Goal: Information Seeking & Learning: Learn about a topic

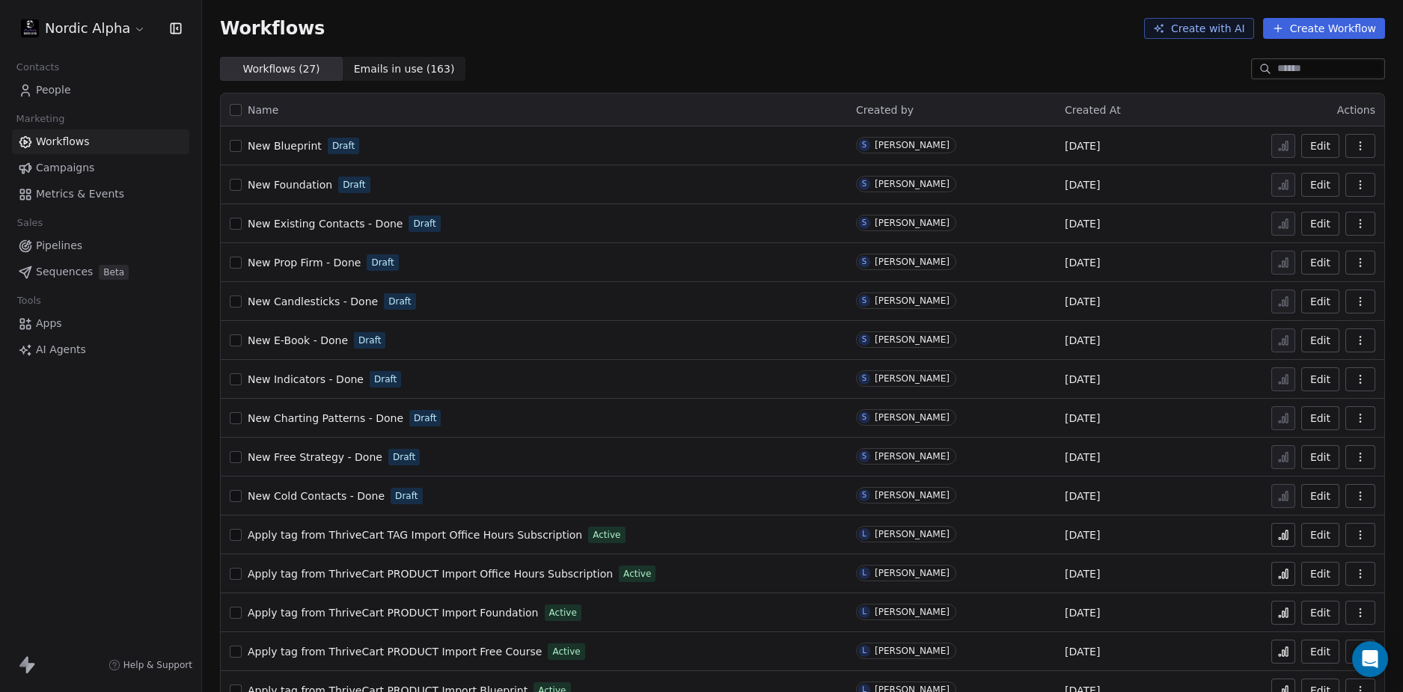
click at [705, 46] on div "Workflows Create with AI Create Workflow" at bounding box center [802, 28] width 1201 height 57
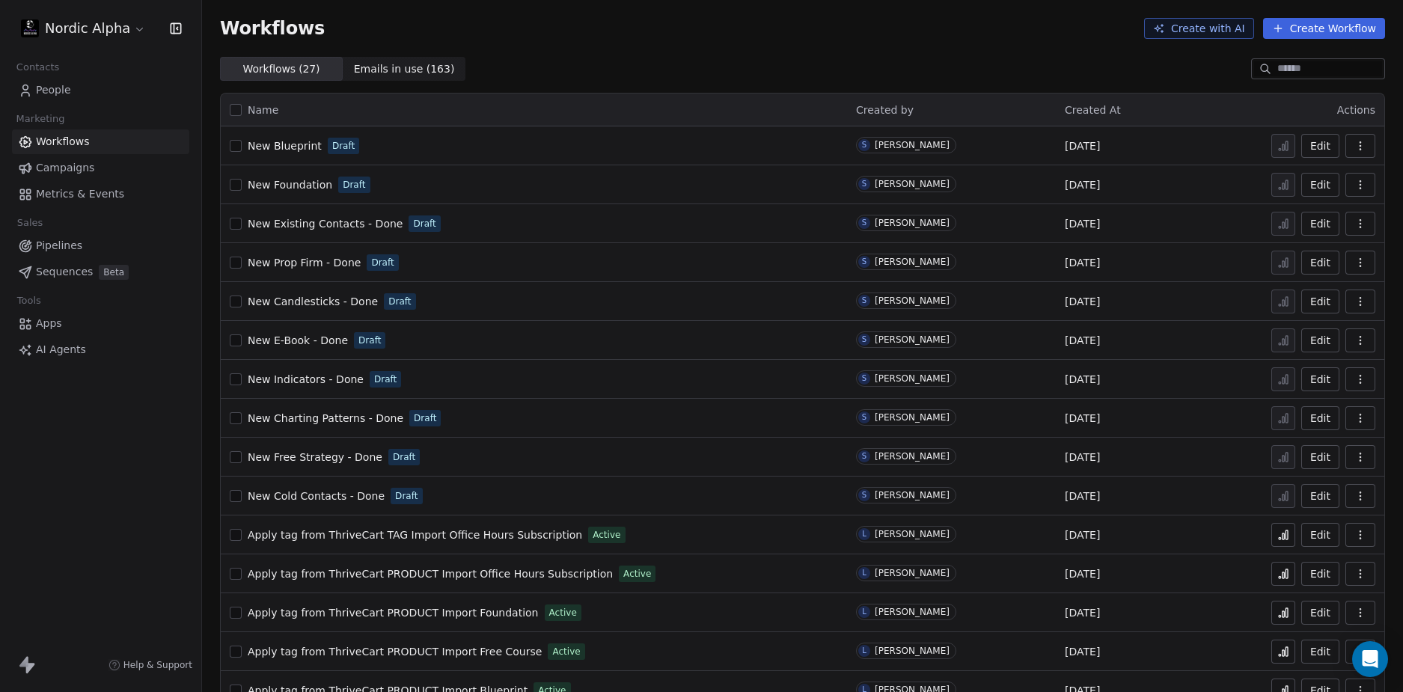
click at [696, 49] on div "Workflows Create with AI Create Workflow" at bounding box center [802, 28] width 1201 height 57
click at [693, 43] on div "Workflows Create with AI Create Workflow" at bounding box center [802, 28] width 1201 height 57
click at [688, 42] on div "Workflows Create with AI Create Workflow" at bounding box center [802, 28] width 1201 height 57
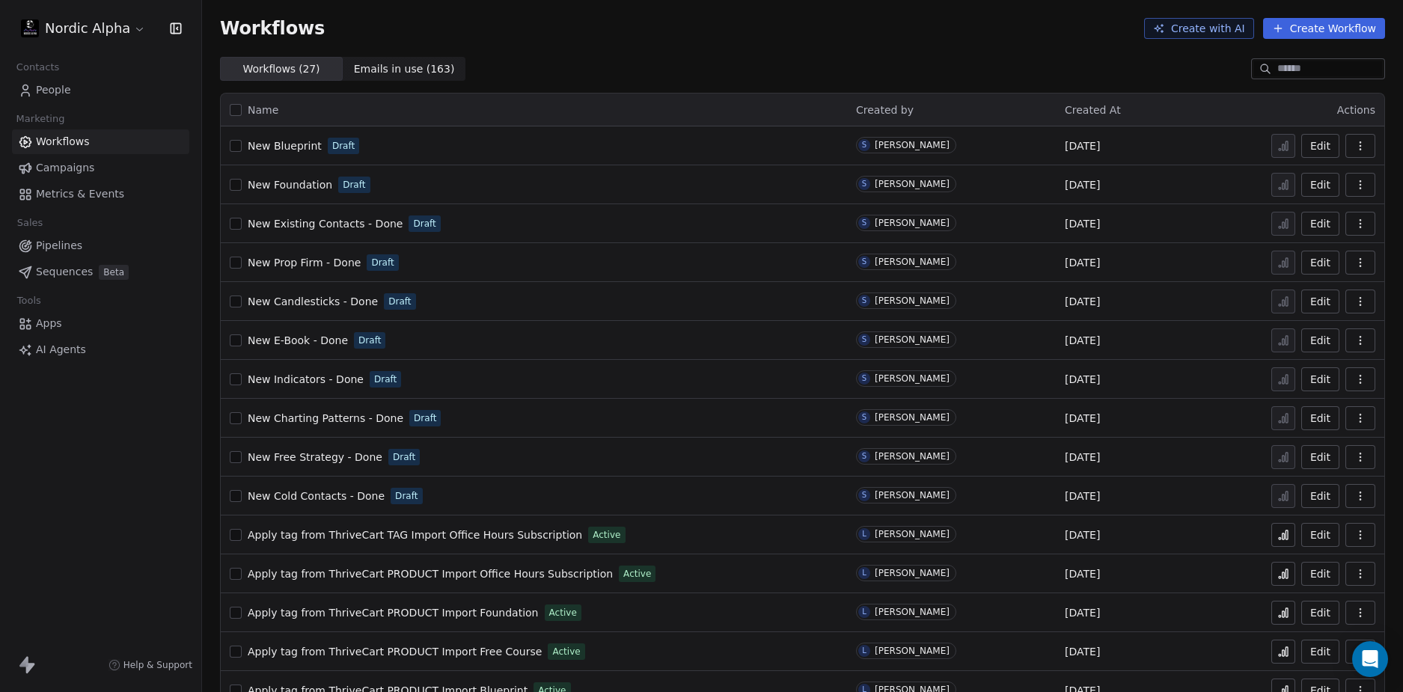
click at [688, 42] on div "Workflows Create with AI Create Workflow" at bounding box center [802, 28] width 1201 height 57
click at [683, 43] on div "Workflows Create with AI Create Workflow" at bounding box center [802, 28] width 1201 height 57
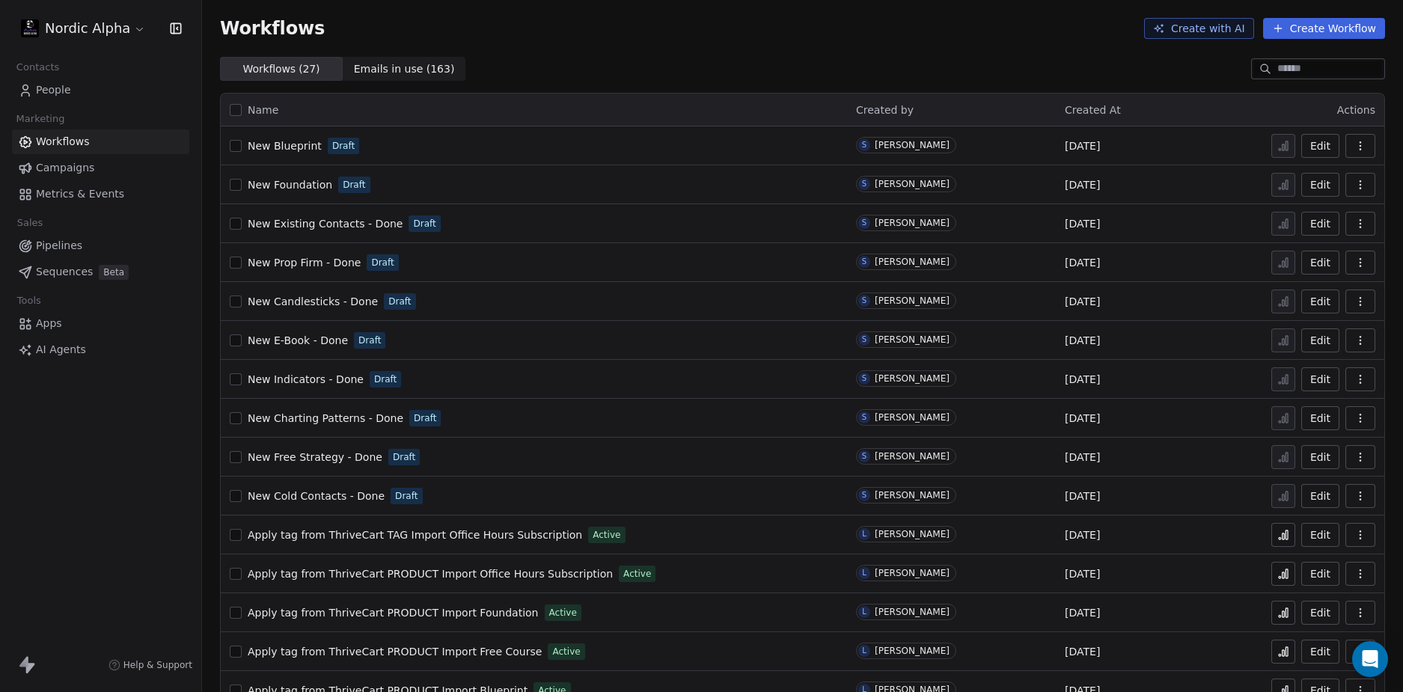
click at [644, 67] on div "Workflows ( 27 ) Workflows ( 27 ) Emails in use ( 163 ) Emails in use ( 163 )" at bounding box center [802, 69] width 1201 height 24
click at [674, 39] on div "Workflows Create with AI Create Workflow" at bounding box center [802, 28] width 1201 height 57
click at [672, 43] on div "Workflows Create with AI Create Workflow" at bounding box center [802, 28] width 1201 height 57
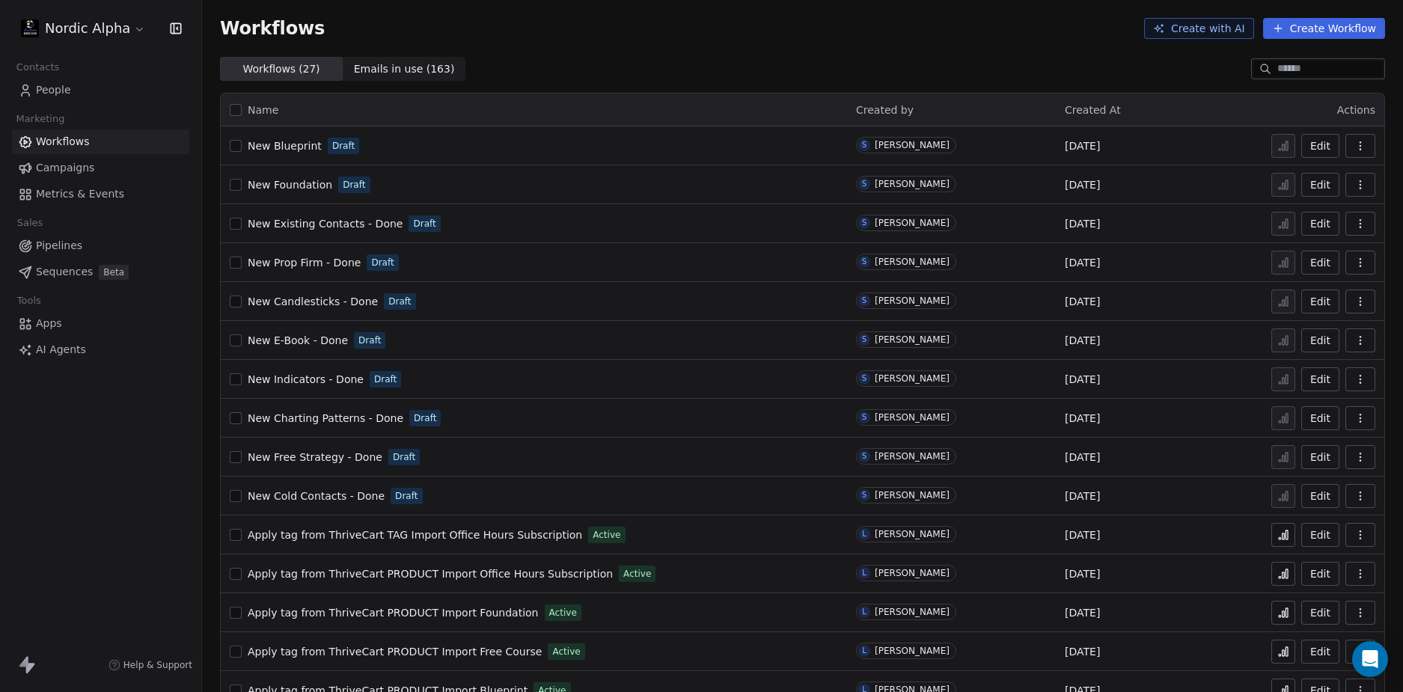
click at [672, 43] on div "Workflows Create with AI Create Workflow" at bounding box center [802, 28] width 1201 height 57
click at [678, 40] on div "Workflows Create with AI Create Workflow" at bounding box center [802, 28] width 1201 height 57
click at [678, 63] on div "Workflows ( 27 ) Workflows ( 27 ) Emails in use ( 163 ) Emails in use ( 163 )" at bounding box center [802, 69] width 1201 height 24
click at [676, 67] on div "Workflows ( 27 ) Workflows ( 27 ) Emails in use ( 163 ) Emails in use ( 163 )" at bounding box center [802, 69] width 1201 height 24
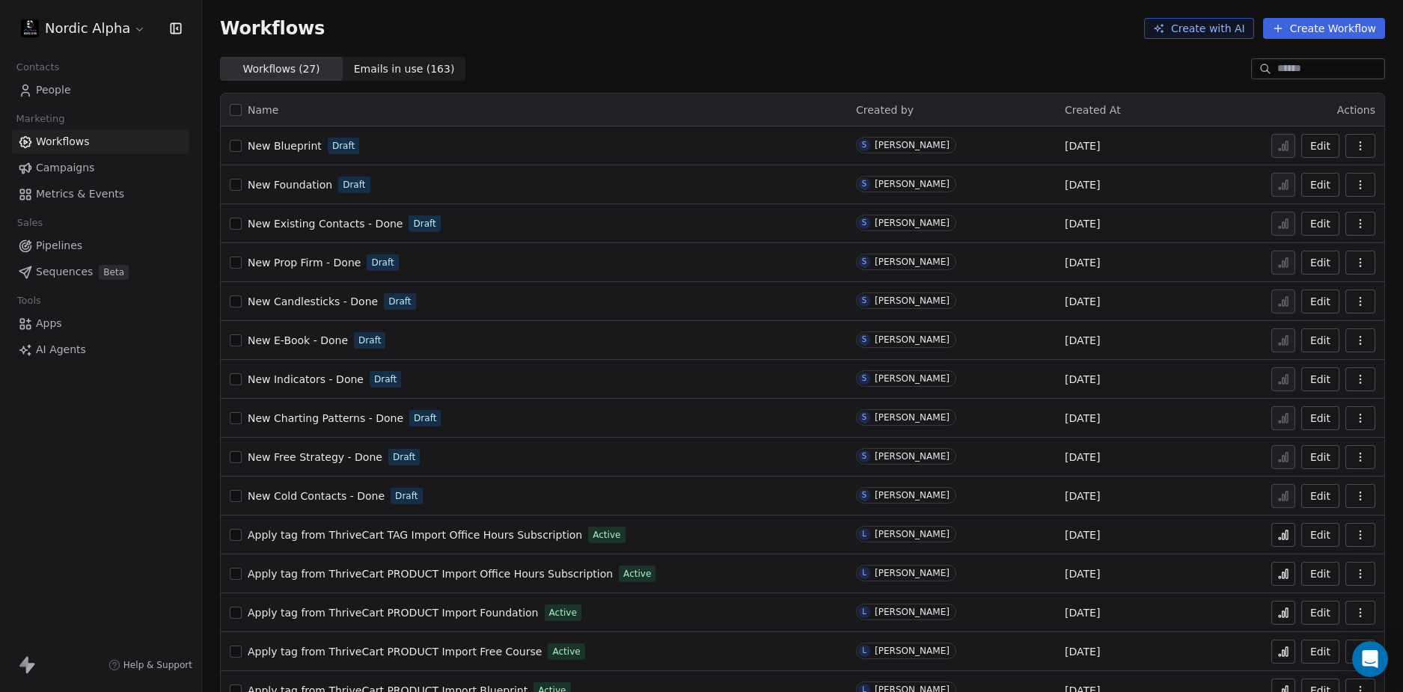
click at [676, 67] on div "Workflows ( 27 ) Workflows ( 27 ) Emails in use ( 163 ) Emails in use ( 163 )" at bounding box center [802, 69] width 1201 height 24
click at [674, 61] on div "Workflows ( 27 ) Workflows ( 27 ) Emails in use ( 163 ) Emails in use ( 163 )" at bounding box center [802, 69] width 1201 height 24
click at [632, 58] on div "Workflows ( 27 ) Workflows ( 27 ) Emails in use ( 163 ) Emails in use ( 163 )" at bounding box center [802, 69] width 1201 height 24
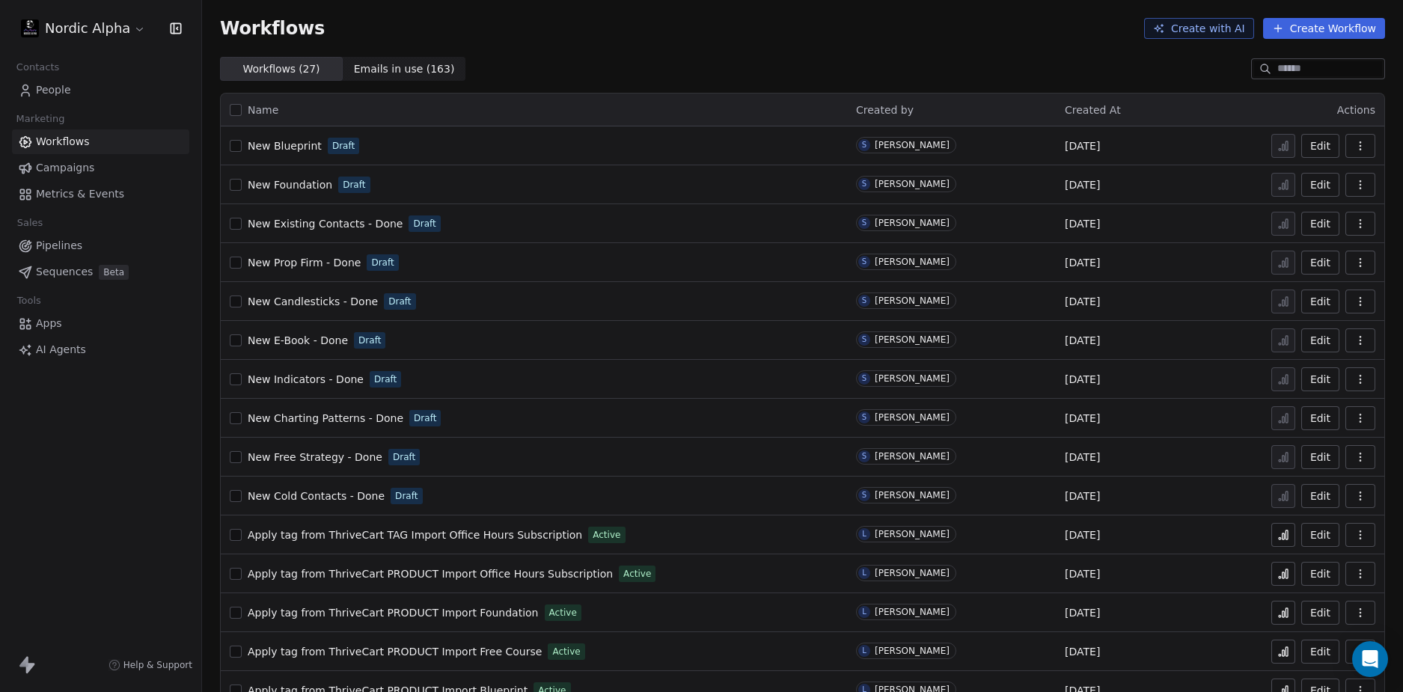
drag, startPoint x: 621, startPoint y: 52, endPoint x: 657, endPoint y: 52, distance: 35.9
click at [656, 52] on div "Workflows Create with AI Create Workflow" at bounding box center [802, 28] width 1201 height 57
click at [758, 63] on div "Workflows ( 27 ) Workflows ( 27 ) Emails in use ( 163 ) Emails in use ( 163 )" at bounding box center [802, 69] width 1201 height 24
click at [763, 63] on div "Workflows ( 27 ) Workflows ( 27 ) Emails in use ( 163 ) Emails in use ( 163 )" at bounding box center [802, 69] width 1201 height 24
click at [982, 42] on div "Workflows Create with AI Create Workflow" at bounding box center [802, 28] width 1201 height 57
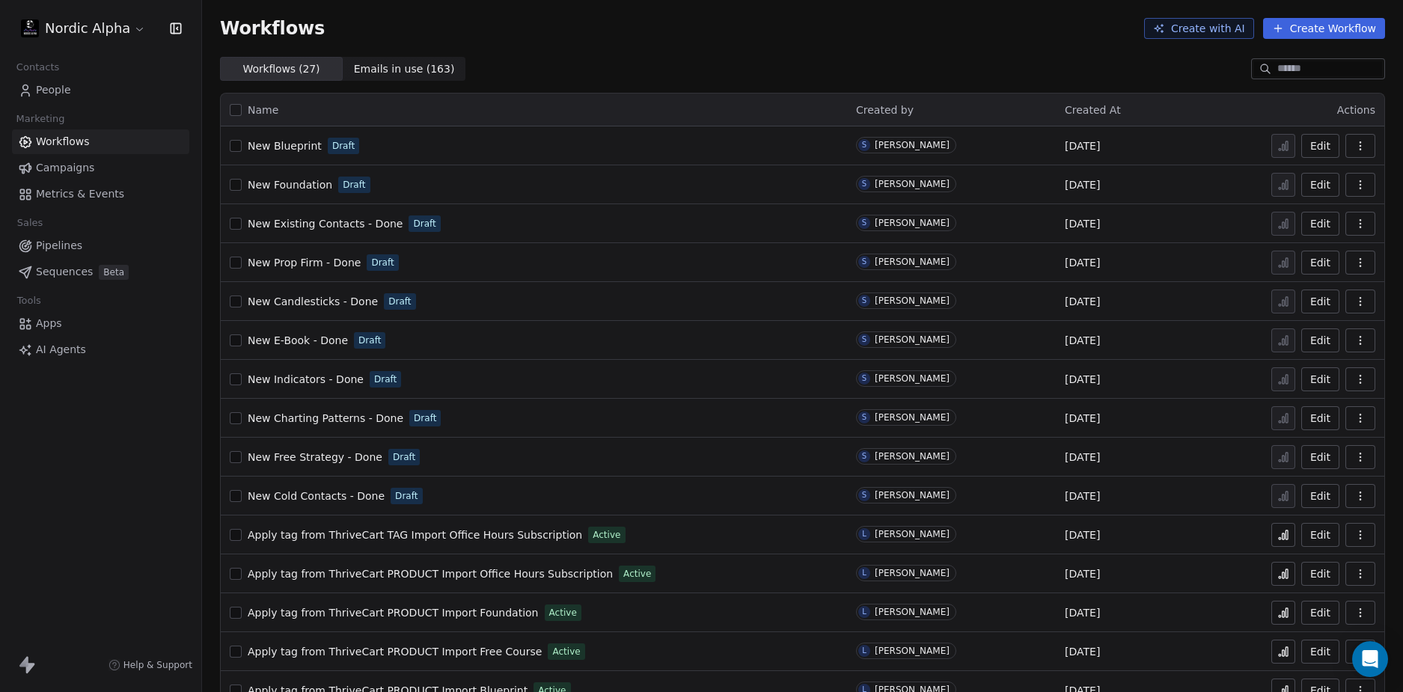
click at [807, 43] on div "Workflows Create with AI Create Workflow" at bounding box center [802, 28] width 1201 height 57
click at [808, 43] on div "Workflows Create with AI Create Workflow" at bounding box center [802, 28] width 1201 height 57
click at [896, 50] on div "Workflows Create with AI Create Workflow" at bounding box center [802, 28] width 1201 height 57
click at [899, 36] on div "Workflows Create with AI Create Workflow" at bounding box center [802, 28] width 1165 height 21
click at [772, 43] on div "Workflows Create with AI Create Workflow" at bounding box center [802, 28] width 1201 height 57
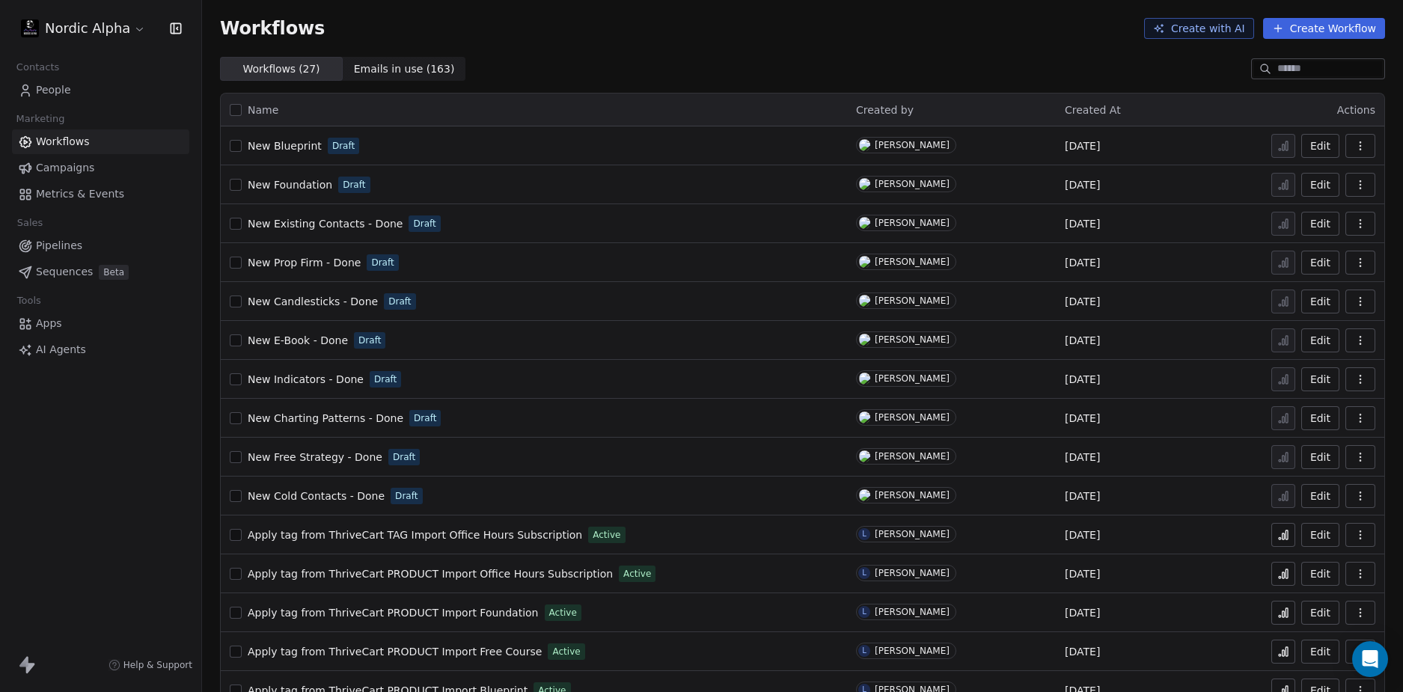
click at [742, 50] on div "Workflows Create with AI Create Workflow" at bounding box center [802, 28] width 1201 height 57
drag, startPoint x: 110, startPoint y: 475, endPoint x: 197, endPoint y: 421, distance: 102.2
click at [115, 475] on div "Nordic Alpha Contacts People Marketing Workflows Campaigns Metrics & Events Sal…" at bounding box center [100, 346] width 201 height 692
click at [792, 40] on div "Workflows Create with AI Create Workflow" at bounding box center [802, 28] width 1201 height 57
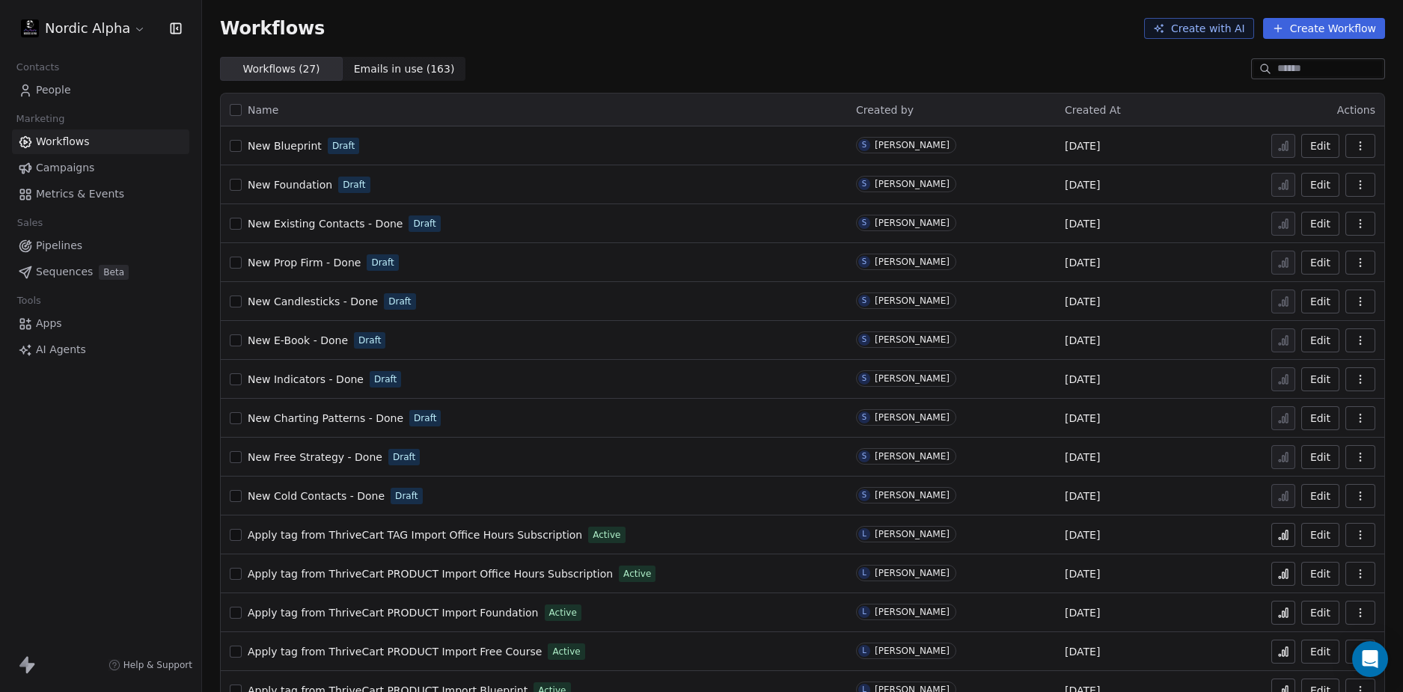
click at [720, 28] on div "Workflows Create with AI Create Workflow" at bounding box center [802, 28] width 1165 height 21
click at [771, 70] on div "Workflows ( 27 ) Workflows ( 27 ) Emails in use ( 163 ) Emails in use ( 163 )" at bounding box center [802, 69] width 1201 height 24
click at [765, 60] on div "Workflows ( 27 ) Workflows ( 27 ) Emails in use ( 163 ) Emails in use ( 163 )" at bounding box center [802, 69] width 1201 height 24
click at [765, 59] on div "Workflows ( 27 ) Workflows ( 27 ) Emails in use ( 163 ) Emails in use ( 163 )" at bounding box center [802, 69] width 1201 height 24
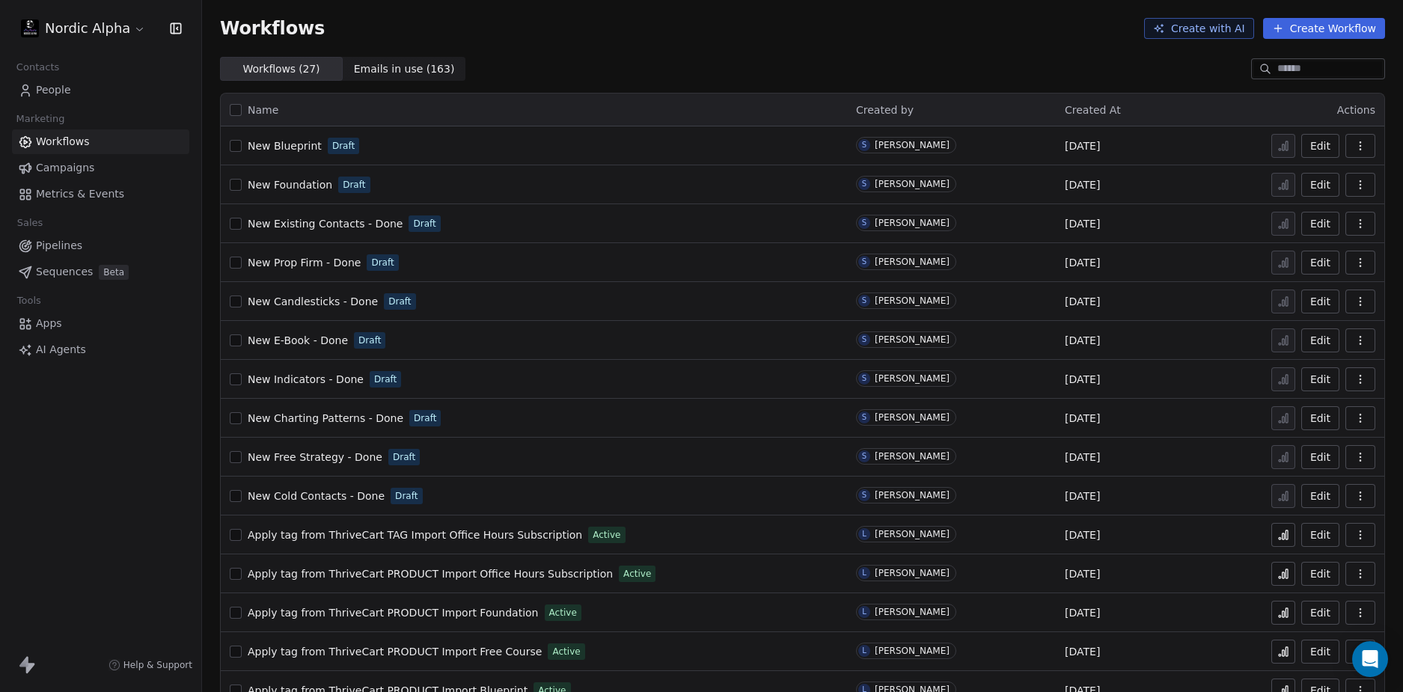
click at [756, 37] on div "Workflows Create with AI Create Workflow" at bounding box center [802, 28] width 1165 height 21
click at [681, 31] on div "Workflows Create with AI Create Workflow" at bounding box center [802, 28] width 1165 height 21
click at [656, 31] on div "Workflows Create with AI Create Workflow" at bounding box center [802, 28] width 1165 height 21
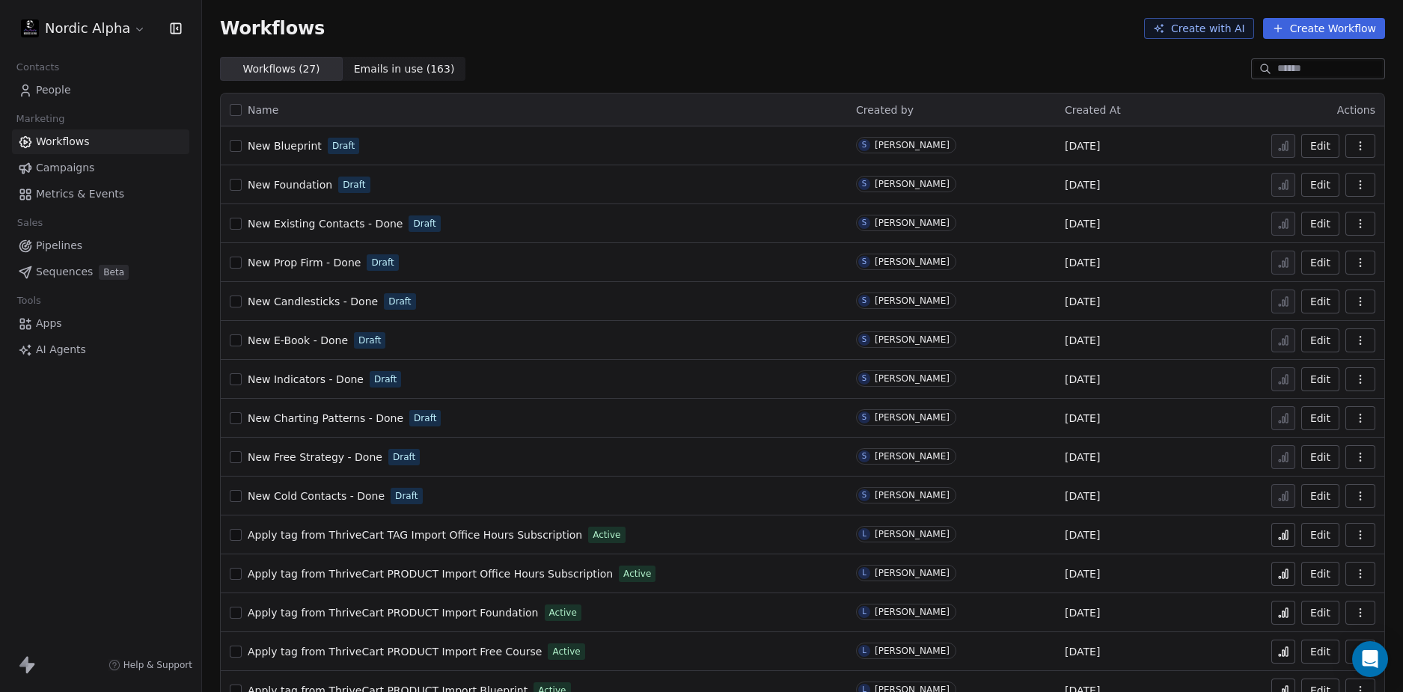
click at [766, 37] on div "Workflows Create with AI Create Workflow" at bounding box center [802, 28] width 1165 height 21
click at [813, 61] on div "Workflows ( 27 ) Workflows ( 27 ) Emails in use ( 163 ) Emails in use ( 163 )" at bounding box center [802, 69] width 1201 height 24
click at [814, 51] on div "Workflows Create with AI Create Workflow" at bounding box center [802, 28] width 1201 height 57
click at [721, 50] on div "Workflows Create with AI Create Workflow" at bounding box center [802, 28] width 1201 height 57
click at [683, 85] on div "Name Created by Created At Actions New Blueprint Draft S Skye Ruedas Oct 15, 20…" at bounding box center [802, 635] width 1201 height 1109
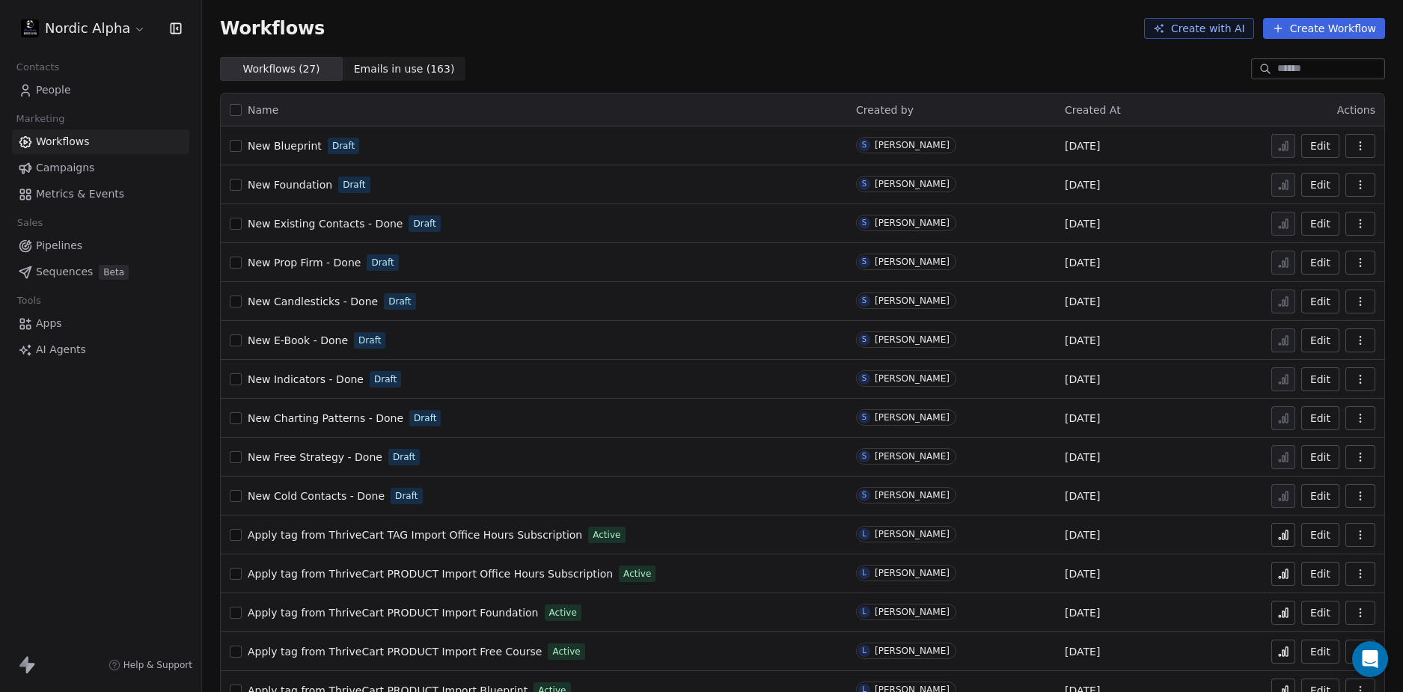
click at [704, 61] on div "Workflows ( 27 ) Workflows ( 27 ) Emails in use ( 163 ) Emails in use ( 163 )" at bounding box center [802, 69] width 1201 height 24
click at [767, 52] on div "Workflows Create with AI Create Workflow" at bounding box center [802, 28] width 1201 height 57
click at [775, 56] on div "Workflows Create with AI Create Workflow" at bounding box center [802, 28] width 1201 height 57
click at [707, 58] on div "Workflows ( 27 ) Workflows ( 27 ) Emails in use ( 163 ) Emails in use ( 163 )" at bounding box center [802, 69] width 1201 height 24
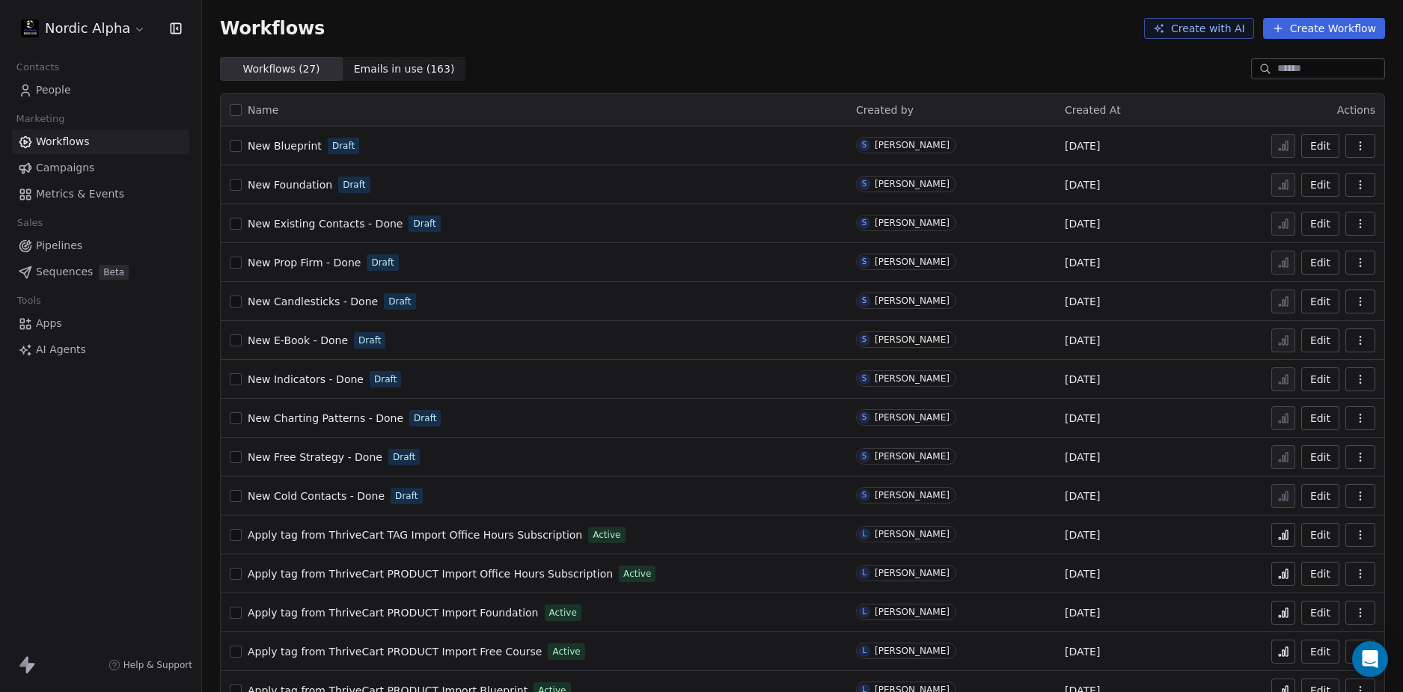
click at [710, 58] on div "Workflows ( 27 ) Workflows ( 27 ) Emails in use ( 163 ) Emails in use ( 163 )" at bounding box center [802, 69] width 1201 height 24
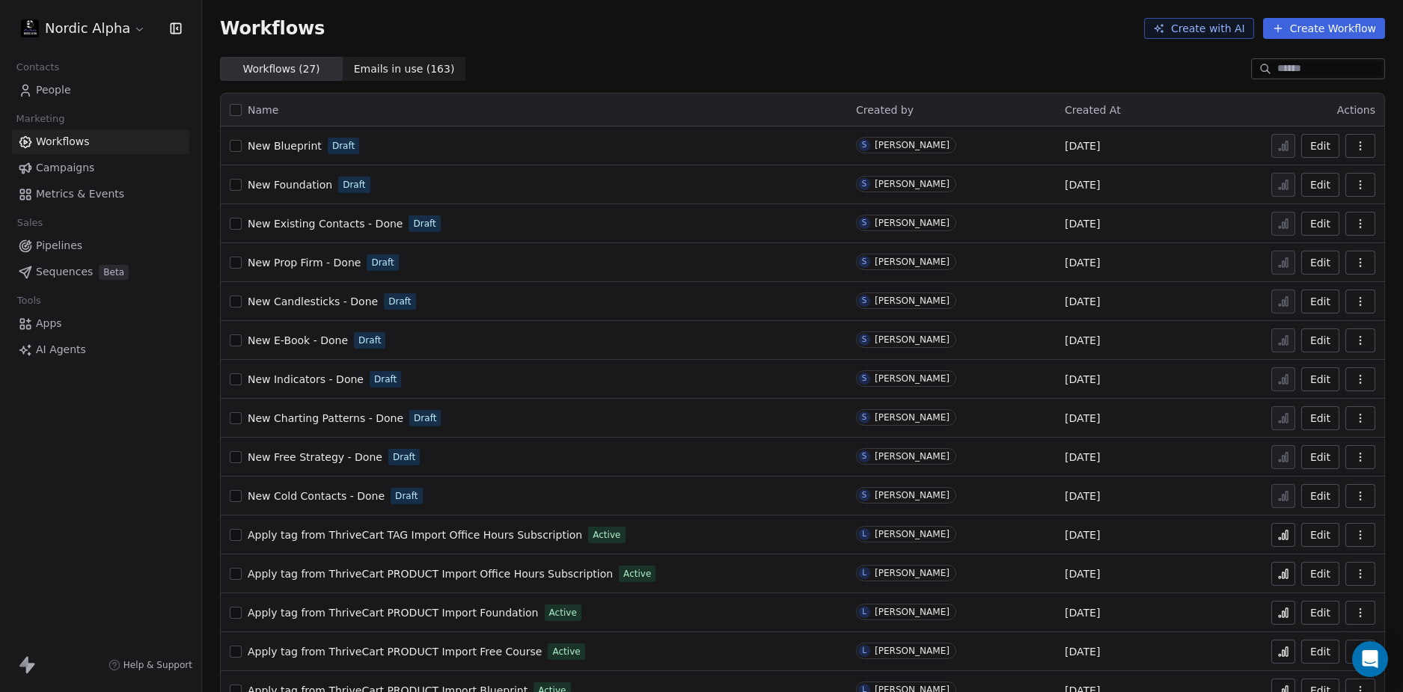
click at [707, 49] on div "Workflows Create with AI Create Workflow" at bounding box center [802, 28] width 1201 height 57
click at [713, 43] on div "Workflows Create with AI Create Workflow" at bounding box center [802, 28] width 1201 height 57
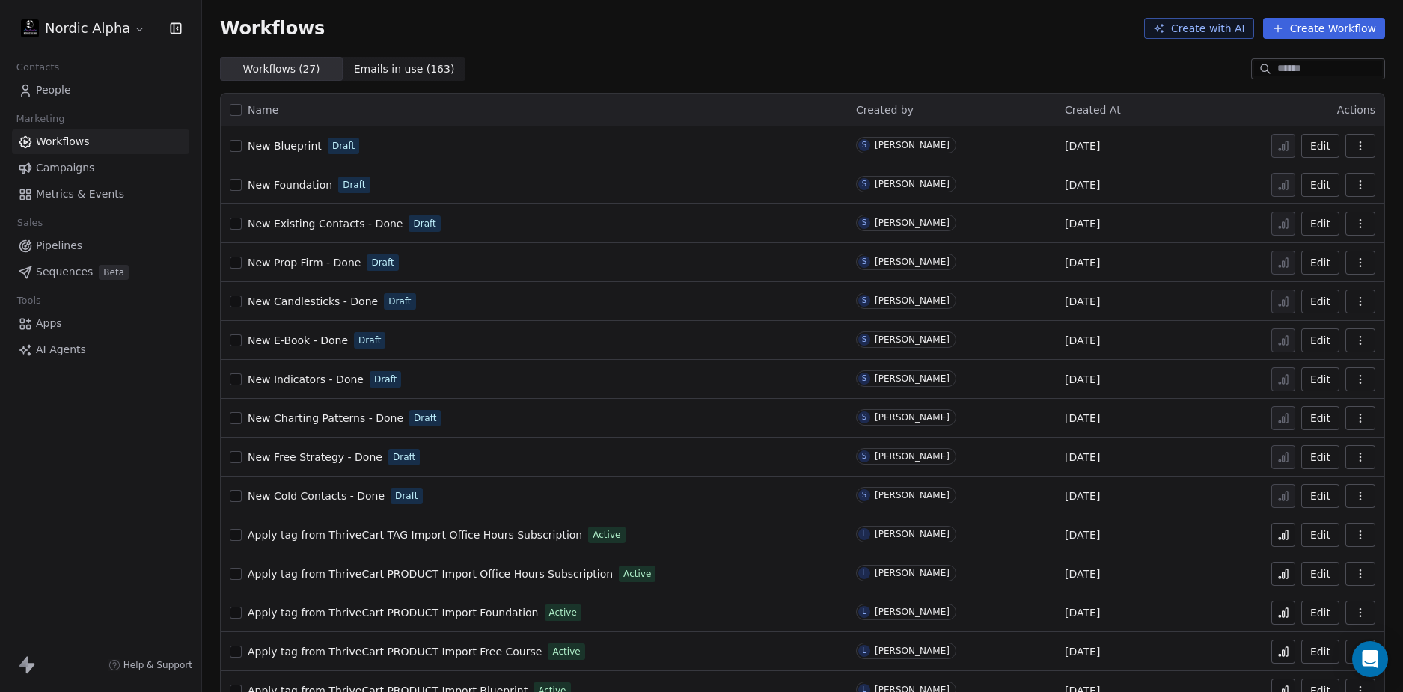
click at [612, 48] on div "Workflows Create with AI Create Workflow" at bounding box center [802, 28] width 1201 height 57
click at [627, 48] on div "Workflows Create with AI Create Workflow" at bounding box center [802, 28] width 1201 height 57
click at [672, 52] on div "Workflows Create with AI Create Workflow" at bounding box center [802, 28] width 1201 height 57
click at [739, 43] on div "Workflows Create with AI Create Workflow" at bounding box center [802, 28] width 1201 height 57
click at [1143, 58] on div "Workflows ( 27 ) Workflows ( 27 ) Emails in use ( 163 ) Emails in use ( 163 )" at bounding box center [802, 69] width 1201 height 24
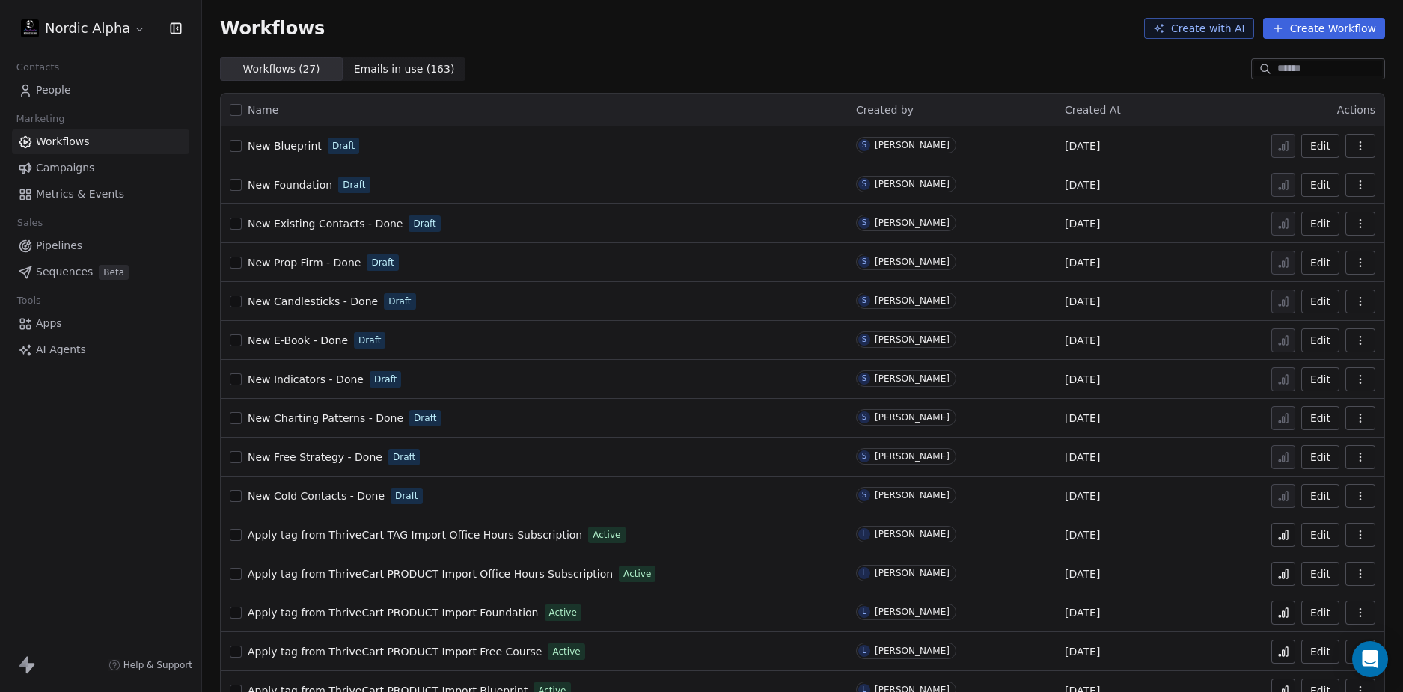
click at [756, 66] on div "Workflows ( 27 ) Workflows ( 27 ) Emails in use ( 163 ) Emails in use ( 163 )" at bounding box center [802, 69] width 1201 height 24
click at [757, 66] on div "Workflows ( 27 ) Workflows ( 27 ) Emails in use ( 163 ) Emails in use ( 163 )" at bounding box center [802, 69] width 1201 height 24
click at [750, 46] on div "Workflows Create with AI Create Workflow" at bounding box center [802, 28] width 1201 height 57
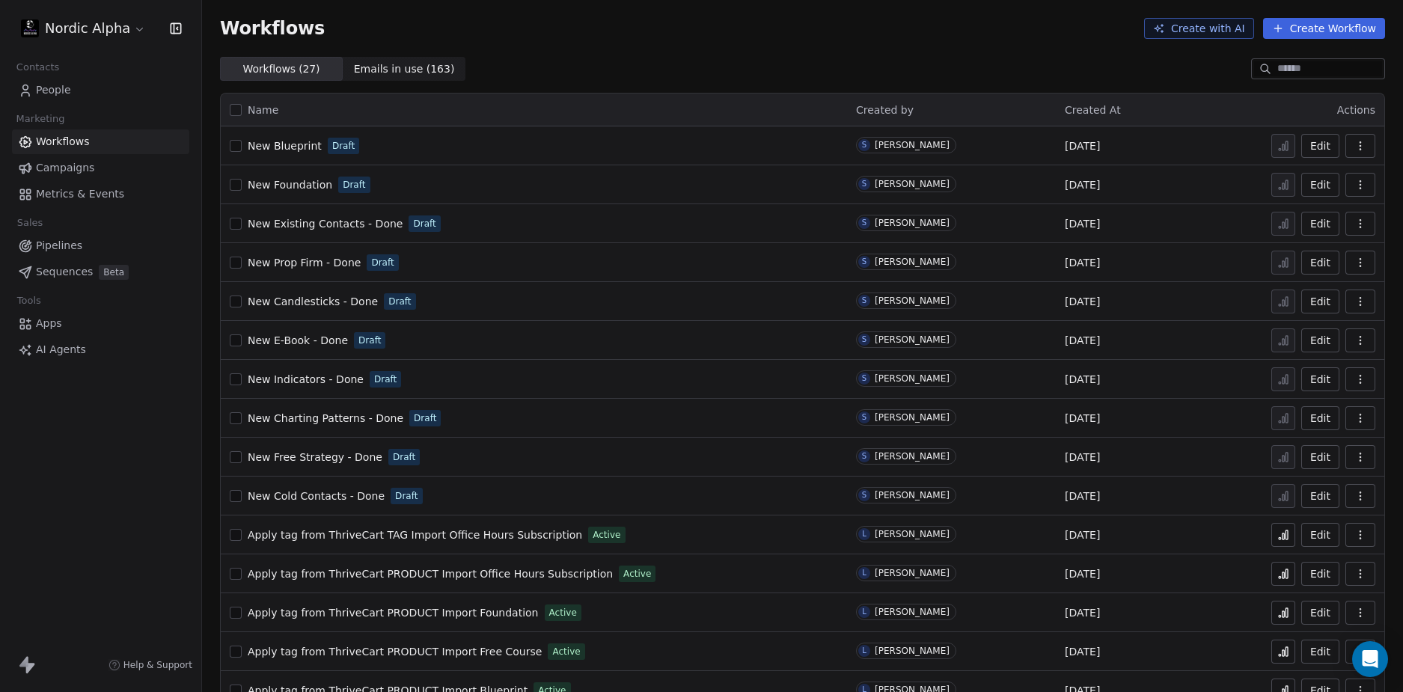
click at [748, 44] on div "Workflows Create with AI Create Workflow" at bounding box center [802, 28] width 1201 height 57
click at [736, 43] on div "Workflows Create with AI Create Workflow" at bounding box center [802, 28] width 1201 height 57
click at [666, 52] on div "Workflows Create with AI Create Workflow" at bounding box center [802, 28] width 1201 height 57
click at [838, 37] on div "Workflows Create with AI Create Workflow" at bounding box center [802, 28] width 1165 height 21
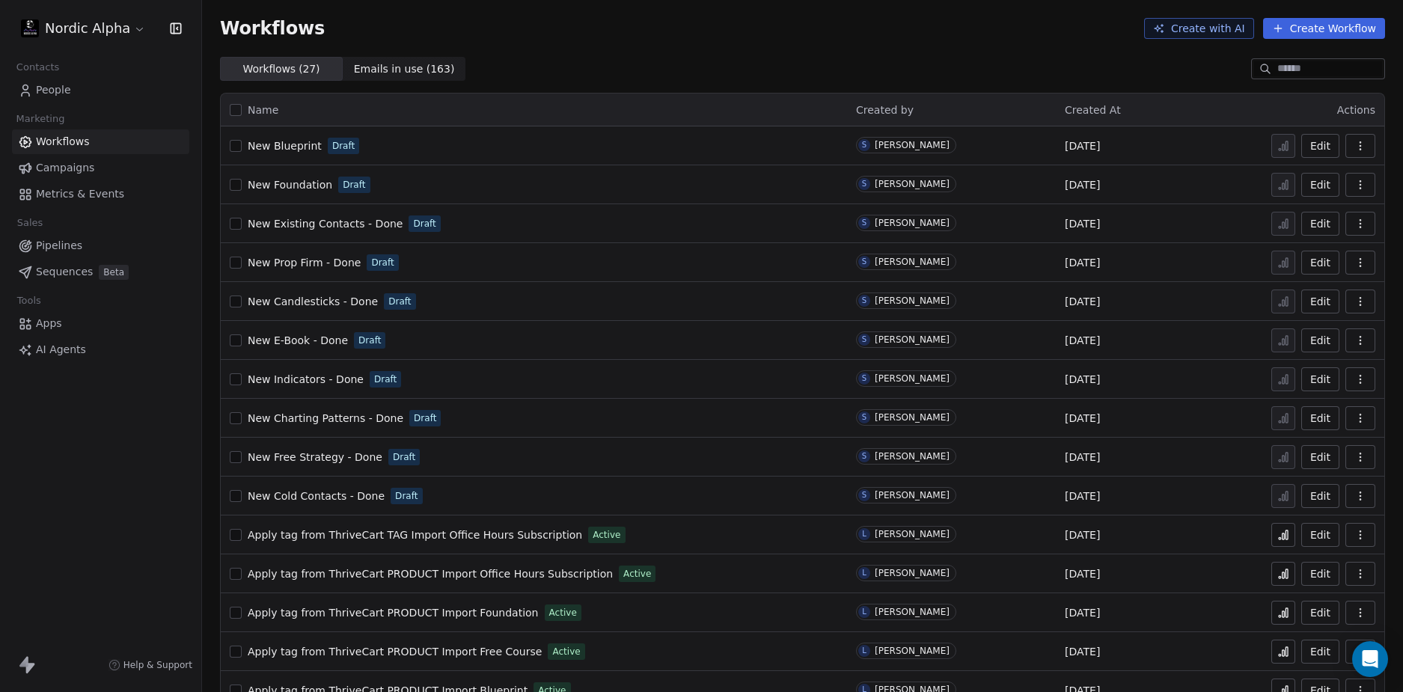
click at [858, 49] on div "Workflows Create with AI Create Workflow" at bounding box center [802, 28] width 1201 height 57
click at [875, 46] on div "Workflows Create with AI Create Workflow" at bounding box center [802, 28] width 1201 height 57
click at [972, 61] on div "Workflows ( 27 ) Workflows ( 27 ) Emails in use ( 163 ) Emails in use ( 163 )" at bounding box center [802, 69] width 1201 height 24
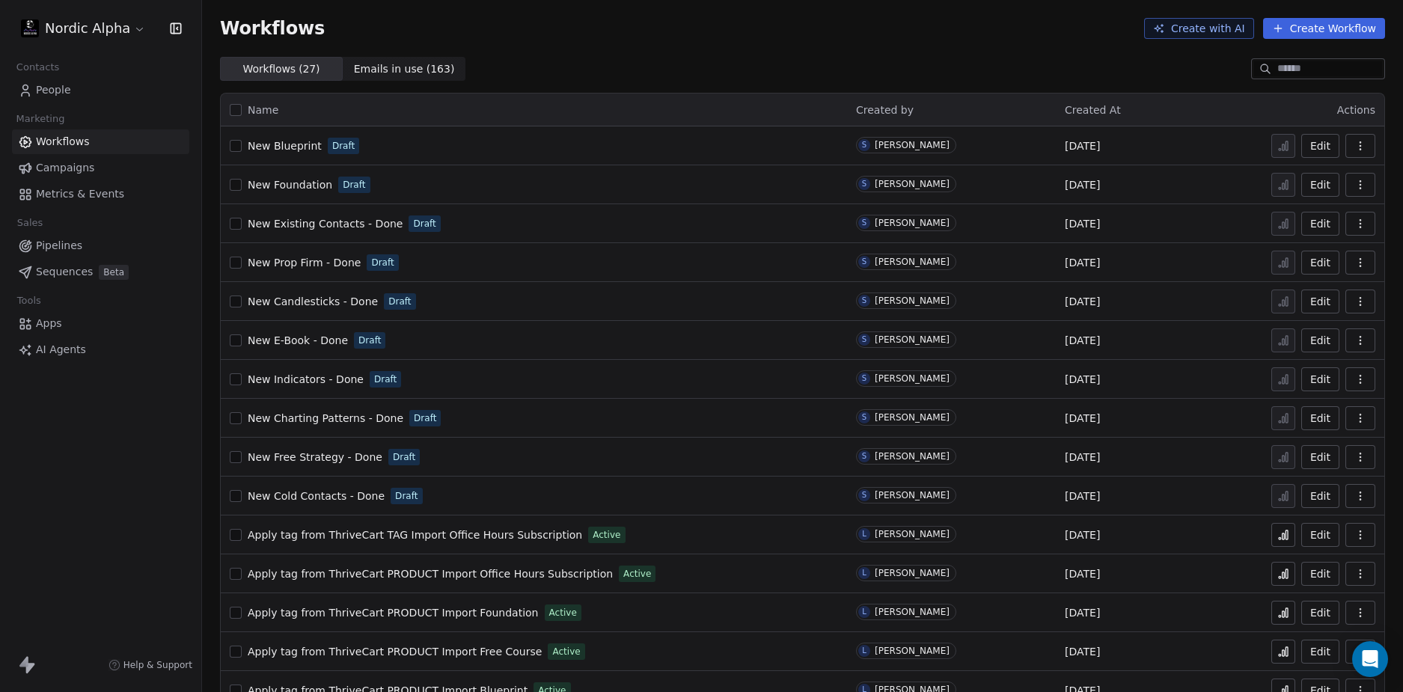
click at [823, 30] on div "Workflows Create with AI Create Workflow" at bounding box center [802, 28] width 1165 height 21
click at [874, 46] on div "Workflows Create with AI Create Workflow" at bounding box center [802, 28] width 1201 height 57
click at [877, 43] on div "Workflows Create with AI Create Workflow" at bounding box center [802, 28] width 1201 height 57
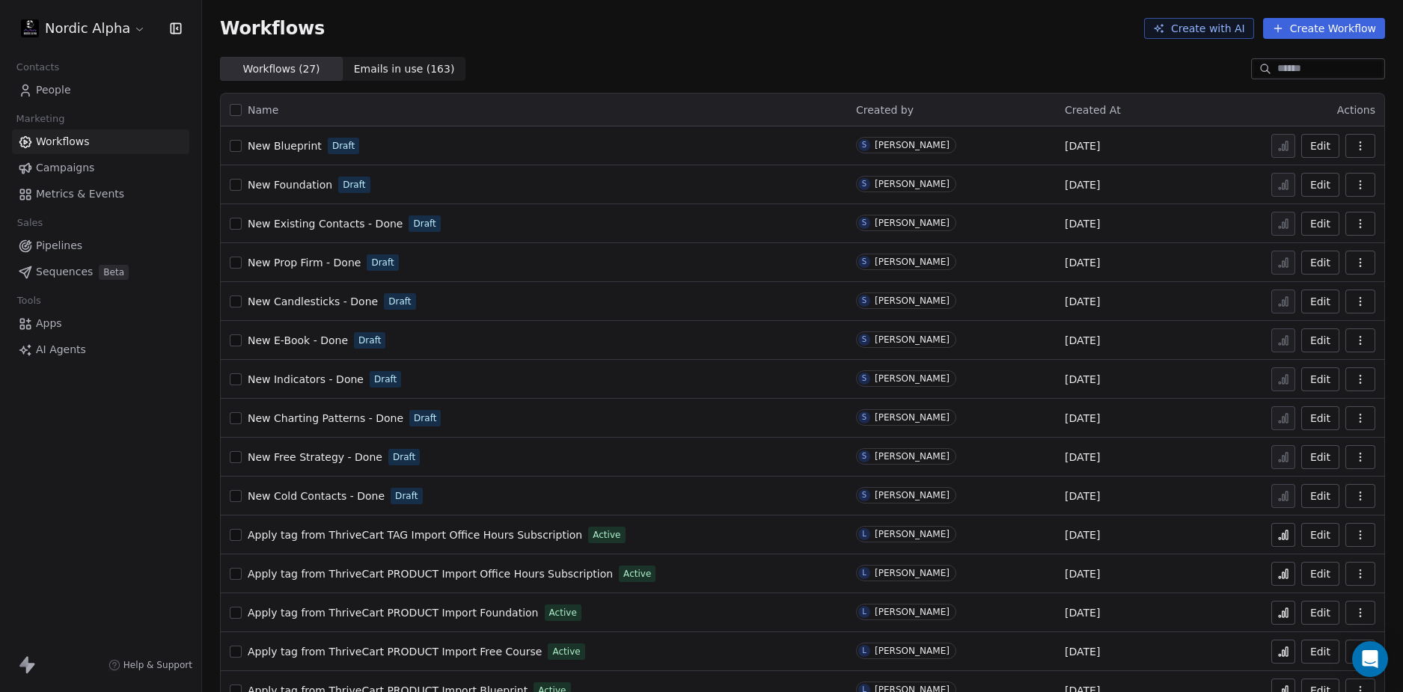
click at [877, 43] on div "Workflows Create with AI Create Workflow" at bounding box center [802, 28] width 1201 height 57
click at [790, 40] on div "Workflows Create with AI Create Workflow" at bounding box center [802, 28] width 1201 height 57
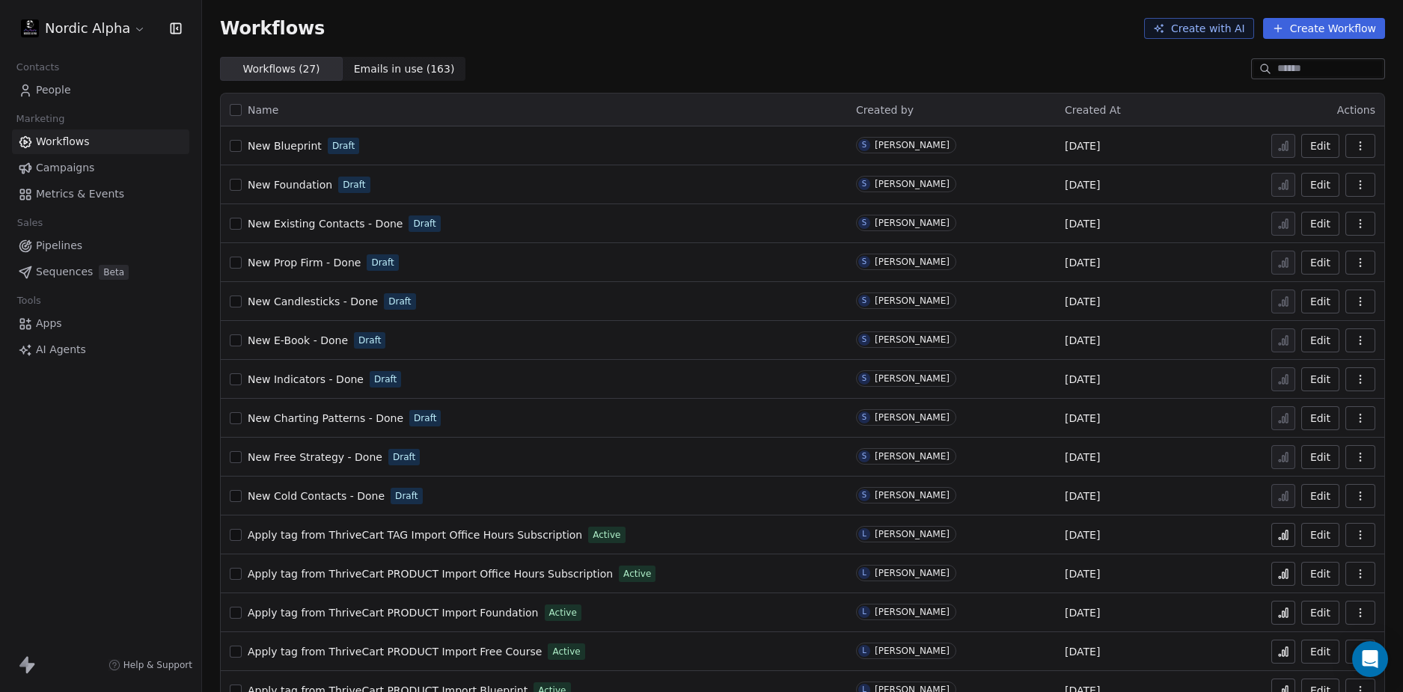
click at [790, 40] on div "Workflows Create with AI Create Workflow" at bounding box center [802, 28] width 1201 height 57
click at [798, 40] on div "Workflows Create with AI Create Workflow" at bounding box center [802, 28] width 1201 height 57
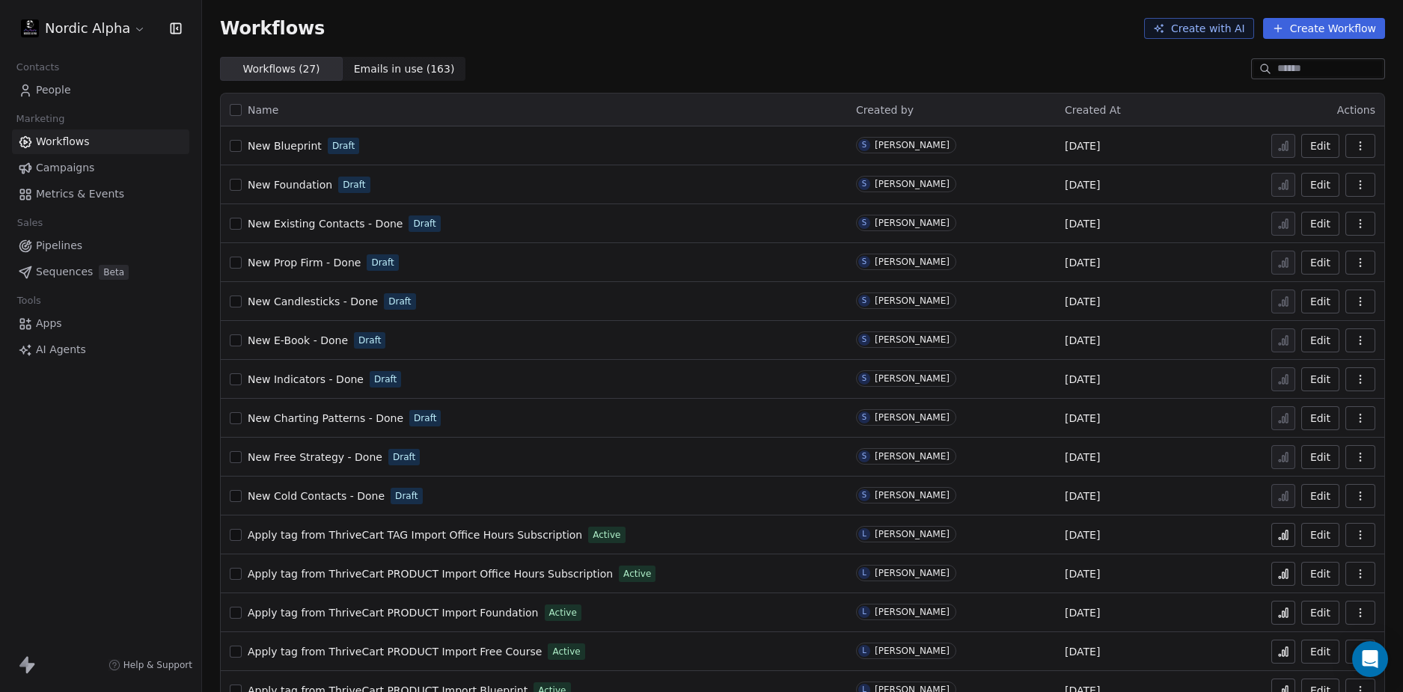
click at [703, 31] on div "Workflows Create with AI Create Workflow" at bounding box center [802, 28] width 1165 height 21
click at [632, 37] on div "Workflows Create with AI Create Workflow" at bounding box center [802, 28] width 1165 height 21
click at [632, 36] on div "Workflows Create with AI Create Workflow" at bounding box center [802, 28] width 1165 height 21
click at [630, 36] on div "Workflows Create with AI Create Workflow" at bounding box center [802, 28] width 1165 height 21
click at [724, 45] on div "Workflows Create with AI Create Workflow" at bounding box center [802, 28] width 1201 height 57
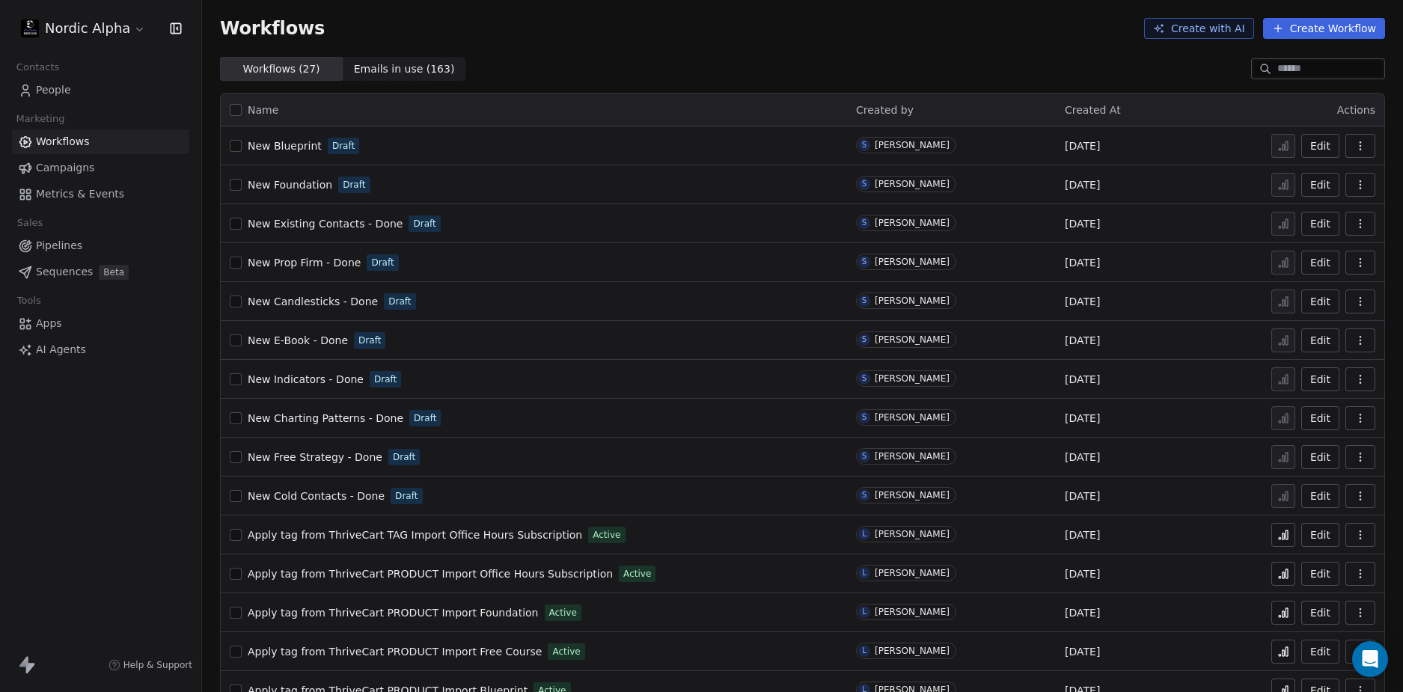
click at [731, 52] on div "Workflows Create with AI Create Workflow" at bounding box center [802, 28] width 1201 height 57
click at [782, 40] on div "Workflows Create with AI Create Workflow" at bounding box center [802, 28] width 1201 height 57
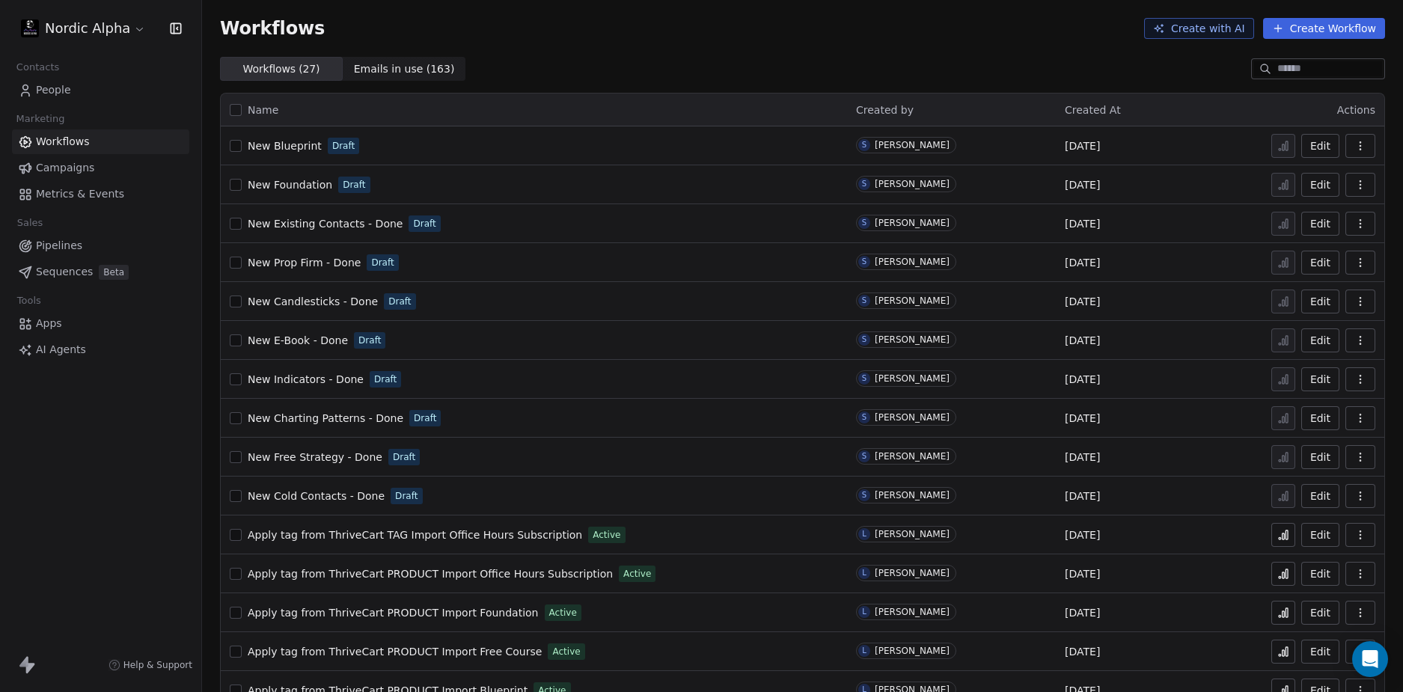
click at [785, 47] on div "Workflows Create with AI Create Workflow" at bounding box center [802, 28] width 1201 height 57
click at [701, 45] on div "Workflows Create with AI Create Workflow" at bounding box center [802, 28] width 1201 height 57
click at [748, 46] on div "Workflows Create with AI Create Workflow" at bounding box center [802, 28] width 1201 height 57
click at [731, 41] on div "Workflows Create with AI Create Workflow" at bounding box center [802, 28] width 1201 height 57
click at [956, 57] on div "Workflows ( 27 ) Workflows ( 27 ) Emails in use ( 163 ) Emails in use ( 163 )" at bounding box center [802, 69] width 1201 height 24
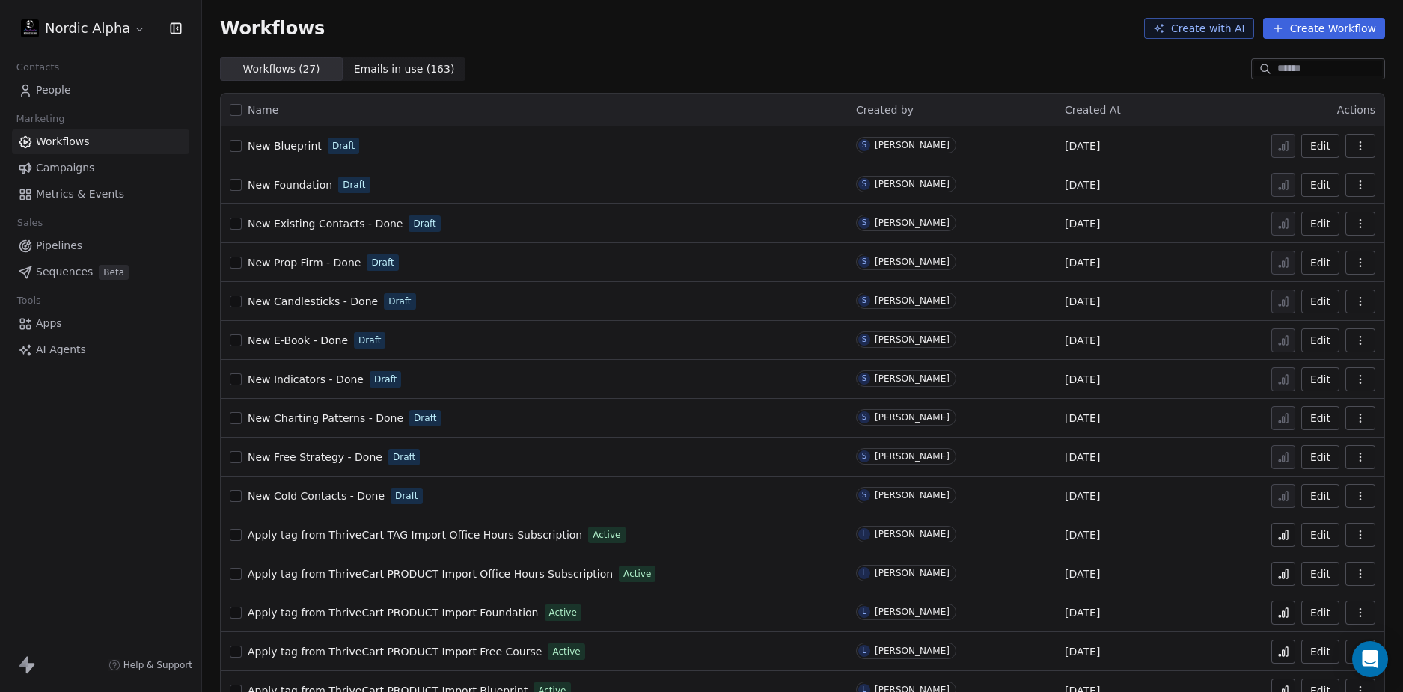
click at [1020, 37] on div "Workflows Create with AI Create Workflow" at bounding box center [802, 28] width 1165 height 21
click at [889, 30] on div "Workflows Create with AI Create Workflow" at bounding box center [802, 28] width 1165 height 21
click at [798, 34] on div "Workflows Create with AI Create Workflow" at bounding box center [802, 28] width 1165 height 21
click at [869, 51] on div "Workflows Create with AI Create Workflow" at bounding box center [802, 28] width 1201 height 57
click at [914, 49] on div "Workflows Create with AI Create Workflow" at bounding box center [802, 28] width 1201 height 57
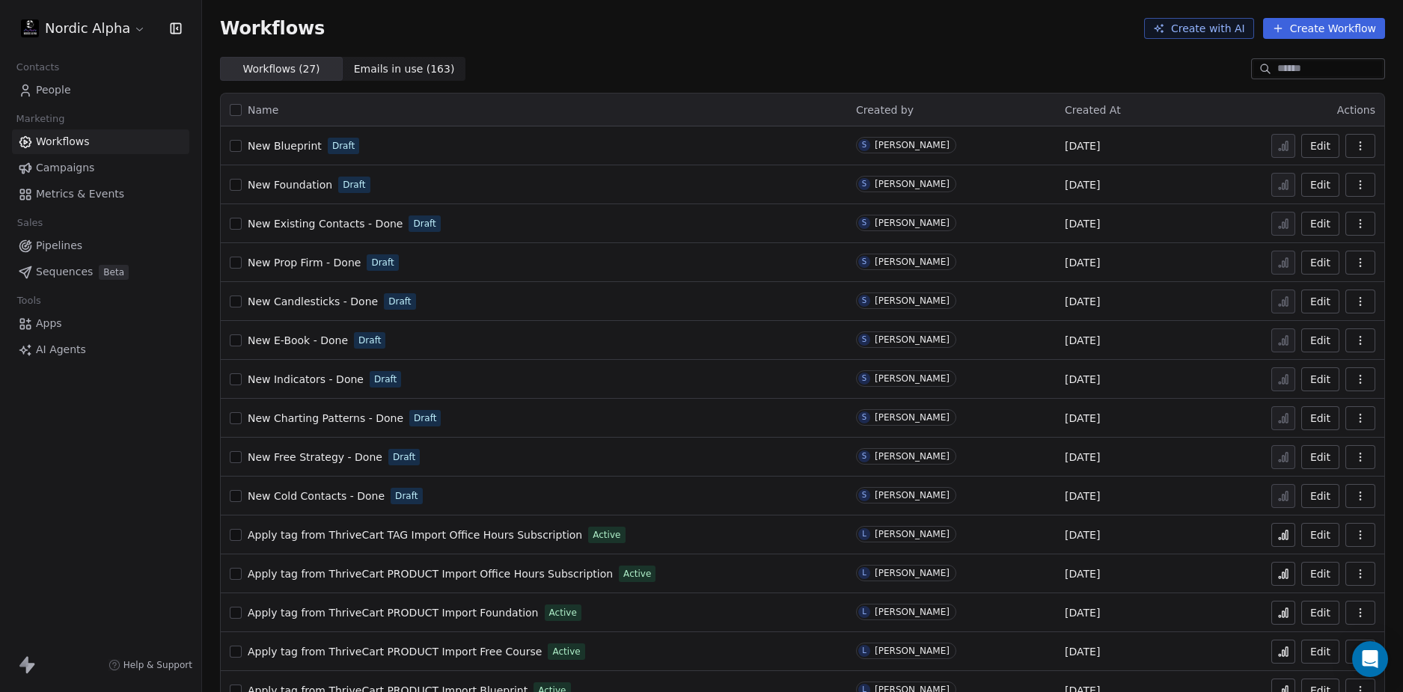
click at [906, 52] on div "Workflows Create with AI Create Workflow" at bounding box center [802, 28] width 1201 height 57
click at [846, 54] on div "Workflows Create with AI Create Workflow" at bounding box center [802, 28] width 1201 height 57
click at [814, 52] on div "Workflows Create with AI Create Workflow" at bounding box center [802, 28] width 1201 height 57
click at [695, 68] on div "Workflows ( 27 ) Workflows ( 27 ) Emails in use ( 163 ) Emails in use ( 163 )" at bounding box center [802, 69] width 1201 height 24
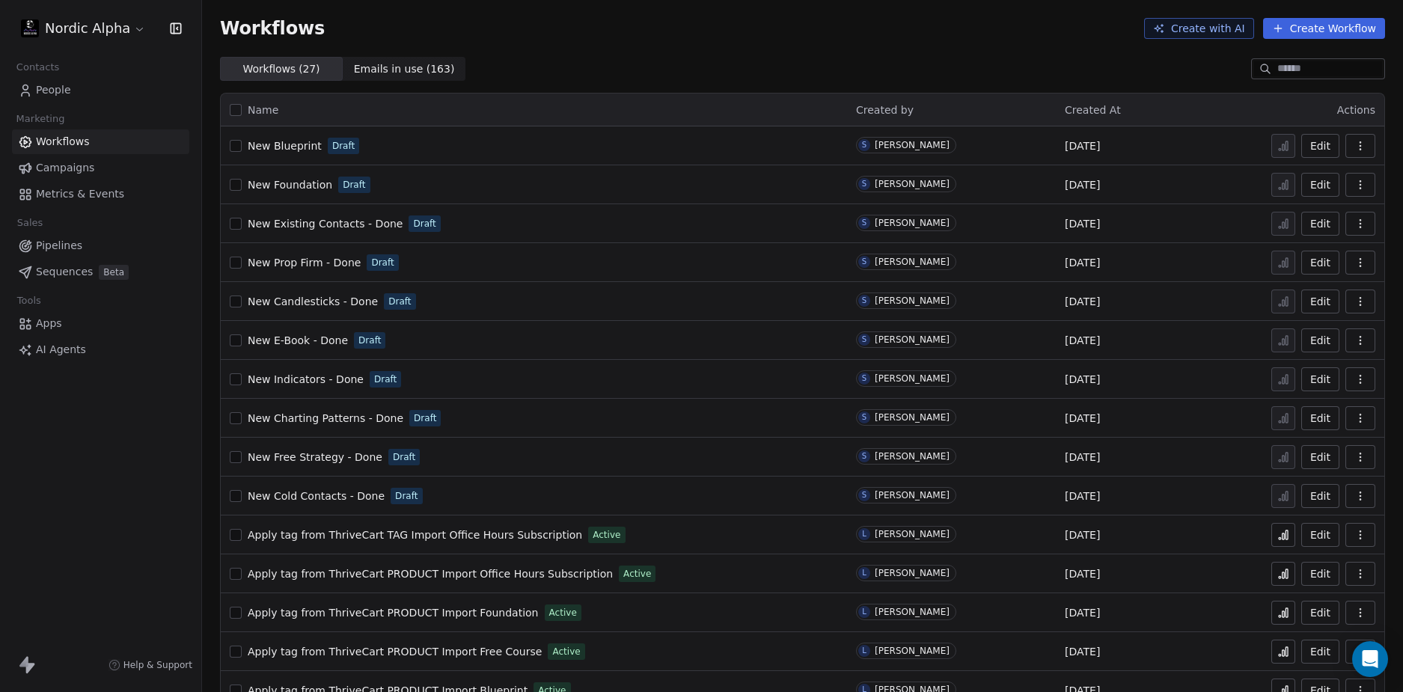
click at [695, 68] on div "Workflows ( 27 ) Workflows ( 27 ) Emails in use ( 163 ) Emails in use ( 163 )" at bounding box center [802, 69] width 1201 height 24
click at [694, 68] on div "Workflows ( 27 ) Workflows ( 27 ) Emails in use ( 163 ) Emails in use ( 163 )" at bounding box center [802, 69] width 1201 height 24
click at [585, 61] on div "Workflows ( 27 ) Workflows ( 27 ) Emails in use ( 163 ) Emails in use ( 163 )" at bounding box center [802, 69] width 1201 height 24
click at [314, 456] on span "New Free Strategy - Done" at bounding box center [315, 457] width 135 height 12
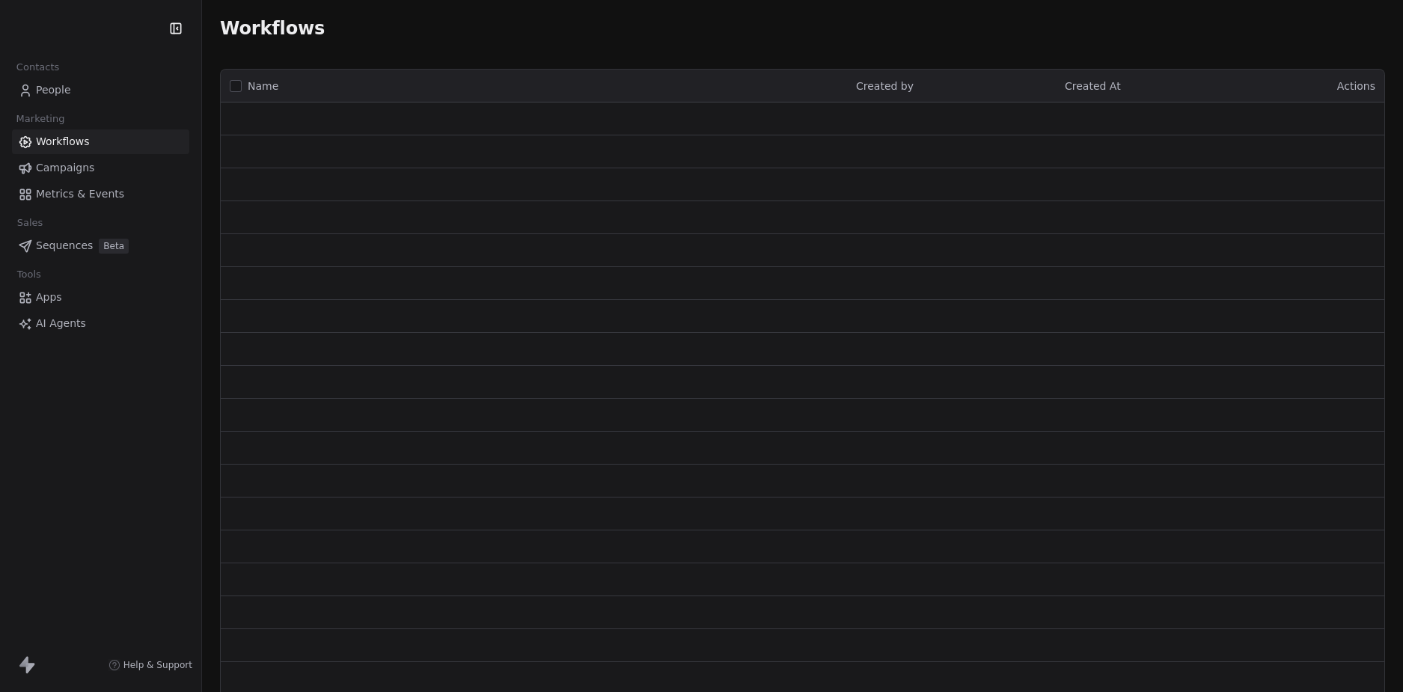
click at [75, 249] on div "Sequences Beta" at bounding box center [100, 246] width 177 height 25
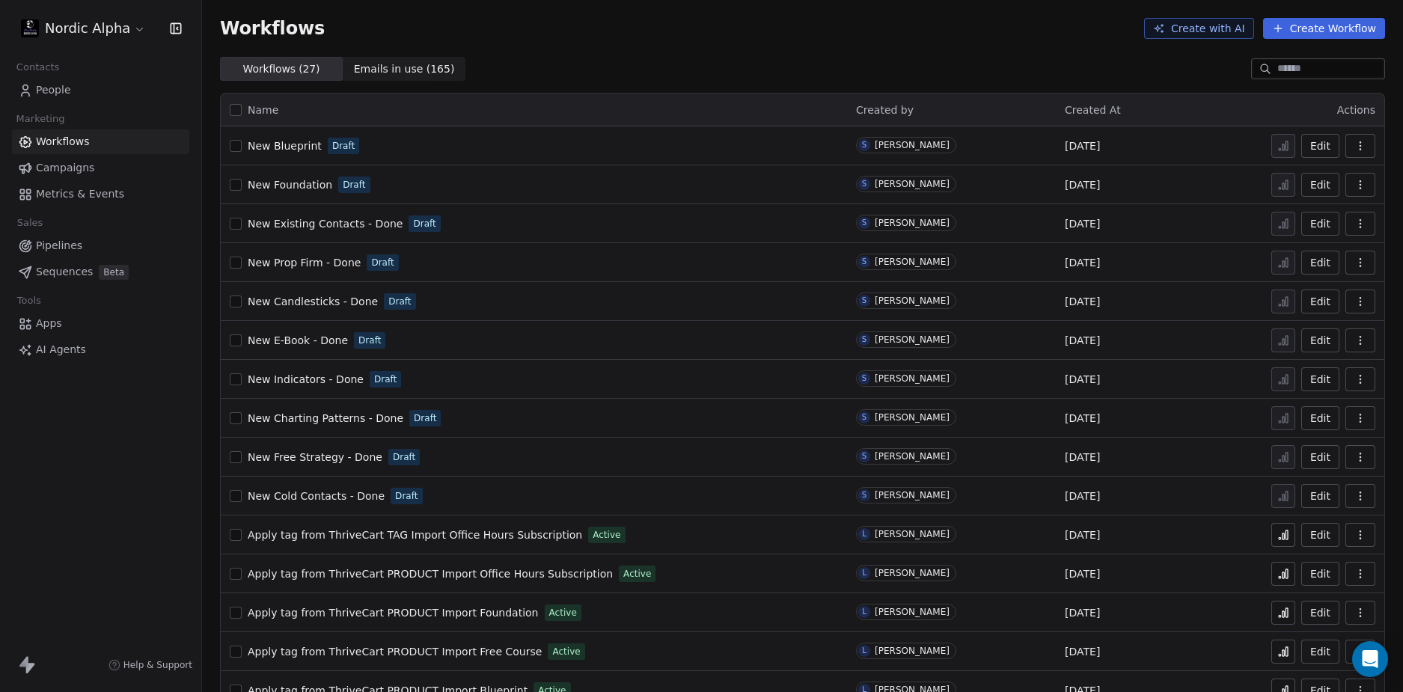
click at [71, 268] on span "Sequences" at bounding box center [64, 272] width 57 height 16
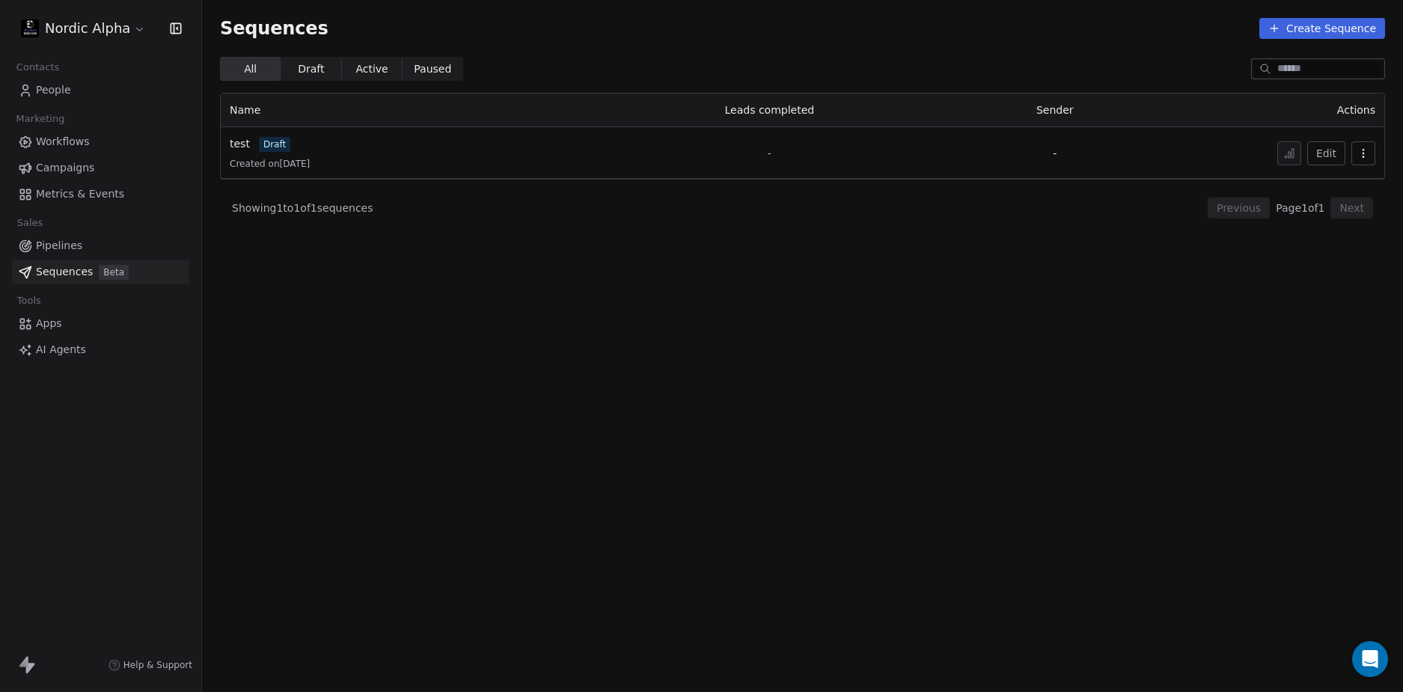
click at [406, 276] on section "Sequences Create Sequence All All Draft Draft Active Active Paused Paused Name …" at bounding box center [802, 346] width 1201 height 692
click at [494, 288] on section "Sequences Create Sequence All All Draft Draft Active Active Paused Paused Name …" at bounding box center [802, 346] width 1201 height 692
click at [78, 137] on span "Workflows" at bounding box center [63, 142] width 54 height 16
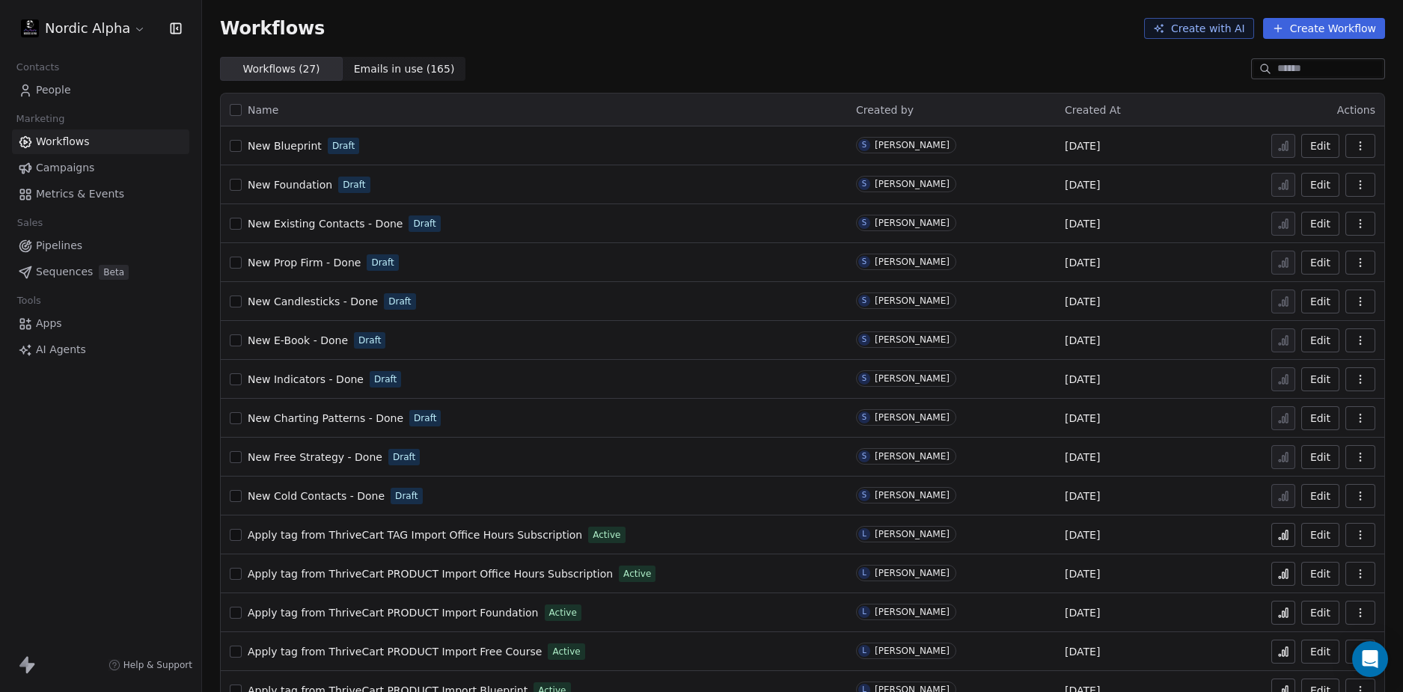
click at [293, 456] on span "New Free Strategy - Done" at bounding box center [315, 457] width 135 height 12
click at [594, 55] on div "Workflows Create with AI Create Workflow" at bounding box center [802, 28] width 1201 height 57
click at [576, 66] on div "Workflows ( 27 ) Workflows ( 27 ) Emails in use ( 165 ) Emails in use ( 165 )" at bounding box center [802, 69] width 1201 height 24
drag, startPoint x: 71, startPoint y: 415, endPoint x: 517, endPoint y: 219, distance: 487.6
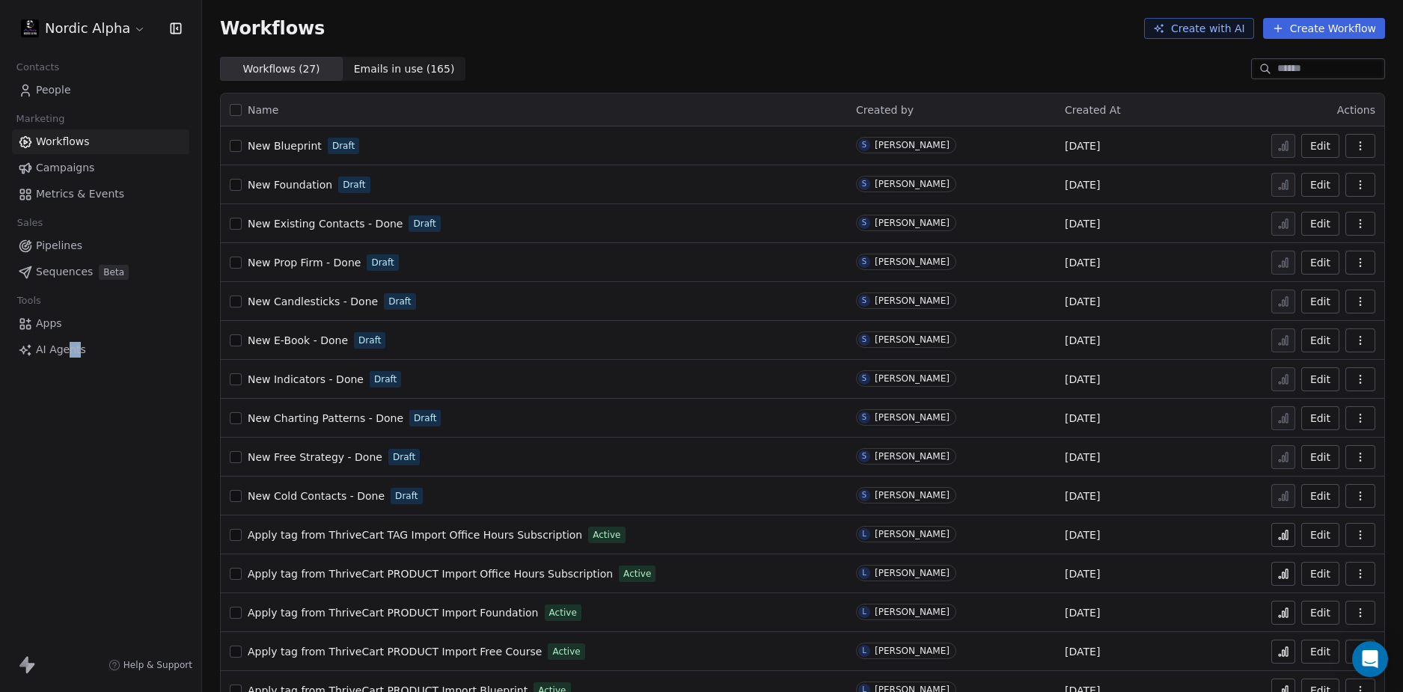
click at [79, 414] on div "Nordic Alpha Contacts People Marketing Workflows Campaigns Metrics & Events Sal…" at bounding box center [100, 346] width 201 height 692
click at [684, 64] on div "Workflows ( 27 ) Workflows ( 27 ) Emails in use ( 165 ) Emails in use ( 165 )" at bounding box center [802, 69] width 1201 height 24
click at [95, 418] on div "Nordic Alpha Contacts People Marketing Workflows Campaigns Metrics & Events Sal…" at bounding box center [100, 346] width 201 height 692
click at [106, 26] on html "Nordic Alpha Contacts People Marketing Workflows Campaigns Metrics & Events Sal…" at bounding box center [701, 346] width 1403 height 692
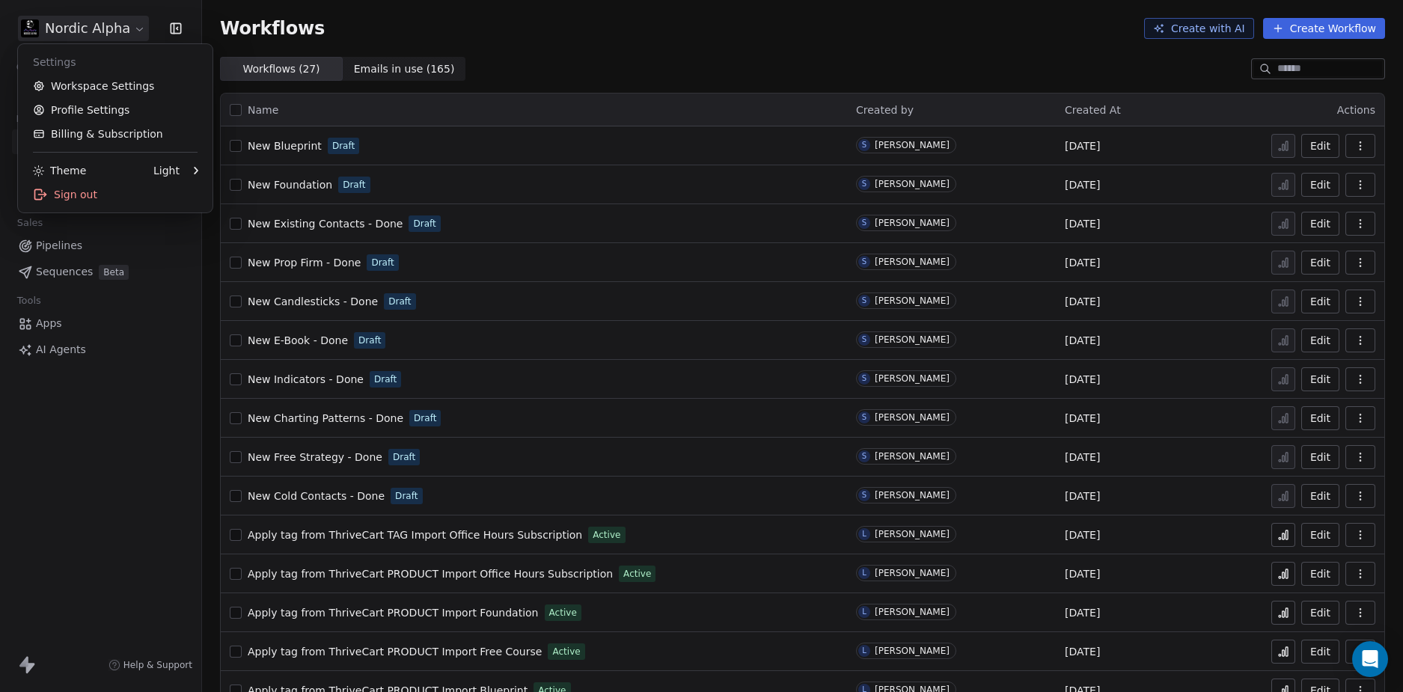
click at [645, 43] on html "Nordic Alpha Contacts People Marketing Workflows Campaigns Metrics & Events Sal…" at bounding box center [701, 346] width 1403 height 692
click at [279, 145] on span "New Blueprint" at bounding box center [285, 146] width 74 height 12
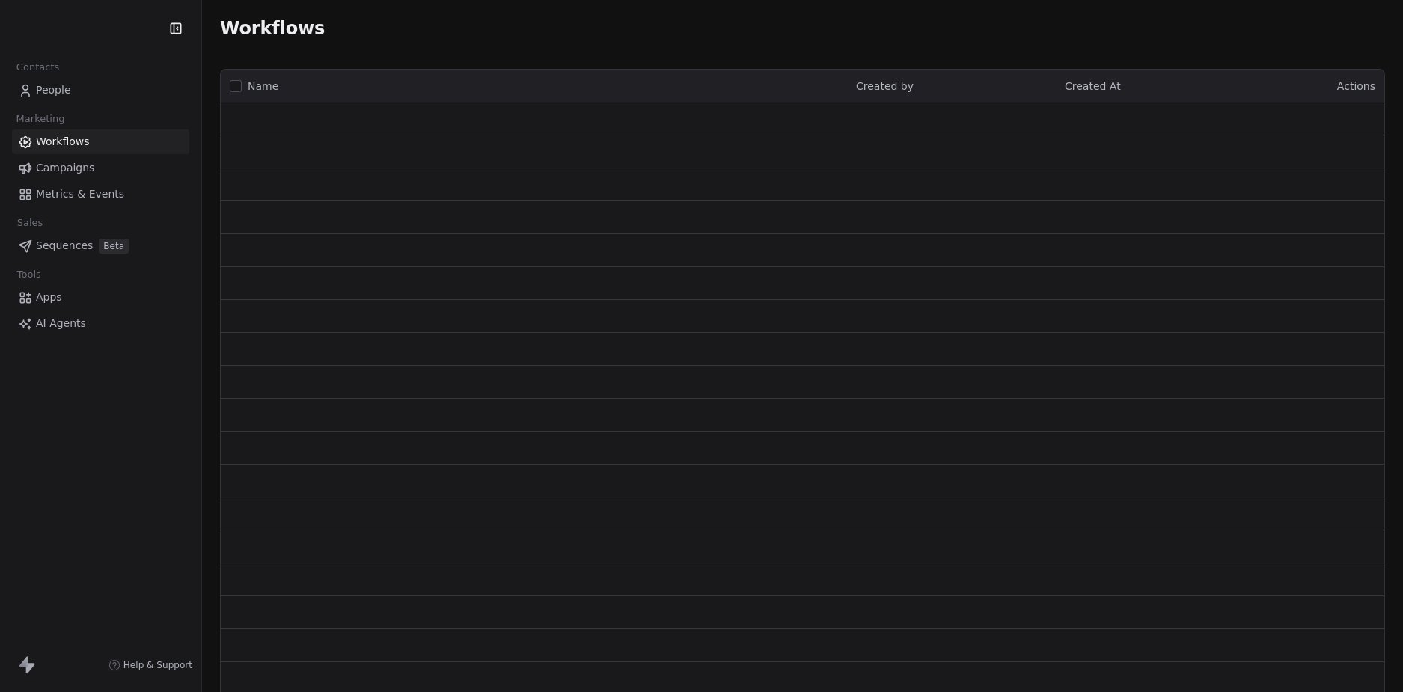
click at [75, 25] on html "Contacts People Marketing Workflows Campaigns Metrics & Events Sales Sequences …" at bounding box center [701, 346] width 1403 height 692
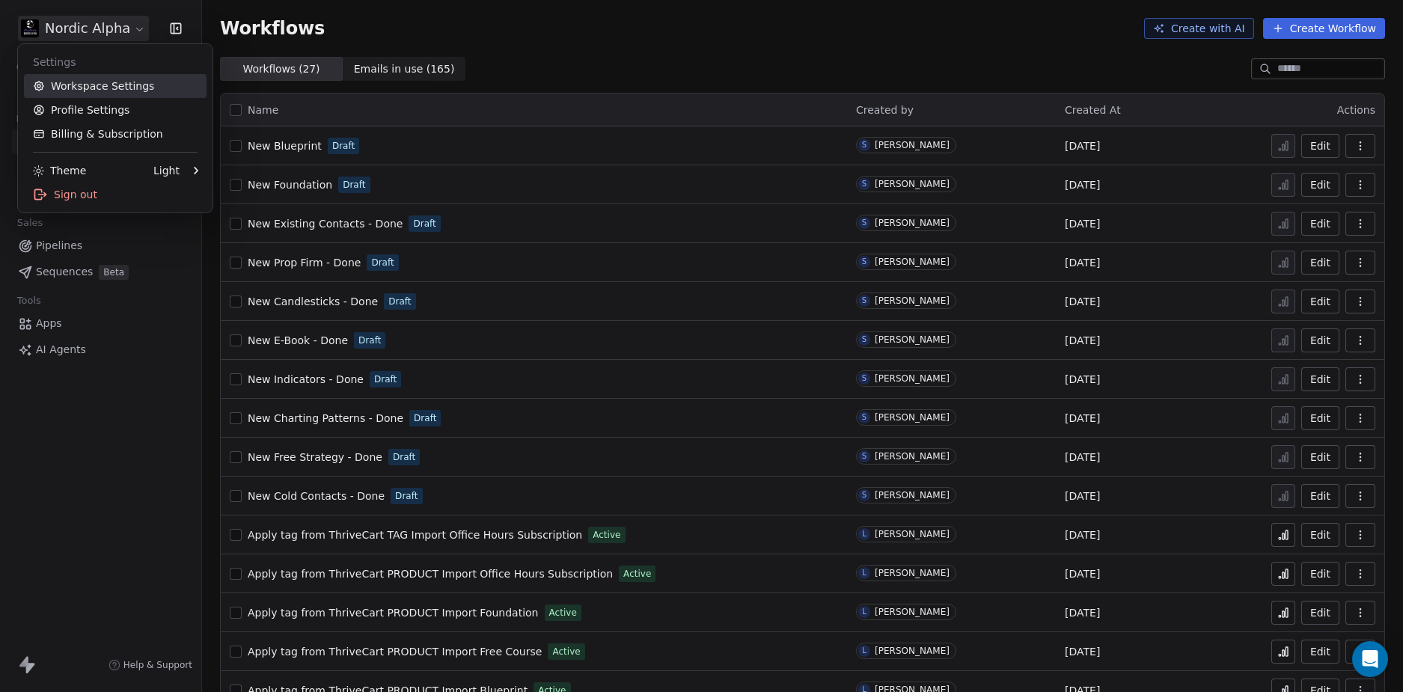
click at [91, 84] on link "Workspace Settings" at bounding box center [115, 86] width 183 height 24
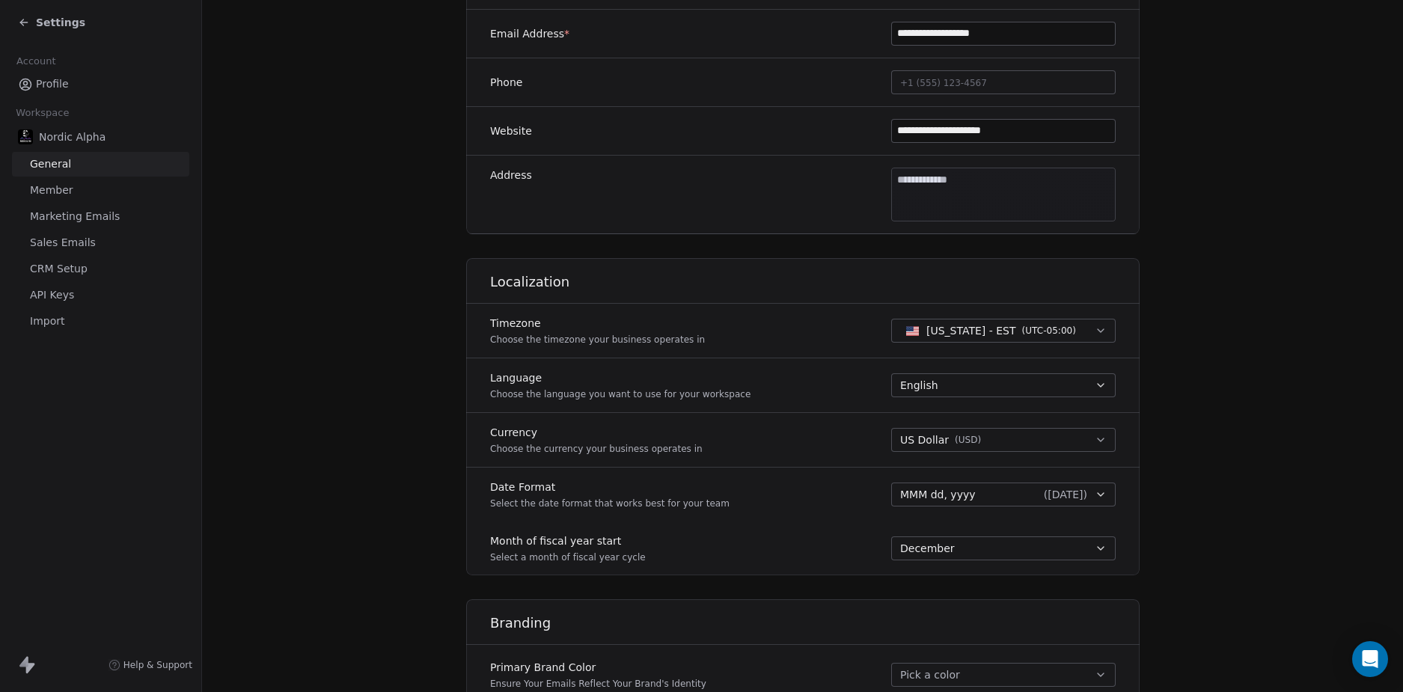
scroll to position [591, 0]
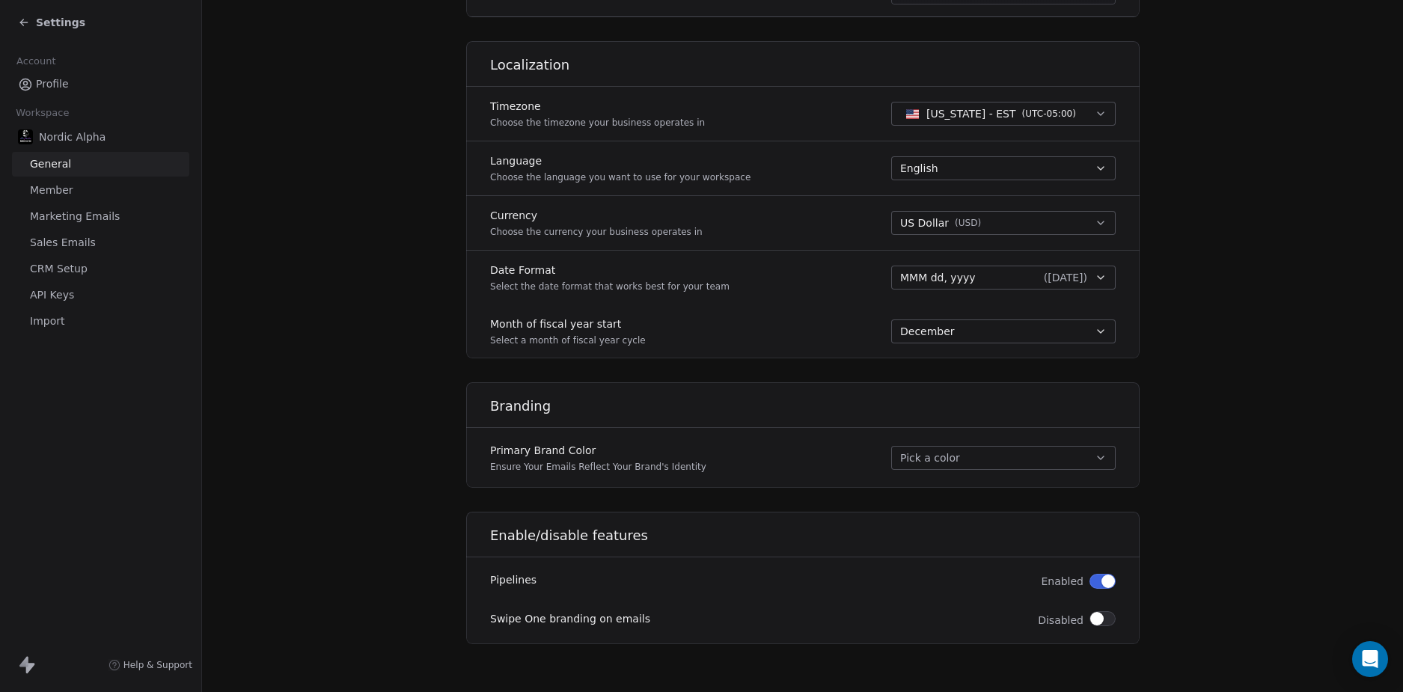
click at [79, 190] on link "Member" at bounding box center [100, 190] width 177 height 25
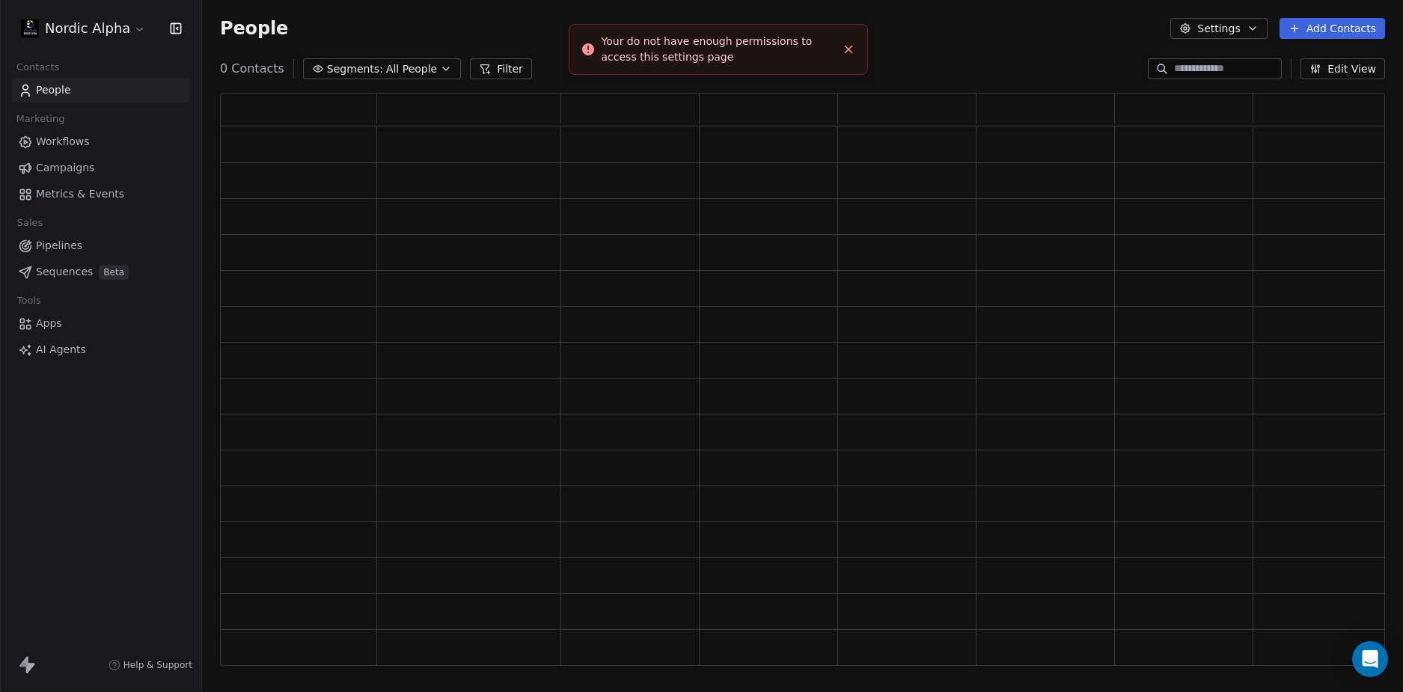
scroll to position [562, 1154]
click at [94, 28] on html "Nordic Alpha Contacts People Marketing Workflows Campaigns Metrics & Events Sal…" at bounding box center [701, 346] width 1403 height 692
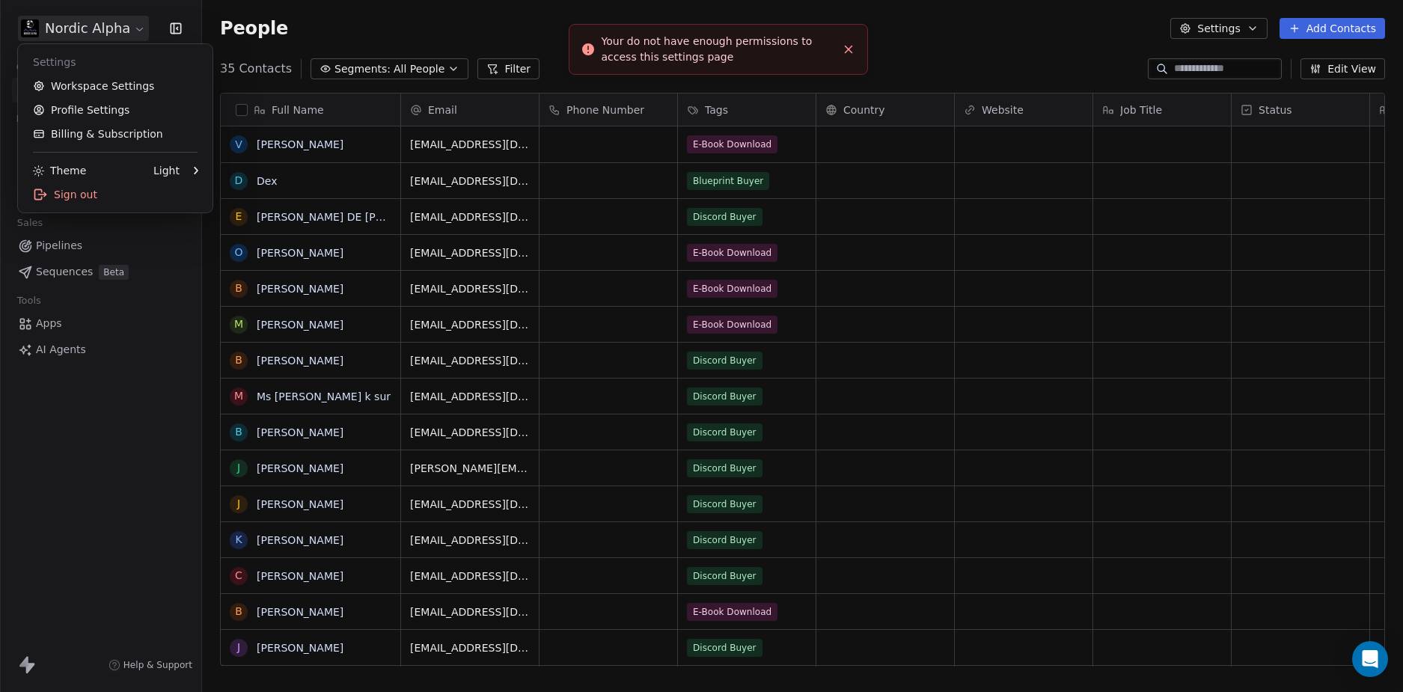
scroll to position [598, 1190]
click at [88, 84] on link "Workspace Settings" at bounding box center [115, 86] width 183 height 24
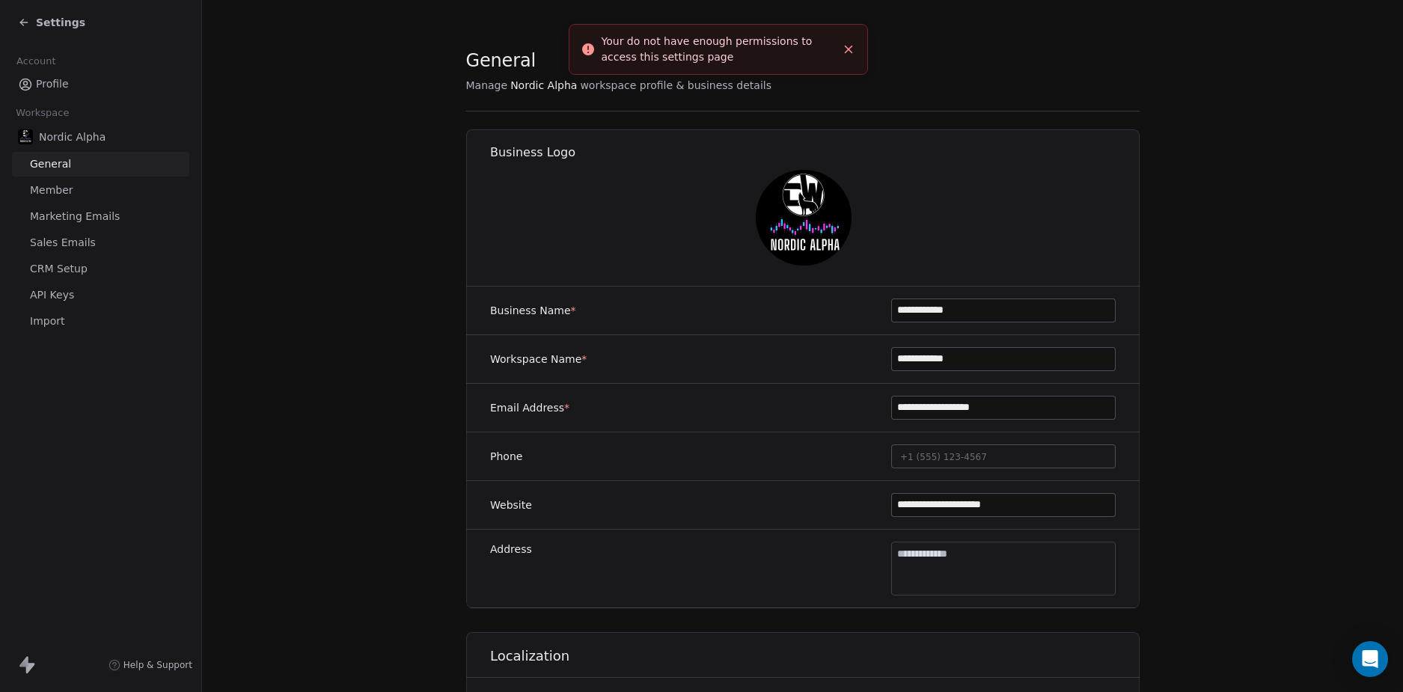
click at [65, 212] on span "Marketing Emails" at bounding box center [75, 217] width 90 height 16
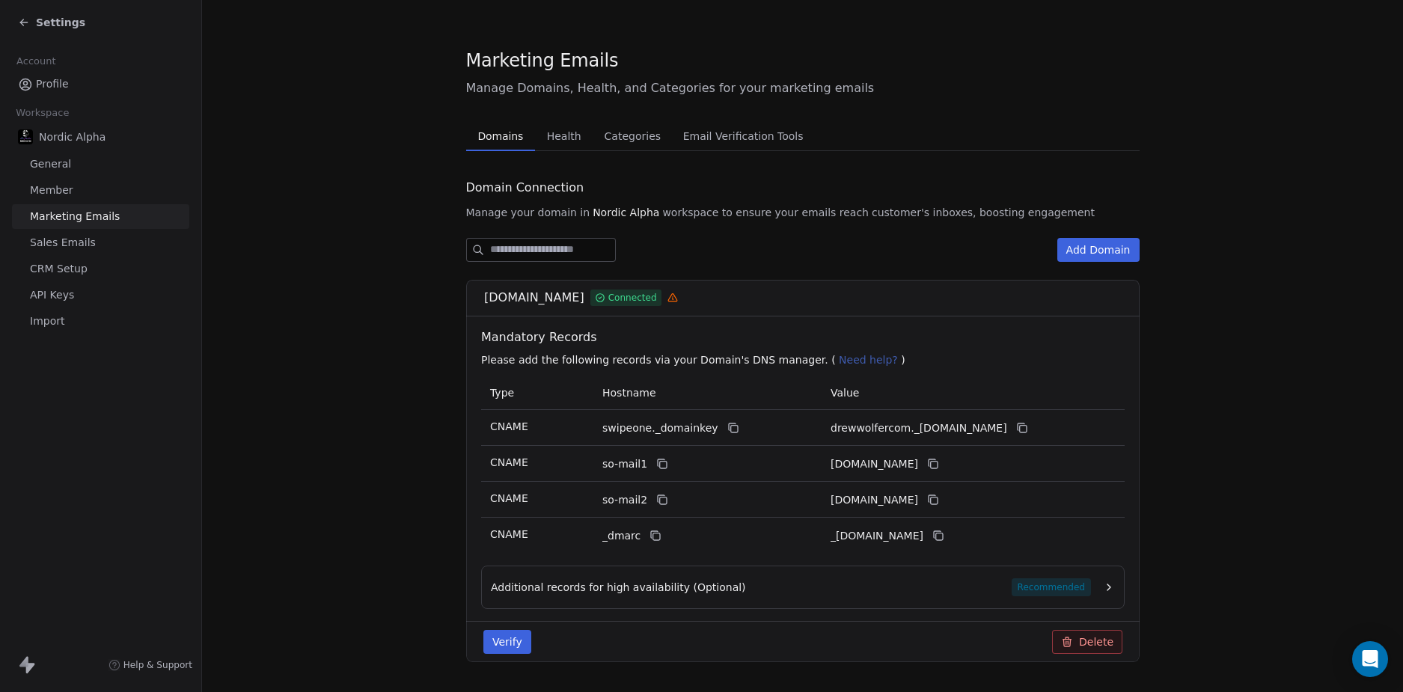
click at [85, 240] on span "Sales Emails" at bounding box center [63, 243] width 66 height 16
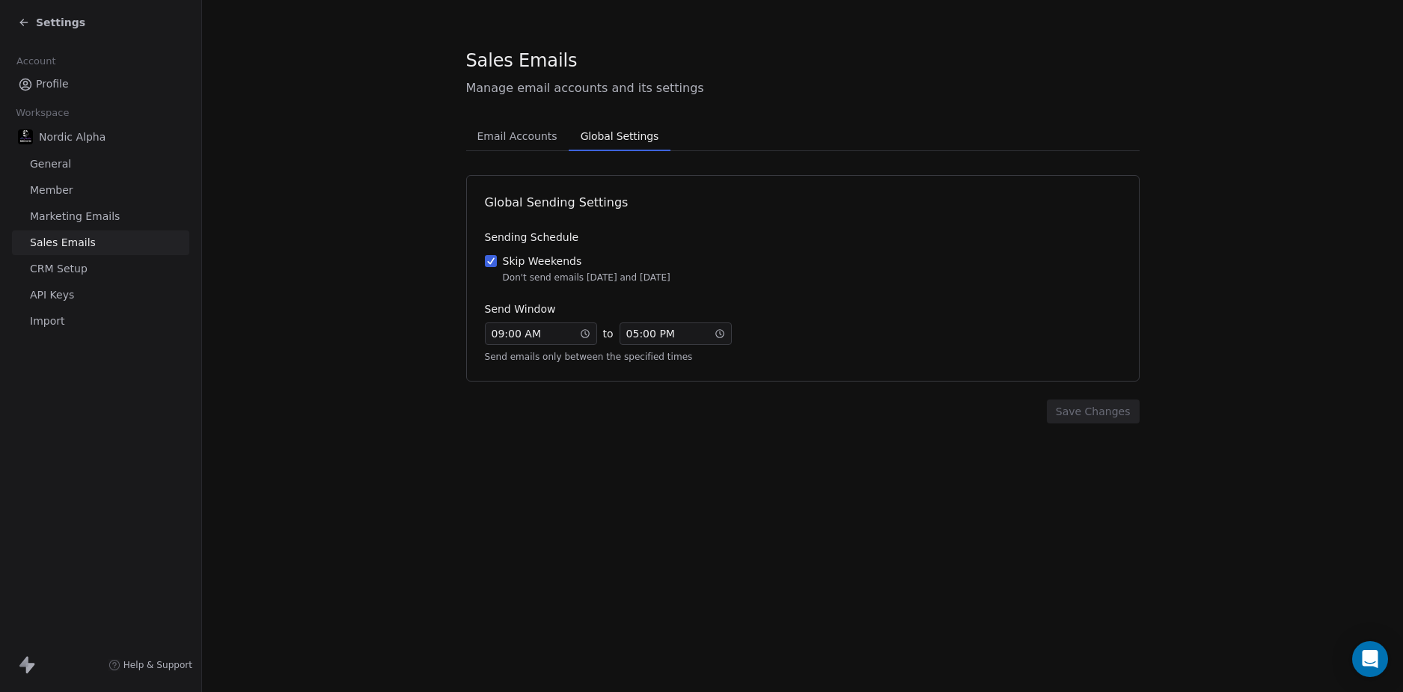
click at [588, 136] on span "Global Settings" at bounding box center [620, 136] width 90 height 21
click at [82, 268] on span "CRM Setup" at bounding box center [59, 269] width 58 height 16
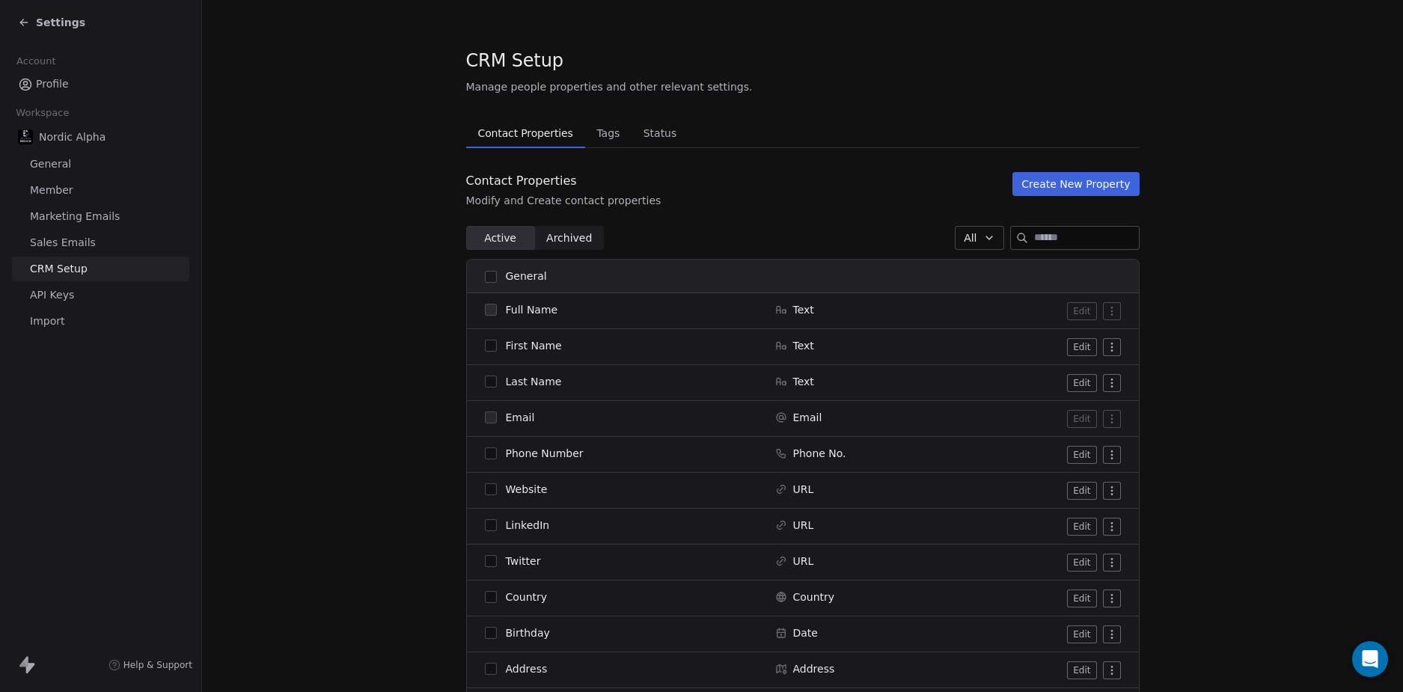
click at [76, 296] on link "API Keys" at bounding box center [100, 295] width 177 height 25
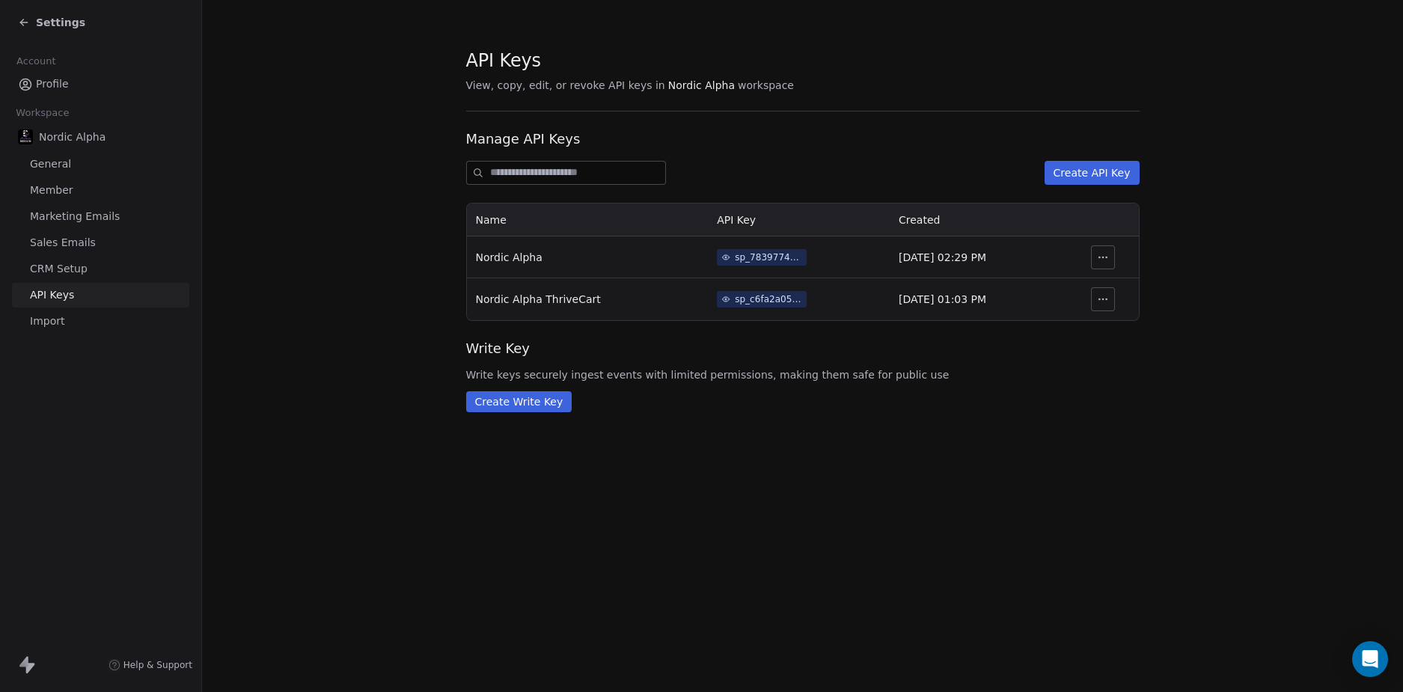
click at [69, 317] on link "Import" at bounding box center [100, 321] width 177 height 25
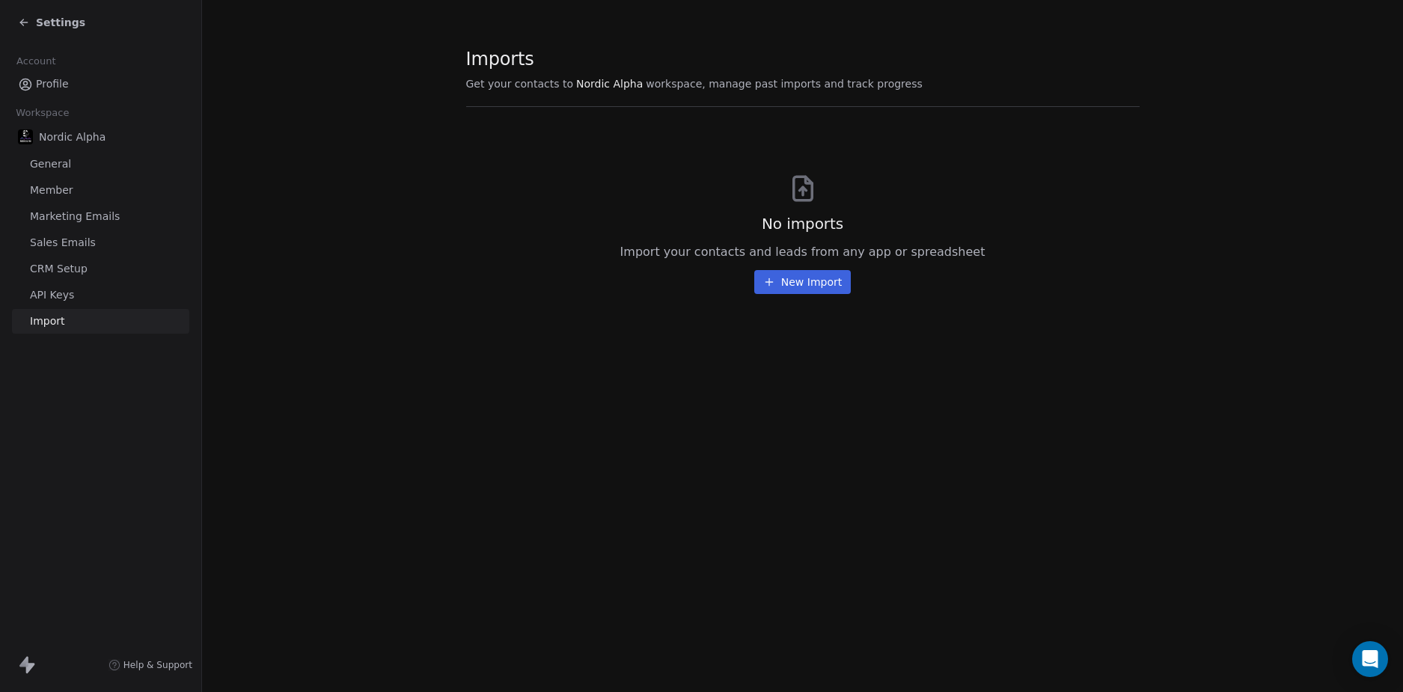
click at [76, 296] on link "API Keys" at bounding box center [100, 295] width 177 height 25
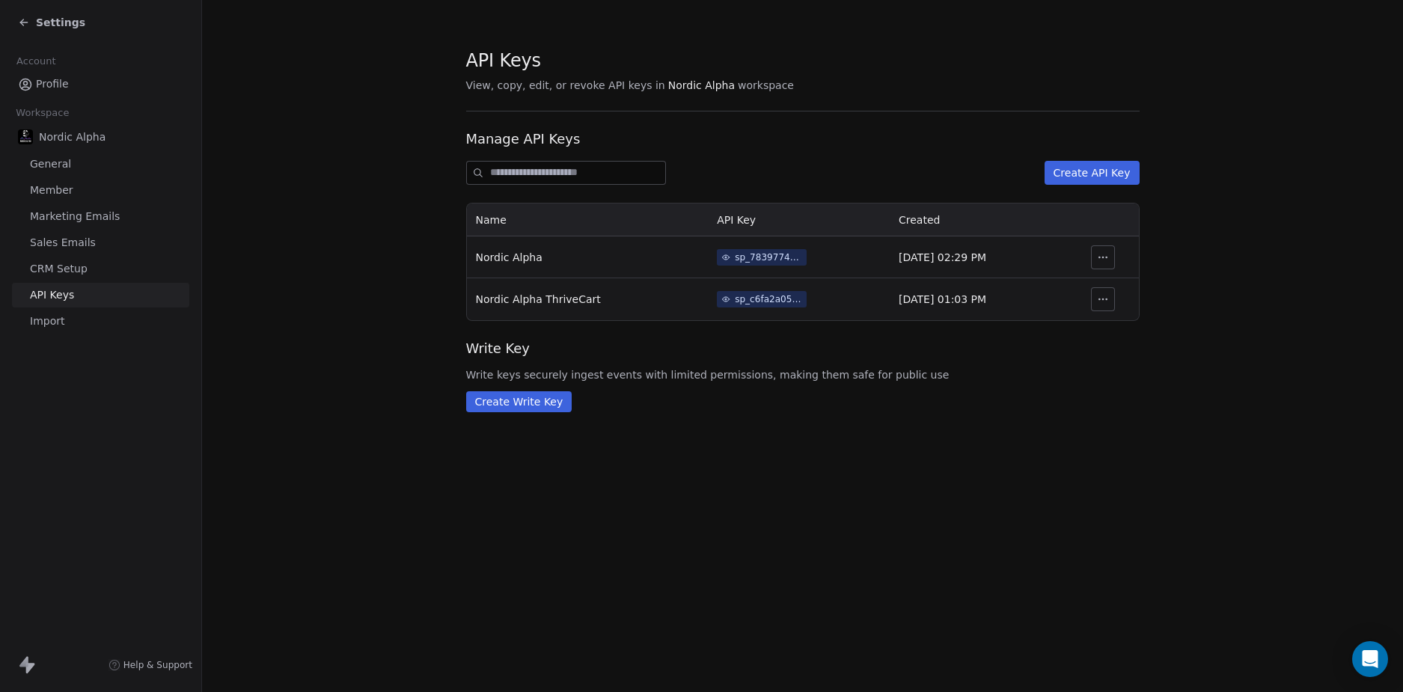
click at [299, 277] on section "API Keys View, copy, edit, or revoke API keys in Nordic Alpha workspace Manage …" at bounding box center [802, 230] width 1201 height 460
click at [275, 248] on section "API Keys View, copy, edit, or revoke API keys in Nordic Alpha workspace Manage …" at bounding box center [802, 230] width 1201 height 460
click at [272, 248] on section "API Keys View, copy, edit, or revoke API keys in Nordic Alpha workspace Manage …" at bounding box center [802, 230] width 1201 height 460
click at [34, 22] on div "Settings" at bounding box center [51, 22] width 67 height 15
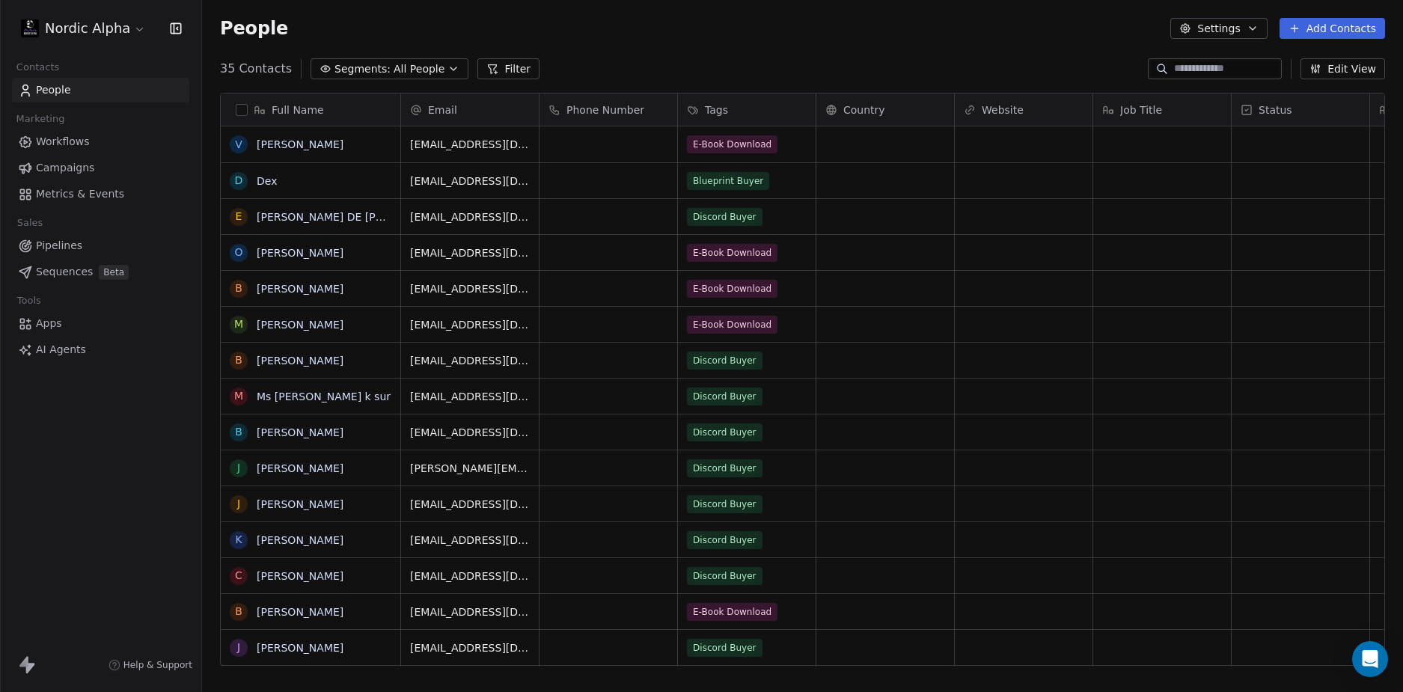
scroll to position [598, 1190]
click at [622, 49] on div "People Settings Add Contacts" at bounding box center [802, 28] width 1201 height 57
click at [625, 46] on div "People Settings Add Contacts" at bounding box center [802, 28] width 1201 height 57
click at [75, 140] on span "Workflows" at bounding box center [63, 142] width 54 height 16
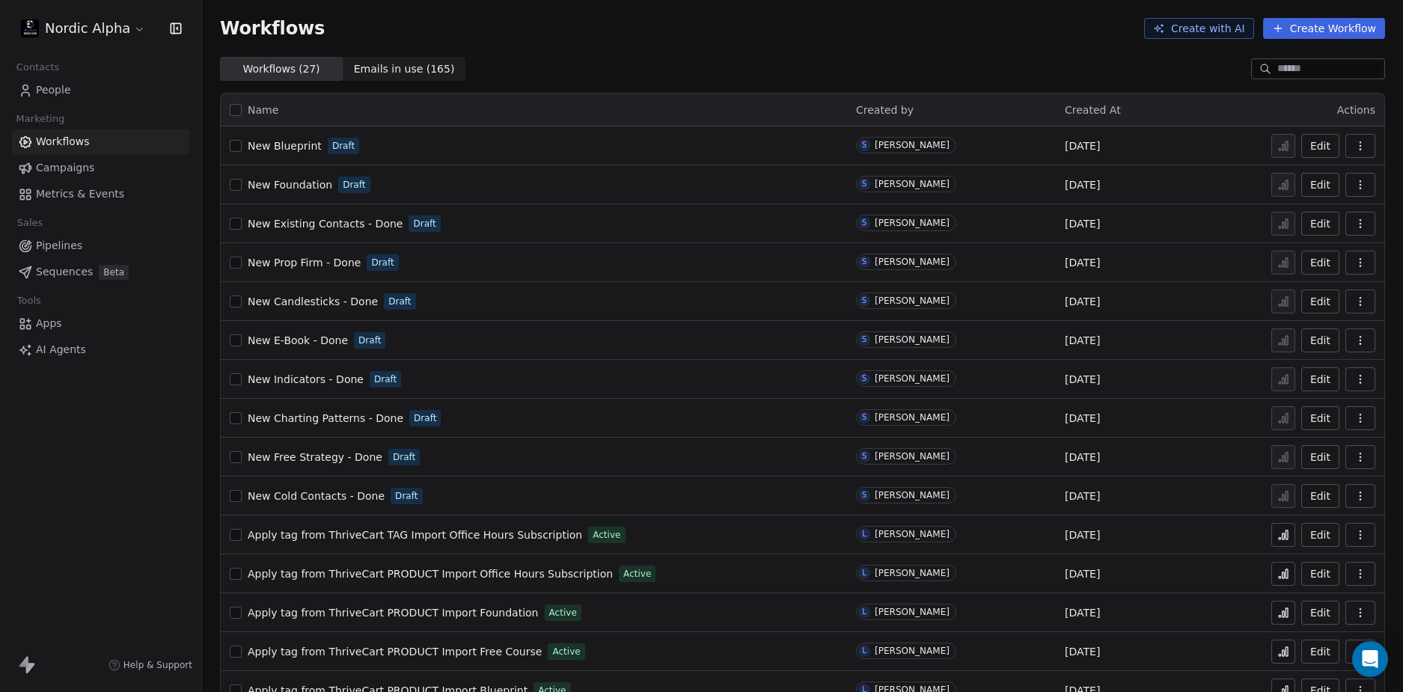
click at [865, 47] on div "Workflows Create with AI Create Workflow" at bounding box center [802, 28] width 1201 height 57
click at [811, 60] on div "Workflows ( 27 ) Workflows ( 27 ) Emails in use ( 165 ) Emails in use ( 165 )" at bounding box center [802, 69] width 1201 height 24
drag, startPoint x: 144, startPoint y: 490, endPoint x: 202, endPoint y: 478, distance: 59.0
click at [146, 490] on div "Nordic Alpha Contacts People Marketing Workflows Campaigns Metrics & Events Sal…" at bounding box center [100, 346] width 201 height 692
click at [293, 460] on span "New Free Strategy - Done" at bounding box center [315, 457] width 135 height 12
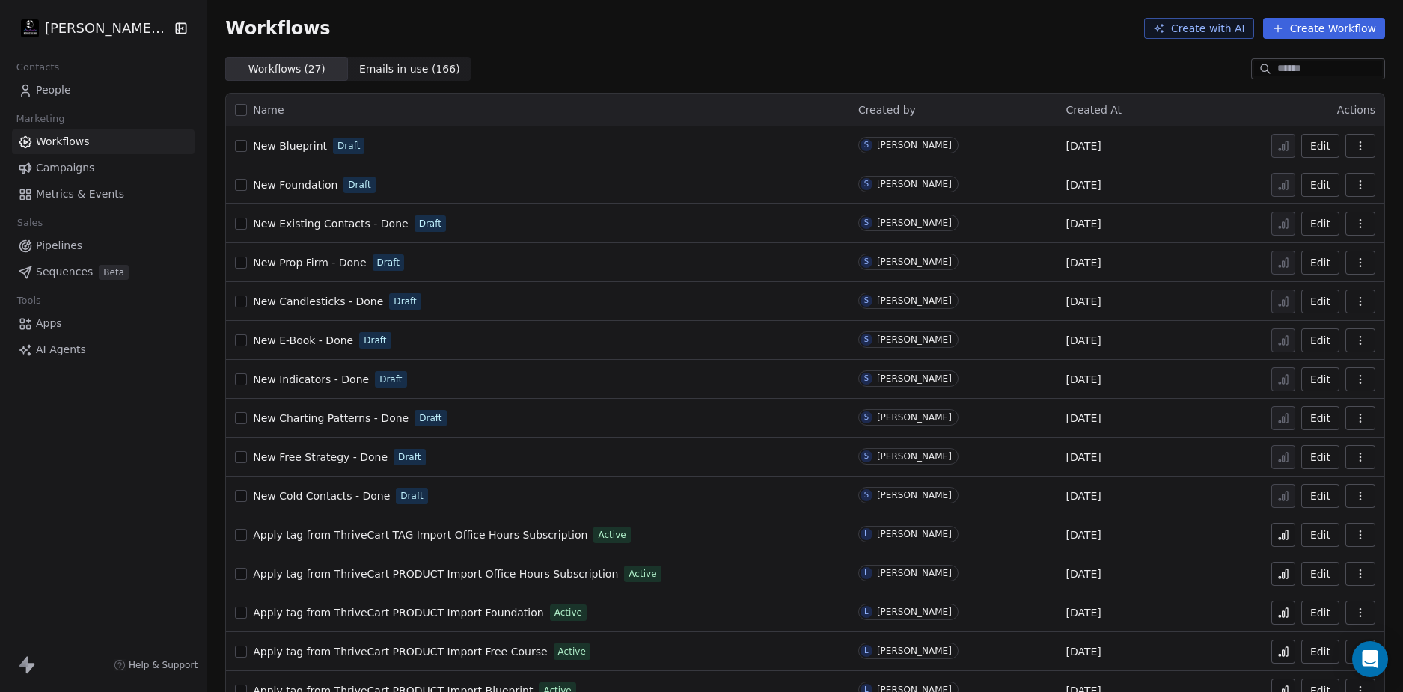
click at [582, 97] on th "Name" at bounding box center [538, 110] width 624 height 33
click at [683, 48] on div "Workflows Create with AI Create Workflow" at bounding box center [805, 28] width 1196 height 57
click at [640, 62] on div "Workflows ( 27 ) Workflows ( 27 ) Emails in use ( 166 ) Emails in use ( 166 )" at bounding box center [805, 69] width 1196 height 24
click at [640, 63] on div "Workflows ( 27 ) Workflows ( 27 ) Emails in use ( 166 ) Emails in use ( 166 )" at bounding box center [805, 69] width 1196 height 24
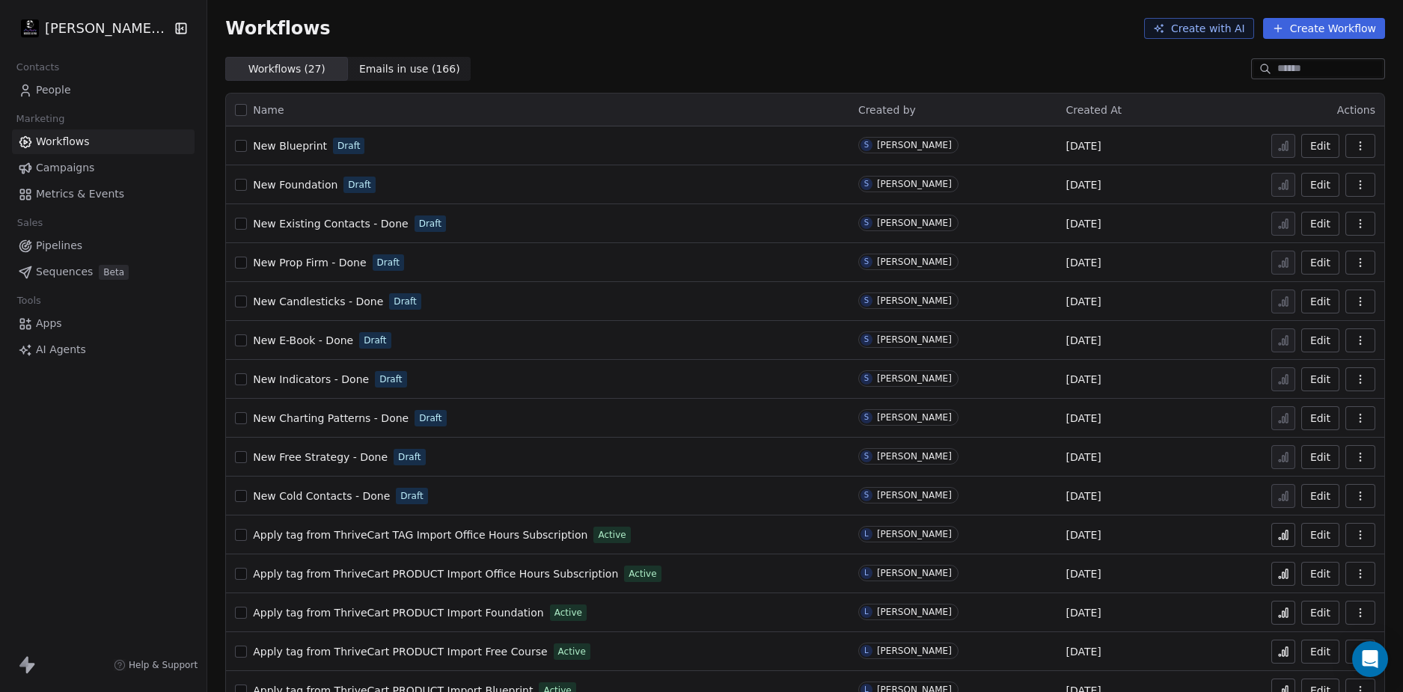
click at [640, 63] on div "Workflows ( 27 ) Workflows ( 27 ) Emails in use ( 166 ) Emails in use ( 166 )" at bounding box center [805, 69] width 1196 height 24
click at [716, 61] on div "Workflows ( 27 ) Workflows ( 27 ) Emails in use ( 166 ) Emails in use ( 166 )" at bounding box center [805, 69] width 1196 height 24
click at [899, 58] on div "Workflows ( 27 ) Workflows ( 27 ) Emails in use ( 166 ) Emails in use ( 166 )" at bounding box center [805, 69] width 1196 height 24
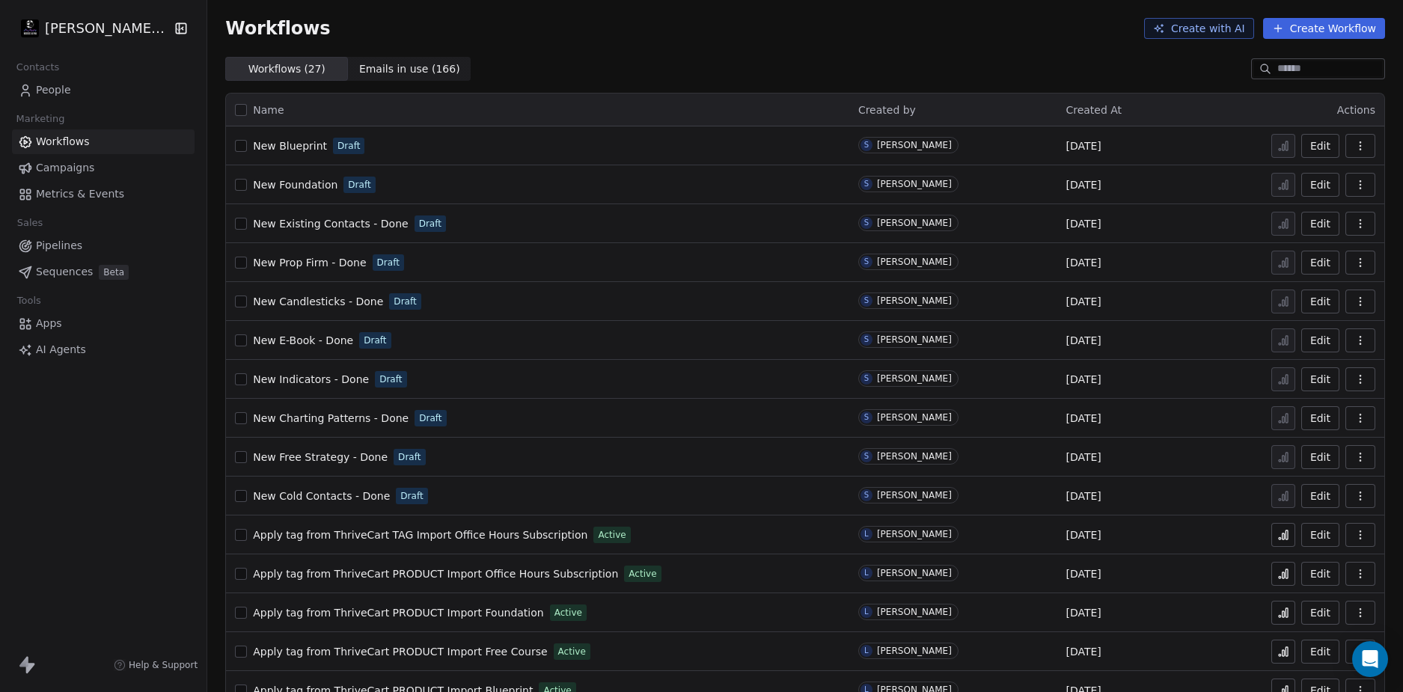
click at [906, 67] on div "Workflows ( 27 ) Workflows ( 27 ) Emails in use ( 166 ) Emails in use ( 166 )" at bounding box center [805, 69] width 1196 height 24
click at [292, 144] on span "New Blueprint" at bounding box center [290, 146] width 74 height 12
click at [286, 183] on span "New Foundation" at bounding box center [295, 185] width 85 height 12
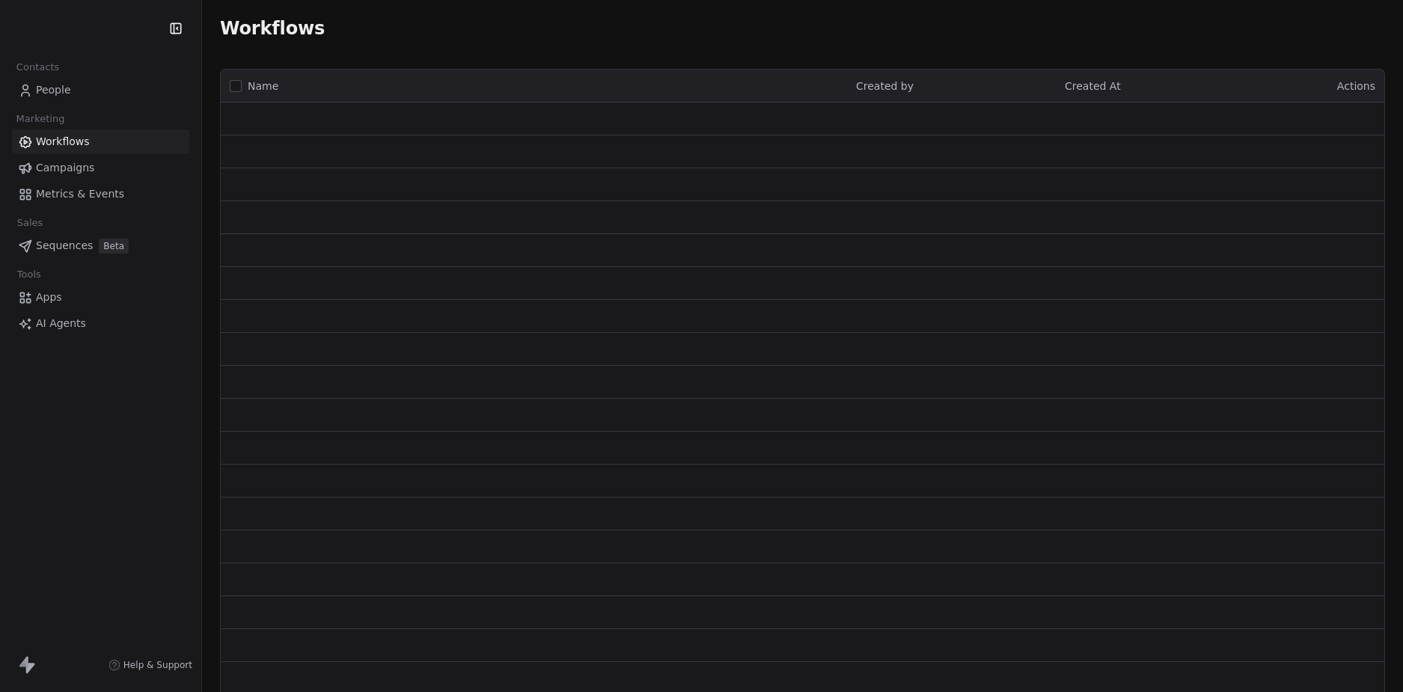
click at [723, 25] on div "Workflows" at bounding box center [802, 28] width 1165 height 21
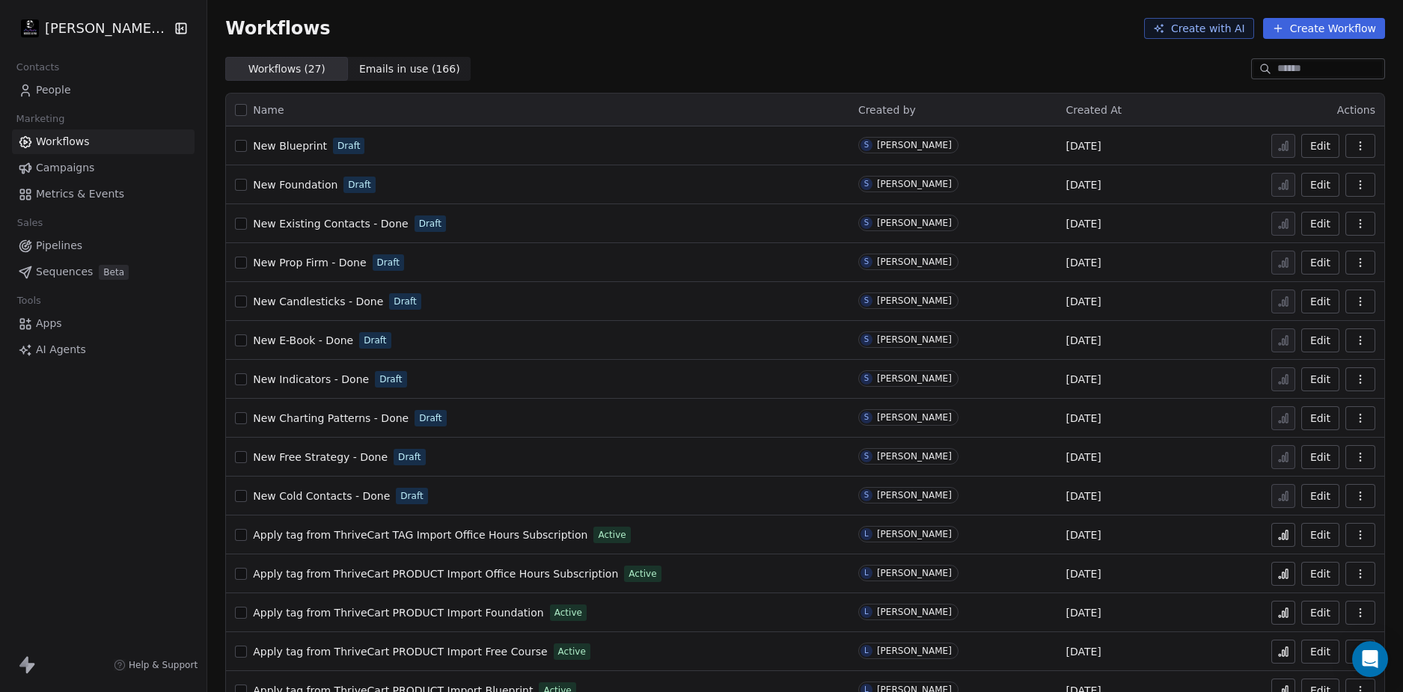
click at [730, 30] on div "Workflows Create with AI Create Workflow" at bounding box center [805, 28] width 1160 height 21
click at [737, 41] on div "Workflows Create with AI Create Workflow" at bounding box center [805, 28] width 1196 height 57
click at [743, 40] on div "Workflows Create with AI Create Workflow" at bounding box center [805, 28] width 1196 height 57
click at [793, 43] on div "Workflows Create with AI Create Workflow" at bounding box center [805, 28] width 1196 height 57
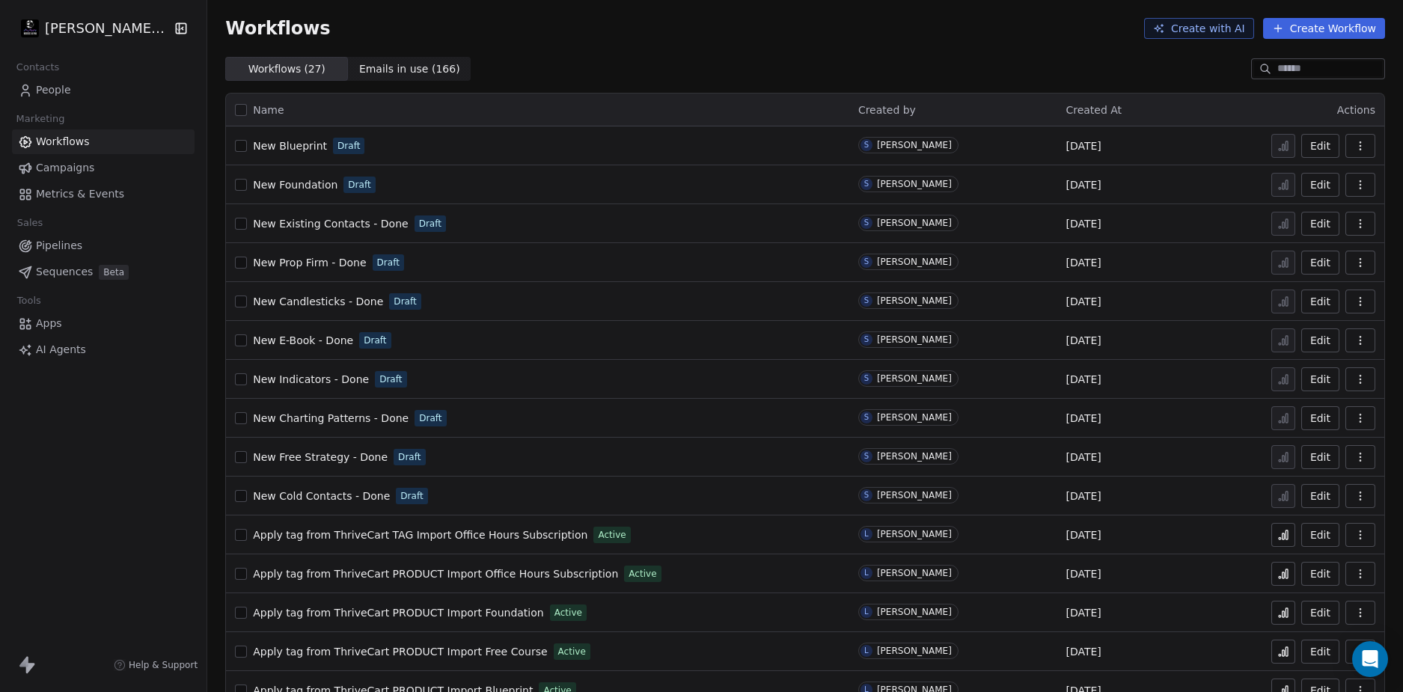
click at [823, 36] on div "Workflows Create with AI Create Workflow" at bounding box center [805, 28] width 1160 height 21
click at [737, 72] on div "Workflows ( 27 ) Workflows ( 27 ) Emails in use ( 166 ) Emails in use ( 166 )" at bounding box center [805, 69] width 1196 height 24
click at [53, 76] on span "Contacts" at bounding box center [38, 67] width 56 height 22
click at [64, 90] on span "People" at bounding box center [53, 90] width 35 height 16
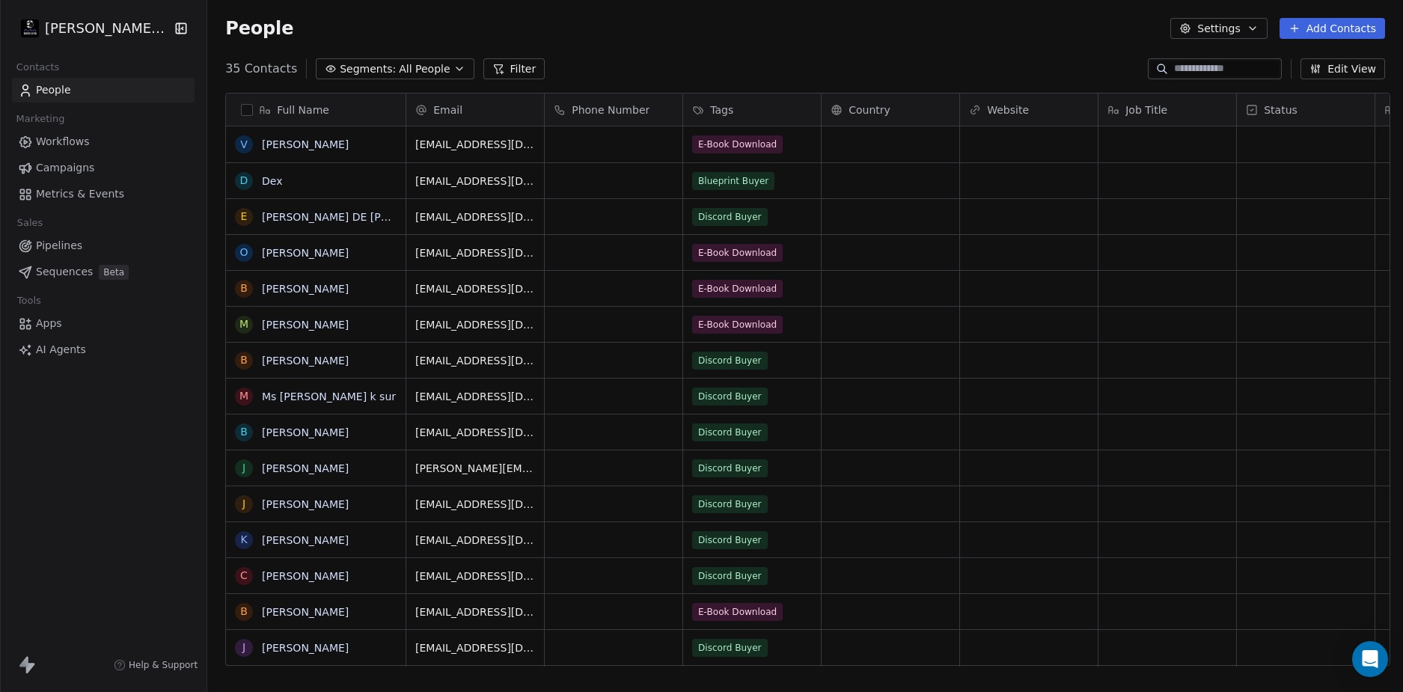
click at [724, 101] on div "Tags" at bounding box center [752, 110] width 138 height 32
click at [749, 66] on html "Drew Wolfer LLC Contacts People Marketing Workflows Campaigns Metrics & Events …" at bounding box center [701, 346] width 1403 height 692
click at [102, 25] on html "Drew Wolfer LLC Contacts People Marketing Workflows Campaigns Metrics & Events …" at bounding box center [701, 346] width 1403 height 692
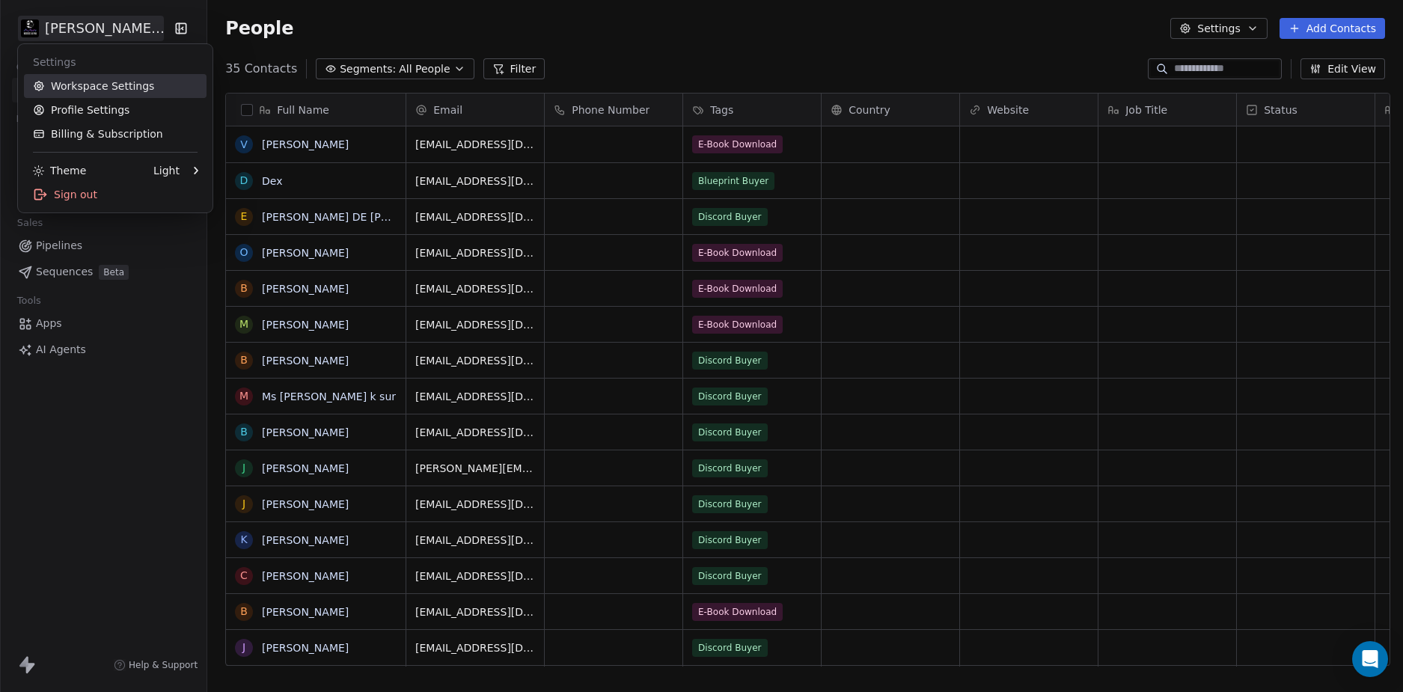
click at [100, 81] on link "Workspace Settings" at bounding box center [115, 86] width 183 height 24
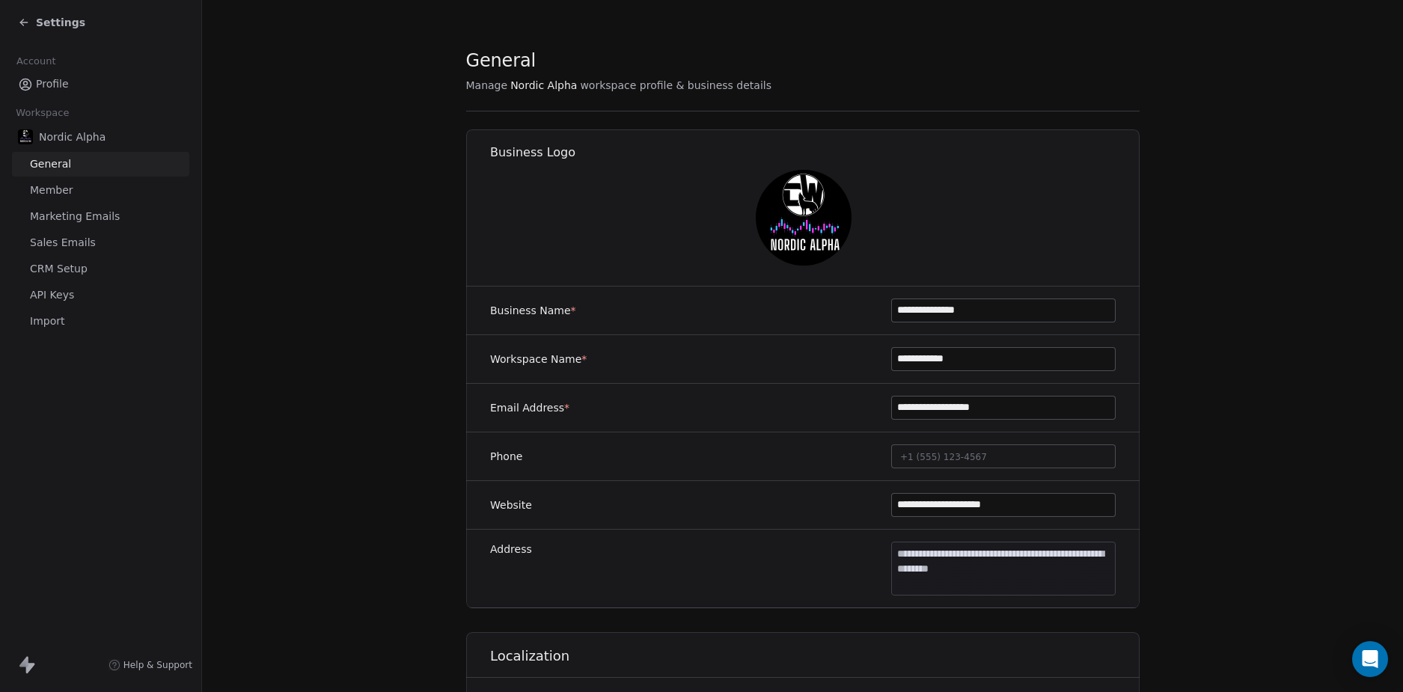
click at [63, 269] on span "CRM Setup" at bounding box center [59, 269] width 58 height 16
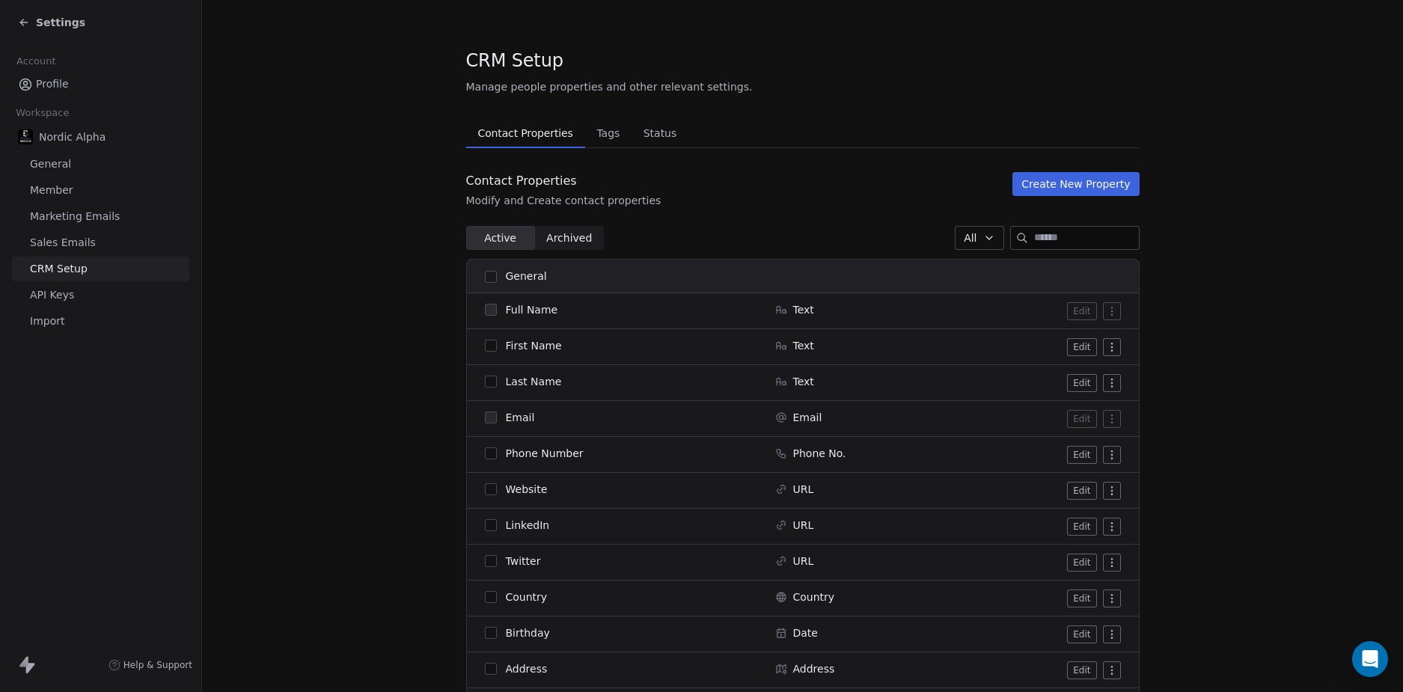
click at [592, 130] on span "Tags" at bounding box center [608, 133] width 35 height 21
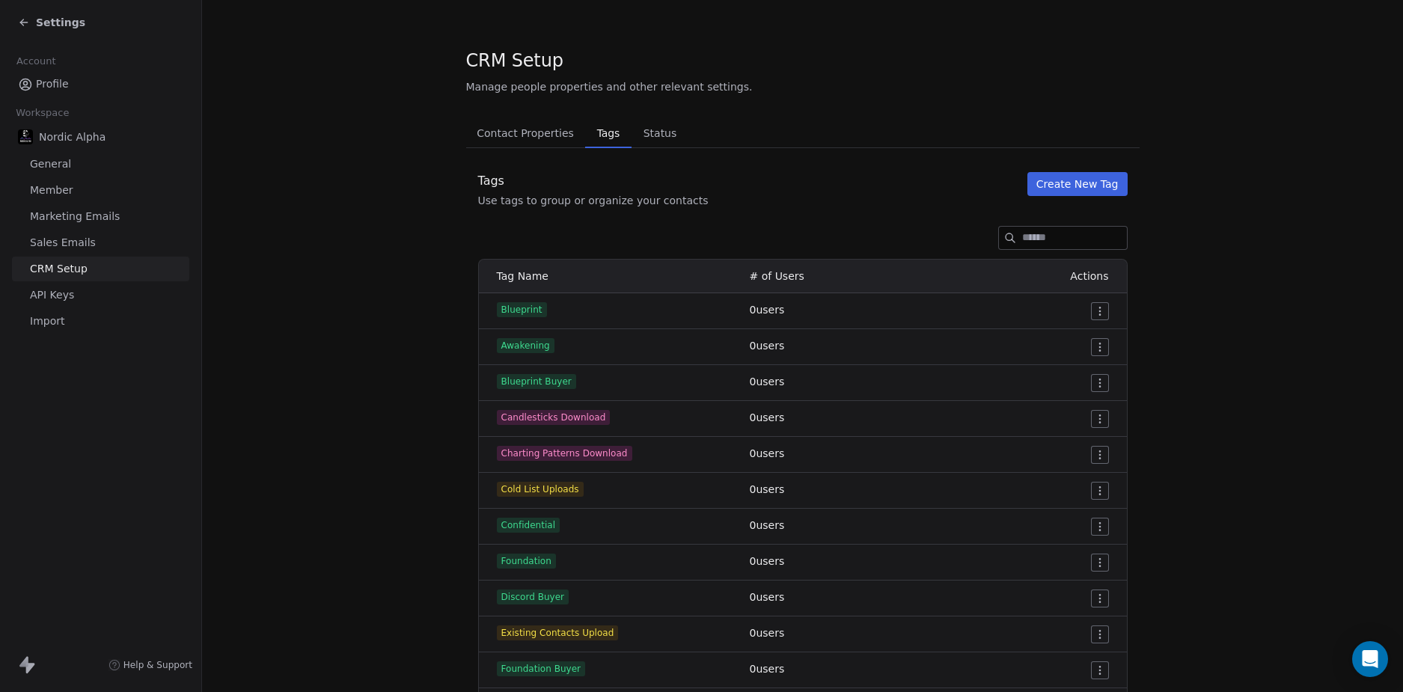
click at [1255, 429] on section "CRM Setup Manage people properties and other relevant settings. Contact Propert…" at bounding box center [802, 602] width 1201 height 1204
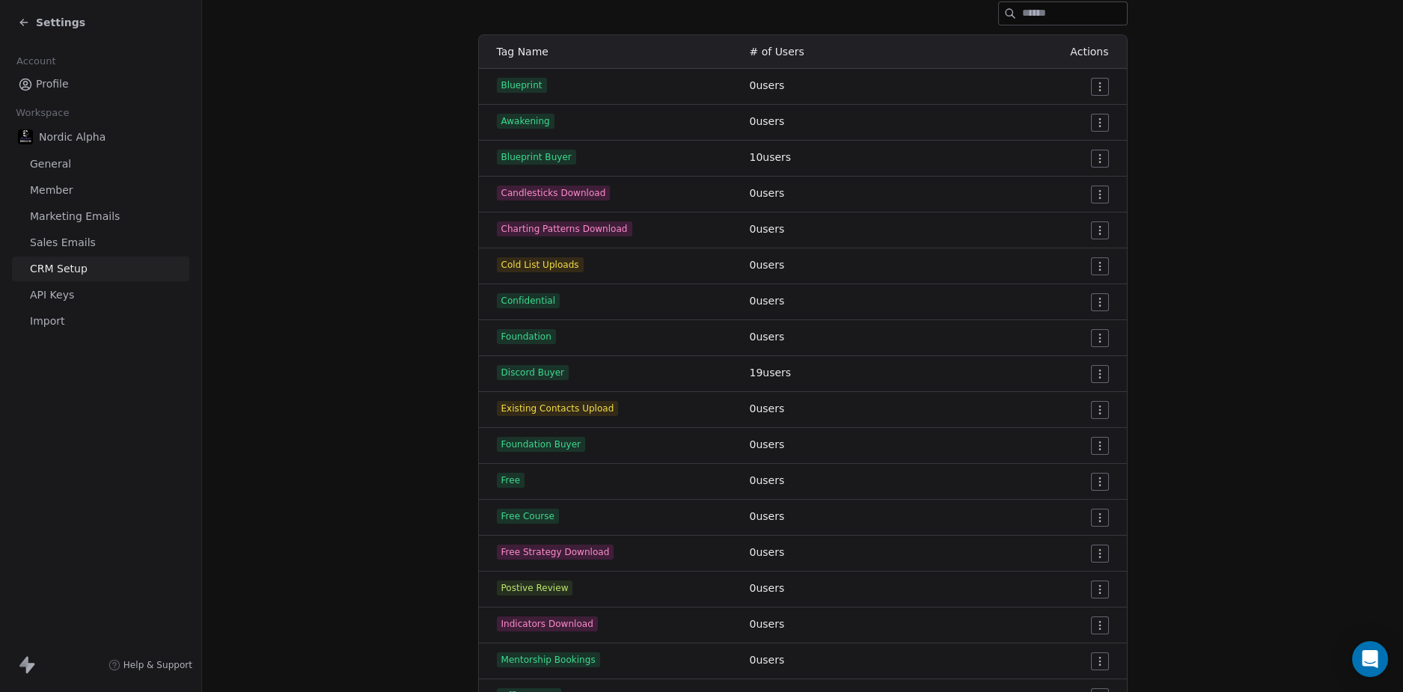
drag, startPoint x: 725, startPoint y: 442, endPoint x: 824, endPoint y: 444, distance: 99.6
click at [816, 444] on tr "Foundation Buyer 0 users" at bounding box center [803, 446] width 648 height 36
click at [390, 281] on section "CRM Setup Manage people properties and other relevant settings. Contact Propert…" at bounding box center [802, 377] width 1201 height 1204
click at [46, 28] on span "Settings" at bounding box center [60, 22] width 49 height 15
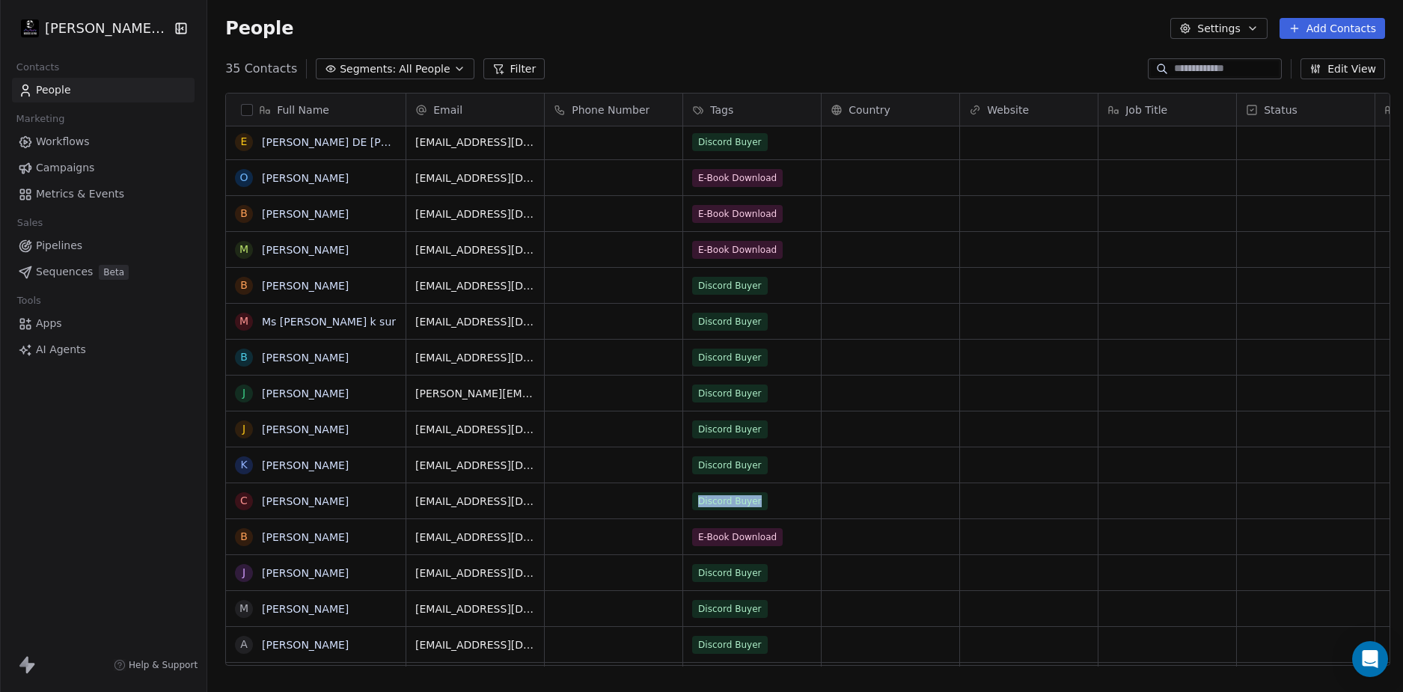
drag, startPoint x: 771, startPoint y: 503, endPoint x: 695, endPoint y: 501, distance: 76.4
click at [695, 501] on div "Discord Buyer" at bounding box center [752, 501] width 138 height 35
click at [785, 507] on div "Discord Buyer" at bounding box center [752, 501] width 138 height 35
click at [782, 498] on div "Discord Buyer" at bounding box center [752, 501] width 138 height 35
click at [755, 497] on span "Discord Buyer" at bounding box center [730, 502] width 76 height 18
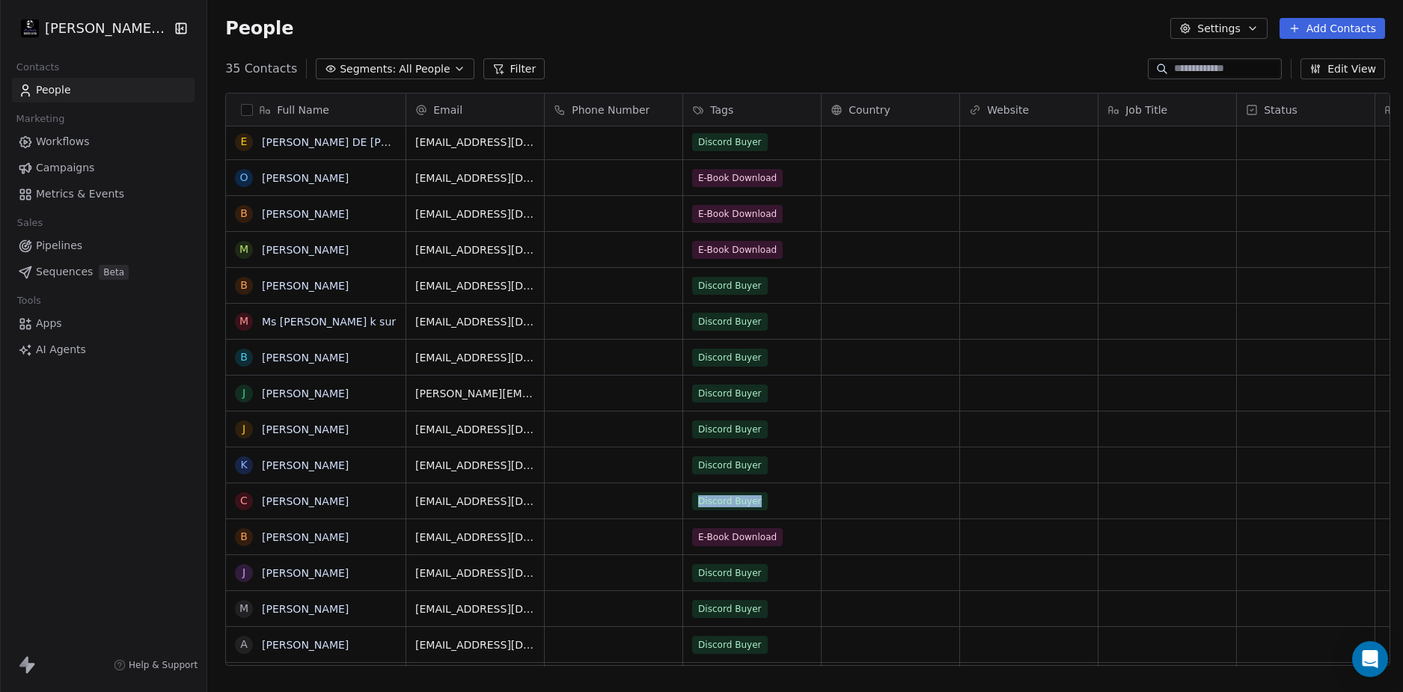
drag, startPoint x: 749, startPoint y: 502, endPoint x: 677, endPoint y: 500, distance: 71.9
click at [677, 500] on div "cwbrown@talk21.com Discord Buyer Oct 05, 2025 10:27 AM" at bounding box center [1393, 501] width 1975 height 36
click at [810, 506] on div "Discord Buyer" at bounding box center [752, 501] width 138 height 35
click at [272, 497] on link "[PERSON_NAME]" at bounding box center [305, 502] width 87 height 12
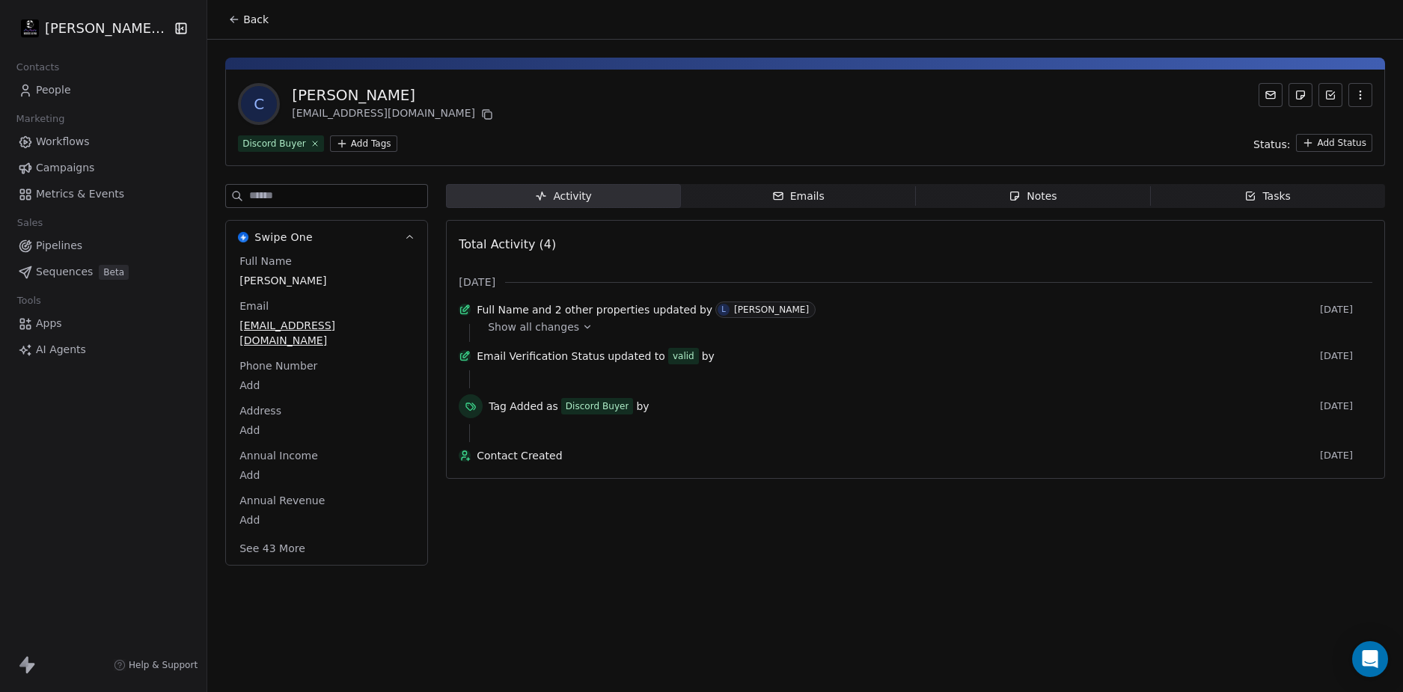
click at [772, 412] on div "Tag Added as Discord Buyer by 10 days ago" at bounding box center [916, 409] width 914 height 30
click at [769, 411] on div "Tag Added as Discord Buyer by 10 days ago" at bounding box center [916, 409] width 914 height 30
click at [351, 142] on html "Drew Wolfer LLC Contacts People Marketing Workflows Campaigns Metrics & Events …" at bounding box center [701, 346] width 1403 height 692
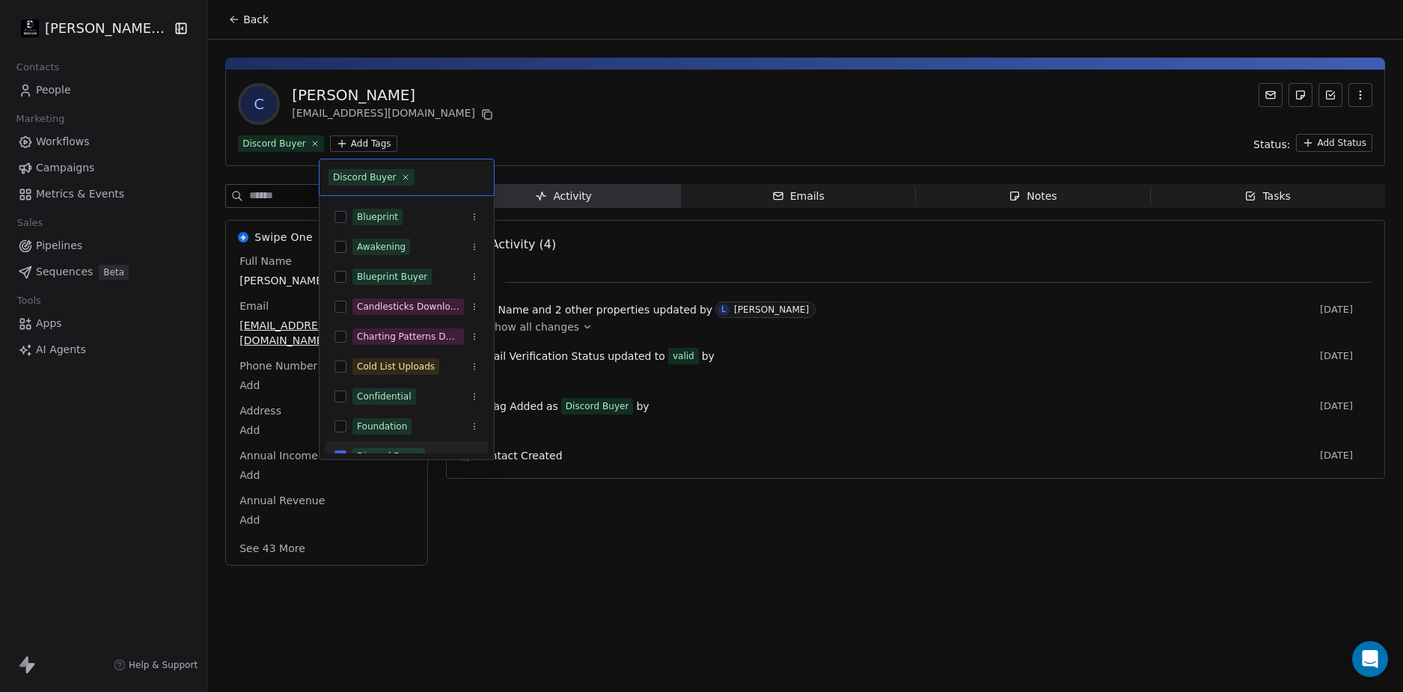
click at [579, 129] on html "Drew Wolfer LLC Contacts People Marketing Workflows Campaigns Metrics & Events …" at bounding box center [701, 346] width 1403 height 692
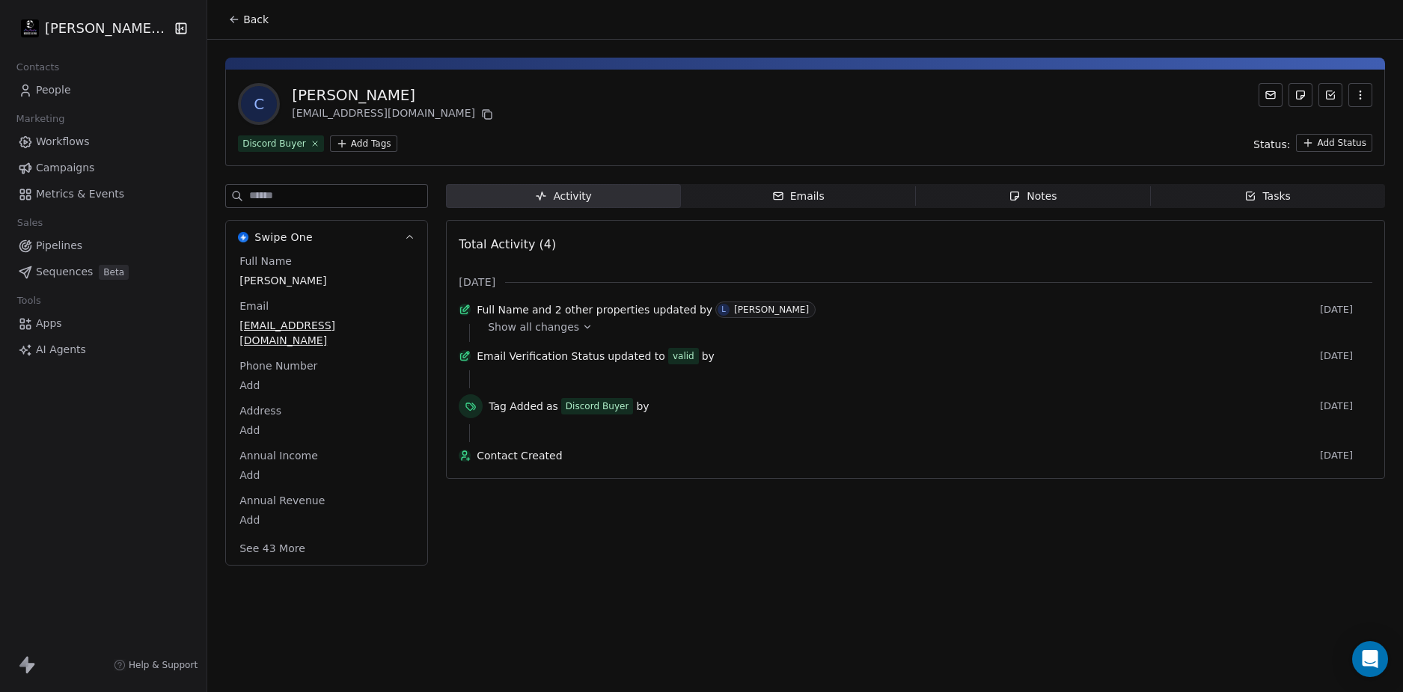
click at [359, 139] on html "Drew Wolfer LLC Contacts People Marketing Workflows Campaigns Metrics & Events …" at bounding box center [701, 346] width 1403 height 692
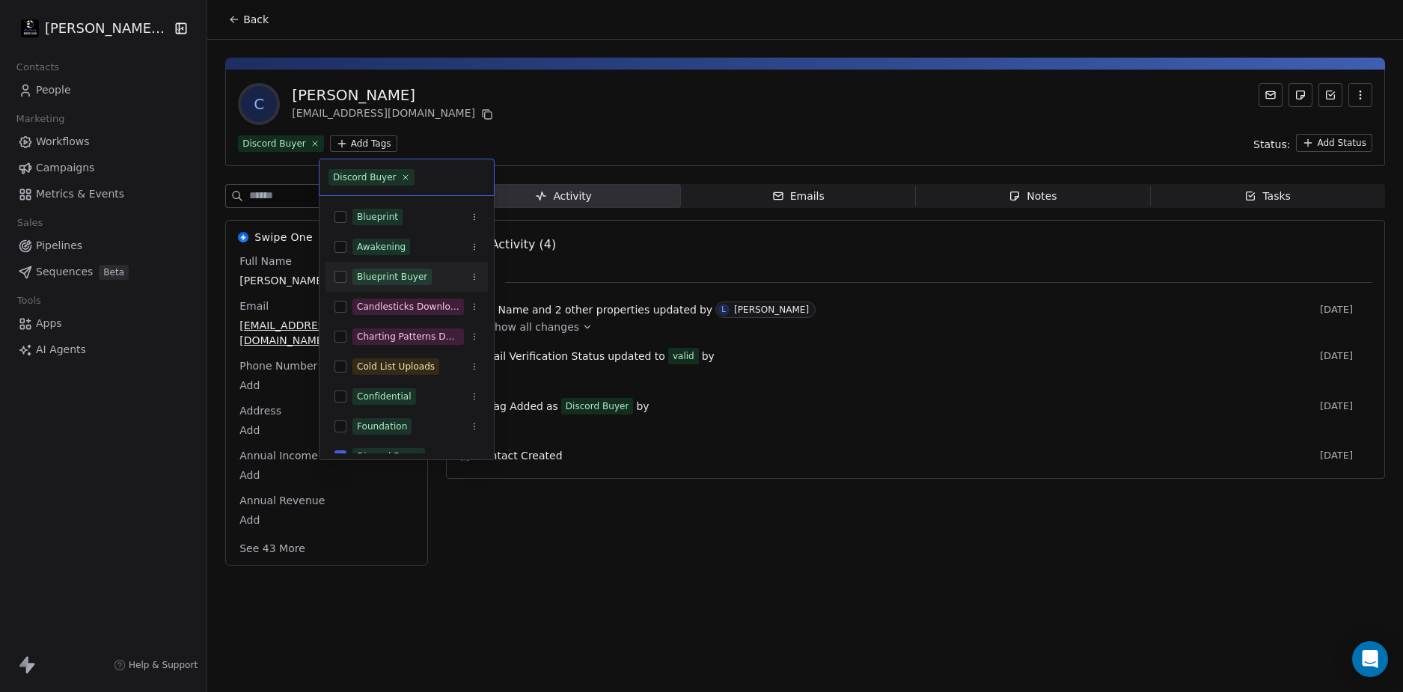
click at [406, 276] on div "Blueprint Buyer" at bounding box center [392, 276] width 70 height 13
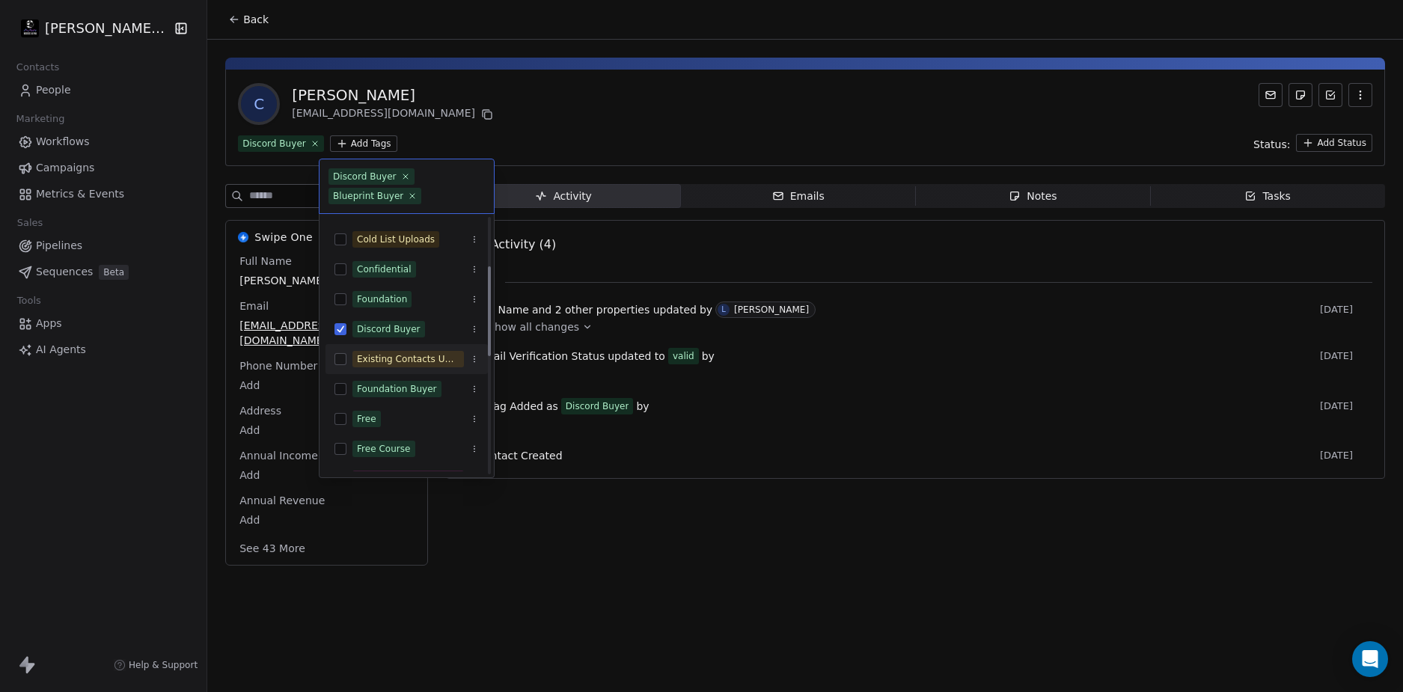
scroll to position [150, 0]
click at [421, 381] on div "Foundation Buyer" at bounding box center [397, 384] width 80 height 13
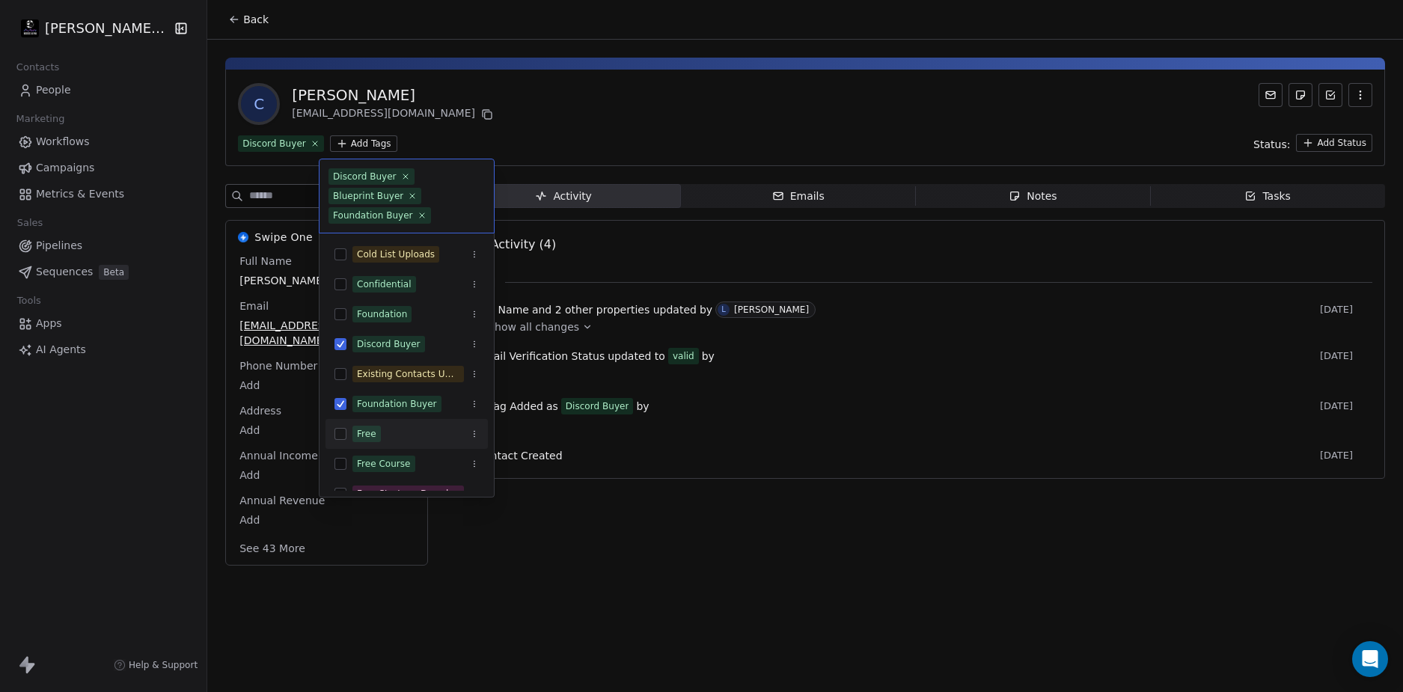
click at [738, 548] on html "Drew Wolfer LLC Contacts People Marketing Workflows Campaigns Metrics & Events …" at bounding box center [701, 346] width 1403 height 692
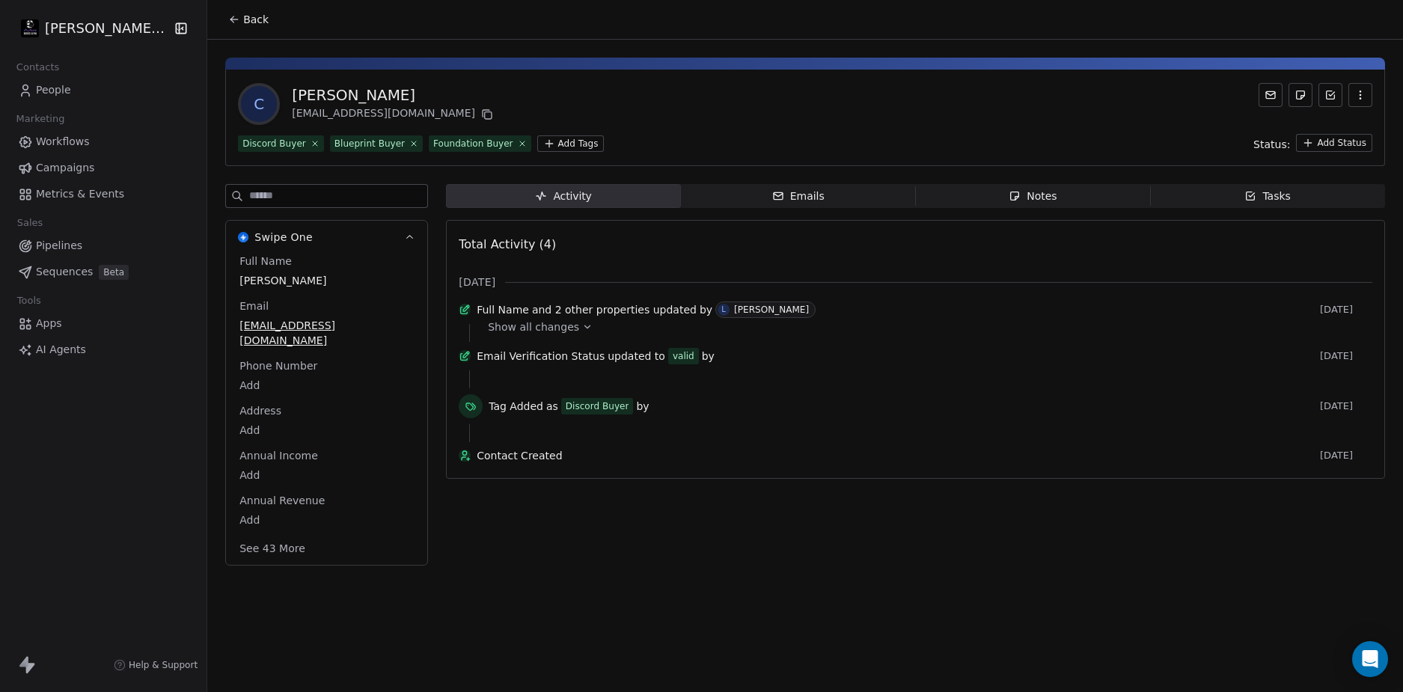
click at [678, 528] on div "Activity Activity Emails Emails Notes Notes Tasks Tasks Total Activity (4) Oct …" at bounding box center [915, 379] width 939 height 391
click at [596, 505] on div "Activity Activity Emails Emails Notes Notes Tasks Tasks Total Activity (4) Oct …" at bounding box center [915, 379] width 939 height 391
click at [60, 84] on span "People" at bounding box center [53, 90] width 35 height 16
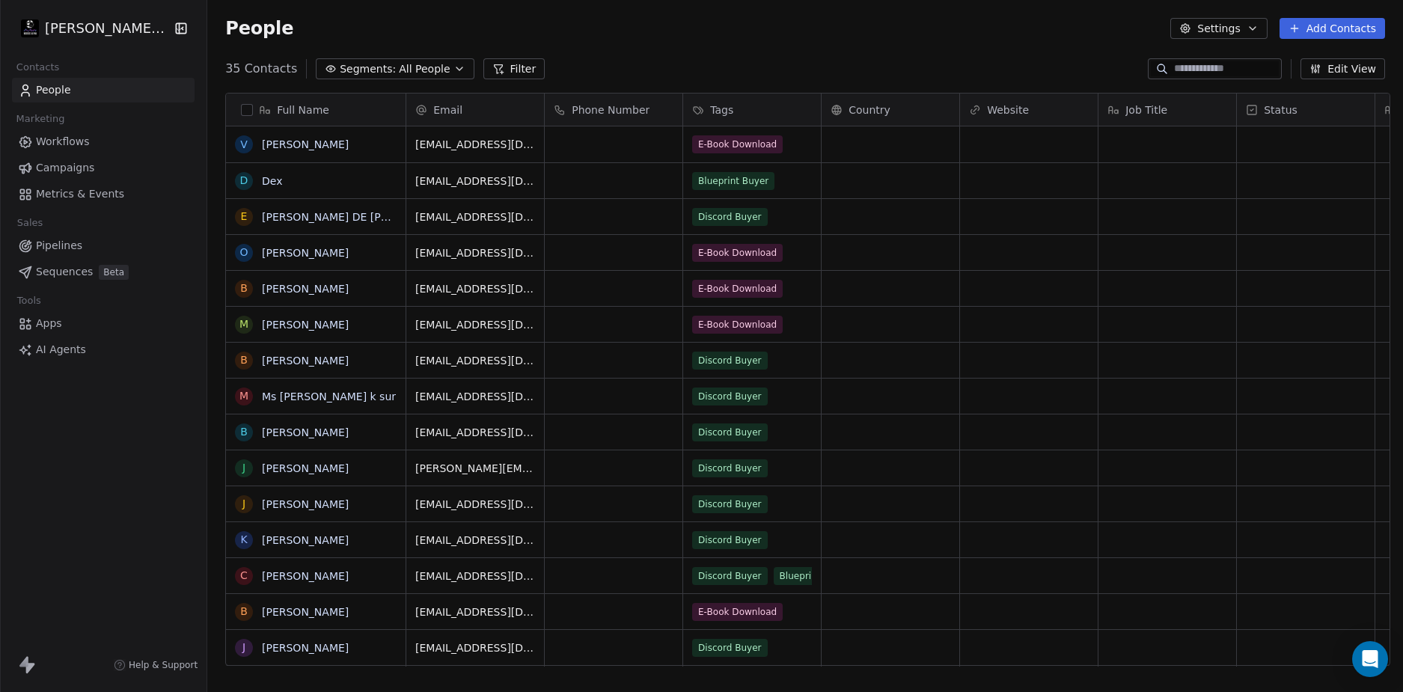
click at [933, 46] on div "People Settings Add Contacts" at bounding box center [805, 28] width 1196 height 57
click at [131, 431] on div "[PERSON_NAME] LLC Contacts People Marketing Workflows Campaigns Metrics & Event…" at bounding box center [103, 346] width 207 height 692
drag, startPoint x: 552, startPoint y: 184, endPoint x: 497, endPoint y: 180, distance: 54.8
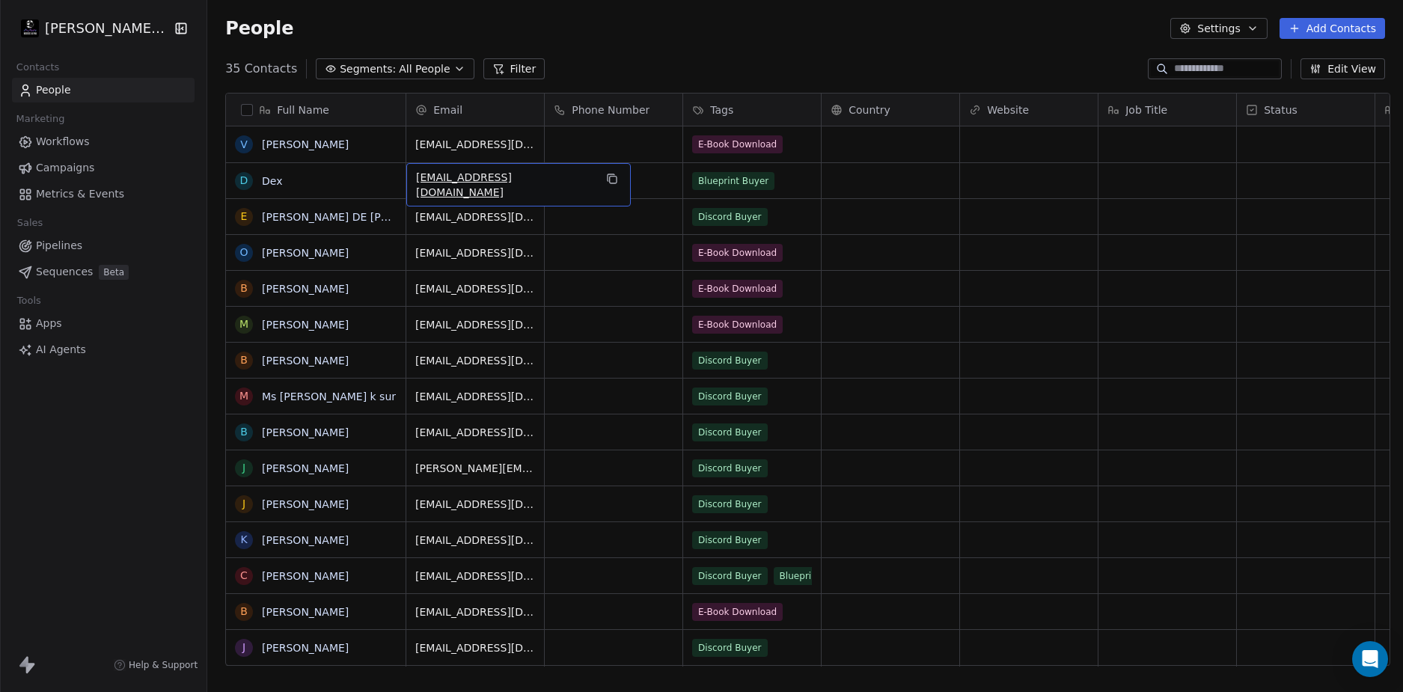
click at [497, 180] on span "[EMAIL_ADDRESS][DOMAIN_NAME]" at bounding box center [505, 185] width 178 height 30
click at [709, 40] on div "People Settings Add Contacts" at bounding box center [805, 28] width 1196 height 57
click at [103, 478] on div "[PERSON_NAME] LLC Contacts People Marketing Workflows Campaigns Metrics & Event…" at bounding box center [103, 346] width 207 height 692
click at [136, 457] on div "[PERSON_NAME] LLC Contacts People Marketing Workflows Campaigns Metrics & Event…" at bounding box center [103, 346] width 207 height 692
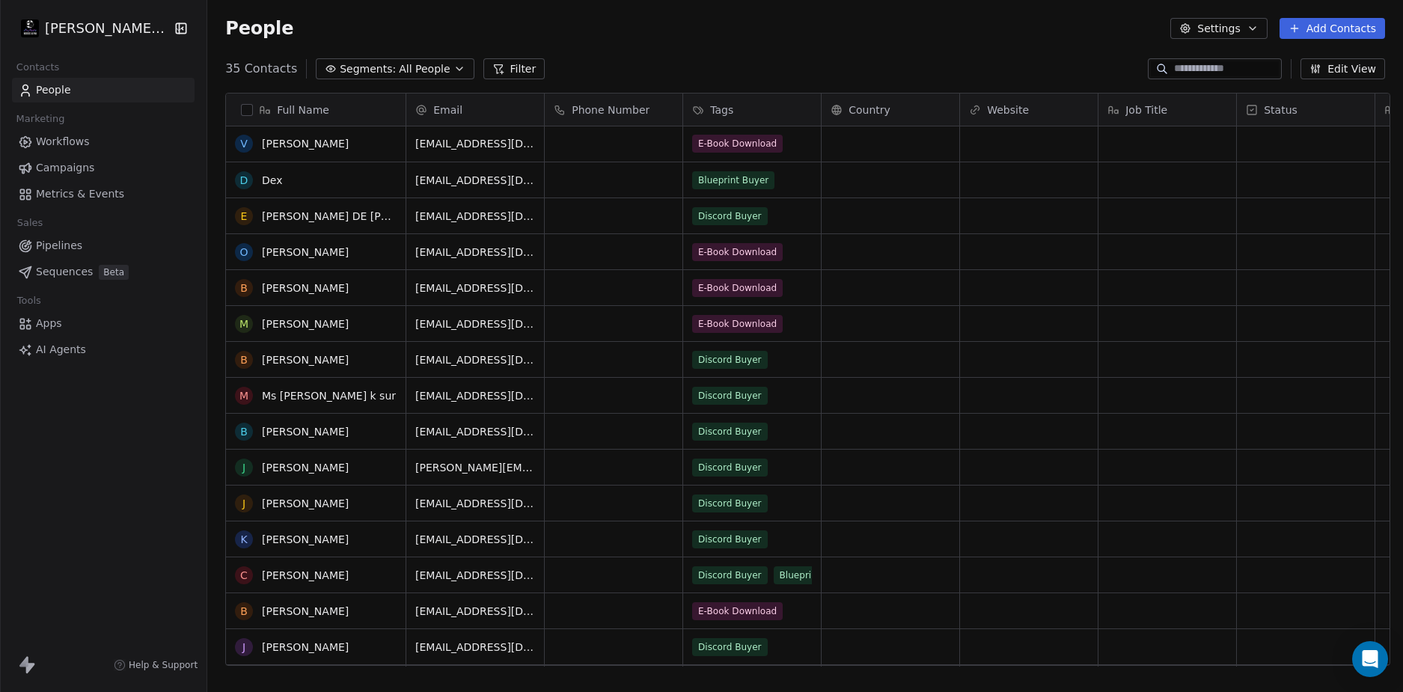
scroll to position [0, 0]
click at [122, 504] on div "[PERSON_NAME] LLC Contacts People Marketing Workflows Campaigns Metrics & Event…" at bounding box center [103, 346] width 207 height 692
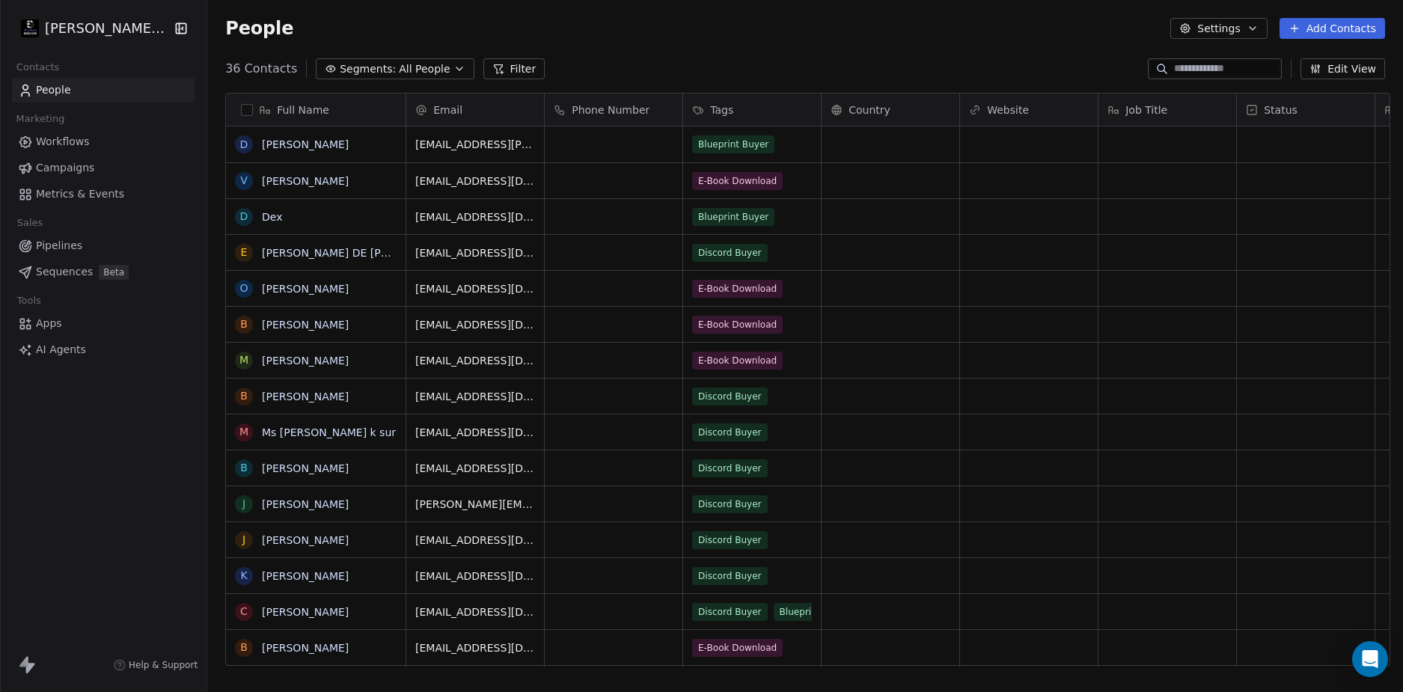
scroll to position [598, 1190]
click at [121, 423] on div "[PERSON_NAME] LLC Contacts People Marketing Workflows Campaigns Metrics & Event…" at bounding box center [103, 346] width 207 height 692
click at [769, 59] on div "36 Contacts Segments: All People Filter Edit View" at bounding box center [805, 69] width 1196 height 24
click at [264, 147] on link "[PERSON_NAME]" at bounding box center [305, 144] width 87 height 12
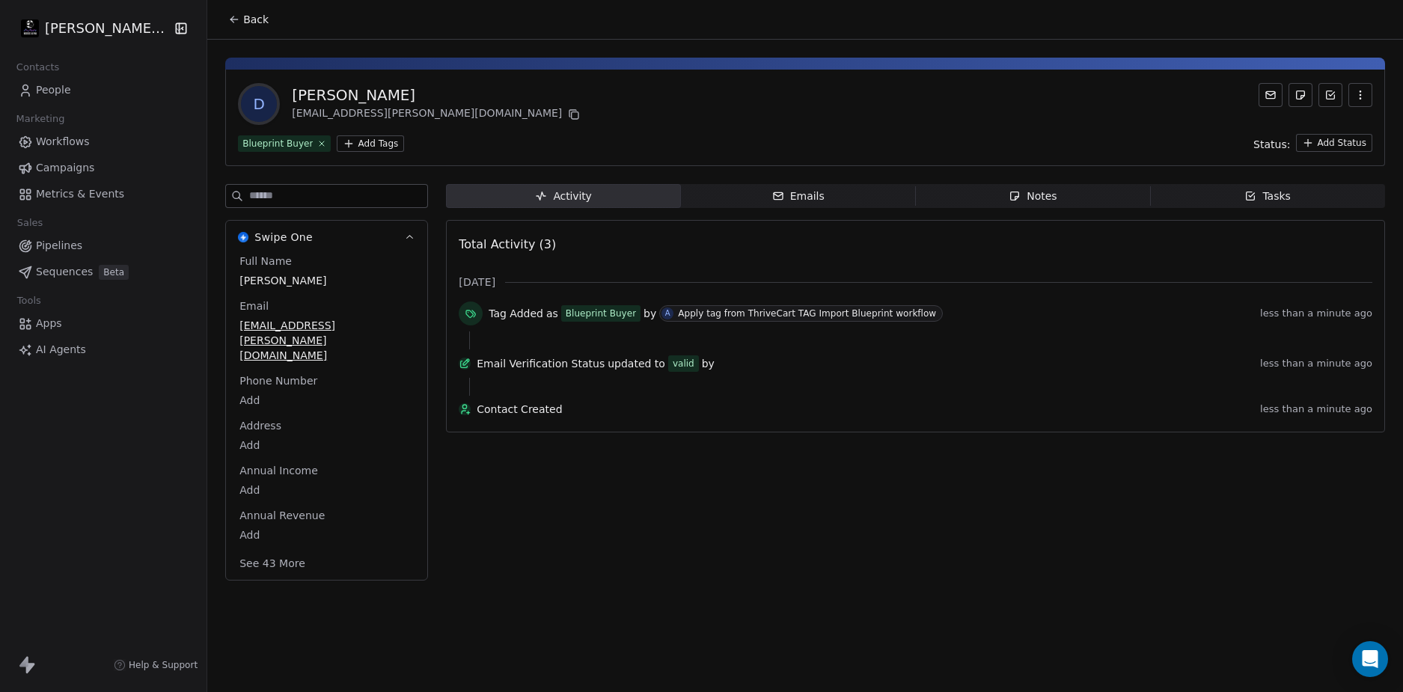
click at [733, 132] on div "D [PERSON_NAME] [PERSON_NAME][EMAIL_ADDRESS][PERSON_NAME][DOMAIN_NAME] Blueprin…" at bounding box center [805, 118] width 1160 height 97
click at [253, 15] on span "Back" at bounding box center [255, 19] width 25 height 15
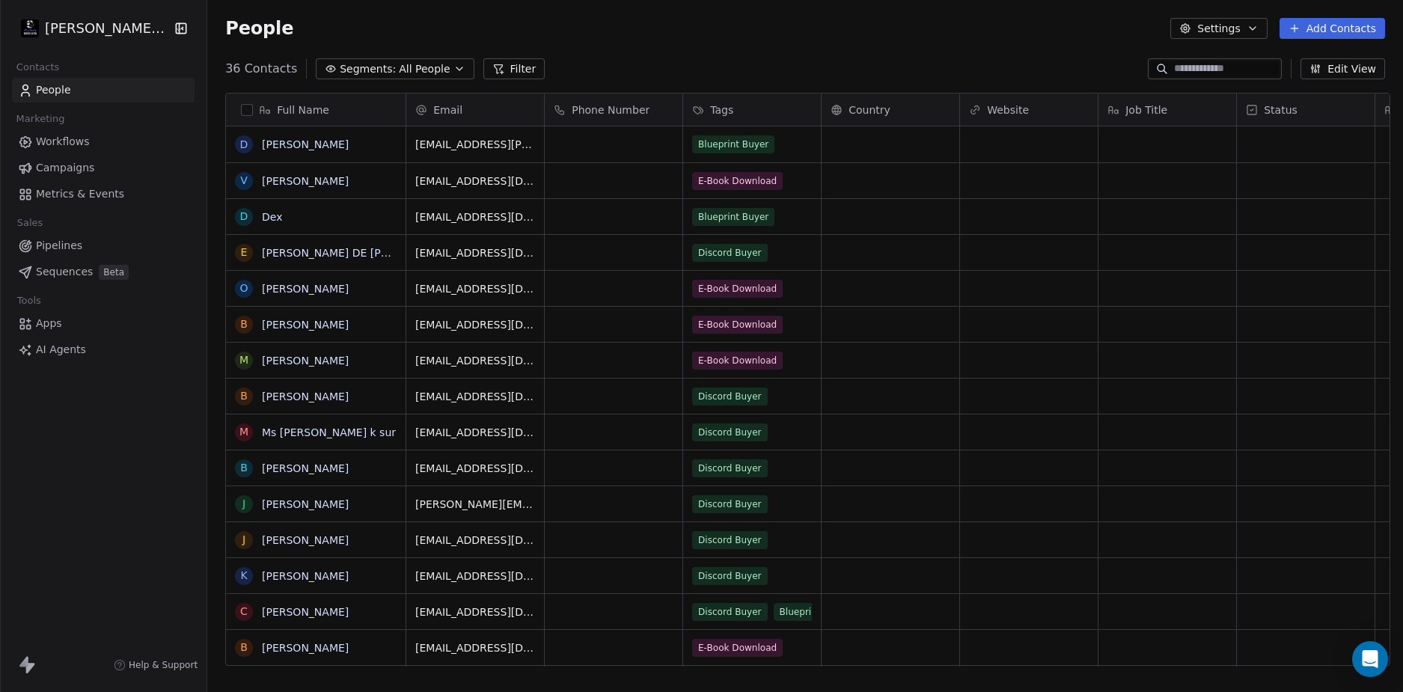
scroll to position [598, 1190]
click at [757, 71] on div "36 Contacts Segments: All People Filter Edit View" at bounding box center [805, 69] width 1196 height 24
click at [993, 49] on div "People Settings Add Contacts" at bounding box center [805, 28] width 1196 height 57
click at [760, 71] on div "36 Contacts Segments: All People Filter Edit View" at bounding box center [805, 69] width 1196 height 24
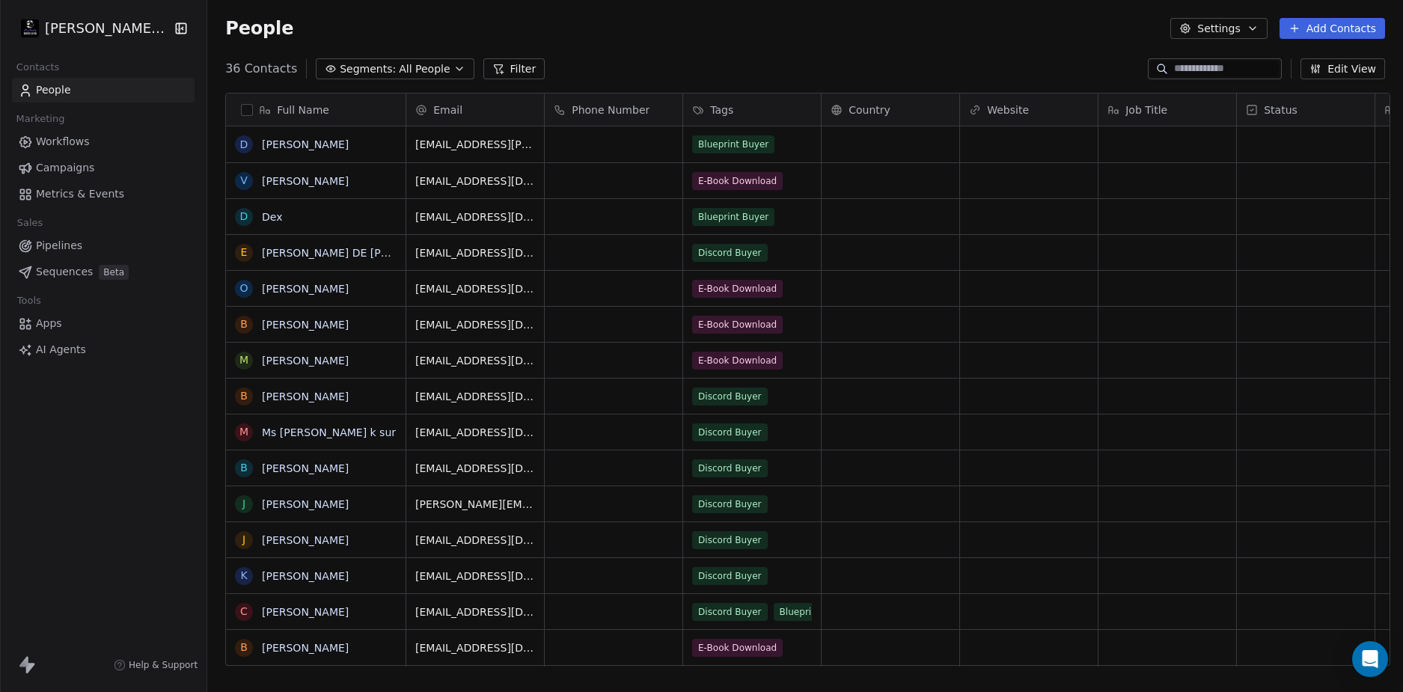
click at [760, 70] on div "36 Contacts Segments: All People Filter Edit View" at bounding box center [805, 69] width 1196 height 24
click at [763, 60] on div "36 Contacts Segments: All People Filter Edit View" at bounding box center [805, 69] width 1196 height 24
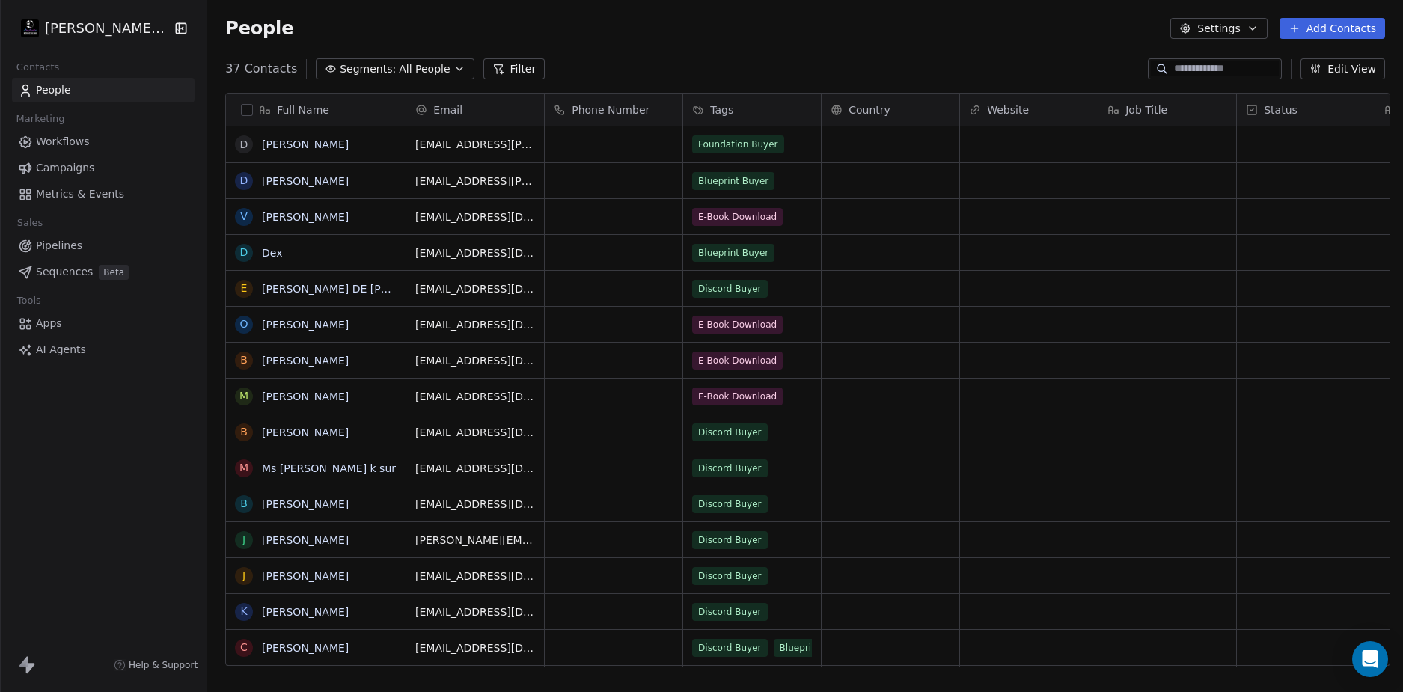
scroll to position [598, 1190]
click at [779, 42] on div "People Settings Add Contacts" at bounding box center [805, 28] width 1196 height 57
click at [660, 52] on div "People Settings Add Contacts" at bounding box center [805, 28] width 1196 height 57
click at [750, 59] on div "37 Contacts Segments: All People Filter Edit View" at bounding box center [805, 69] width 1196 height 24
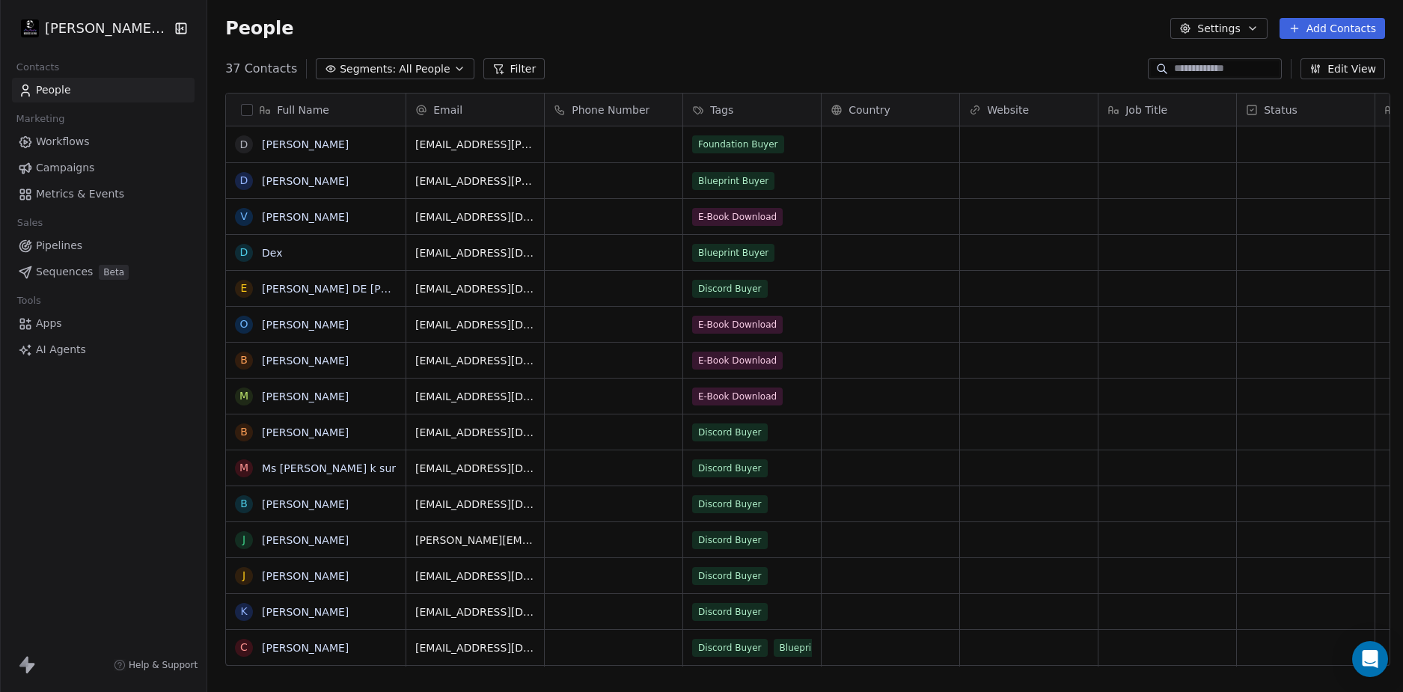
click at [723, 64] on div "37 Contacts Segments: All People Filter Edit View" at bounding box center [805, 69] width 1196 height 24
click at [681, 71] on div "37 Contacts Segments: All People Filter Edit View" at bounding box center [805, 69] width 1196 height 24
click at [667, 70] on div "37 Contacts Segments: All People Filter Edit View" at bounding box center [805, 69] width 1196 height 24
click at [108, 445] on div "[PERSON_NAME] LLC Contacts People Marketing Workflows Campaigns Metrics & Event…" at bounding box center [103, 346] width 207 height 692
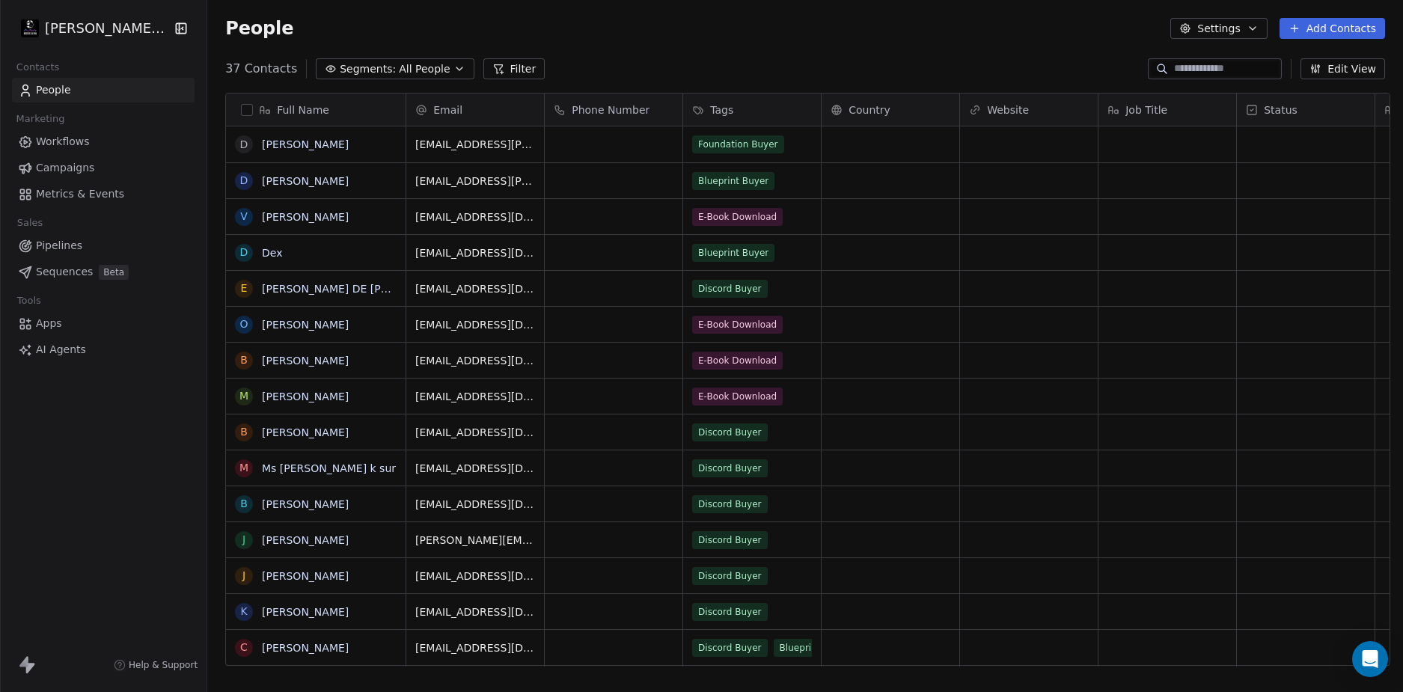
click at [876, 63] on div "37 Contacts Segments: All People Filter Edit View" at bounding box center [805, 69] width 1196 height 24
click at [817, 34] on div "People Settings Add Contacts" at bounding box center [805, 28] width 1160 height 21
click at [676, 31] on div "People Settings Add Contacts" at bounding box center [805, 28] width 1160 height 21
click at [119, 399] on div "[PERSON_NAME] LLC Contacts People Marketing Workflows Campaigns Metrics & Event…" at bounding box center [103, 346] width 207 height 692
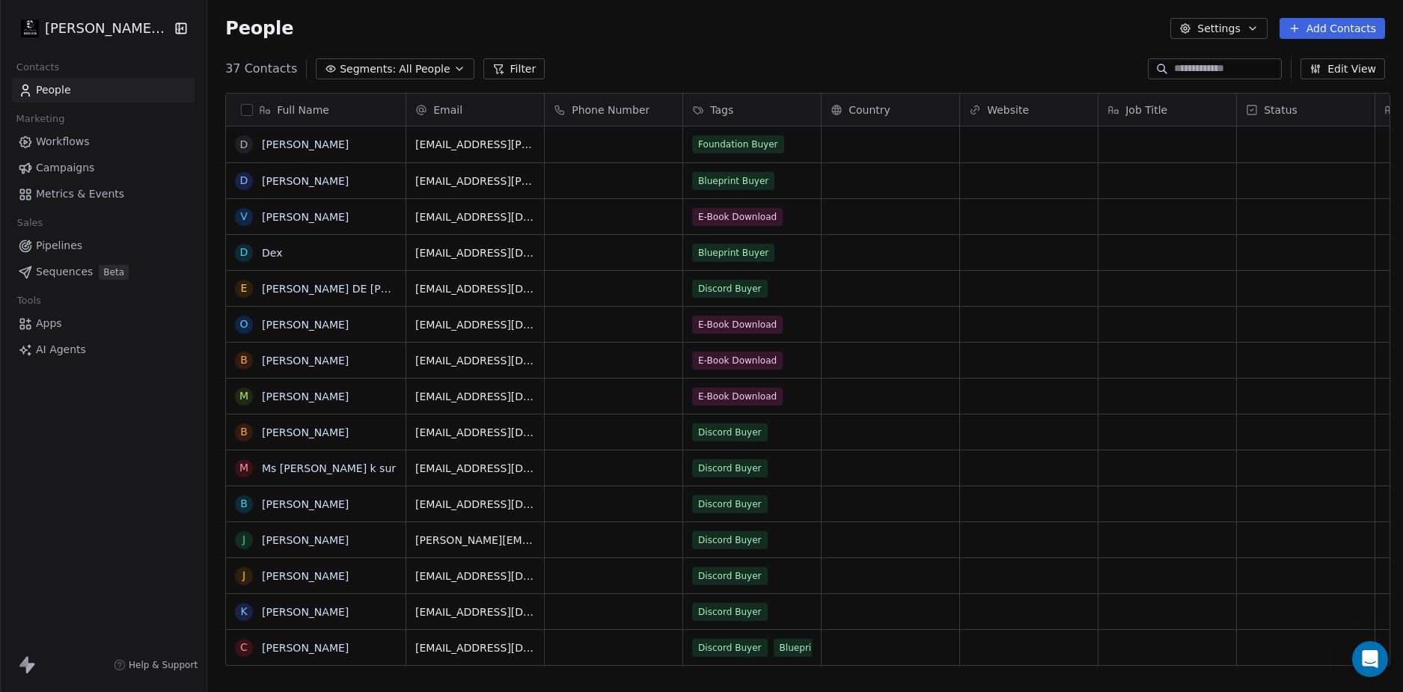
click at [119, 399] on div "[PERSON_NAME] LLC Contacts People Marketing Workflows Campaigns Metrics & Event…" at bounding box center [103, 346] width 207 height 692
click at [112, 415] on div "[PERSON_NAME] LLC Contacts People Marketing Workflows Campaigns Metrics & Event…" at bounding box center [103, 346] width 207 height 692
click at [132, 445] on div "[PERSON_NAME] LLC Contacts People Marketing Workflows Campaigns Metrics & Event…" at bounding box center [103, 346] width 207 height 692
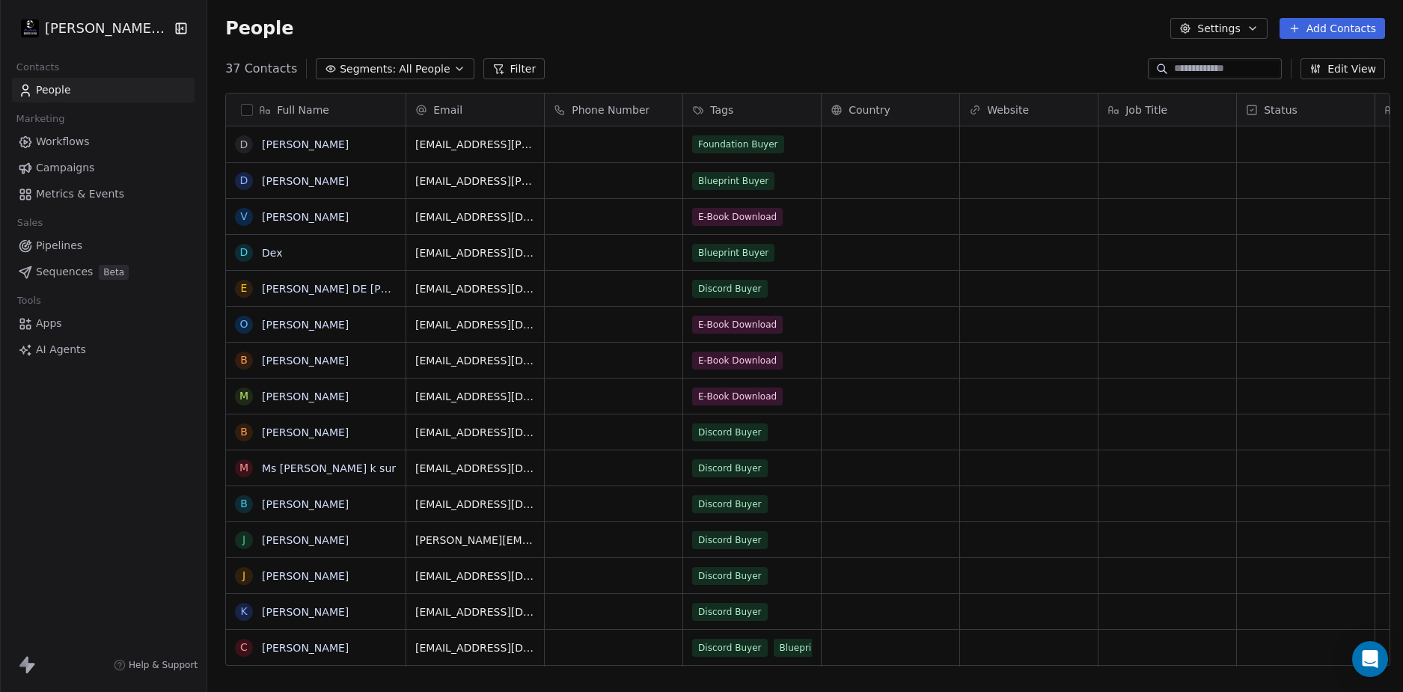
click at [135, 445] on div "Drew Wolfer LLC Contacts People Marketing Workflows Campaigns Metrics & Events …" at bounding box center [103, 346] width 207 height 692
click at [134, 445] on div "Drew Wolfer LLC Contacts People Marketing Workflows Campaigns Metrics & Events …" at bounding box center [103, 346] width 207 height 692
click at [96, 450] on div "[PERSON_NAME] LLC Contacts People Marketing Workflows Campaigns Metrics & Event…" at bounding box center [103, 346] width 207 height 692
click at [730, 51] on div "People Settings Add Contacts" at bounding box center [805, 28] width 1196 height 57
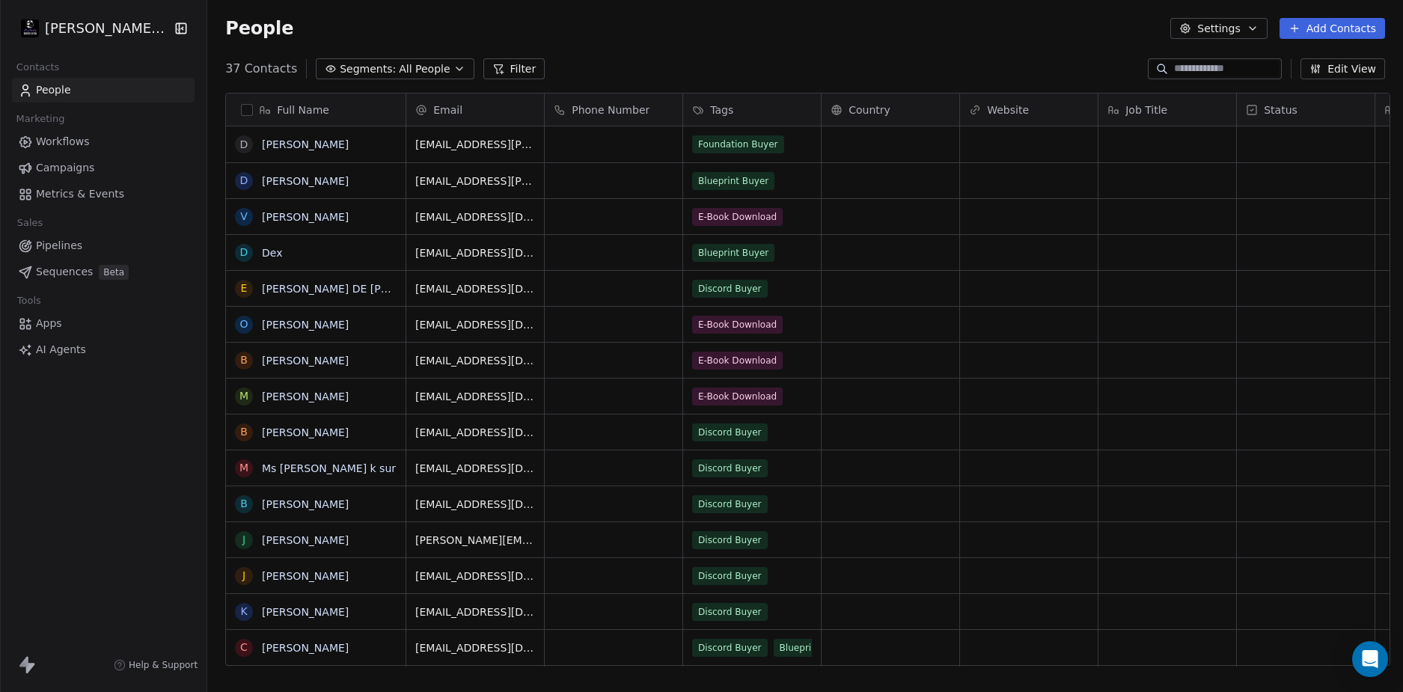
drag, startPoint x: 750, startPoint y: 24, endPoint x: 361, endPoint y: 124, distance: 401.8
click at [749, 24] on div "People Settings Add Contacts" at bounding box center [805, 28] width 1160 height 21
click at [285, 148] on link "[PERSON_NAME]" at bounding box center [305, 144] width 87 height 12
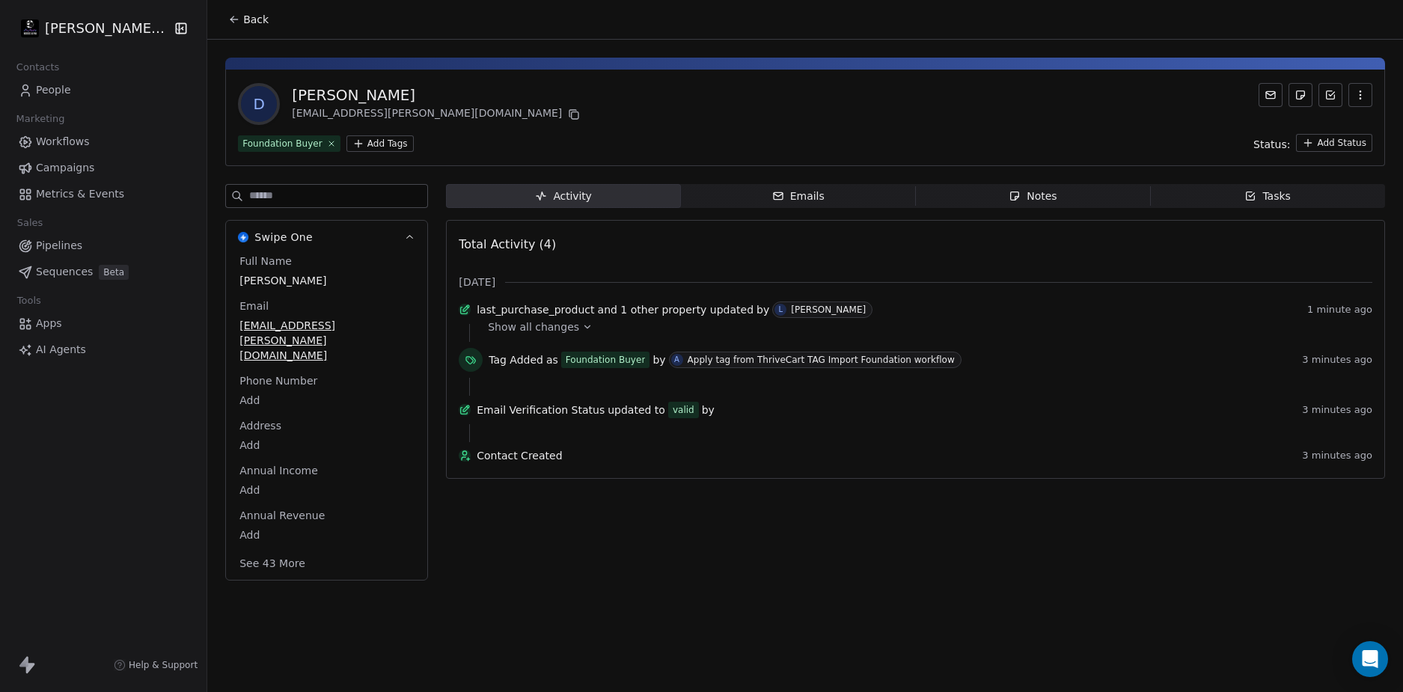
click at [582, 330] on icon at bounding box center [587, 327] width 10 height 10
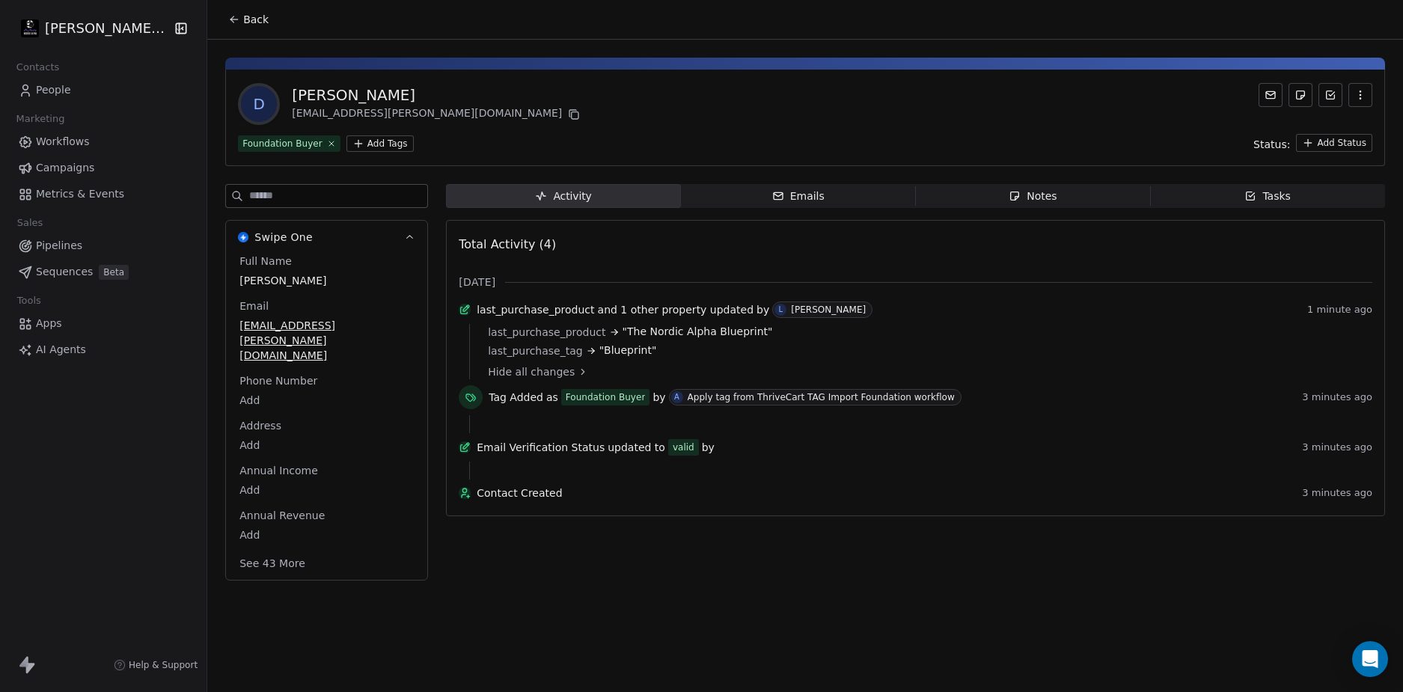
click at [654, 357] on div "last_purchase_tag "Blueprint"" at bounding box center [925, 351] width 874 height 16
click at [577, 433] on div at bounding box center [915, 424] width 893 height 18
click at [578, 433] on div at bounding box center [915, 424] width 893 height 18
click at [638, 359] on div "last_purchase_tag "Blueprint"" at bounding box center [925, 351] width 874 height 16
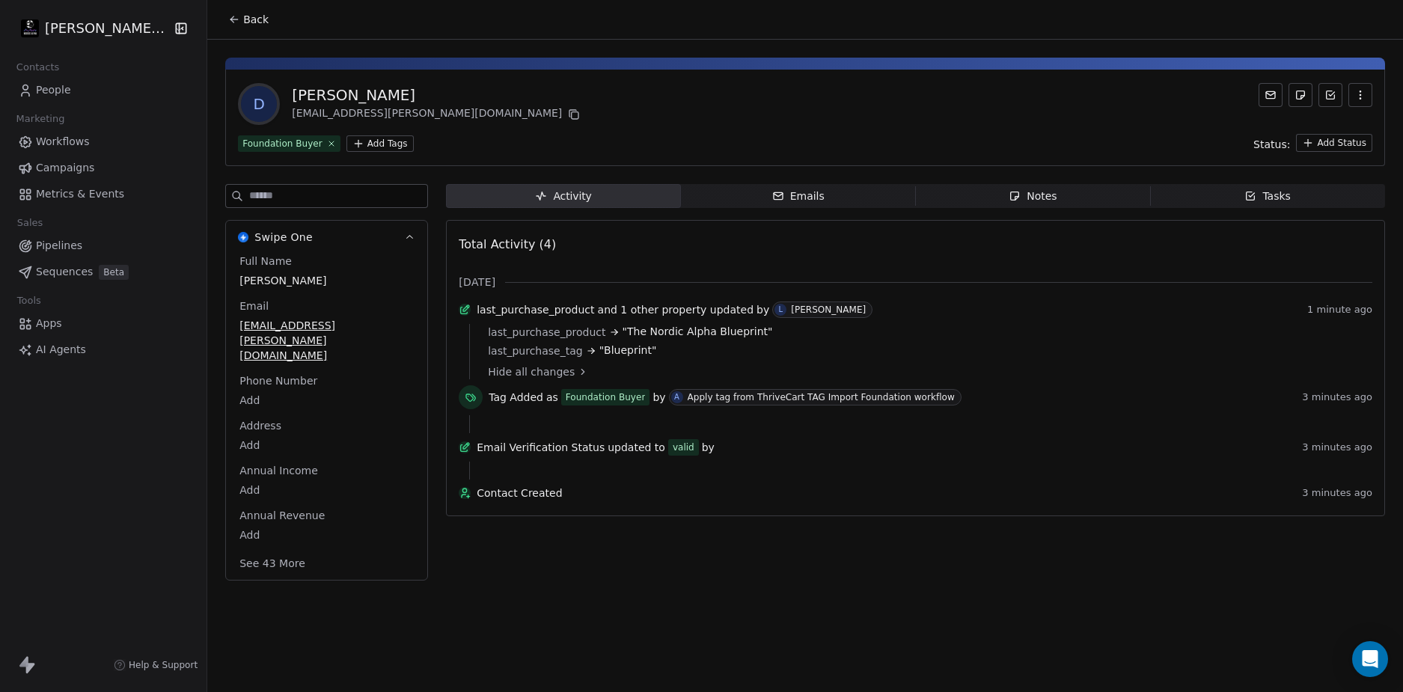
click at [252, 15] on span "Back" at bounding box center [255, 19] width 25 height 15
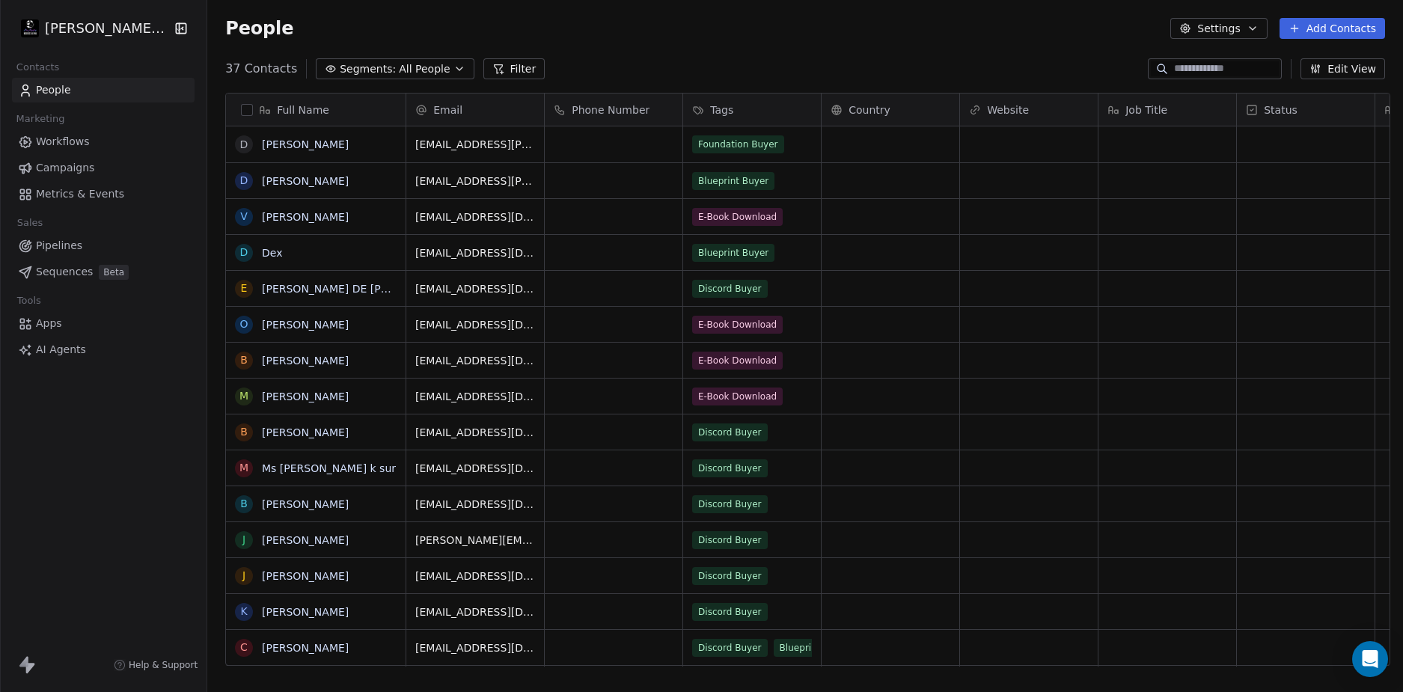
scroll to position [598, 1190]
click at [673, 45] on div "People Settings Add Contacts" at bounding box center [805, 28] width 1196 height 57
click at [640, 69] on div "37 Contacts Segments: All People Filter Edit View" at bounding box center [805, 69] width 1196 height 24
click at [315, 146] on link "Drew Wolfer" at bounding box center [305, 144] width 87 height 12
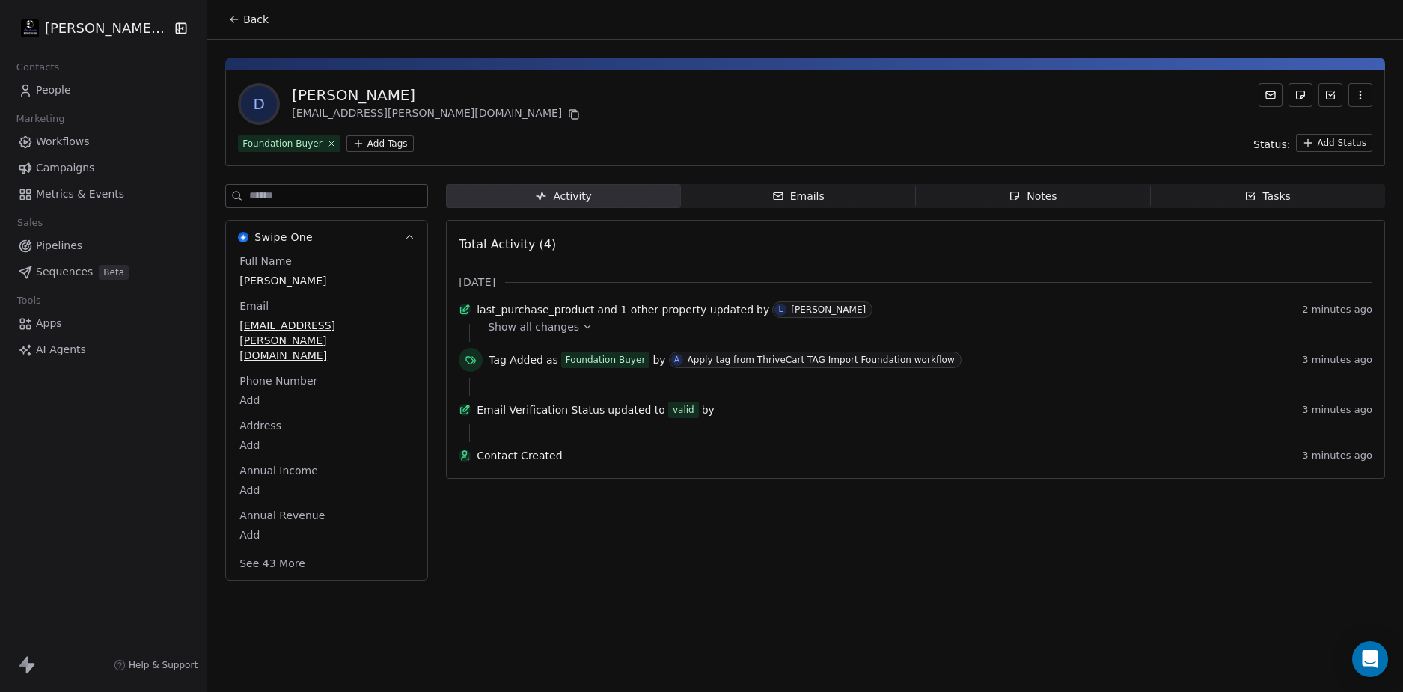
click at [525, 333] on span "Show all changes" at bounding box center [533, 327] width 91 height 15
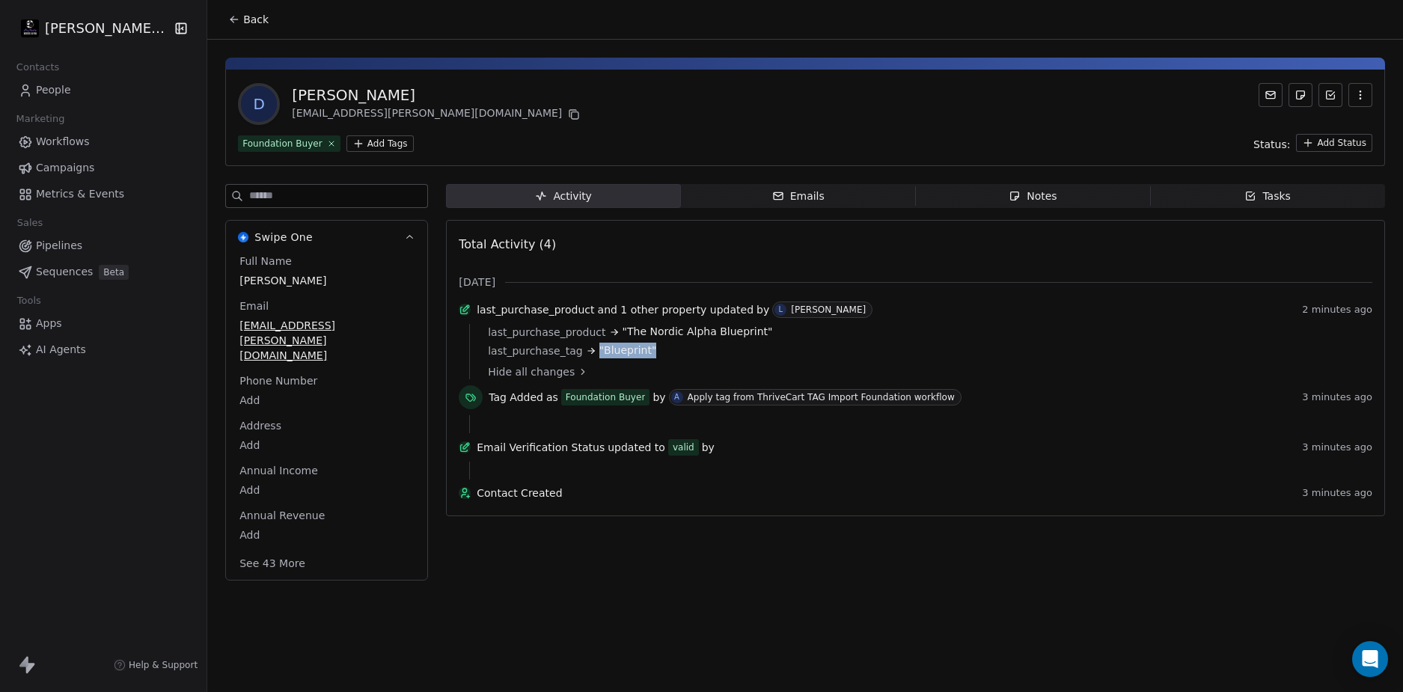
drag, startPoint x: 655, startPoint y: 354, endPoint x: 597, endPoint y: 359, distance: 57.8
click at [576, 356] on div "last_purchase_tag "Blueprint"" at bounding box center [925, 351] width 874 height 16
click at [716, 375] on div "Hide all changes" at bounding box center [925, 372] width 874 height 15
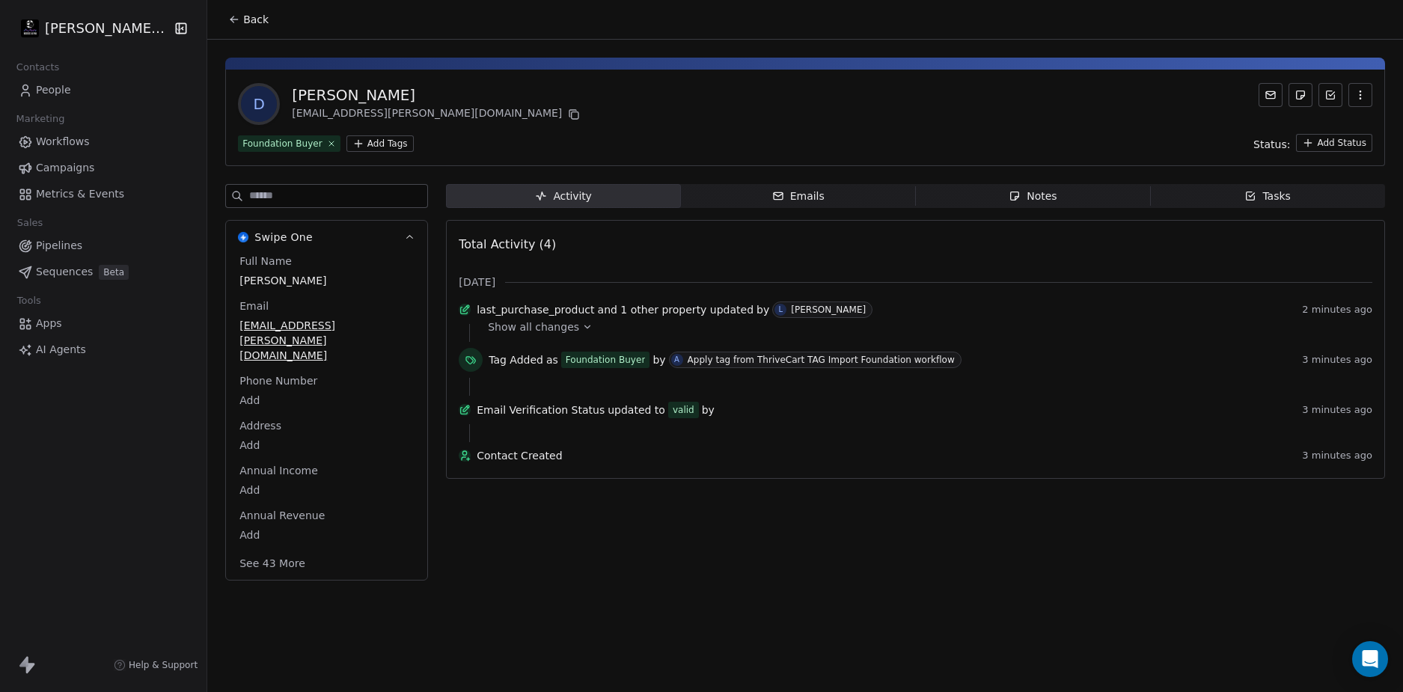
click at [692, 462] on div "last_purchase_product and 1 other property updated by L Lawrence Holisky 2 minu…" at bounding box center [916, 386] width 914 height 168
click at [582, 332] on icon at bounding box center [587, 327] width 10 height 10
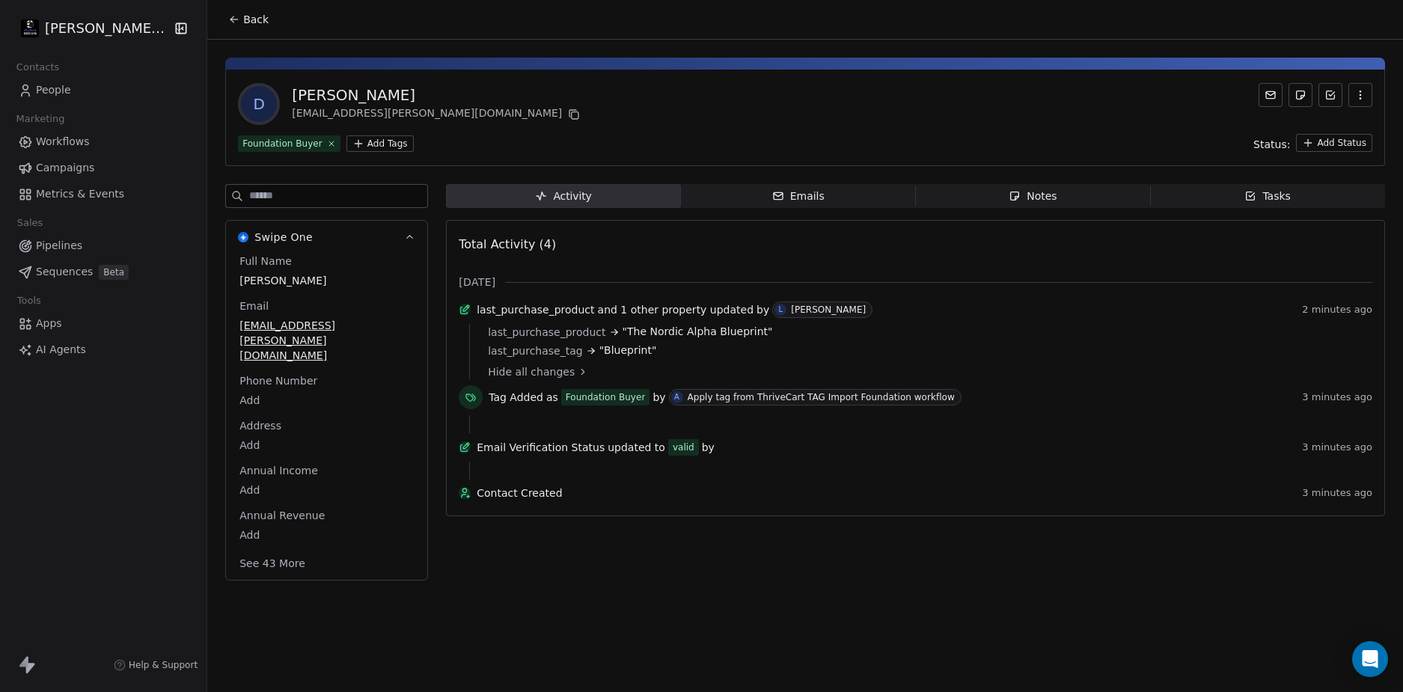
click at [137, 487] on div "[PERSON_NAME] LLC Contacts People Marketing Workflows Campaigns Metrics & Event…" at bounding box center [103, 346] width 207 height 692
drag, startPoint x: 699, startPoint y: 406, endPoint x: 930, endPoint y: 410, distance: 230.6
click at [930, 406] on span "A Apply tag from ThriveCart TAG Import Foundation workflow" at bounding box center [815, 397] width 293 height 16
click at [860, 456] on div "Email Verification Status updated to valid by" at bounding box center [887, 447] width 820 height 16
click at [243, 18] on span "Back" at bounding box center [255, 19] width 25 height 15
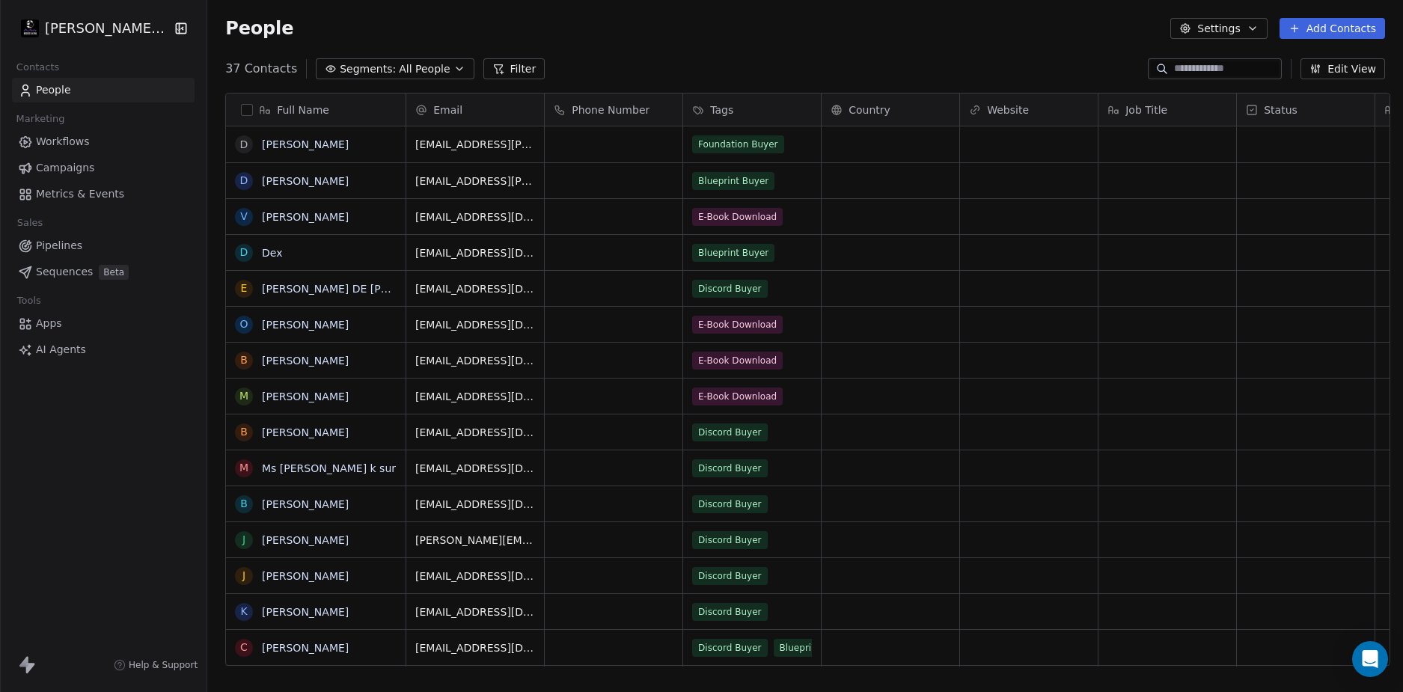
scroll to position [598, 1190]
click at [55, 140] on span "Workflows" at bounding box center [63, 142] width 54 height 16
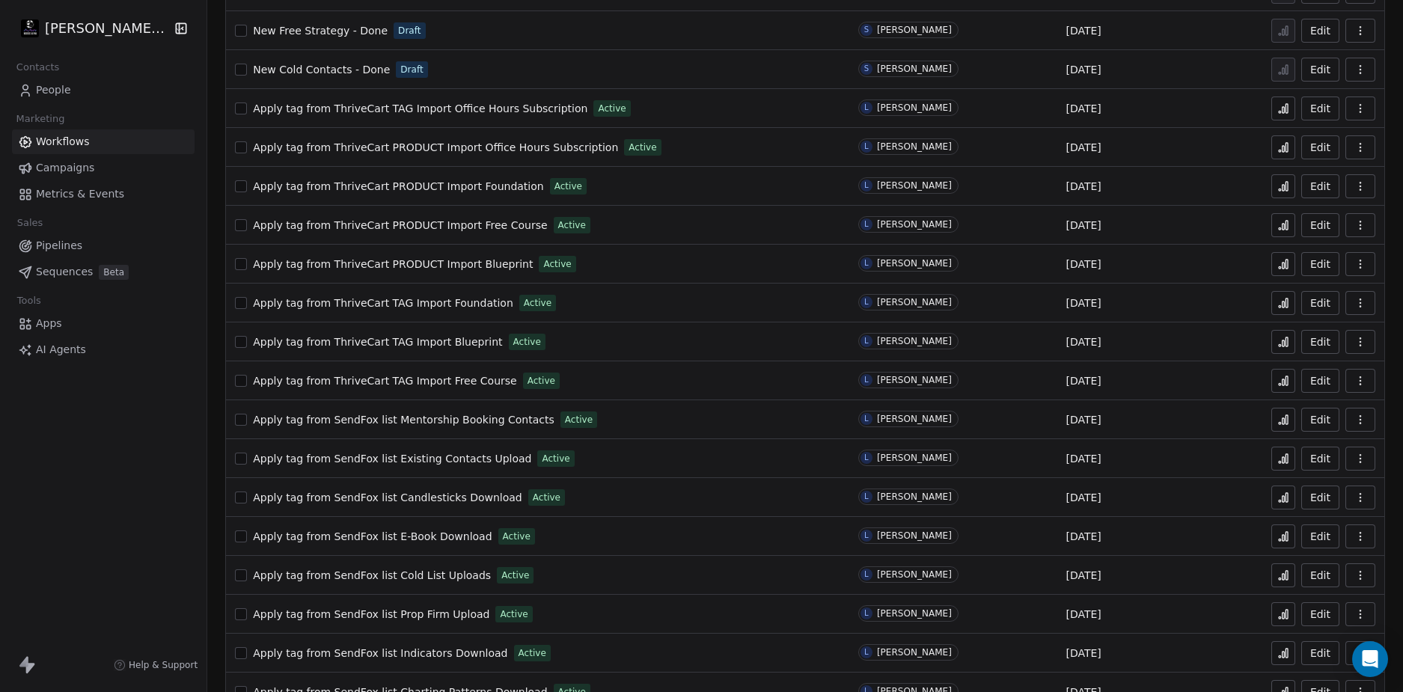
scroll to position [423, 0]
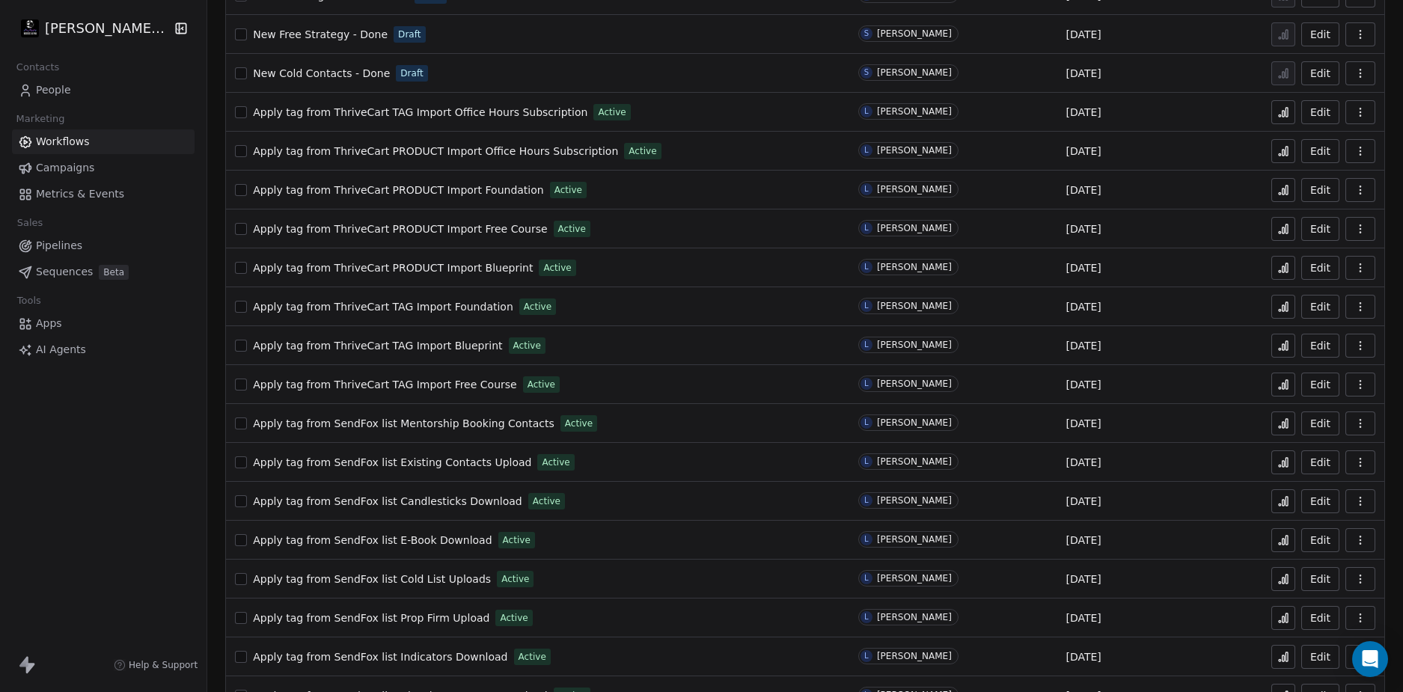
click at [46, 92] on span "People" at bounding box center [53, 90] width 35 height 16
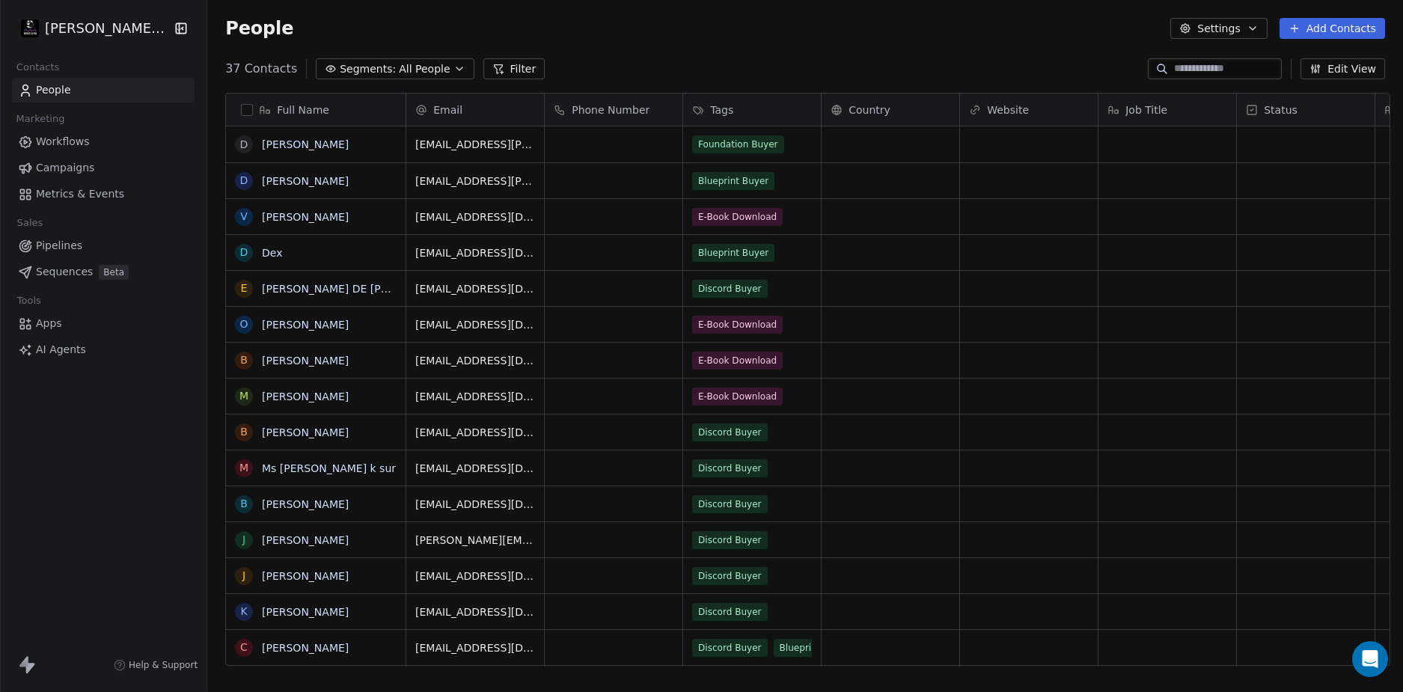
scroll to position [598, 1190]
click at [303, 647] on link "[PERSON_NAME]" at bounding box center [305, 648] width 87 height 12
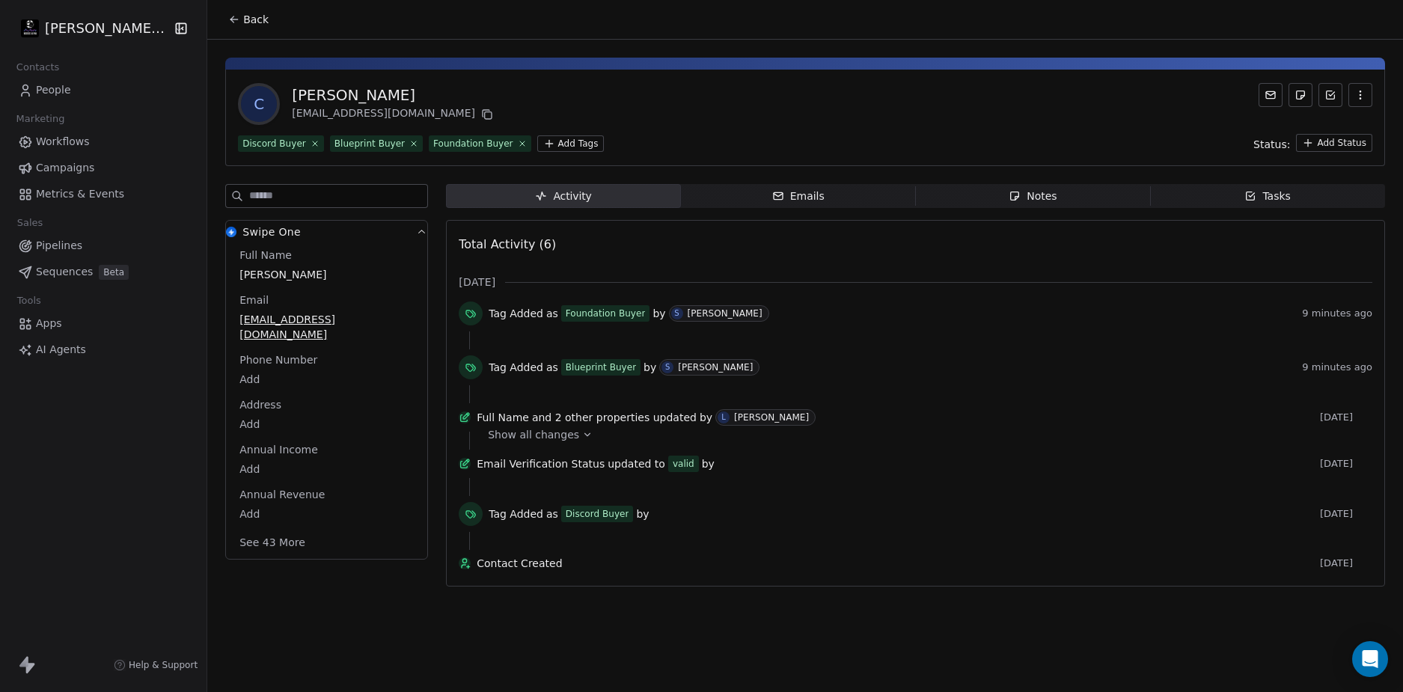
click at [526, 442] on span "Show all changes" at bounding box center [533, 434] width 91 height 15
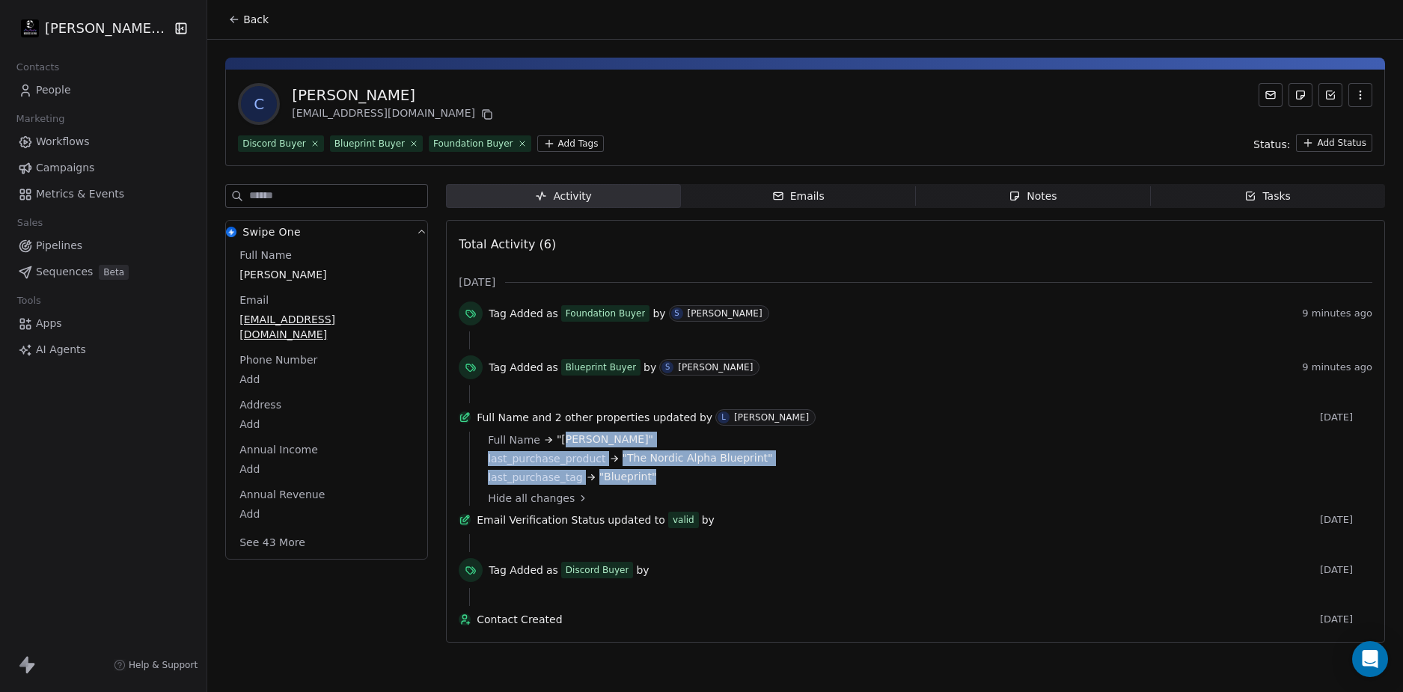
drag, startPoint x: 562, startPoint y: 442, endPoint x: 677, endPoint y: 484, distance: 122.9
click at [677, 484] on div "Full Name "Colin Brown" last_purchase_product "The Nordic Alpha Blueprint" last…" at bounding box center [925, 458] width 874 height 53
click at [852, 506] on div "Hide all changes" at bounding box center [925, 498] width 874 height 15
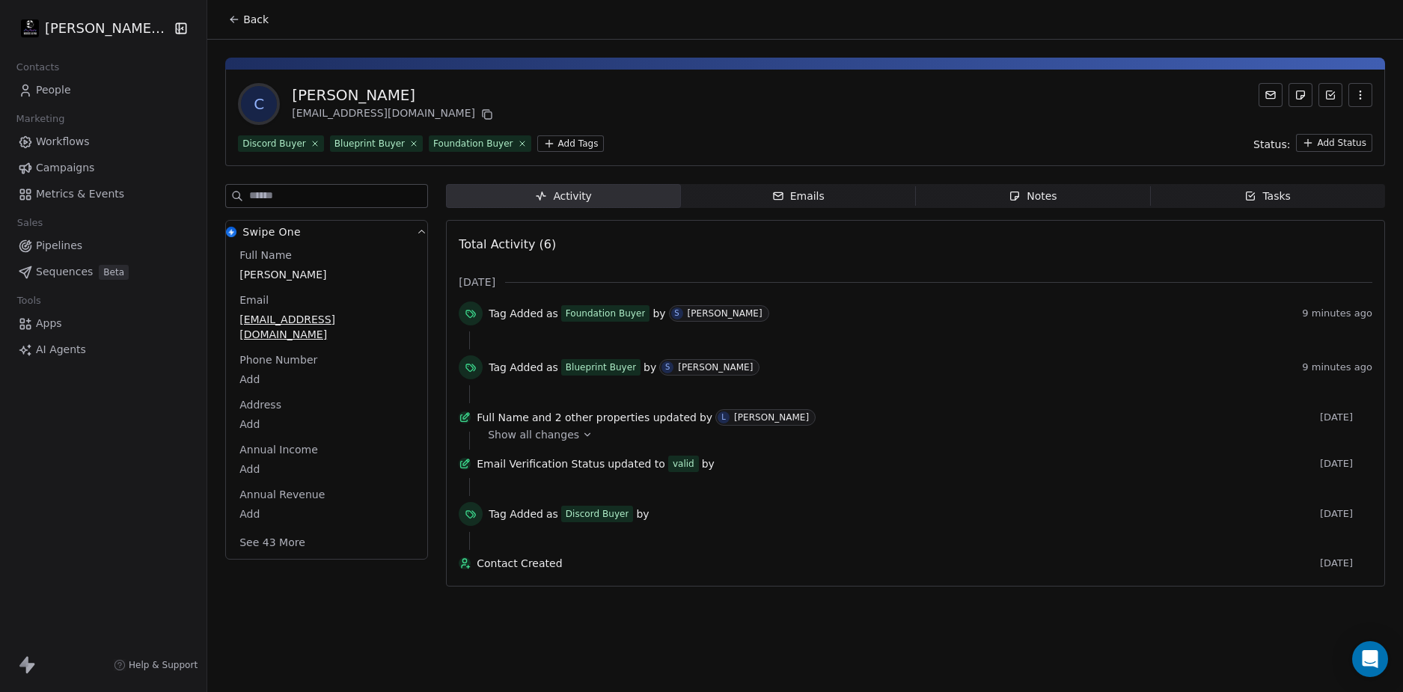
click at [536, 442] on span "Show all changes" at bounding box center [533, 434] width 91 height 15
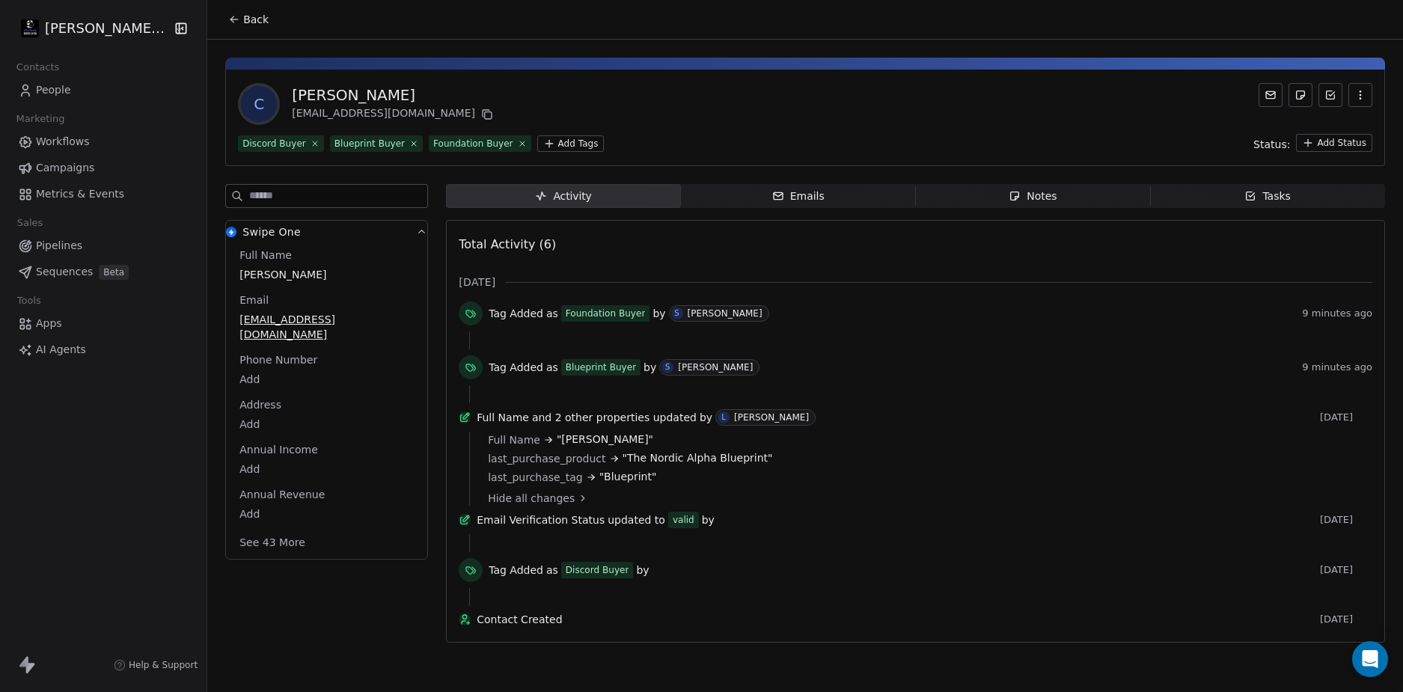
click at [924, 126] on div "C Colin Brown cwbrown@talk21.com Discord Buyer Blueprint Buyer Foundation Buyer…" at bounding box center [805, 118] width 1160 height 97
click at [920, 126] on div "C Colin Brown cwbrown@talk21.com Discord Buyer Blueprint Buyer Foundation Buyer…" at bounding box center [805, 118] width 1160 height 97
click at [72, 141] on span "Workflows" at bounding box center [63, 142] width 54 height 16
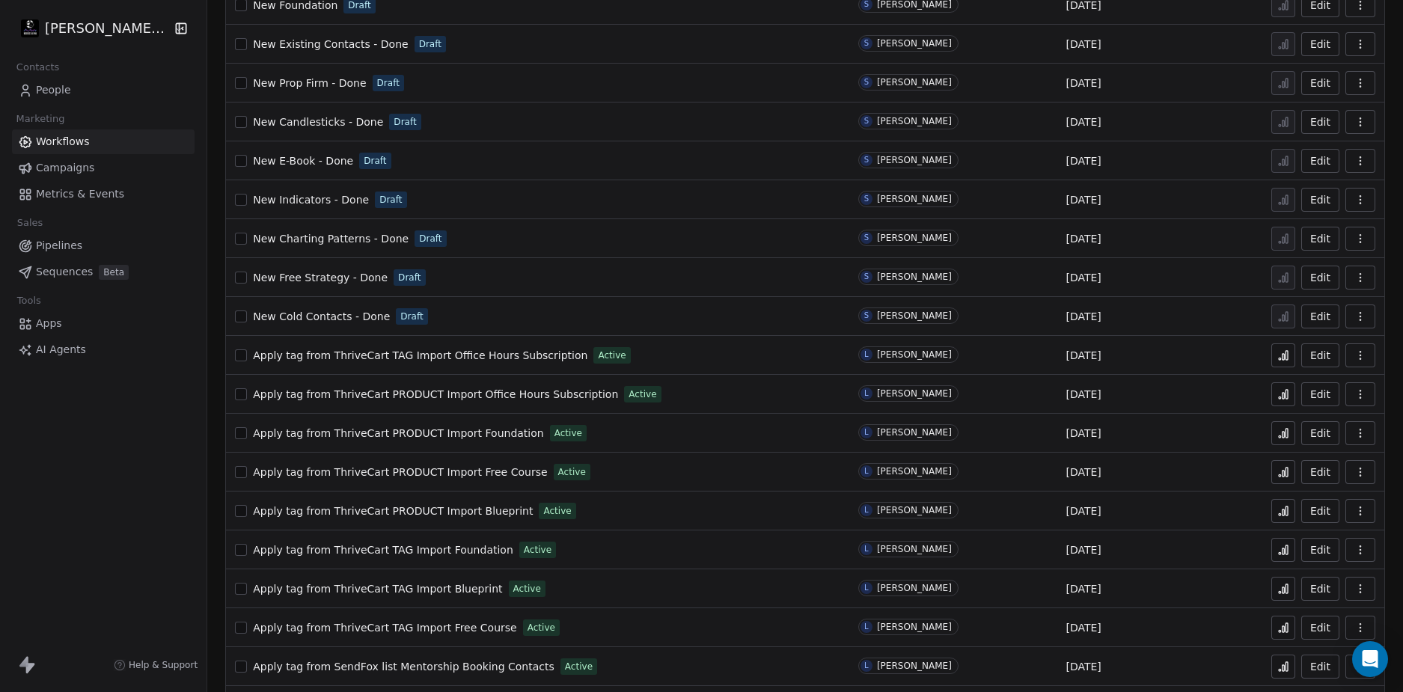
scroll to position [299, 0]
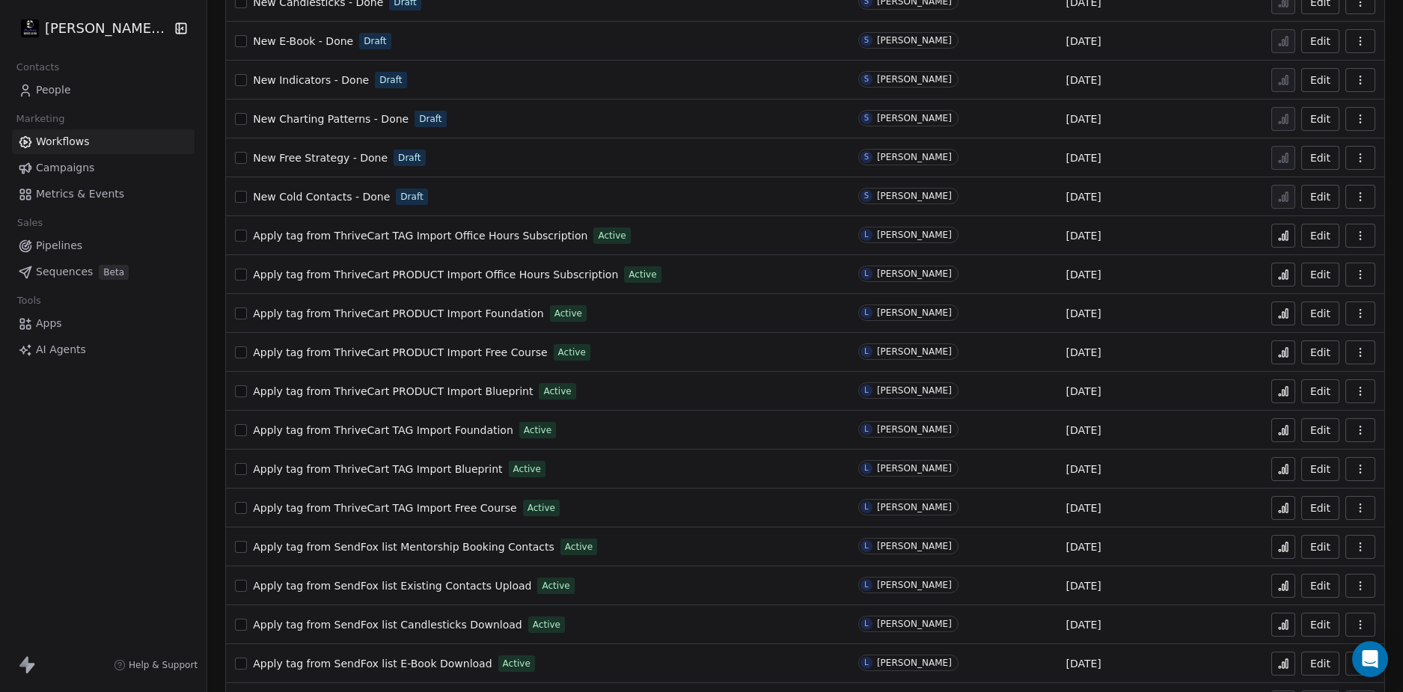
click at [467, 391] on span "Apply tag from ThriveCart PRODUCT Import Blueprint" at bounding box center [393, 391] width 280 height 12
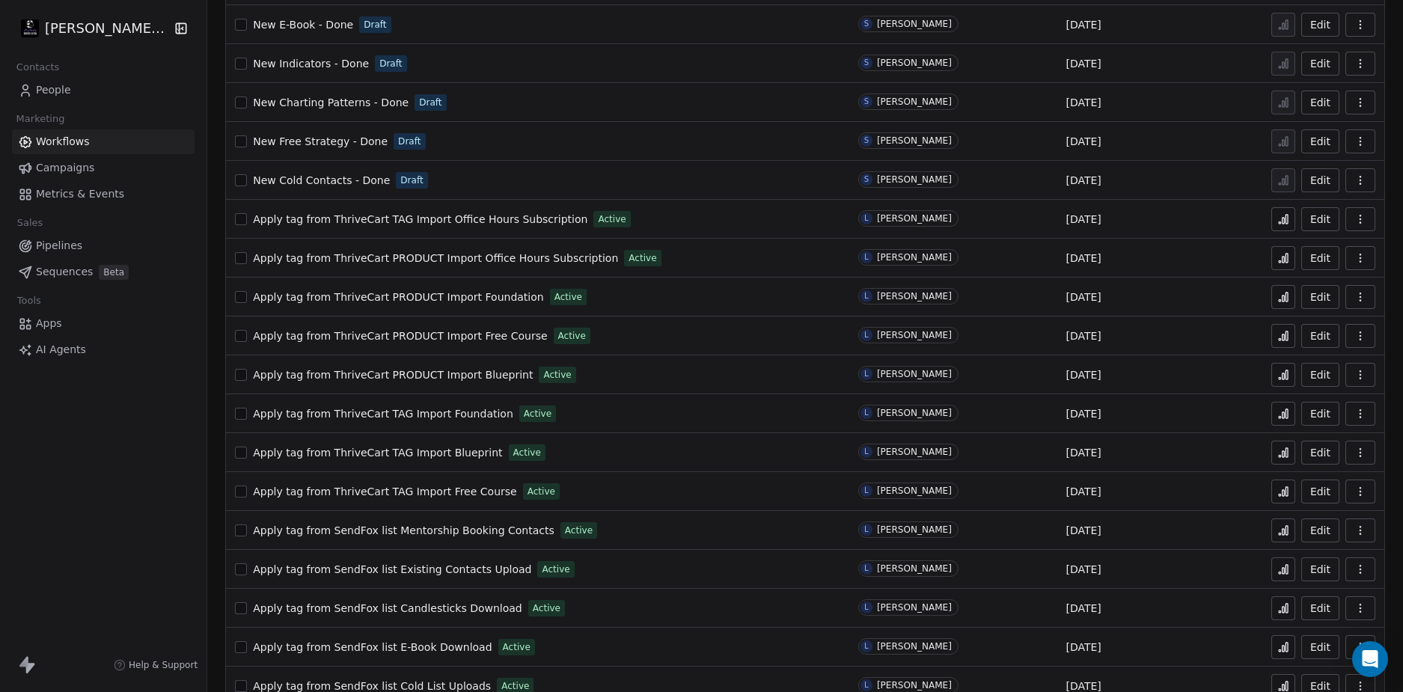
scroll to position [374, 0]
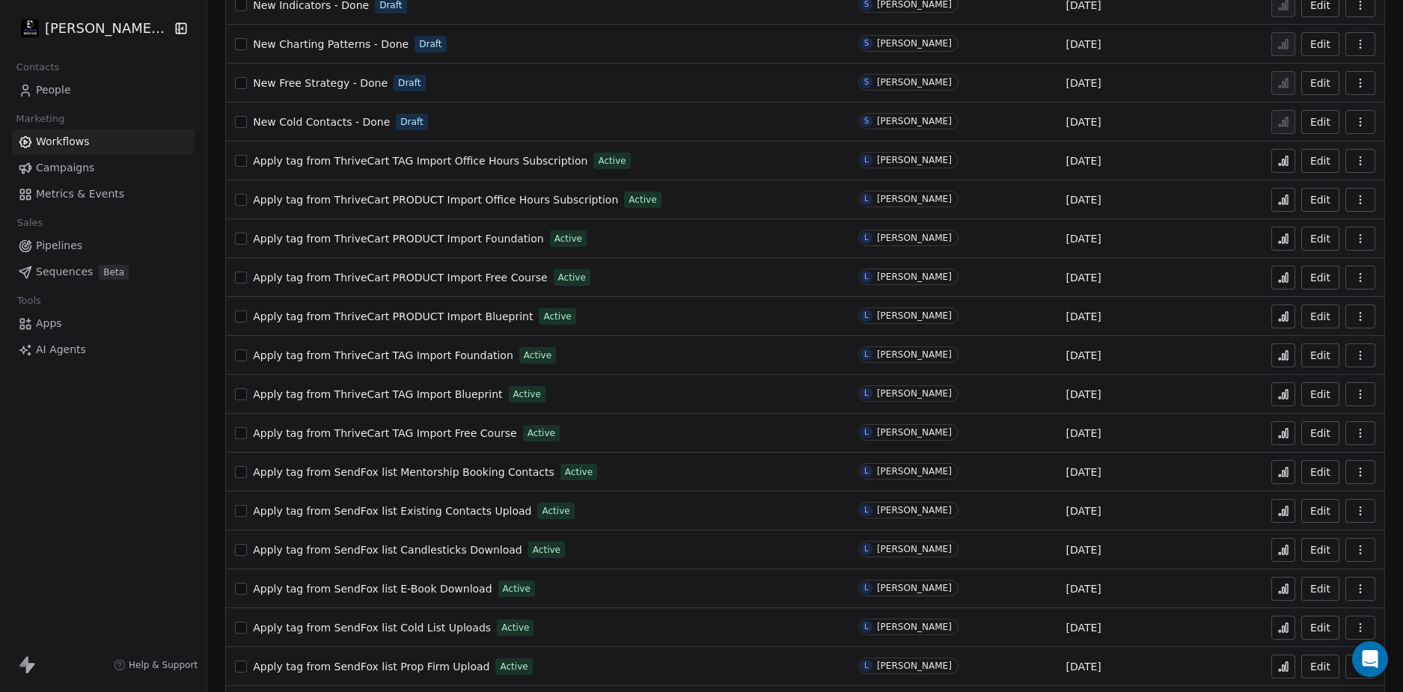
click at [466, 358] on span "Apply tag from ThriveCart TAG Import Foundation" at bounding box center [383, 356] width 260 height 12
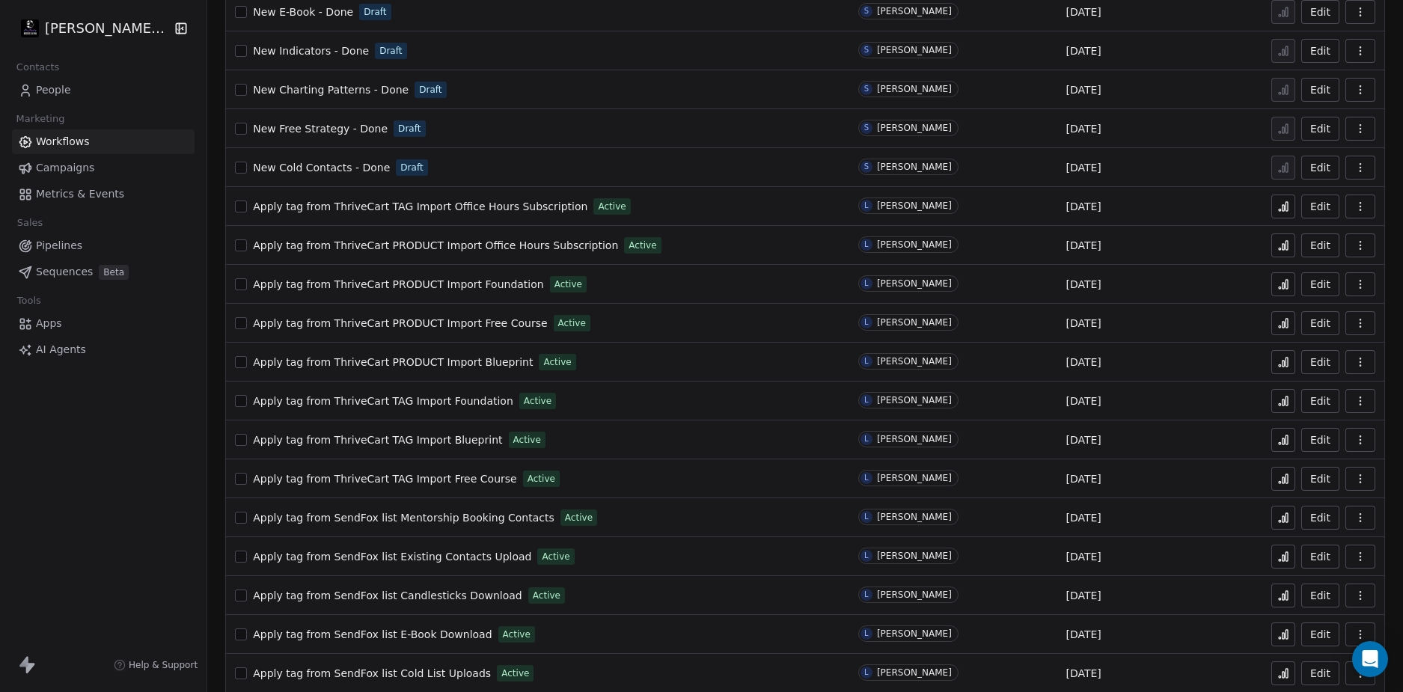
scroll to position [374, 0]
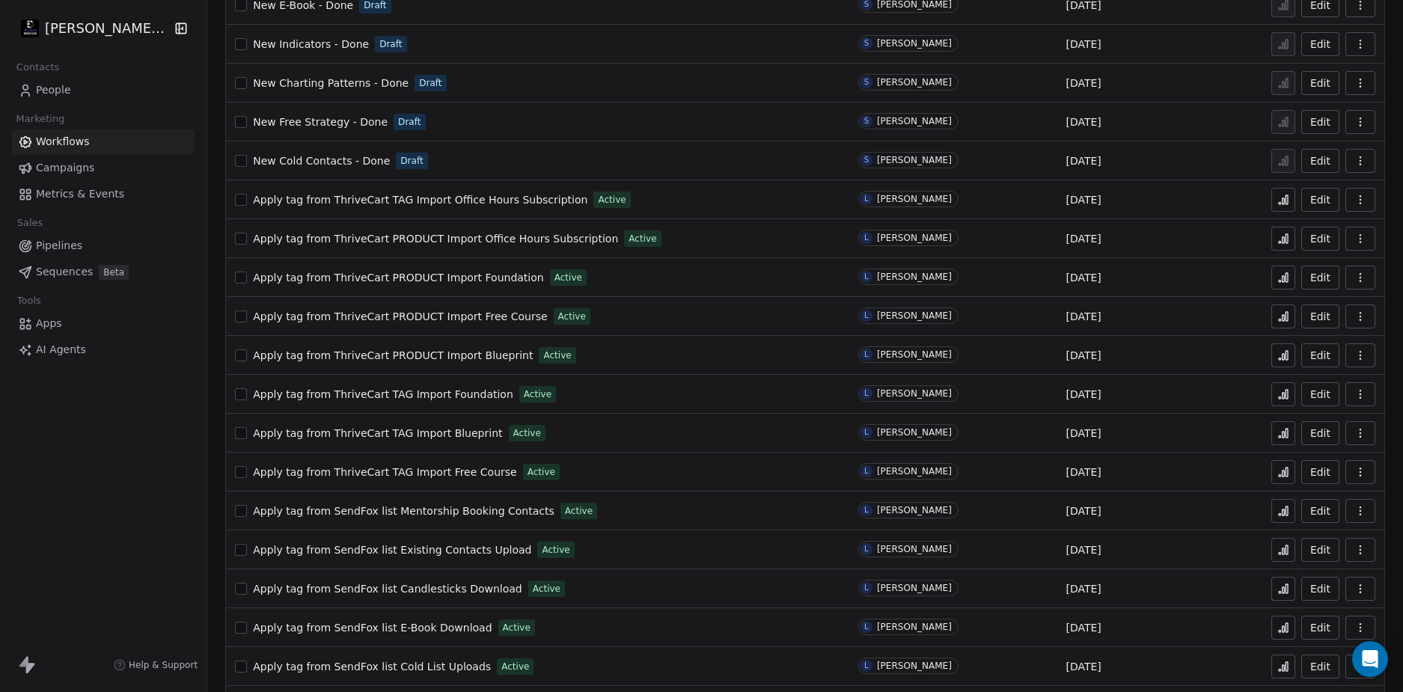
click at [469, 356] on span "Apply tag from ThriveCart PRODUCT Import Blueprint" at bounding box center [393, 356] width 280 height 12
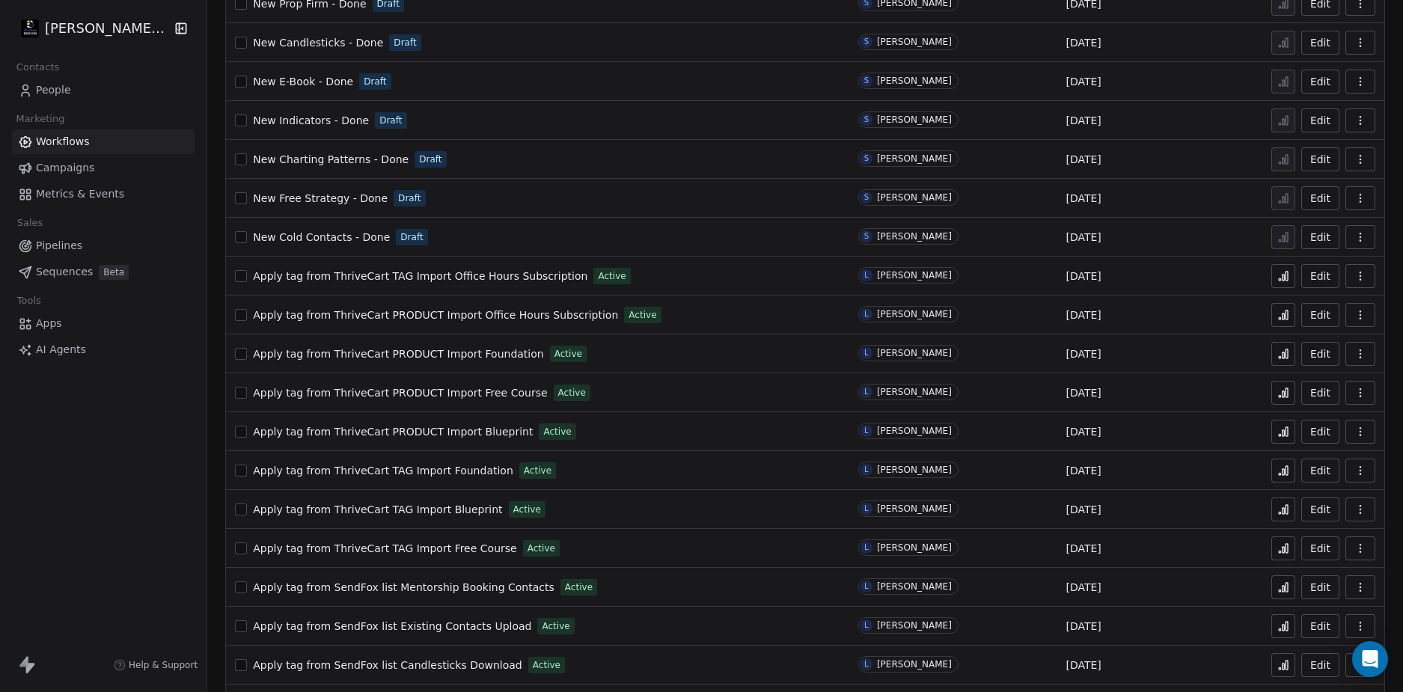
scroll to position [299, 0]
click at [483, 351] on span "Apply tag from ThriveCart PRODUCT Import Foundation" at bounding box center [398, 353] width 291 height 12
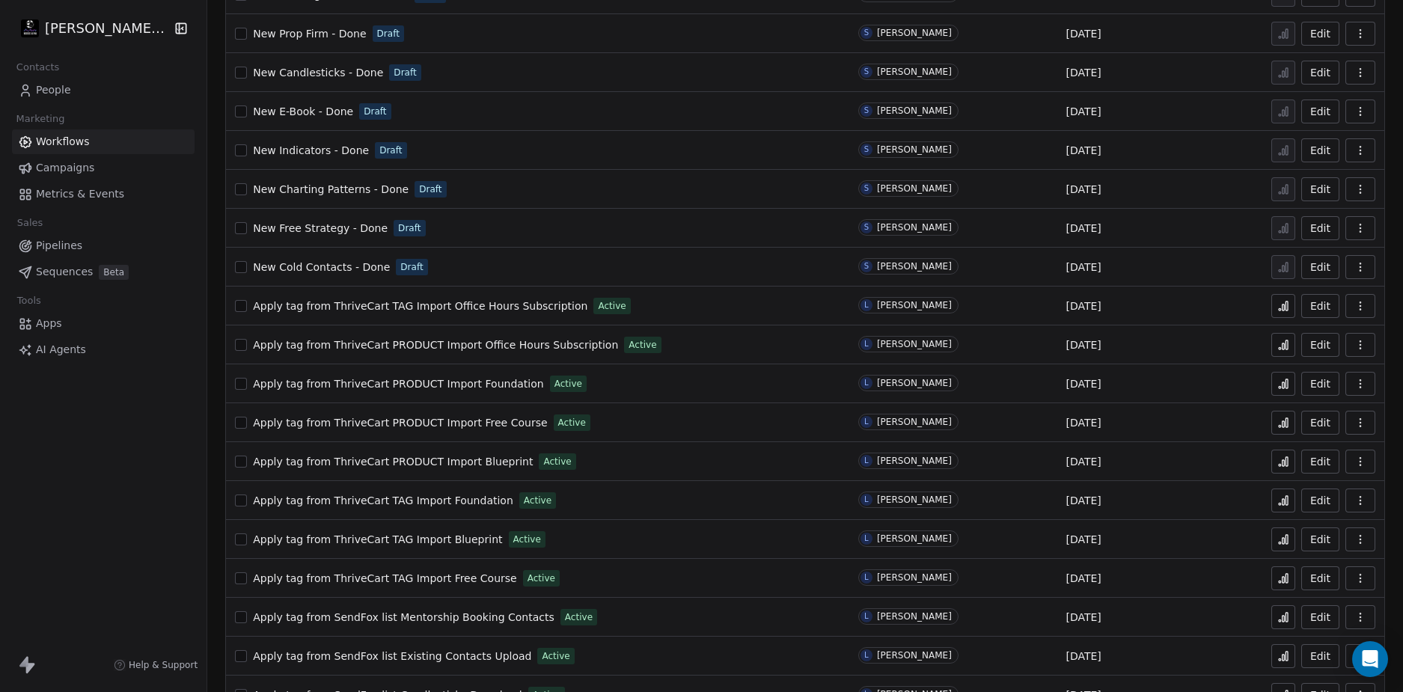
scroll to position [299, 0]
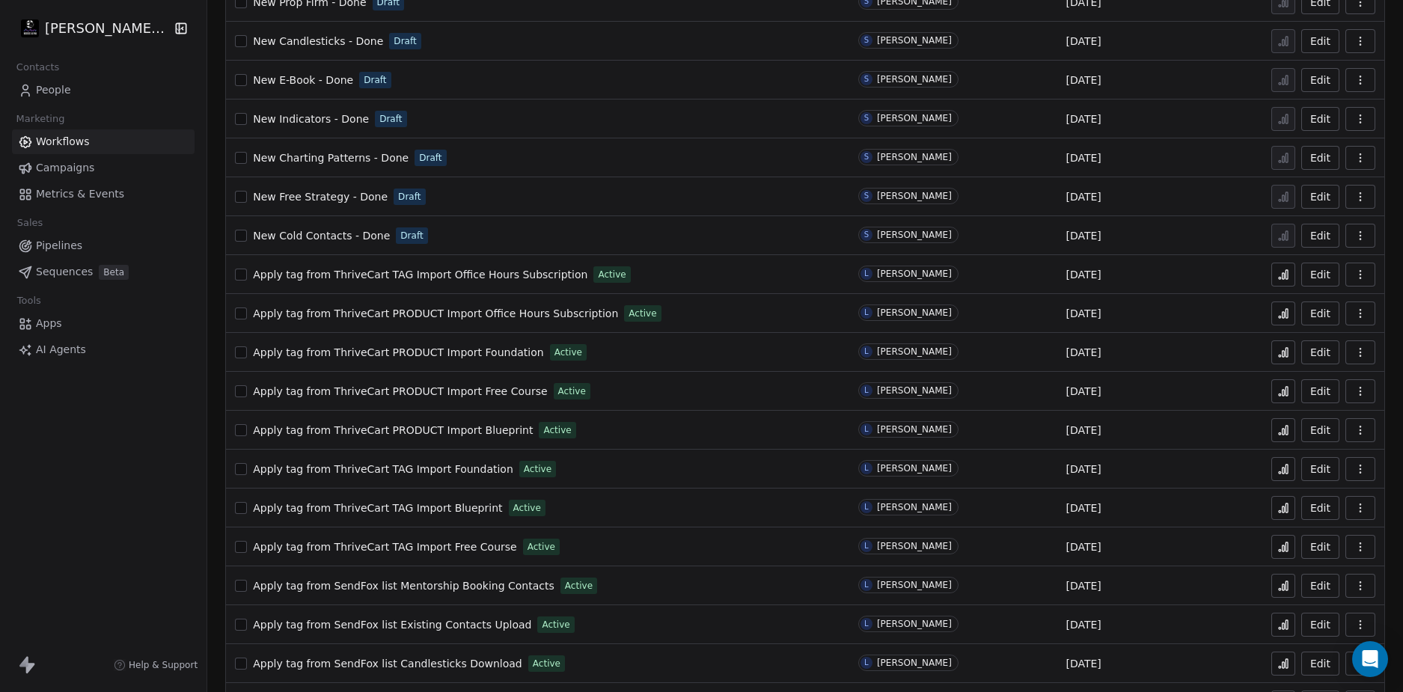
click at [460, 469] on span "Apply tag from ThriveCart TAG Import Foundation" at bounding box center [383, 469] width 260 height 12
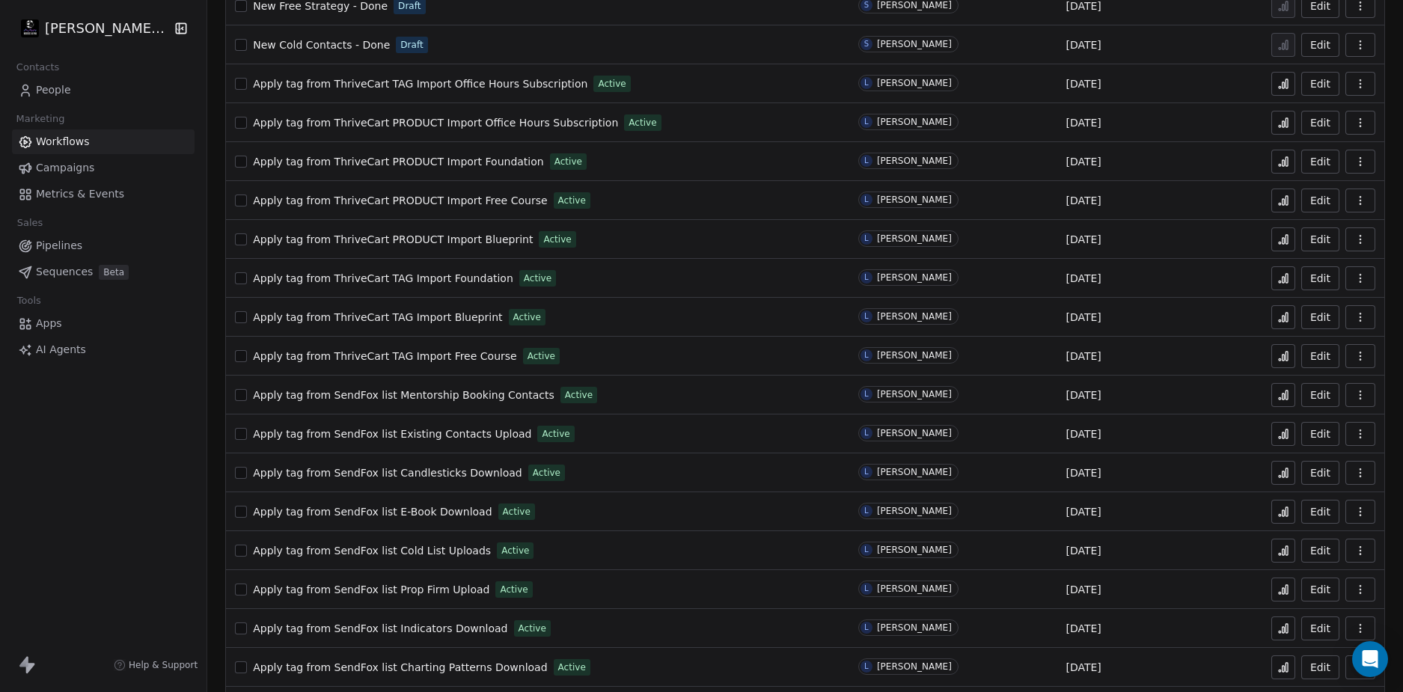
scroll to position [524, 0]
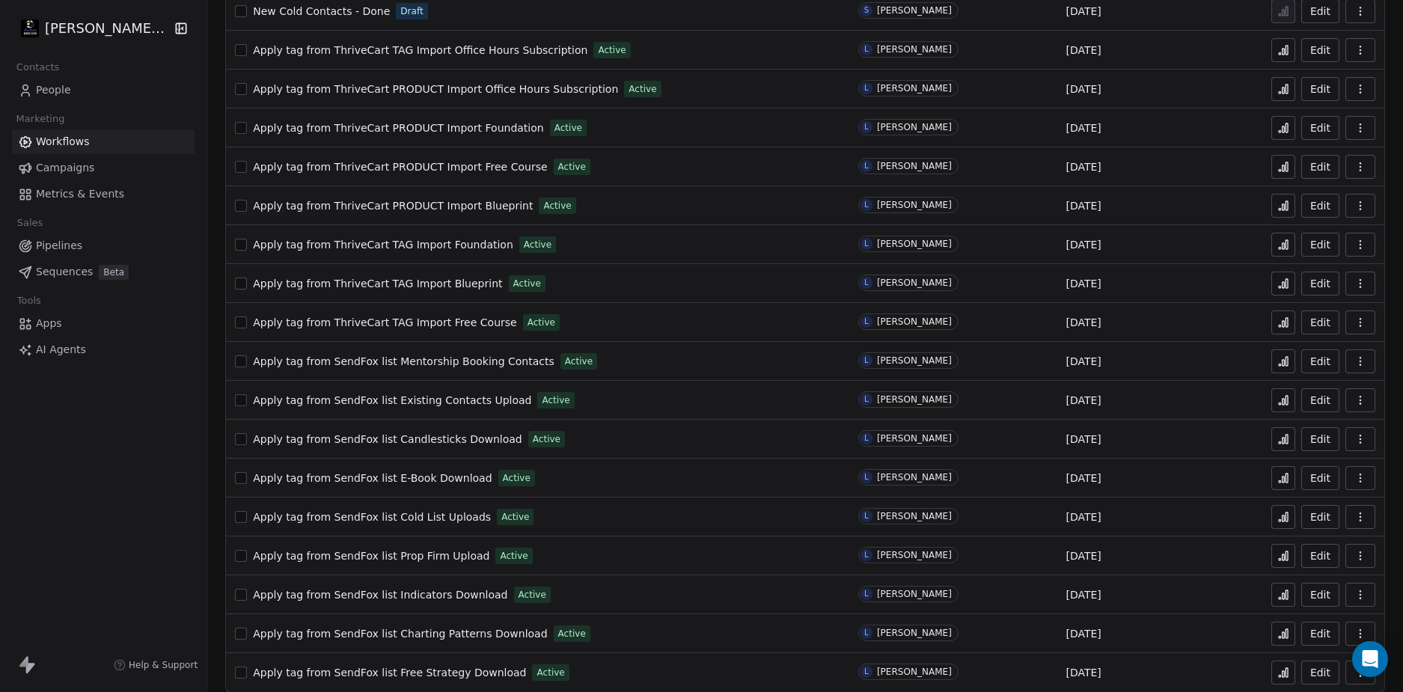
click at [446, 278] on span "Apply tag from ThriveCart TAG Import Blueprint" at bounding box center [377, 284] width 249 height 12
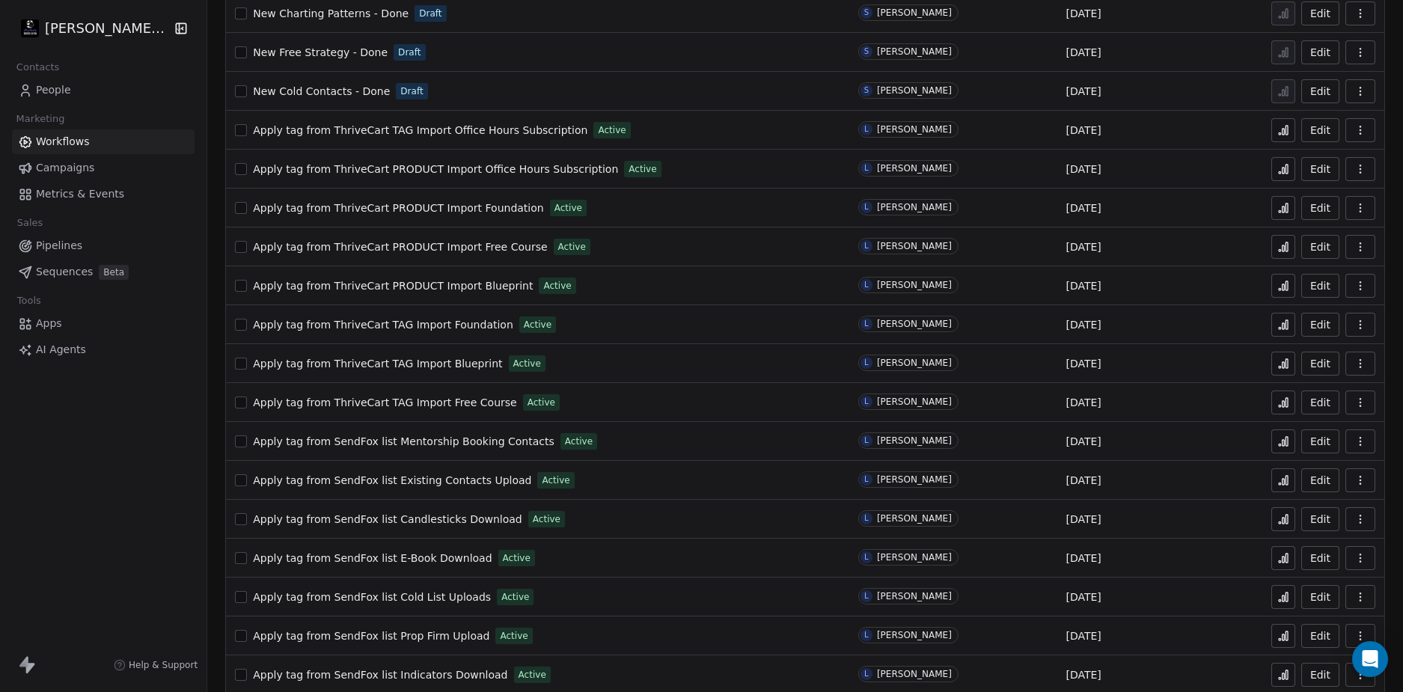
scroll to position [449, 0]
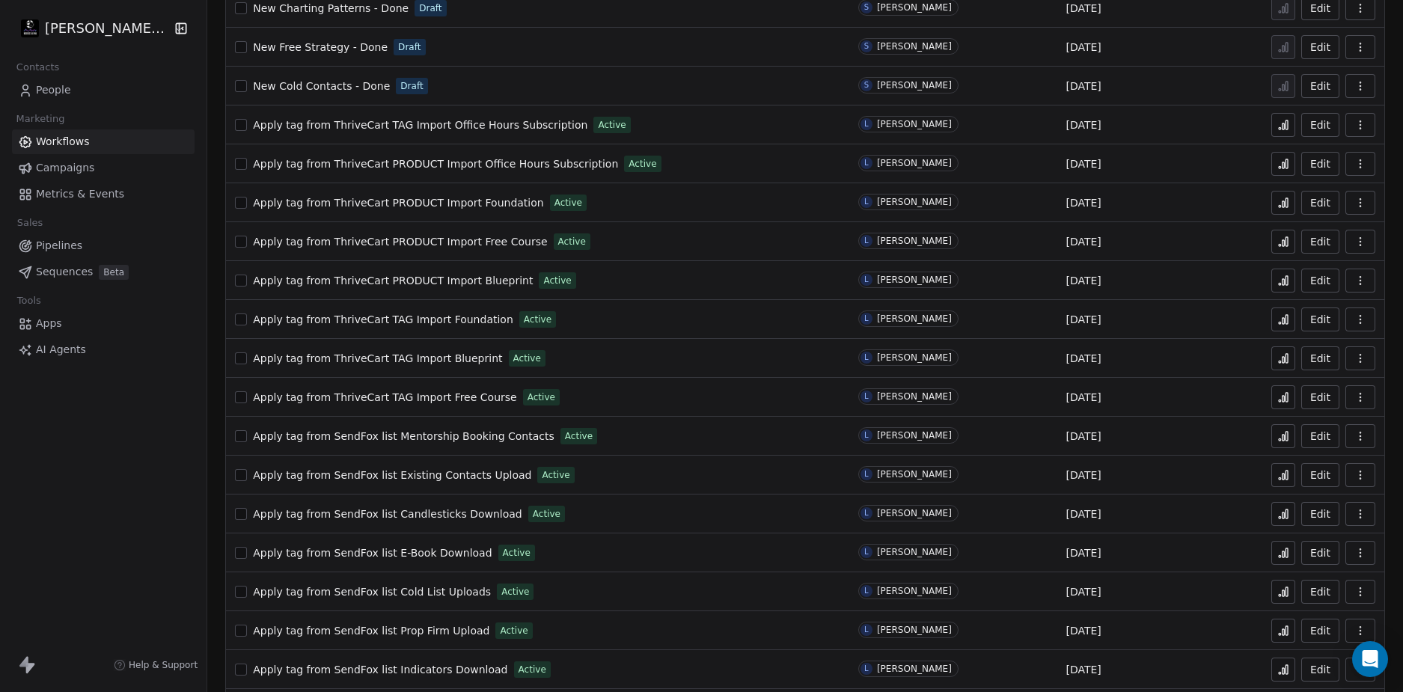
click at [448, 320] on span "Apply tag from ThriveCart TAG Import Foundation" at bounding box center [383, 320] width 260 height 12
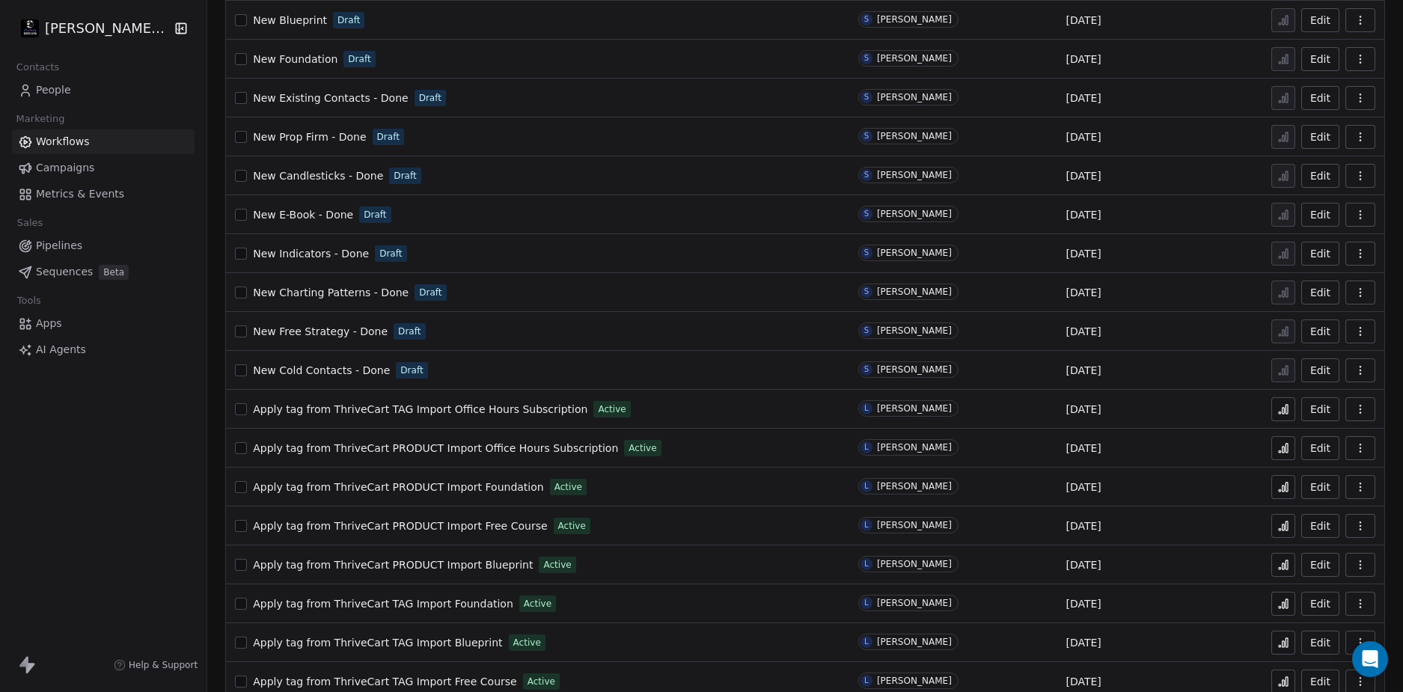
scroll to position [162, 0]
click at [58, 87] on span "People" at bounding box center [53, 90] width 35 height 16
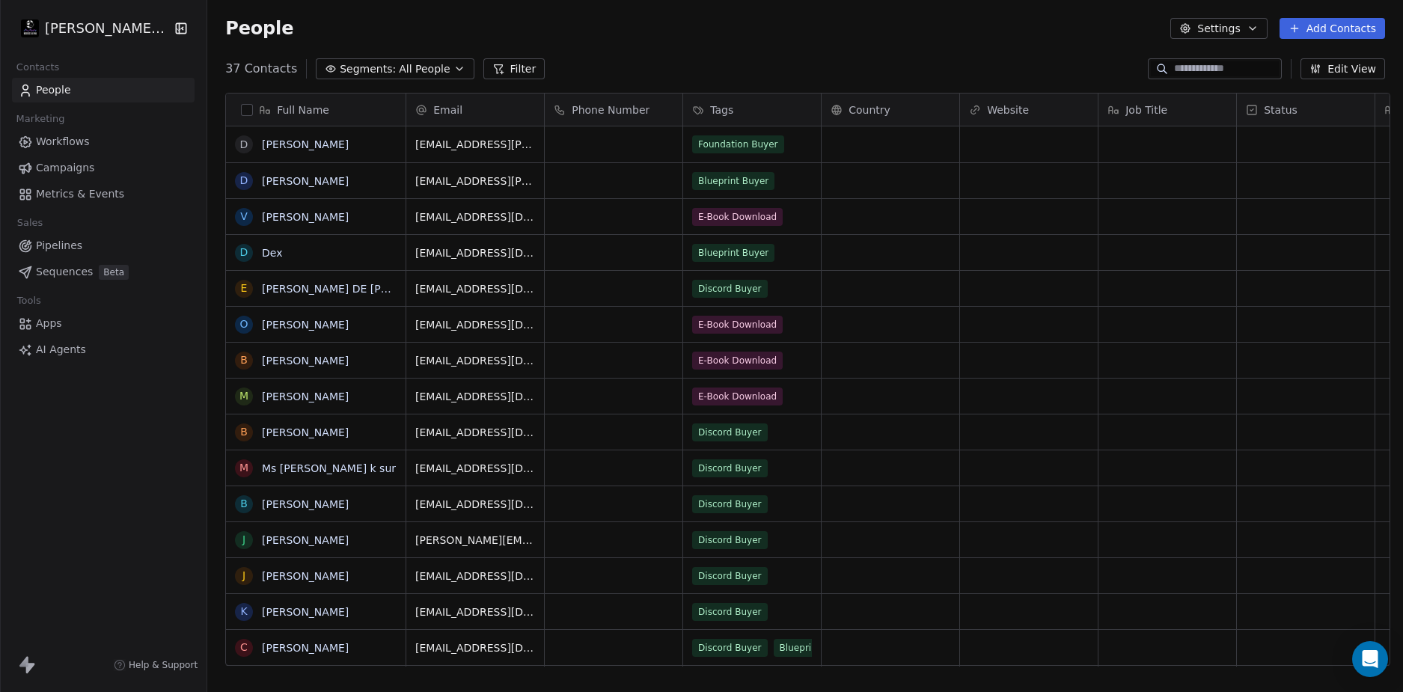
scroll to position [598, 1190]
click at [278, 140] on link "[PERSON_NAME]" at bounding box center [305, 144] width 87 height 12
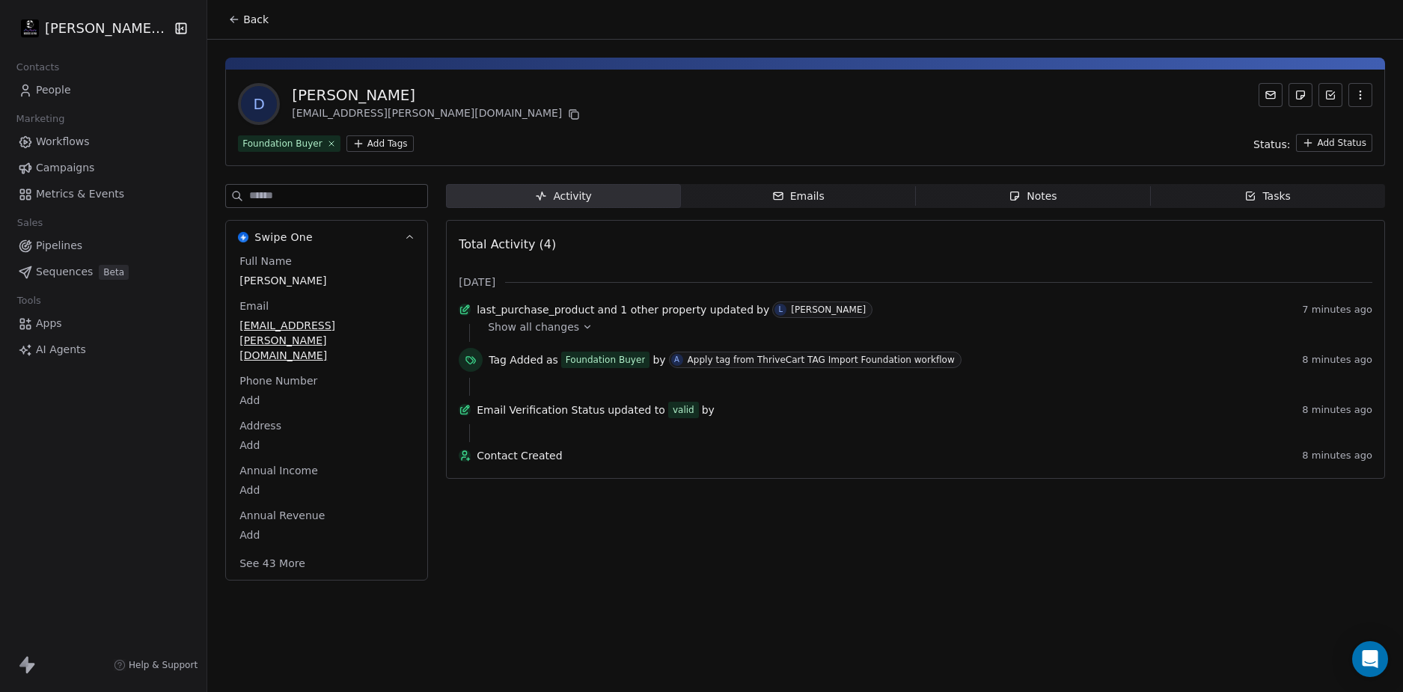
click at [566, 335] on div "Show all changes" at bounding box center [925, 327] width 874 height 15
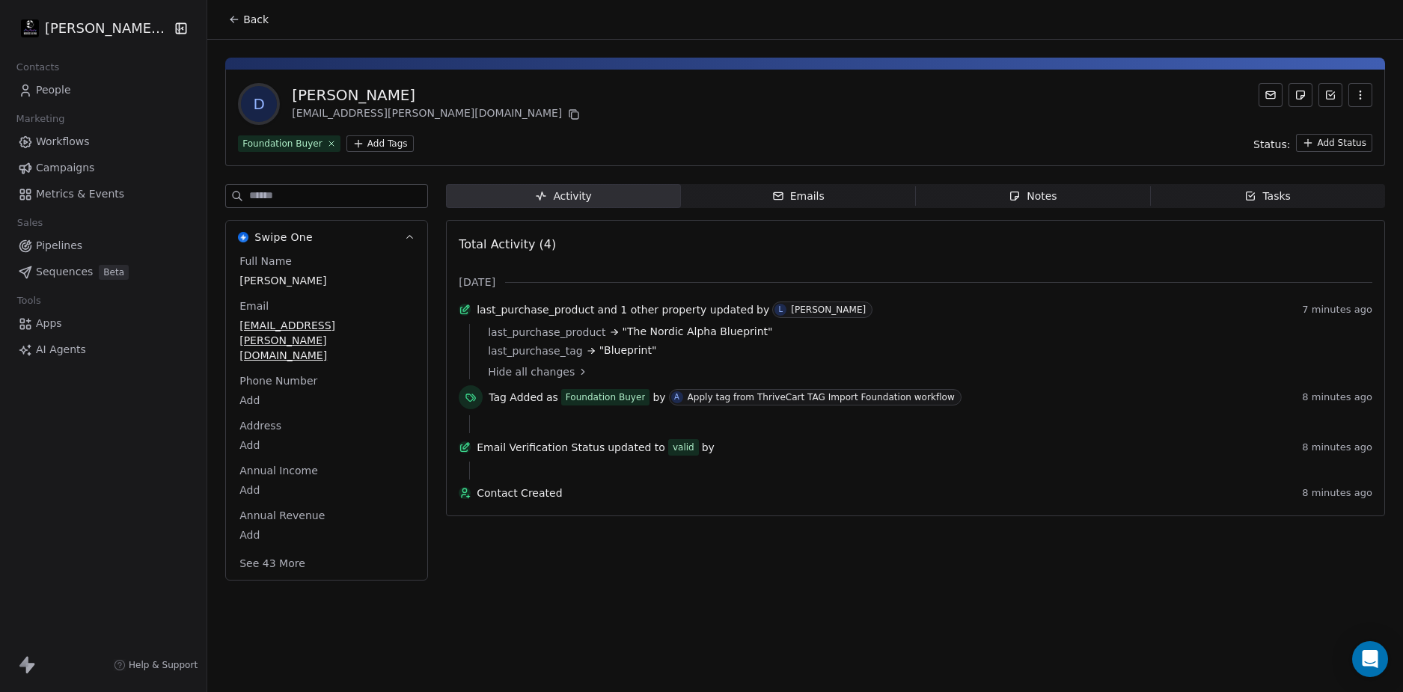
click at [759, 365] on div "last_purchase_product "The Nordic Alpha Blueprint" last_purchase_tag "Blueprint"" at bounding box center [925, 344] width 874 height 40
click at [73, 138] on span "Workflows" at bounding box center [63, 142] width 54 height 16
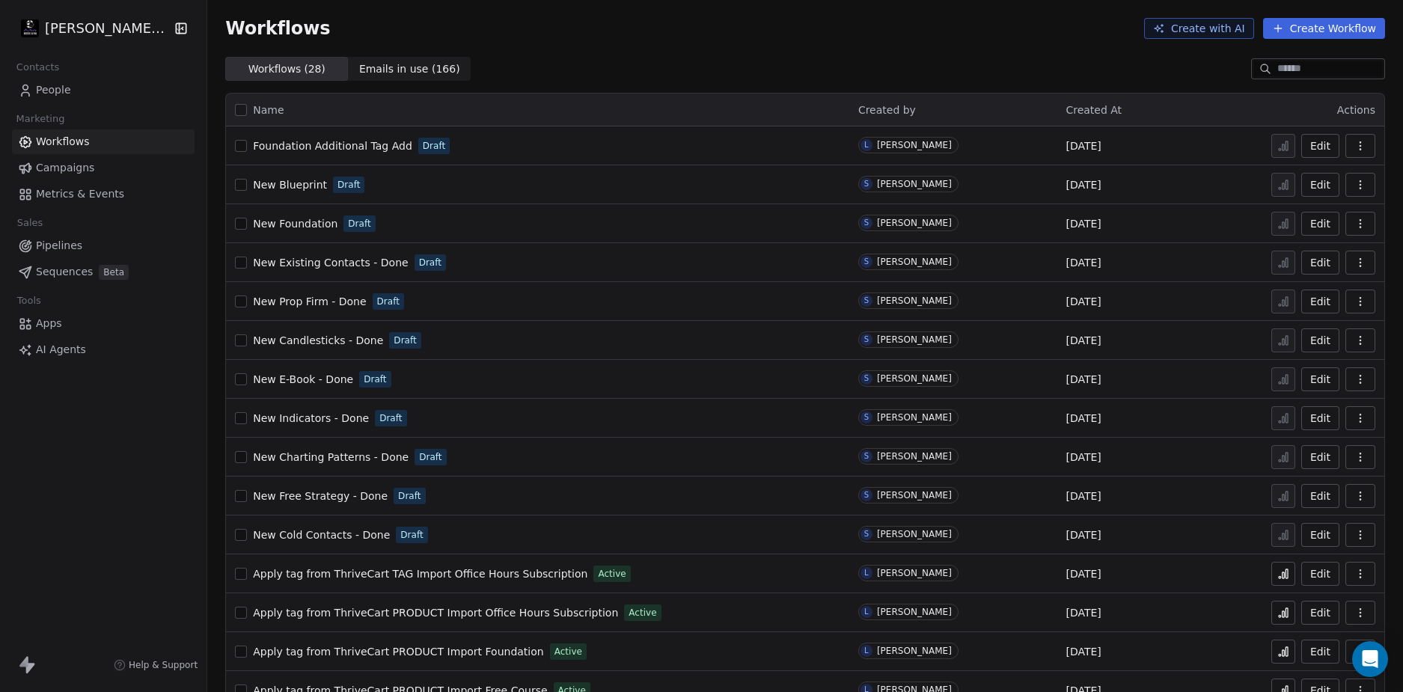
click at [56, 86] on span "People" at bounding box center [53, 90] width 35 height 16
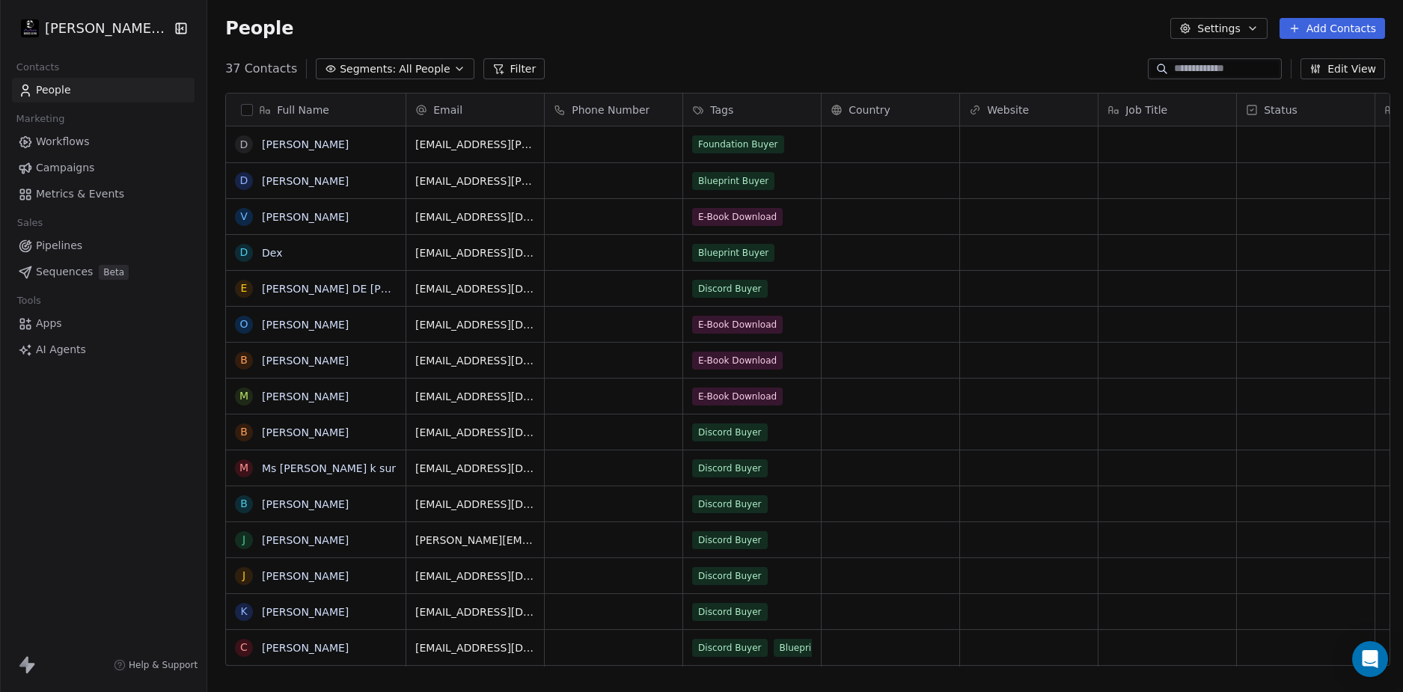
scroll to position [598, 1190]
click at [1350, 69] on button "Edit View" at bounding box center [1343, 68] width 85 height 21
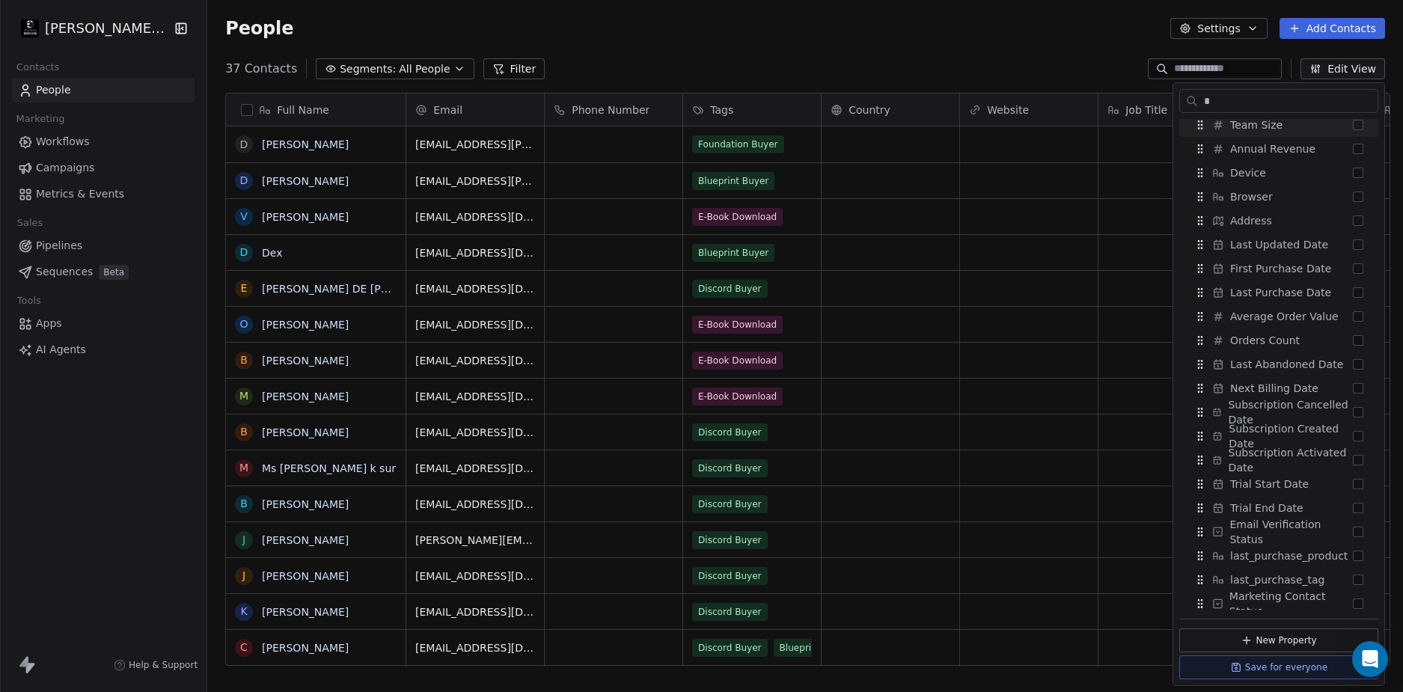
scroll to position [0, 0]
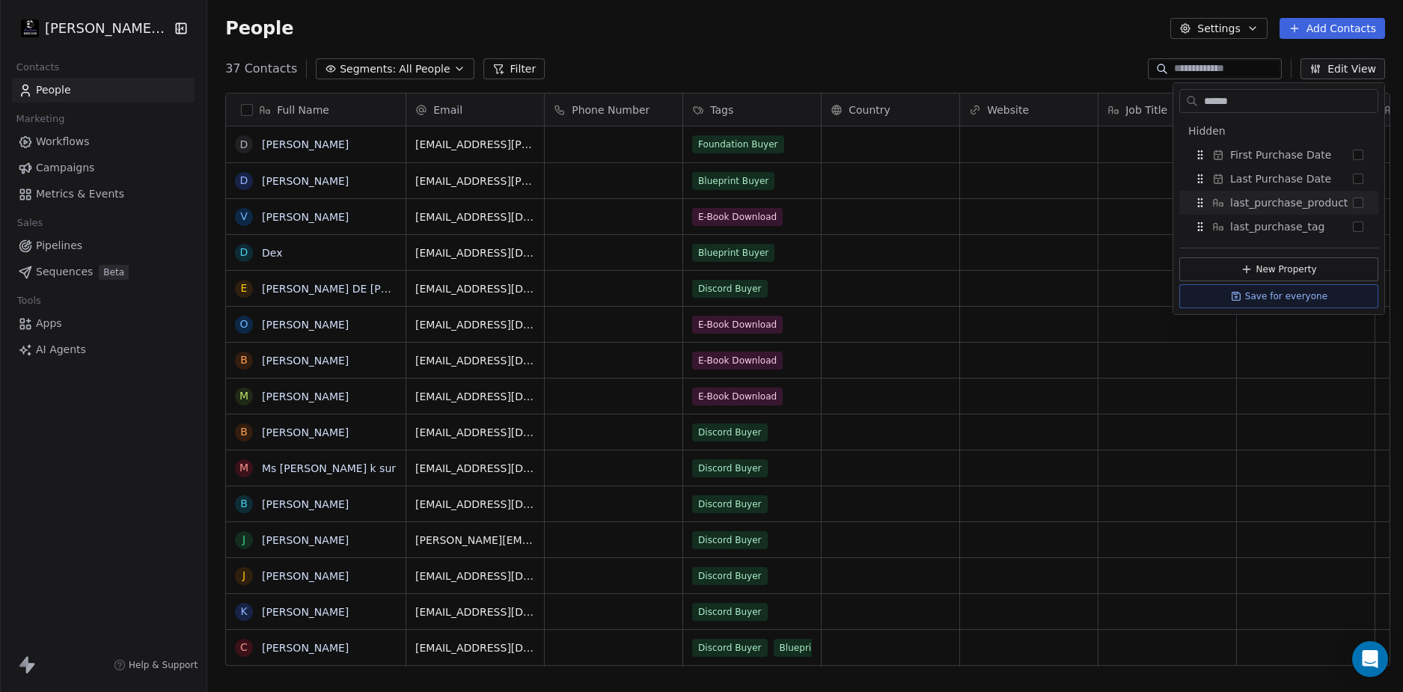
type input "******"
click at [1264, 208] on span "last_purchase_product" at bounding box center [1290, 202] width 118 height 15
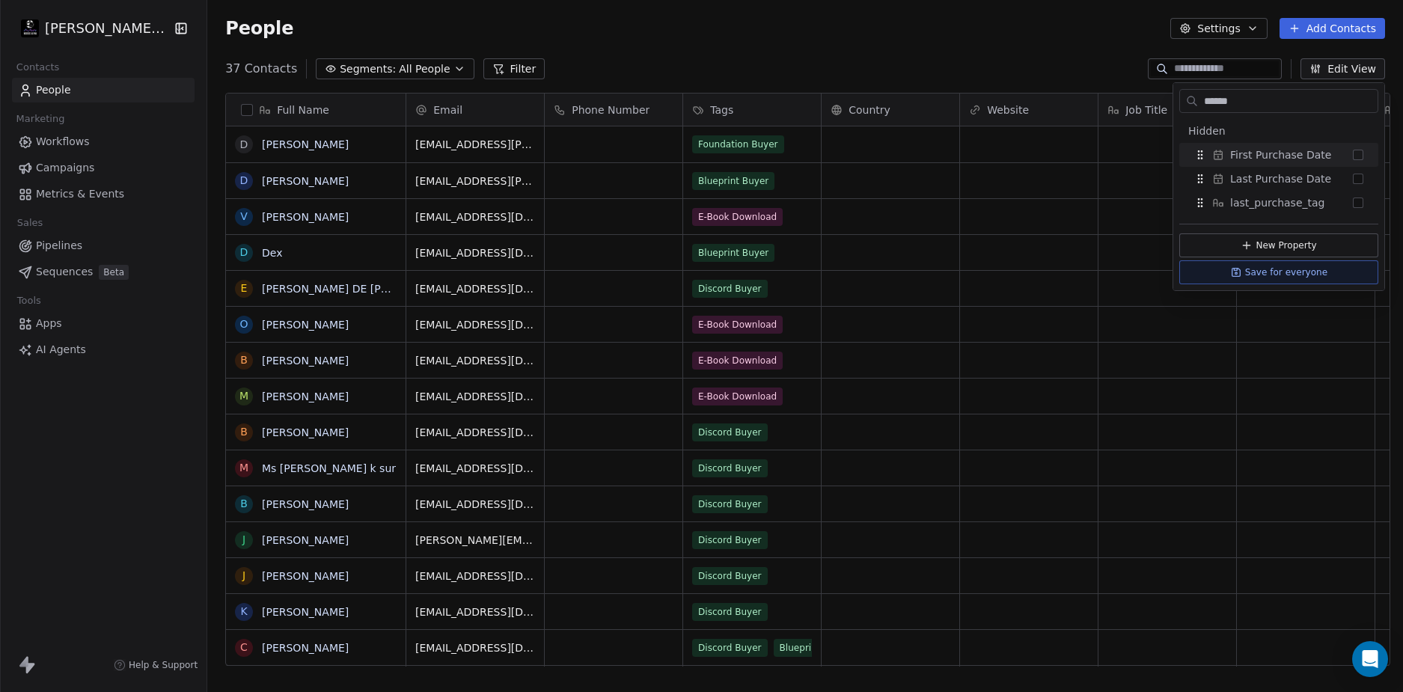
click at [1087, 78] on div "37 Contacts Segments: All People Filter Edit View" at bounding box center [805, 69] width 1196 height 24
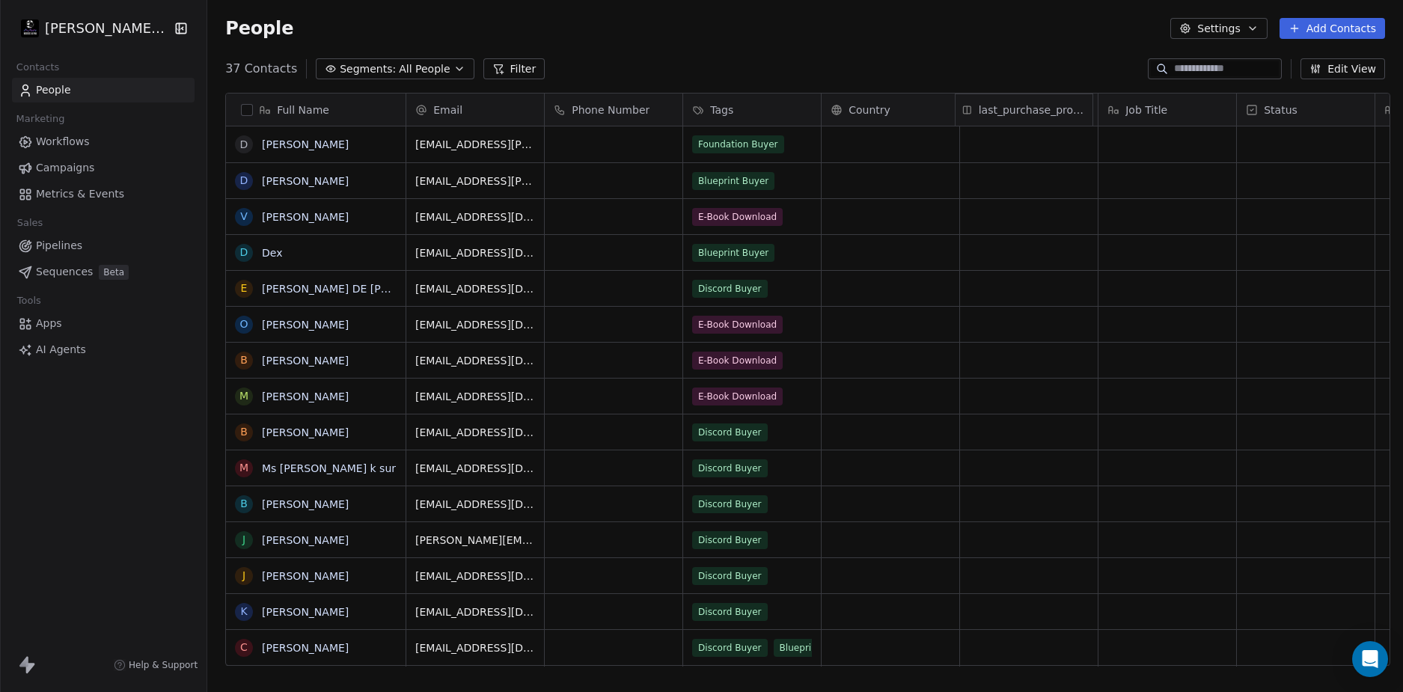
drag, startPoint x: 1264, startPoint y: 109, endPoint x: 980, endPoint y: 111, distance: 284.4
click at [980, 111] on div "Full Name D Drew Wolfer D Drew Wolfer V Volodymyr Sabynin D Dex E EDUARDO DE LE…" at bounding box center [808, 380] width 1164 height 573
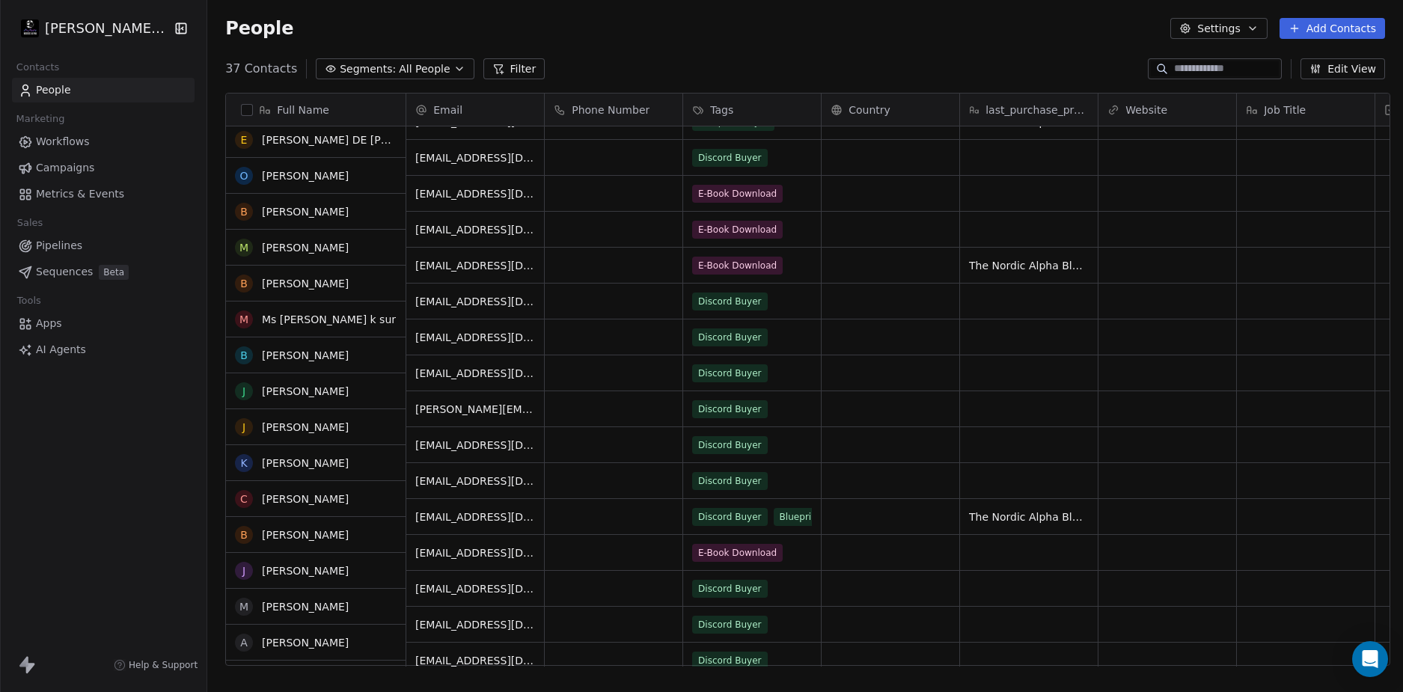
scroll to position [150, 0]
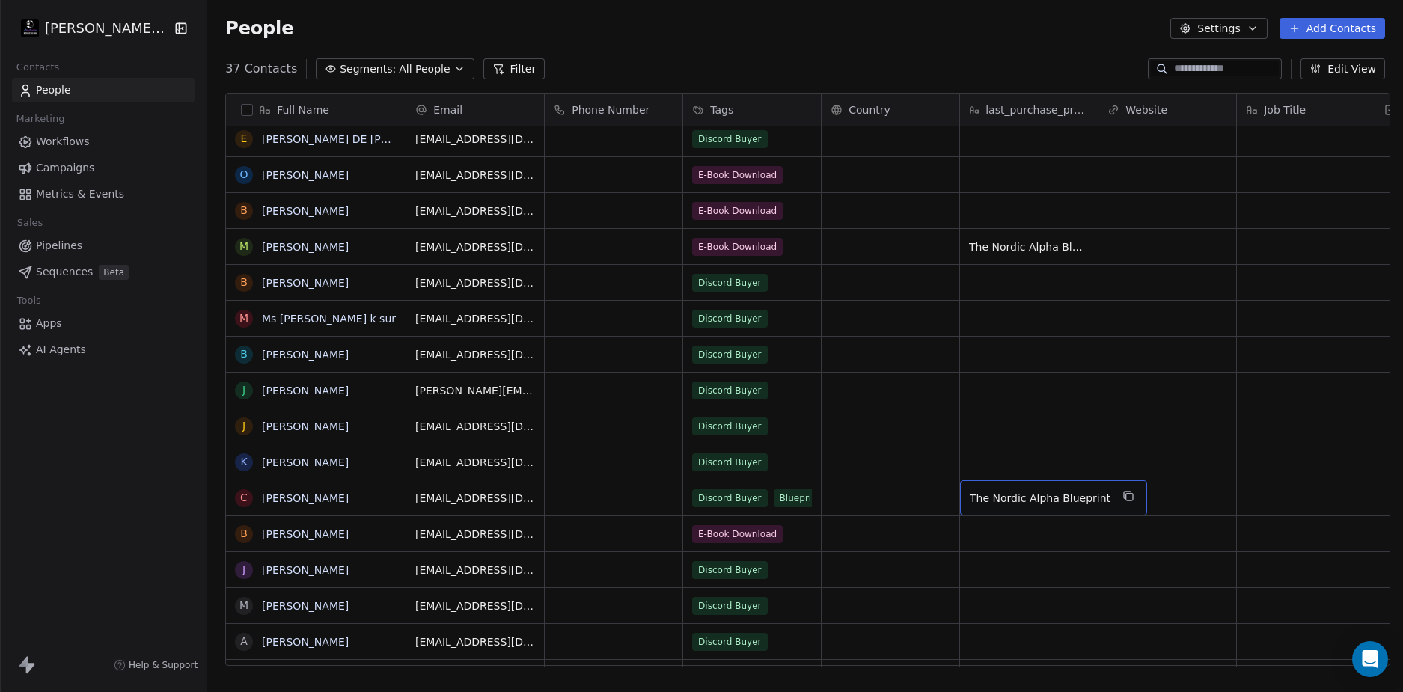
click at [1020, 495] on span "The Nordic Alpha Blueprint" at bounding box center [1040, 498] width 141 height 15
click at [1338, 70] on button "Edit View" at bounding box center [1343, 68] width 85 height 21
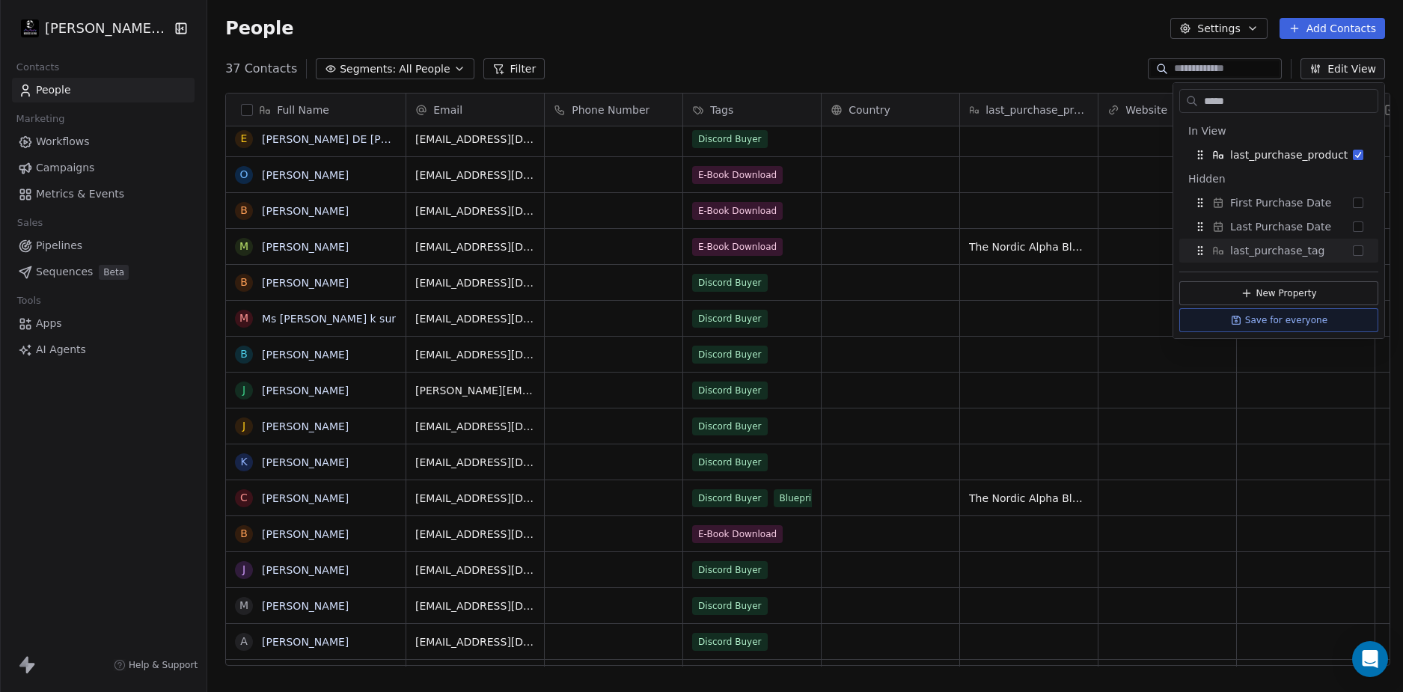
type input "*****"
click at [1358, 248] on button "Suggestions" at bounding box center [1358, 251] width 10 height 10
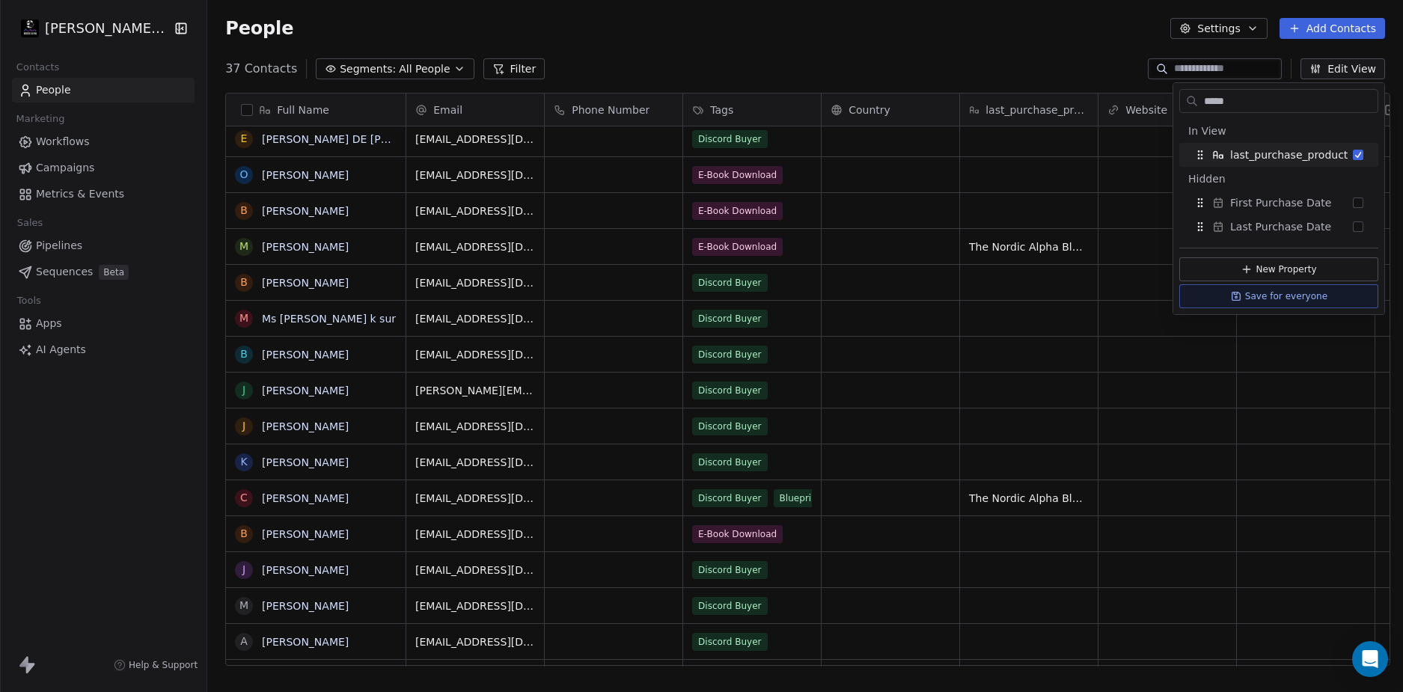
click at [1058, 51] on div "People Settings Add Contacts" at bounding box center [805, 28] width 1196 height 57
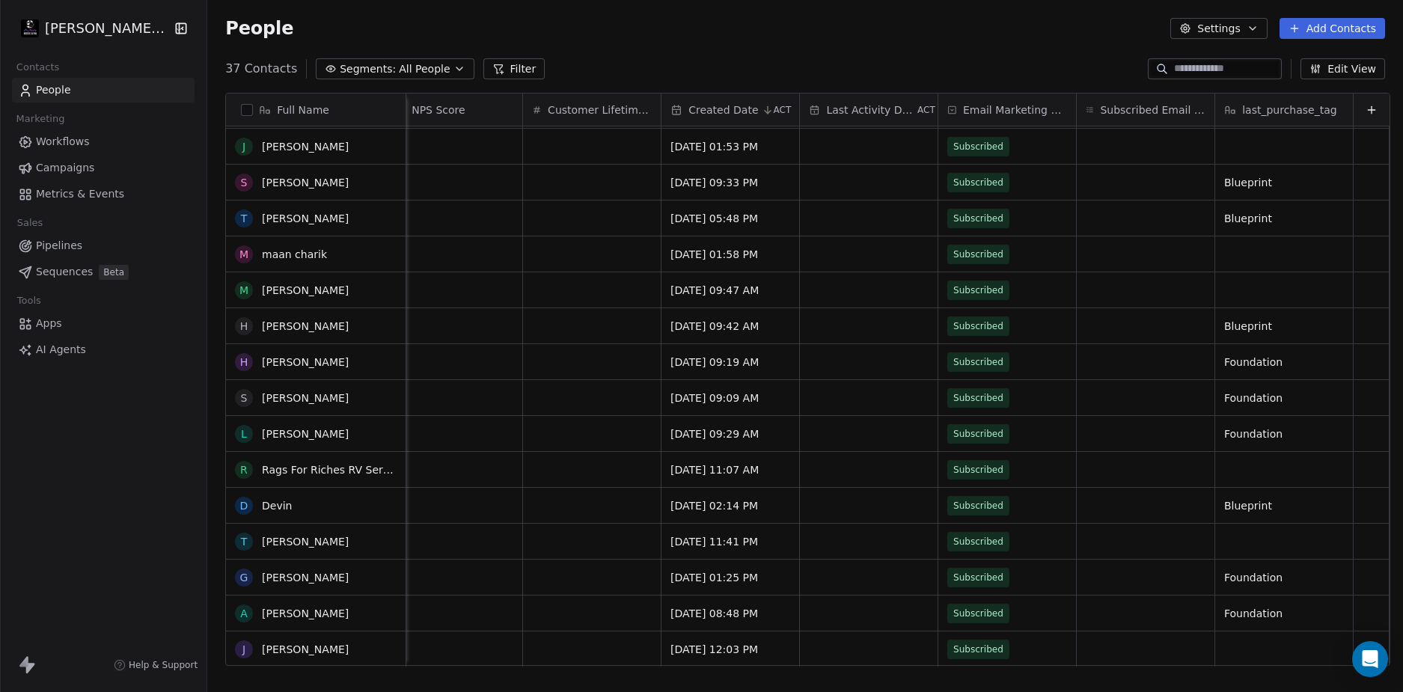
scroll to position [0, 0]
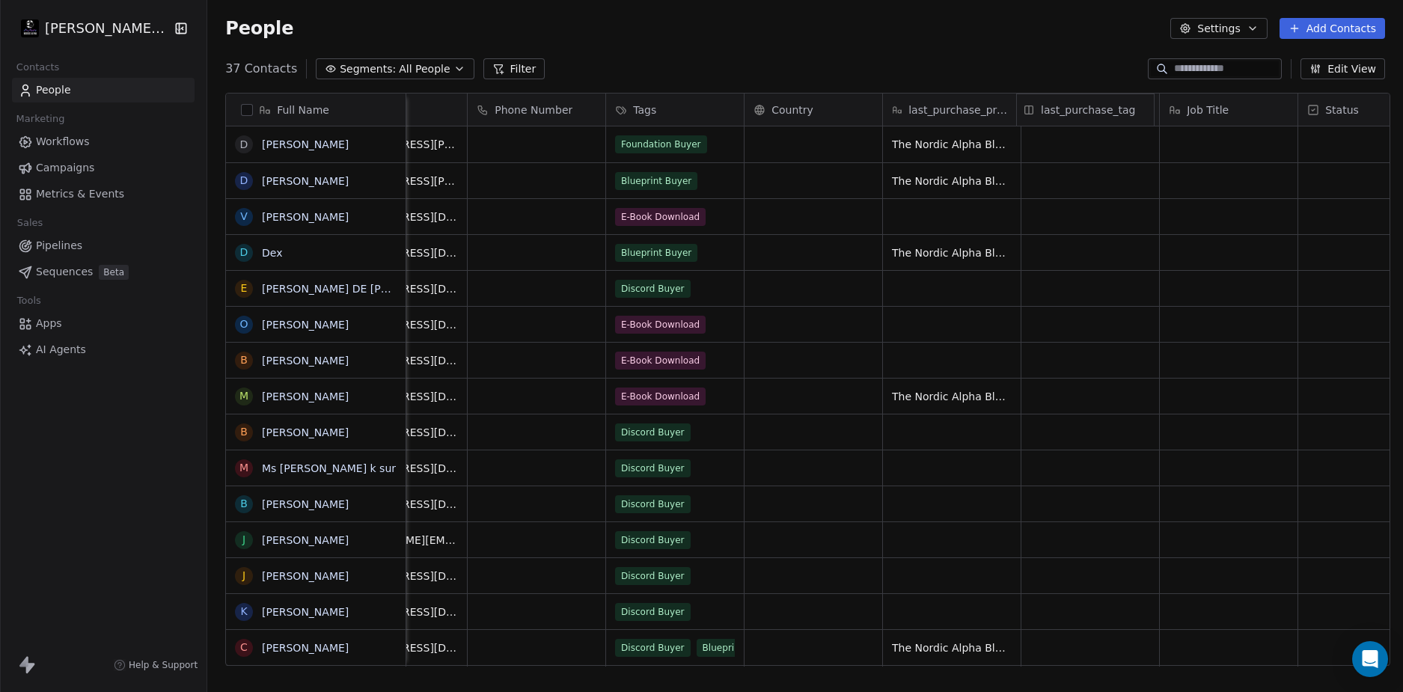
drag, startPoint x: 1253, startPoint y: 111, endPoint x: 1044, endPoint y: 110, distance: 208.8
click at [1044, 110] on div "Full Name D Drew Wolfer D Drew Wolfer V Volodymyr Sabynin D Dex E EDUARDO DE LE…" at bounding box center [808, 380] width 1164 height 573
click at [840, 40] on div "People Settings Add Contacts" at bounding box center [805, 28] width 1196 height 57
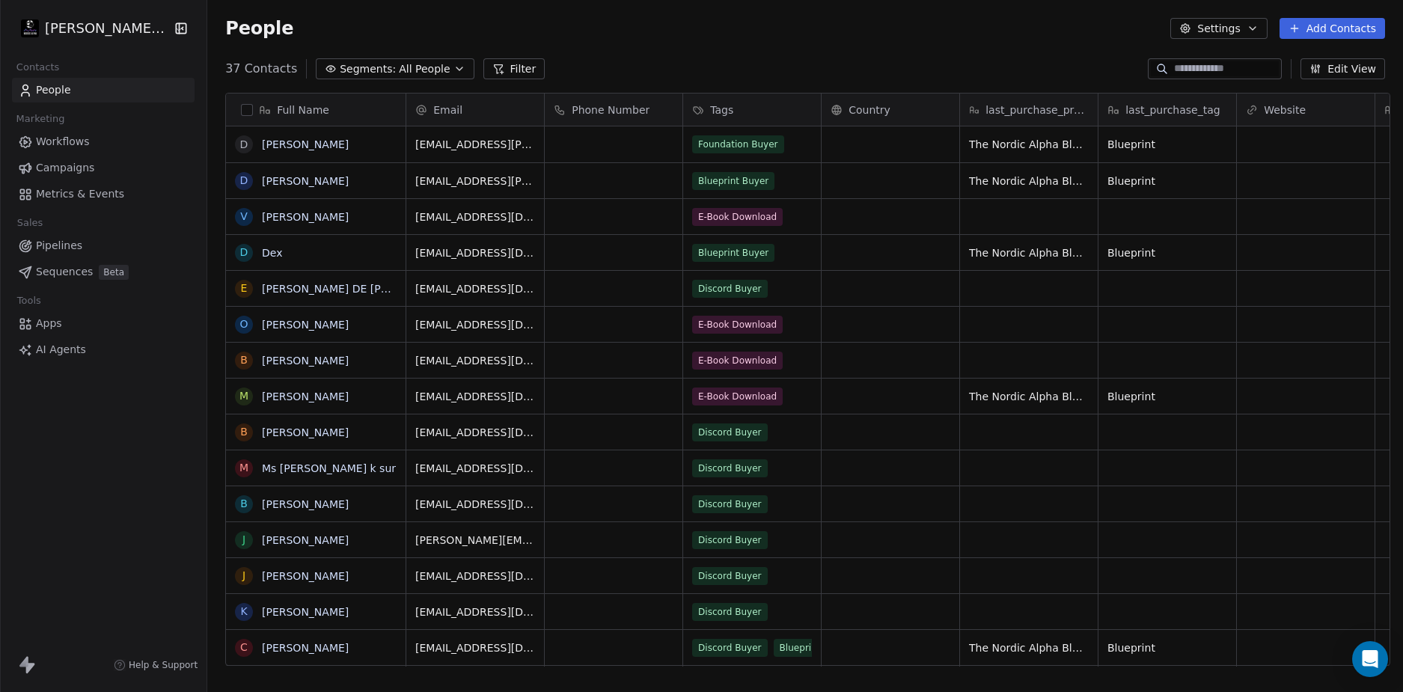
click at [1155, 104] on span "last_purchase_tag" at bounding box center [1173, 110] width 94 height 15
click at [996, 60] on html "Drew Wolfer LLC Contacts People Marketing Workflows Campaigns Metrics & Events …" at bounding box center [701, 346] width 1403 height 692
click at [975, 73] on div "37 Contacts Segments: All People Filter Edit View" at bounding box center [805, 69] width 1196 height 24
click at [966, 50] on div "People Settings Add Contacts" at bounding box center [805, 28] width 1196 height 57
drag, startPoint x: 336, startPoint y: 141, endPoint x: 291, endPoint y: 149, distance: 45.5
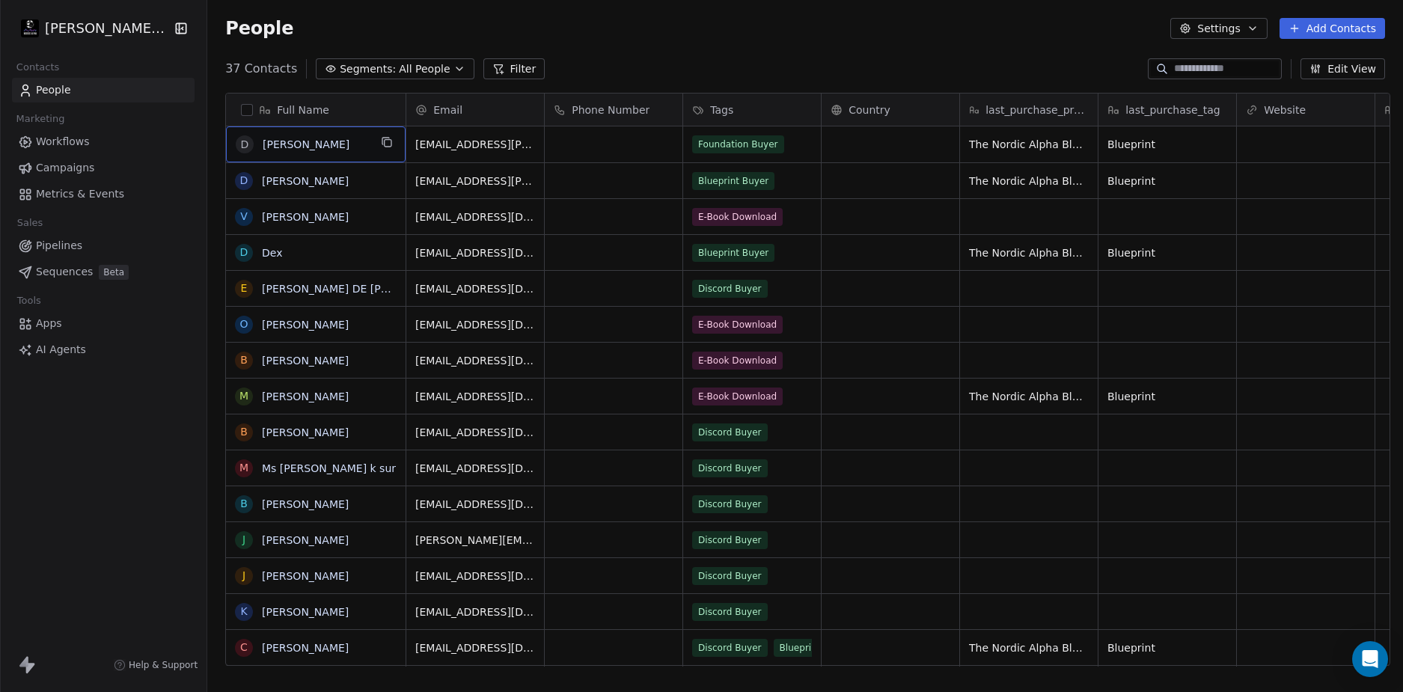
click at [820, 54] on div "People Settings Add Contacts" at bounding box center [805, 28] width 1196 height 57
drag, startPoint x: 1151, startPoint y: 145, endPoint x: 1101, endPoint y: 144, distance: 50.2
click at [1076, 49] on div "People Settings Add Contacts" at bounding box center [805, 28] width 1196 height 57
drag, startPoint x: 1165, startPoint y: 110, endPoint x: 999, endPoint y: 111, distance: 166.9
click at [999, 111] on div "Full Name D Drew Wolfer D Drew Wolfer V Volodymyr Sabynin D Dex E EDUARDO DE LE…" at bounding box center [808, 380] width 1164 height 573
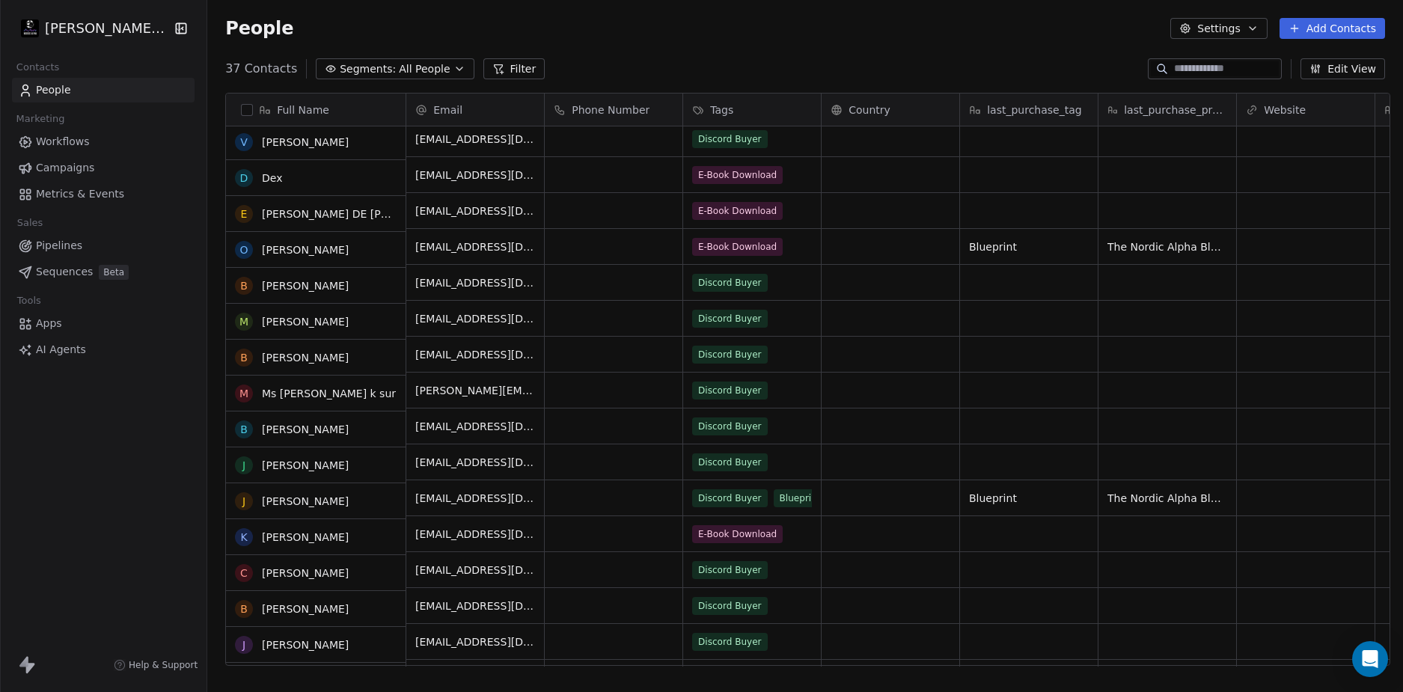
scroll to position [150, 0]
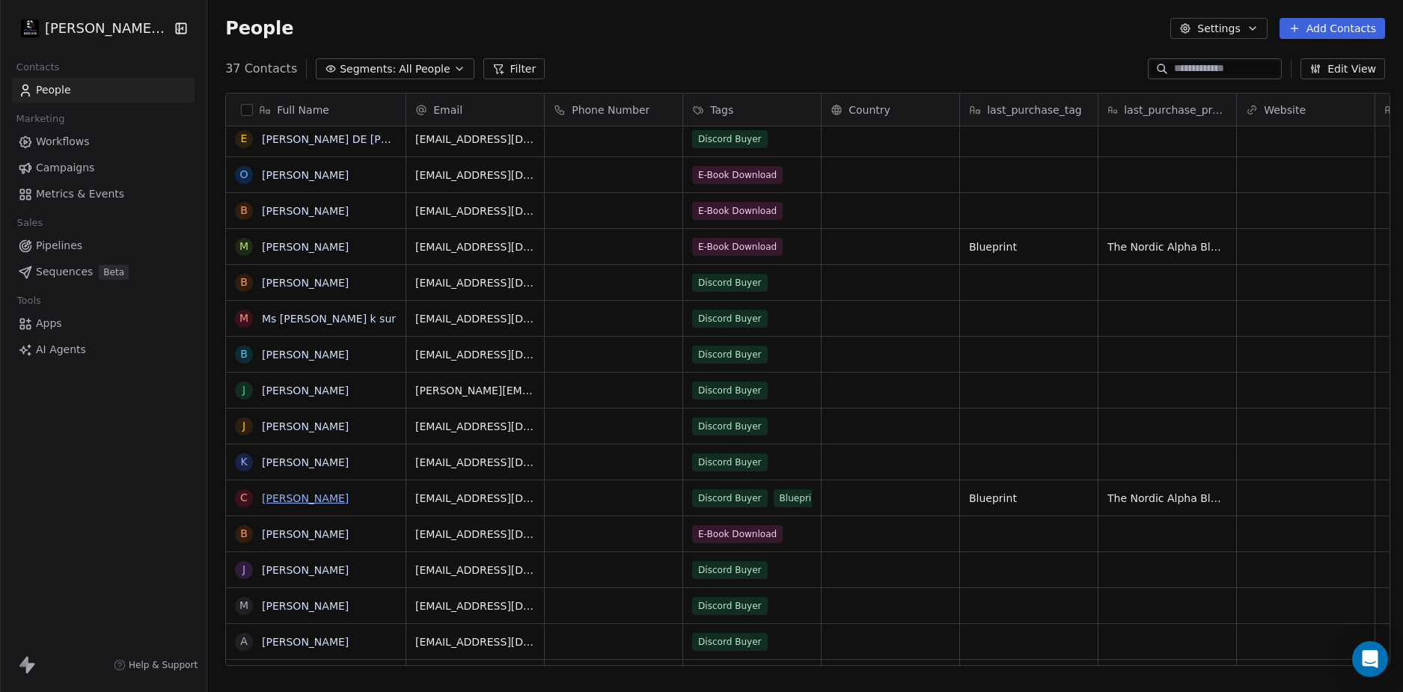
click at [290, 496] on link "[PERSON_NAME]" at bounding box center [305, 499] width 87 height 12
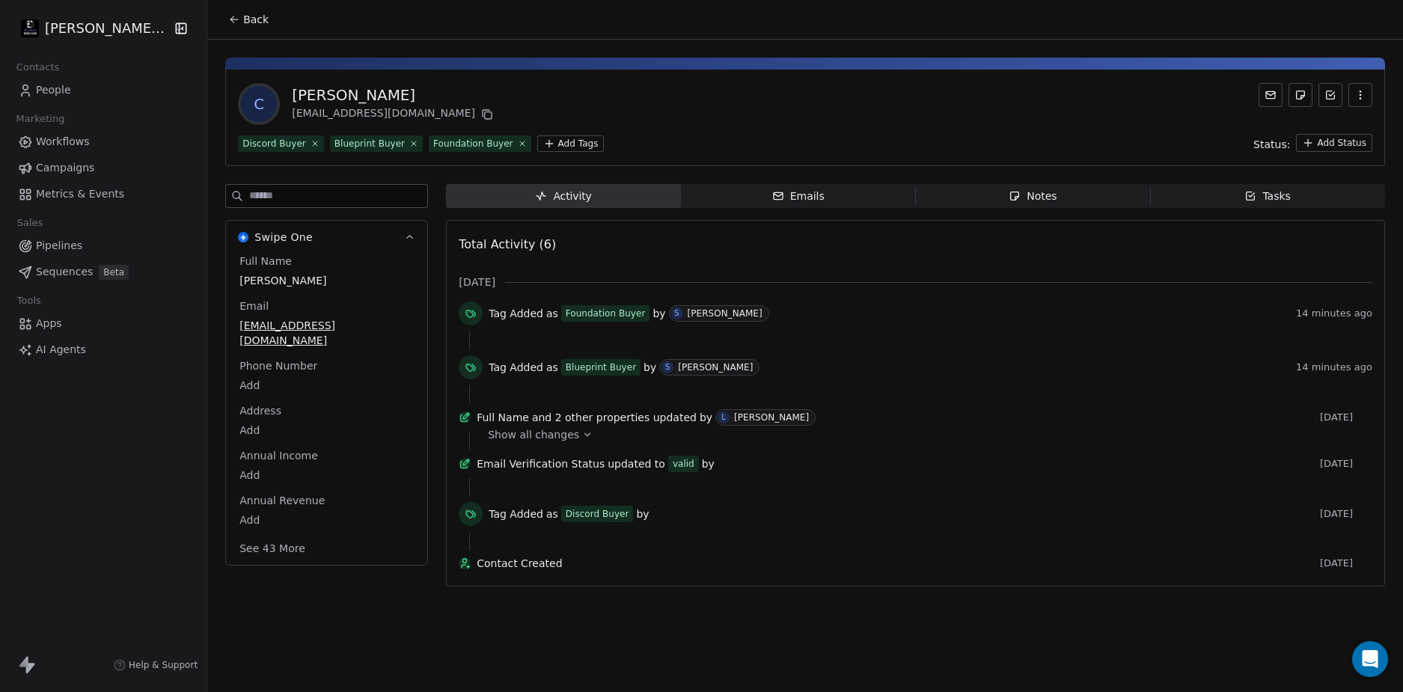
click at [548, 442] on span "Show all changes" at bounding box center [533, 434] width 91 height 15
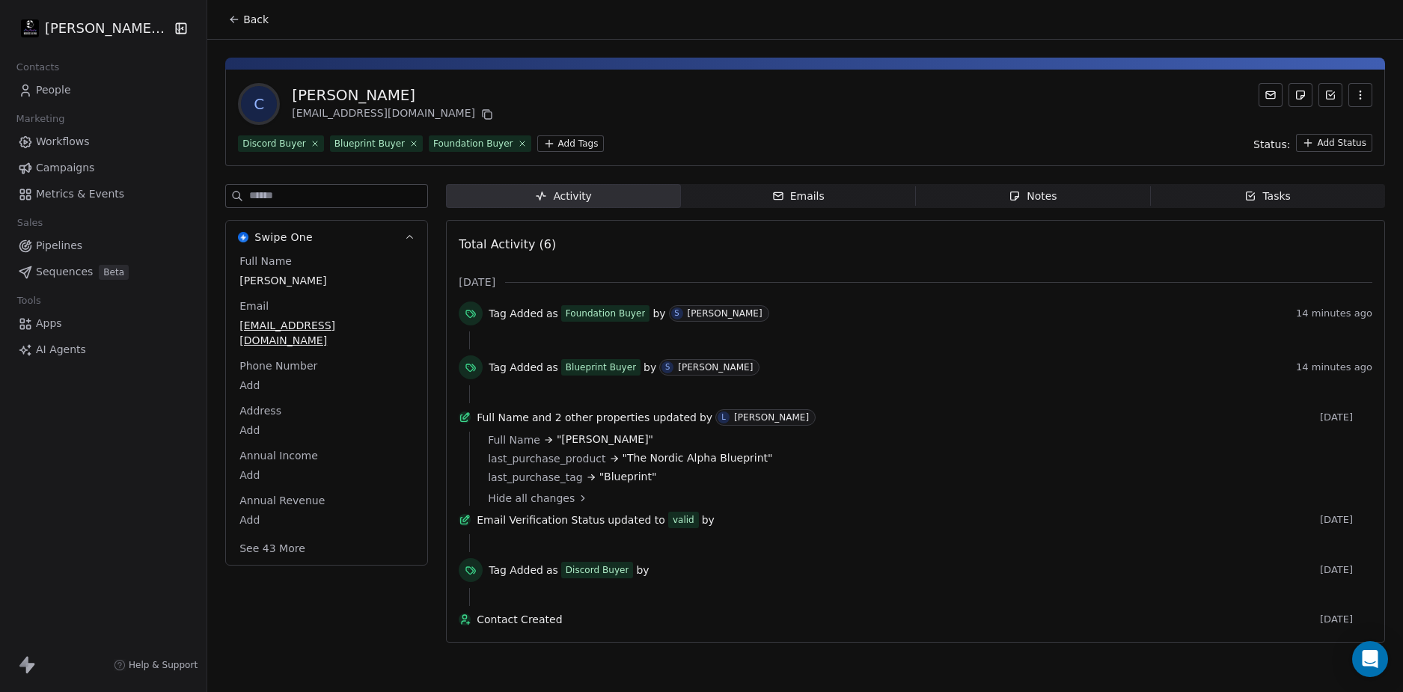
click at [60, 91] on span "People" at bounding box center [53, 90] width 35 height 16
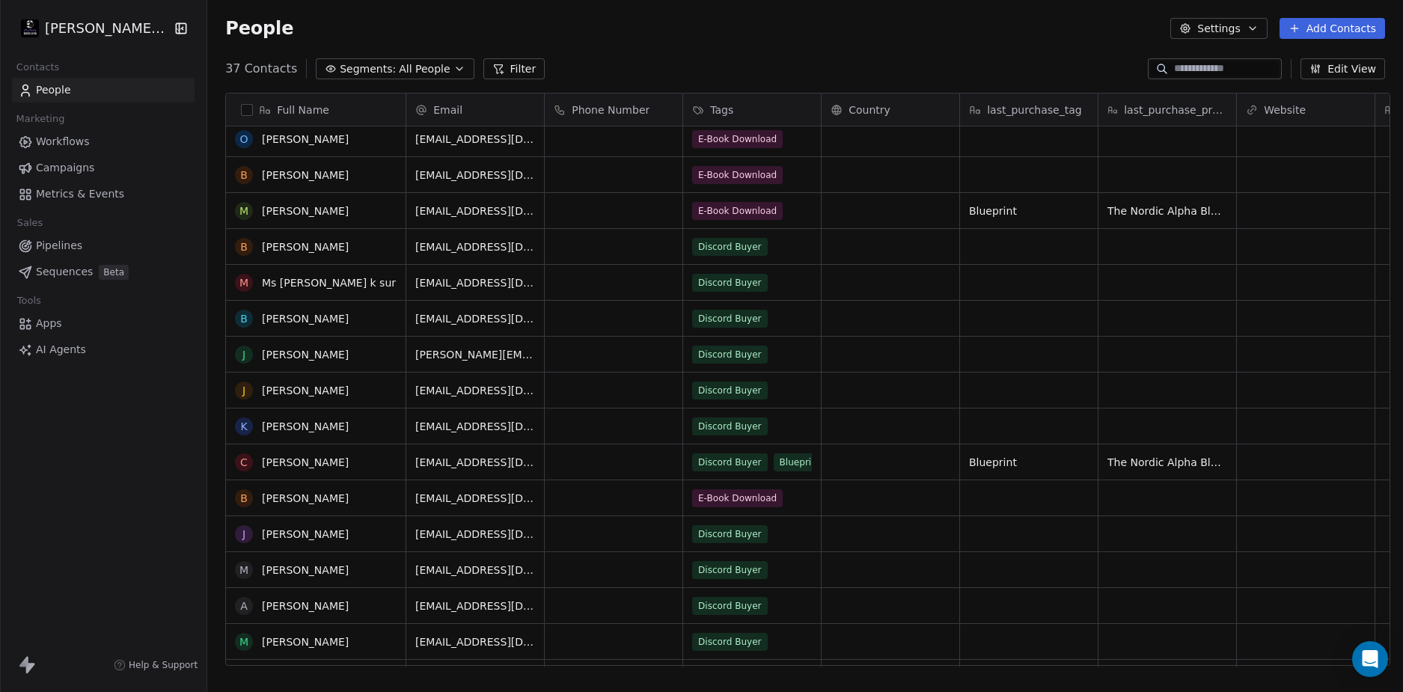
scroll to position [225, 0]
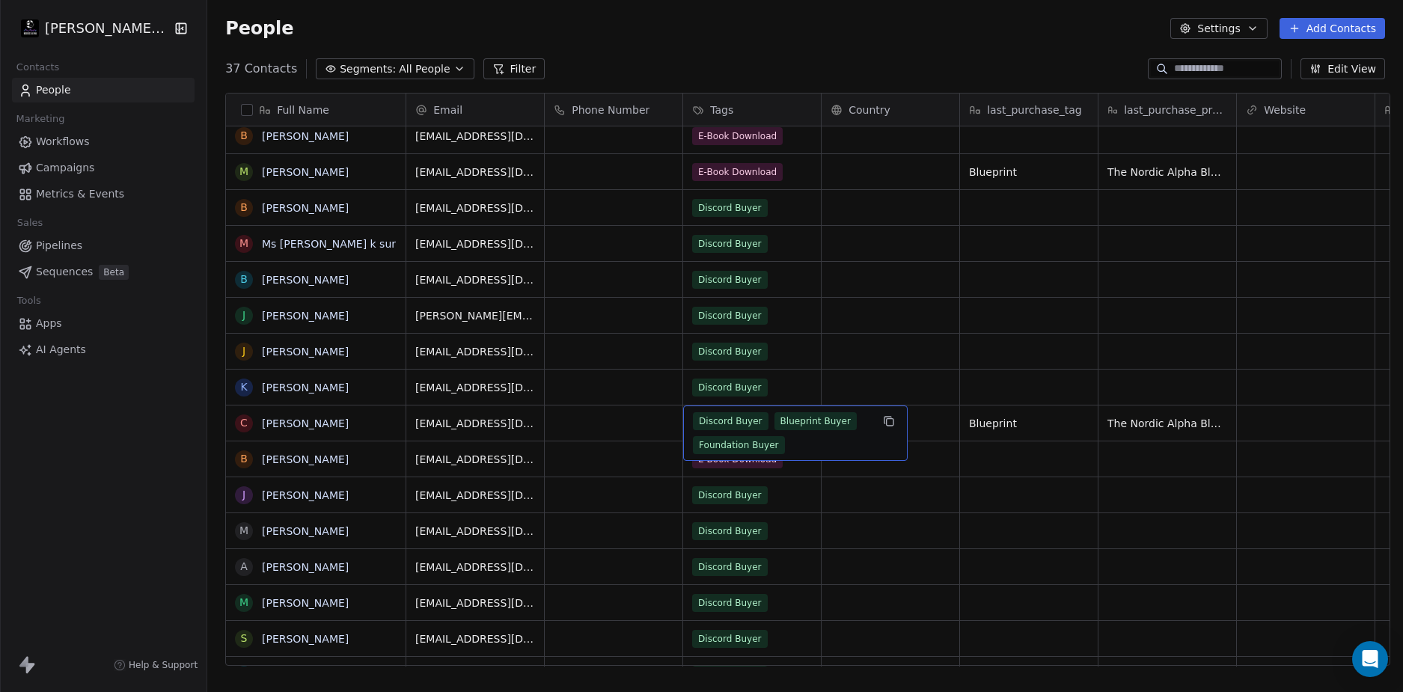
drag, startPoint x: 694, startPoint y: 422, endPoint x: 733, endPoint y: 424, distance: 39.0
click at [1347, 59] on button "Edit View" at bounding box center [1343, 68] width 85 height 21
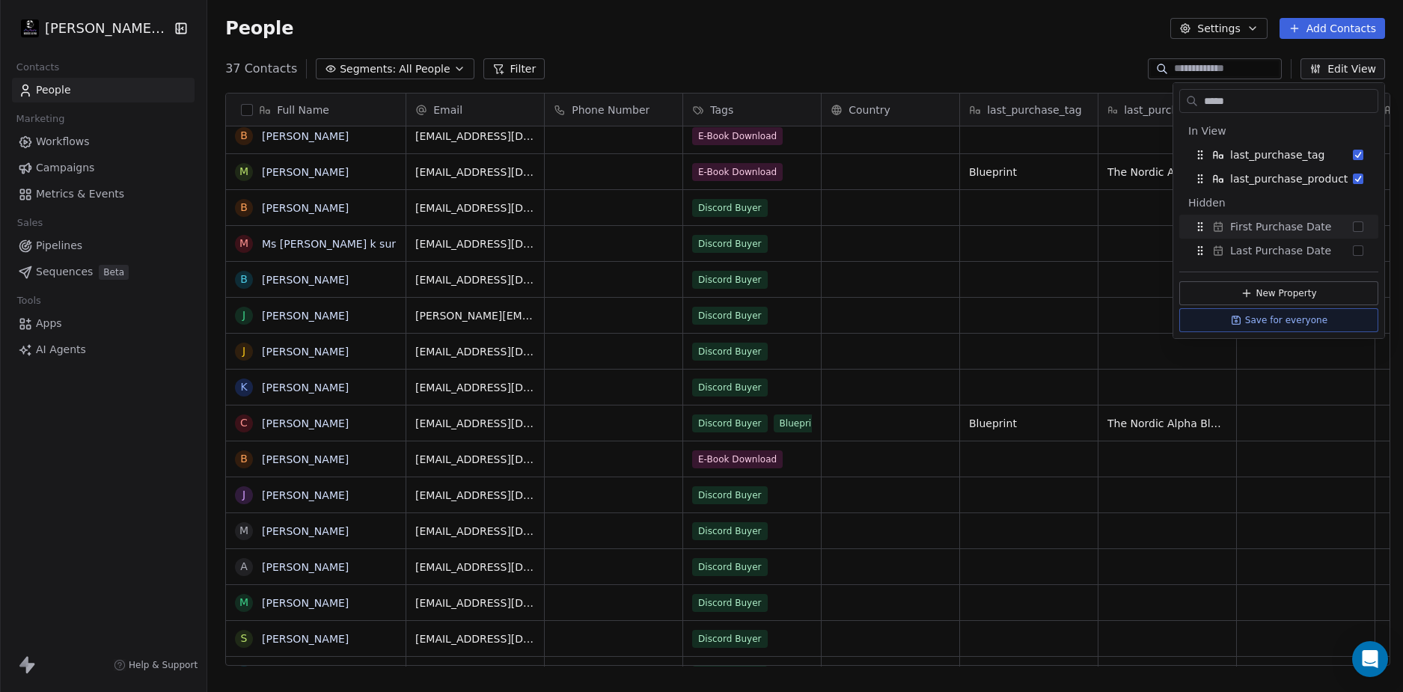
type input "*****"
click at [1362, 228] on button "Suggestions" at bounding box center [1358, 227] width 10 height 10
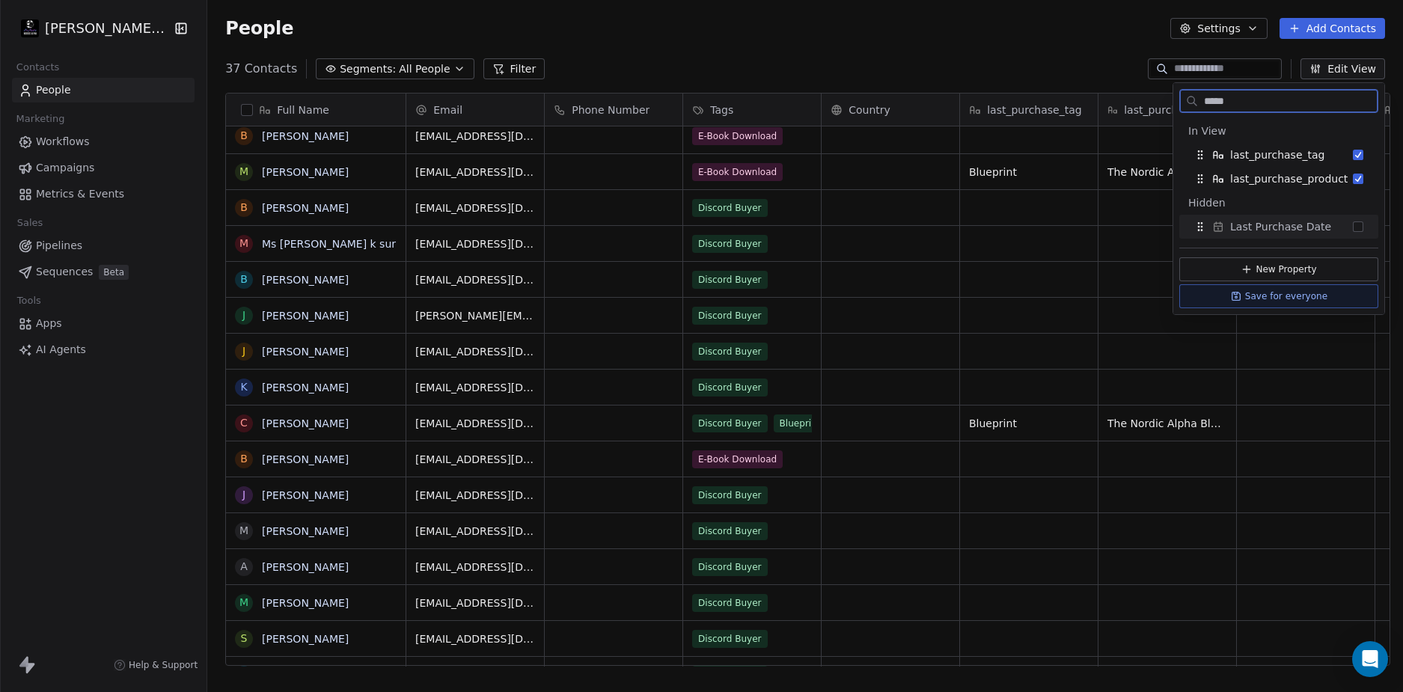
click at [1359, 246] on div "New Property Save for everyone" at bounding box center [1279, 277] width 211 height 76
click at [1358, 226] on button "Suggestions" at bounding box center [1358, 227] width 10 height 10
click at [1064, 60] on div "37 Contacts Segments: All People Filter Edit View" at bounding box center [805, 69] width 1196 height 24
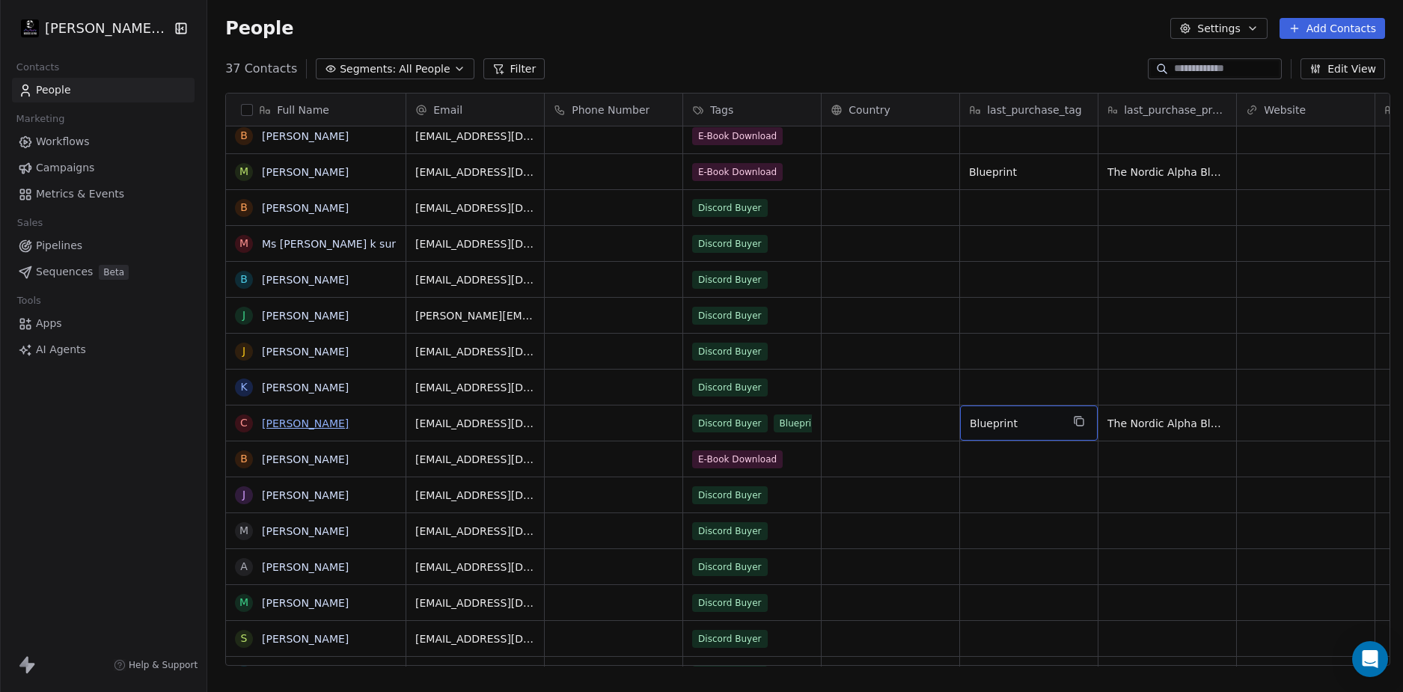
click at [296, 423] on link "[PERSON_NAME]" at bounding box center [305, 424] width 87 height 12
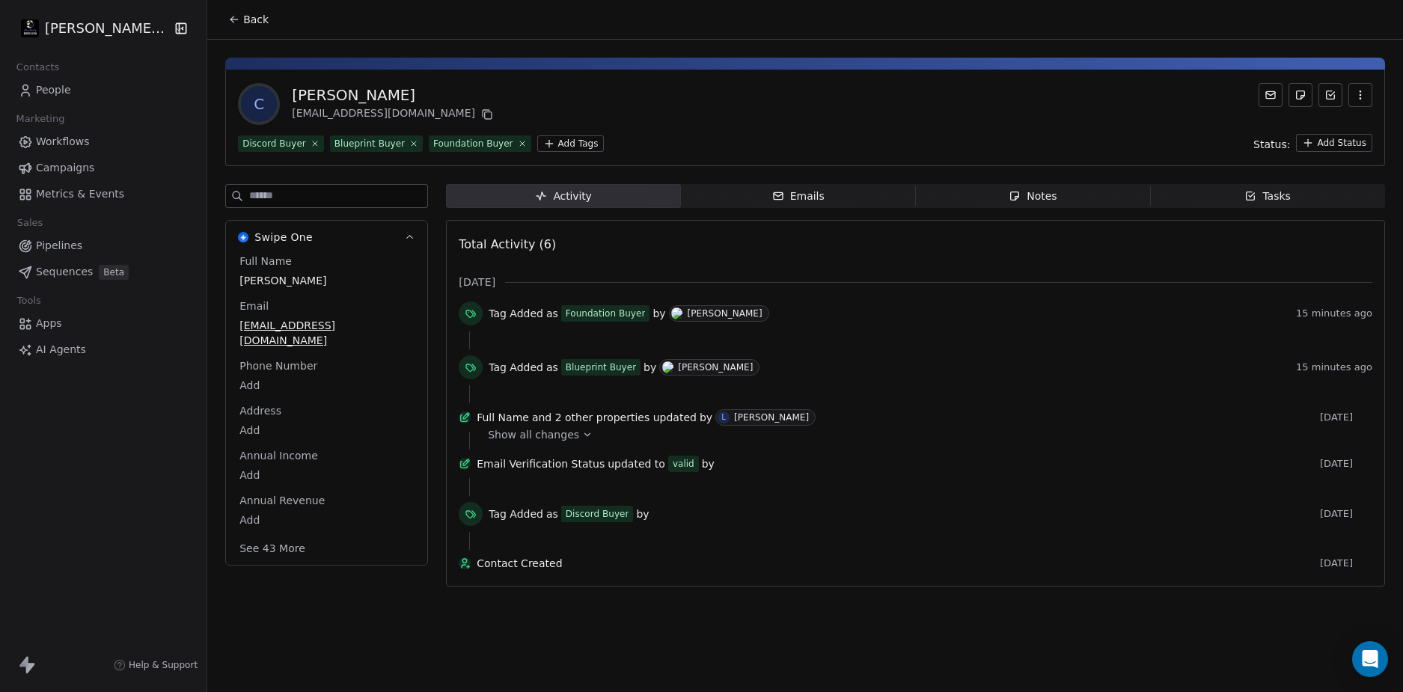
click at [549, 442] on span "Show all changes" at bounding box center [533, 434] width 91 height 15
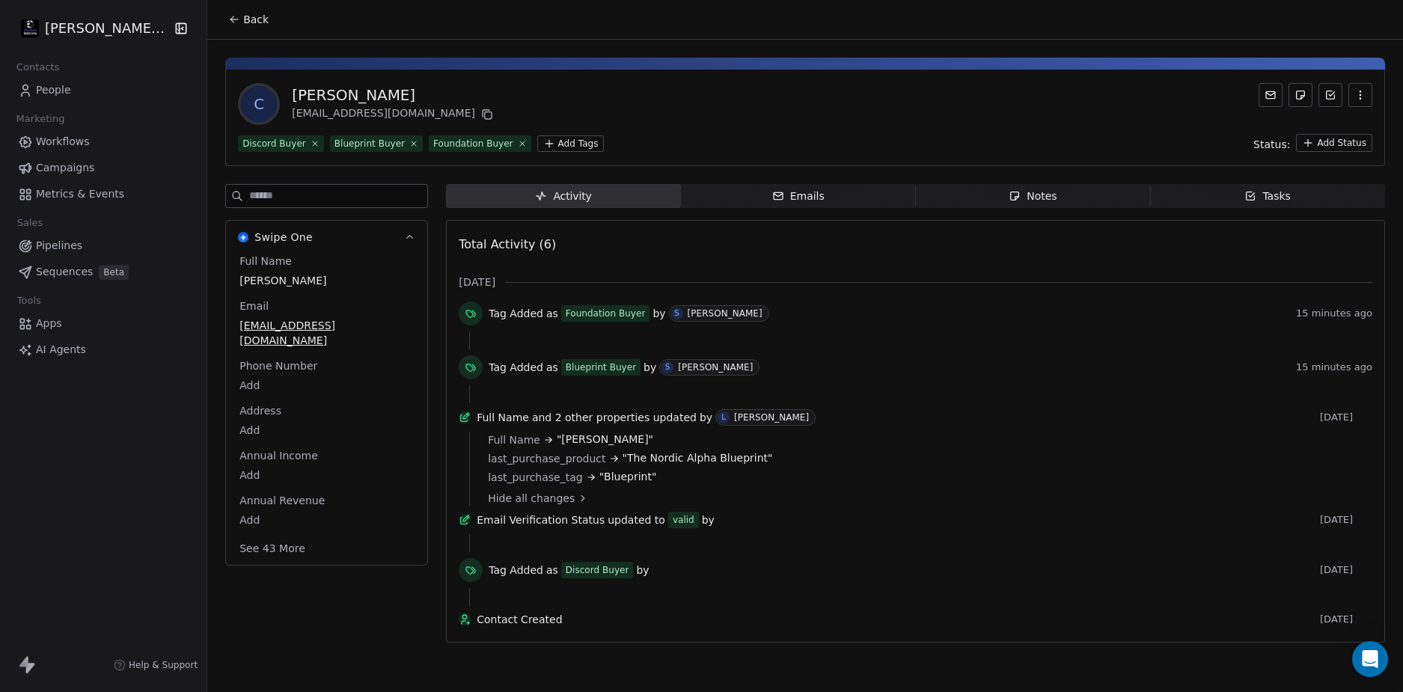
click at [704, 121] on div "C Colin Brown cwbrown@talk21.com" at bounding box center [805, 104] width 1135 height 42
click at [76, 136] on span "Workflows" at bounding box center [63, 142] width 54 height 16
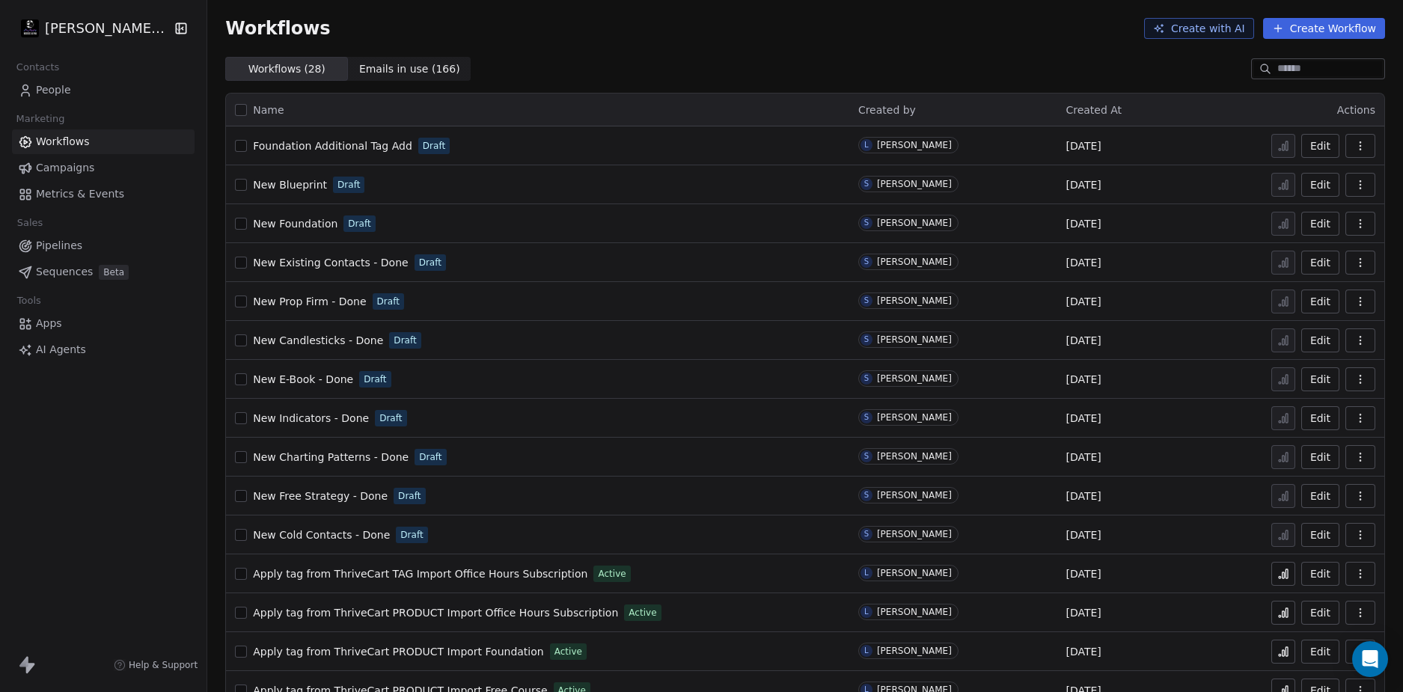
click at [72, 83] on link "People" at bounding box center [103, 90] width 183 height 25
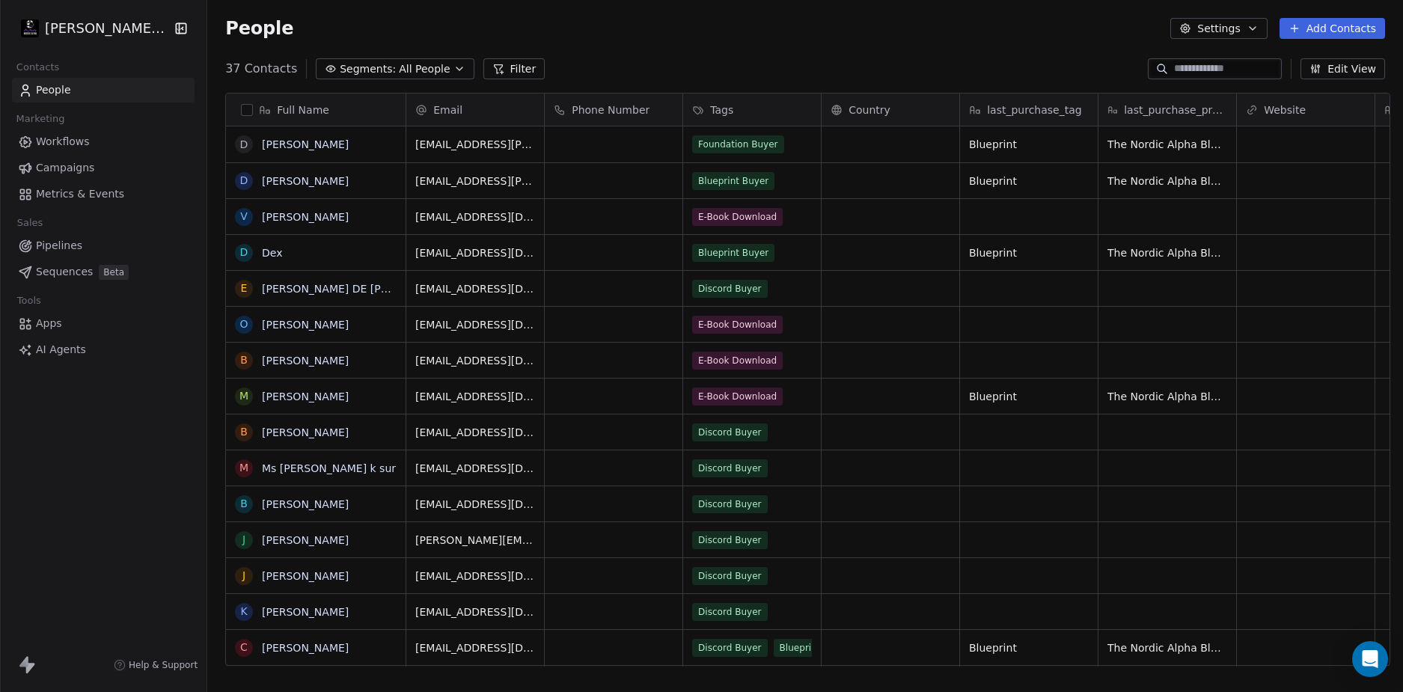
click at [941, 43] on div "People Settings Add Contacts" at bounding box center [805, 28] width 1196 height 57
click at [942, 43] on div "People Settings Add Contacts" at bounding box center [805, 28] width 1196 height 57
click at [835, 47] on div "People Settings Add Contacts" at bounding box center [805, 28] width 1196 height 57
click at [766, 50] on div "People Settings Add Contacts" at bounding box center [805, 28] width 1196 height 57
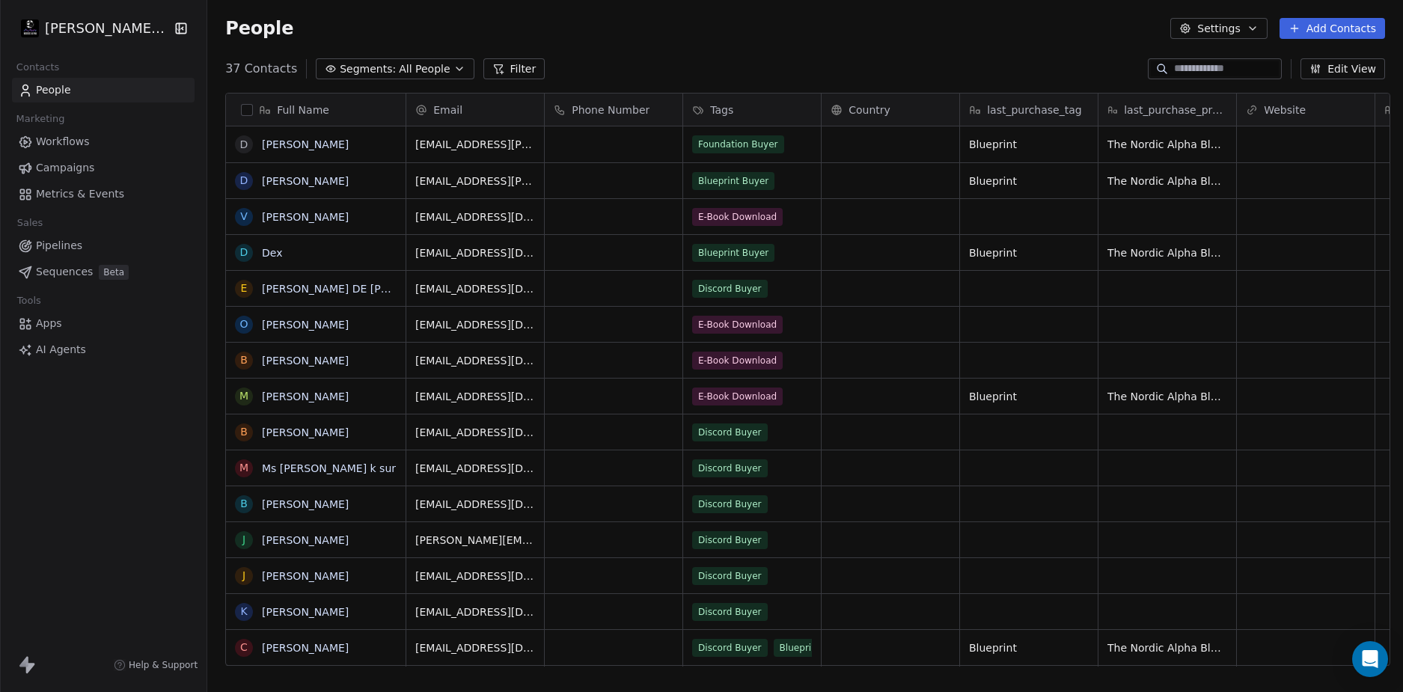
click at [766, 50] on div "People Settings Add Contacts" at bounding box center [805, 28] width 1196 height 57
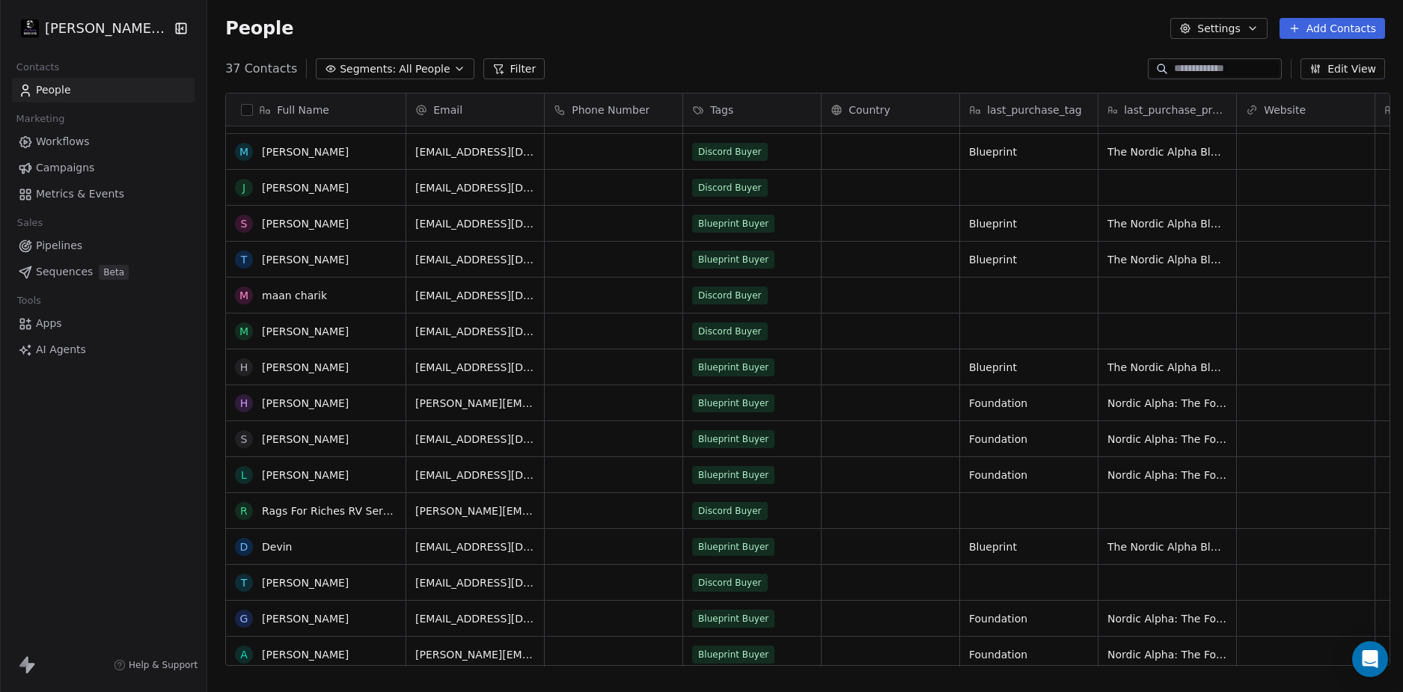
scroll to position [749, 0]
click at [780, 439] on div "Blueprint Buyer" at bounding box center [752, 438] width 138 height 35
drag, startPoint x: 990, startPoint y: 434, endPoint x: 942, endPoint y: 435, distance: 47.9
click at [902, 437] on div "grid" at bounding box center [891, 438] width 138 height 35
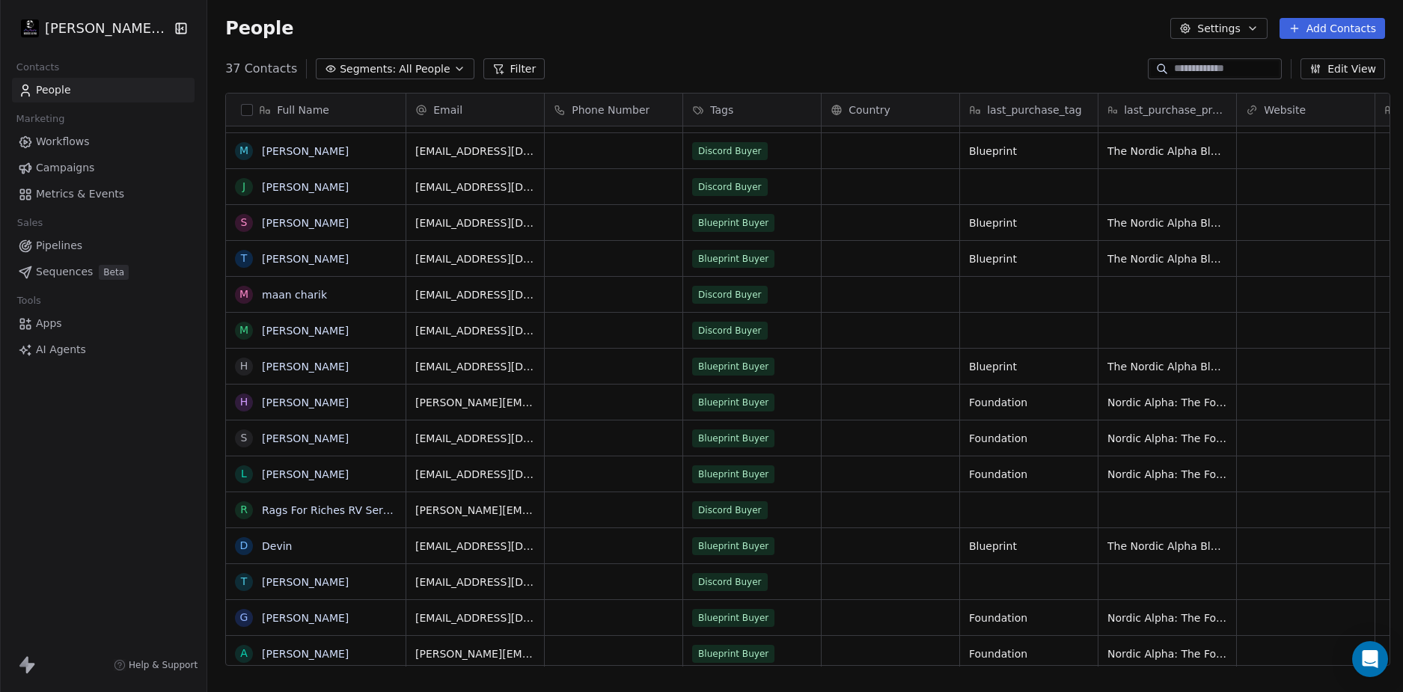
click at [986, 439] on span "Foundation" at bounding box center [998, 438] width 58 height 15
click at [1005, 436] on span "Foundation" at bounding box center [998, 438] width 58 height 15
drag, startPoint x: 1031, startPoint y: 438, endPoint x: 957, endPoint y: 441, distance: 73.4
click at [960, 441] on div "Foundation" at bounding box center [1029, 438] width 138 height 35
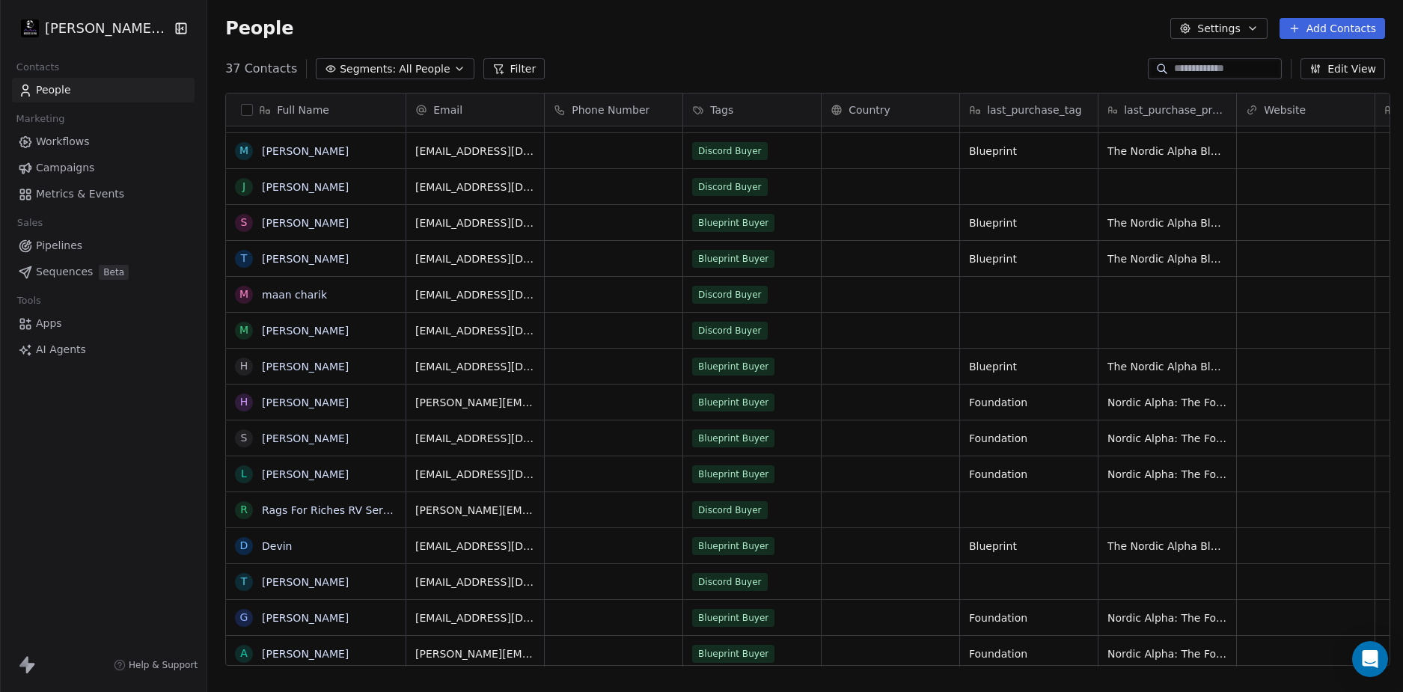
click at [907, 438] on div "grid" at bounding box center [891, 438] width 138 height 35
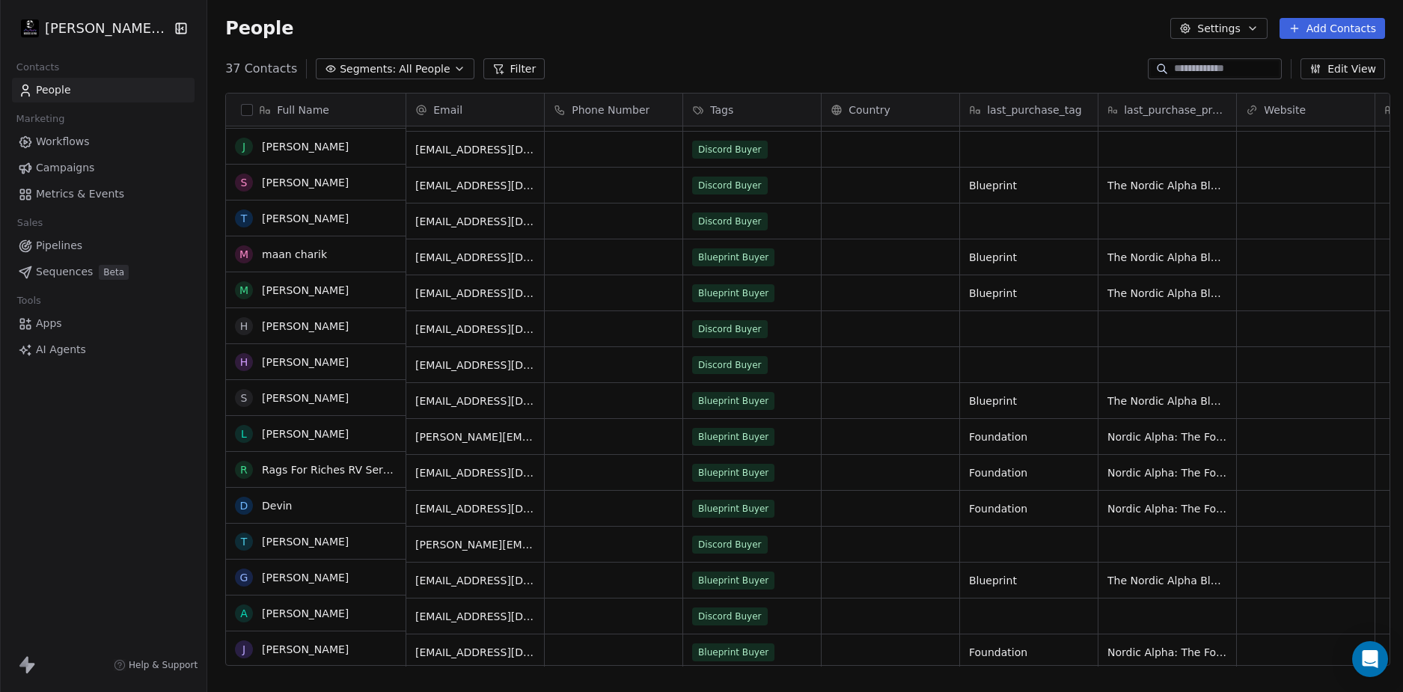
scroll to position [714, 0]
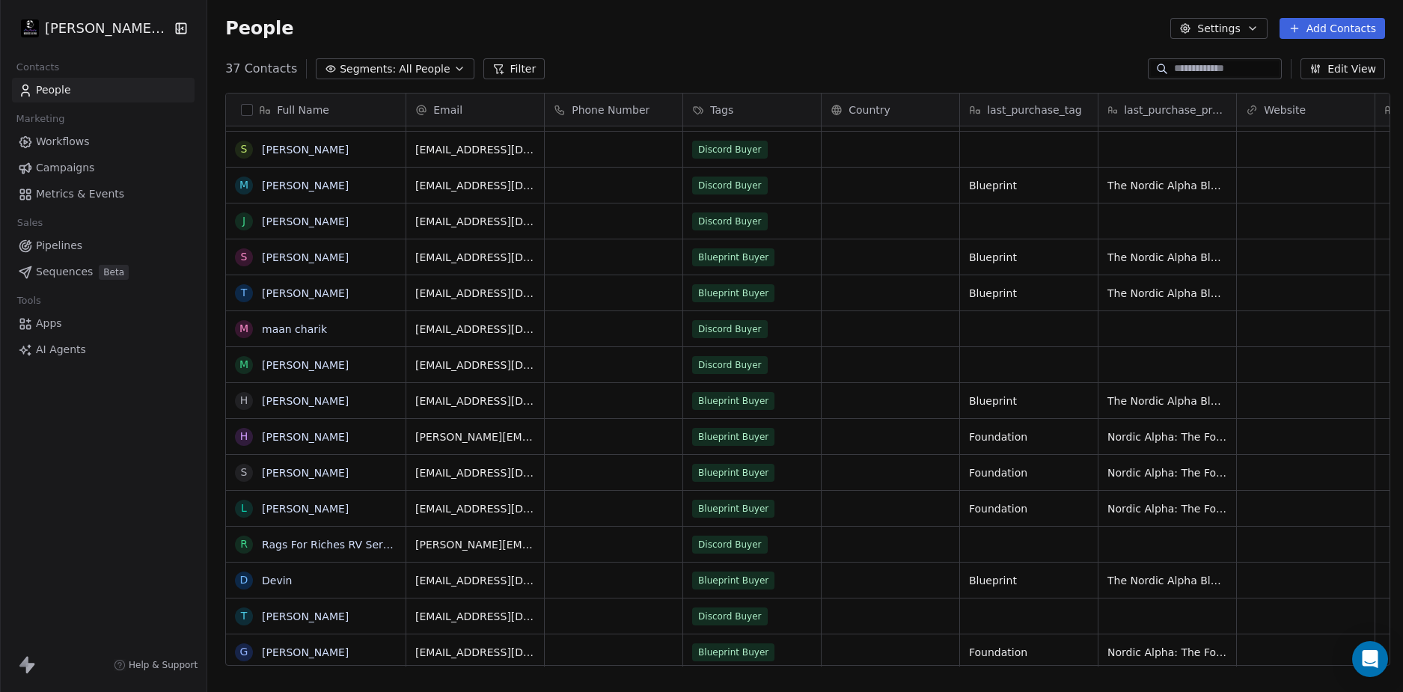
click at [981, 33] on div "People Settings Add Contacts" at bounding box center [805, 28] width 1160 height 21
drag, startPoint x: 1036, startPoint y: 471, endPoint x: 954, endPoint y: 468, distance: 81.6
click at [860, 48] on div "People Settings Add Contacts" at bounding box center [805, 28] width 1196 height 57
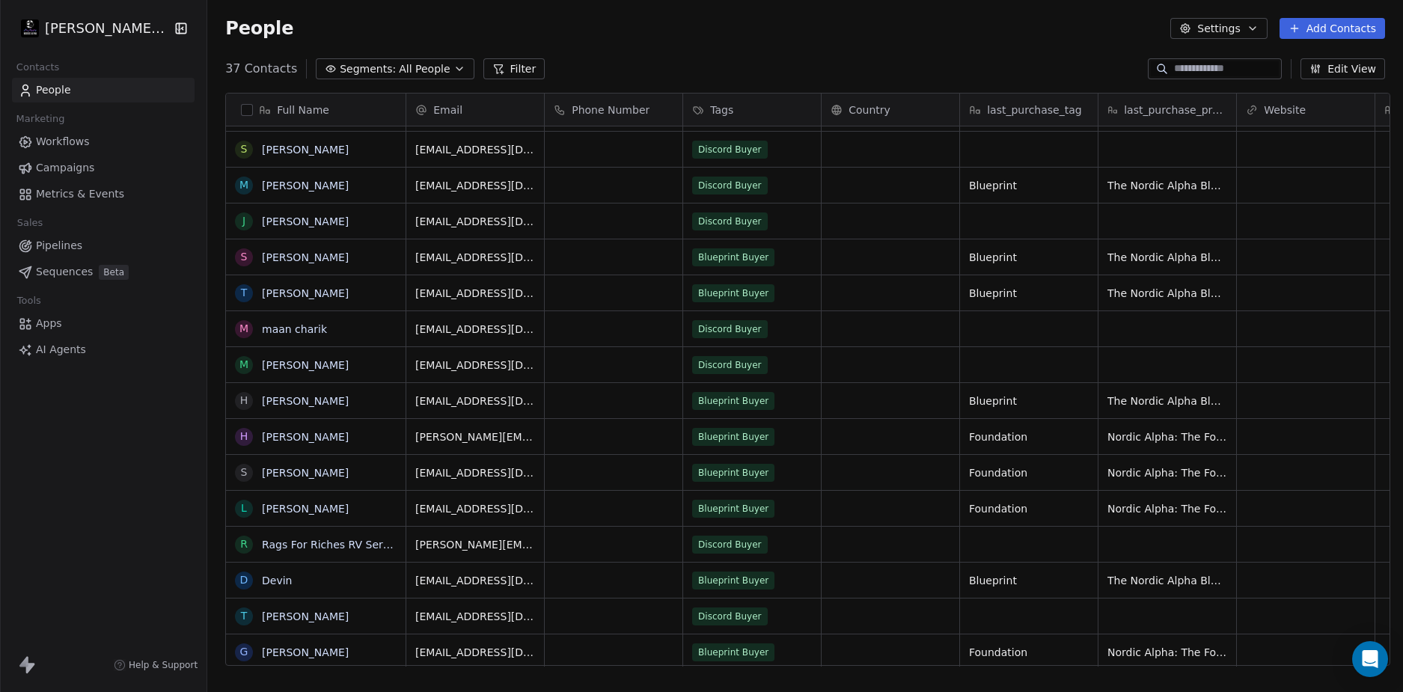
click at [860, 48] on div "People Settings Add Contacts" at bounding box center [805, 28] width 1196 height 57
click at [863, 47] on div "People Settings Add Contacts" at bounding box center [805, 28] width 1196 height 57
click at [665, 55] on div "People Settings Add Contacts" at bounding box center [805, 28] width 1196 height 57
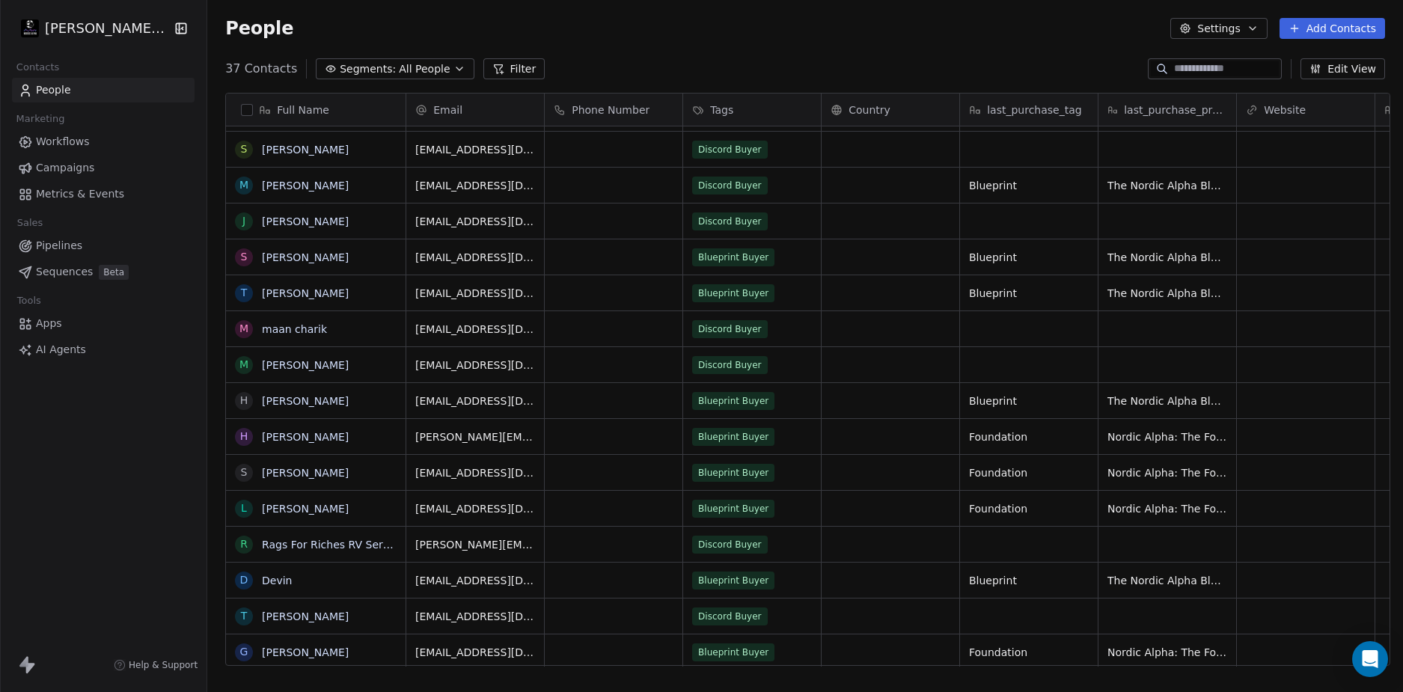
click at [665, 55] on div "People Settings Add Contacts" at bounding box center [805, 28] width 1196 height 57
click at [65, 132] on link "Workflows" at bounding box center [103, 141] width 183 height 25
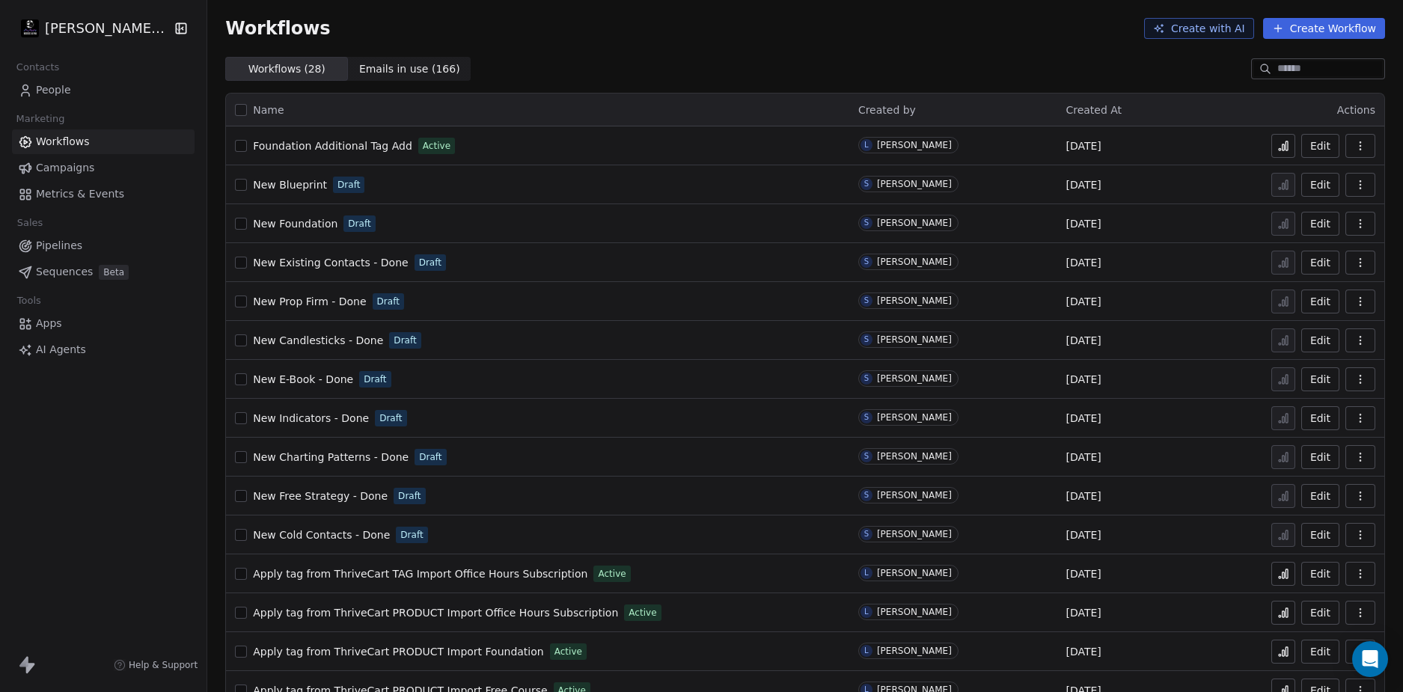
click at [64, 86] on span "People" at bounding box center [53, 90] width 35 height 16
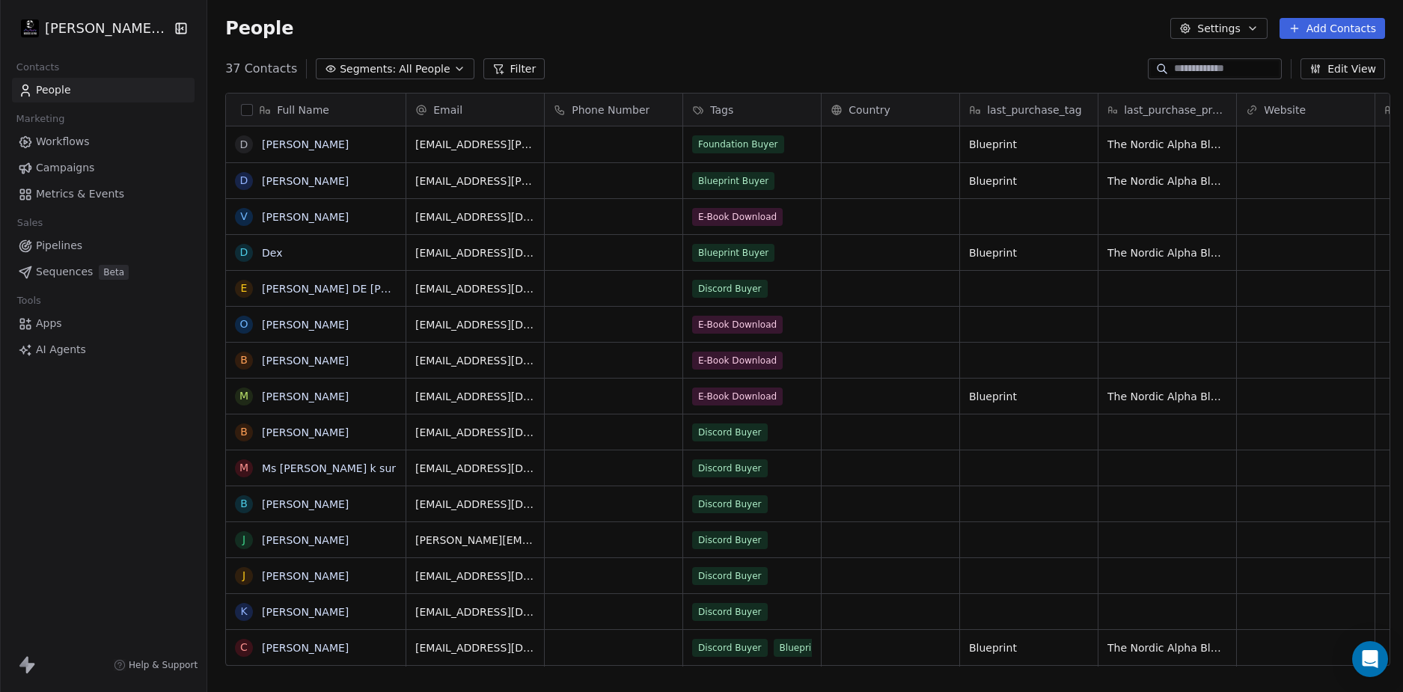
scroll to position [598, 1190]
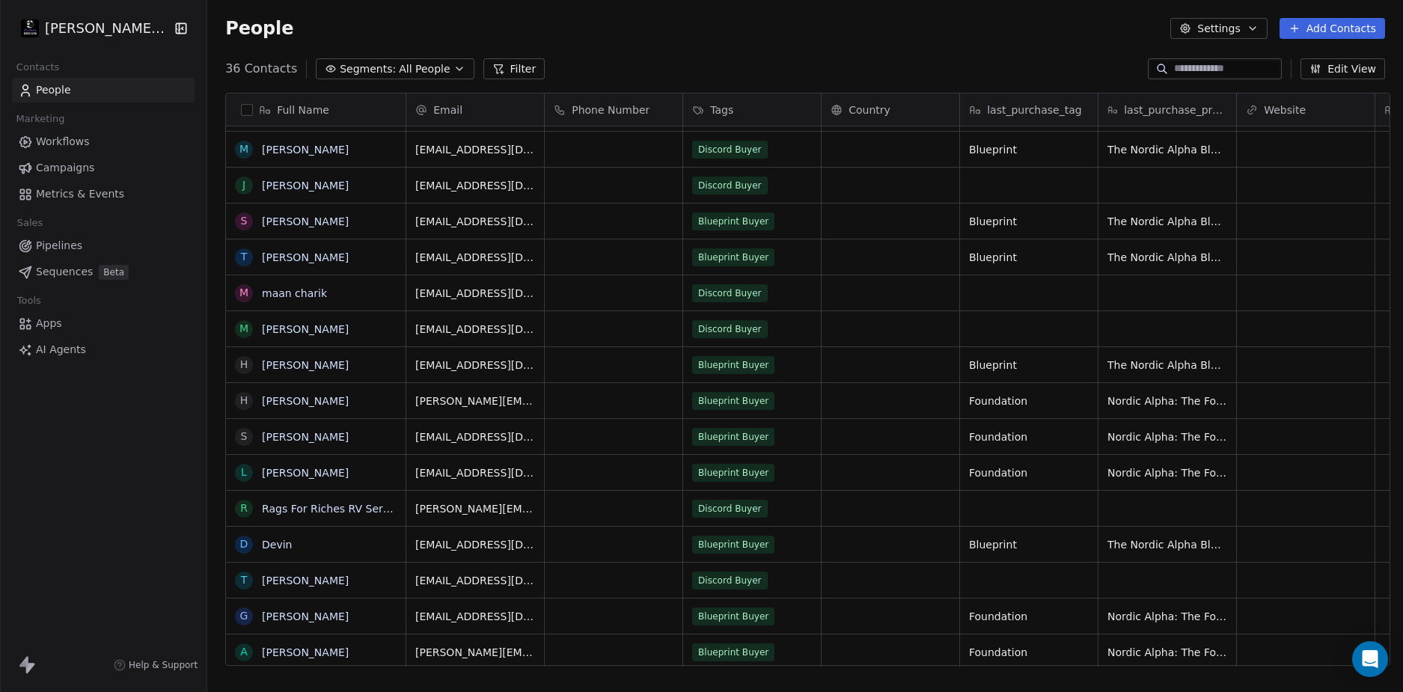
click at [812, 56] on div "People Settings Add Contacts" at bounding box center [805, 28] width 1196 height 57
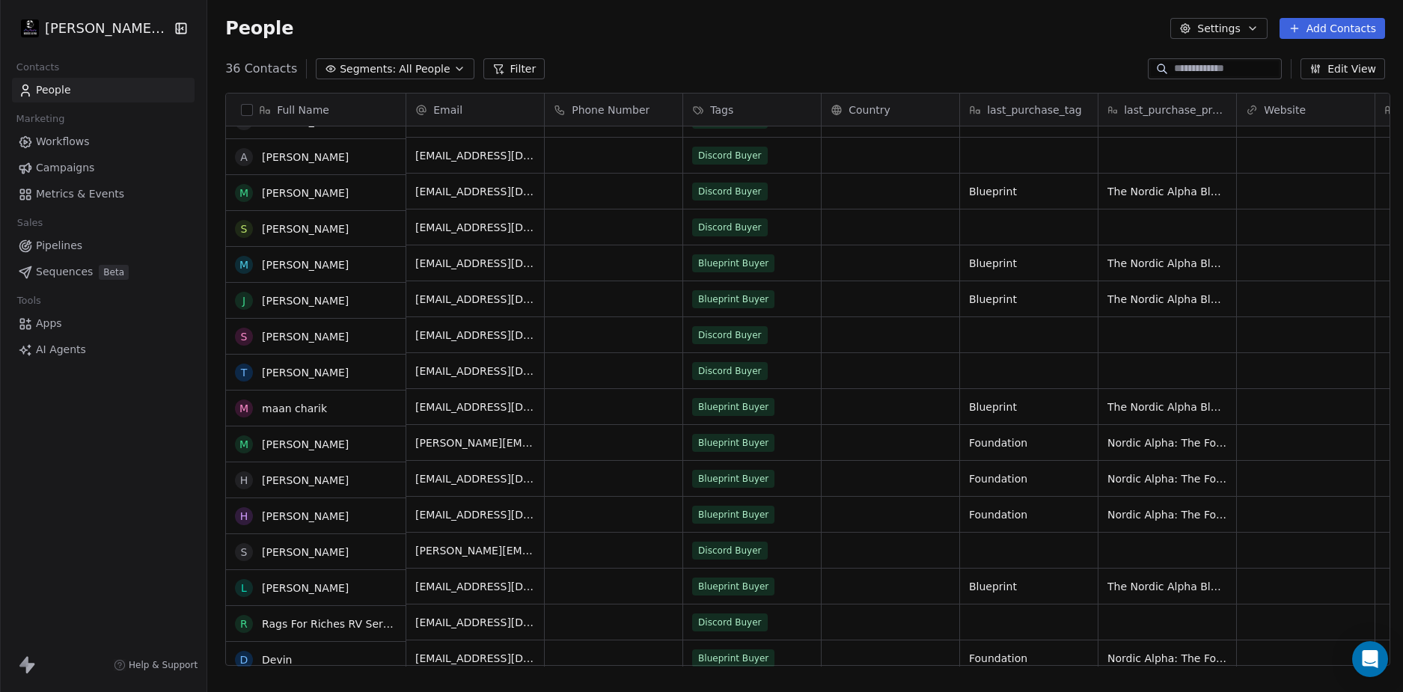
scroll to position [674, 0]
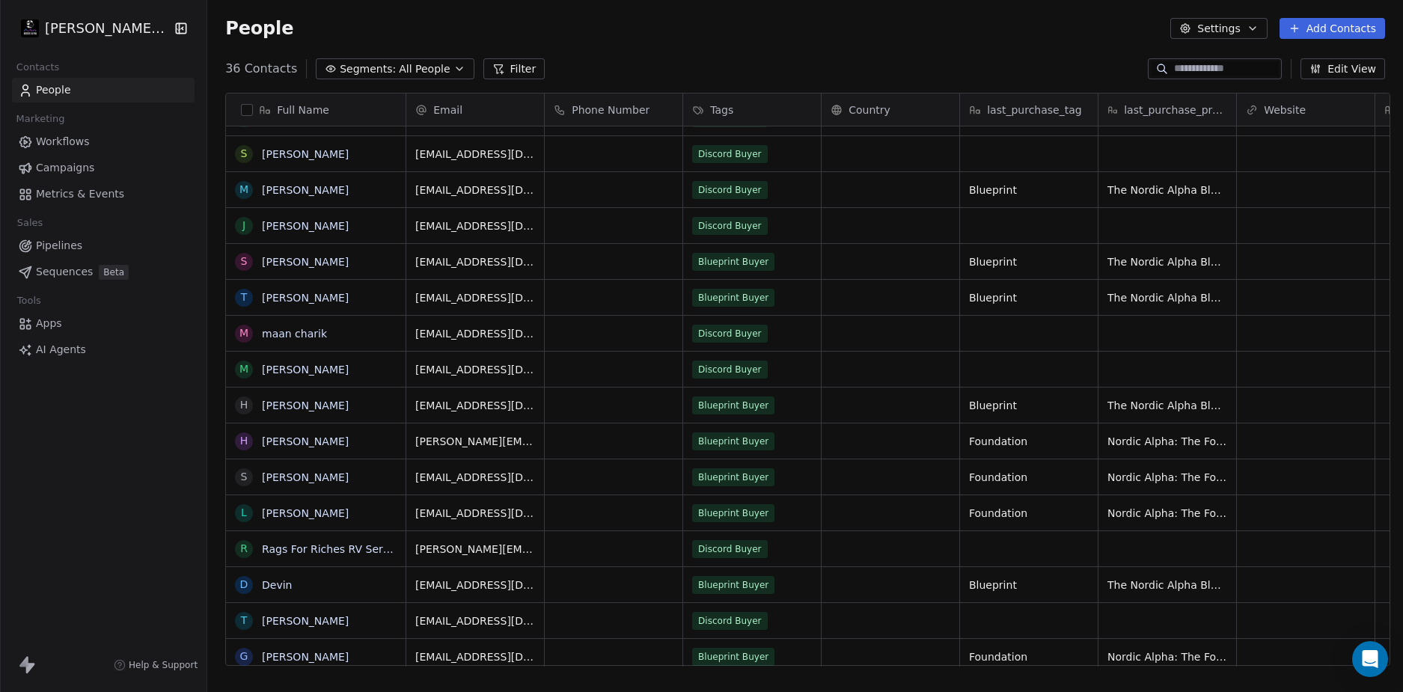
click at [150, 470] on div "Drew Wolfer LLC Contacts People Marketing Workflows Campaigns Metrics & Events …" at bounding box center [103, 346] width 207 height 692
click at [168, 481] on div "Drew Wolfer LLC Contacts People Marketing Workflows Campaigns Metrics & Events …" at bounding box center [103, 346] width 207 height 692
click at [166, 478] on div "Drew Wolfer LLC Contacts People Marketing Workflows Campaigns Metrics & Events …" at bounding box center [103, 346] width 207 height 692
click at [738, 52] on div "People Settings Add Contacts" at bounding box center [805, 28] width 1196 height 57
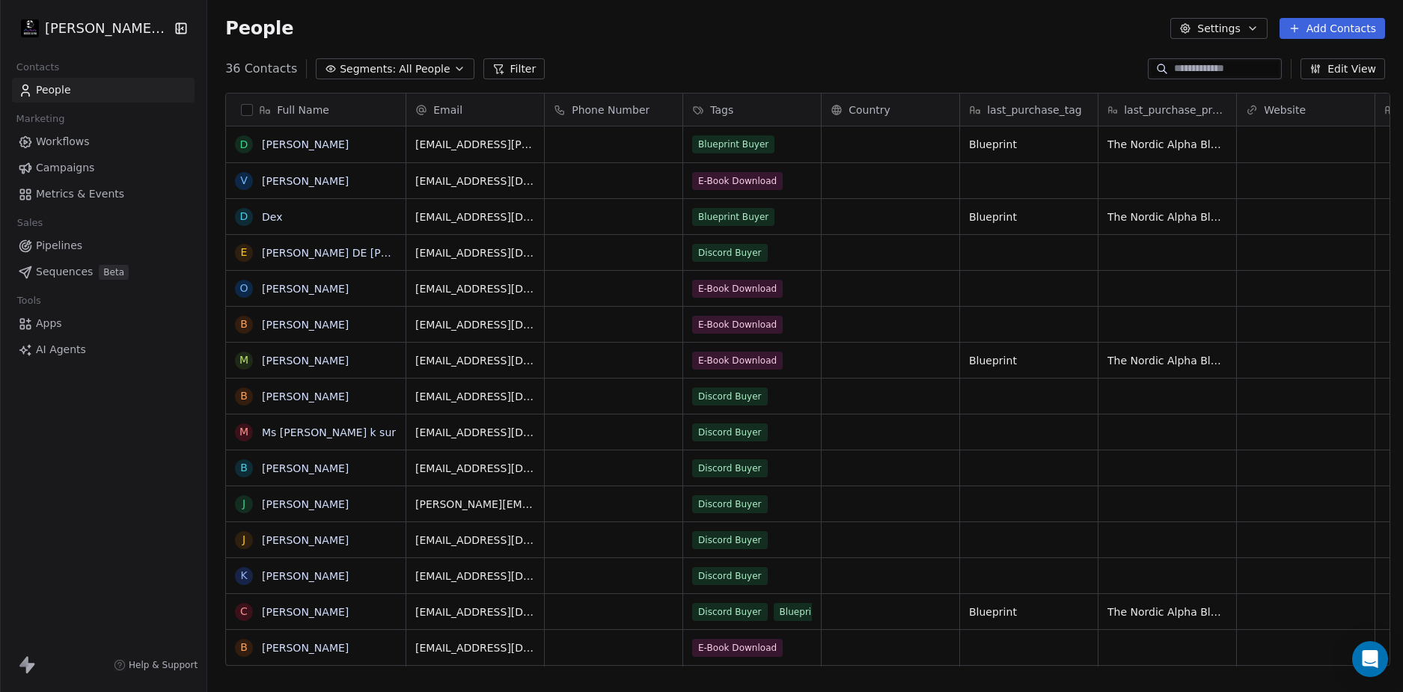
scroll to position [598, 1190]
click at [69, 141] on span "Workflows" at bounding box center [63, 142] width 54 height 16
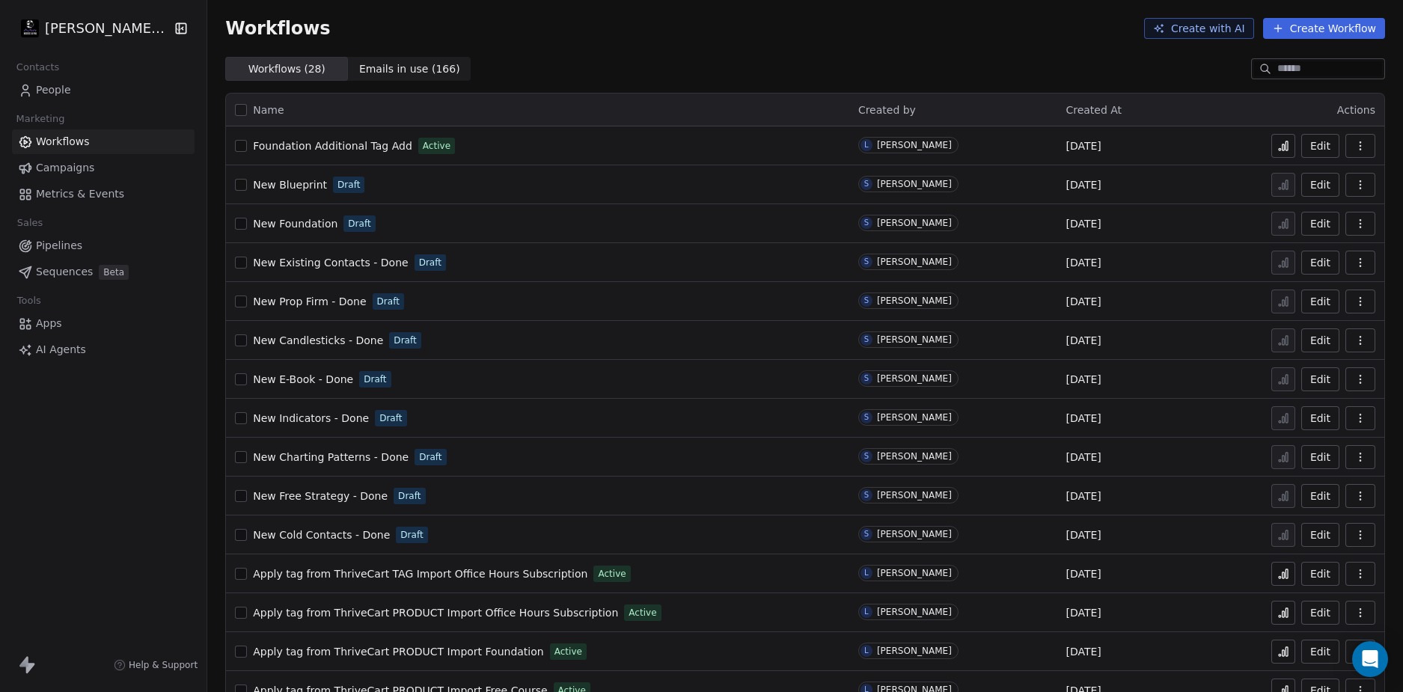
click at [70, 90] on link "People" at bounding box center [103, 90] width 183 height 25
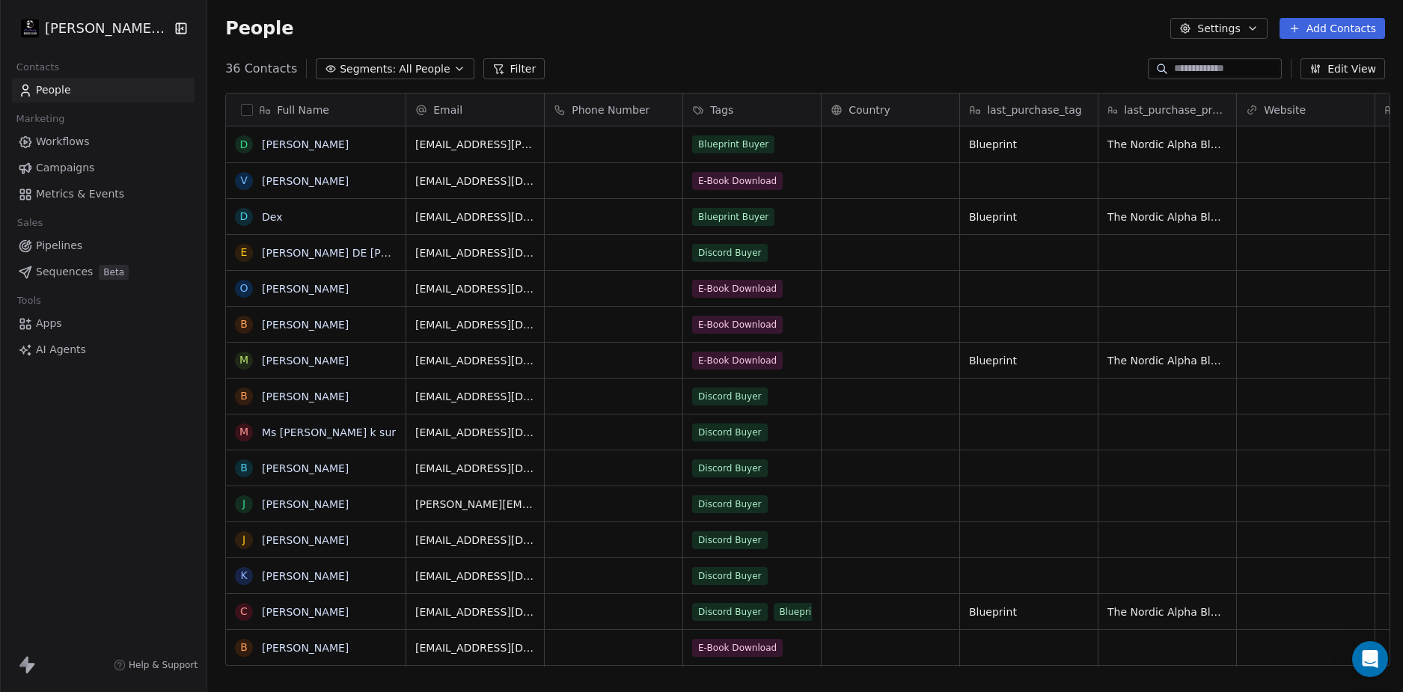
scroll to position [598, 1190]
click at [823, 47] on div "People Settings Add Contacts" at bounding box center [805, 28] width 1196 height 57
click at [828, 49] on div "People Settings Add Contacts" at bounding box center [805, 28] width 1196 height 57
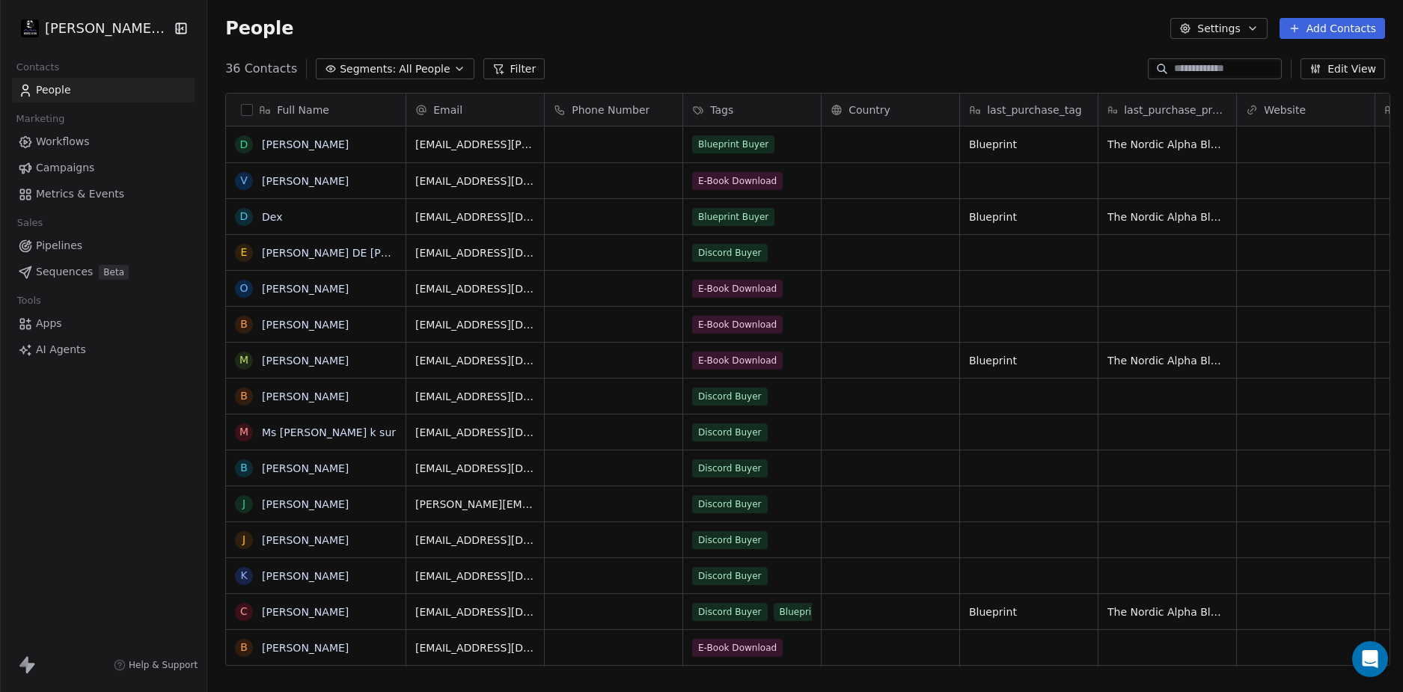
click at [757, 59] on div "36 Contacts Segments: All People Filter Edit View" at bounding box center [805, 69] width 1196 height 24
click at [288, 141] on link "[PERSON_NAME]" at bounding box center [305, 144] width 87 height 12
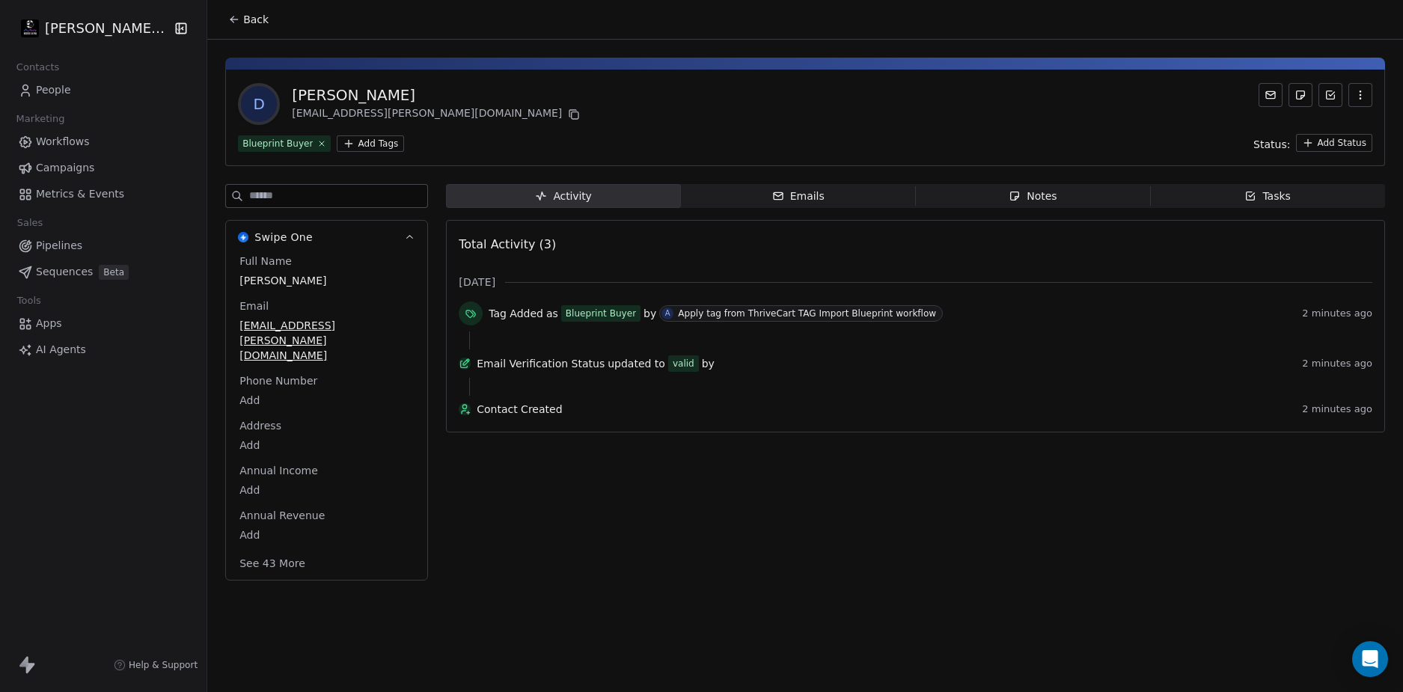
click at [66, 94] on span "People" at bounding box center [53, 90] width 35 height 16
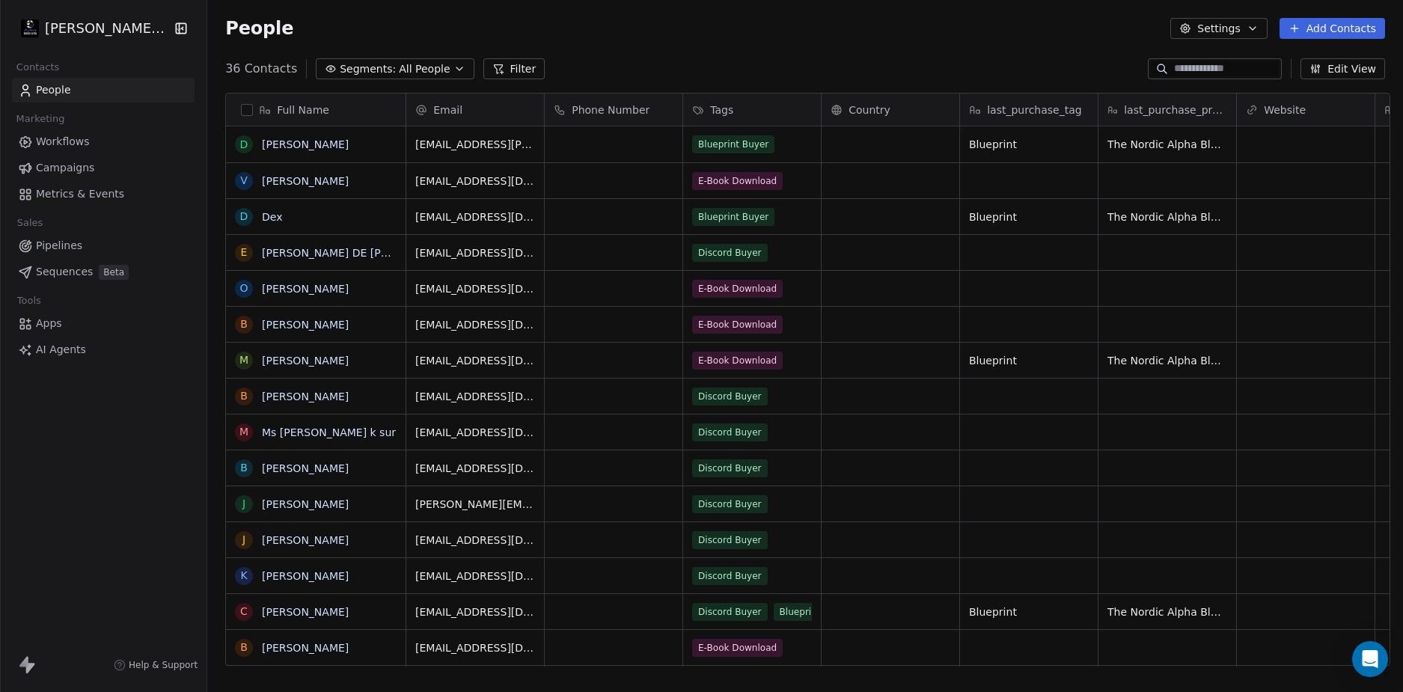
scroll to position [598, 1190]
click at [745, 57] on div "36 Contacts Segments: All People Filter Edit View" at bounding box center [805, 69] width 1196 height 24
click at [832, 72] on div "36 Contacts Segments: All People Filter Edit View" at bounding box center [805, 69] width 1196 height 24
click at [296, 141] on link "[PERSON_NAME]" at bounding box center [305, 144] width 87 height 12
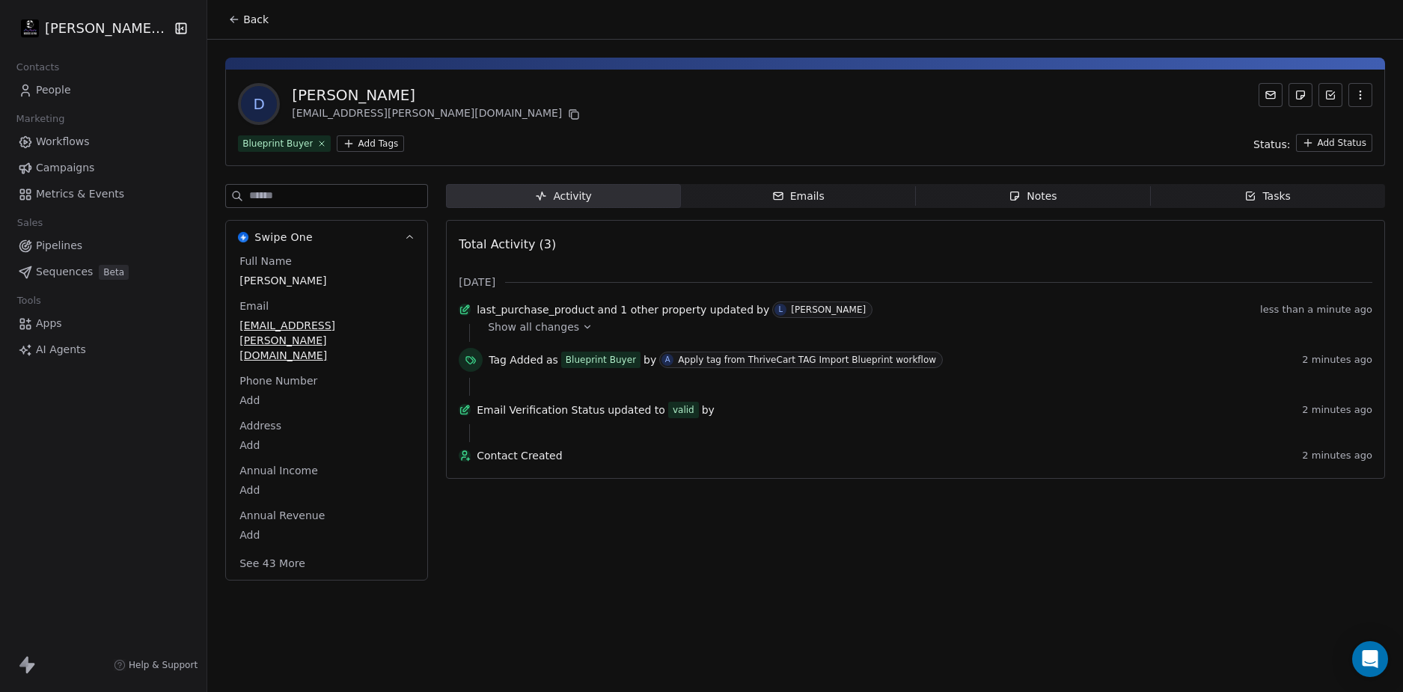
click at [559, 329] on span "Show all changes" at bounding box center [533, 327] width 91 height 15
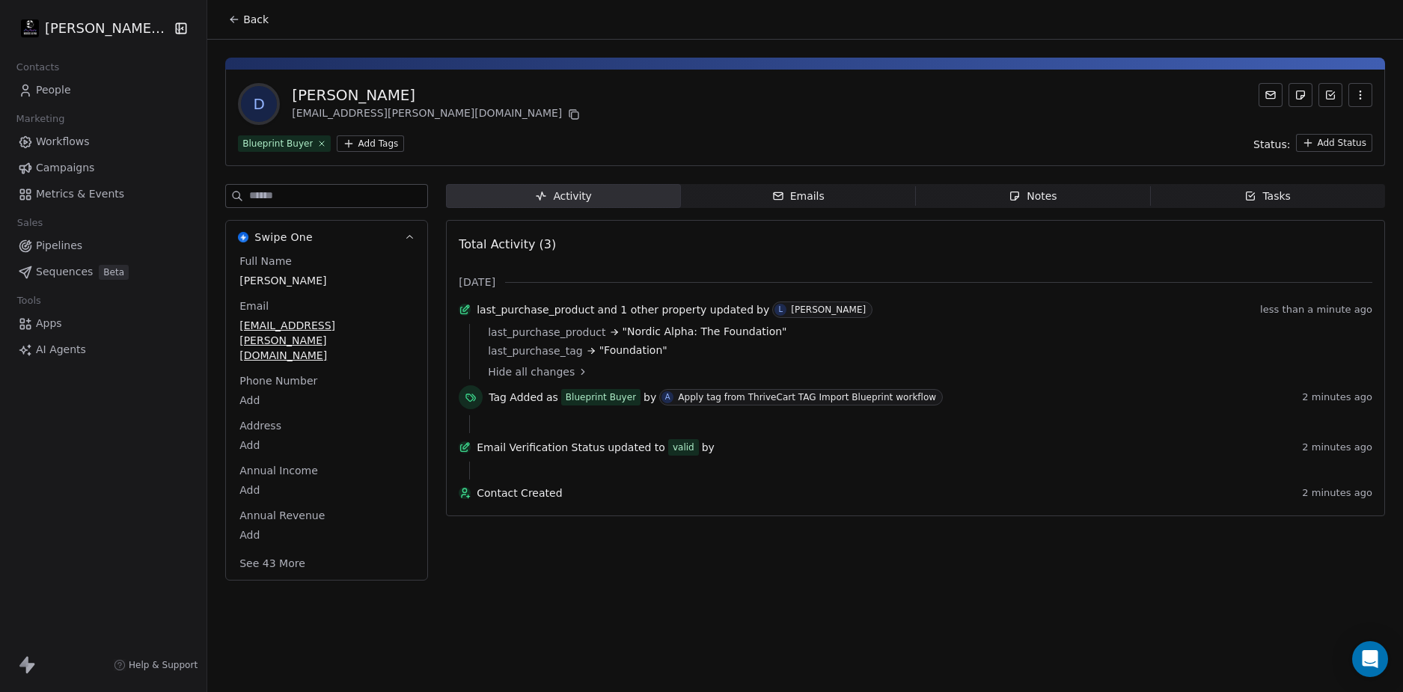
click at [682, 566] on div "Activity Activity Emails Emails Notes Notes Tasks Tasks Total Activity (3) Oct …" at bounding box center [915, 387] width 939 height 406
click at [647, 556] on div "Activity Activity Emails Emails Notes Notes Tasks Tasks Total Activity (3) Oct …" at bounding box center [915, 387] width 939 height 406
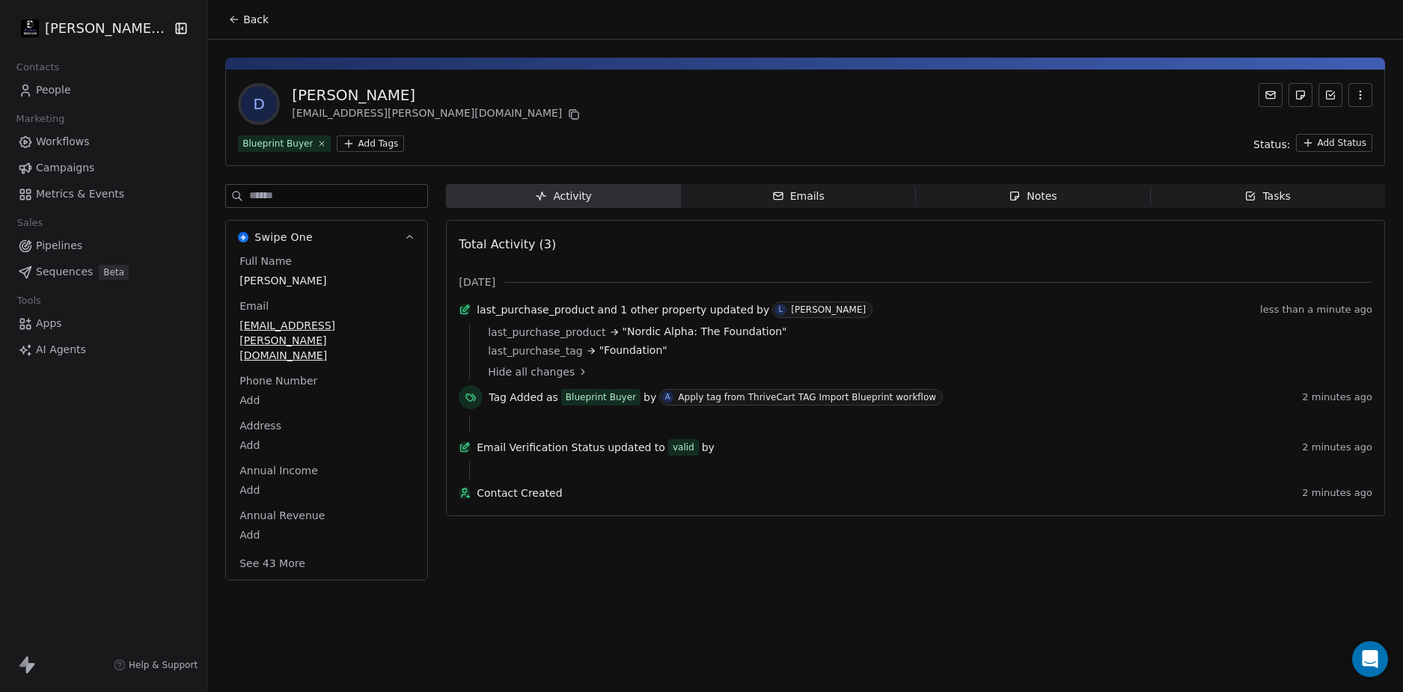
click at [604, 547] on div "Activity Activity Emails Emails Notes Notes Tasks Tasks Total Activity (3) Oct …" at bounding box center [915, 387] width 939 height 406
click at [603, 547] on div "Activity Activity Emails Emails Notes Notes Tasks Tasks Total Activity (3) Oct …" at bounding box center [915, 387] width 939 height 406
click at [615, 559] on div "Activity Activity Emails Emails Notes Notes Tasks Tasks Total Activity (3) Oct …" at bounding box center [915, 387] width 939 height 406
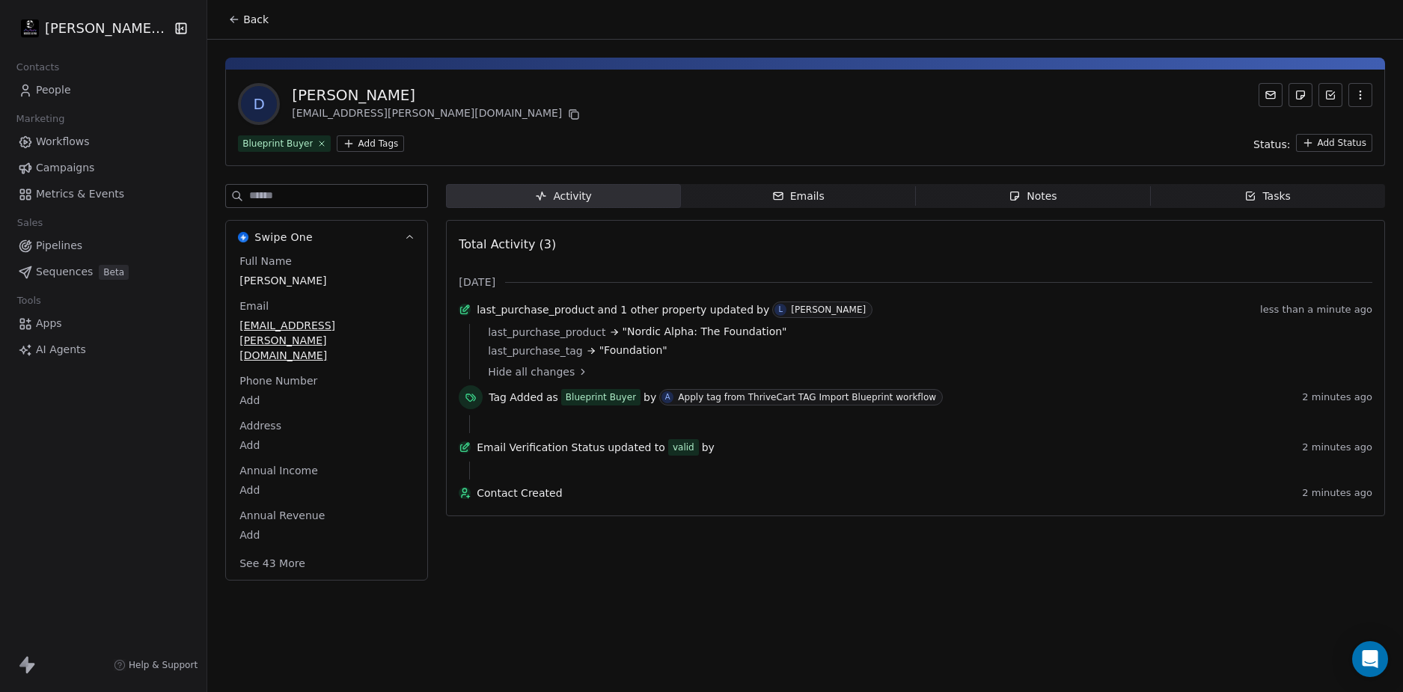
click at [67, 84] on span "People" at bounding box center [53, 90] width 35 height 16
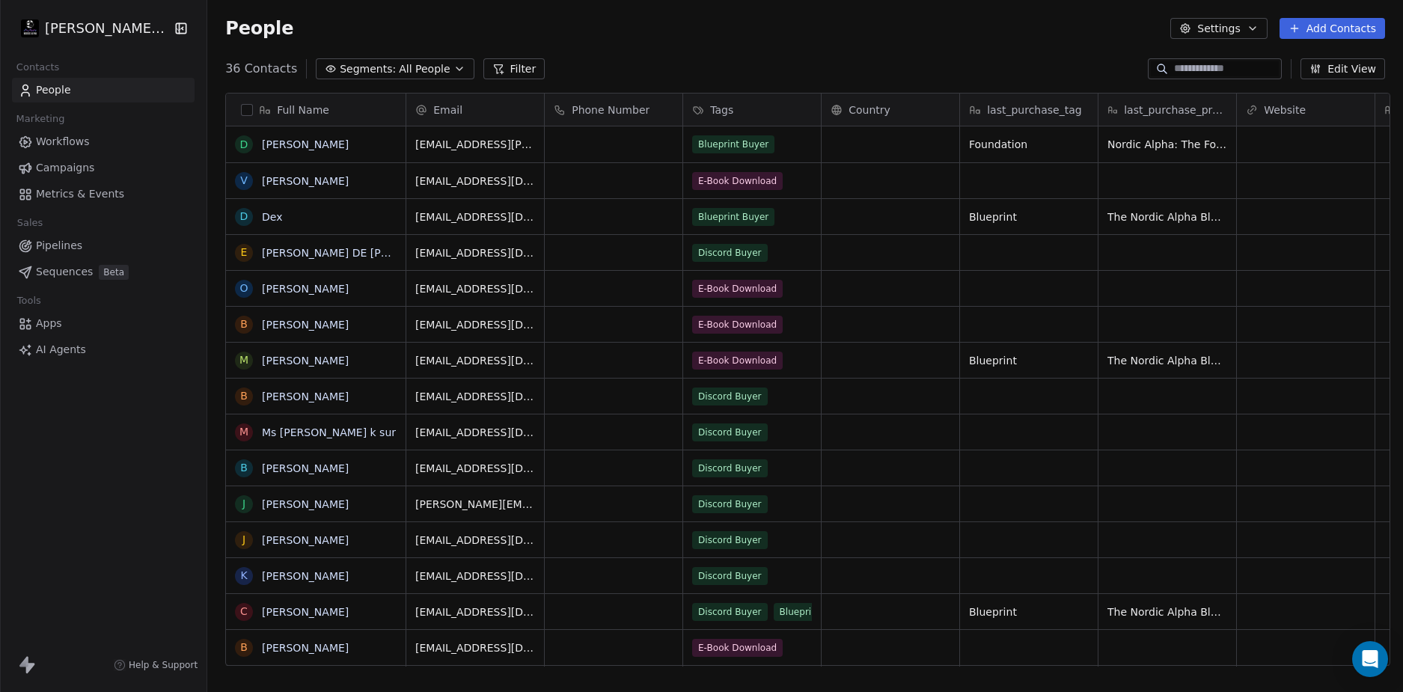
scroll to position [598, 1190]
click at [737, 36] on div "People Settings Add Contacts" at bounding box center [805, 28] width 1160 height 21
click at [737, 38] on div "People Settings Add Contacts" at bounding box center [805, 28] width 1160 height 21
click at [728, 33] on div "People Settings Add Contacts" at bounding box center [805, 28] width 1160 height 21
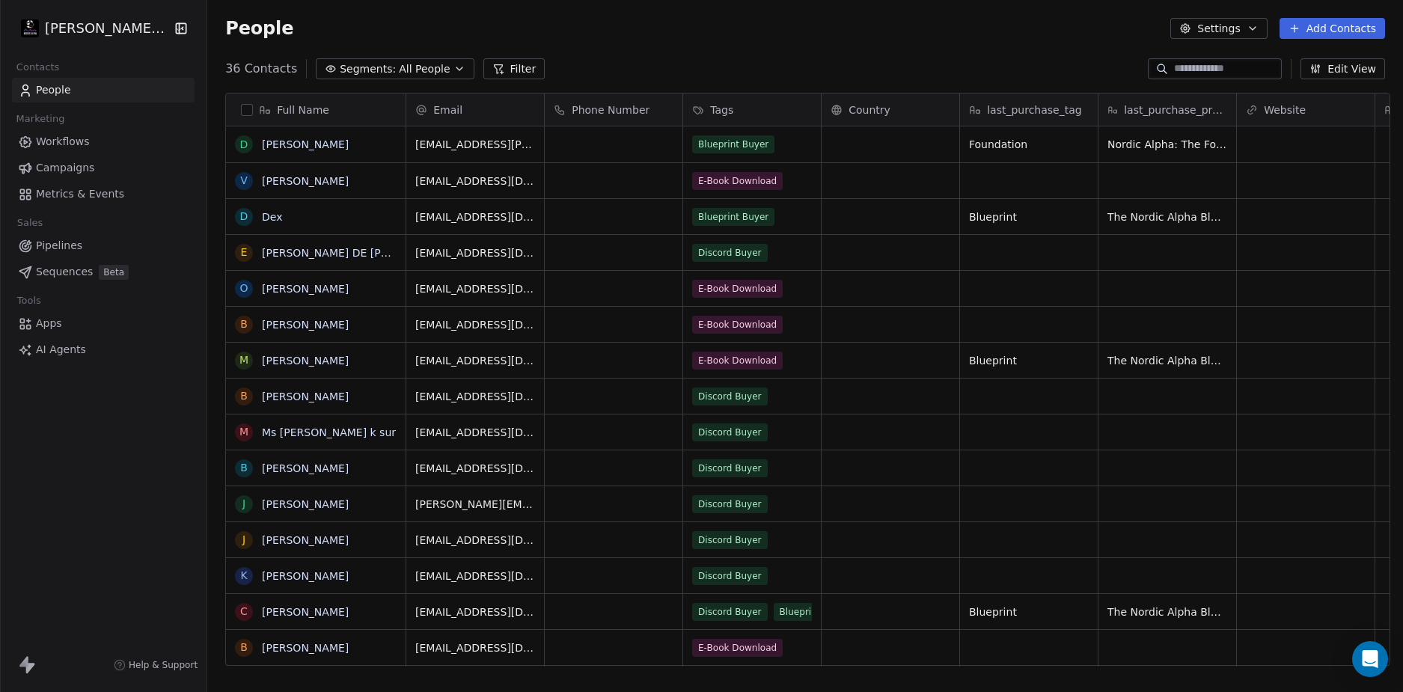
click at [728, 33] on div "People Settings Add Contacts" at bounding box center [805, 28] width 1160 height 21
click at [952, 46] on div "People Settings Add Contacts" at bounding box center [805, 28] width 1196 height 57
click at [830, 40] on div "People Settings Add Contacts" at bounding box center [805, 28] width 1196 height 57
click at [768, 38] on div "People Settings Add Contacts" at bounding box center [805, 28] width 1160 height 21
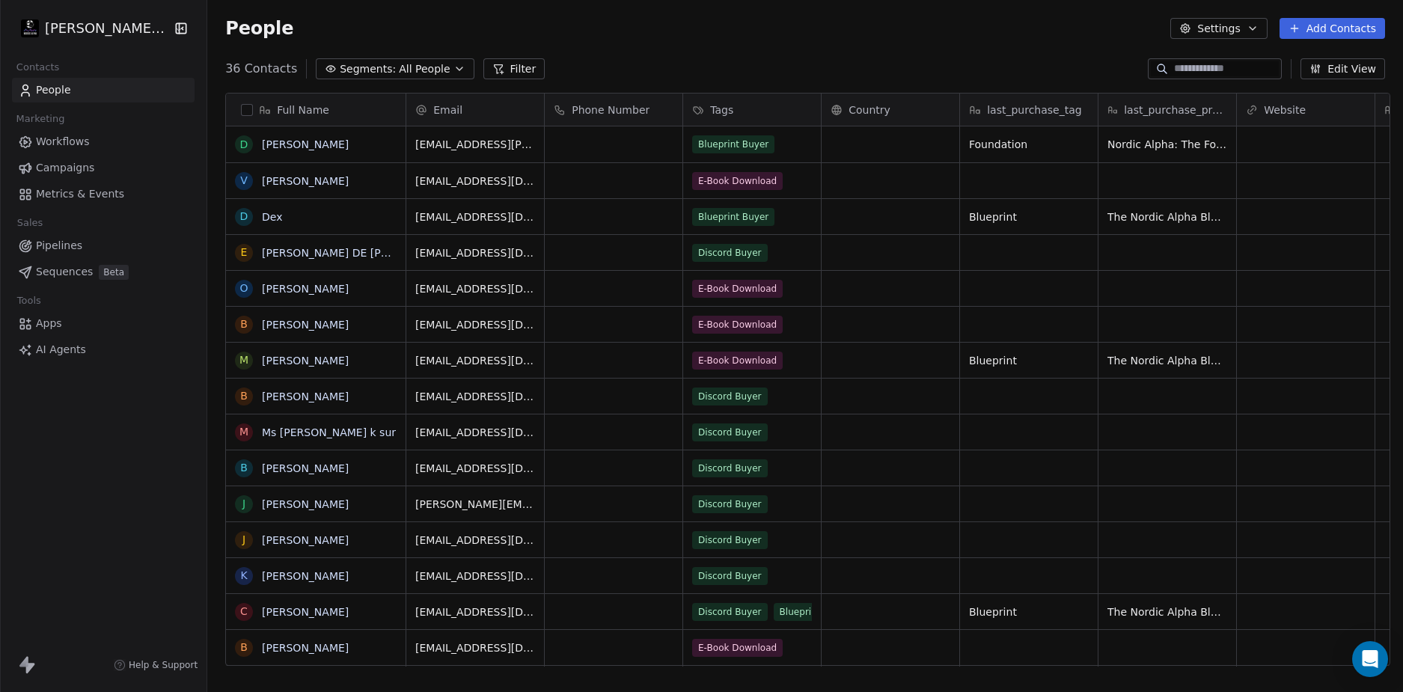
click at [768, 38] on div "People Settings Add Contacts" at bounding box center [805, 28] width 1160 height 21
click at [737, 48] on div "People Settings Add Contacts" at bounding box center [805, 28] width 1196 height 57
click at [740, 46] on div "People Settings Add Contacts" at bounding box center [805, 28] width 1196 height 57
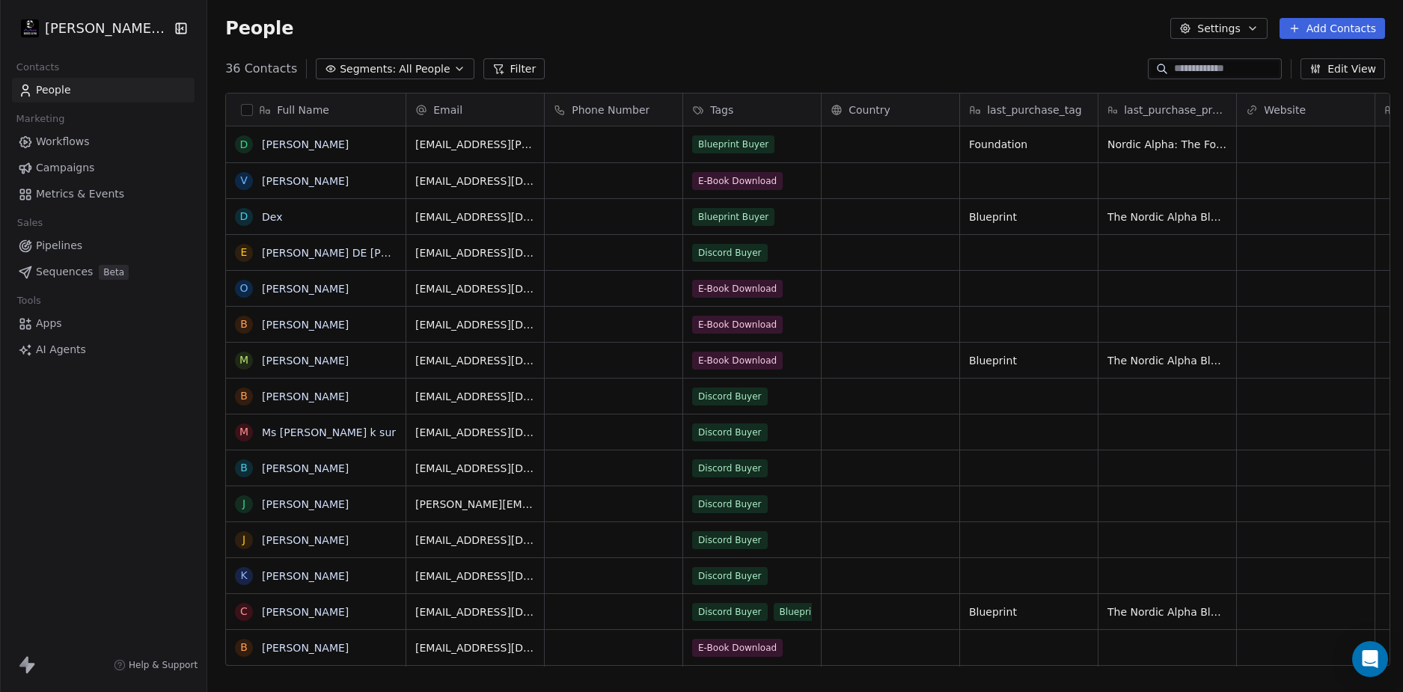
click at [824, 40] on div "People Settings Add Contacts" at bounding box center [805, 28] width 1196 height 57
click at [699, 56] on div "People Settings Add Contacts" at bounding box center [805, 28] width 1196 height 57
click at [701, 56] on div "People Settings Add Contacts" at bounding box center [805, 28] width 1196 height 57
click at [614, 56] on div "People Settings Add Contacts" at bounding box center [805, 28] width 1196 height 57
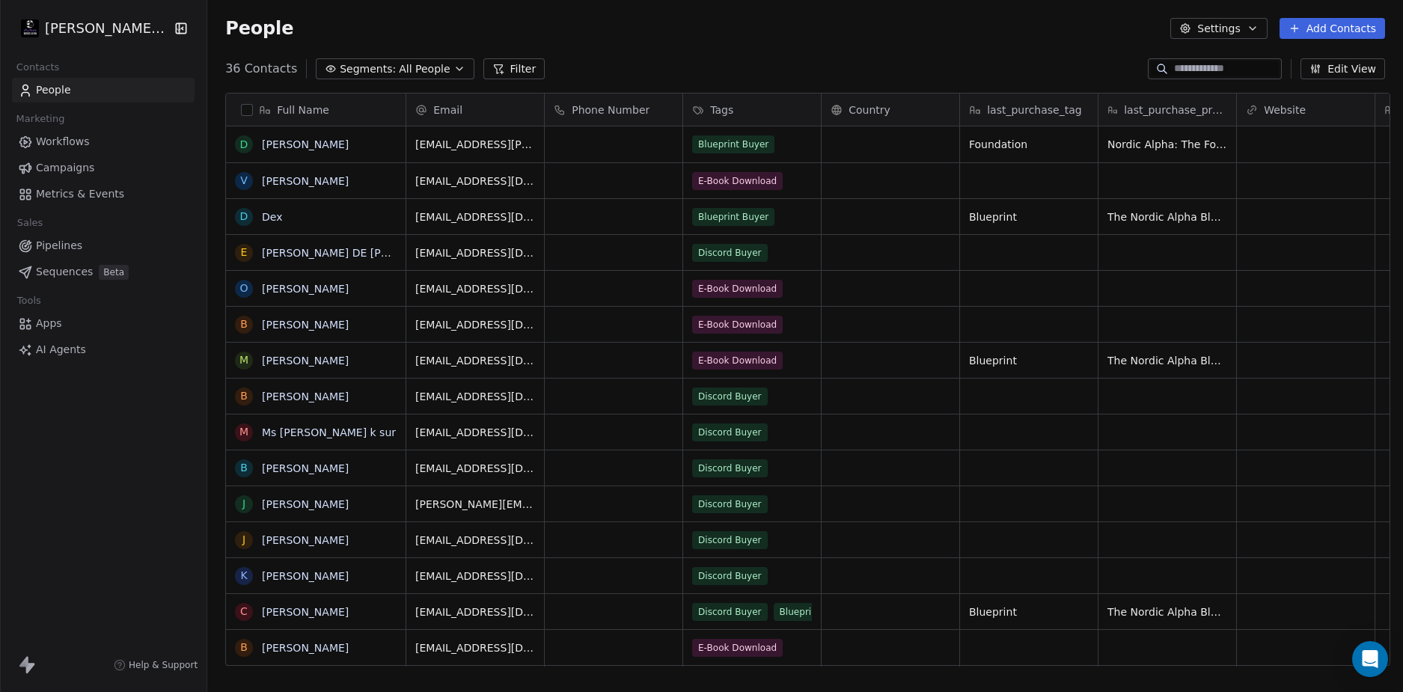
scroll to position [598, 1190]
click at [629, 58] on div "36 Contacts Segments: All People Filter Edit View" at bounding box center [805, 69] width 1196 height 24
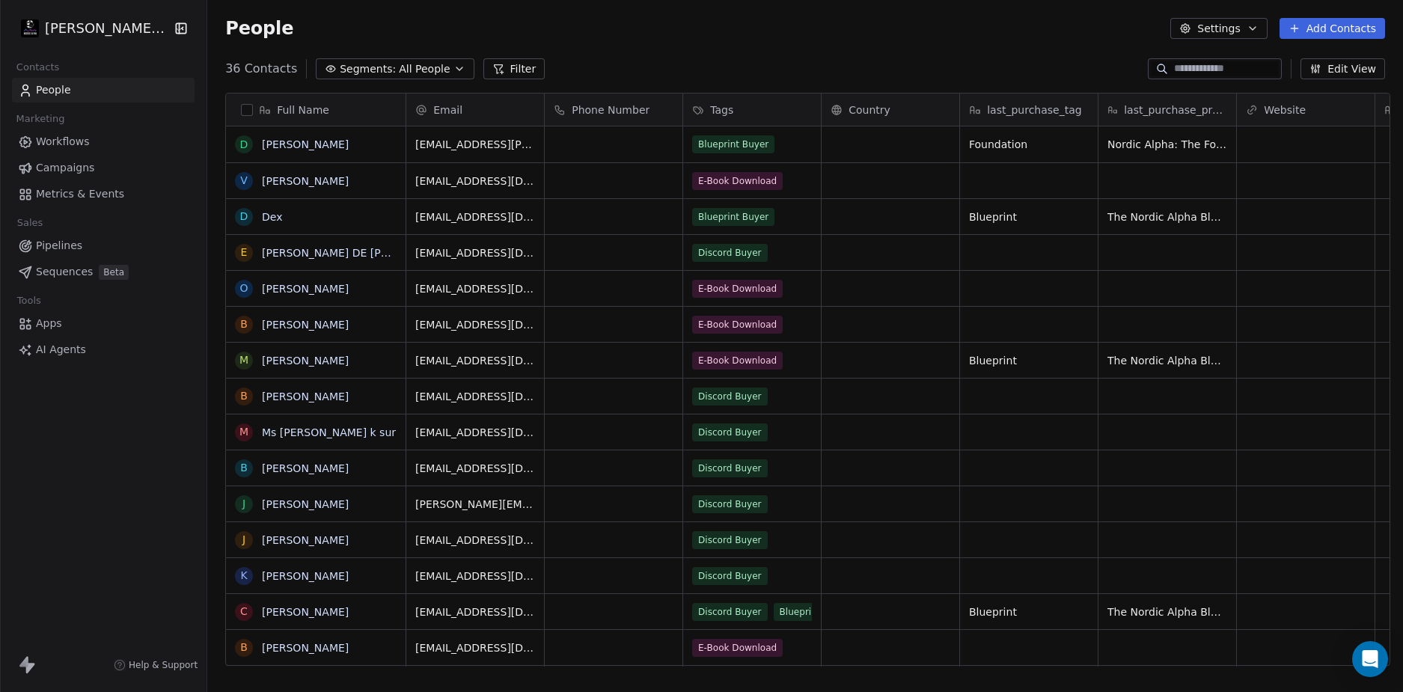
click at [609, 57] on div "36 Contacts Segments: All People Filter Edit View" at bounding box center [805, 69] width 1196 height 24
click at [718, 58] on div "36 Contacts Segments: All People Filter Edit View" at bounding box center [805, 69] width 1196 height 24
click at [780, 52] on div "People Settings Add Contacts" at bounding box center [805, 28] width 1196 height 57
click at [777, 45] on div "People Settings Add Contacts" at bounding box center [805, 28] width 1196 height 57
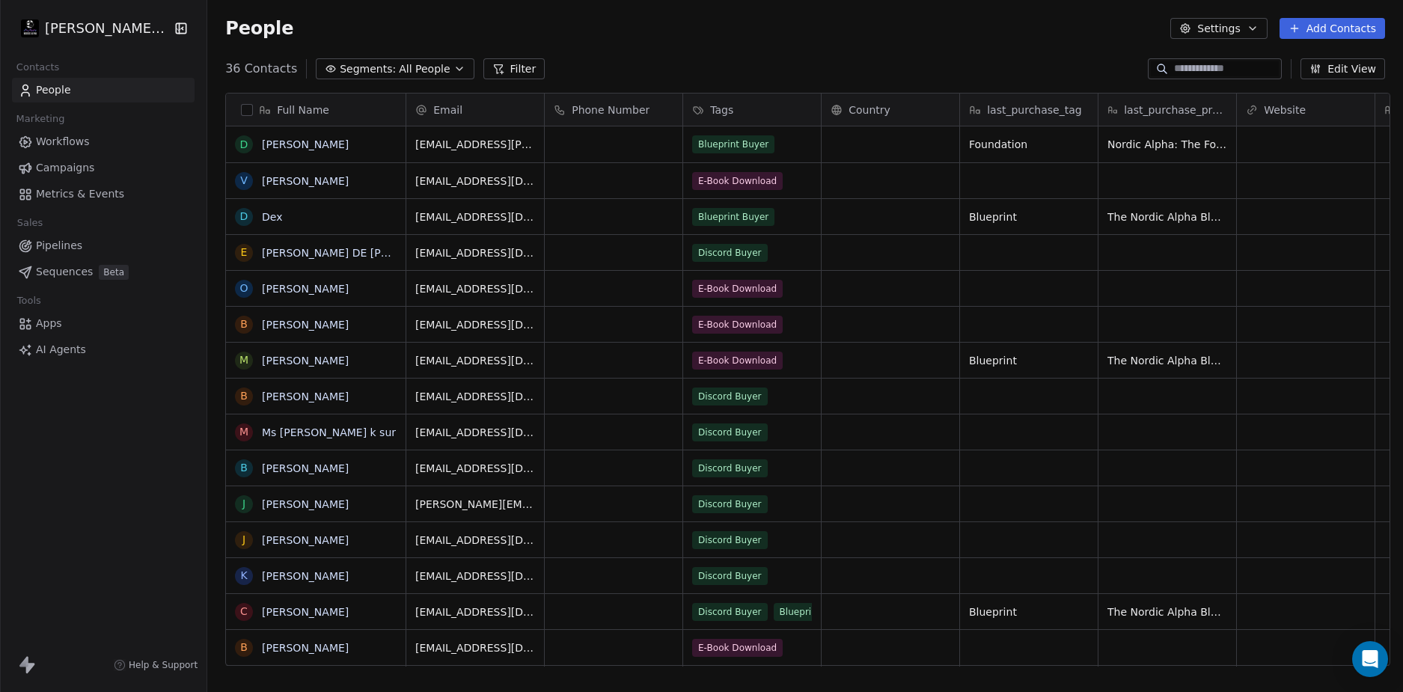
click at [788, 37] on div "People Settings Add Contacts" at bounding box center [805, 28] width 1160 height 21
click at [790, 34] on div "People Settings Add Contacts" at bounding box center [805, 28] width 1160 height 21
click at [741, 52] on div "People Settings Add Contacts" at bounding box center [805, 28] width 1196 height 57
drag, startPoint x: 122, startPoint y: 433, endPoint x: 219, endPoint y: 123, distance: 324.8
click at [127, 427] on div "[PERSON_NAME] LLC Contacts People Marketing Workflows Campaigns Metrics & Event…" at bounding box center [103, 346] width 207 height 692
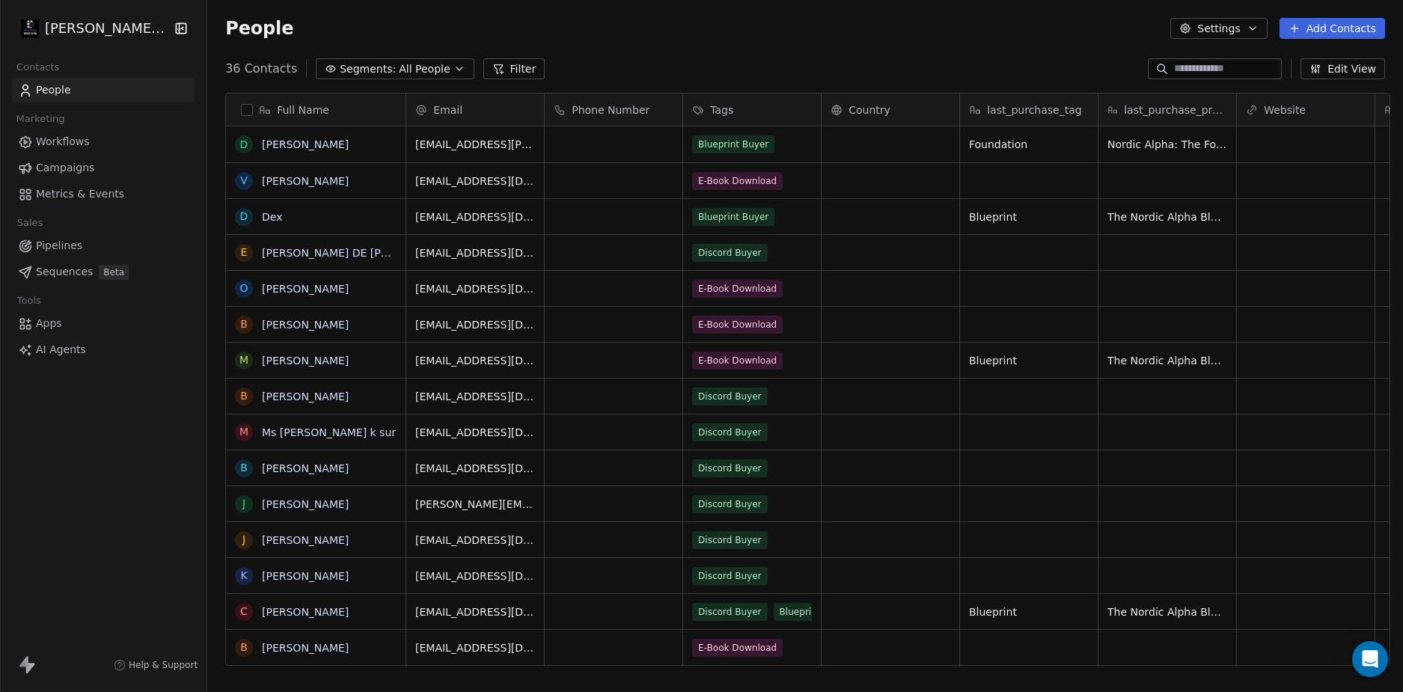
scroll to position [598, 1190]
click at [153, 433] on div "[PERSON_NAME] LLC Contacts People Marketing Workflows Campaigns Metrics & Event…" at bounding box center [103, 346] width 207 height 692
click at [733, 47] on div "People Settings Add Contacts" at bounding box center [805, 28] width 1196 height 57
click at [739, 41] on div "People Settings Add Contacts" at bounding box center [805, 28] width 1196 height 57
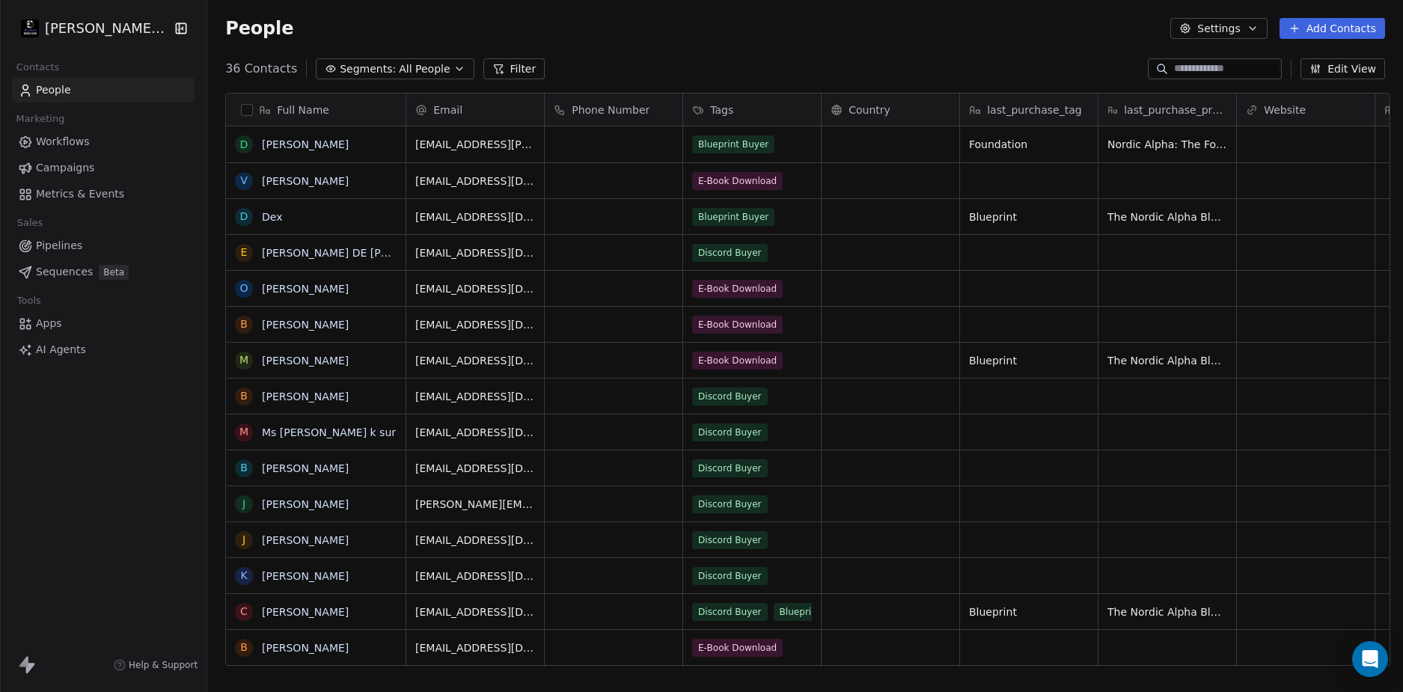
click at [941, 23] on div "People Settings Add Contacts" at bounding box center [805, 28] width 1160 height 21
click at [921, 29] on div "People Settings Add Contacts" at bounding box center [805, 28] width 1160 height 21
click at [868, 37] on div "People Settings Add Contacts" at bounding box center [805, 28] width 1160 height 21
click at [876, 51] on div "People Settings Add Contacts" at bounding box center [805, 28] width 1196 height 57
click at [755, 52] on div "People Settings Add Contacts" at bounding box center [805, 28] width 1196 height 57
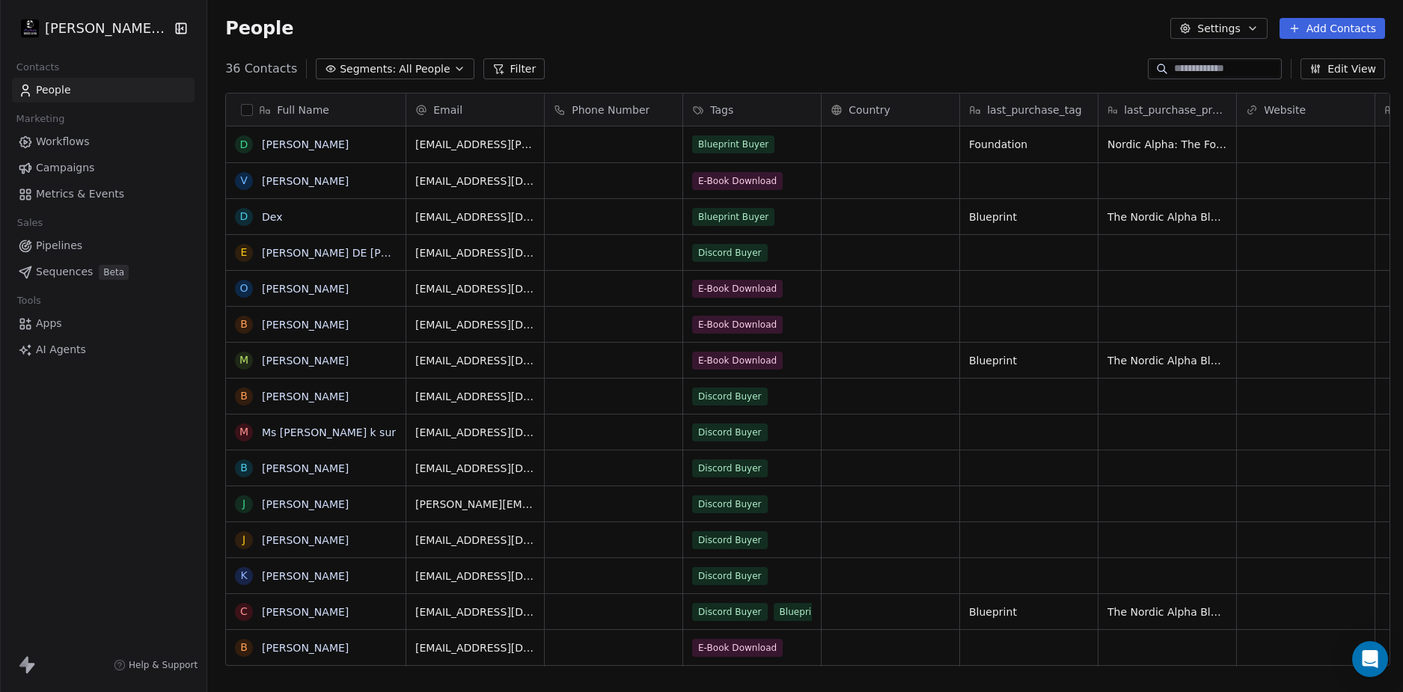
click at [773, 35] on div "People Settings Add Contacts" at bounding box center [805, 28] width 1160 height 21
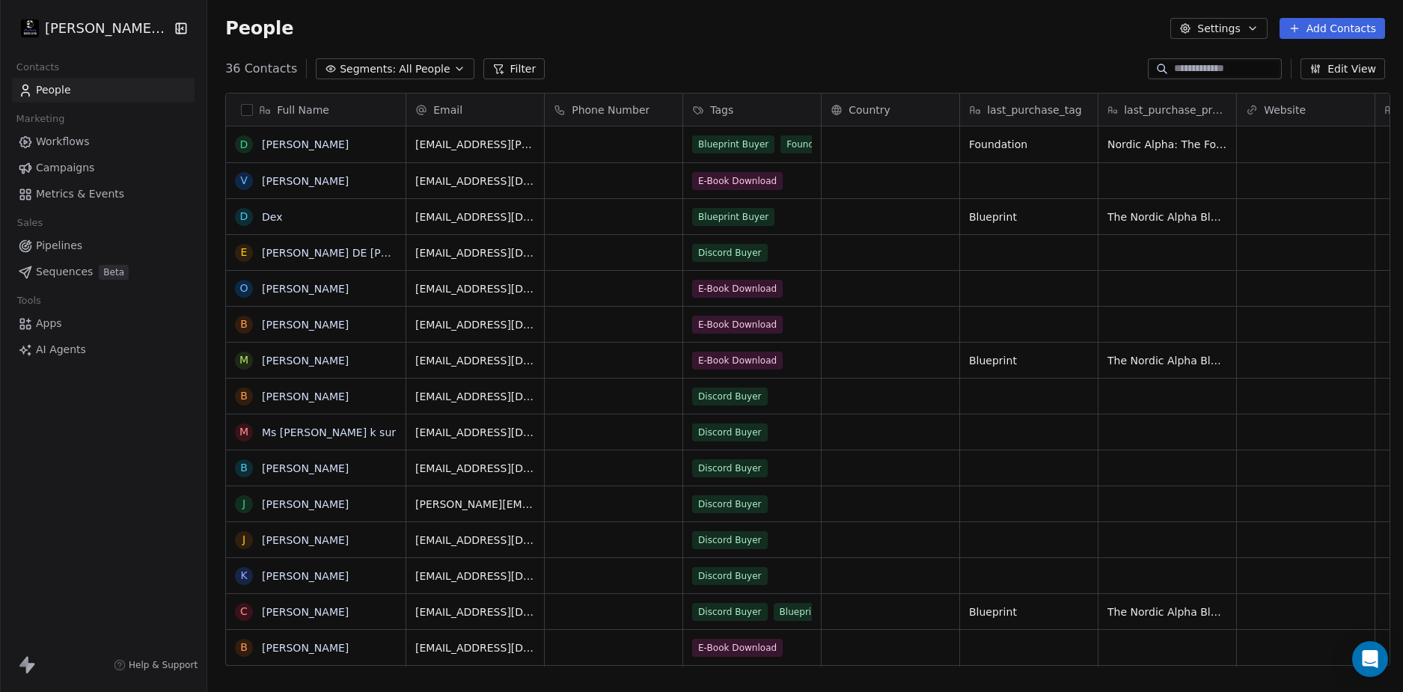
click at [774, 48] on div "People Settings Add Contacts" at bounding box center [805, 28] width 1196 height 57
click at [746, 48] on div "People Settings Add Contacts" at bounding box center [805, 28] width 1196 height 57
click at [741, 50] on div "People Settings Add Contacts" at bounding box center [805, 28] width 1196 height 57
click at [743, 49] on div "People Settings Add Contacts" at bounding box center [805, 28] width 1196 height 57
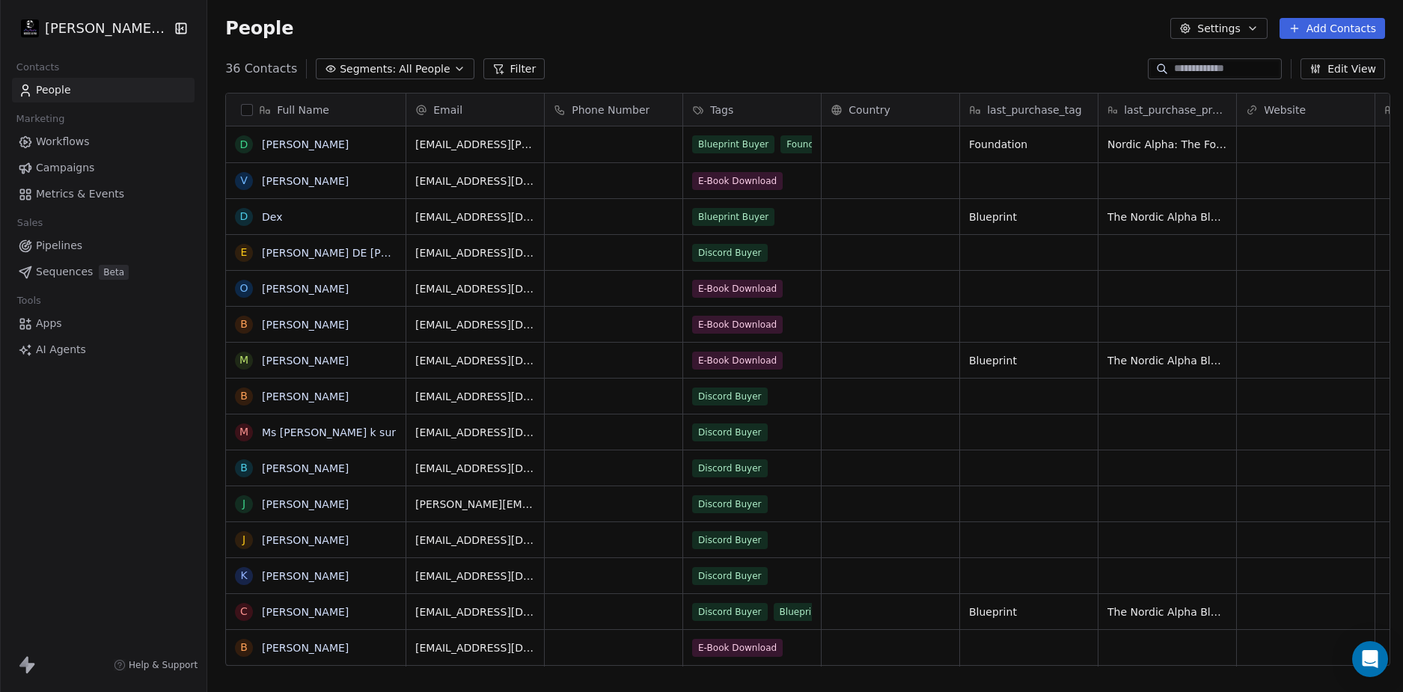
click at [743, 49] on div "People Settings Add Contacts" at bounding box center [805, 28] width 1196 height 57
click at [75, 141] on span "Workflows" at bounding box center [63, 142] width 54 height 16
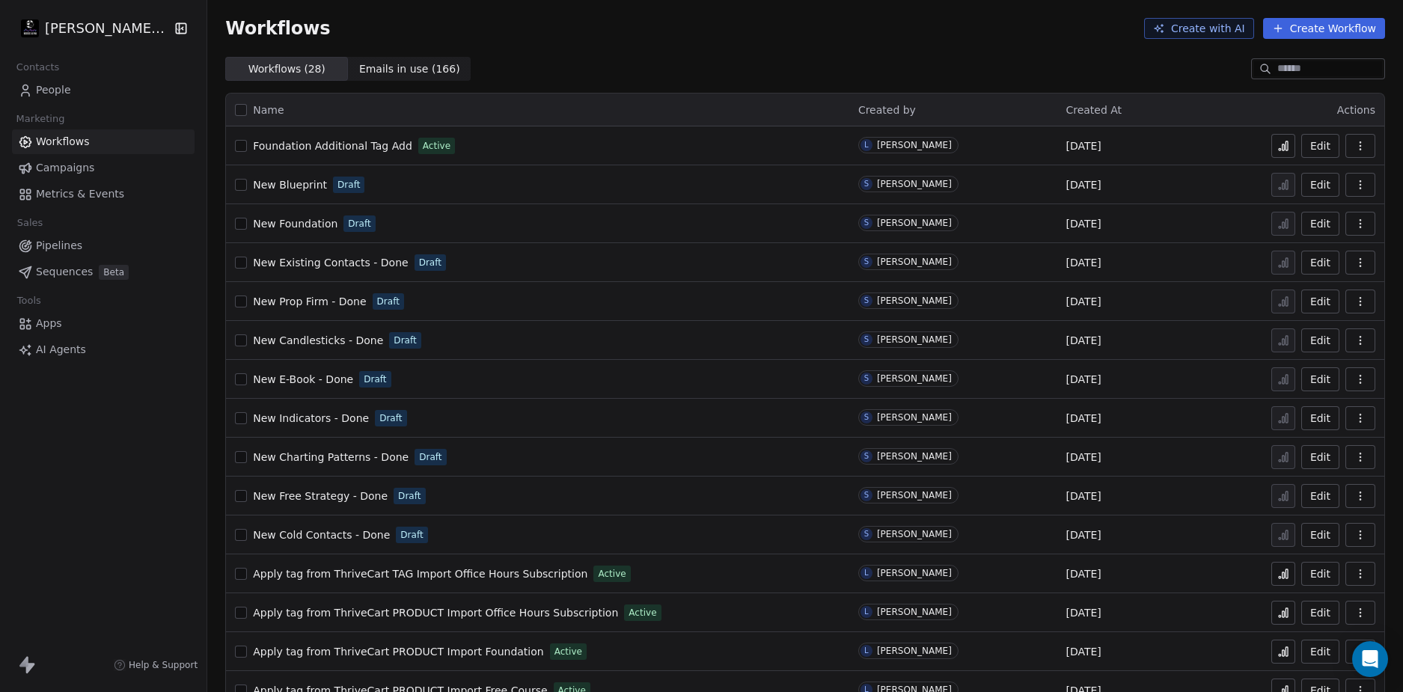
click at [731, 70] on div "Workflows ( 28 ) Workflows ( 28 ) Emails in use ( 166 ) Emails in use ( 166 )" at bounding box center [805, 69] width 1196 height 24
click at [334, 147] on span "Foundation Additional Tag Add" at bounding box center [332, 146] width 159 height 12
click at [60, 103] on div "Contacts People Marketing Workflows Campaigns Metrics & Events Sales Pipelines …" at bounding box center [103, 209] width 207 height 305
click at [61, 91] on span "People" at bounding box center [53, 90] width 35 height 16
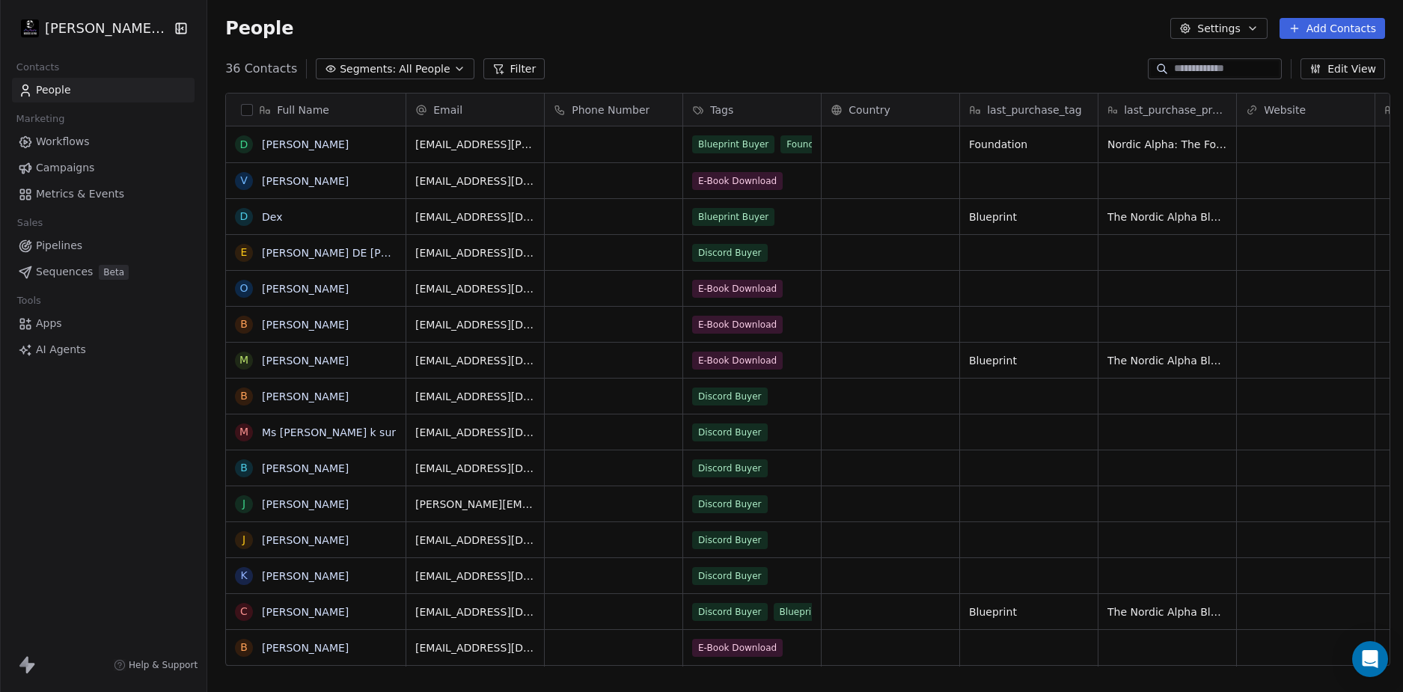
scroll to position [598, 1190]
drag, startPoint x: 783, startPoint y: 140, endPoint x: 824, endPoint y: 147, distance: 41.7
click at [843, 58] on div "36 Contacts Segments: All People Filter Edit View" at bounding box center [805, 69] width 1196 height 24
click at [742, 67] on div "36 Contacts Segments: All People Filter Edit View" at bounding box center [805, 69] width 1196 height 24
click at [755, 64] on div "36 Contacts Segments: All People Filter Edit View" at bounding box center [805, 69] width 1196 height 24
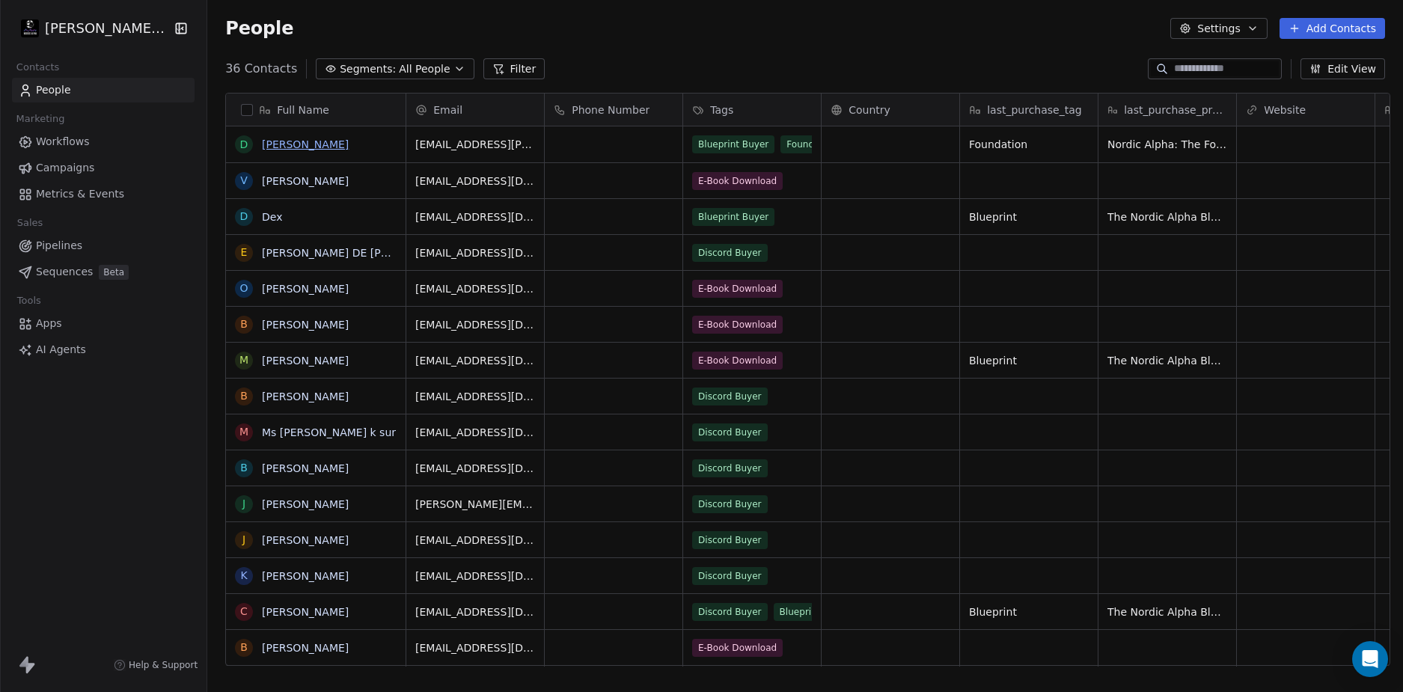
click at [293, 141] on link "[PERSON_NAME]" at bounding box center [305, 144] width 87 height 12
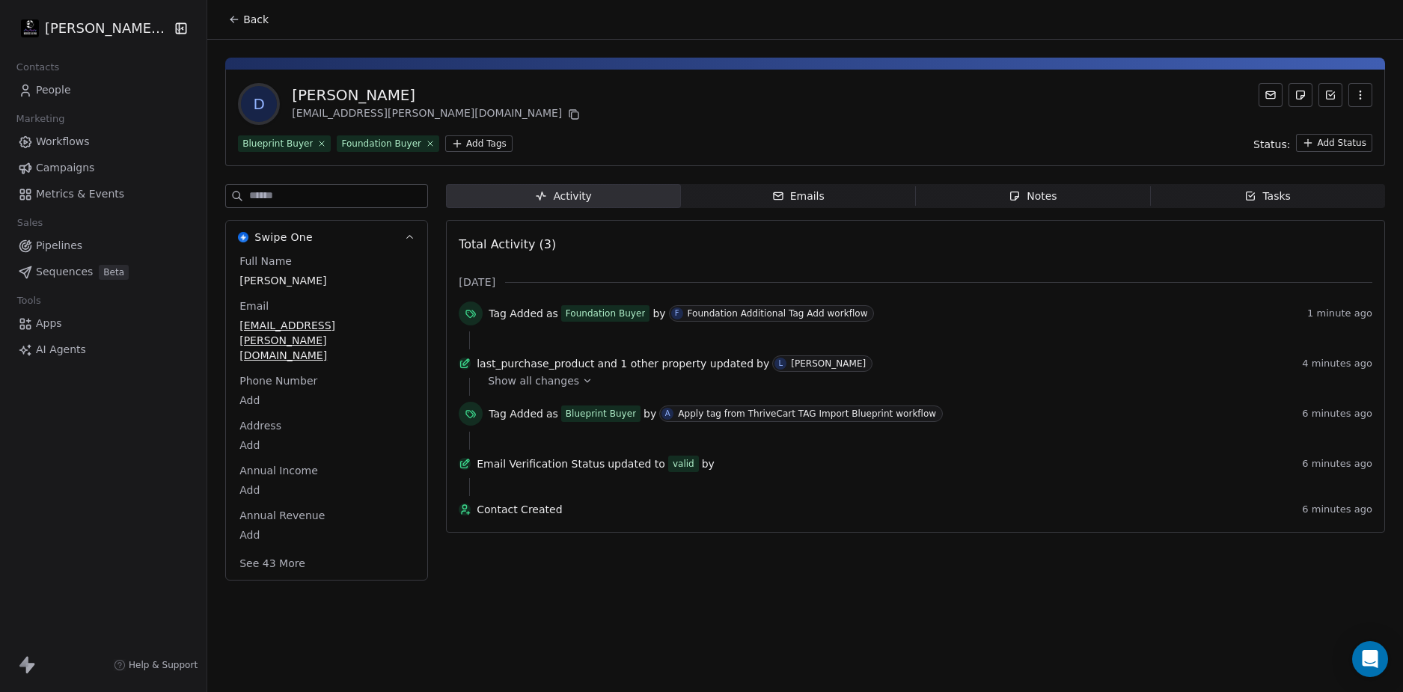
click at [722, 335] on div at bounding box center [915, 341] width 893 height 18
click at [727, 118] on div "D [PERSON_NAME] [PERSON_NAME][EMAIL_ADDRESS][PERSON_NAME][DOMAIN_NAME]" at bounding box center [805, 104] width 1135 height 42
click at [79, 140] on span "Workflows" at bounding box center [63, 142] width 54 height 16
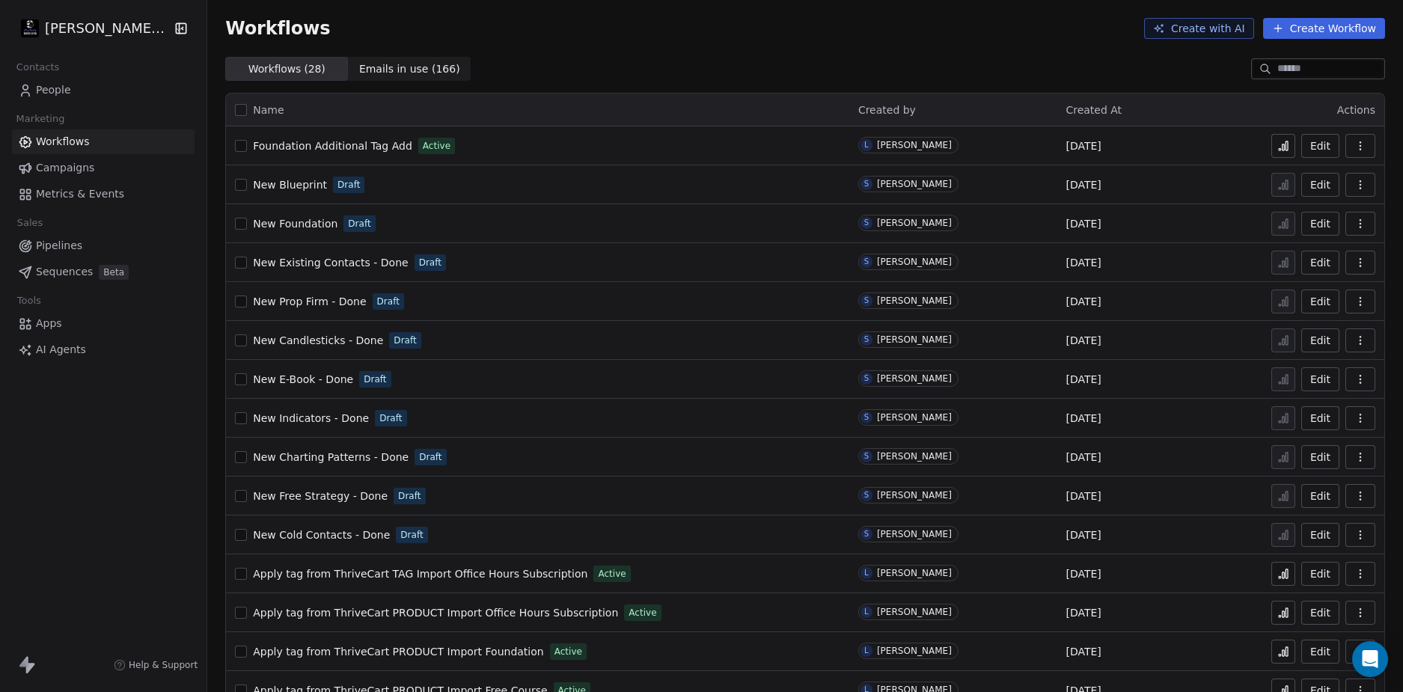
click at [702, 60] on div "Workflows ( 28 ) Workflows ( 28 ) Emails in use ( 166 ) Emails in use ( 166 )" at bounding box center [805, 69] width 1196 height 24
click at [648, 55] on div "Workflows Create with AI Create Workflow" at bounding box center [805, 28] width 1196 height 57
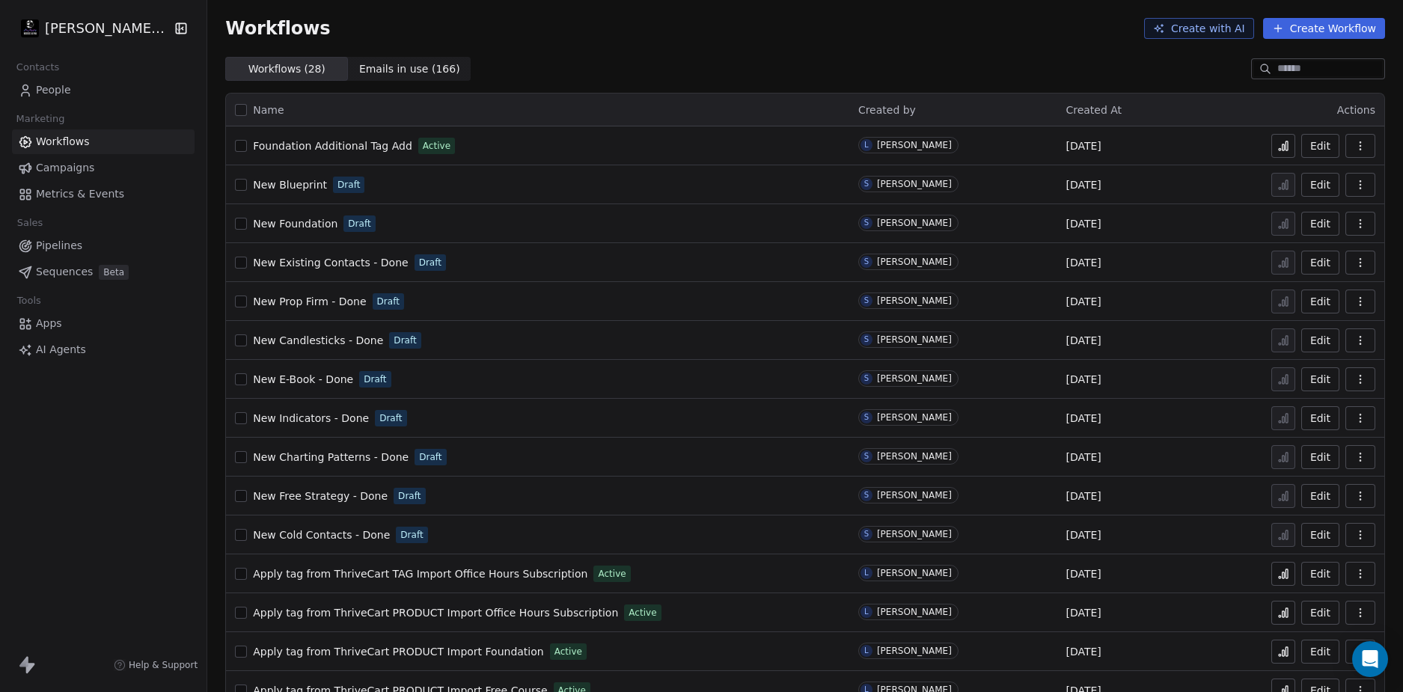
click at [648, 55] on div "Workflows Create with AI Create Workflow" at bounding box center [805, 28] width 1196 height 57
click at [645, 51] on div "Workflows Create with AI Create Workflow" at bounding box center [805, 28] width 1196 height 57
click at [61, 84] on span "People" at bounding box center [53, 90] width 35 height 16
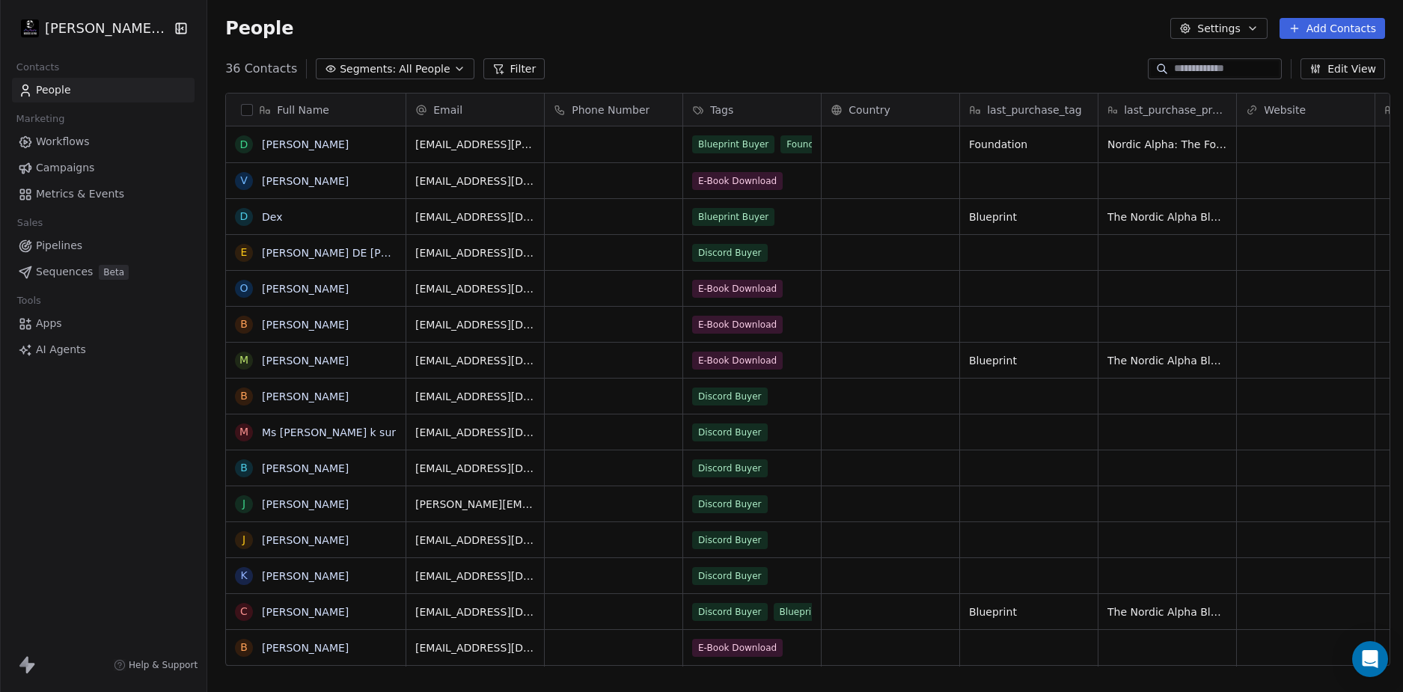
scroll to position [598, 1190]
click at [89, 32] on html "[PERSON_NAME] LLC Contacts People Marketing Workflows Campaigns Metrics & Event…" at bounding box center [701, 346] width 1403 height 692
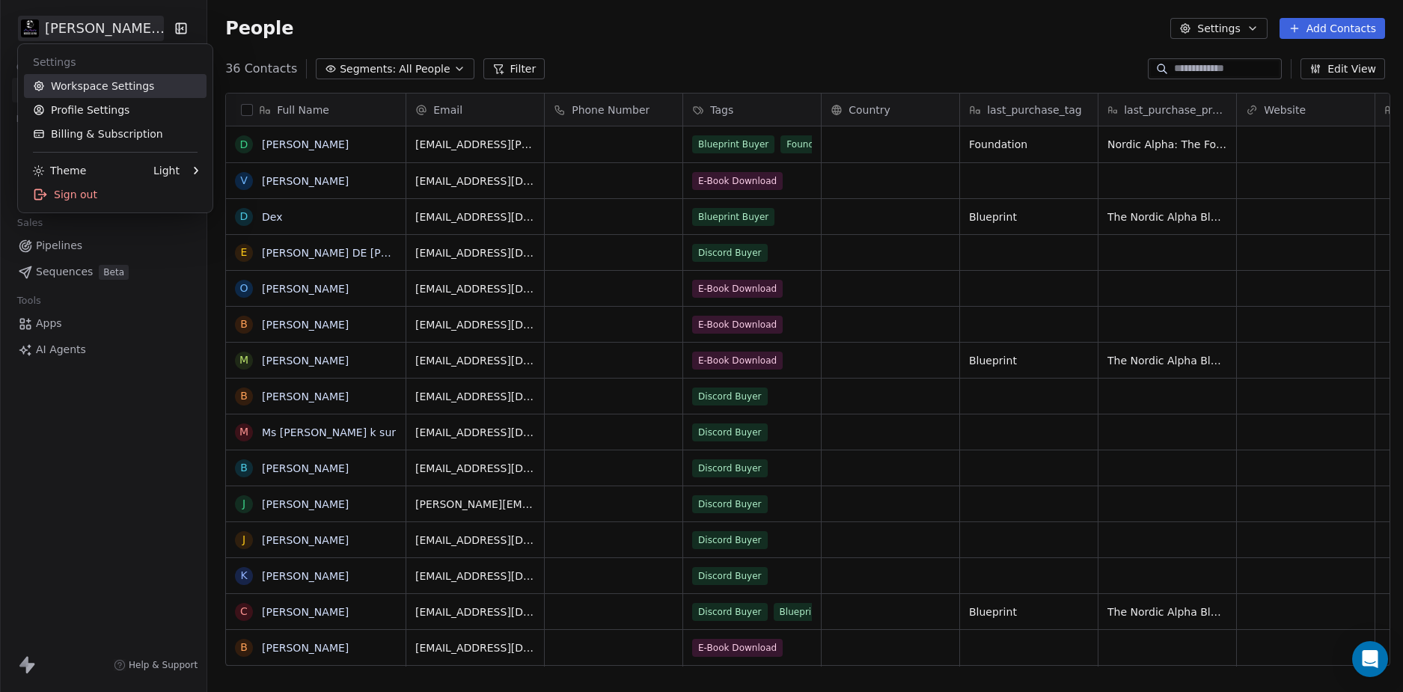
click at [85, 83] on link "Workspace Settings" at bounding box center [115, 86] width 183 height 24
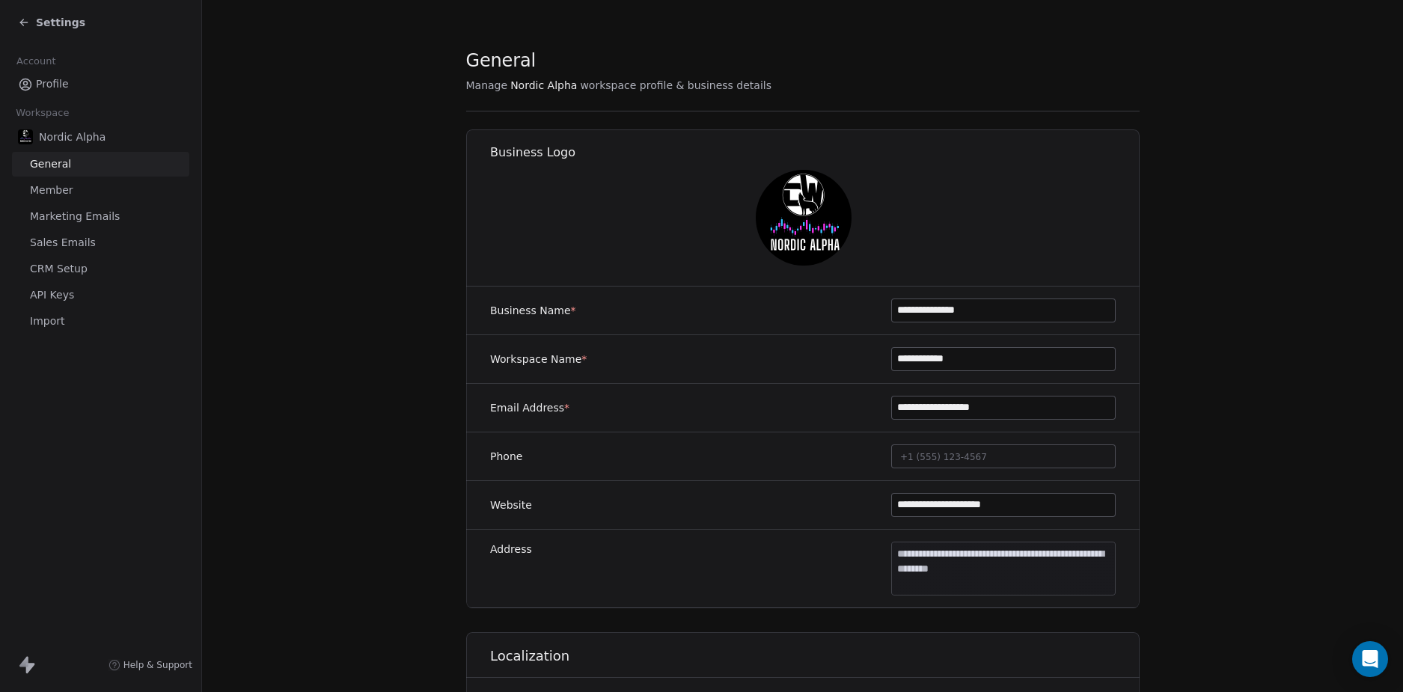
click at [67, 270] on span "CRM Setup" at bounding box center [59, 269] width 58 height 16
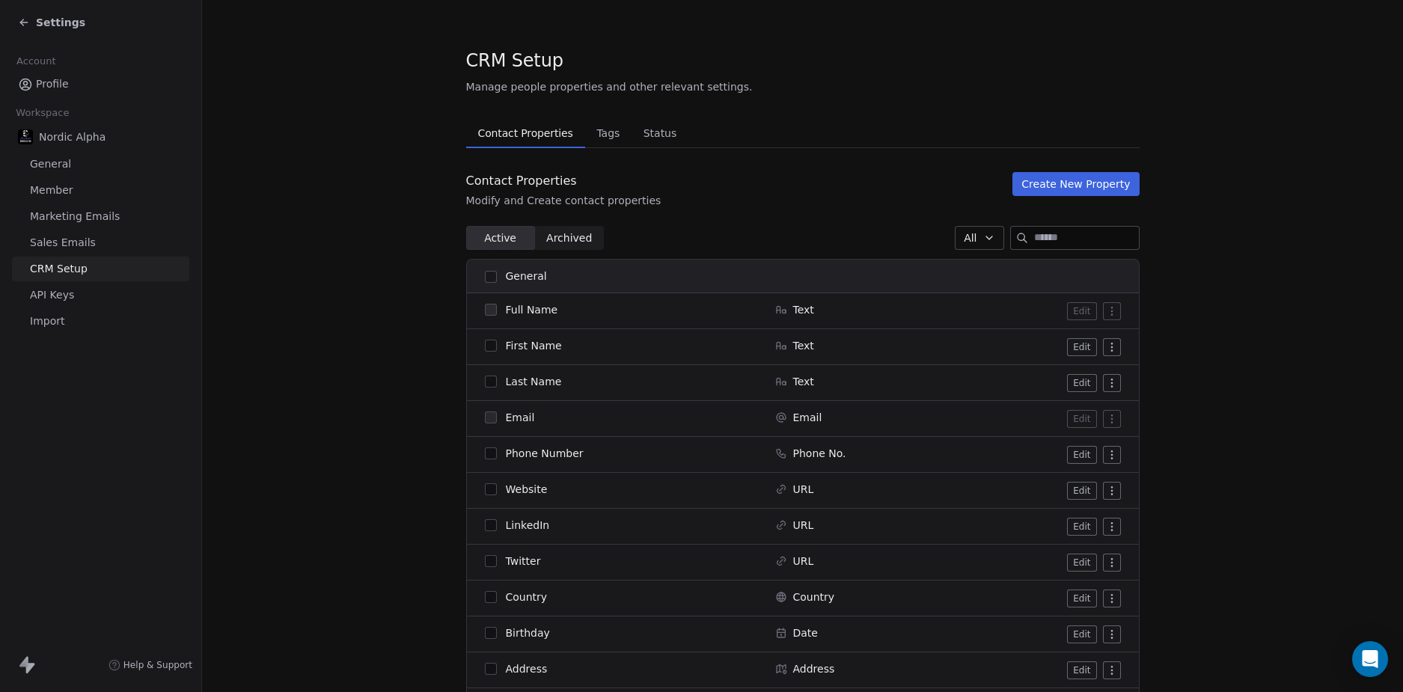
click at [591, 136] on span "Tags" at bounding box center [608, 133] width 35 height 21
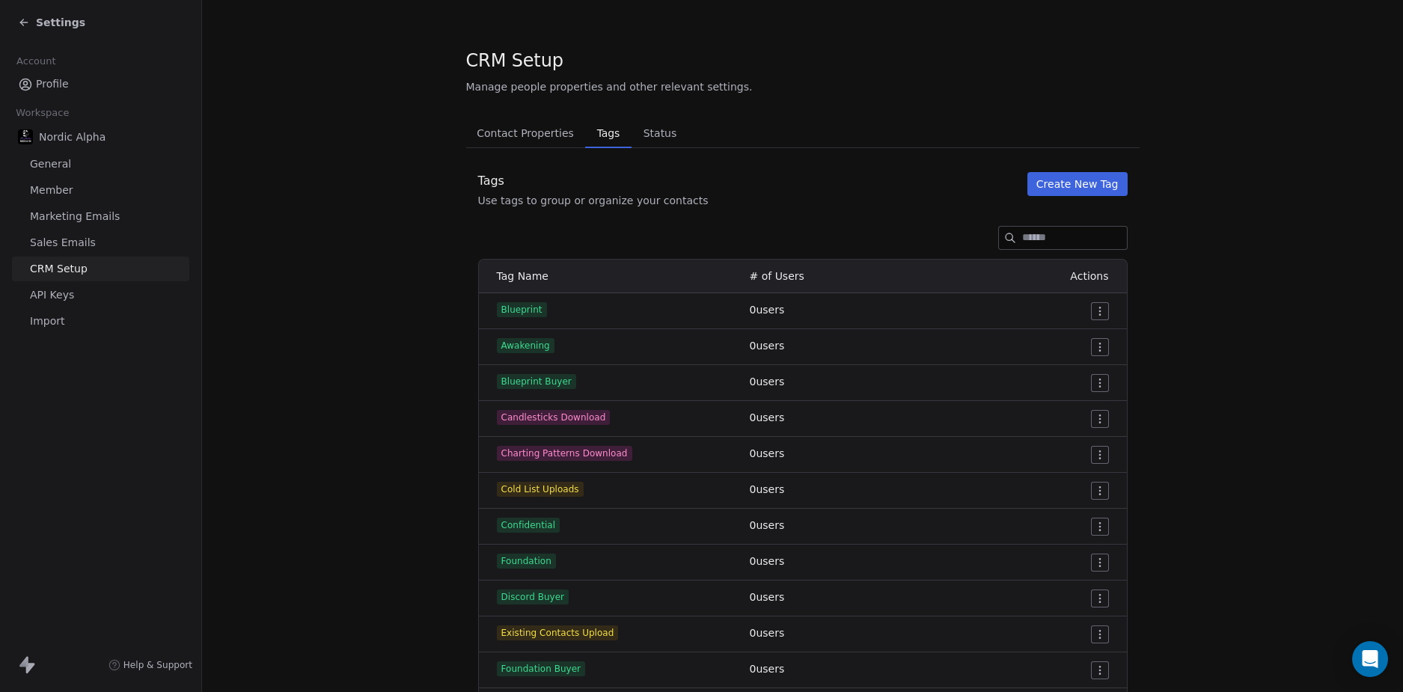
click at [1206, 359] on section "CRM Setup Manage people properties and other relevant settings. Contact Propert…" at bounding box center [802, 602] width 1201 height 1204
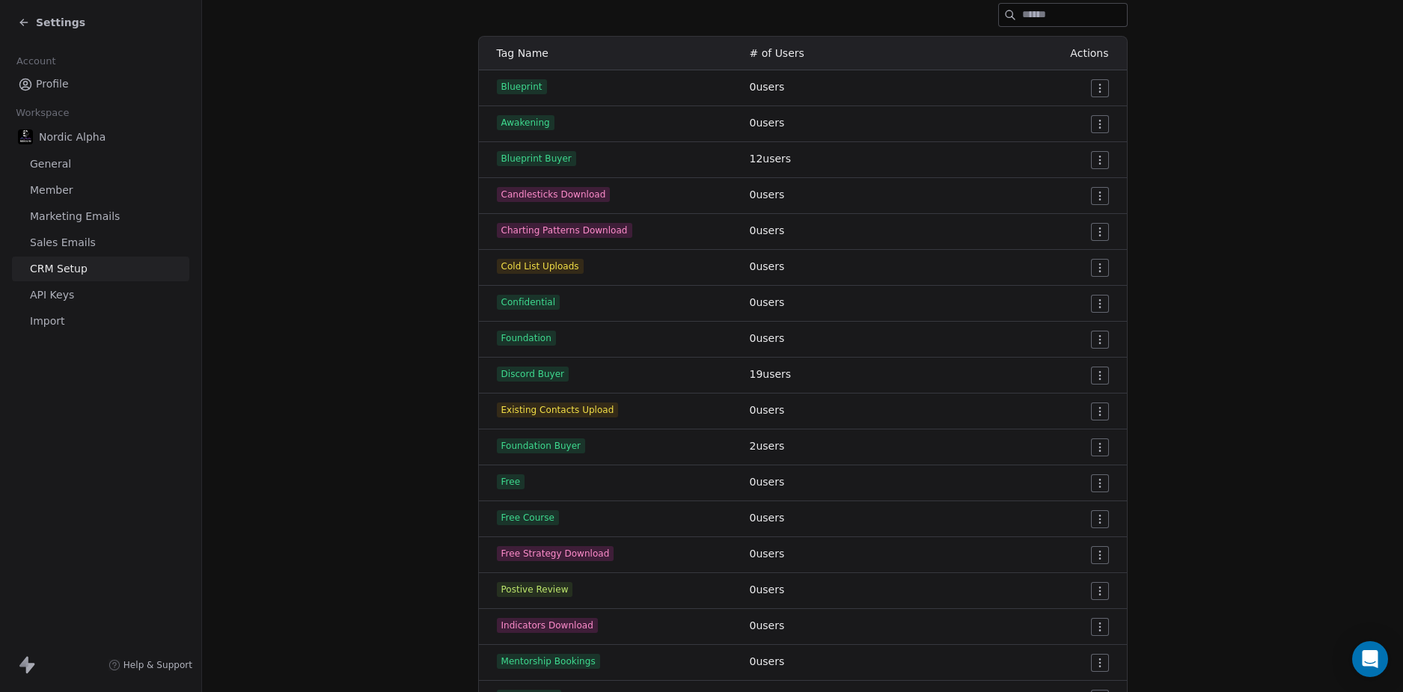
scroll to position [225, 0]
click at [1181, 371] on section "CRM Setup Manage people properties and other relevant settings. Contact Propert…" at bounding box center [802, 377] width 1201 height 1204
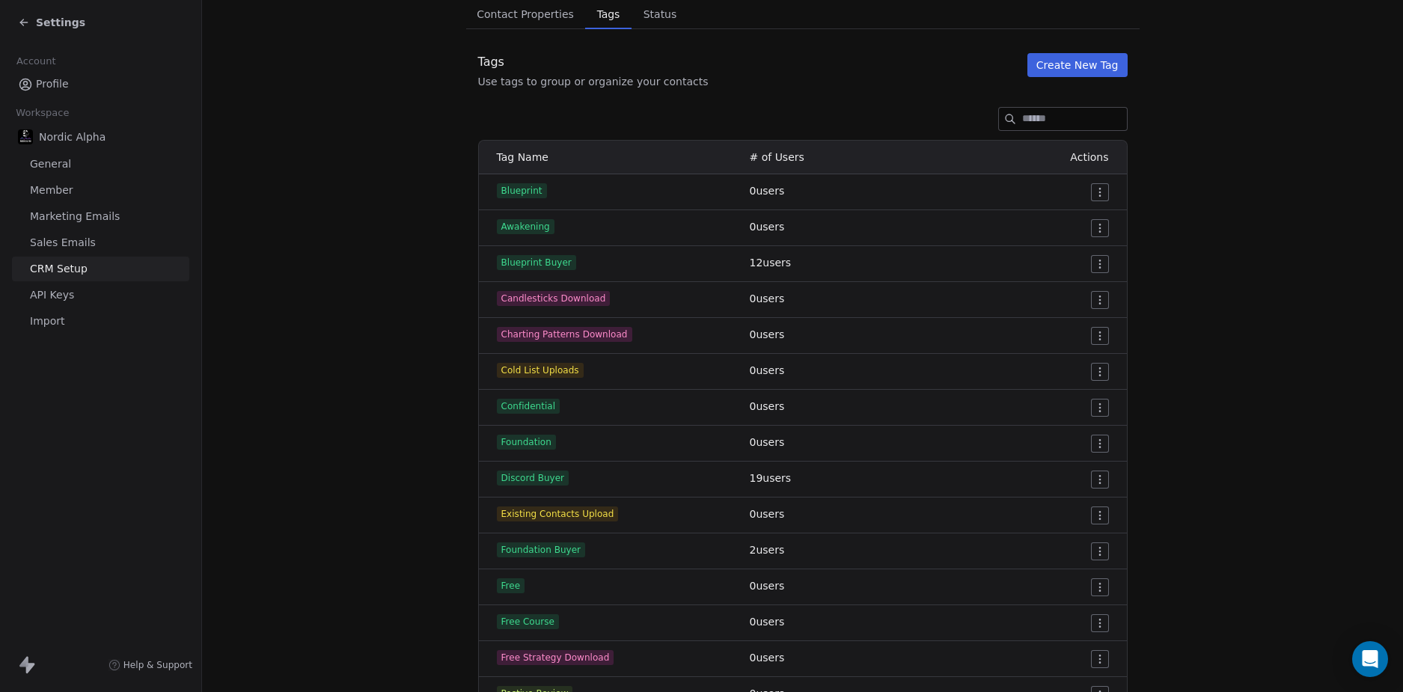
scroll to position [75, 0]
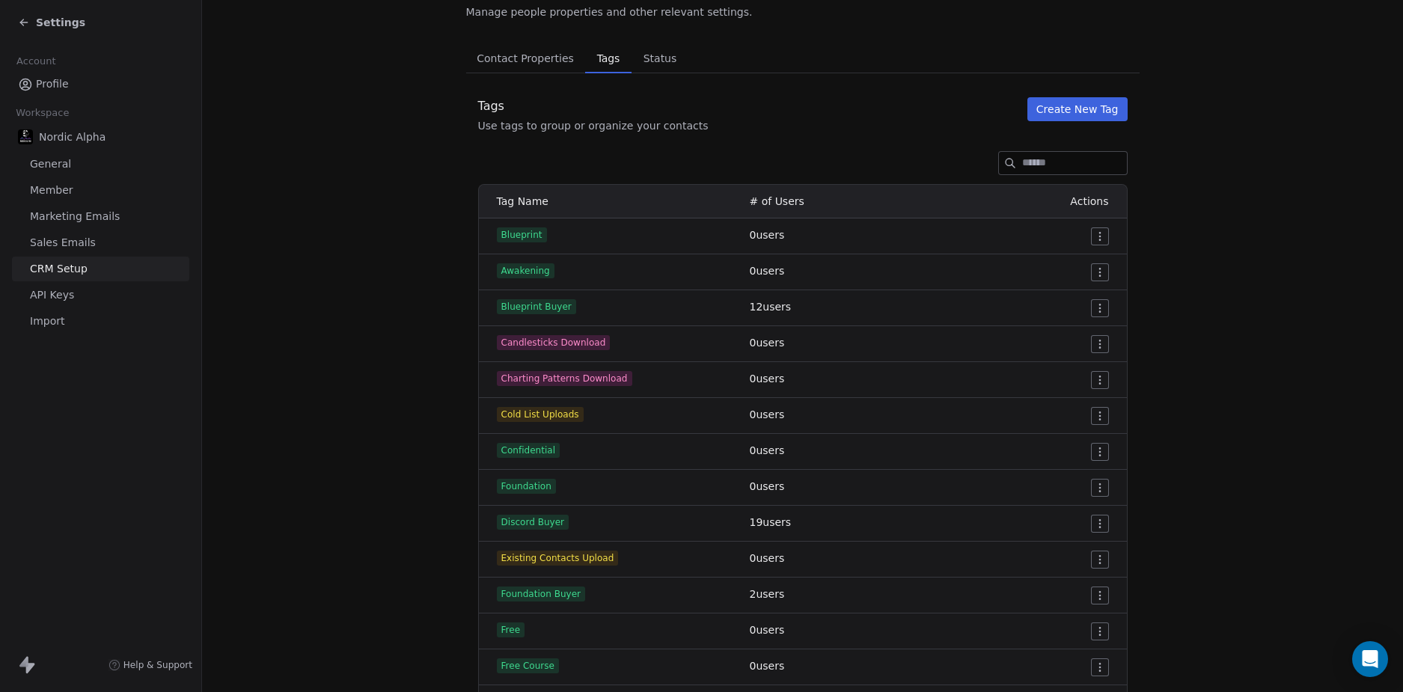
click at [1043, 160] on input at bounding box center [1074, 163] width 105 height 22
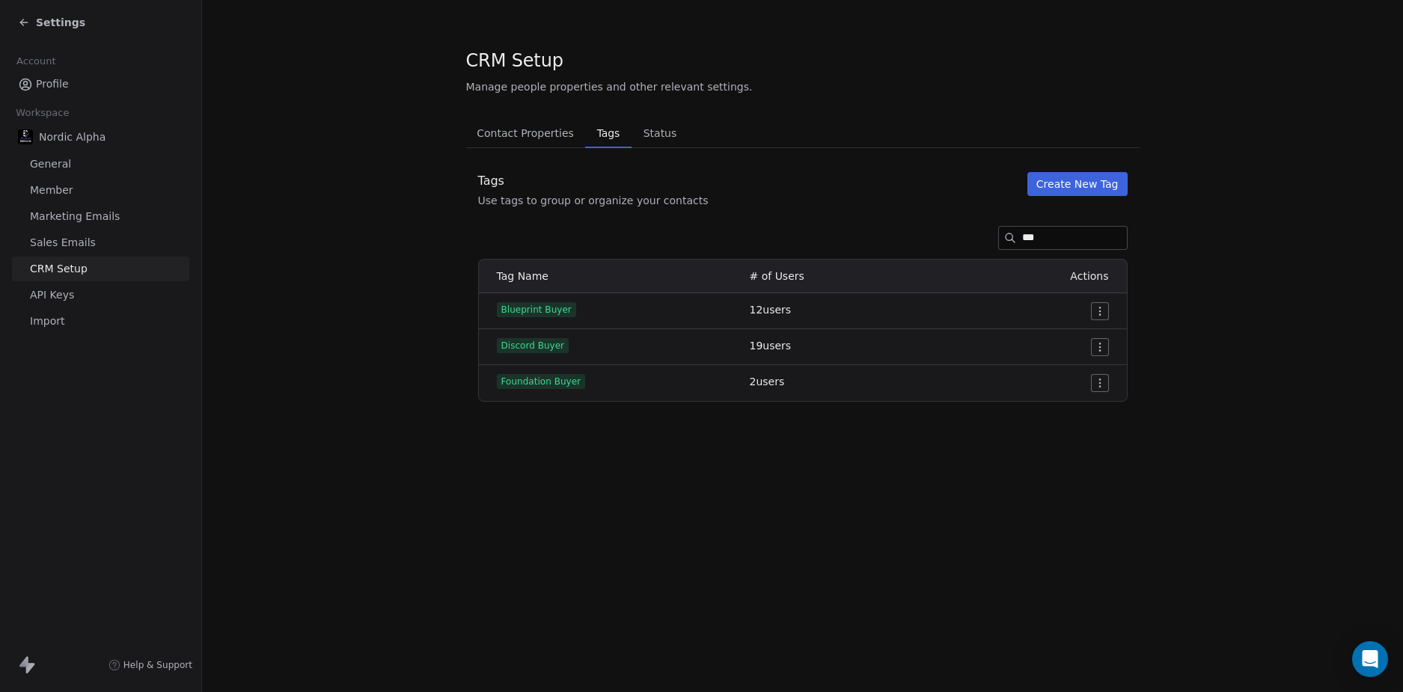
type input "****"
drag, startPoint x: 1040, startPoint y: 243, endPoint x: 999, endPoint y: 241, distance: 41.9
click at [999, 241] on div "****" at bounding box center [1063, 238] width 129 height 24
type input "***"
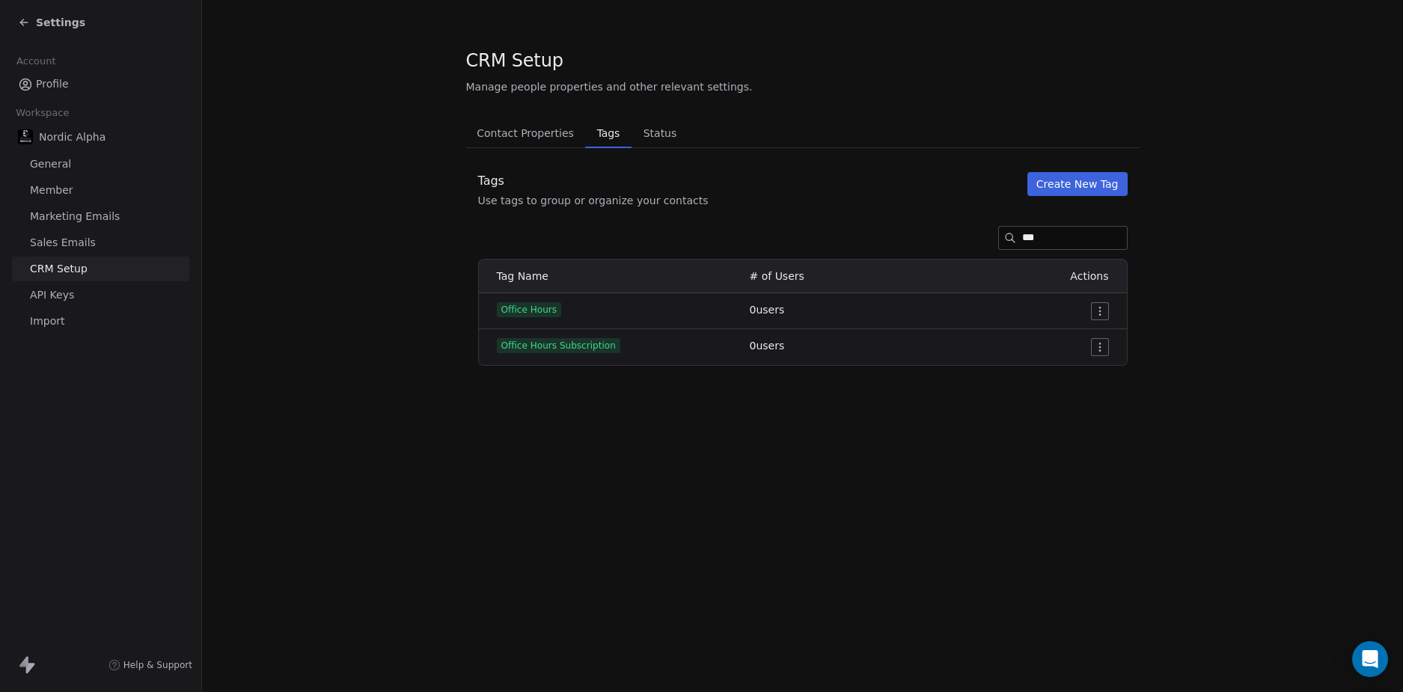
drag, startPoint x: 1011, startPoint y: 240, endPoint x: 987, endPoint y: 243, distance: 24.1
click at [999, 243] on div "***" at bounding box center [1063, 238] width 129 height 24
type input "*"
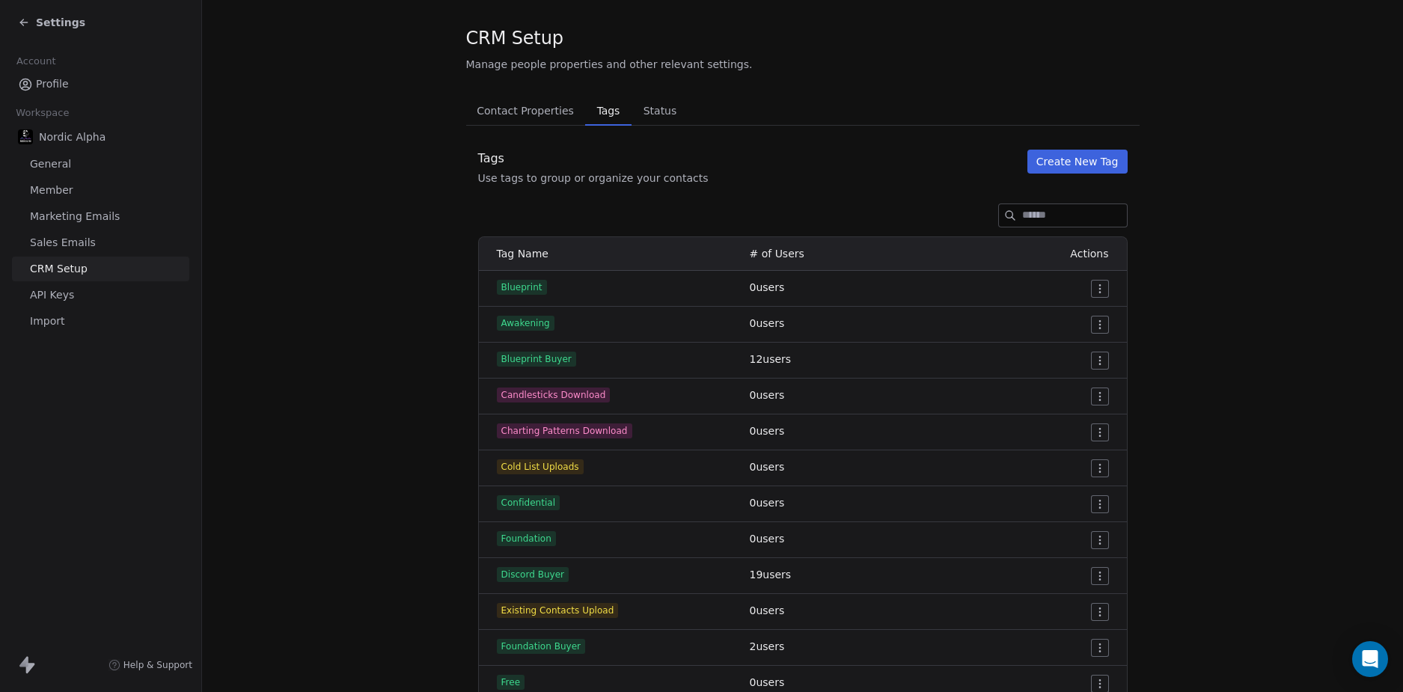
scroll to position [75, 0]
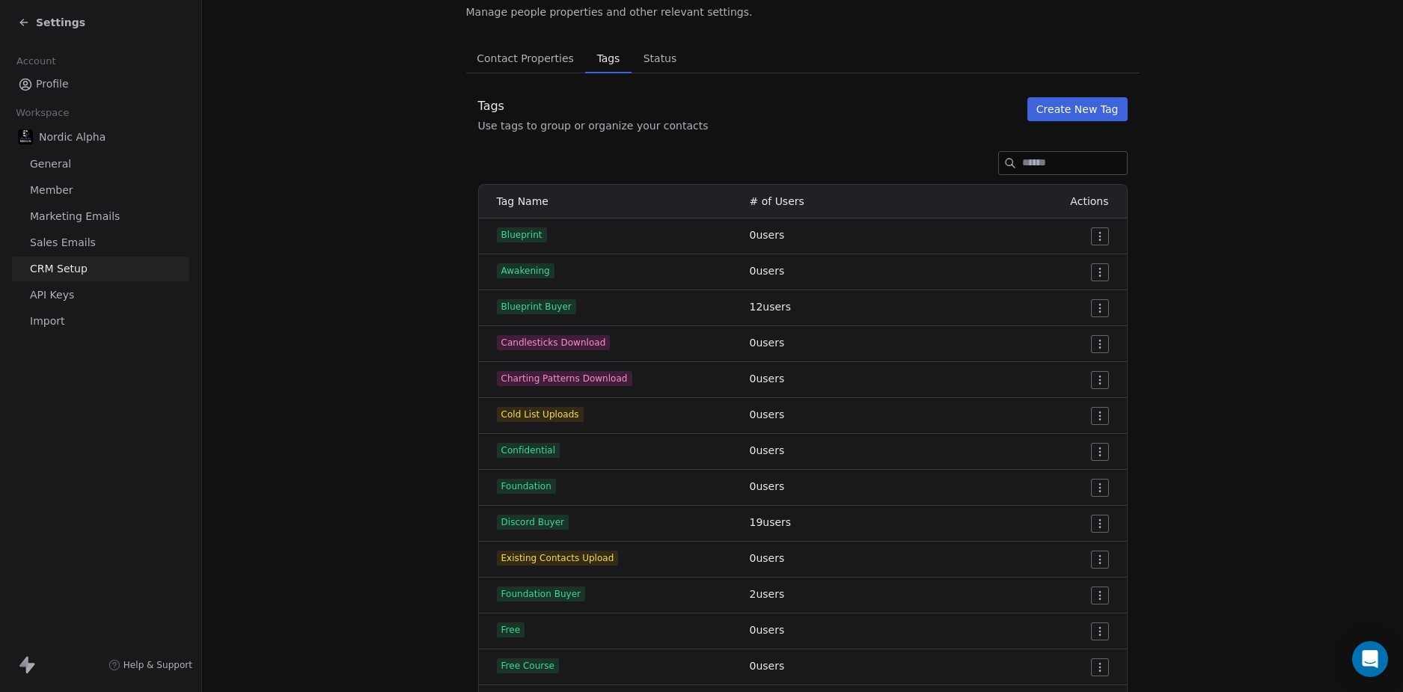
click at [1181, 499] on section "CRM Setup Manage people properties and other relevant settings. Contact Propert…" at bounding box center [802, 527] width 1201 height 1204
click at [1185, 446] on section "CRM Setup Manage people properties and other relevant settings. Contact Propert…" at bounding box center [802, 527] width 1201 height 1204
click at [1175, 433] on section "CRM Setup Manage people properties and other relevant settings. Contact Propert…" at bounding box center [802, 527] width 1201 height 1204
click at [1184, 421] on section "CRM Setup Manage people properties and other relevant settings. Contact Propert…" at bounding box center [802, 527] width 1201 height 1204
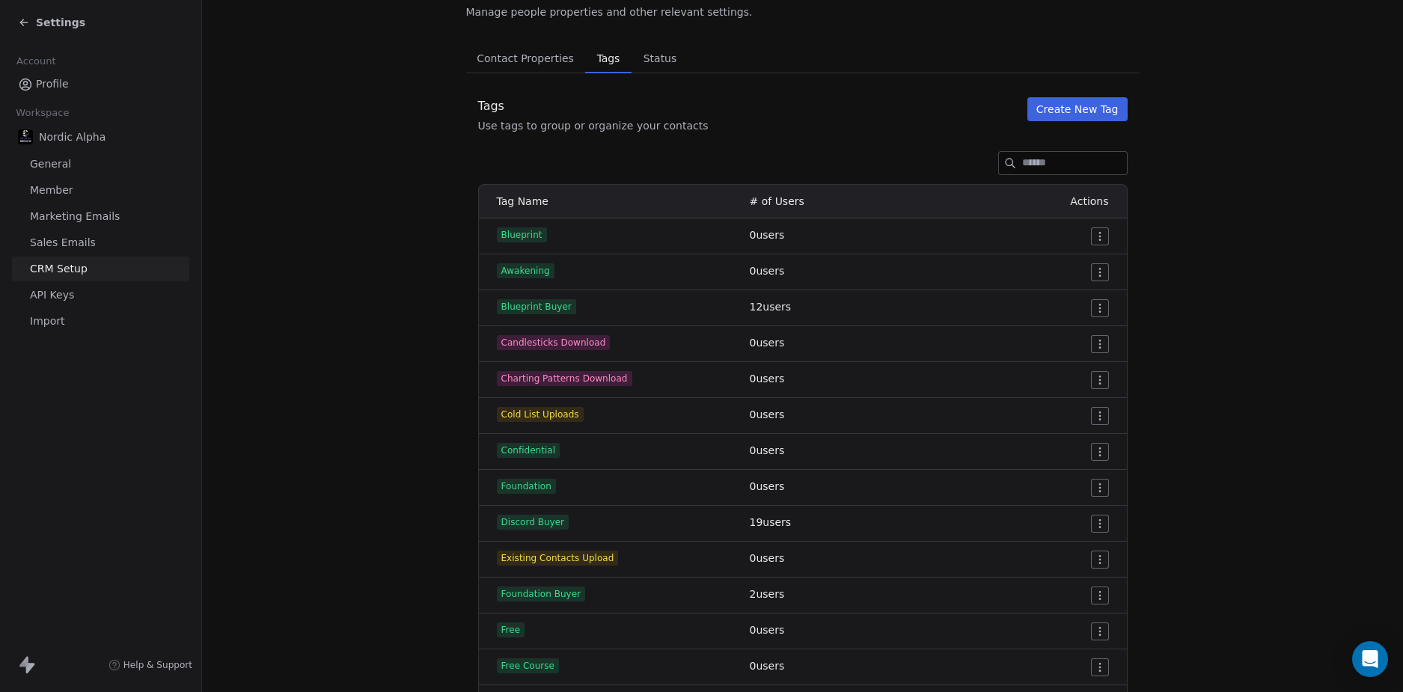
click at [1184, 421] on section "CRM Setup Manage people properties and other relevant settings. Contact Propert…" at bounding box center [802, 527] width 1201 height 1204
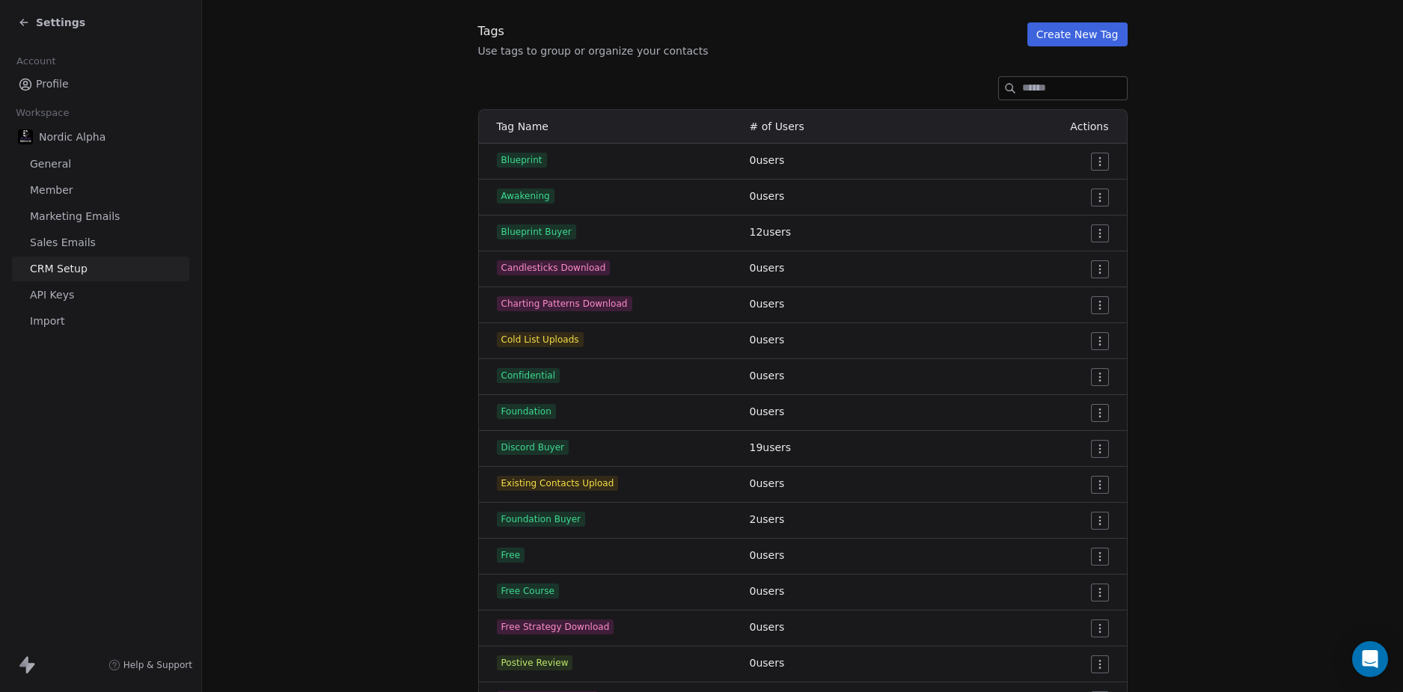
scroll to position [225, 0]
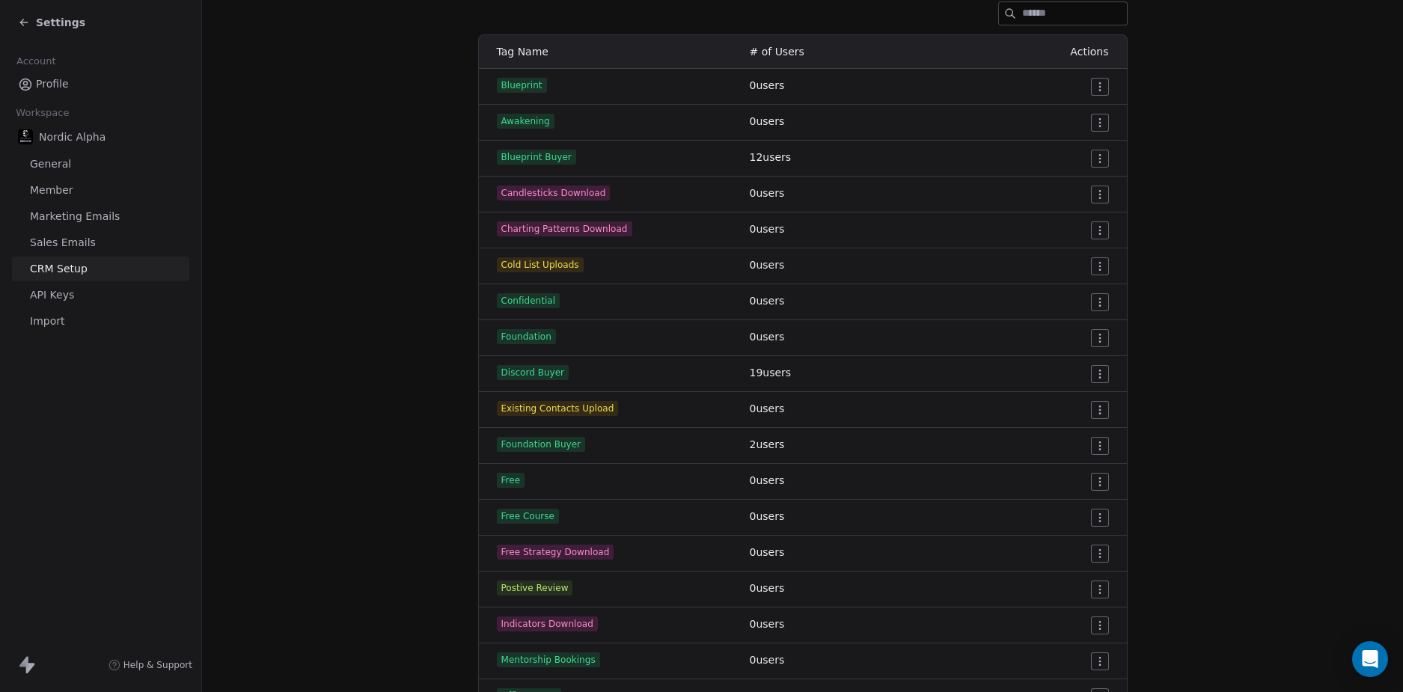
click at [353, 195] on section "CRM Setup Manage people properties and other relevant settings. Contact Propert…" at bounding box center [802, 377] width 1201 height 1204
click at [60, 22] on span "Settings" at bounding box center [60, 22] width 49 height 15
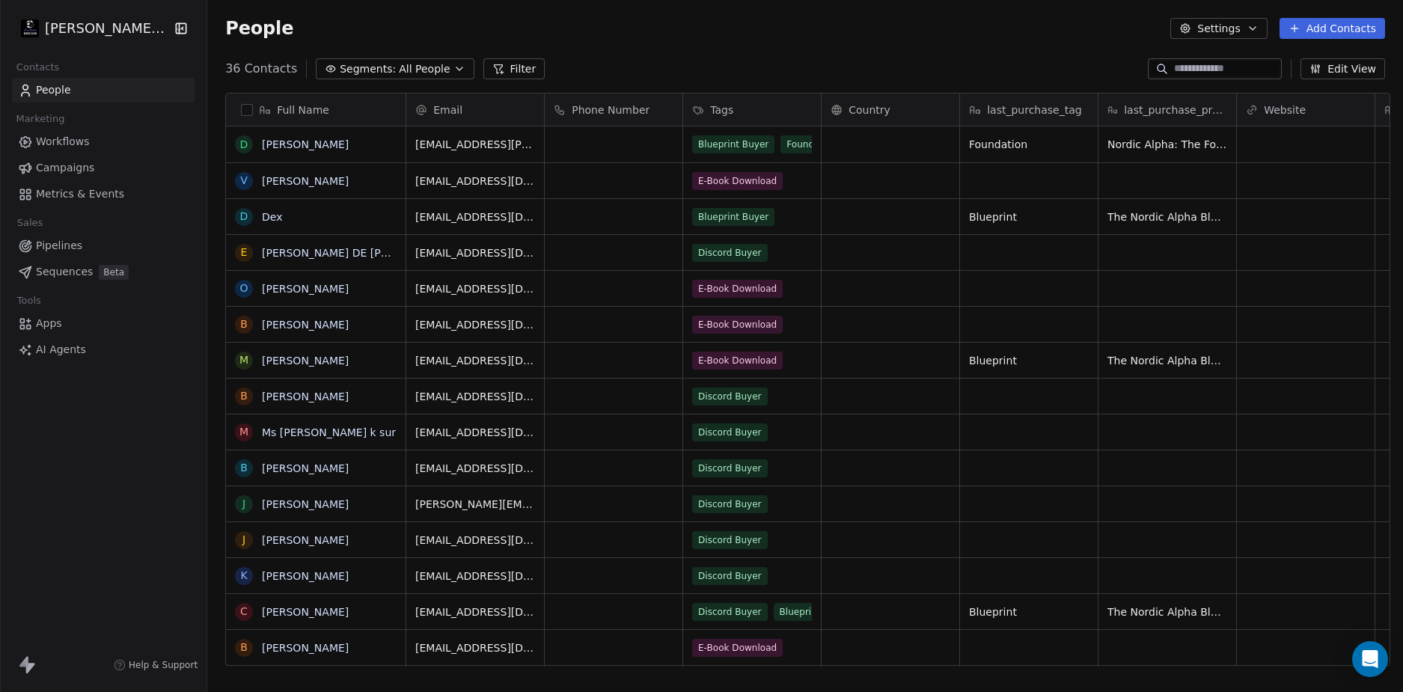
click at [67, 141] on span "Workflows" at bounding box center [63, 142] width 54 height 16
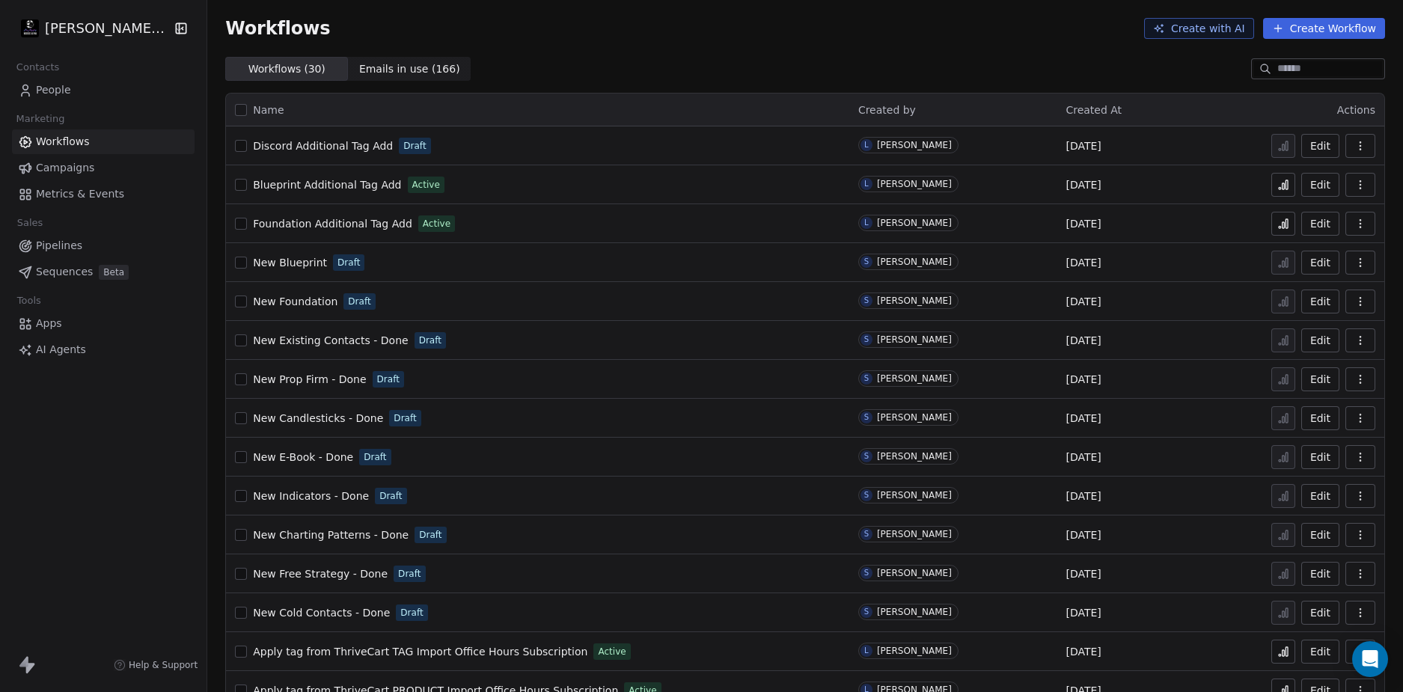
click at [1278, 66] on input at bounding box center [1330, 68] width 105 height 15
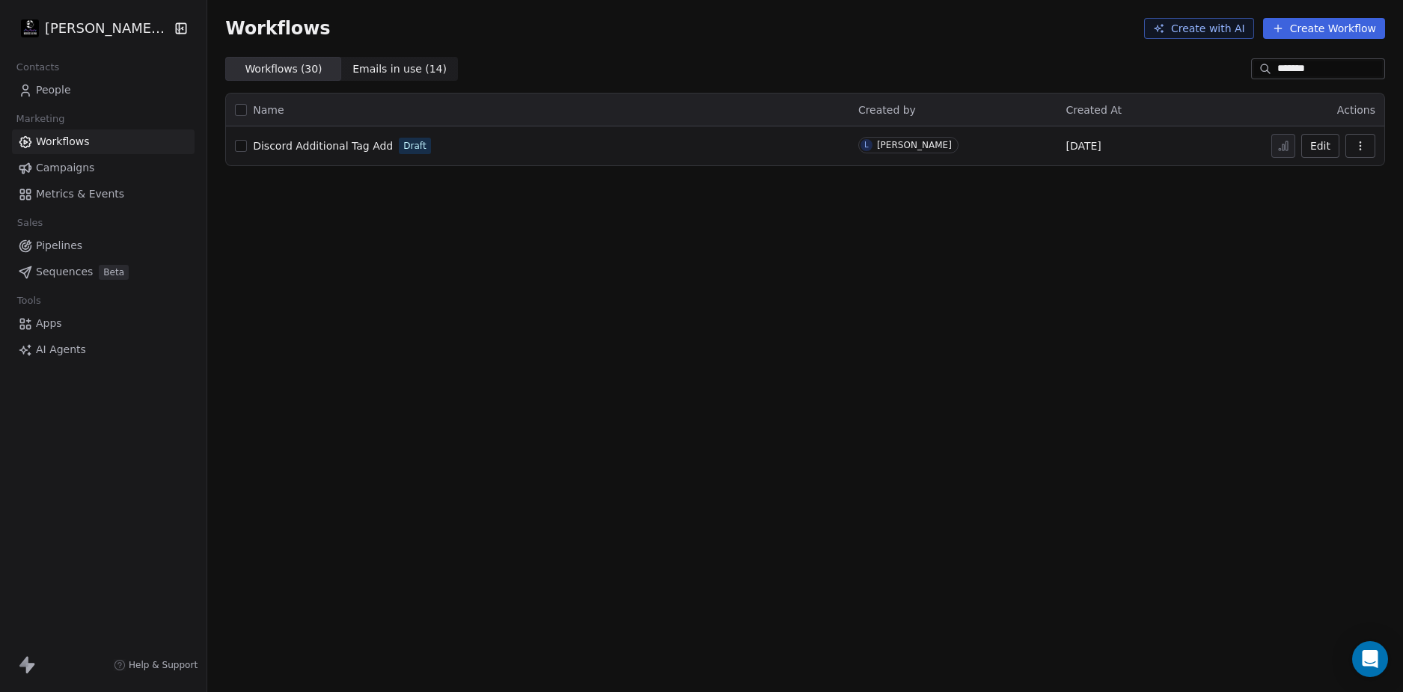
type input "*******"
click at [878, 76] on div "Workflows ( 30 ) Workflows ( 30 ) Emails in use ( 14 ) Emails in use ( 14 ) ***…" at bounding box center [805, 69] width 1196 height 24
click at [885, 66] on div "Workflows ( 30 ) Workflows ( 30 ) Emails in use ( 14 ) Emails in use ( 14 ) ***…" at bounding box center [805, 69] width 1196 height 24
click at [473, 261] on div "Workflows Create with AI Create Workflow Workflows ( 30 ) Workflows ( 30 ) Emai…" at bounding box center [805, 346] width 1196 height 692
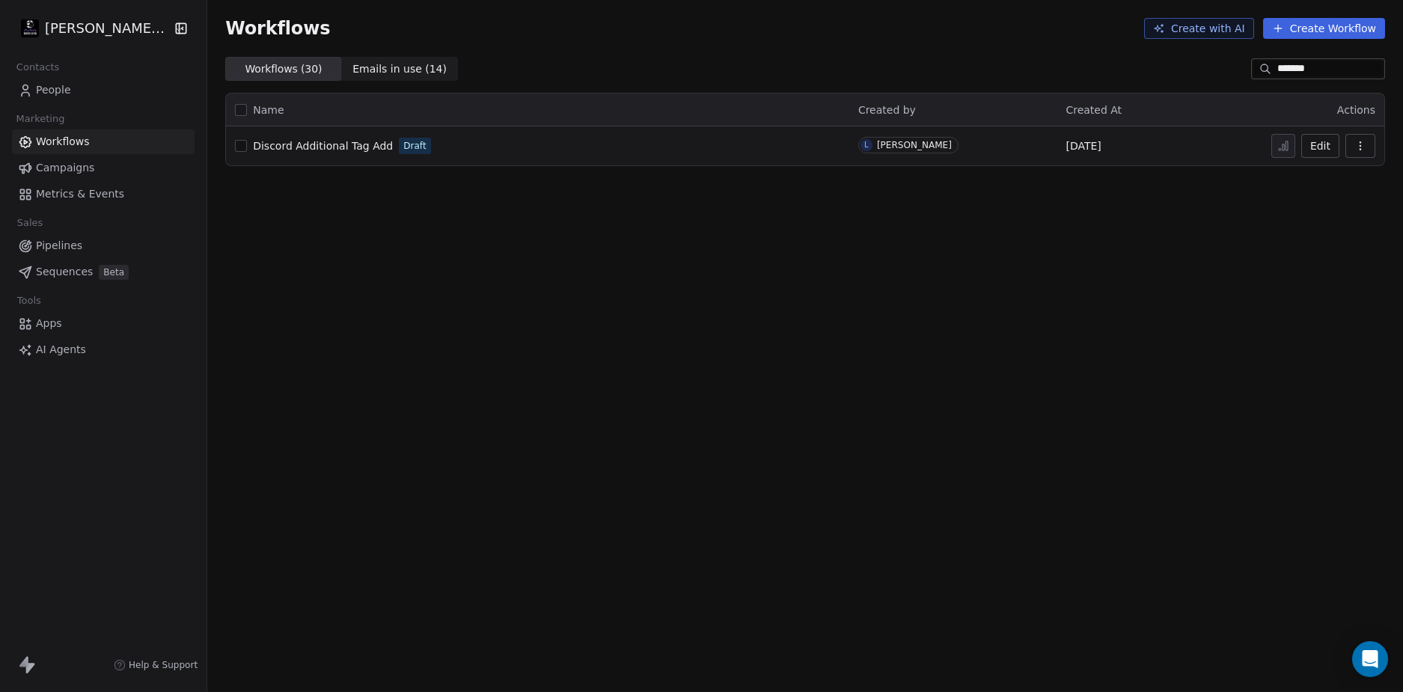
click at [113, 138] on link "Workflows" at bounding box center [103, 141] width 183 height 25
click at [64, 142] on span "Workflows" at bounding box center [63, 142] width 54 height 16
drag, startPoint x: 1329, startPoint y: 65, endPoint x: 1130, endPoint y: 69, distance: 198.4
click at [1127, 68] on div "Workflows ( 30 ) Workflows ( 30 ) Emails in use ( 166 ) Emails in use ( 166 ) *…" at bounding box center [805, 69] width 1196 height 24
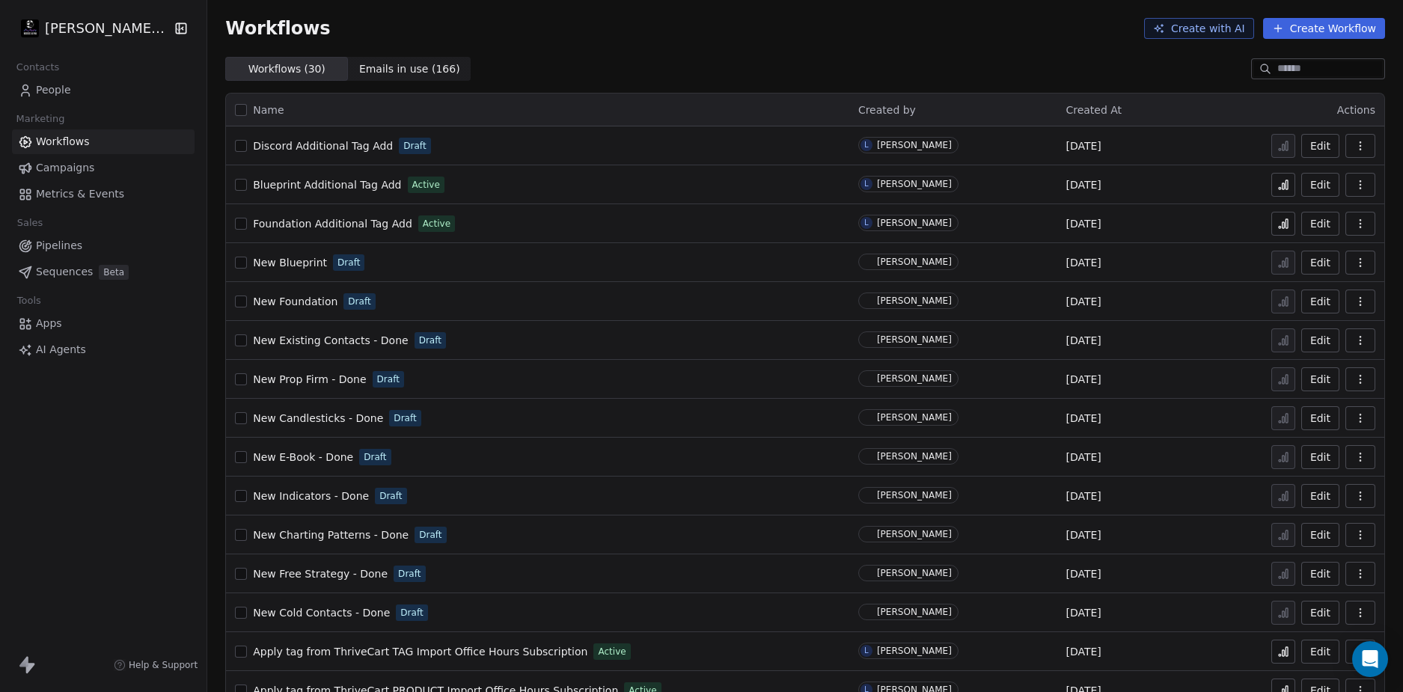
click at [703, 85] on div "Name Created by Created At Actions Discord Additional Tag Add Draft L [PERSON_N…" at bounding box center [805, 694] width 1196 height 1226
click at [96, 26] on html "[PERSON_NAME] LLC Contacts People Marketing Workflows Campaigns Metrics & Event…" at bounding box center [701, 346] width 1403 height 692
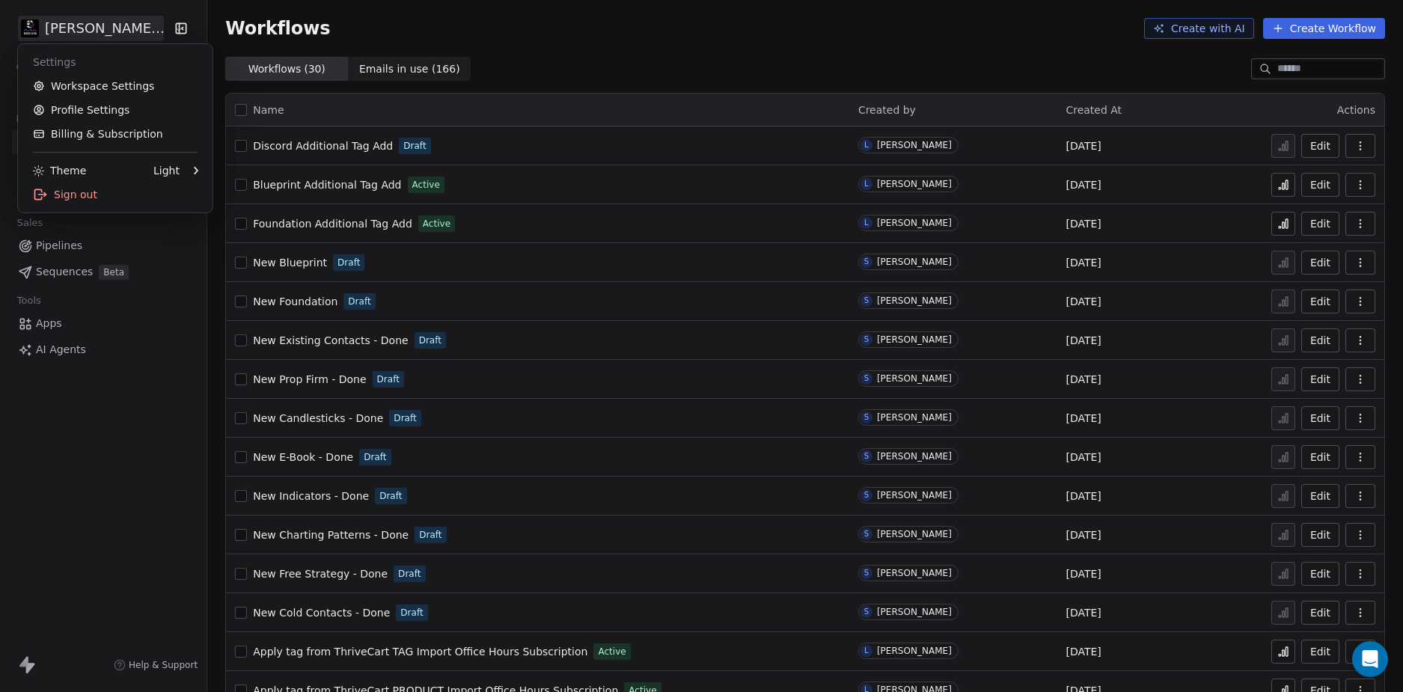
click at [129, 457] on html "[PERSON_NAME] LLC Contacts People Marketing Workflows Campaigns Metrics & Event…" at bounding box center [701, 346] width 1403 height 692
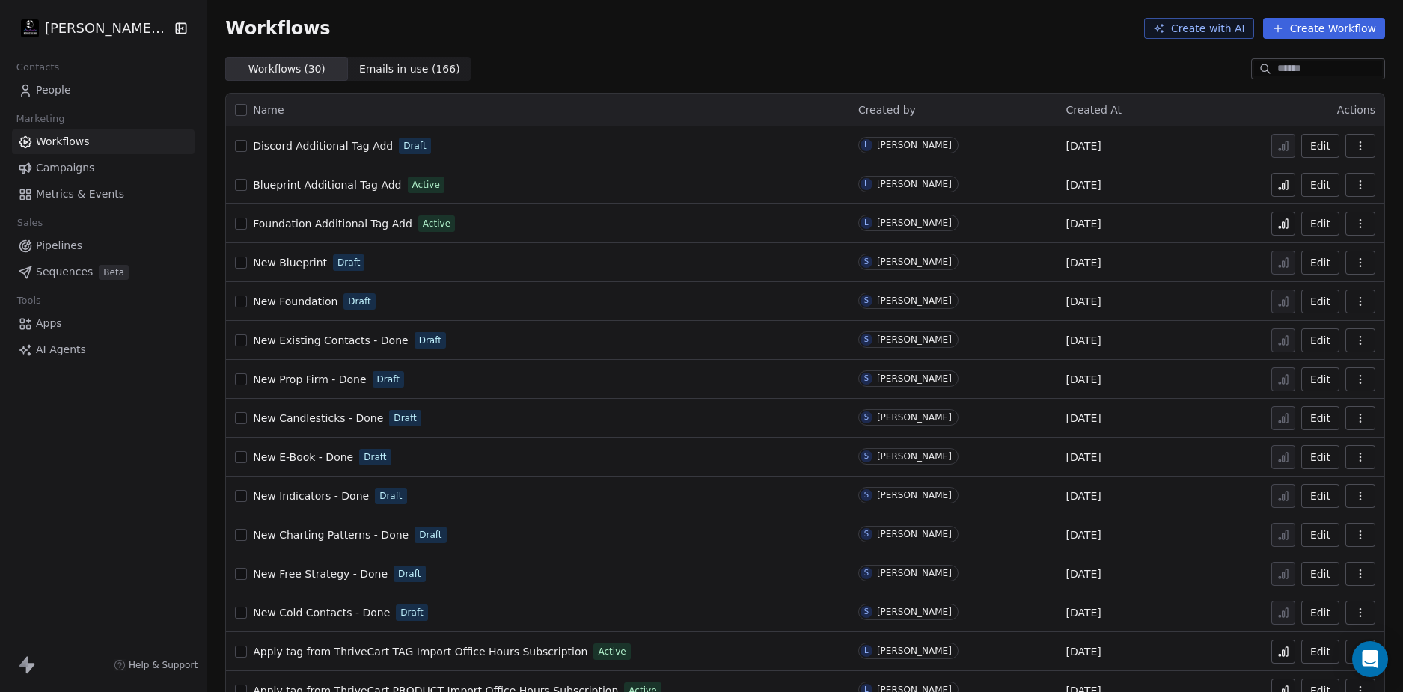
drag, startPoint x: 55, startPoint y: 79, endPoint x: 112, endPoint y: 115, distance: 67.3
click at [55, 80] on link "People" at bounding box center [103, 90] width 183 height 25
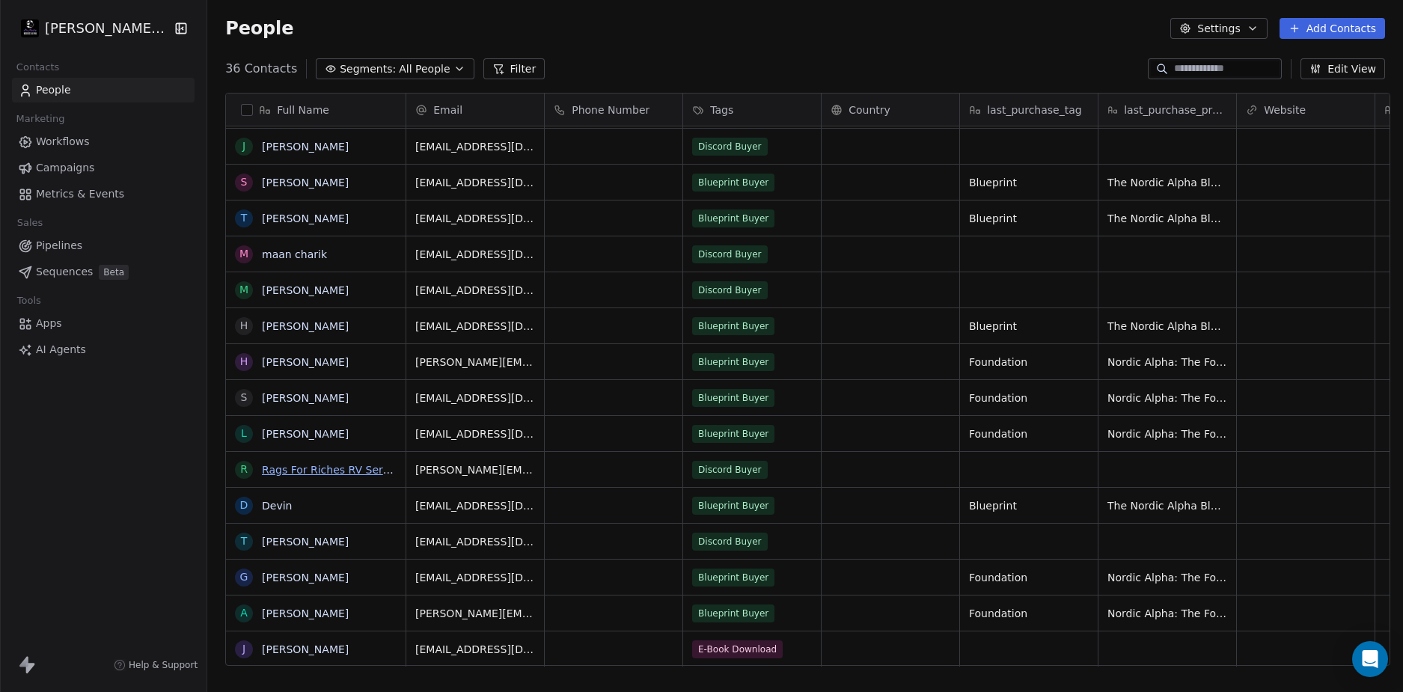
click at [290, 465] on link "Rags For Riches RV Service" at bounding box center [333, 470] width 142 height 12
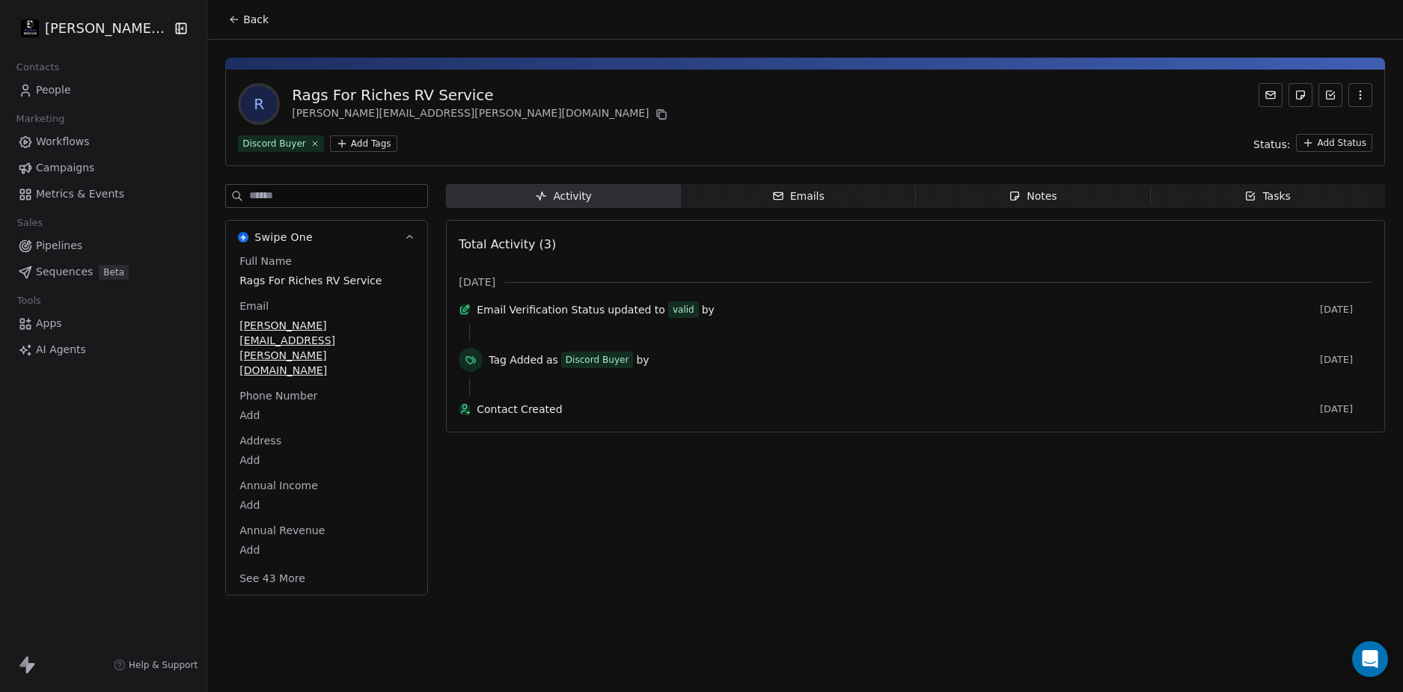
click at [568, 391] on div at bounding box center [915, 387] width 893 height 18
click at [621, 390] on div at bounding box center [915, 387] width 893 height 18
click at [600, 387] on div at bounding box center [915, 387] width 893 height 18
click at [610, 392] on div at bounding box center [915, 387] width 893 height 18
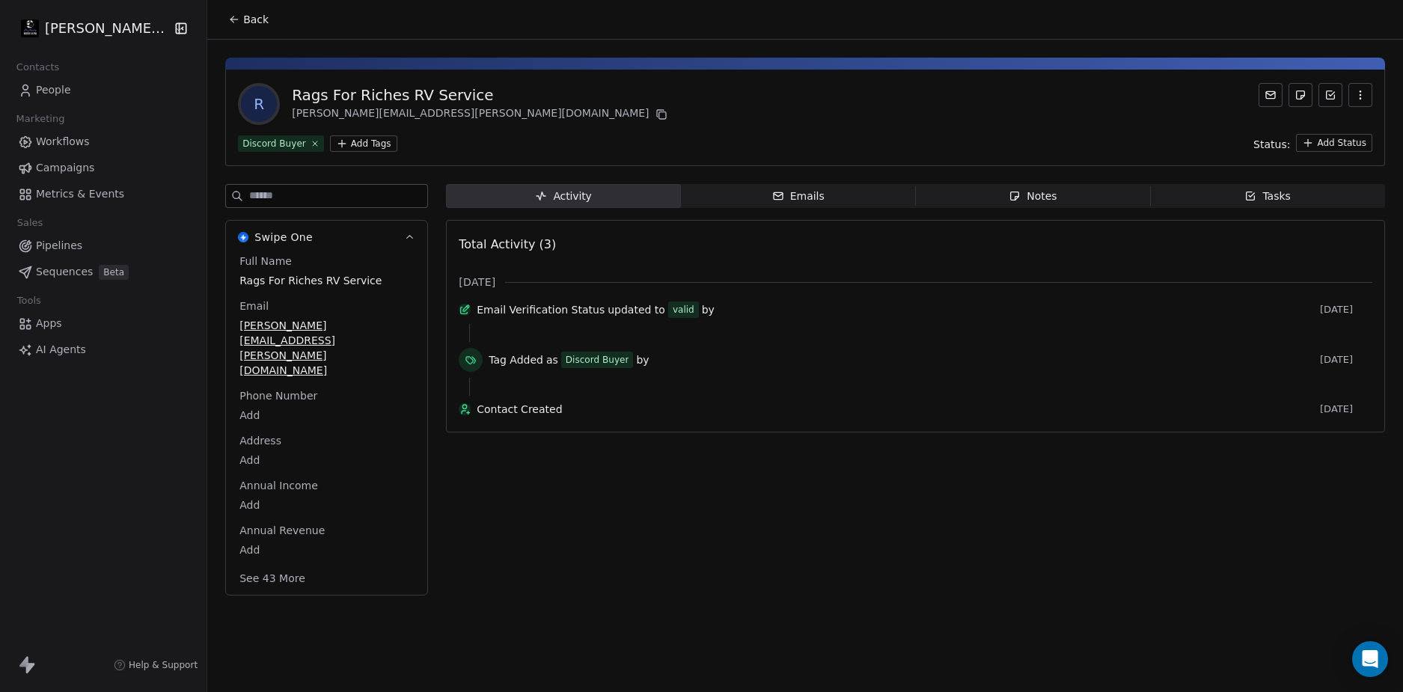
click at [610, 392] on div at bounding box center [915, 387] width 893 height 18
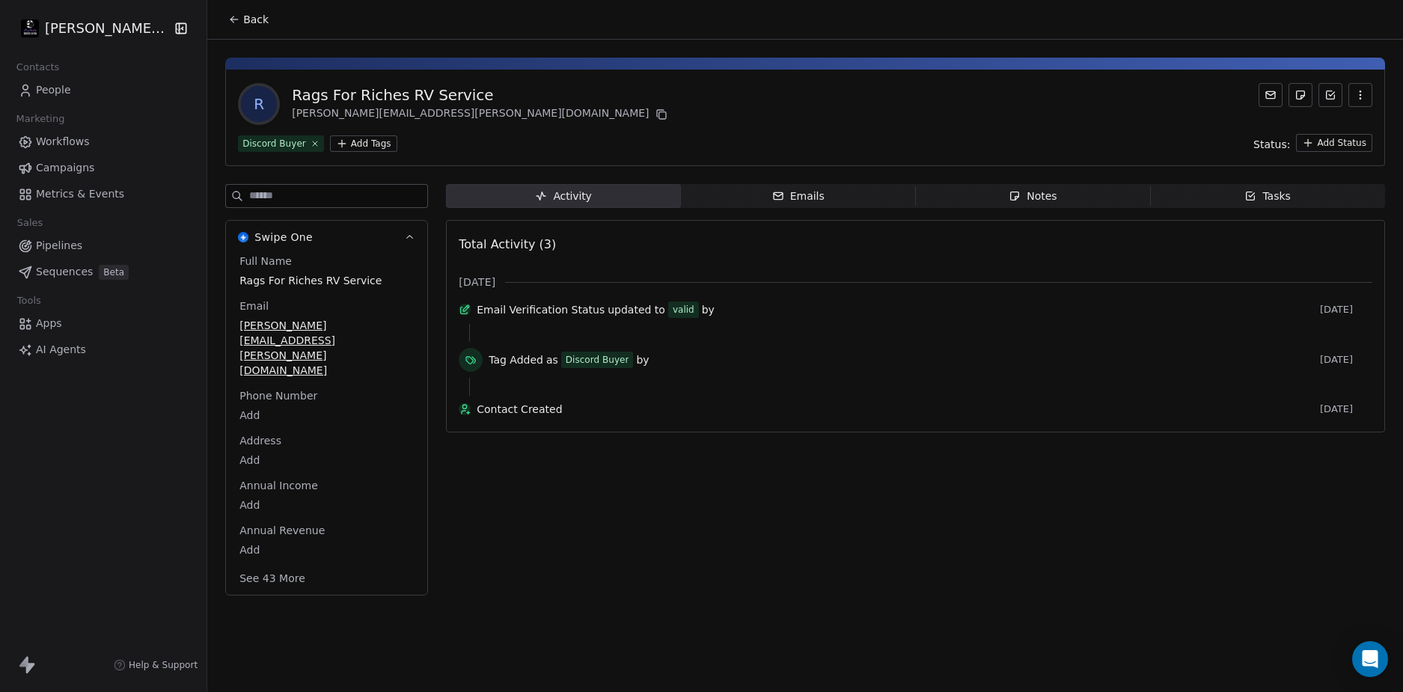
click at [610, 392] on div at bounding box center [915, 387] width 893 height 18
click at [506, 137] on div "Discord Buyer Add Tags Status: Add Status" at bounding box center [805, 143] width 1135 height 18
click at [614, 417] on span "Contact Created" at bounding box center [896, 409] width 838 height 15
click at [630, 417] on span "Contact Created" at bounding box center [896, 409] width 838 height 15
click at [82, 90] on link "People" at bounding box center [103, 90] width 183 height 25
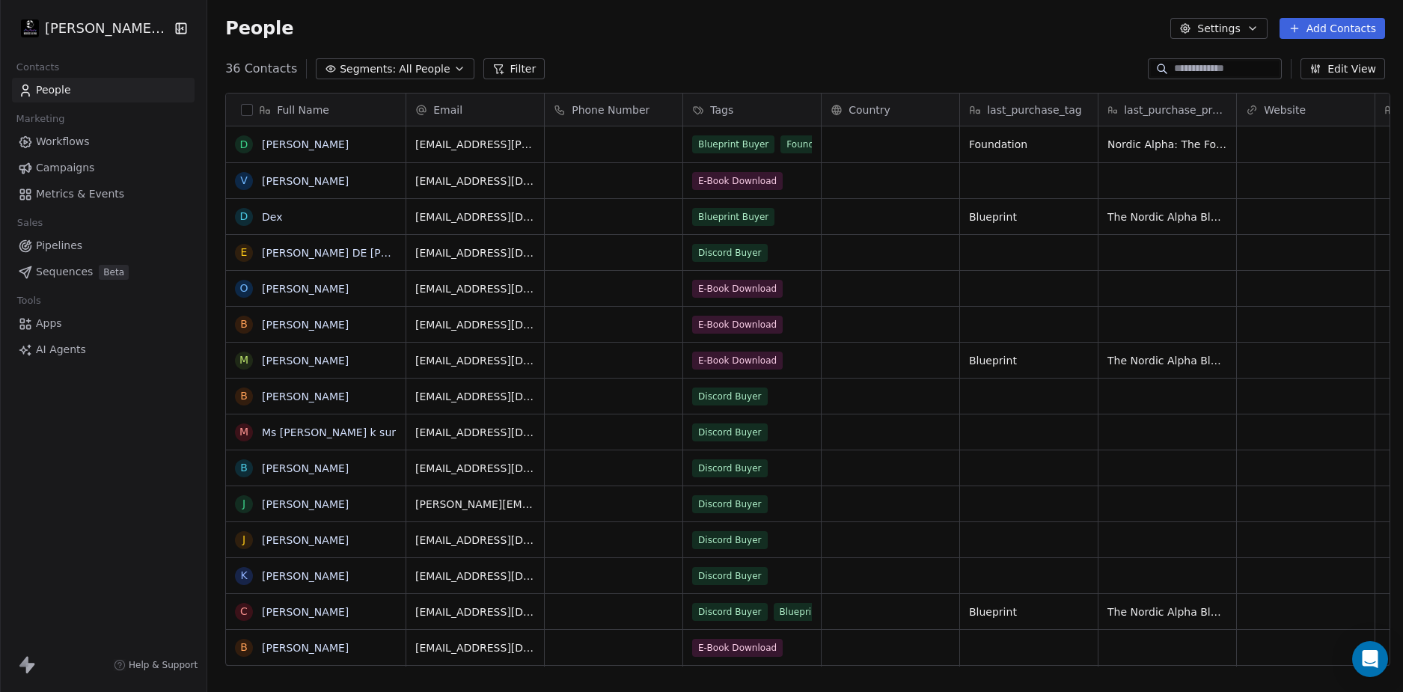
scroll to position [598, 1190]
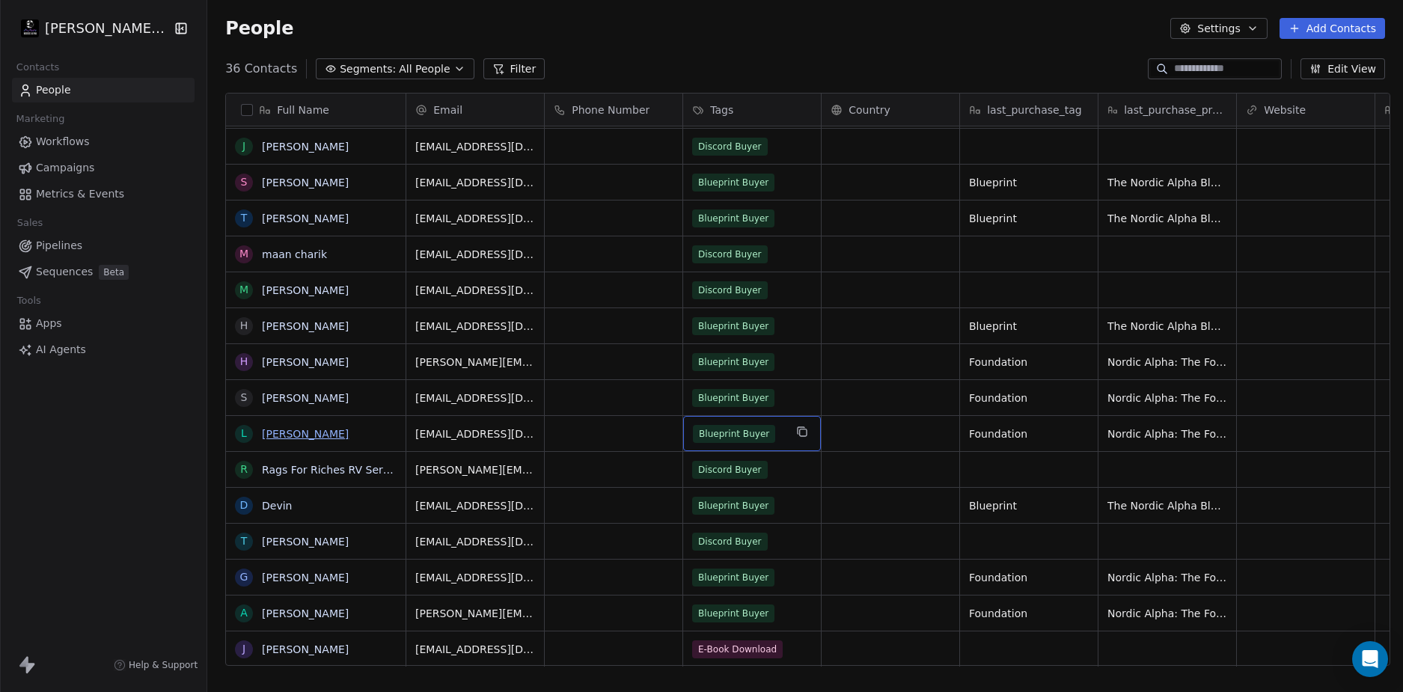
click at [285, 437] on link "[PERSON_NAME]" at bounding box center [305, 434] width 87 height 12
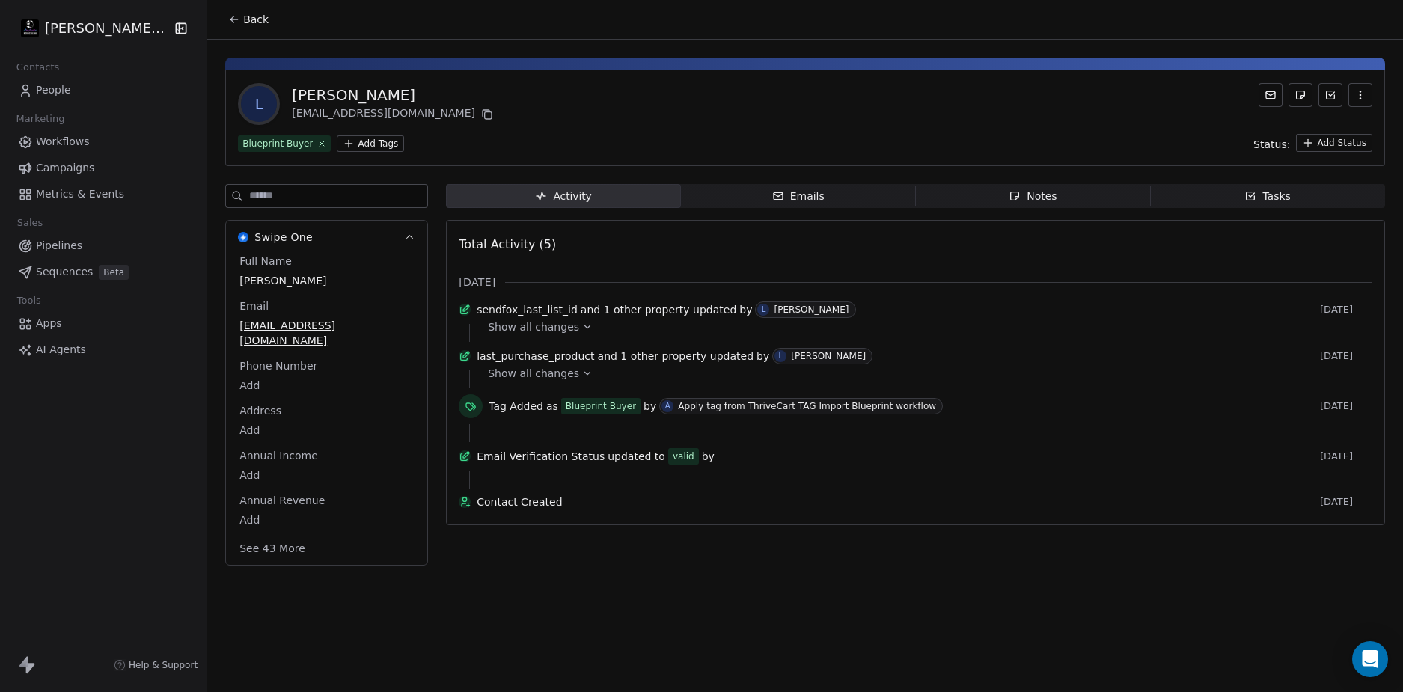
click at [561, 381] on span "Show all changes" at bounding box center [533, 373] width 91 height 15
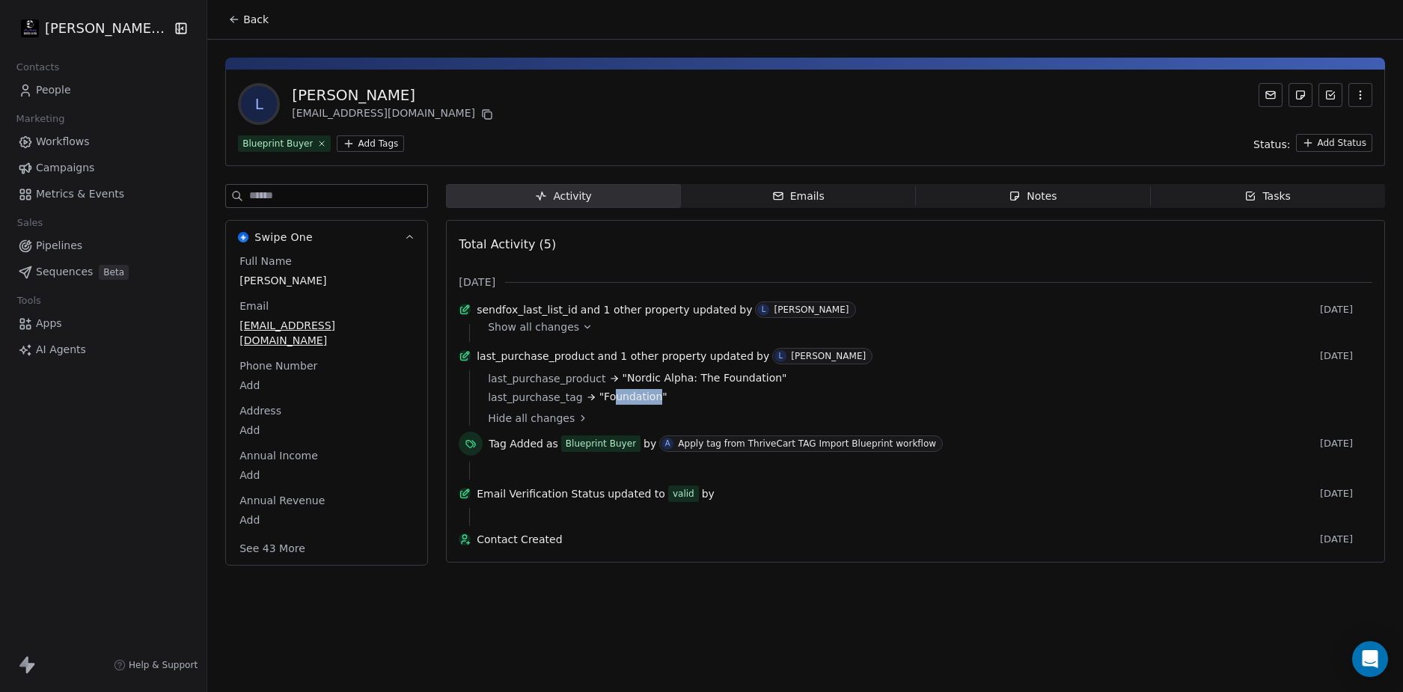
drag, startPoint x: 644, startPoint y: 412, endPoint x: 603, endPoint y: 413, distance: 41.2
click at [600, 405] on span ""Foundation"" at bounding box center [634, 397] width 68 height 16
click at [704, 405] on div "last_purchase_tag "Foundation"" at bounding box center [925, 397] width 874 height 16
click at [68, 89] on span "People" at bounding box center [53, 90] width 35 height 16
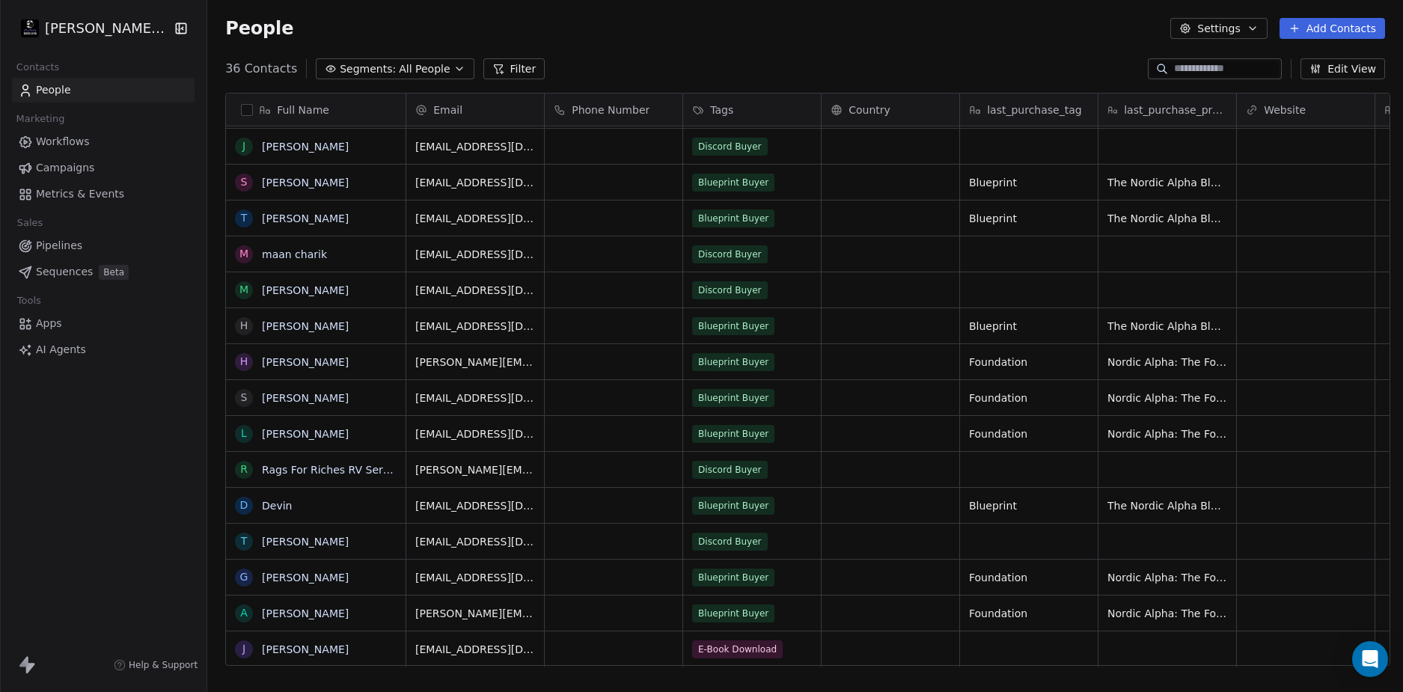
scroll to position [379, 0]
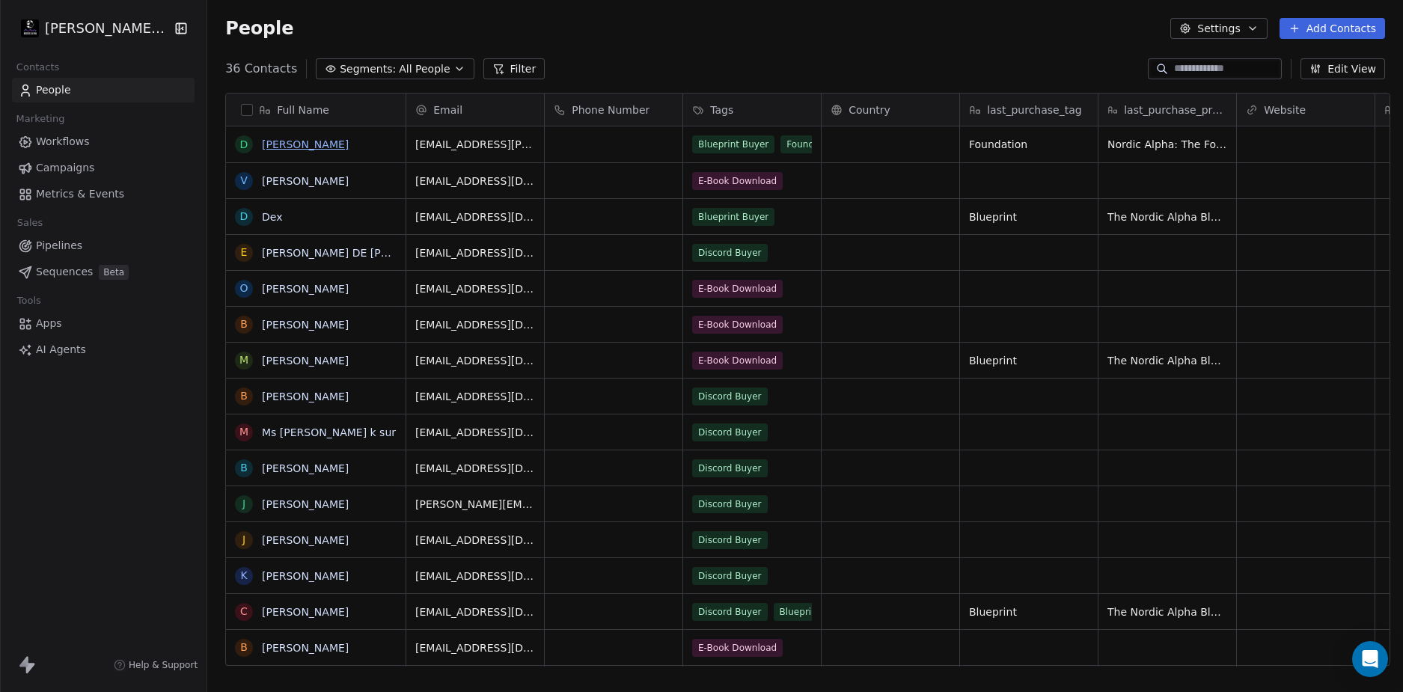
click at [282, 144] on link "[PERSON_NAME]" at bounding box center [305, 144] width 87 height 12
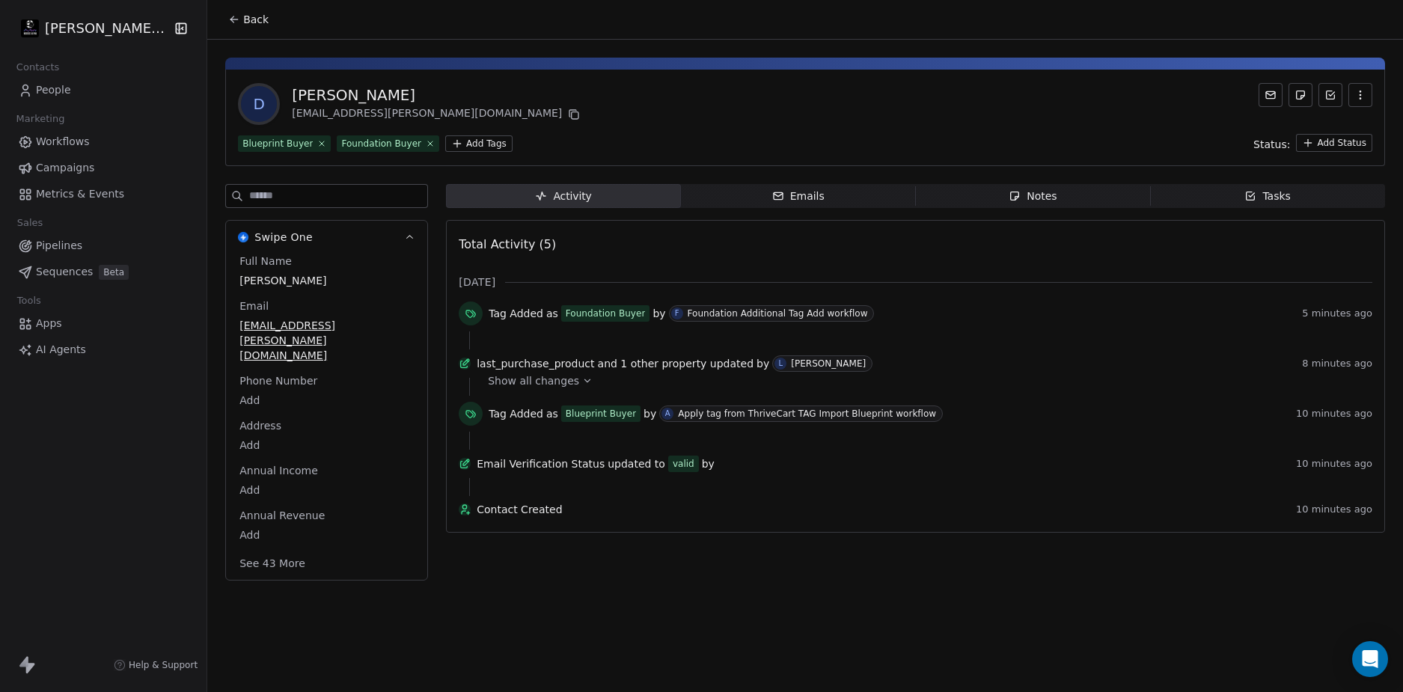
click at [582, 386] on icon at bounding box center [587, 381] width 10 height 10
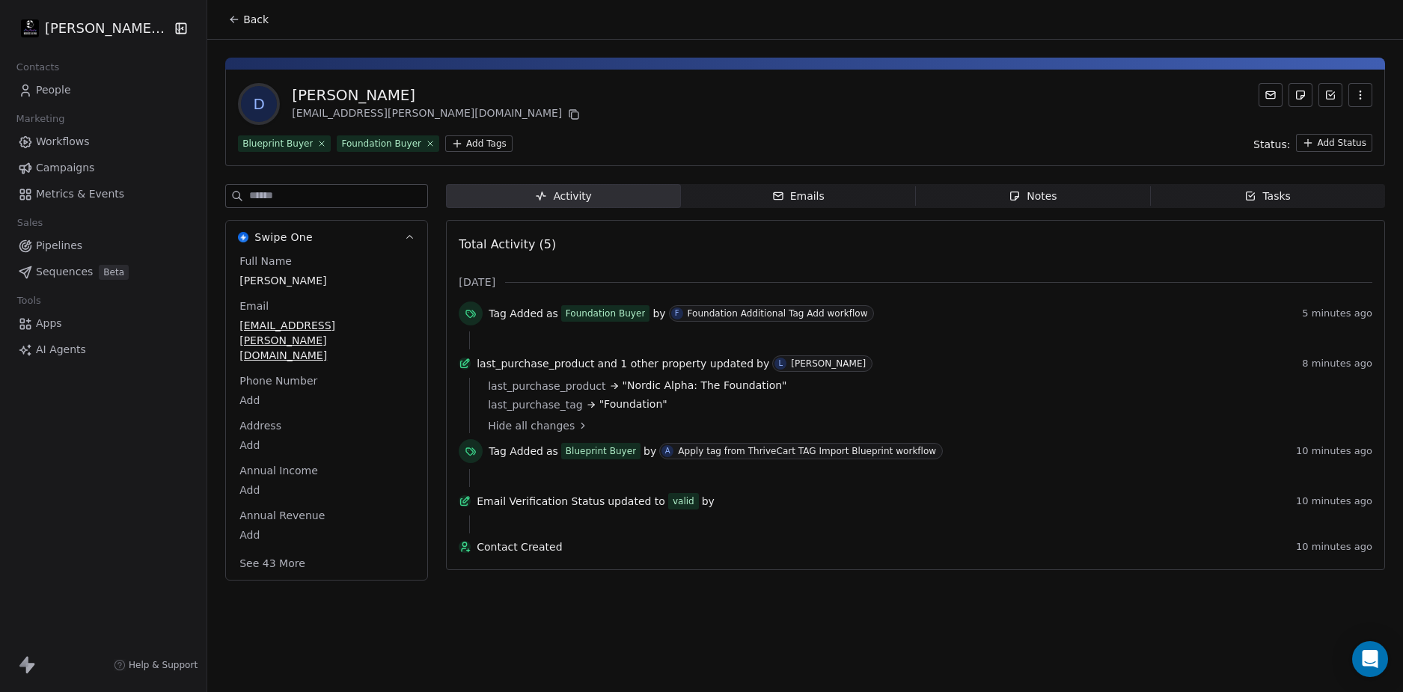
click at [680, 553] on div "Tag Added as Foundation Buyer by F Foundation Additional Tag Add workflow 5 min…" at bounding box center [916, 431] width 914 height 259
click at [662, 557] on div "Contact Created 10 minutes ago" at bounding box center [916, 550] width 914 height 21
click at [656, 555] on div "Contact Created 10 minutes ago" at bounding box center [916, 550] width 914 height 21
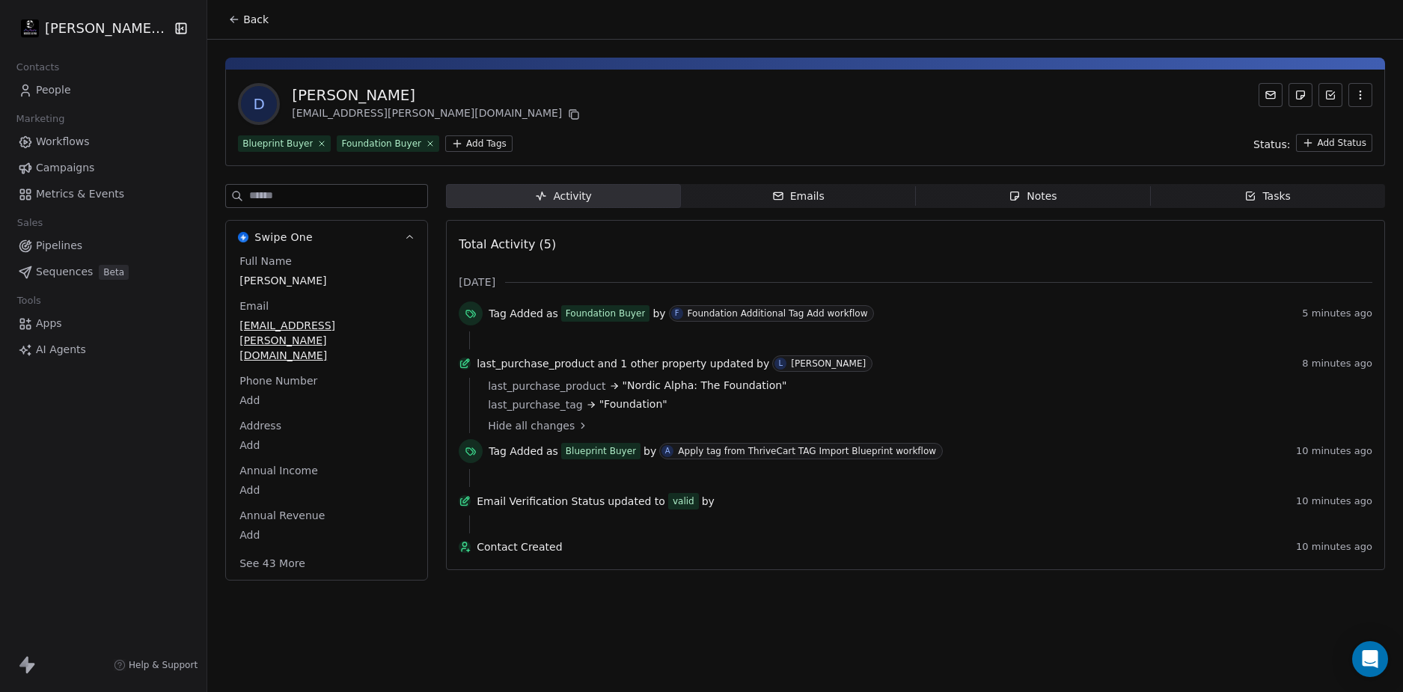
click at [656, 554] on div "Tag Added as Foundation Buyer by F Foundation Additional Tag Add workflow 5 min…" at bounding box center [916, 431] width 914 height 259
drag, startPoint x: 644, startPoint y: 411, endPoint x: 591, endPoint y: 414, distance: 53.2
click at [600, 412] on span ""Foundation"" at bounding box center [634, 405] width 68 height 16
click at [652, 412] on div "last_purchase_tag "Foundation"" at bounding box center [925, 405] width 874 height 16
click at [651, 412] on div "last_purchase_tag "Foundation"" at bounding box center [925, 405] width 874 height 16
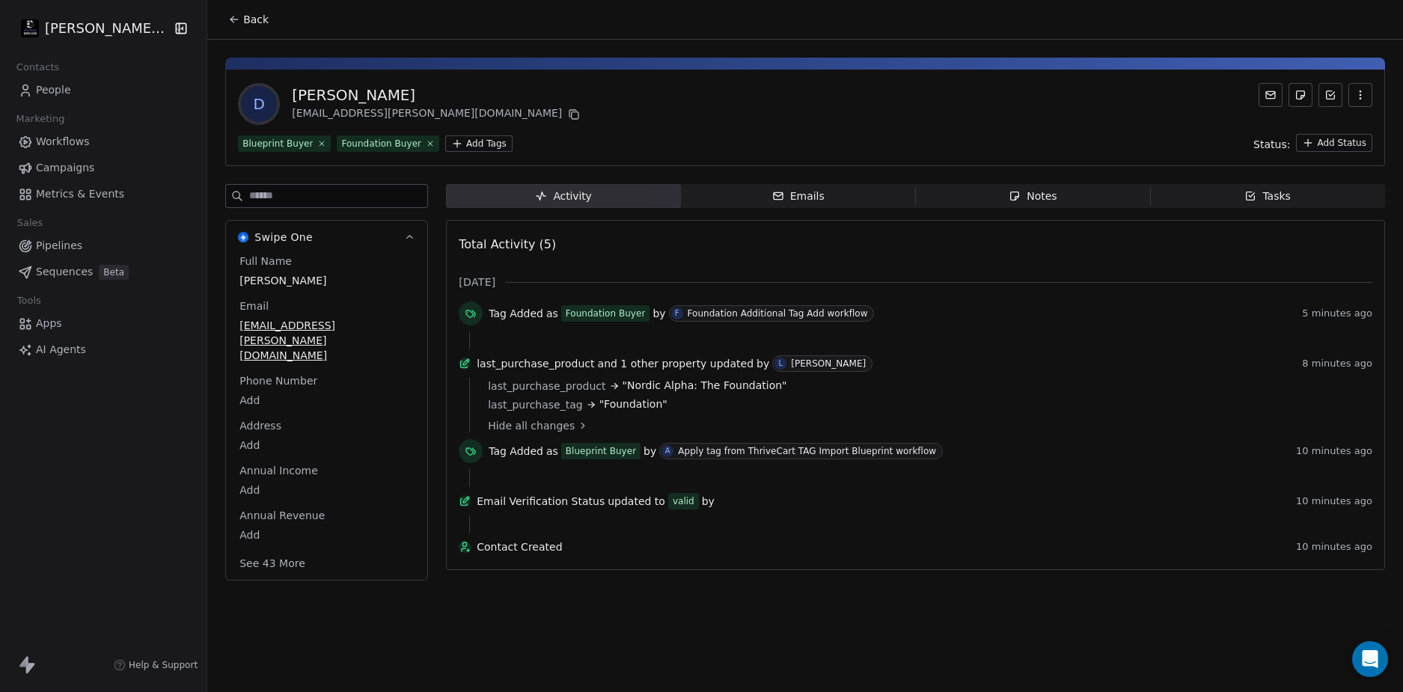
click at [651, 412] on div "last_purchase_tag "Foundation"" at bounding box center [925, 405] width 874 height 16
click at [567, 121] on div "D [PERSON_NAME] [PERSON_NAME][EMAIL_ADDRESS][PERSON_NAME][DOMAIN_NAME]" at bounding box center [805, 104] width 1135 height 42
click at [81, 88] on link "People" at bounding box center [103, 90] width 183 height 25
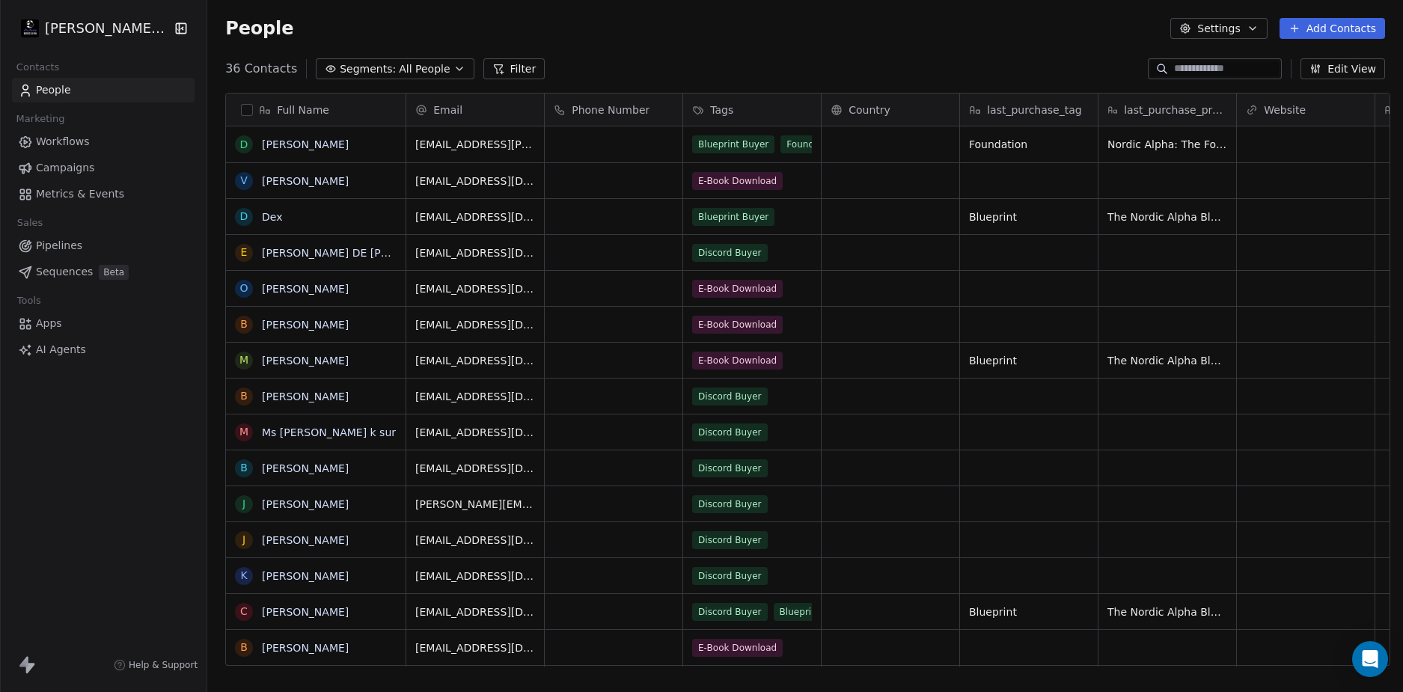
click at [752, 19] on div "People Settings Add Contacts" at bounding box center [805, 28] width 1160 height 21
click at [345, 252] on link "[PERSON_NAME] DE [PERSON_NAME]" at bounding box center [359, 253] width 195 height 12
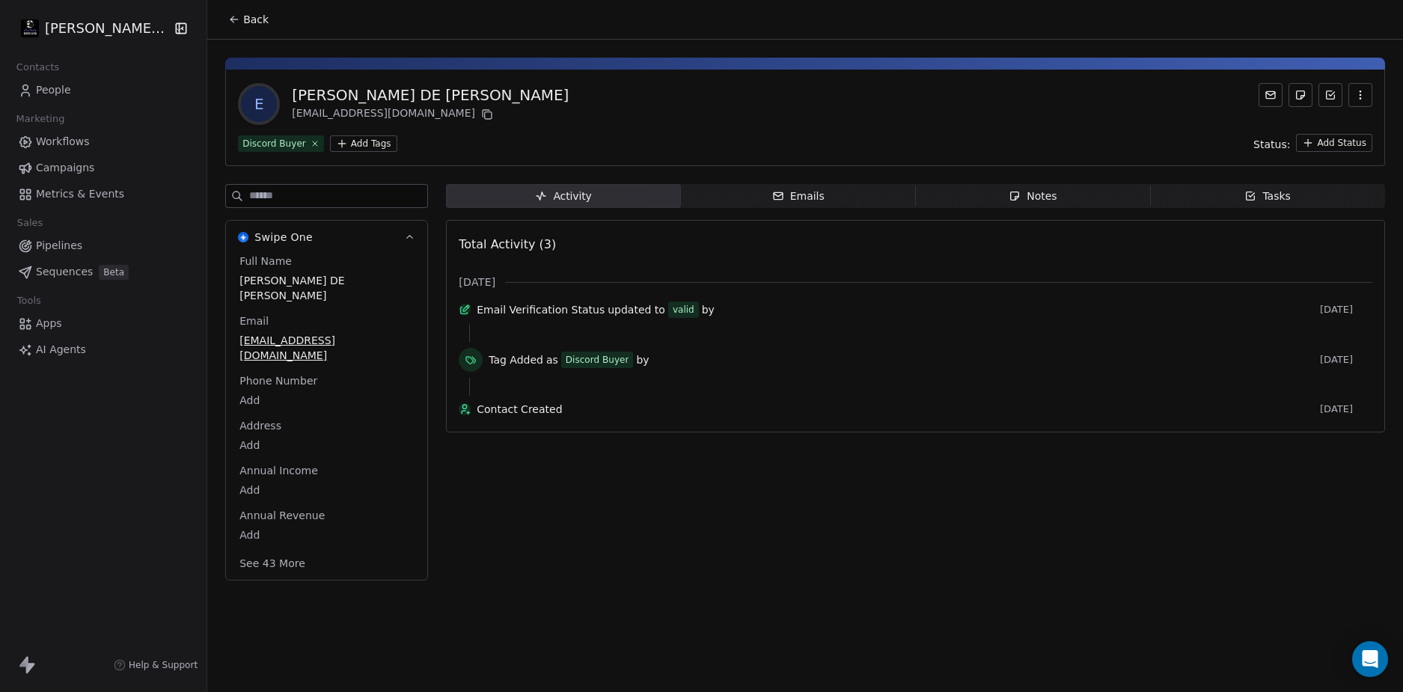
click at [236, 19] on button "Back" at bounding box center [248, 19] width 58 height 27
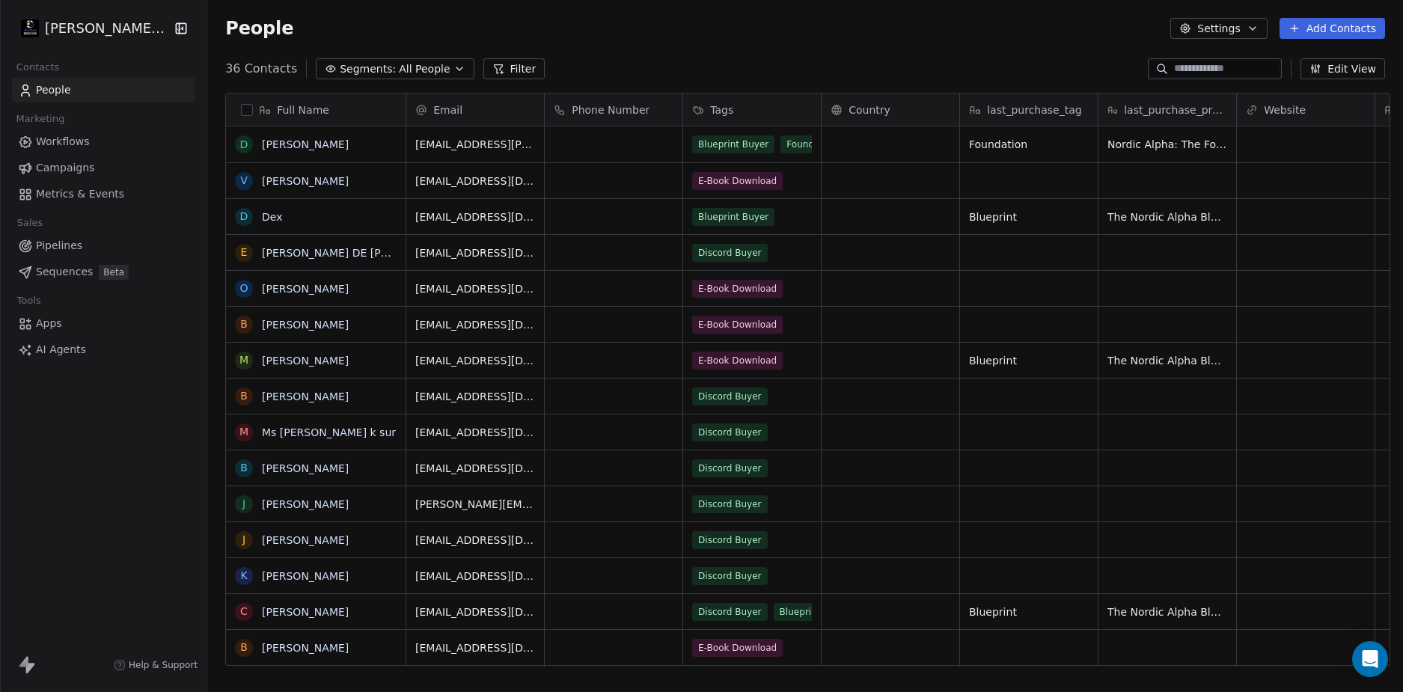
scroll to position [598, 1190]
click at [741, 55] on div "People Settings Add Contacts" at bounding box center [805, 28] width 1196 height 57
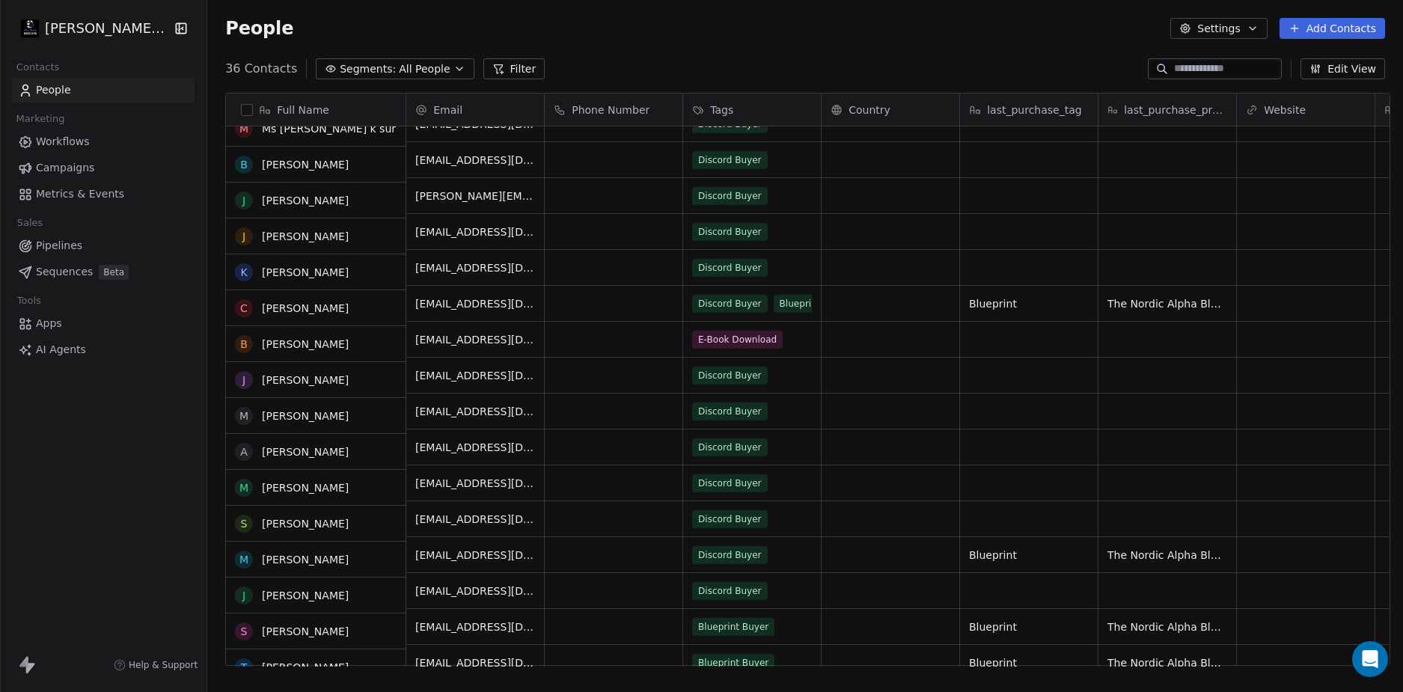
scroll to position [304, 0]
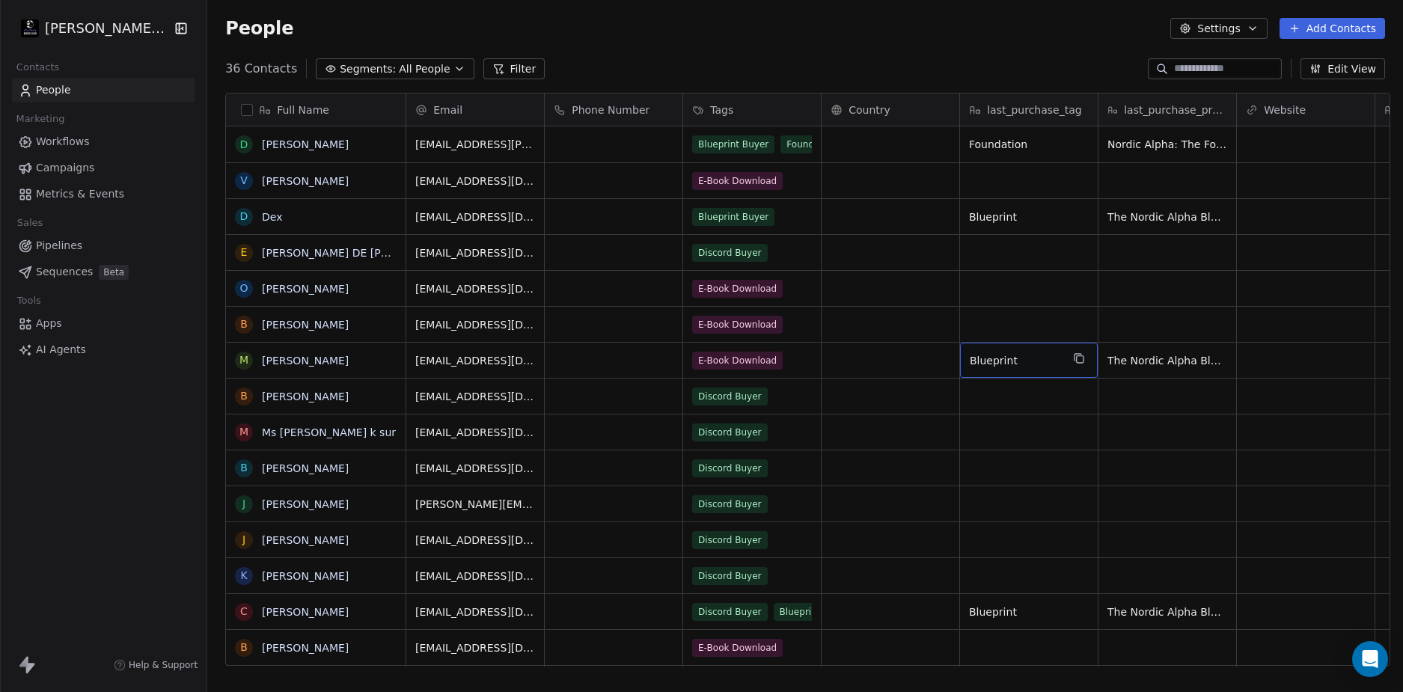
click at [938, 42] on div "People Settings Add Contacts" at bounding box center [805, 28] width 1196 height 57
click at [924, 67] on div "36 Contacts Segments: All People Filter Edit View" at bounding box center [805, 69] width 1196 height 24
click at [837, 49] on div "People Settings Add Contacts" at bounding box center [805, 28] width 1196 height 57
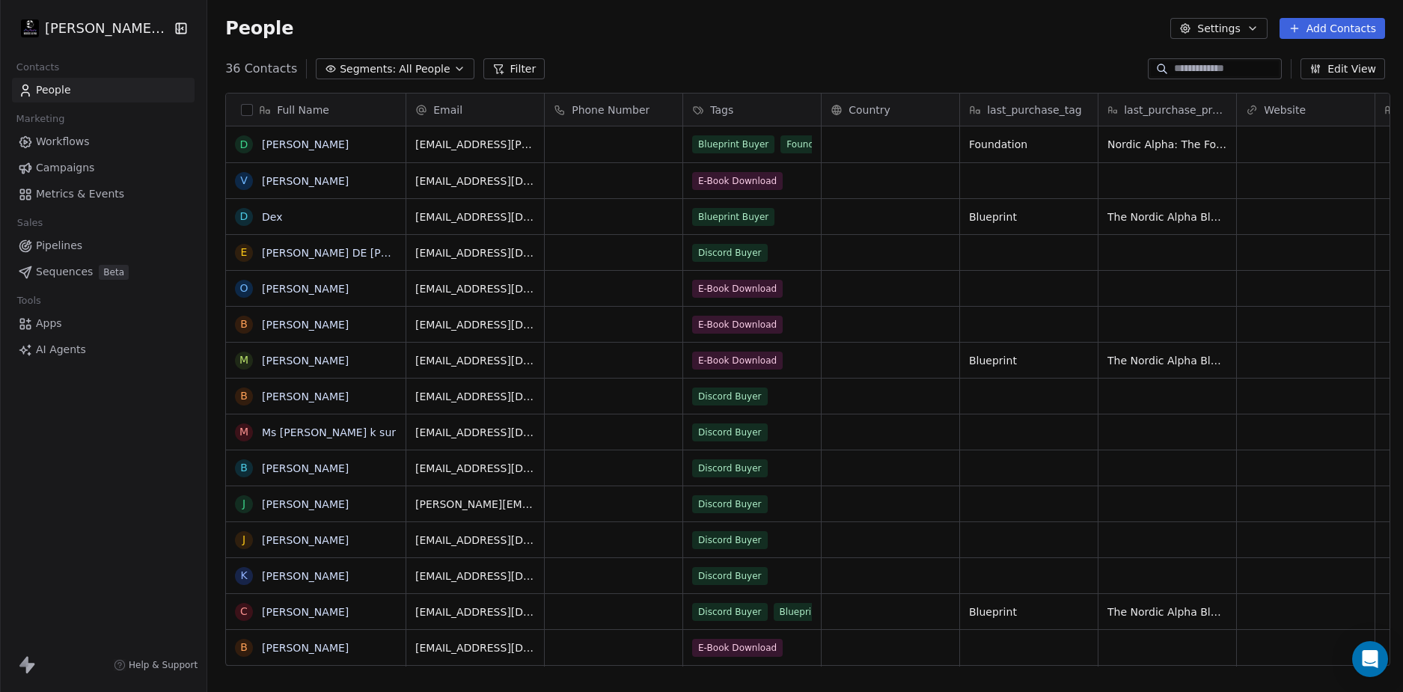
click at [908, 58] on div "36 Contacts Segments: All People Filter Edit View" at bounding box center [805, 69] width 1196 height 24
click at [810, 55] on div "People Settings Add Contacts" at bounding box center [805, 28] width 1196 height 57
click at [807, 56] on div "People Settings Add Contacts" at bounding box center [805, 28] width 1196 height 57
click at [799, 48] on div "People Settings Add Contacts" at bounding box center [805, 28] width 1196 height 57
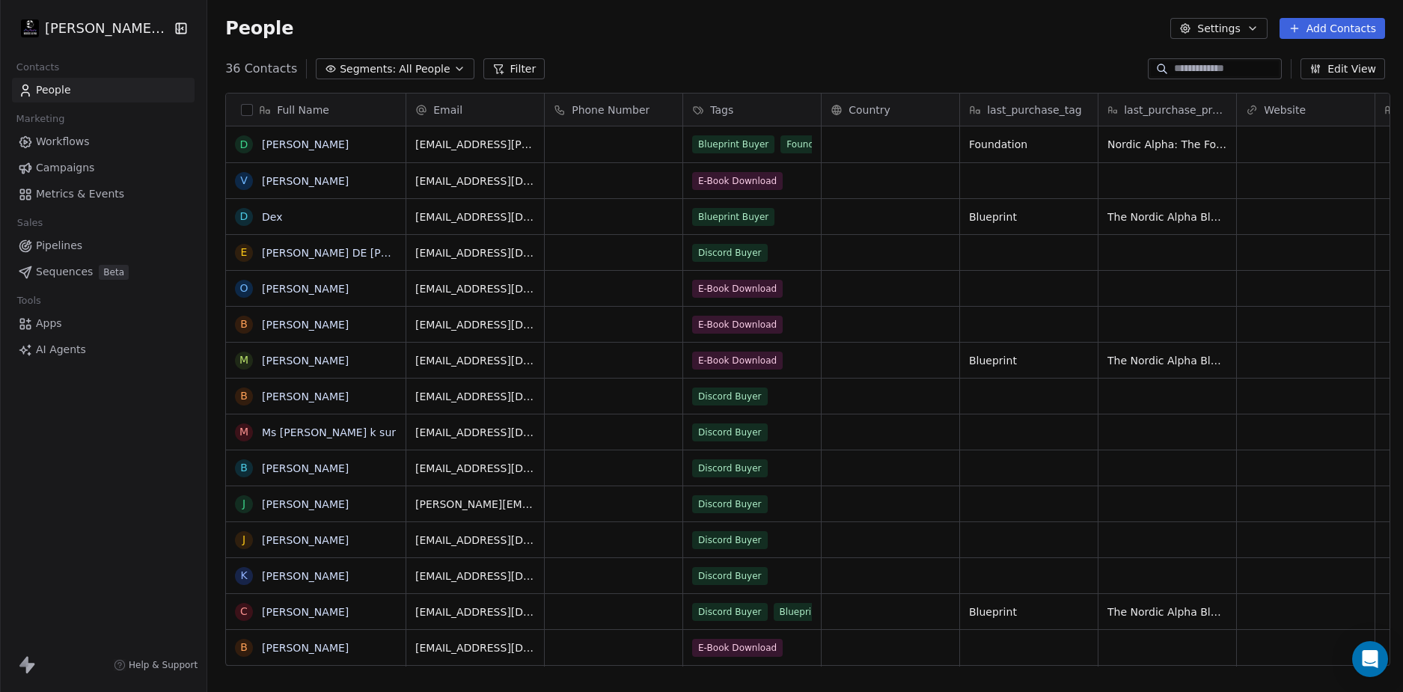
click at [805, 65] on div "36 Contacts Segments: All People Filter Edit View" at bounding box center [805, 69] width 1196 height 24
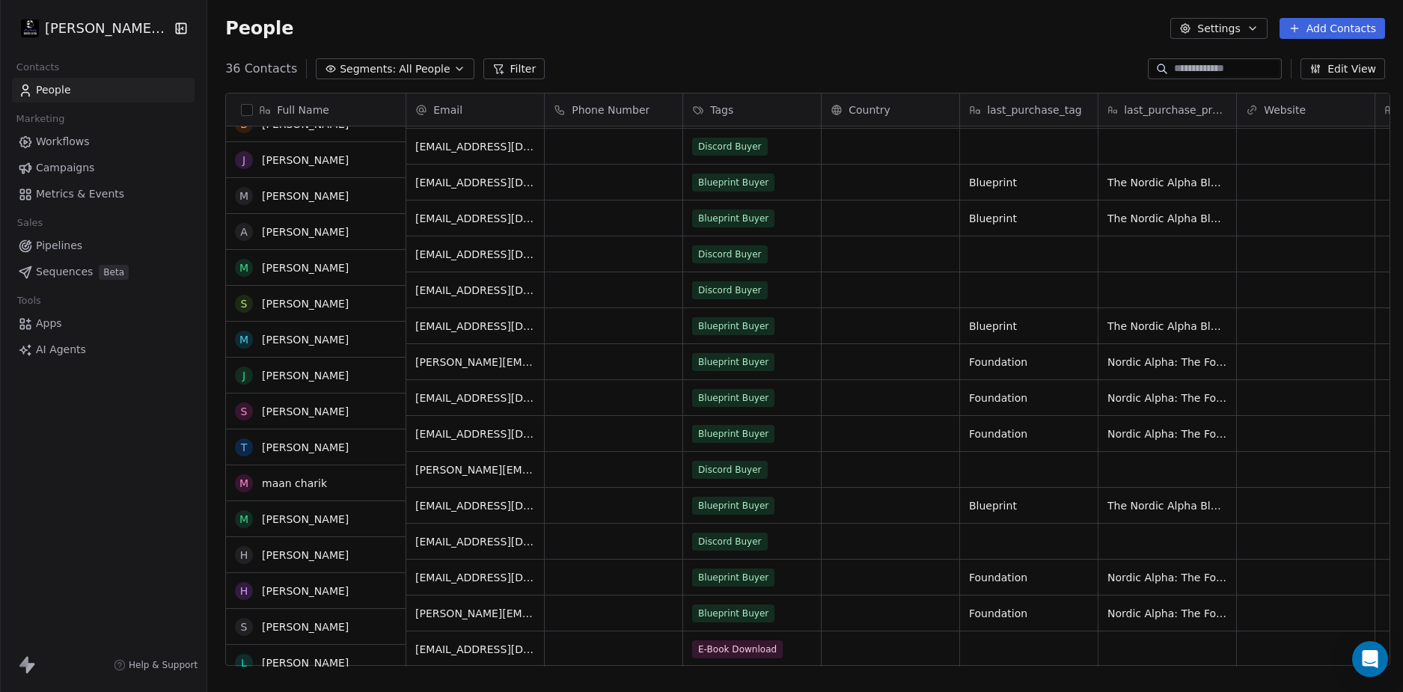
scroll to position [753, 0]
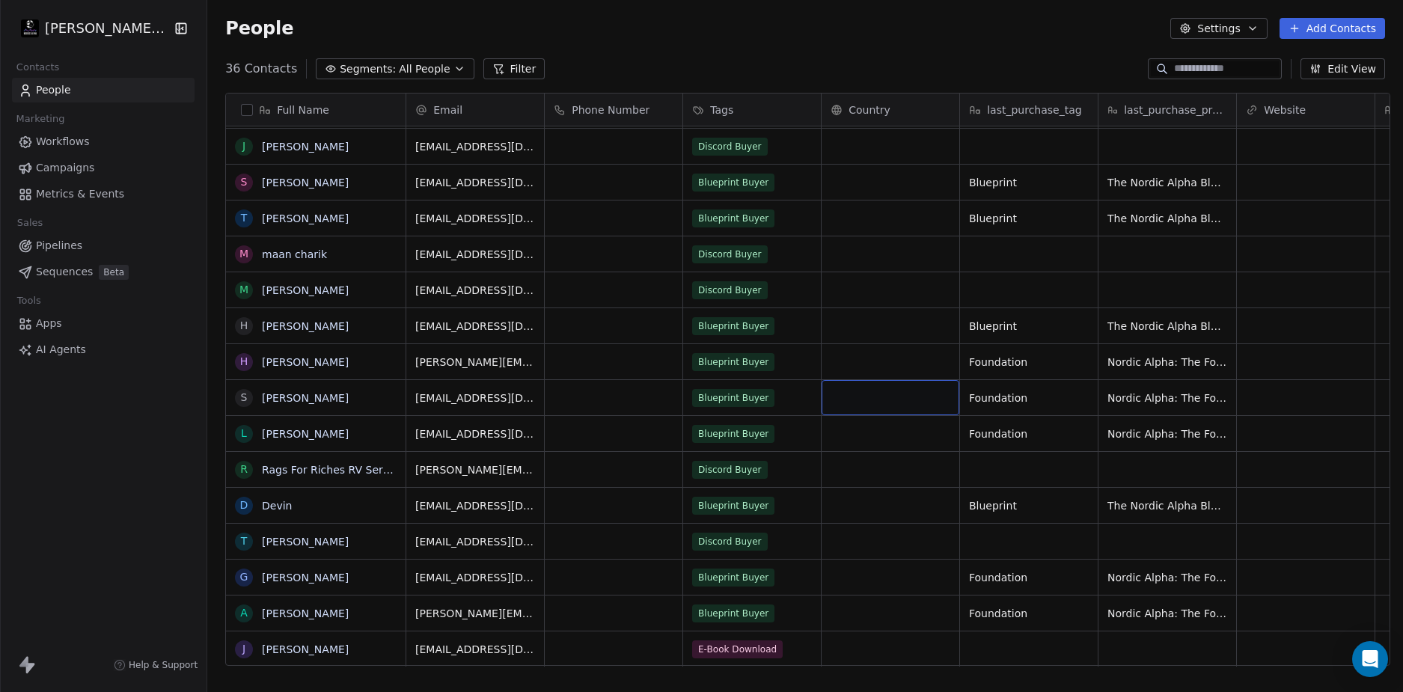
drag, startPoint x: 150, startPoint y: 460, endPoint x: 72, endPoint y: 185, distance: 286.4
click at [150, 460] on div "[PERSON_NAME] LLC Contacts People Marketing Workflows Campaigns Metrics & Event…" at bounding box center [103, 346] width 207 height 692
click at [298, 576] on link "[PERSON_NAME]" at bounding box center [305, 578] width 87 height 12
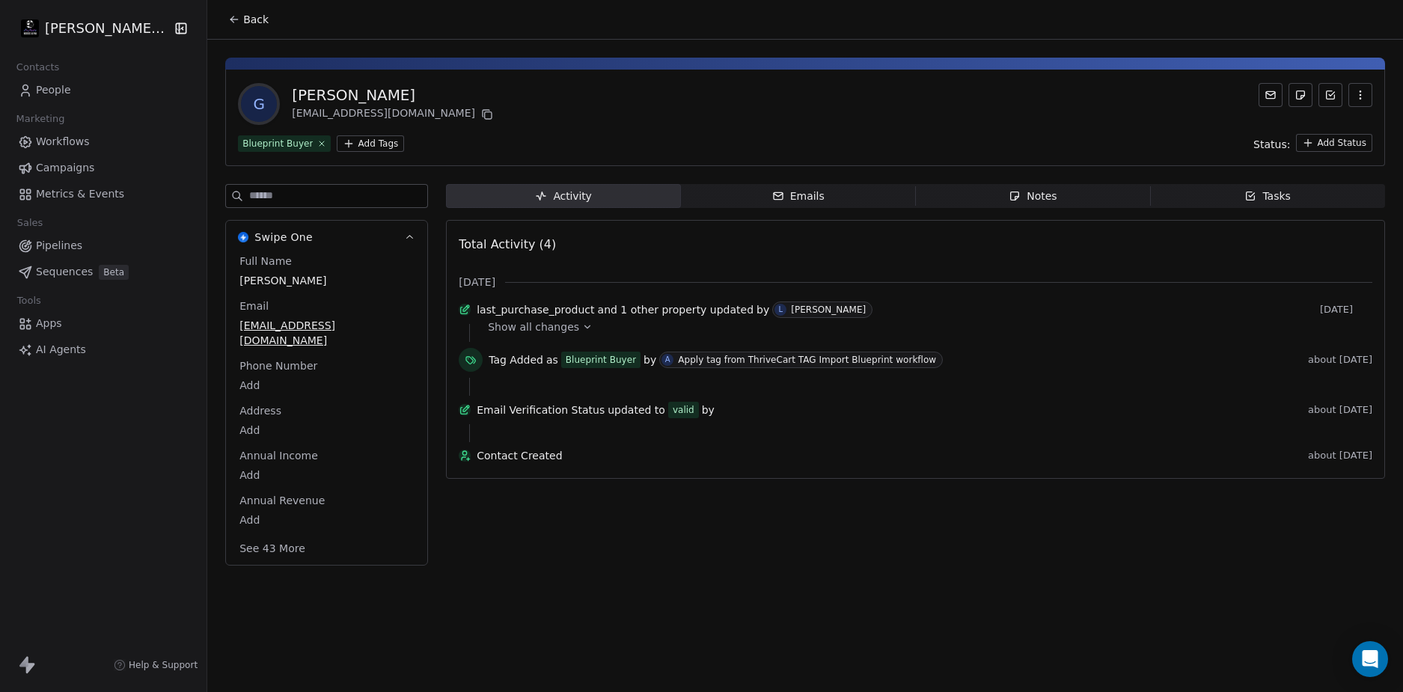
click at [365, 141] on html "[PERSON_NAME] LLC Contacts People Marketing Workflows Campaigns Metrics & Event…" at bounding box center [701, 346] width 1403 height 692
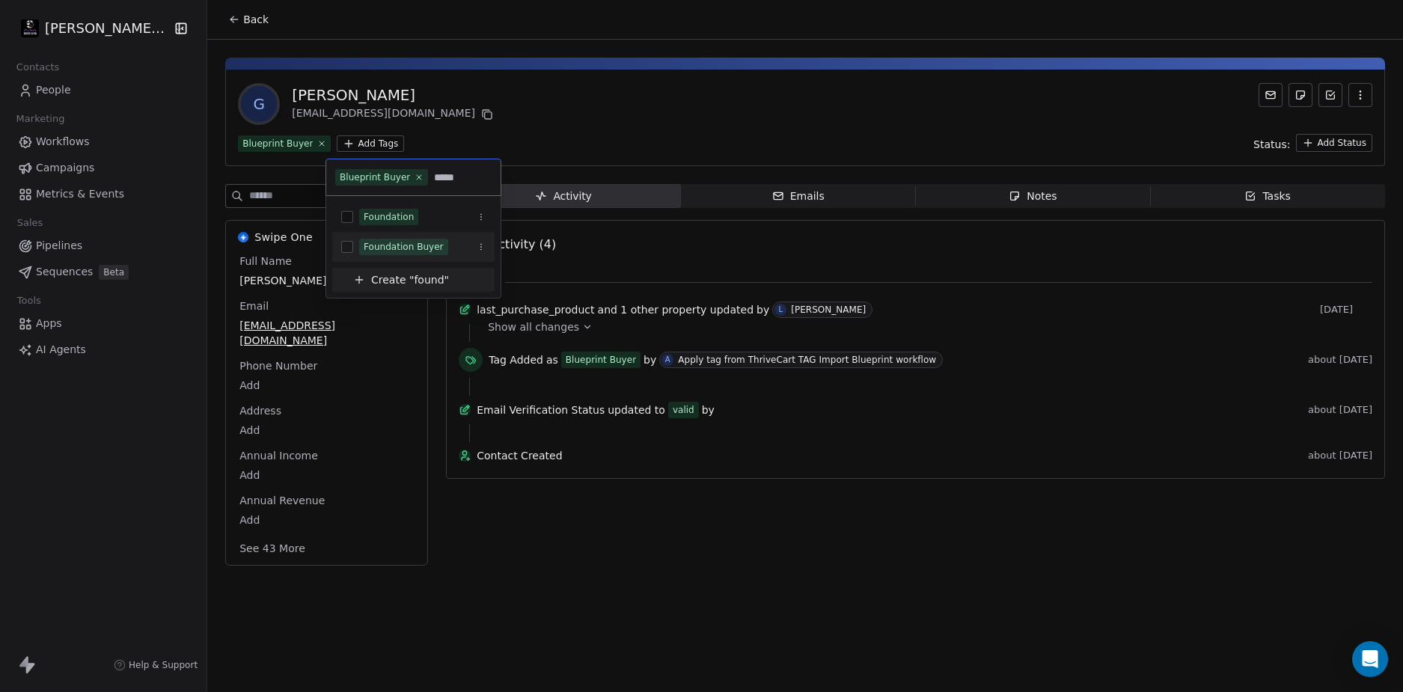
type input "*****"
click at [346, 245] on button "Suggestions" at bounding box center [347, 247] width 12 height 12
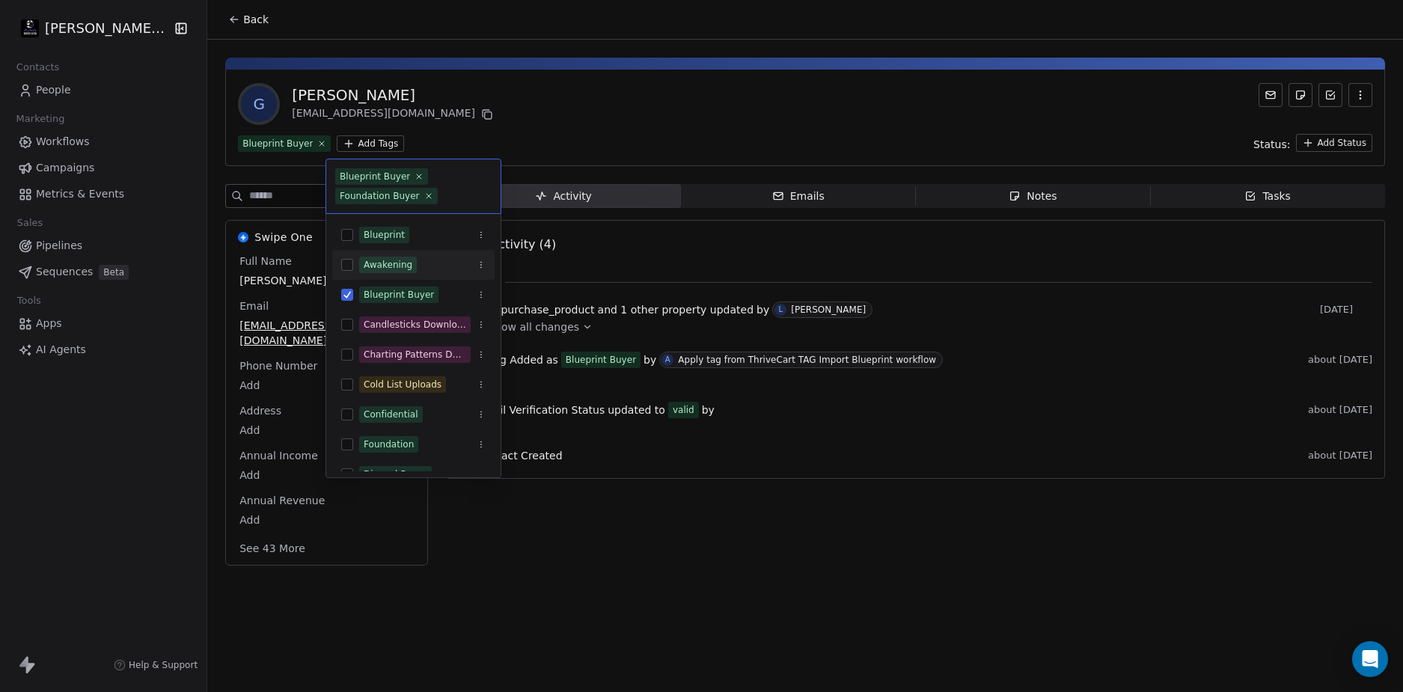
click at [772, 561] on html "[PERSON_NAME] LLC Contacts People Marketing Workflows Campaigns Metrics & Event…" at bounding box center [701, 346] width 1403 height 692
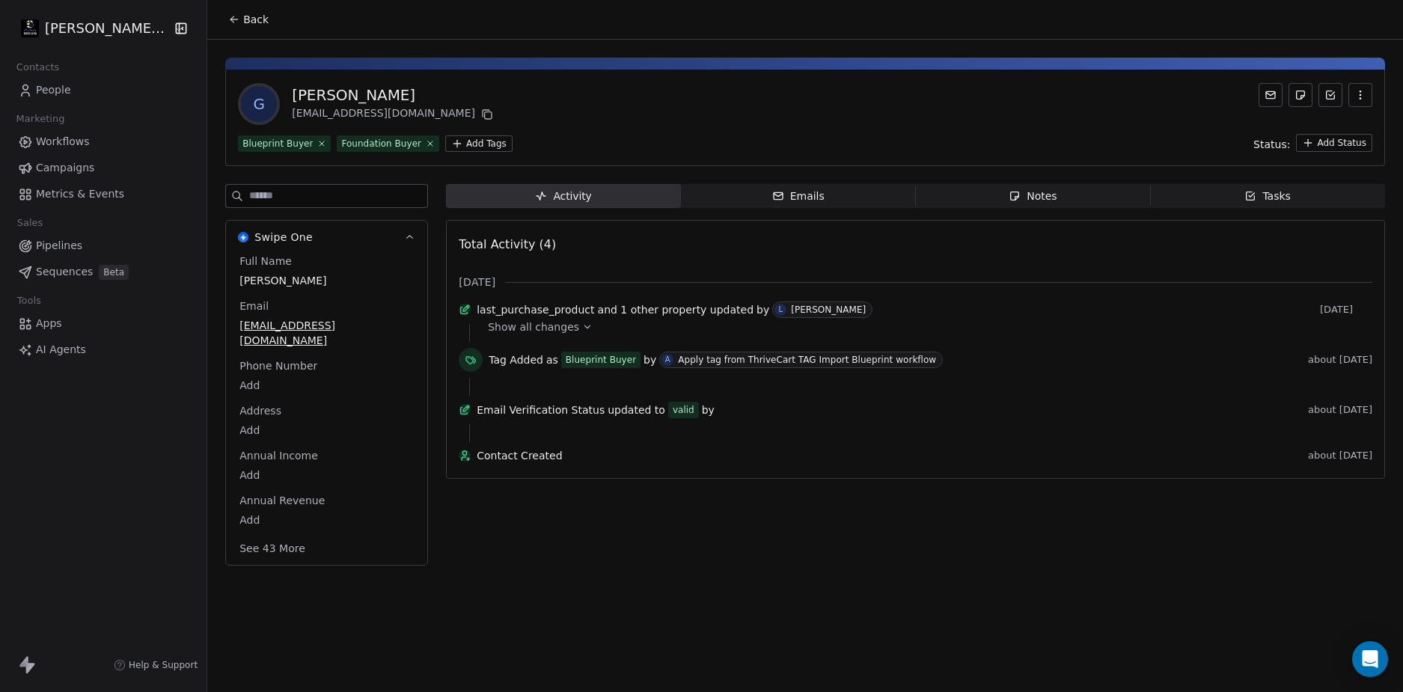
click at [760, 543] on div "Activity Activity Emails Emails Notes Notes Tasks Tasks Total Activity (4) [DAT…" at bounding box center [915, 379] width 939 height 391
click at [237, 20] on button "Back" at bounding box center [248, 19] width 58 height 27
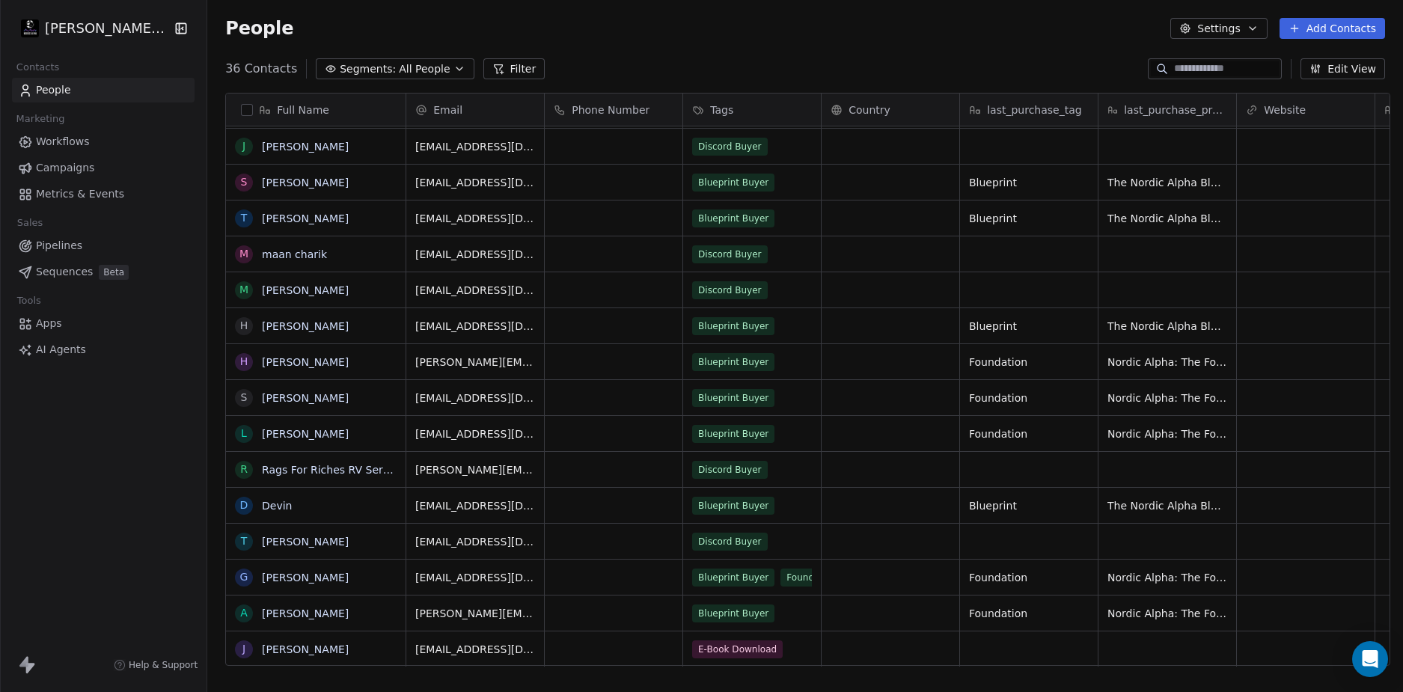
scroll to position [11, 0]
click at [289, 615] on link "[PERSON_NAME]" at bounding box center [305, 614] width 87 height 12
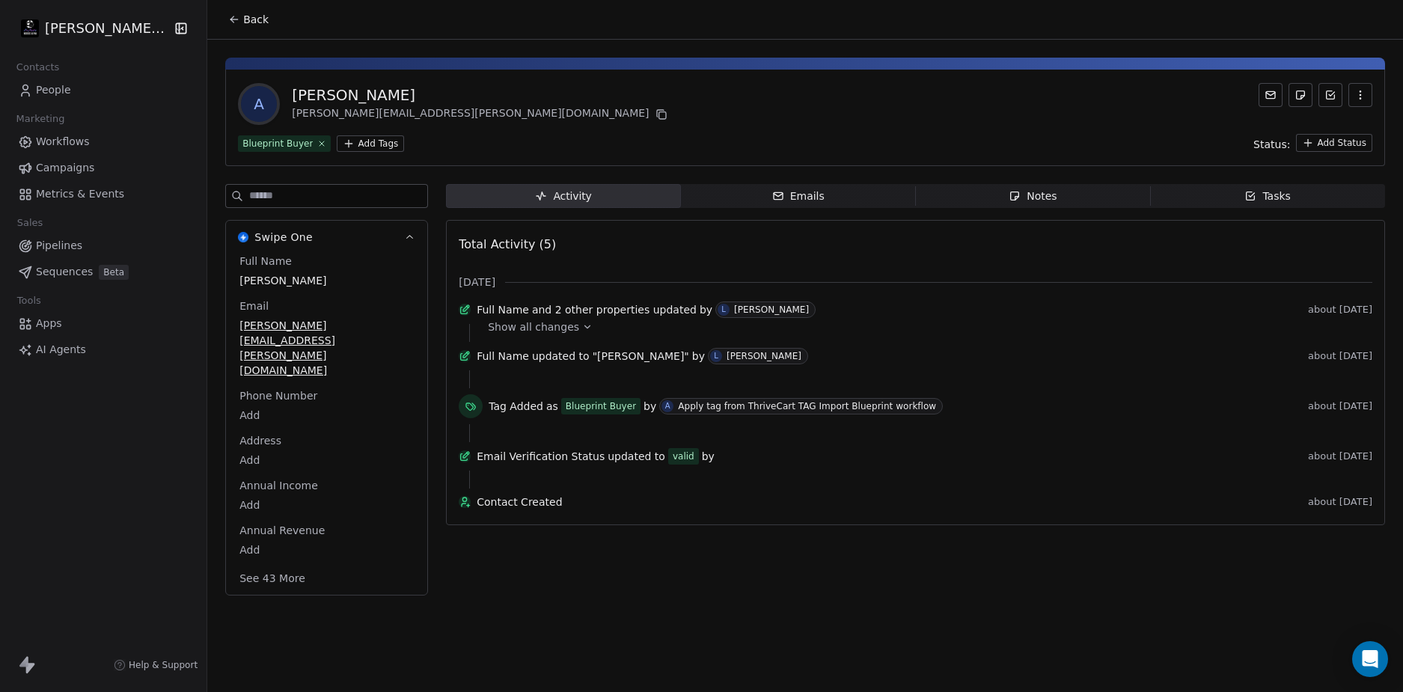
click at [347, 142] on html "Drew Wolfer LLC Contacts People Marketing Workflows Campaigns Metrics & Events …" at bounding box center [701, 346] width 1403 height 692
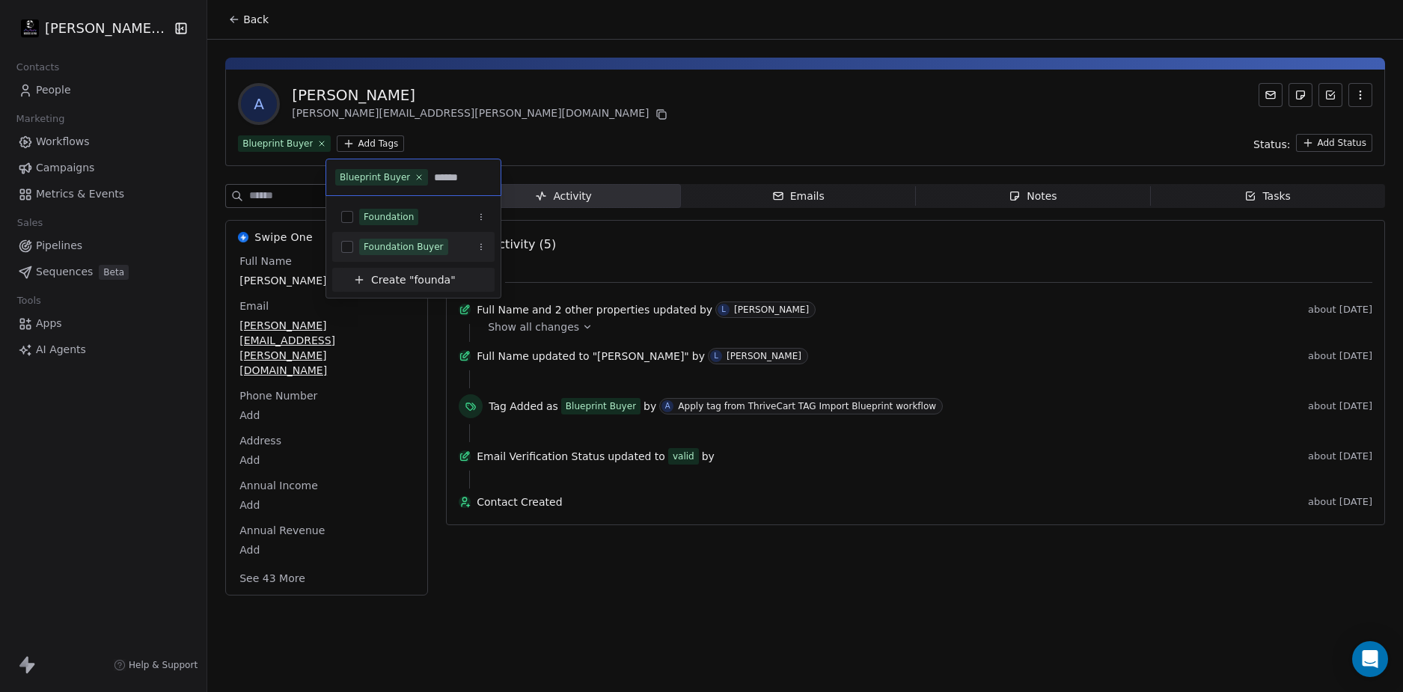
type input "******"
click at [400, 254] on span "Foundation Buyer" at bounding box center [403, 247] width 89 height 16
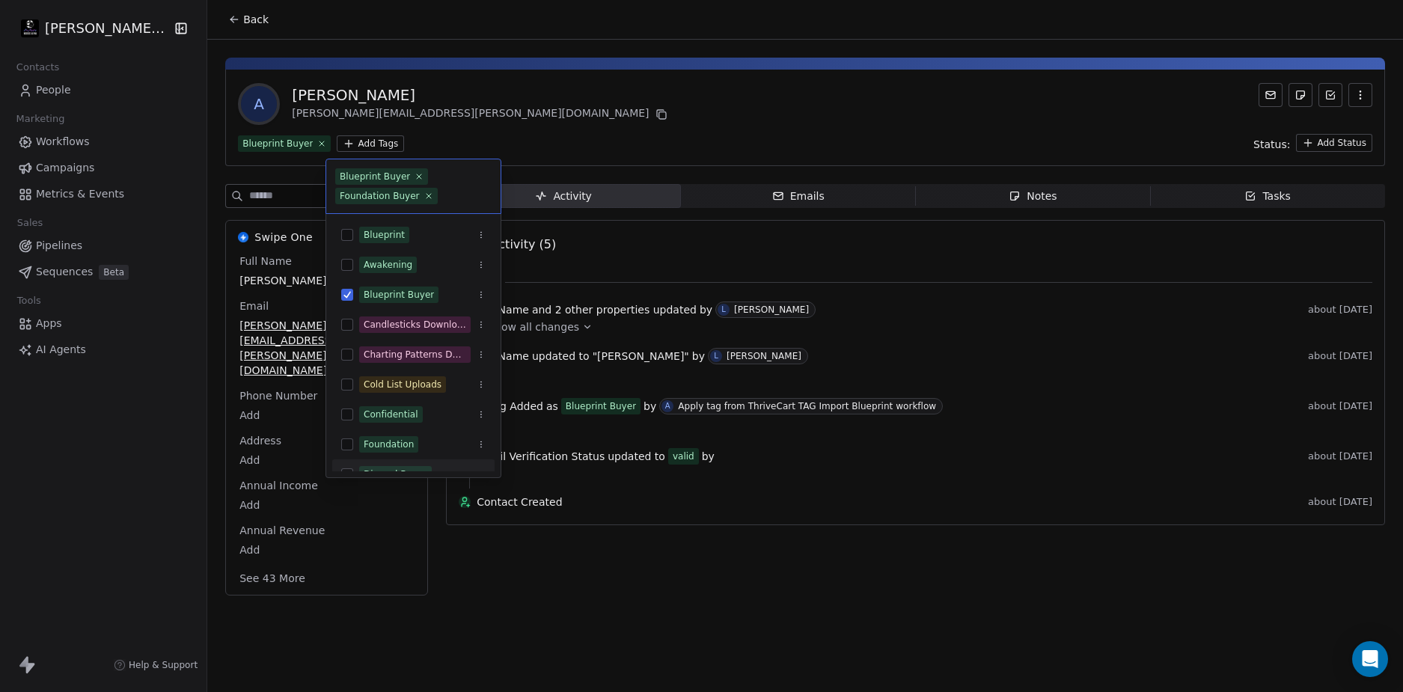
click at [433, 584] on html "Drew Wolfer LLC Contacts People Marketing Workflows Campaigns Metrics & Events …" at bounding box center [701, 346] width 1403 height 692
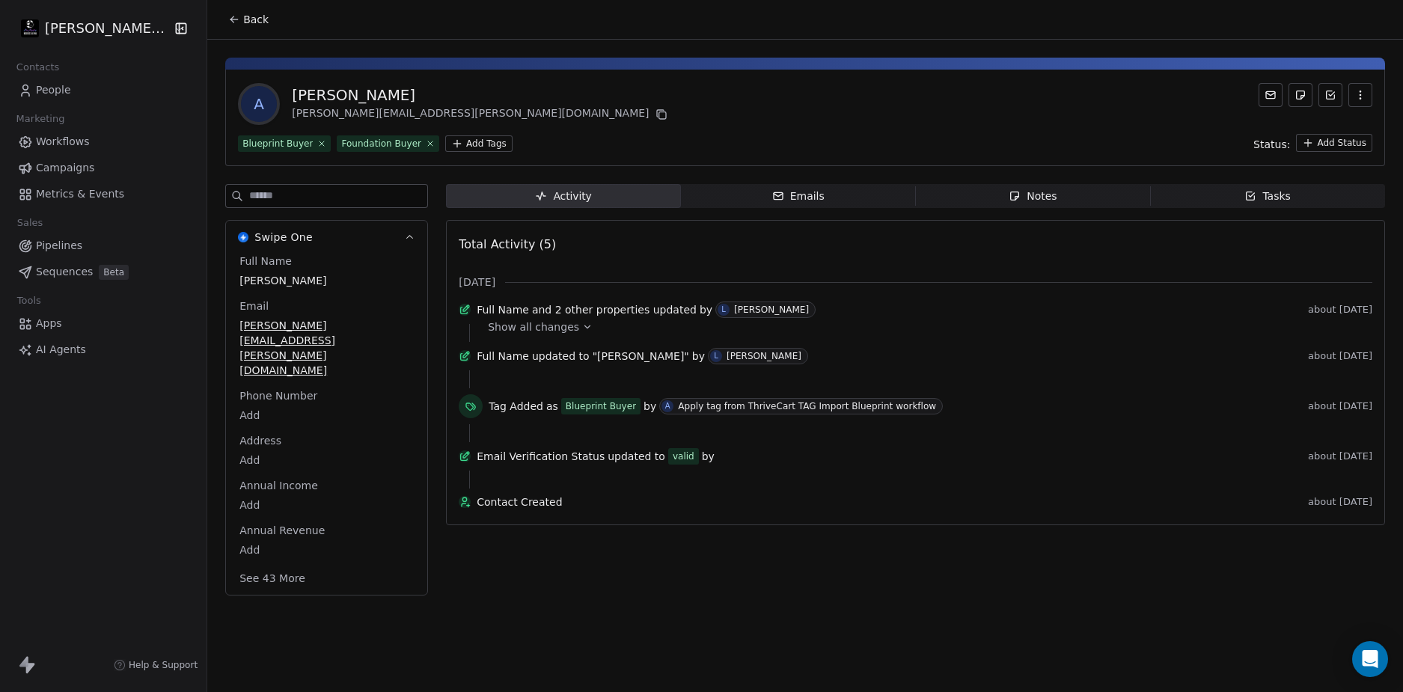
click at [243, 19] on span "Back" at bounding box center [255, 19] width 25 height 15
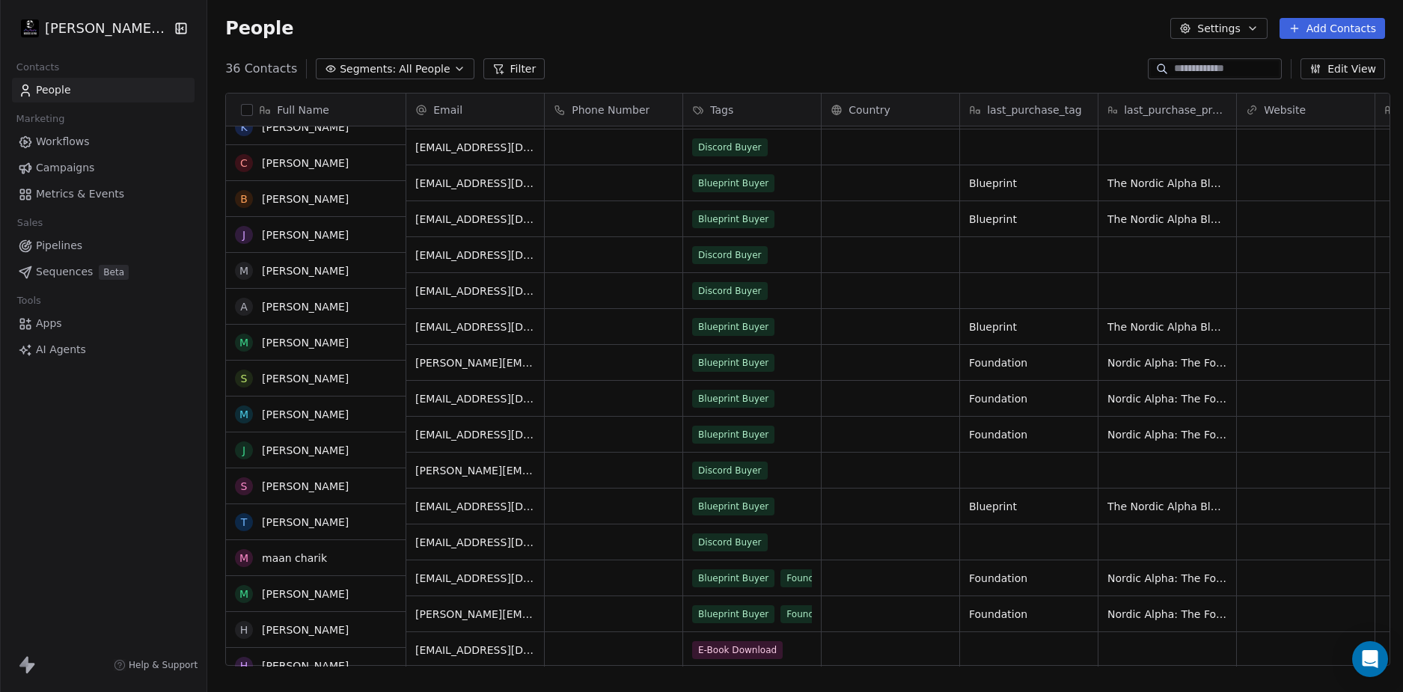
scroll to position [753, 0]
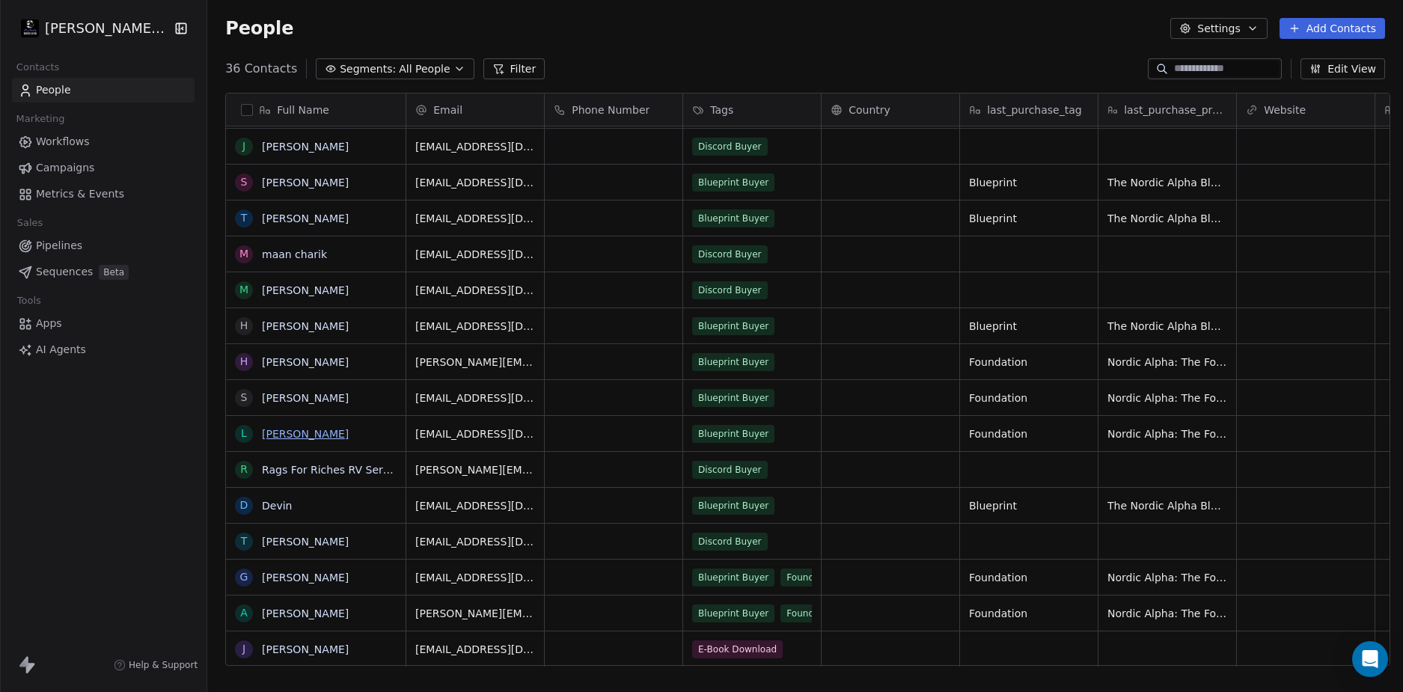
click at [304, 432] on link "[PERSON_NAME]" at bounding box center [305, 434] width 87 height 12
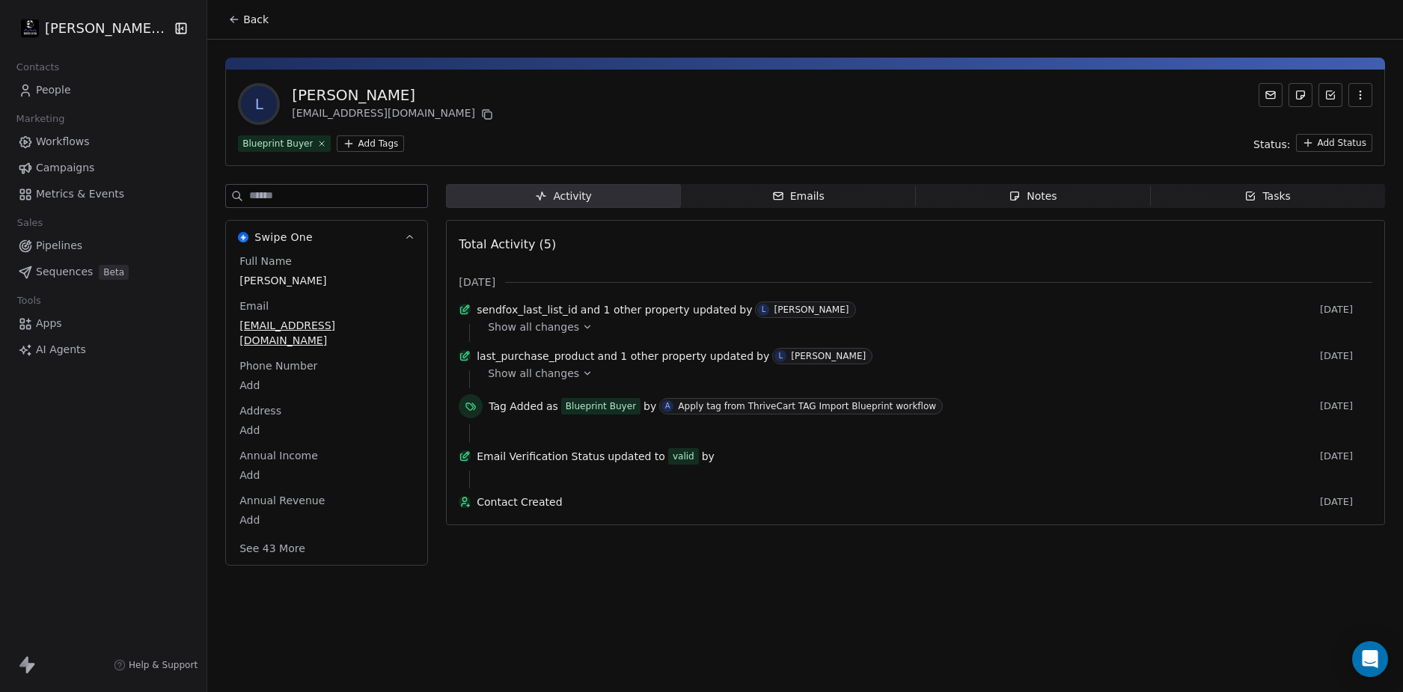
click at [382, 149] on html "[PERSON_NAME] LLC Contacts People Marketing Workflows Campaigns Metrics & Event…" at bounding box center [701, 346] width 1403 height 692
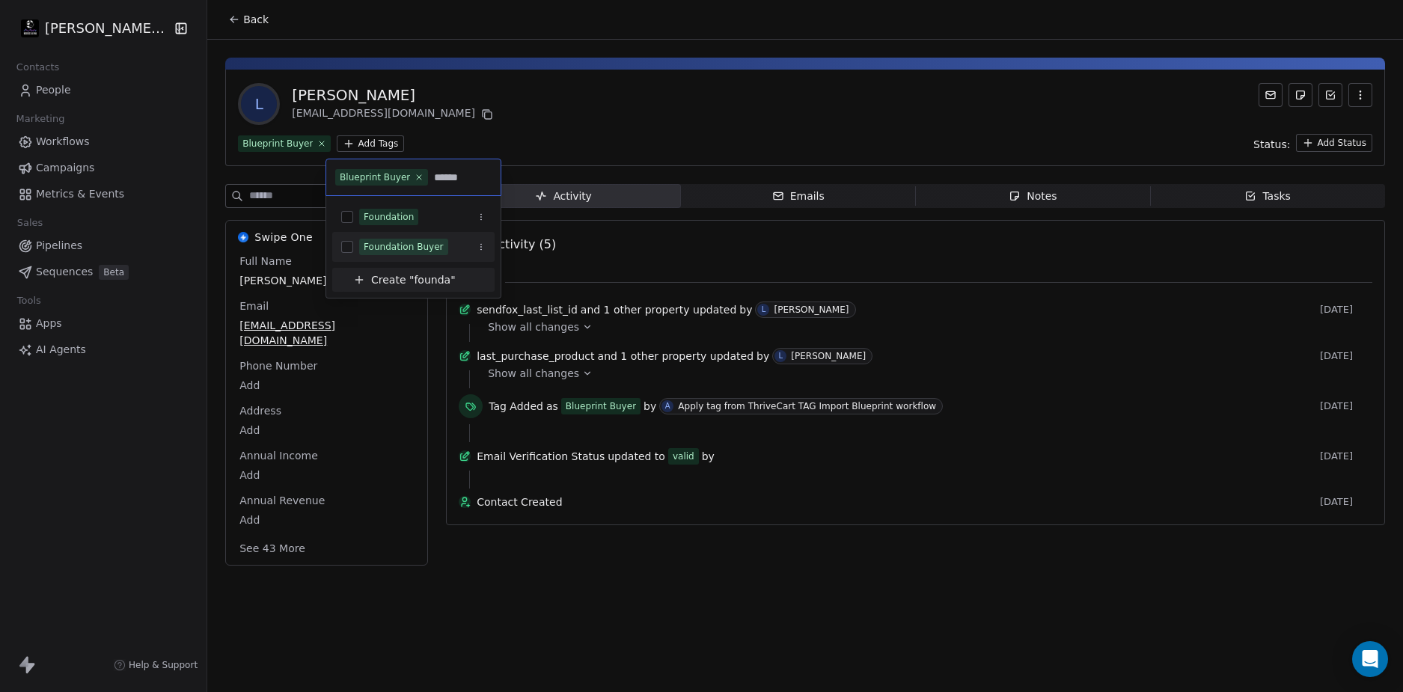
type input "******"
click at [409, 240] on span "Foundation Buyer" at bounding box center [403, 247] width 89 height 16
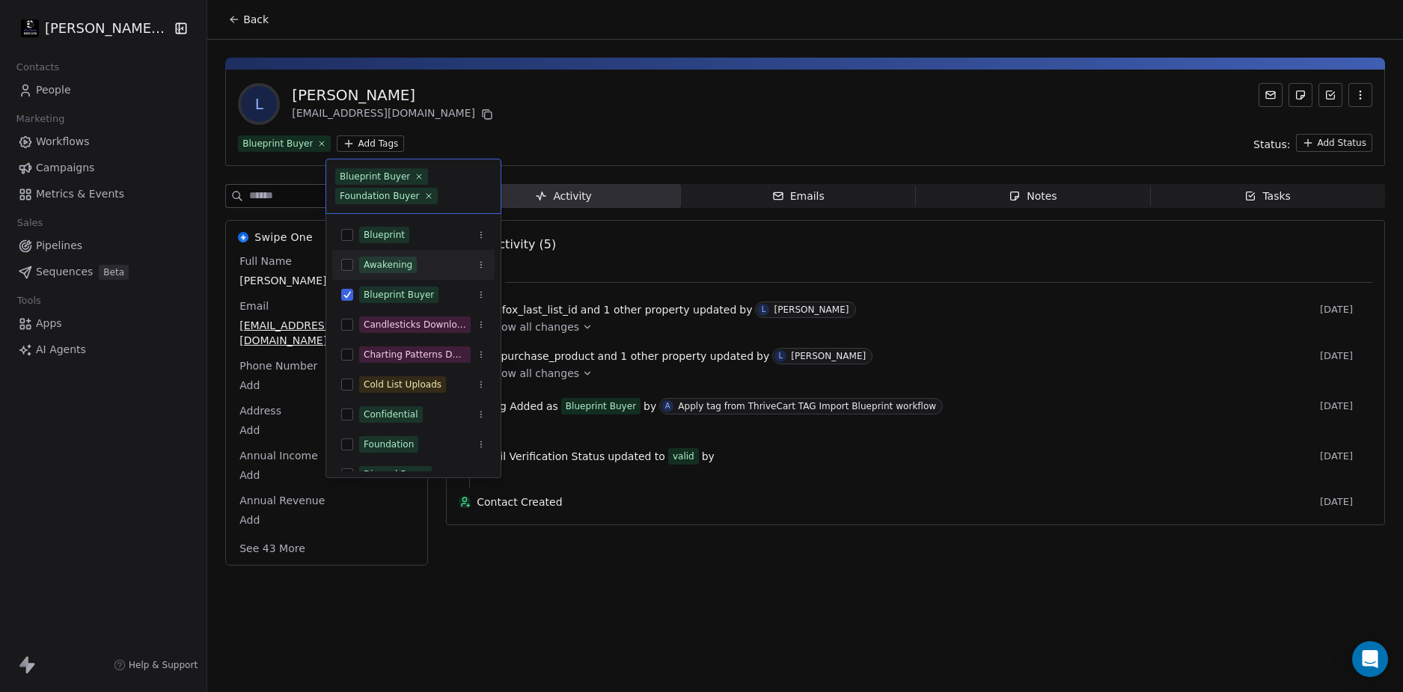
click at [734, 142] on html "[PERSON_NAME] LLC Contacts People Marketing Workflows Campaigns Metrics & Event…" at bounding box center [701, 346] width 1403 height 692
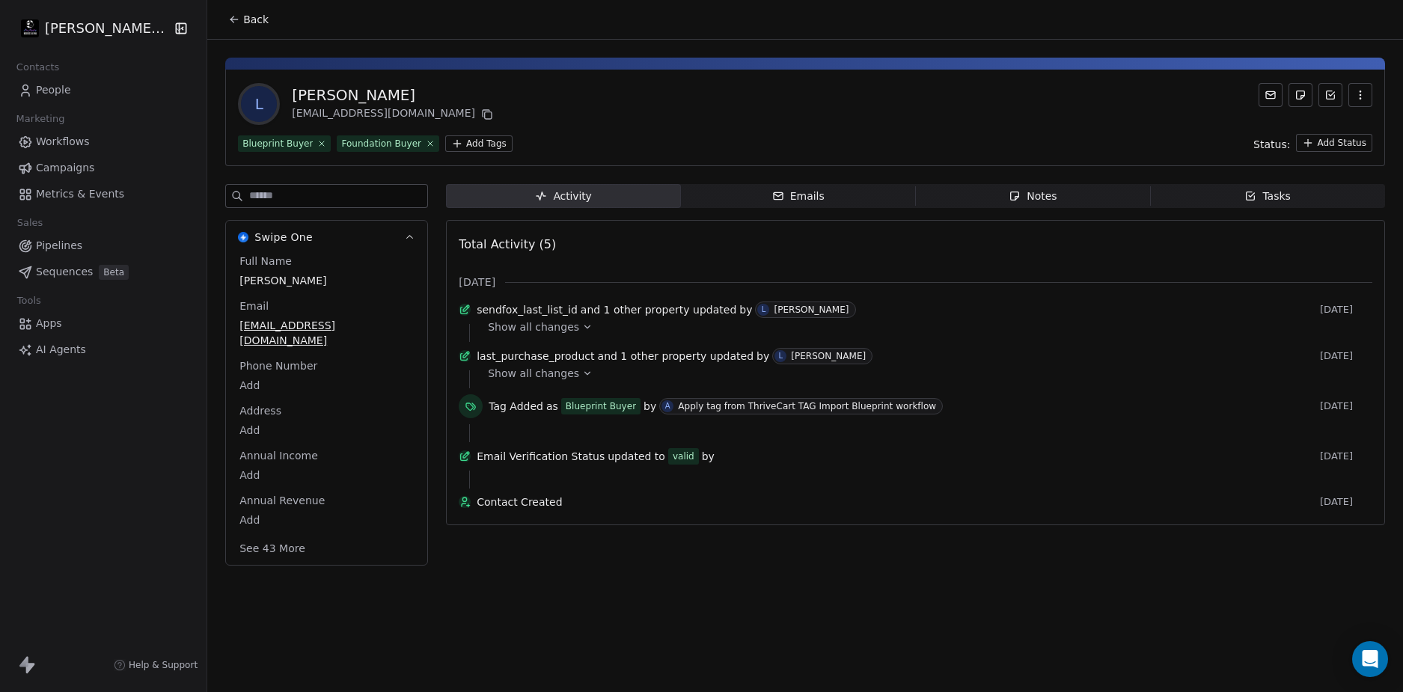
click at [249, 16] on span "Back" at bounding box center [255, 19] width 25 height 15
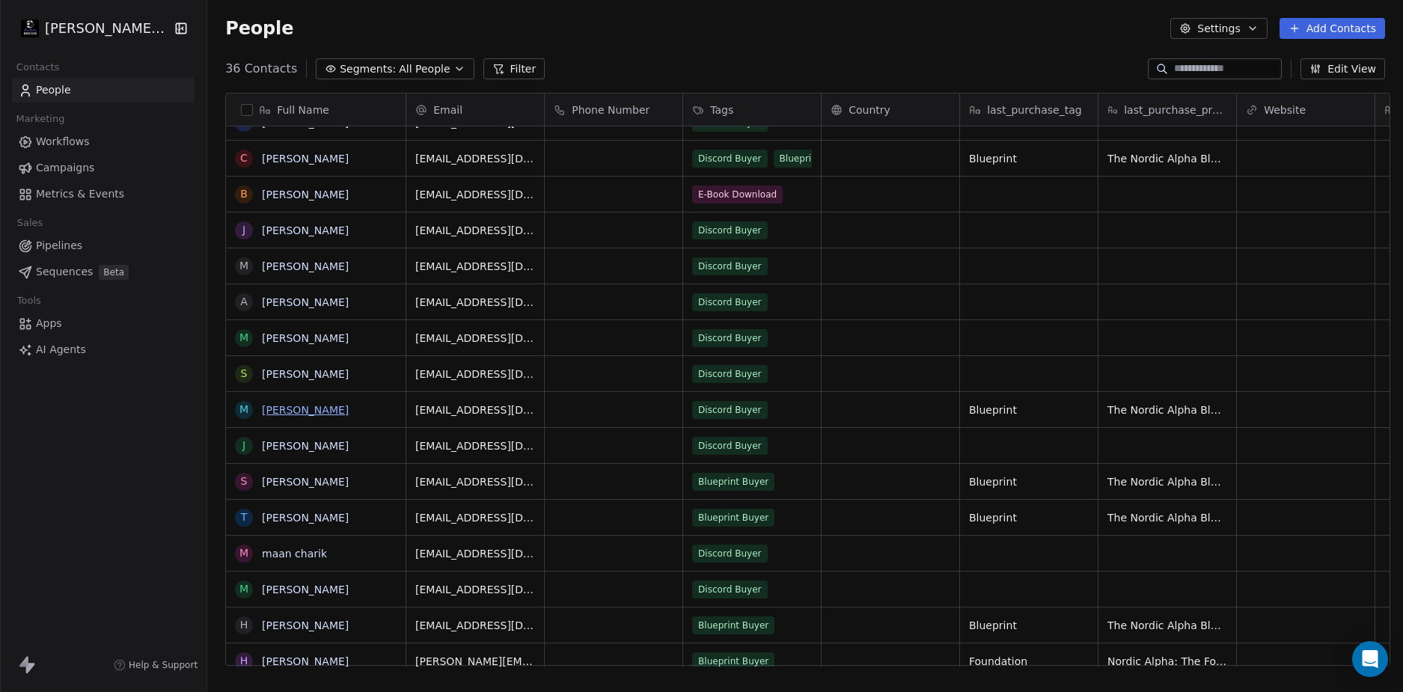
click at [338, 409] on link "[PERSON_NAME]" at bounding box center [305, 410] width 87 height 12
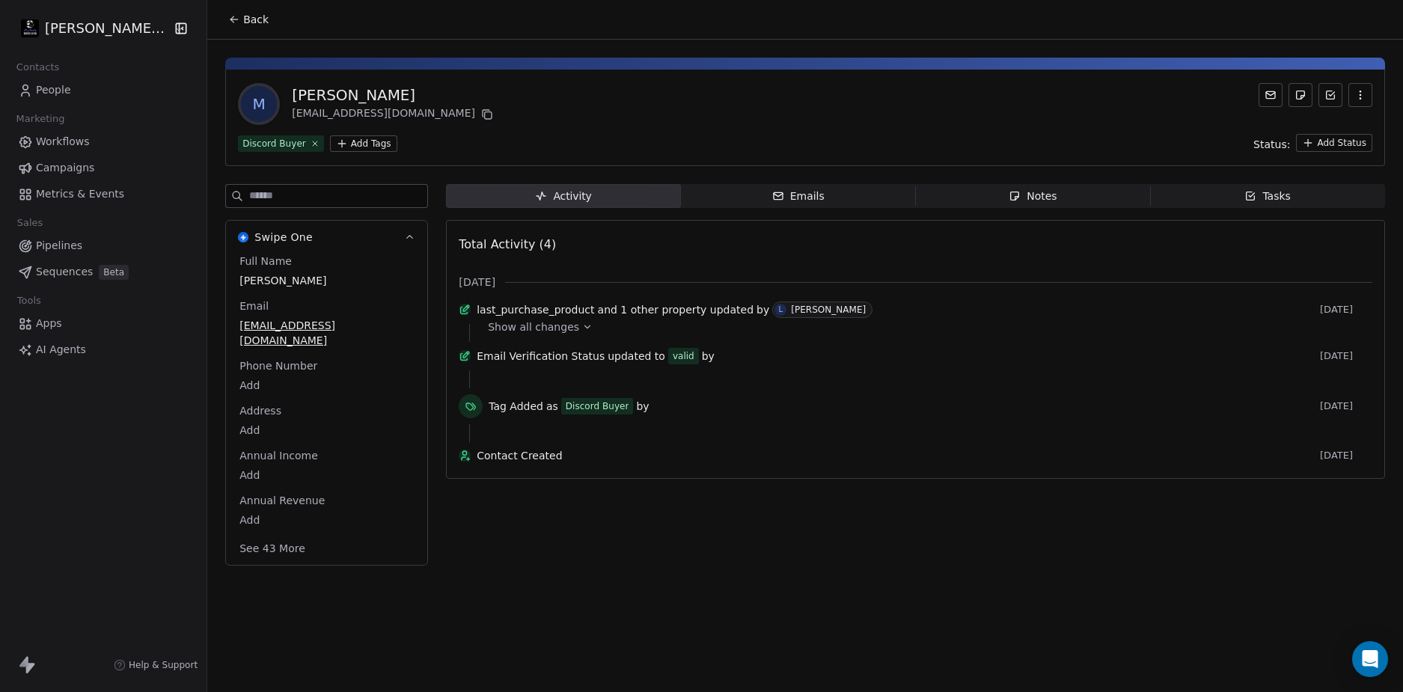
click at [352, 149] on html "[PERSON_NAME] LLC Contacts People Marketing Workflows Campaigns Metrics & Event…" at bounding box center [701, 346] width 1403 height 692
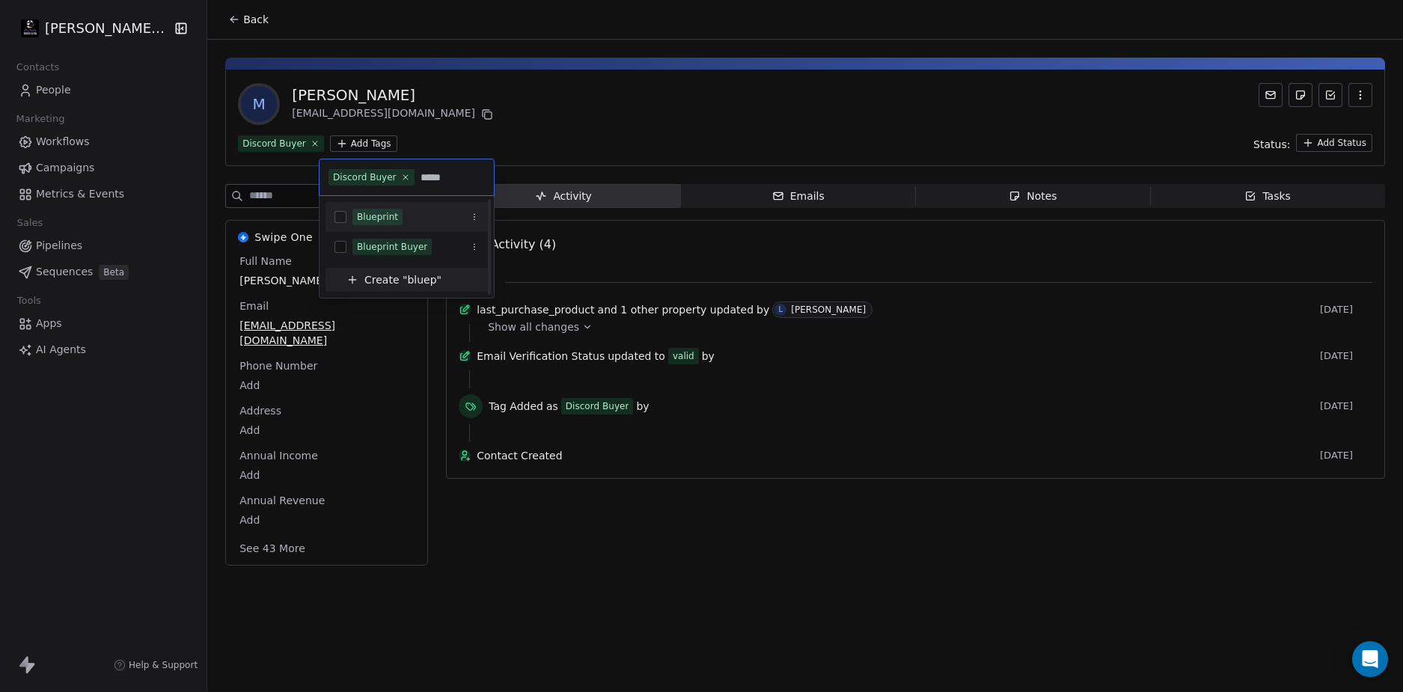
type input "*****"
click at [406, 249] on div "Blueprint Buyer" at bounding box center [392, 246] width 70 height 13
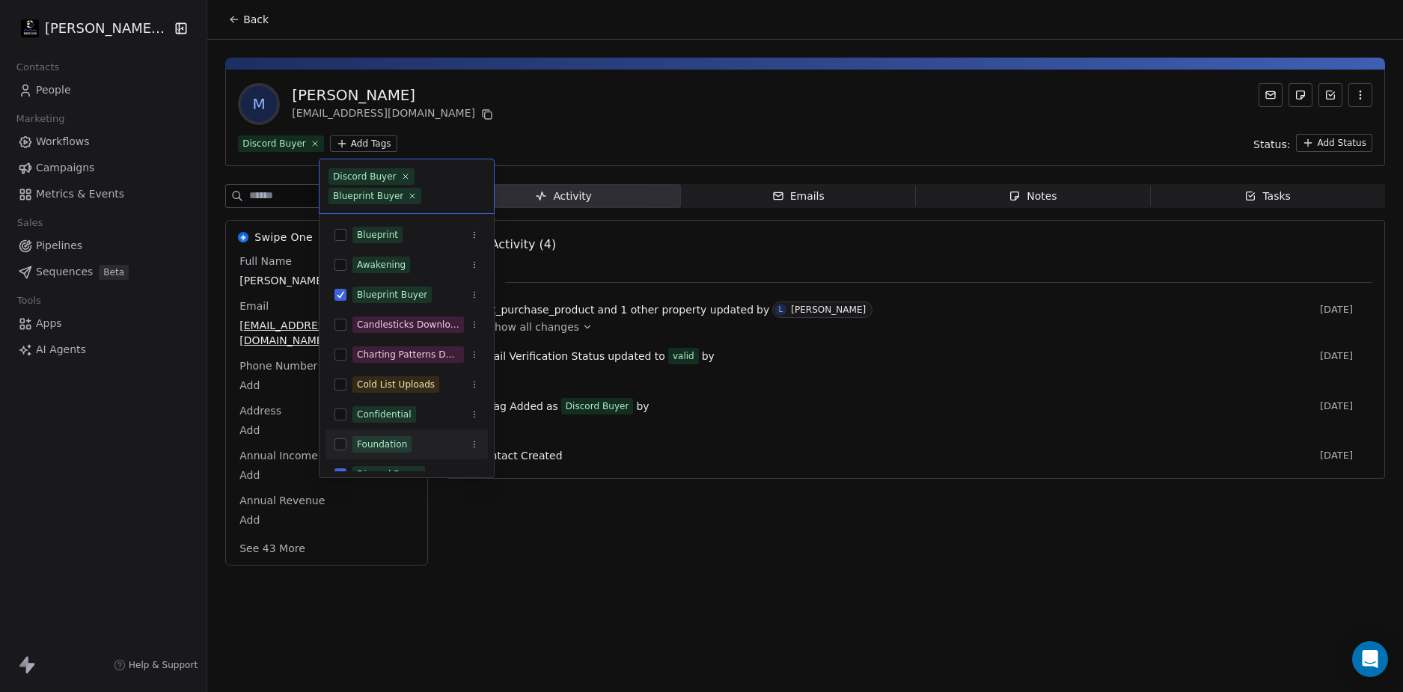
click at [567, 517] on html "[PERSON_NAME] LLC Contacts People Marketing Workflows Campaigns Metrics & Event…" at bounding box center [701, 346] width 1403 height 692
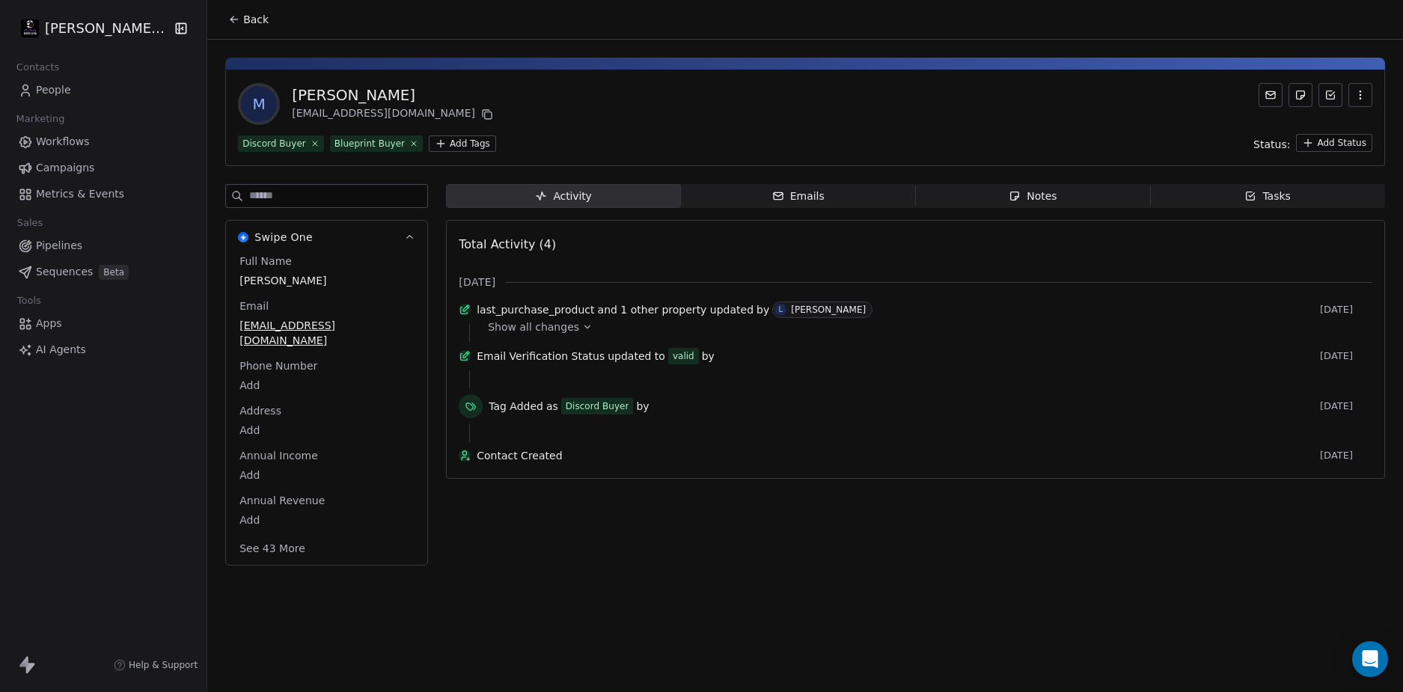
click at [234, 19] on icon at bounding box center [234, 19] width 12 height 12
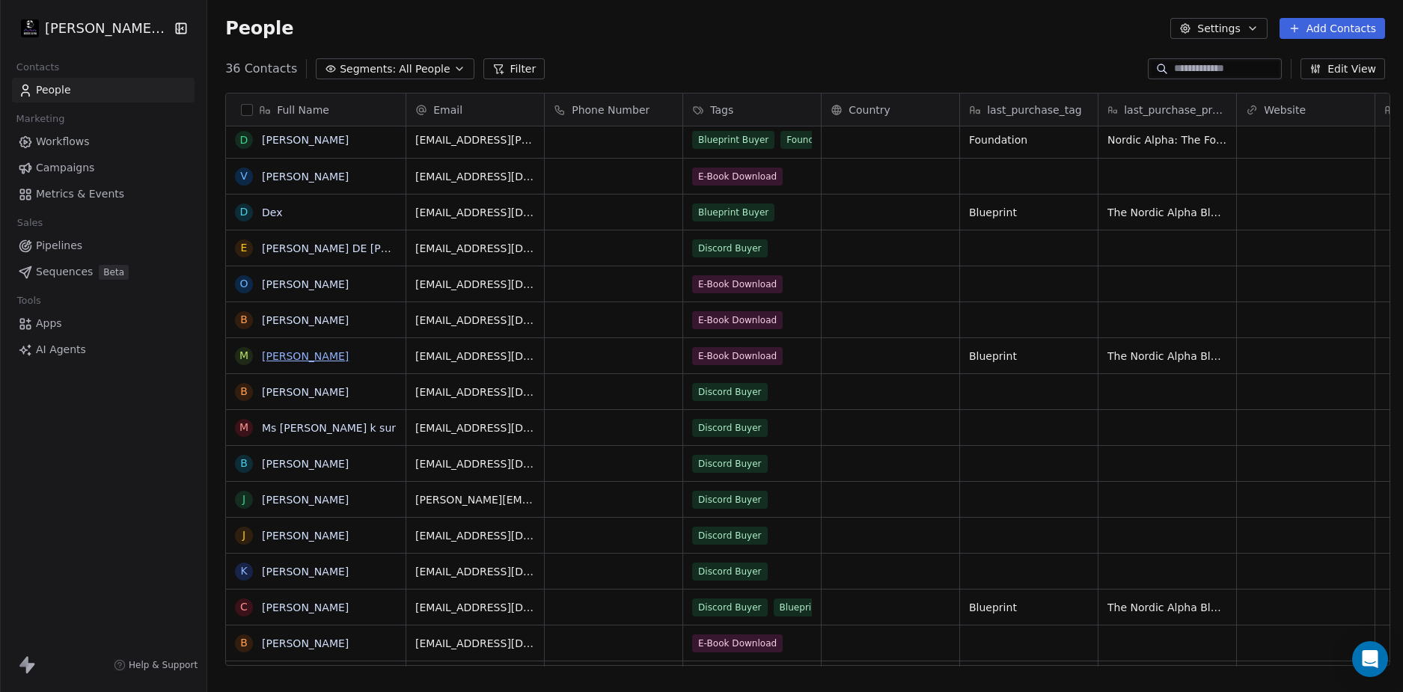
click at [311, 353] on link "[PERSON_NAME]" at bounding box center [305, 356] width 87 height 12
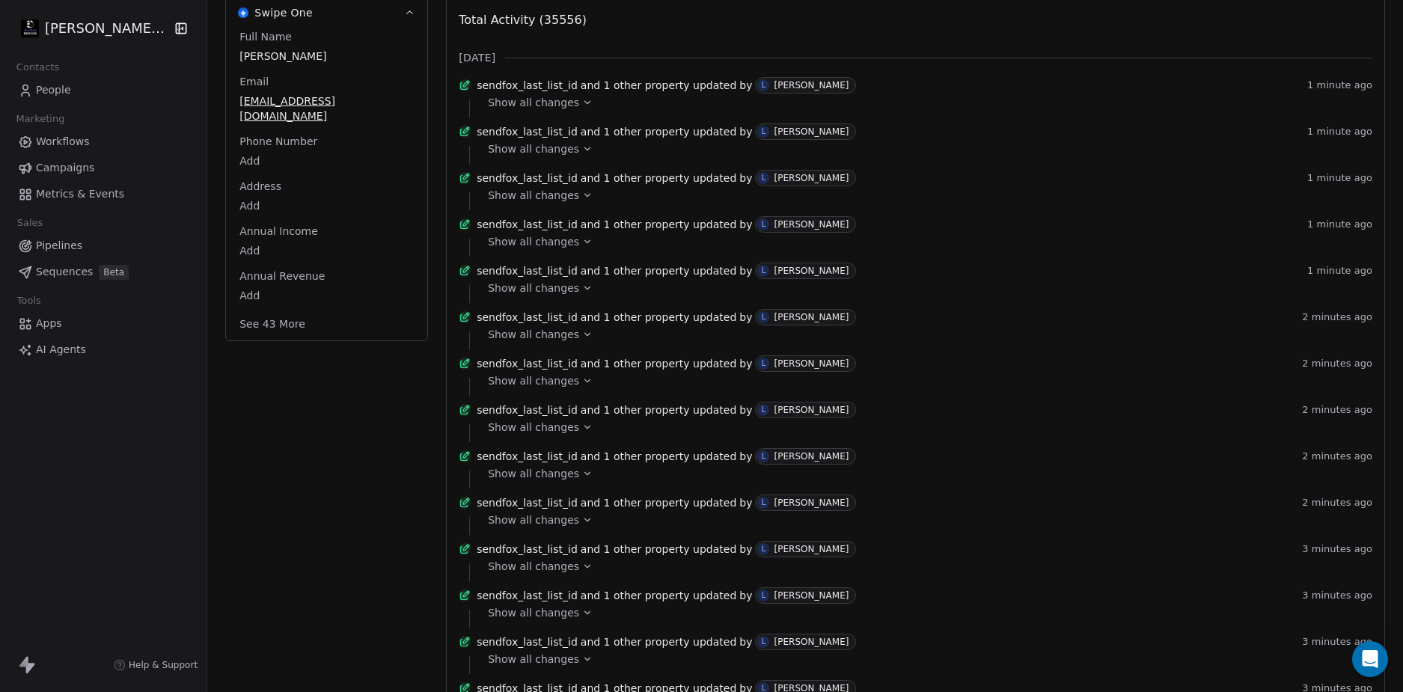
click at [552, 350] on div "Show all changes" at bounding box center [925, 341] width 874 height 18
click at [552, 342] on span "Show all changes" at bounding box center [533, 334] width 91 height 15
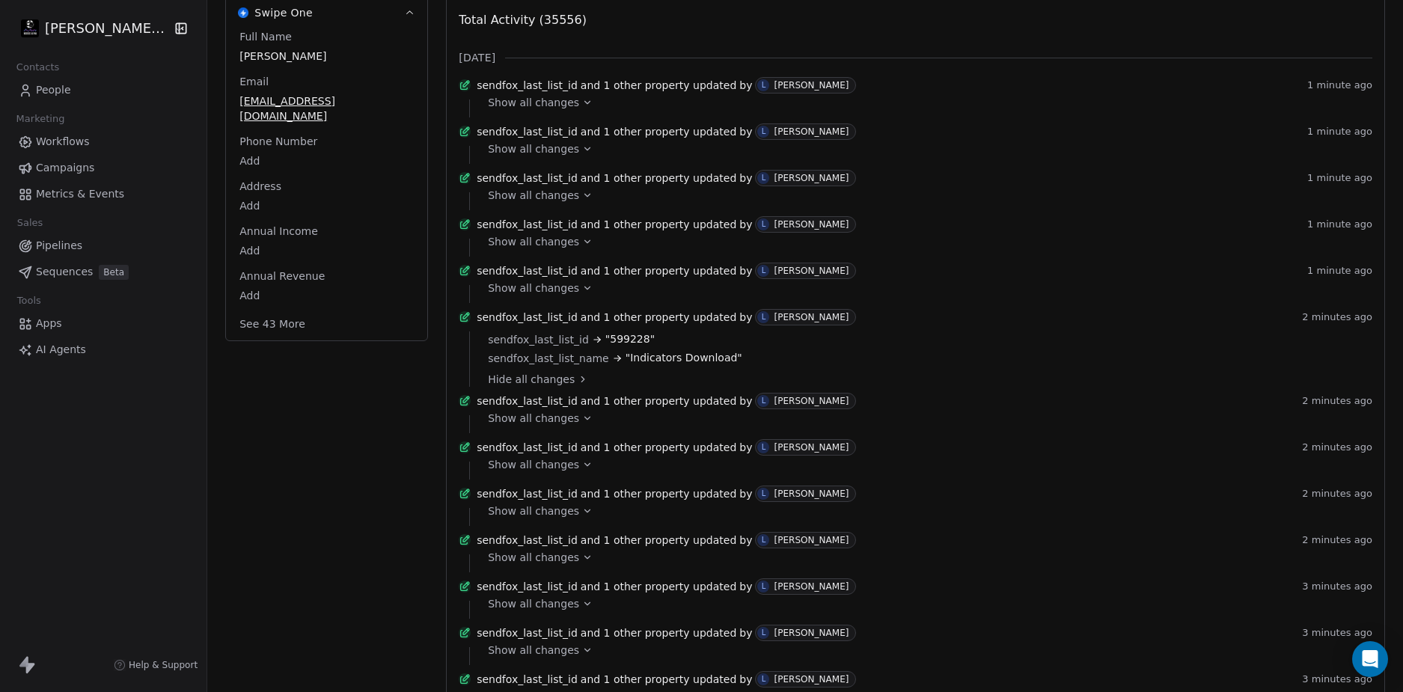
click at [548, 296] on span "Show all changes" at bounding box center [533, 288] width 91 height 15
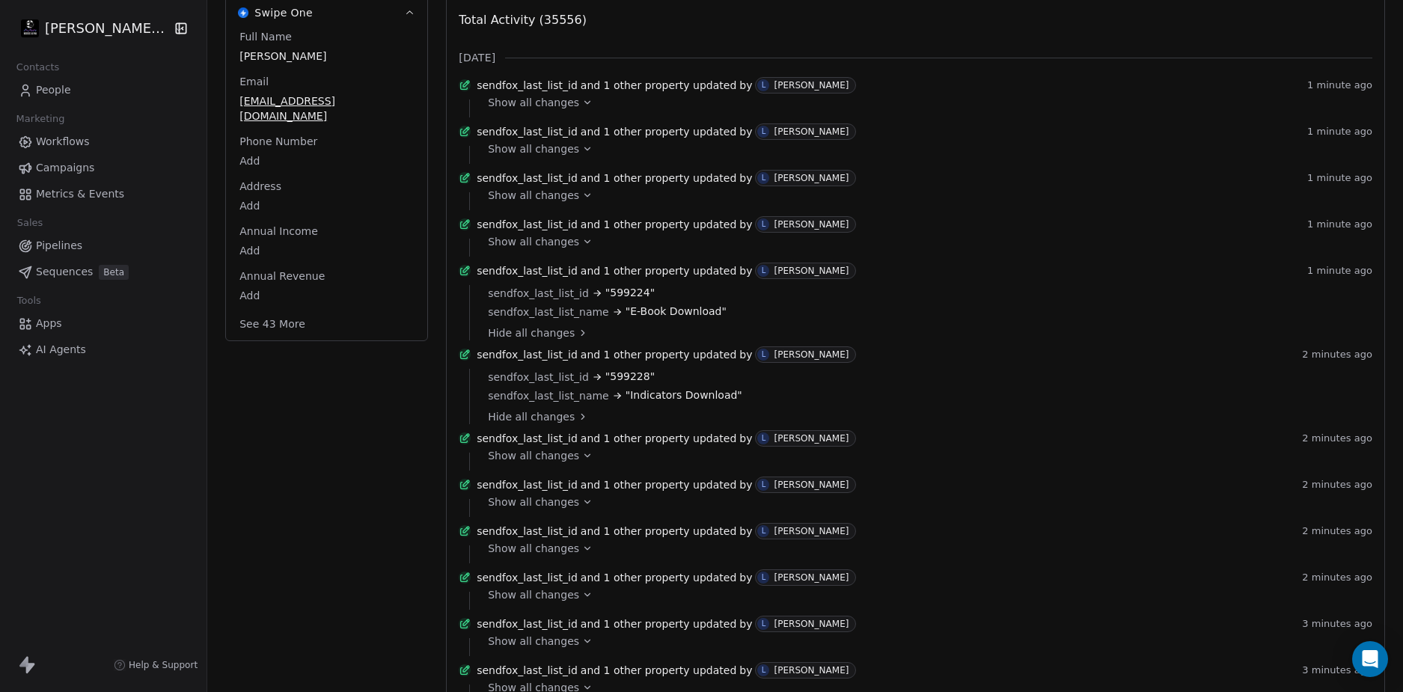
click at [543, 249] on span "Show all changes" at bounding box center [533, 241] width 91 height 15
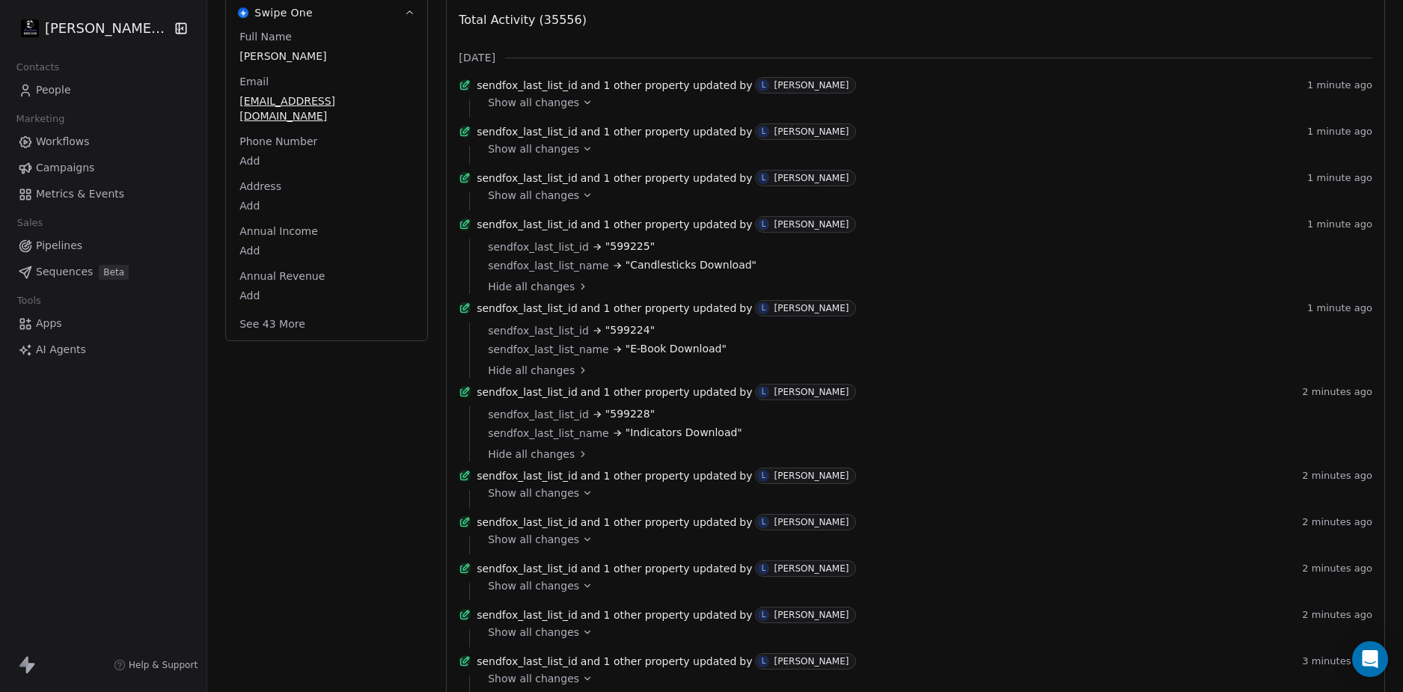
click at [538, 203] on span "Show all changes" at bounding box center [533, 195] width 91 height 15
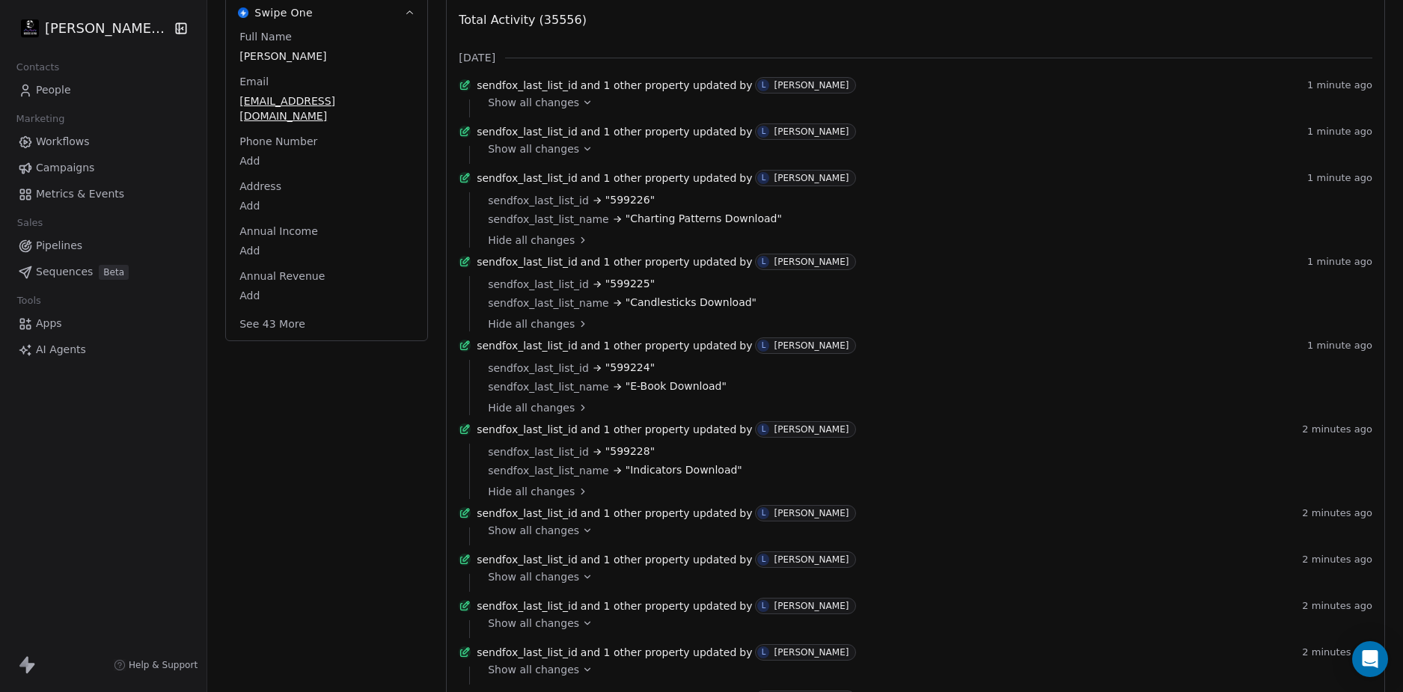
click at [536, 156] on span "Show all changes" at bounding box center [533, 148] width 91 height 15
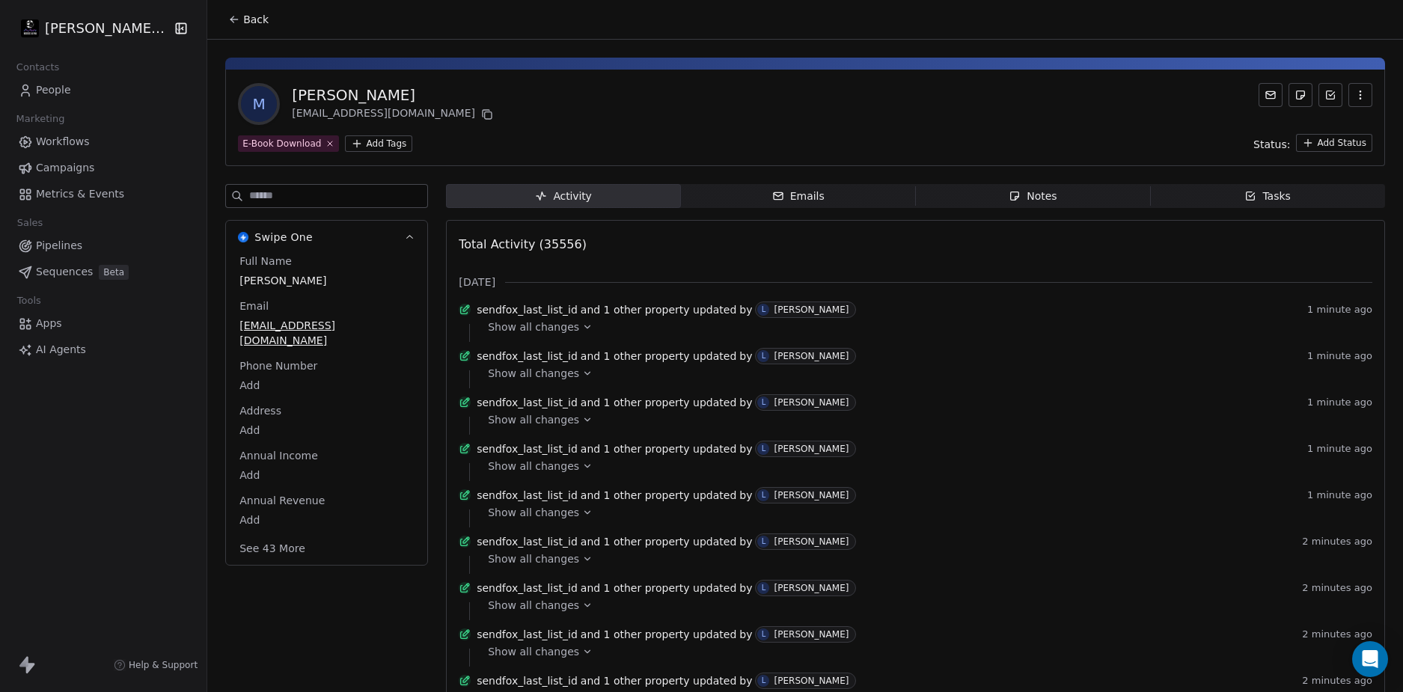
click at [534, 335] on span "Show all changes" at bounding box center [533, 327] width 91 height 15
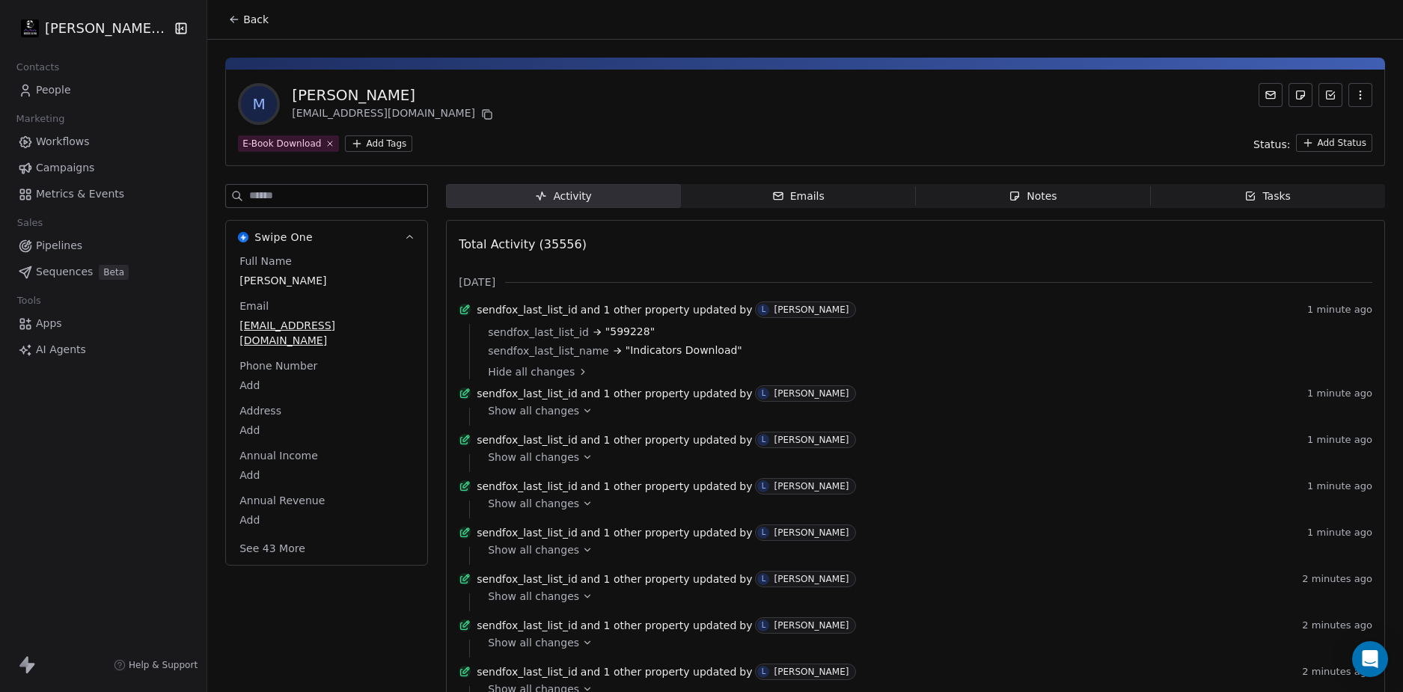
click at [538, 418] on span "Show all changes" at bounding box center [533, 410] width 91 height 15
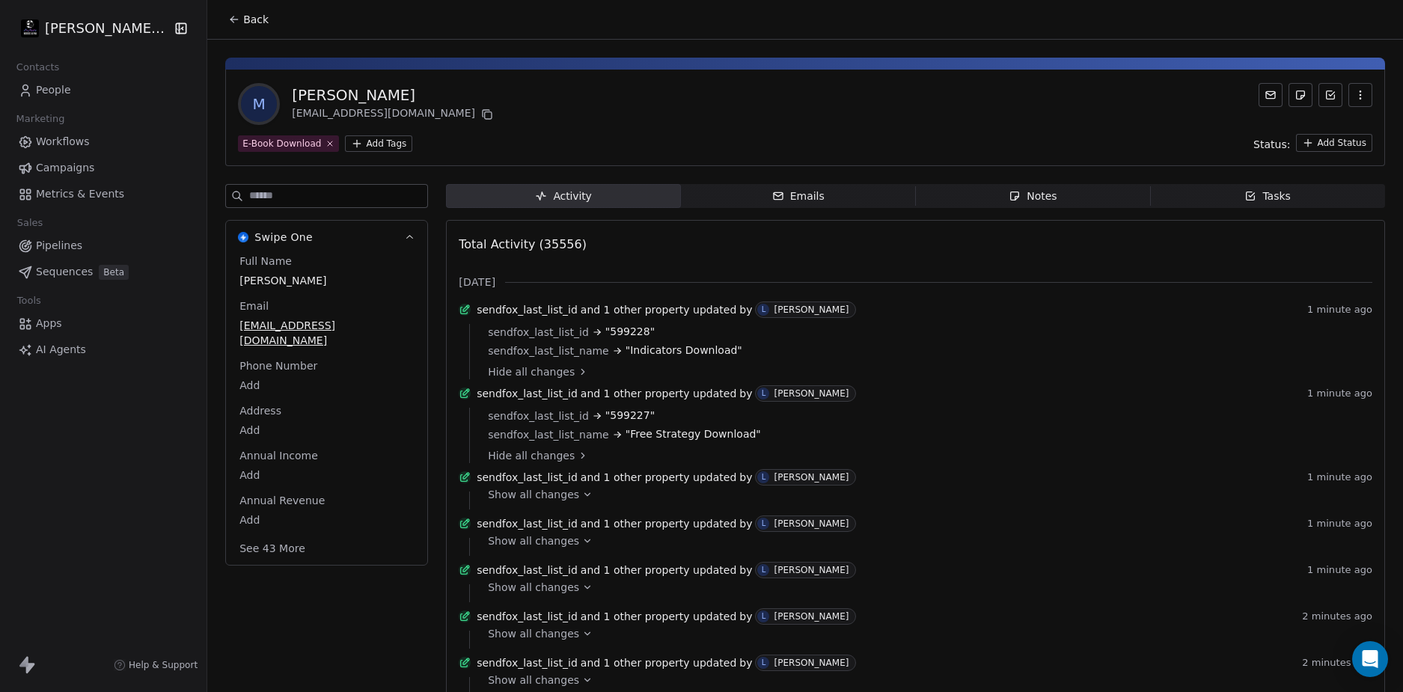
click at [537, 502] on span "Show all changes" at bounding box center [533, 494] width 91 height 15
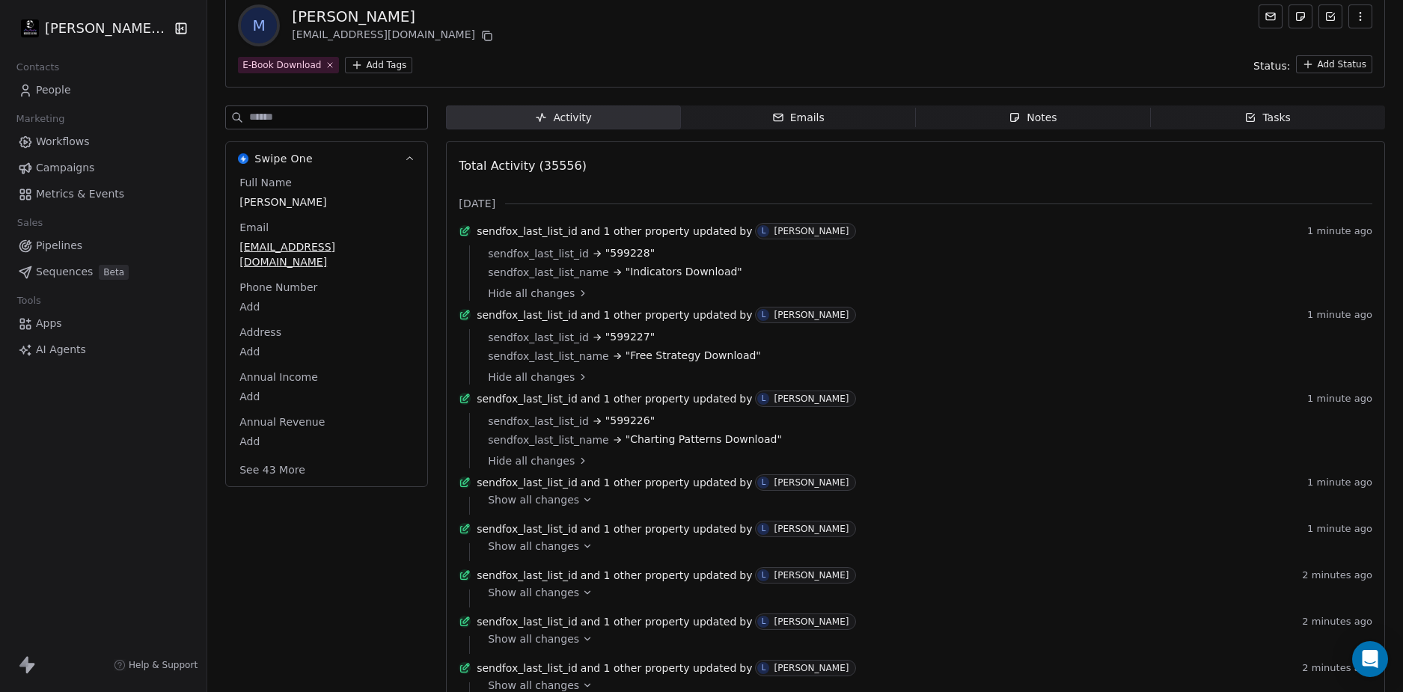
scroll to position [150, 0]
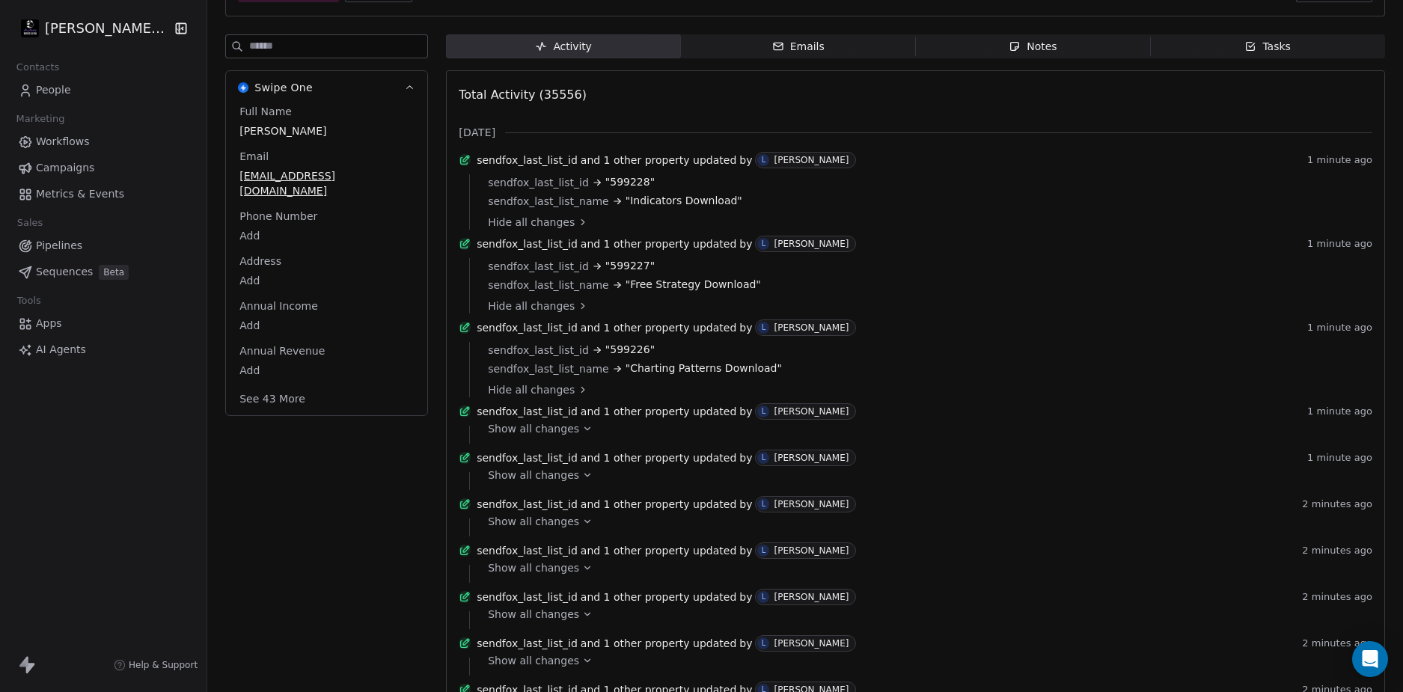
click at [554, 529] on span "Show all changes" at bounding box center [533, 521] width 91 height 15
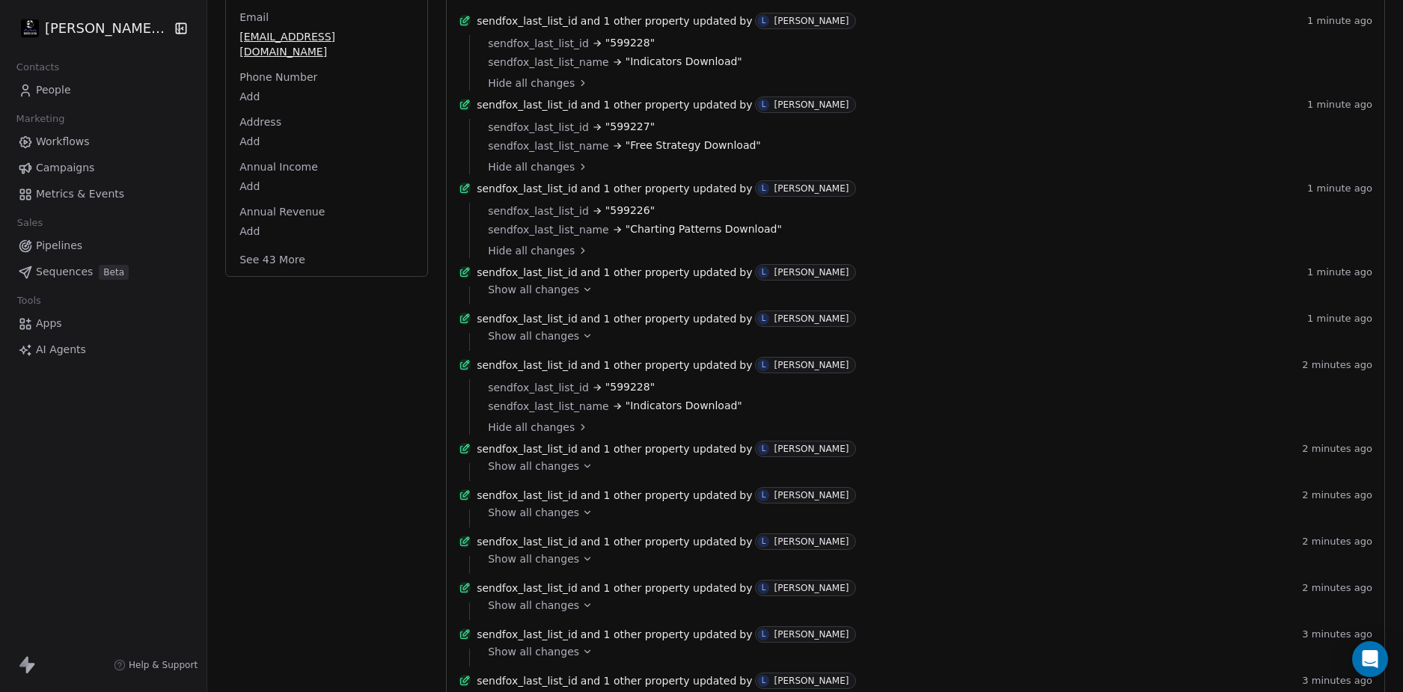
scroll to position [299, 0]
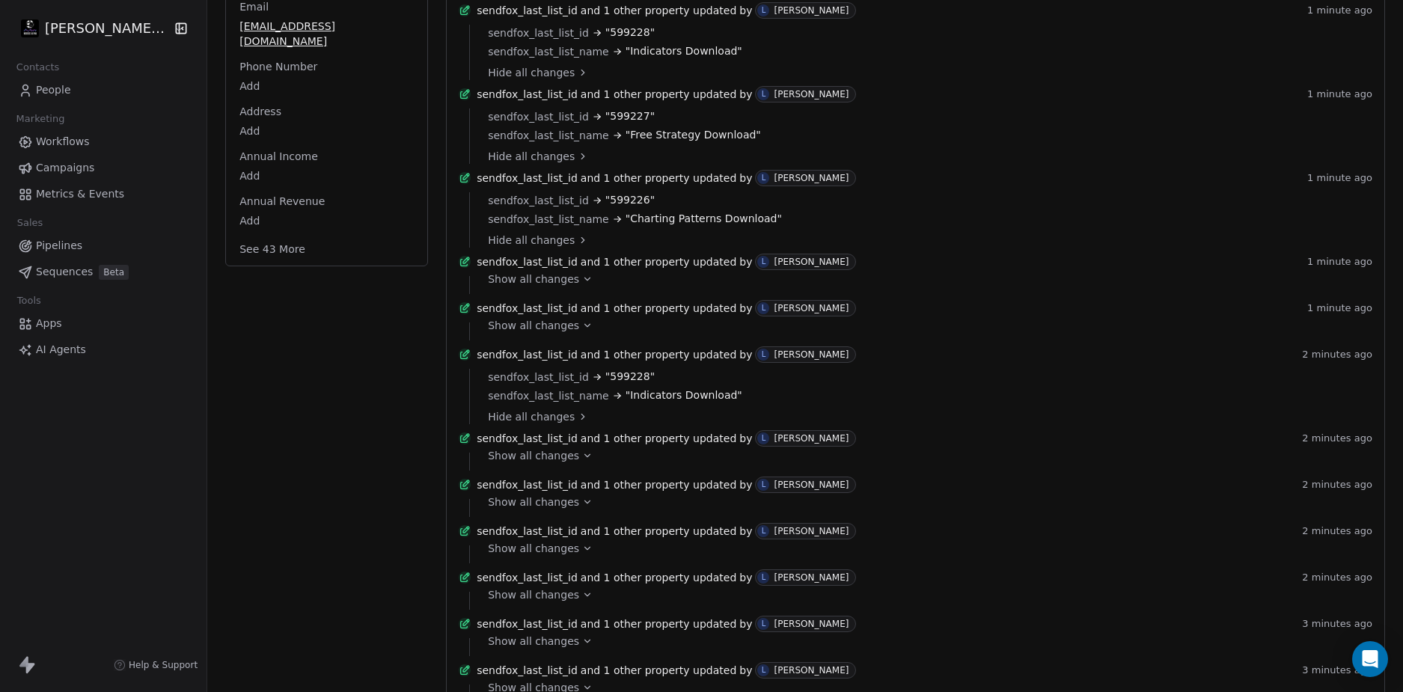
click at [540, 333] on span "Show all changes" at bounding box center [533, 325] width 91 height 15
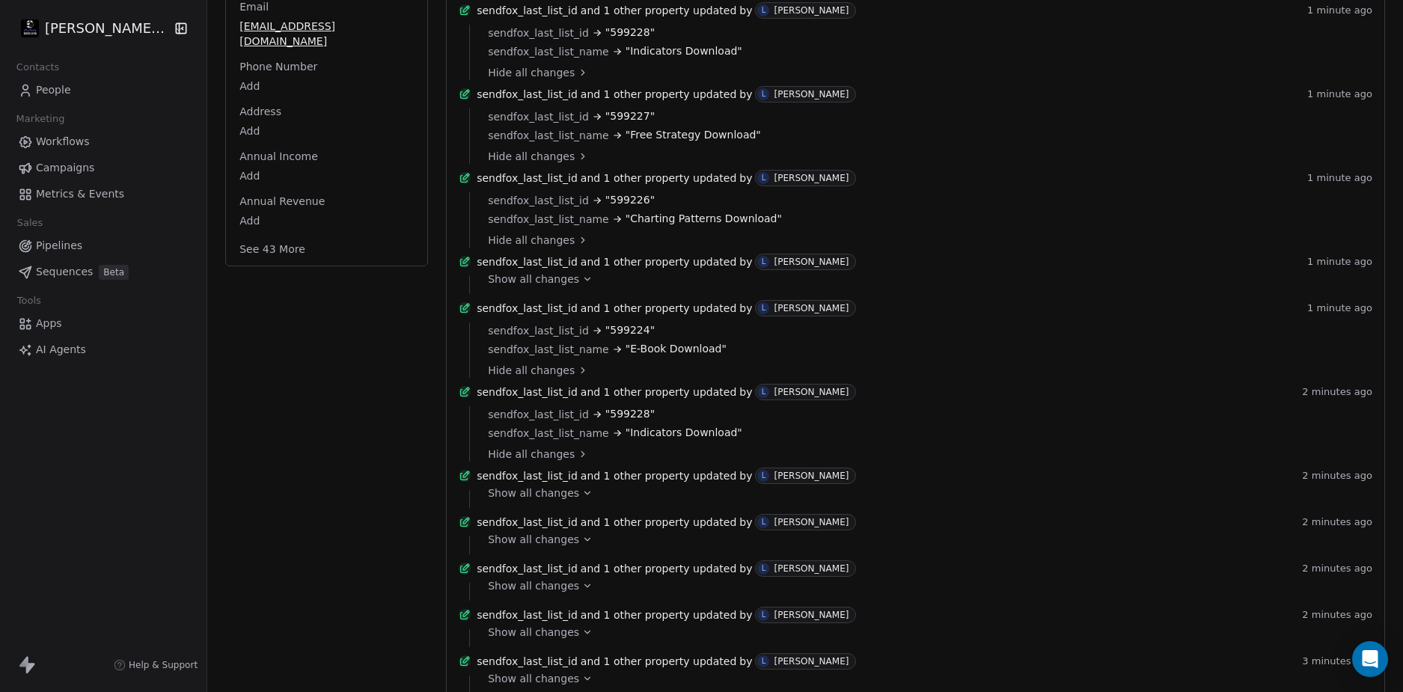
click at [536, 287] on span "Show all changes" at bounding box center [533, 279] width 91 height 15
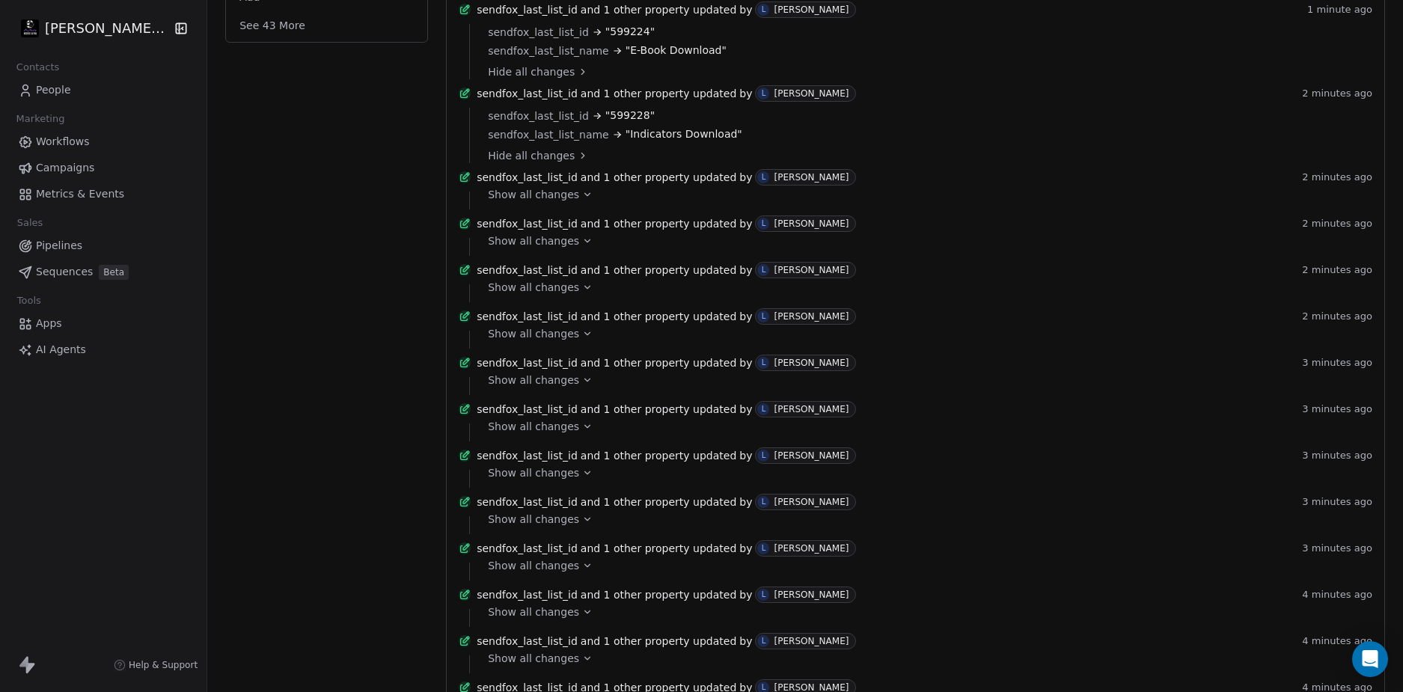
scroll to position [524, 0]
click at [543, 294] on span "Show all changes" at bounding box center [533, 286] width 91 height 15
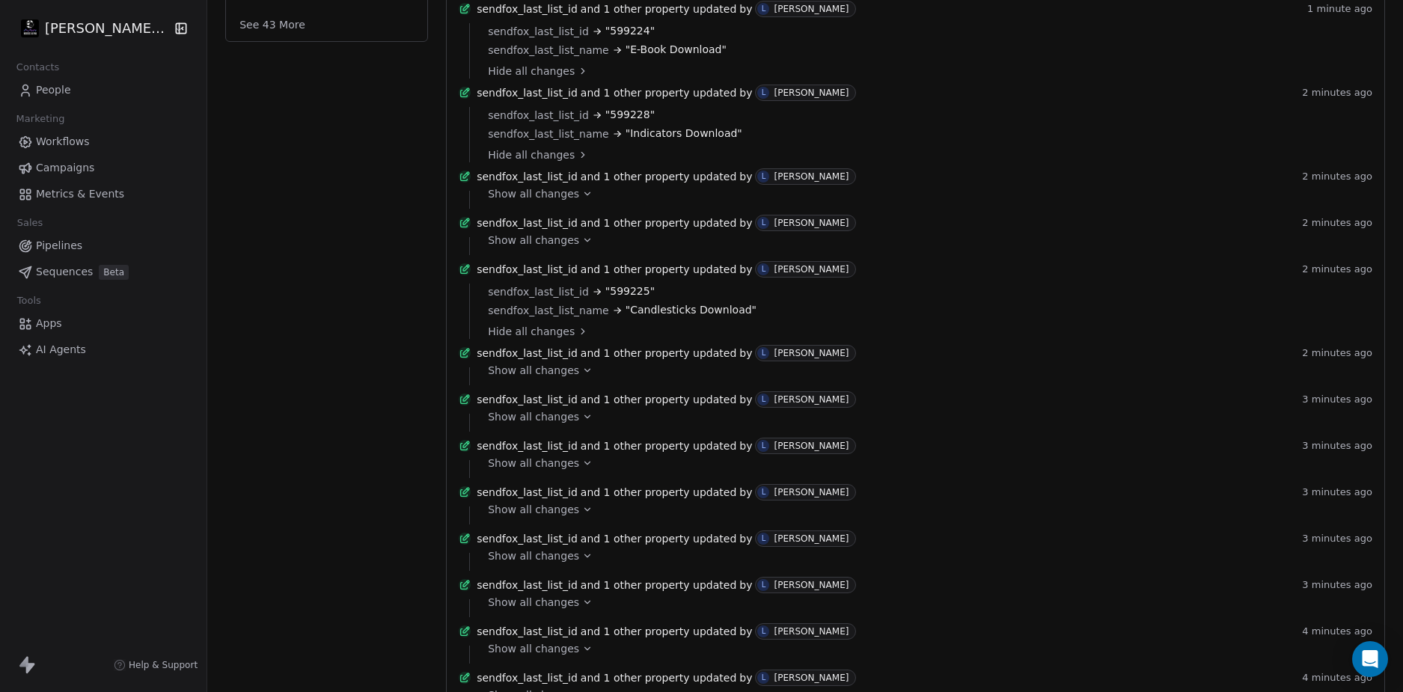
click at [546, 248] on span "Show all changes" at bounding box center [533, 240] width 91 height 15
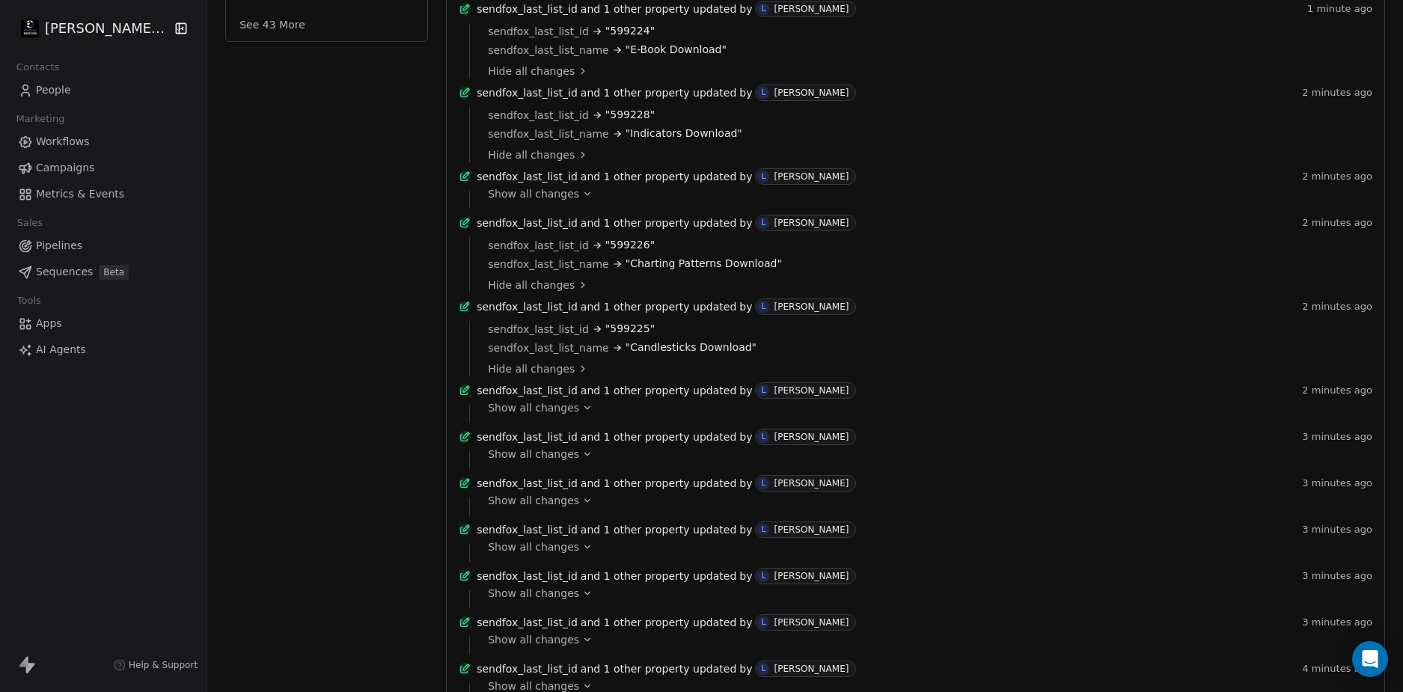
click at [545, 415] on span "Show all changes" at bounding box center [533, 407] width 91 height 15
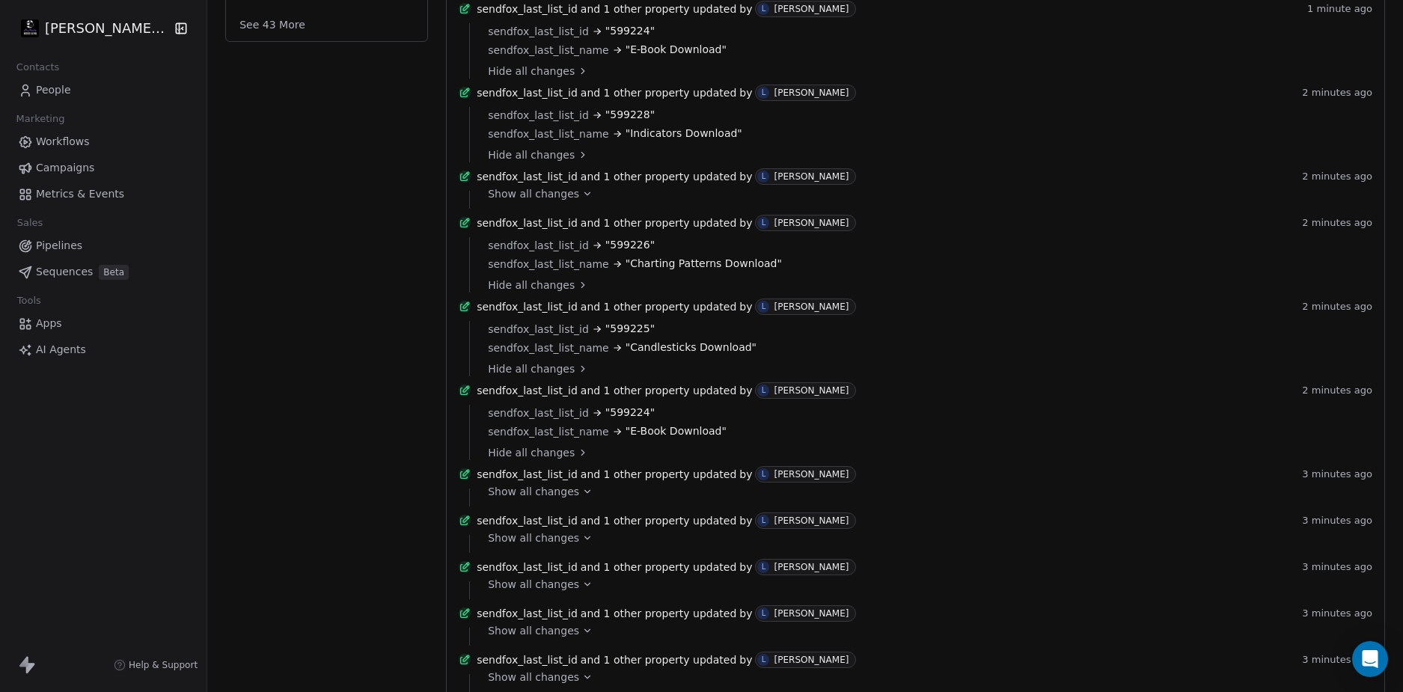
click at [533, 499] on span "Show all changes" at bounding box center [533, 491] width 91 height 15
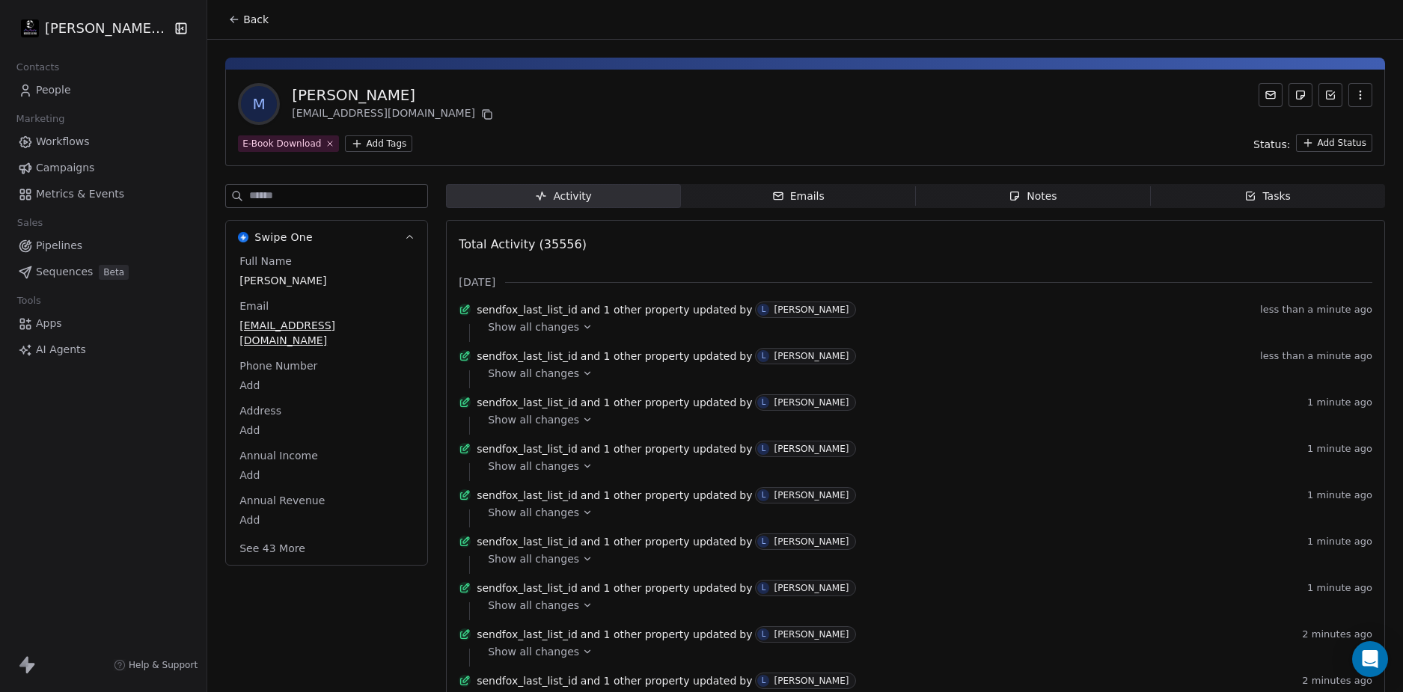
click at [117, 428] on div "[PERSON_NAME] LLC Contacts People Marketing Workflows Campaigns Metrics & Event…" at bounding box center [103, 346] width 207 height 692
click at [61, 88] on span "People" at bounding box center [53, 90] width 35 height 16
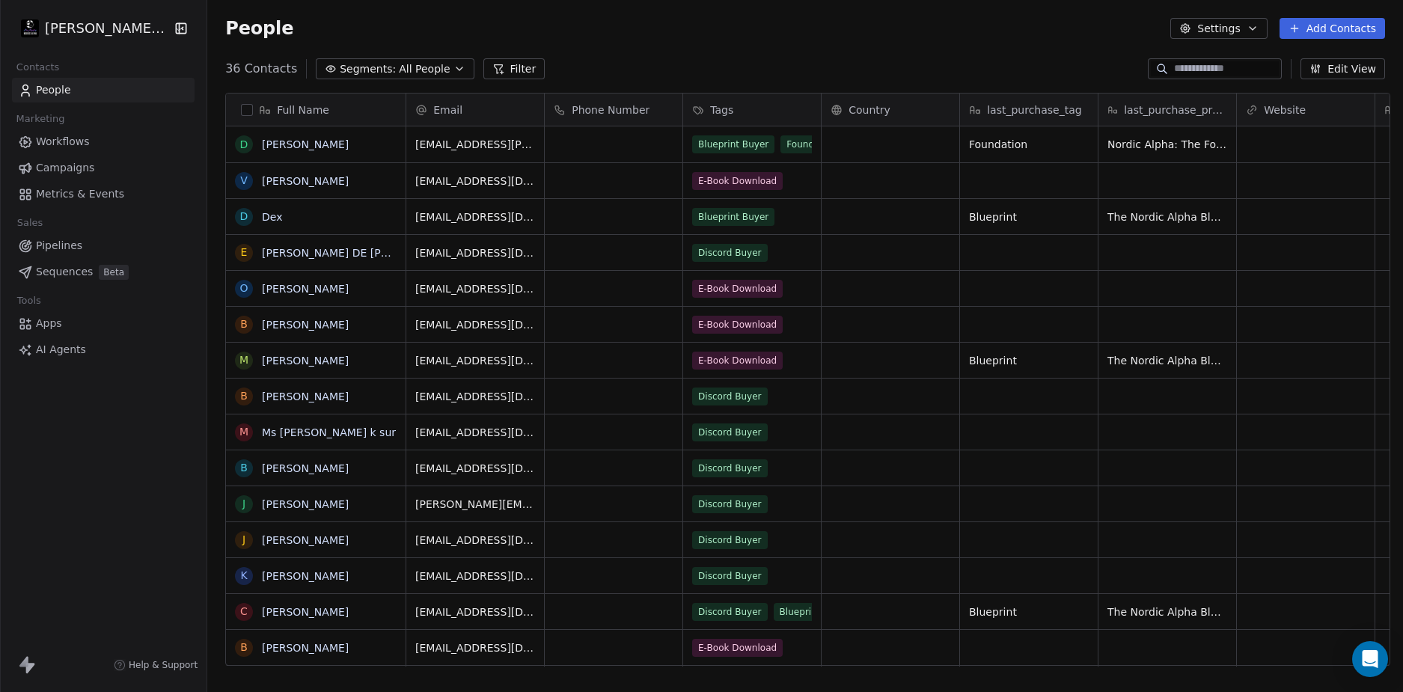
scroll to position [598, 1190]
click at [768, 42] on div "People Settings Add Contacts" at bounding box center [805, 28] width 1196 height 57
click at [307, 183] on link "[PERSON_NAME]" at bounding box center [305, 181] width 87 height 12
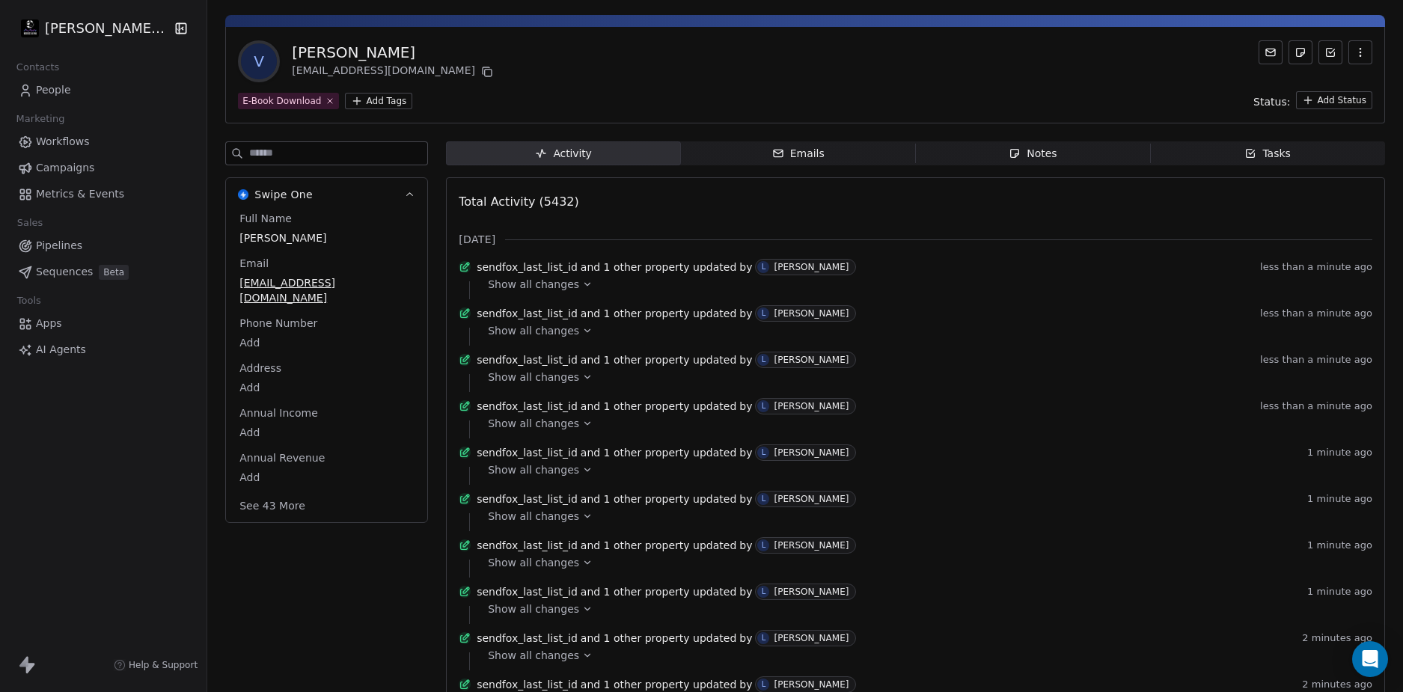
scroll to position [301, 0]
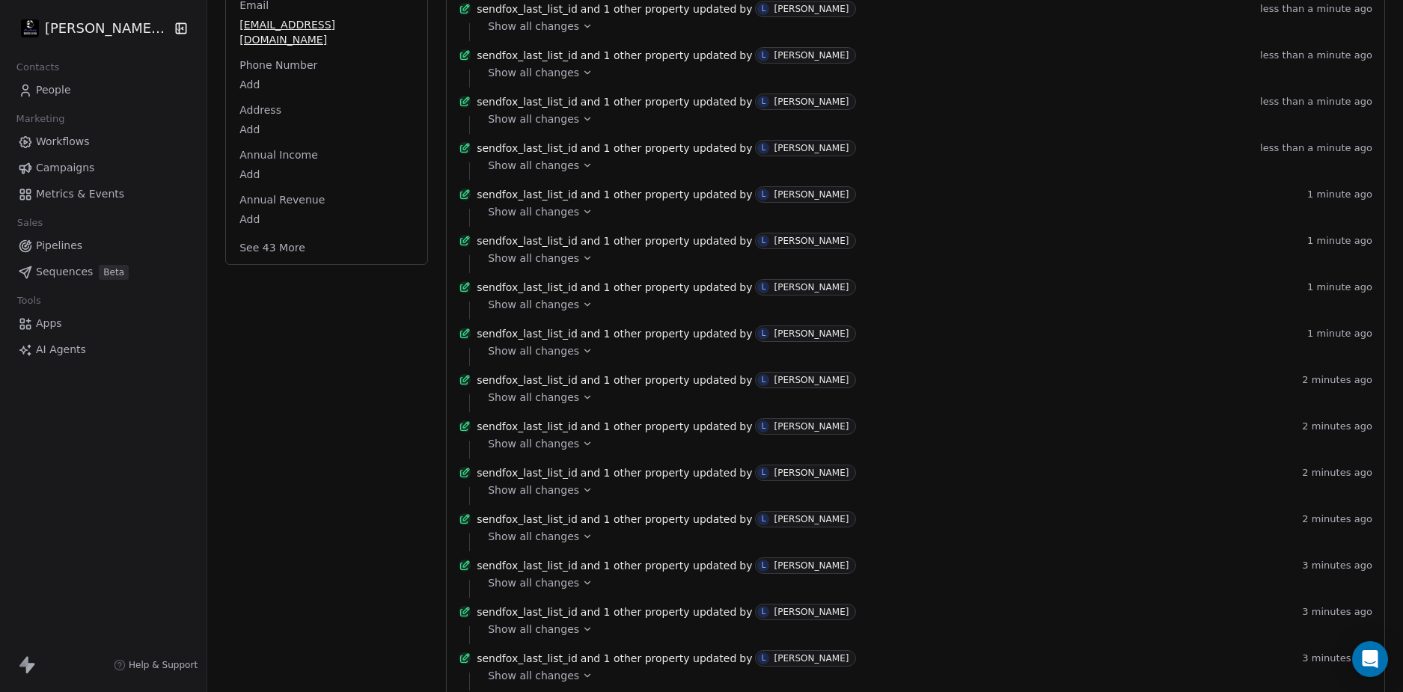
click at [261, 261] on button "See 43 More" at bounding box center [273, 247] width 84 height 27
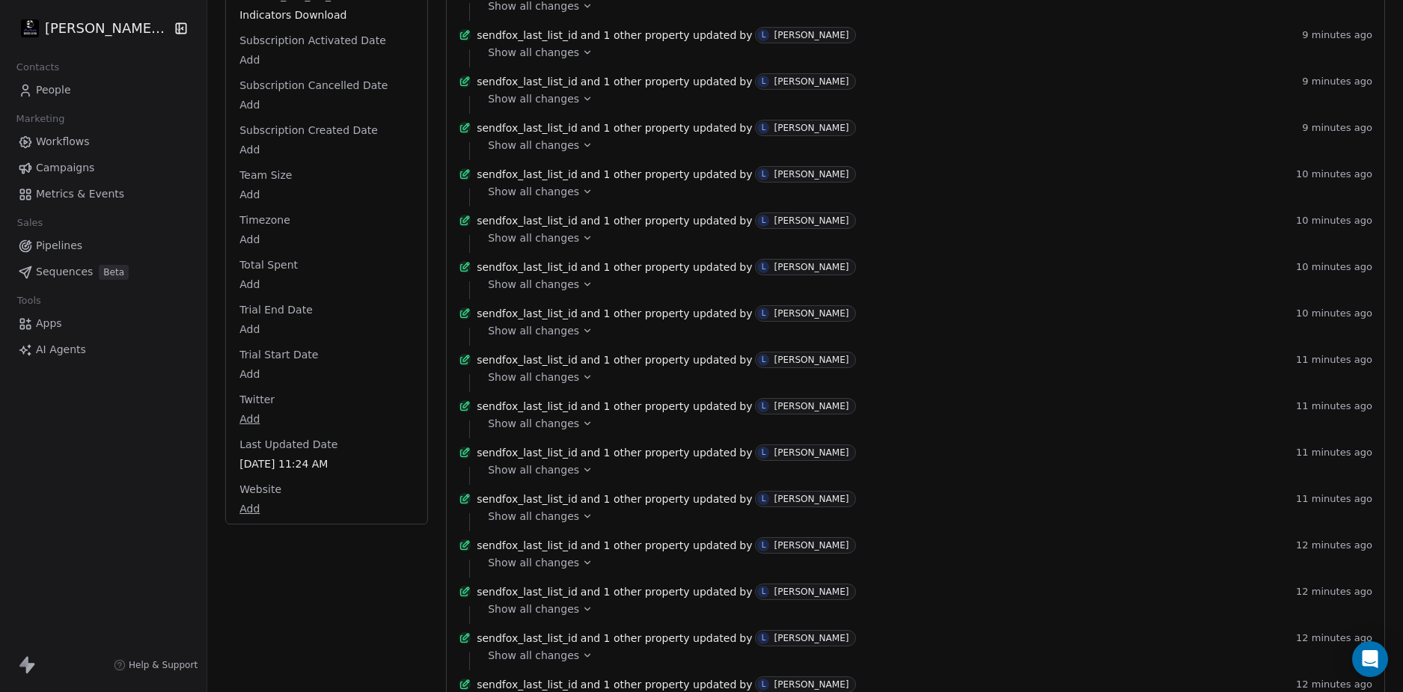
scroll to position [1946, 0]
click at [70, 91] on link "People" at bounding box center [103, 90] width 183 height 25
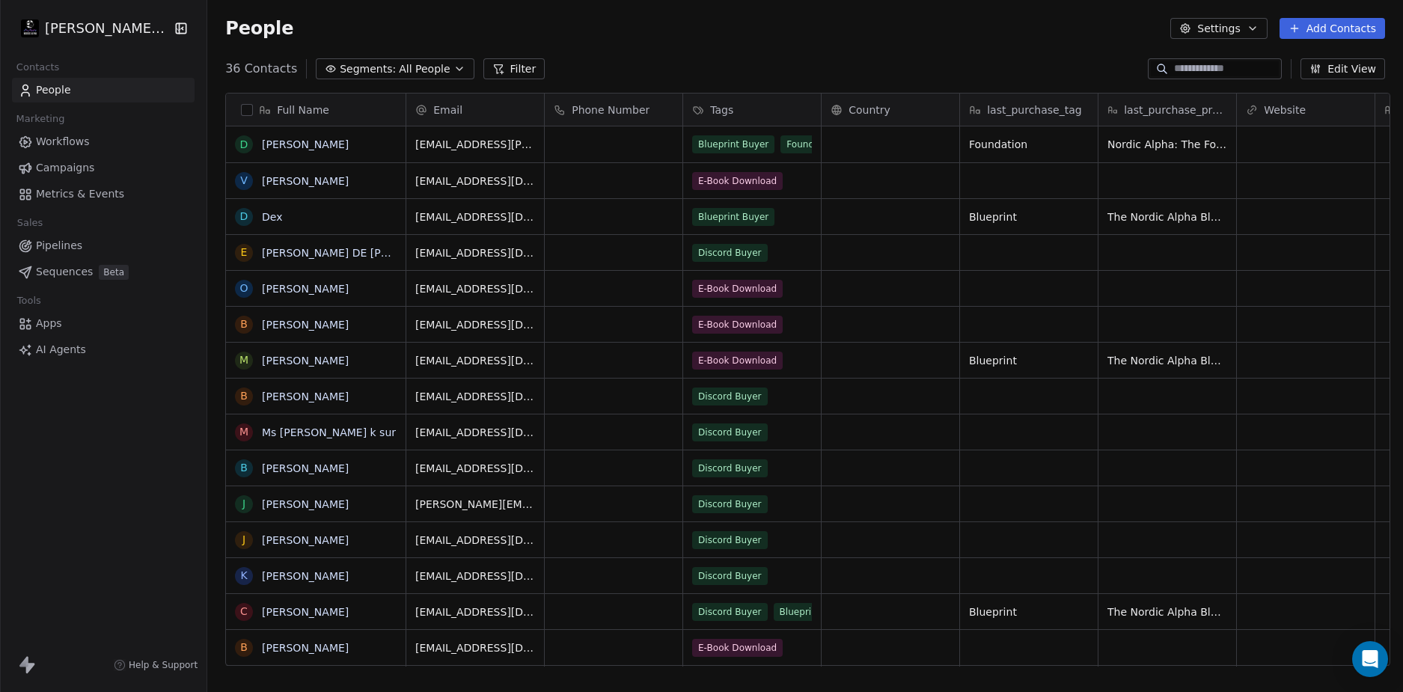
scroll to position [598, 1190]
click at [766, 43] on div "People Settings Add Contacts" at bounding box center [805, 28] width 1196 height 57
drag, startPoint x: 735, startPoint y: 35, endPoint x: 743, endPoint y: 54, distance: 20.2
click at [739, 49] on div "People Settings Add Contacts" at bounding box center [805, 28] width 1196 height 57
click at [767, 55] on div "People Settings Add Contacts" at bounding box center [805, 28] width 1196 height 57
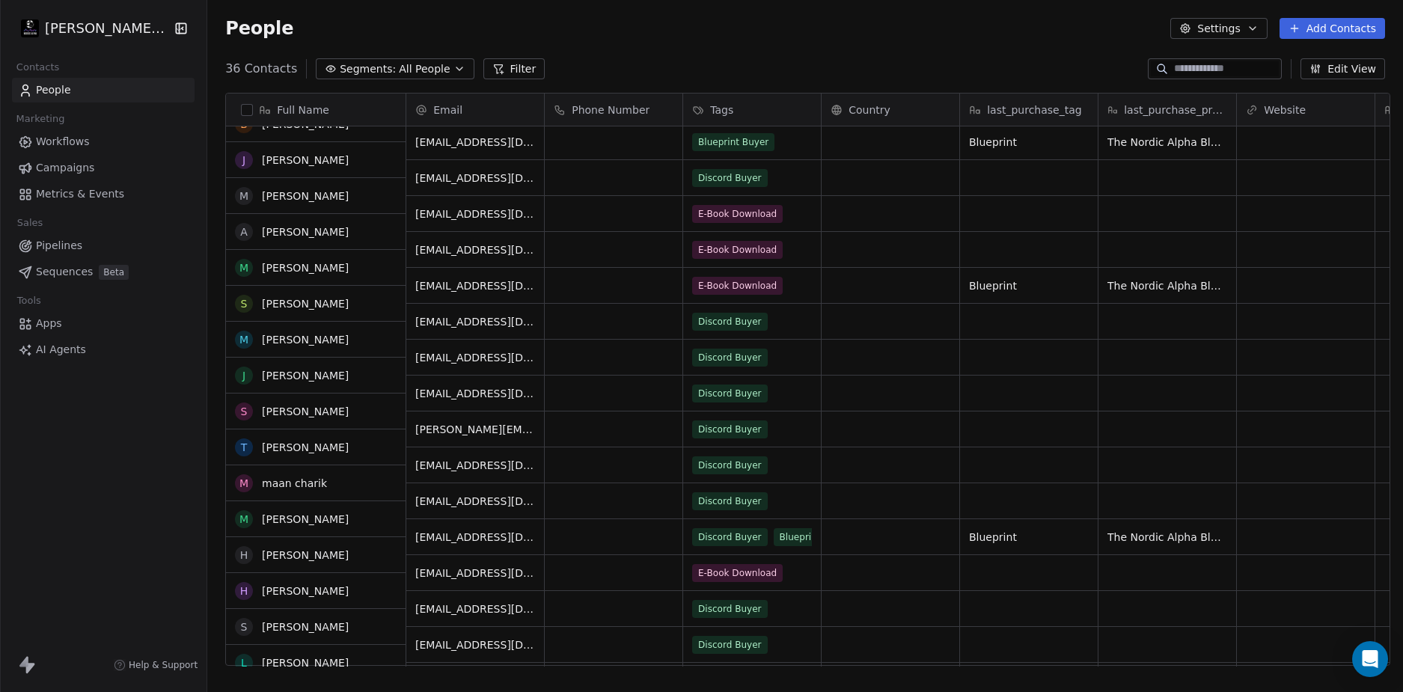
scroll to position [75, 0]
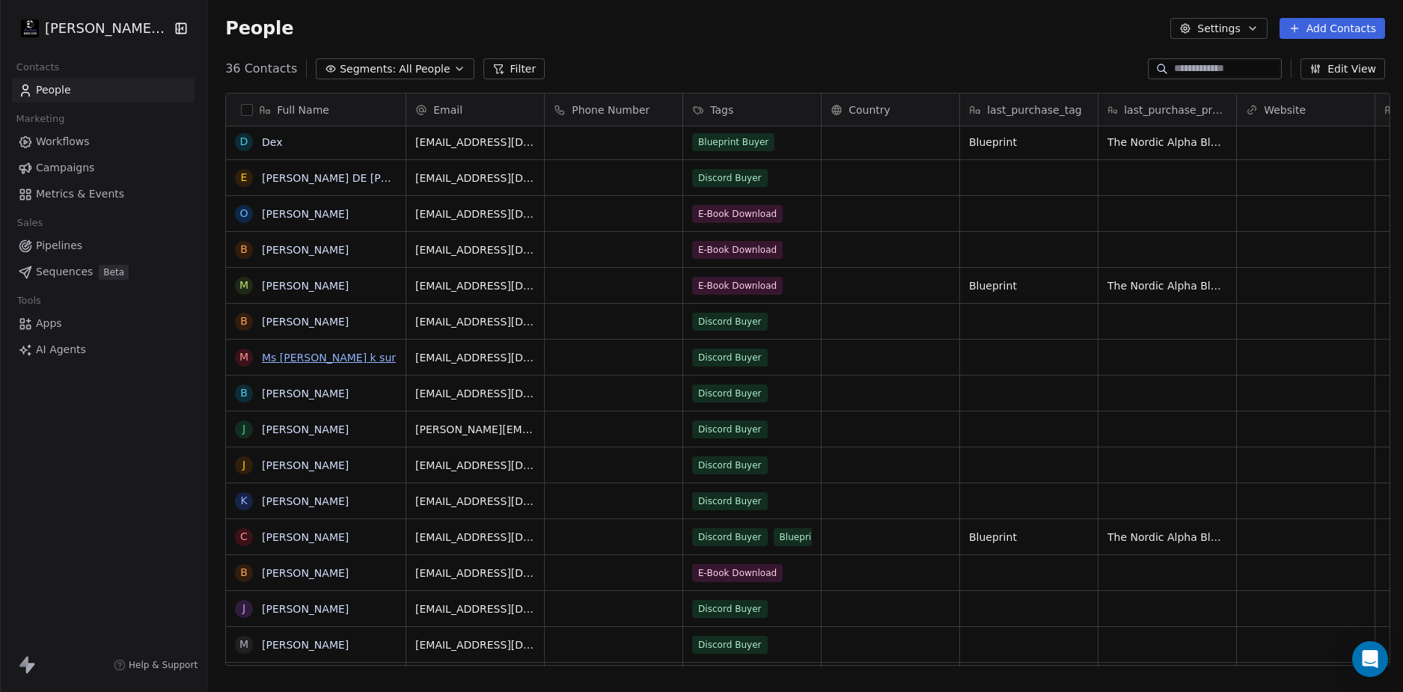
click at [296, 359] on link "Ms [PERSON_NAME] k sur" at bounding box center [329, 358] width 134 height 12
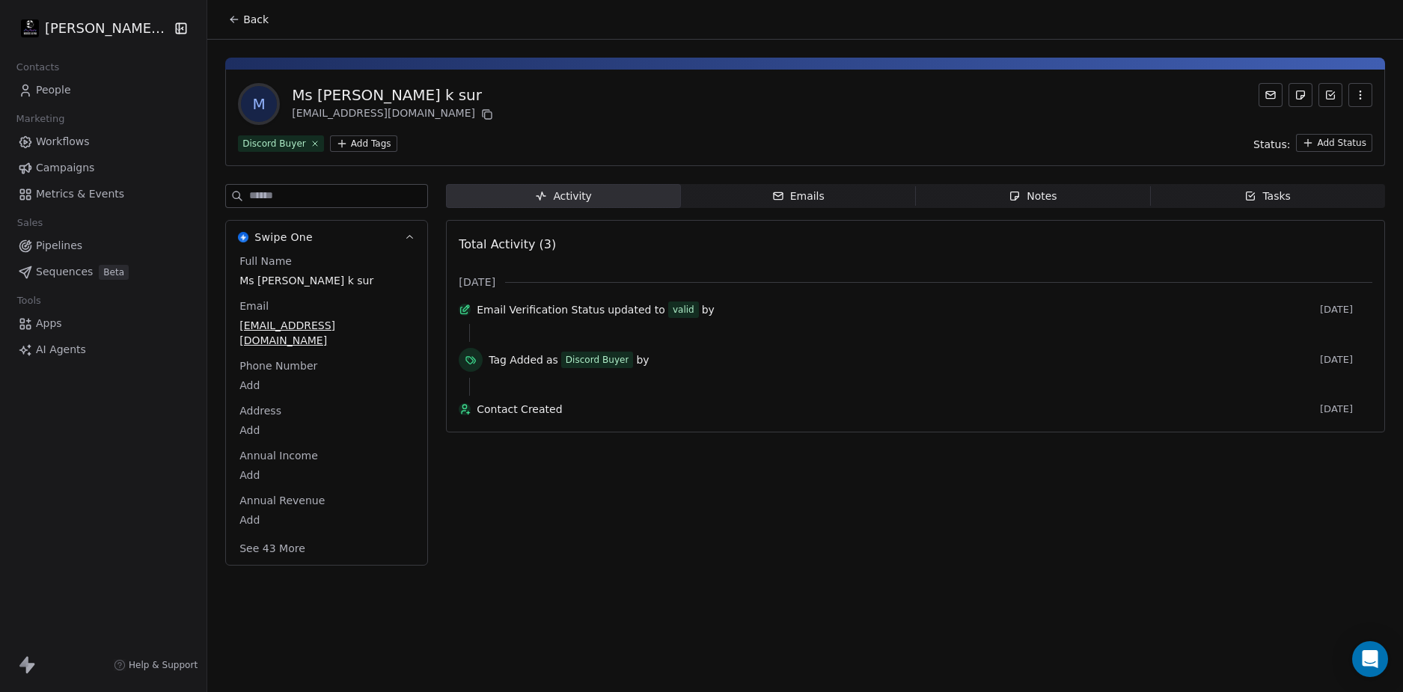
click at [83, 85] on link "People" at bounding box center [103, 90] width 183 height 25
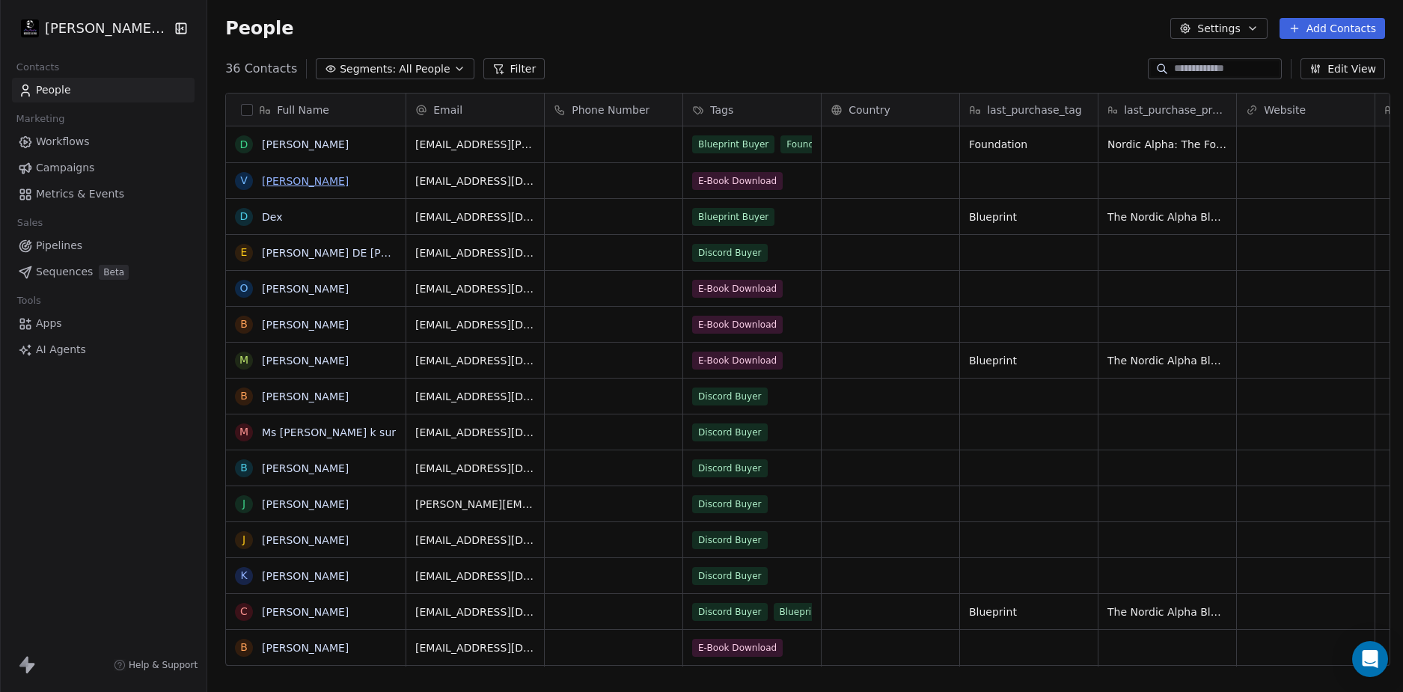
click at [287, 180] on link "[PERSON_NAME]" at bounding box center [305, 181] width 87 height 12
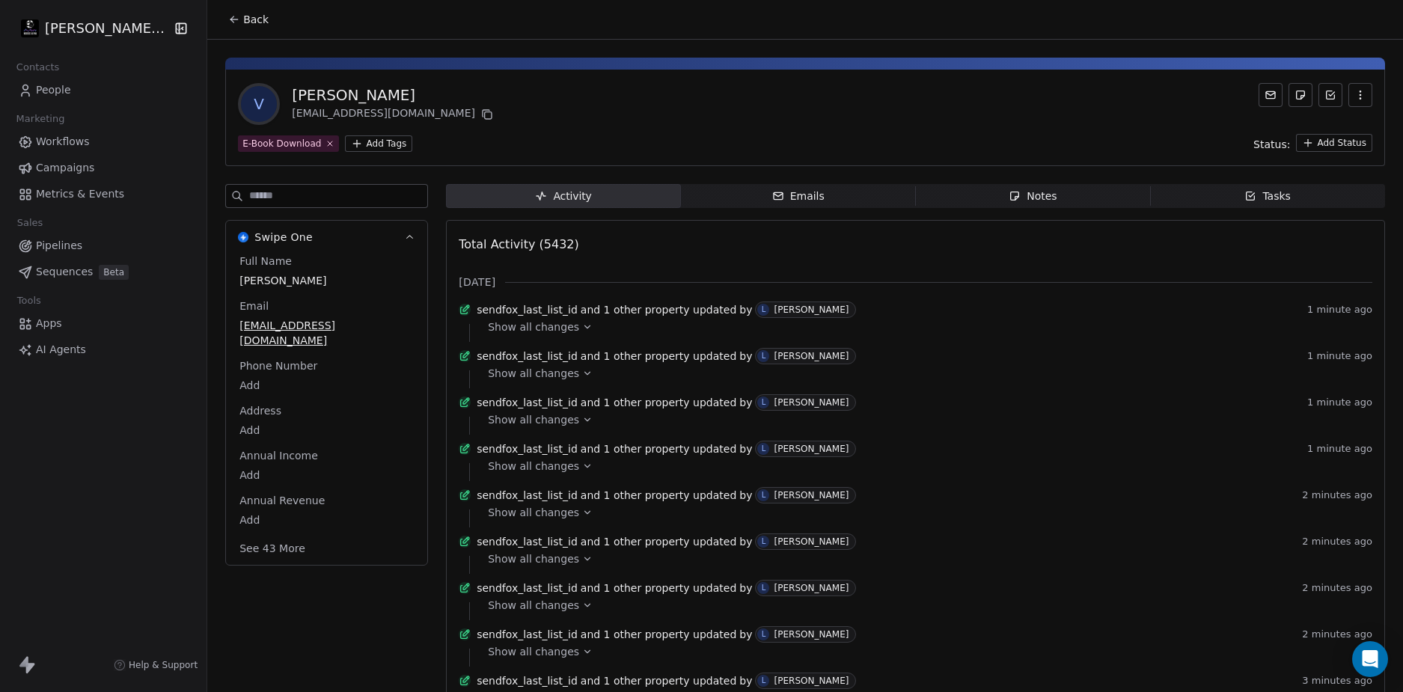
click at [65, 88] on span "People" at bounding box center [53, 90] width 35 height 16
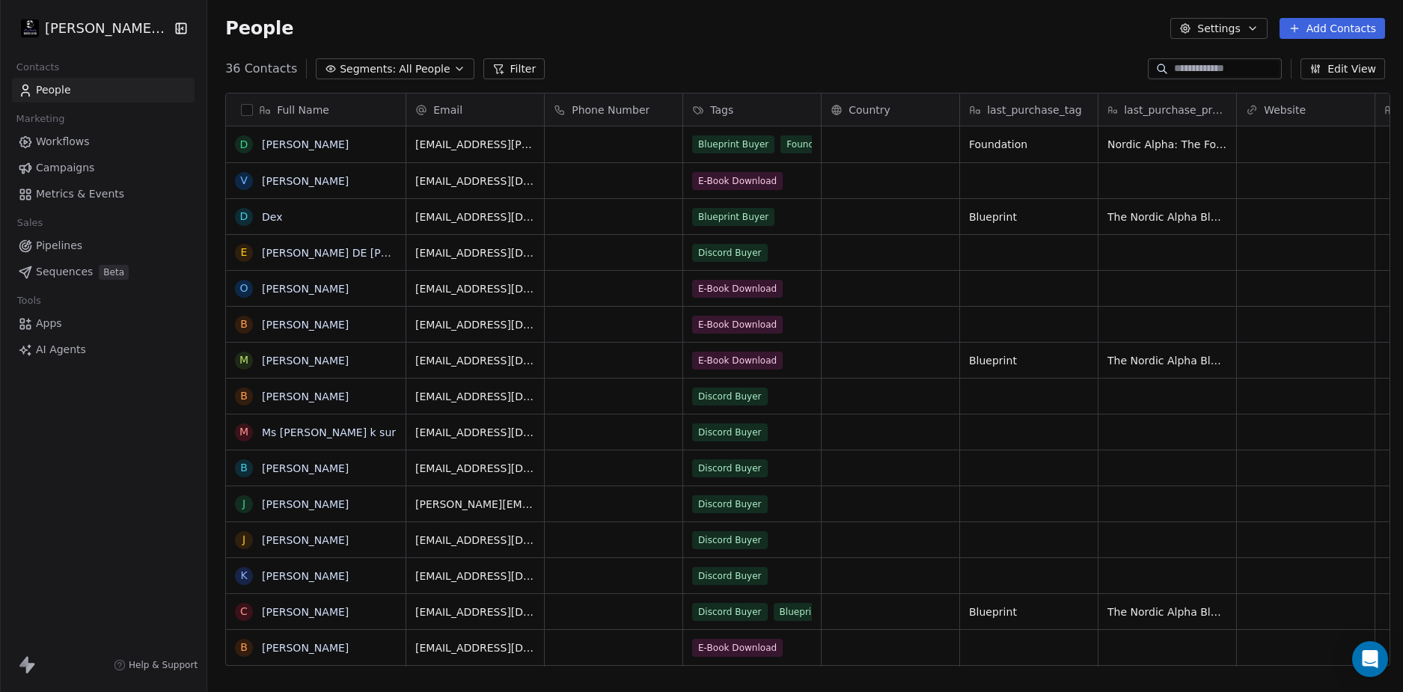
click at [928, 44] on div "People Settings Add Contacts" at bounding box center [805, 28] width 1196 height 57
click at [933, 50] on div "People Settings Add Contacts" at bounding box center [805, 28] width 1196 height 57
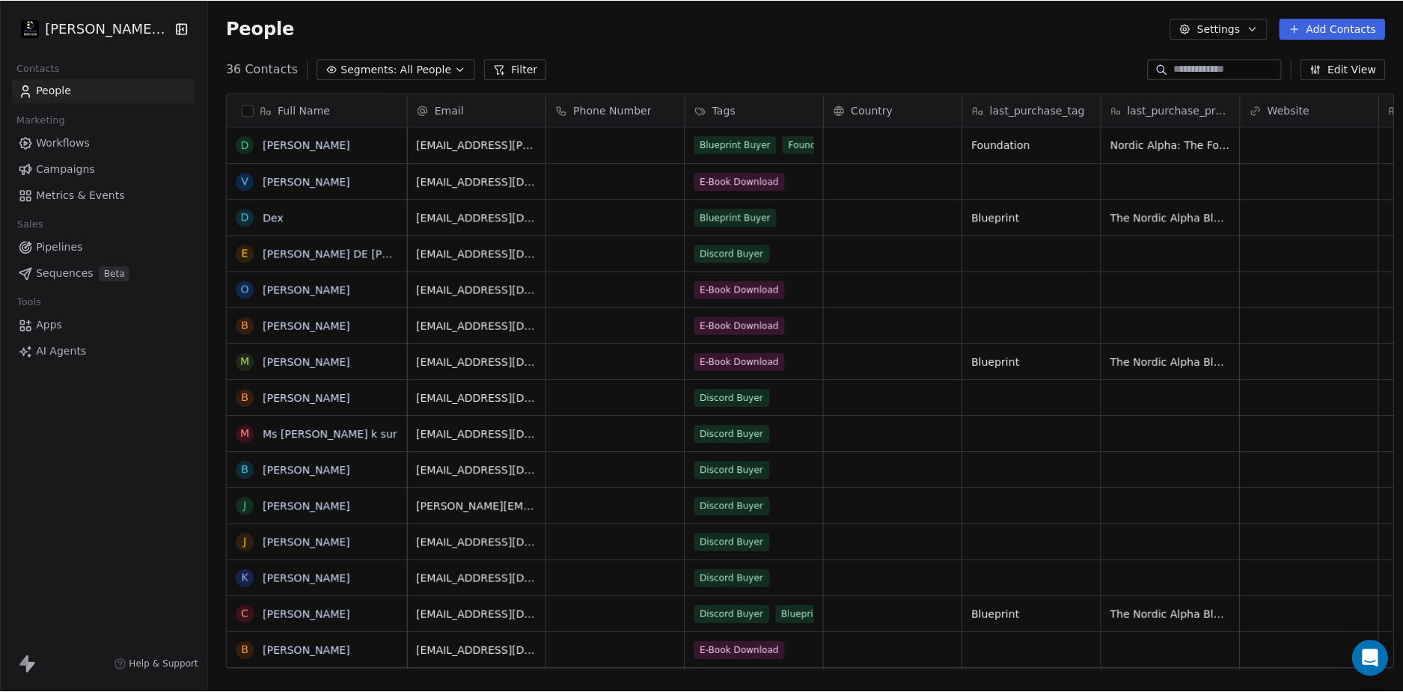
scroll to position [598, 1190]
